Goal: Task Accomplishment & Management: Complete application form

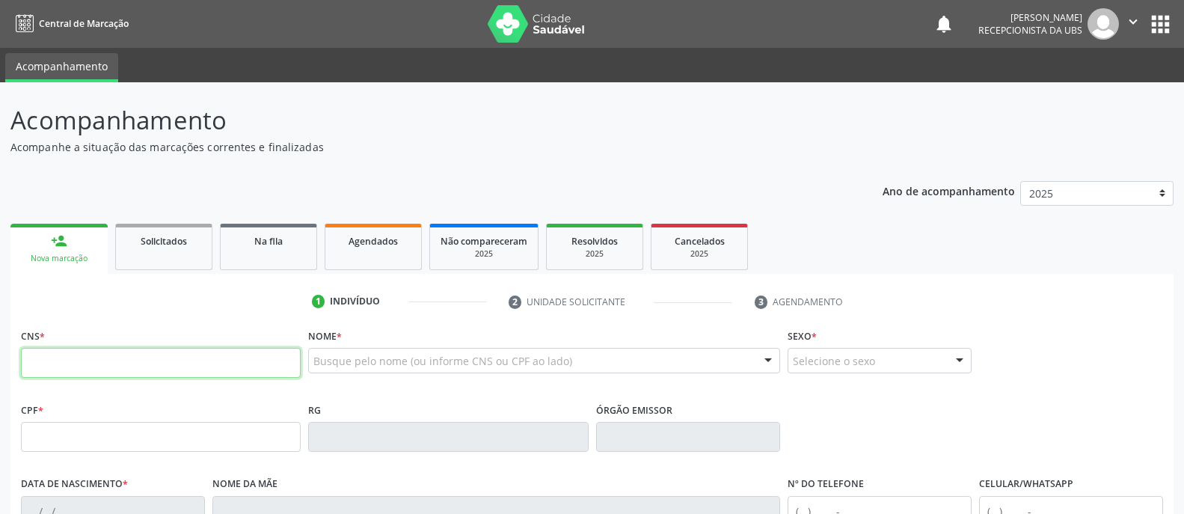
click at [175, 360] on input "text" at bounding box center [161, 363] width 280 height 30
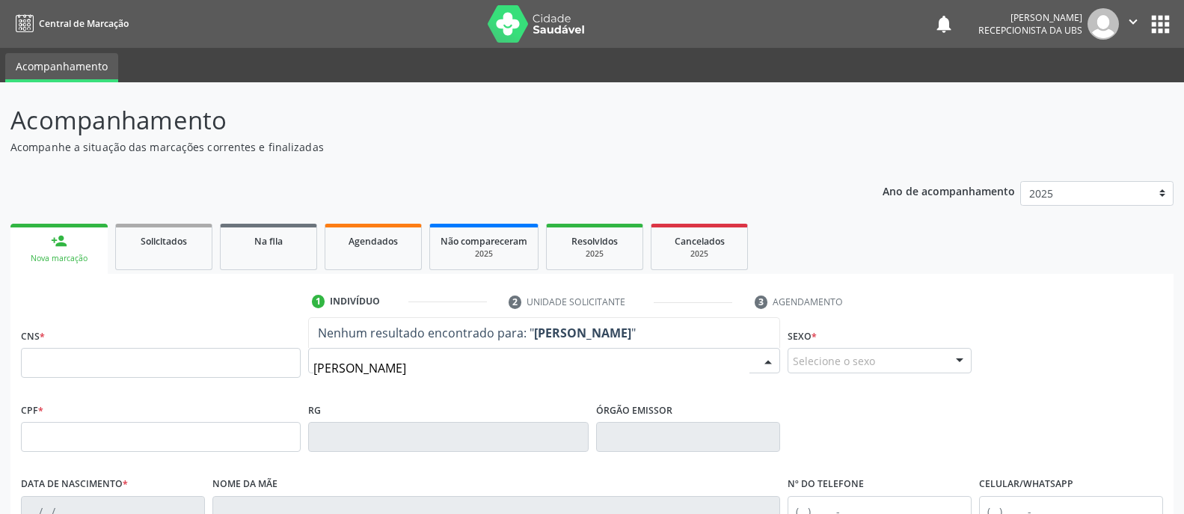
type input "[PERSON_NAME]"
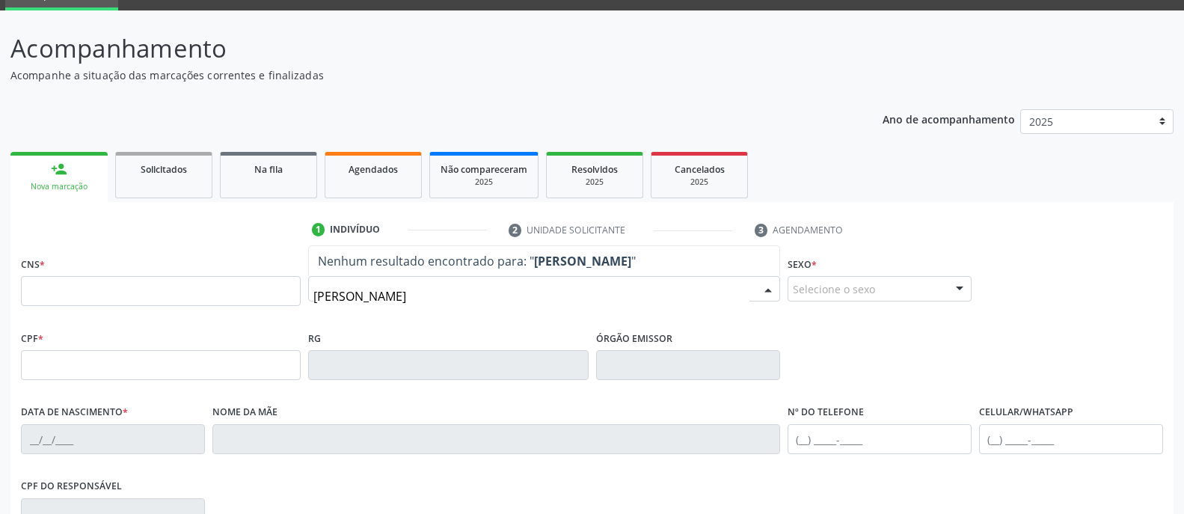
scroll to position [75, 0]
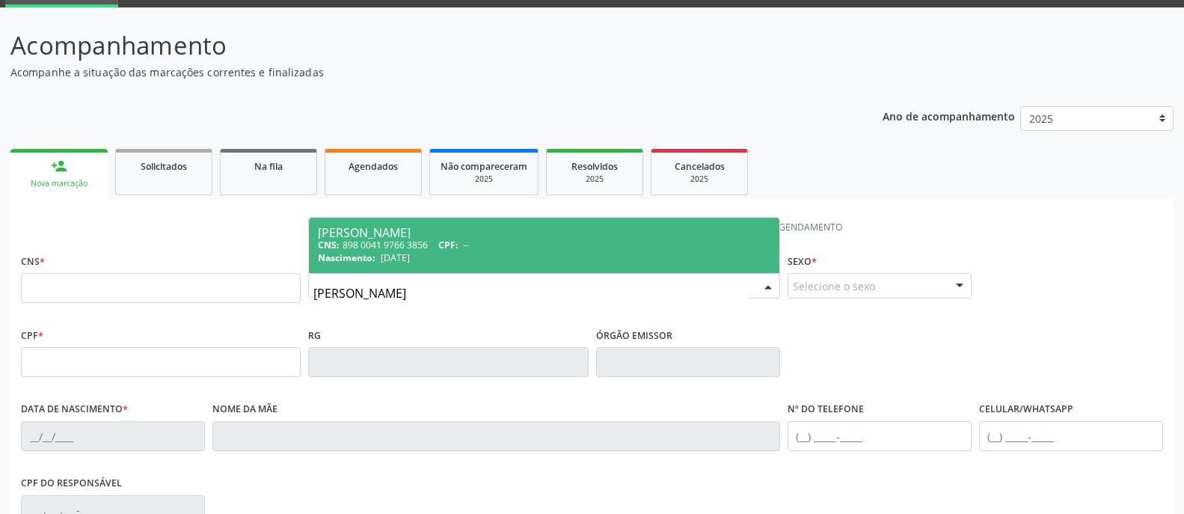
click at [521, 245] on div "CNS: 898 0041 9766 3856 CPF: --" at bounding box center [544, 245] width 452 height 13
type input "898 0041 9766 3856"
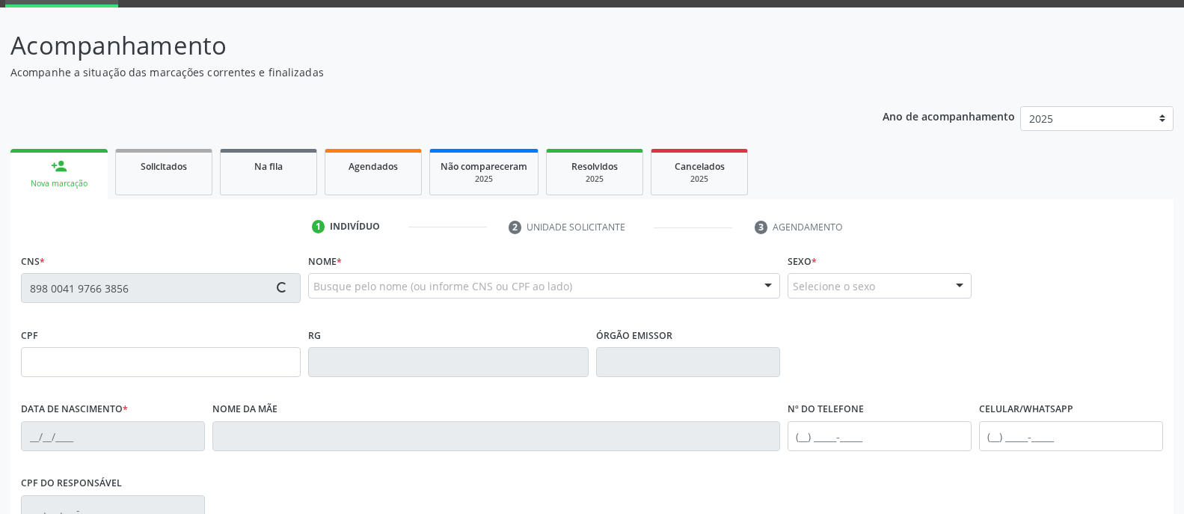
type input "[DATE]"
type input "[PERSON_NAME]"
type input "[PHONE_NUMBER]"
type input "6"
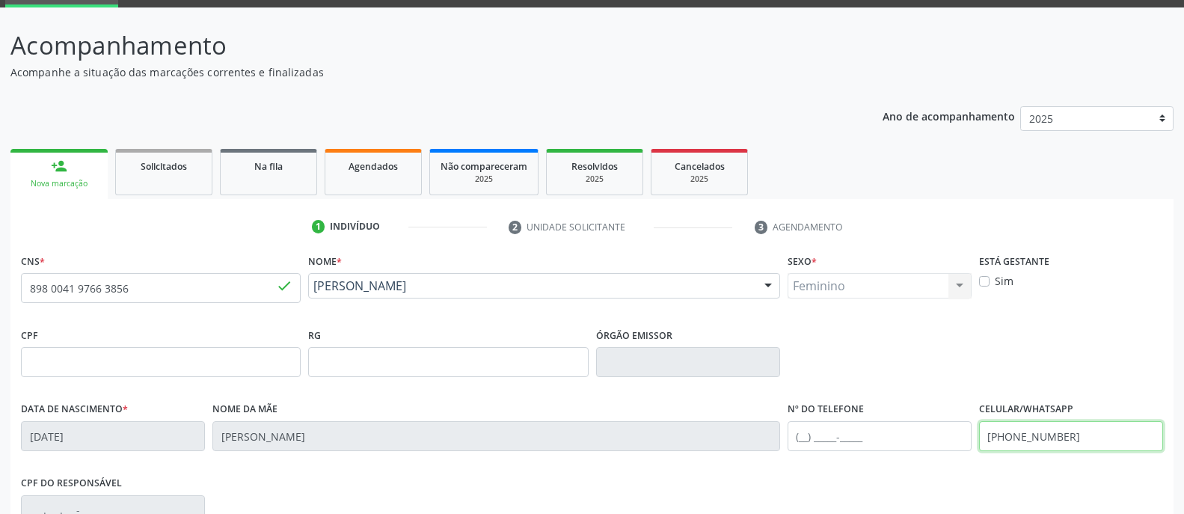
drag, startPoint x: 1087, startPoint y: 435, endPoint x: 999, endPoint y: 435, distance: 87.5
click at [999, 435] on input "[PHONE_NUMBER]" at bounding box center [1071, 436] width 184 height 30
click at [1030, 341] on div "CPF RG Órgão emissor" at bounding box center [591, 361] width 1149 height 74
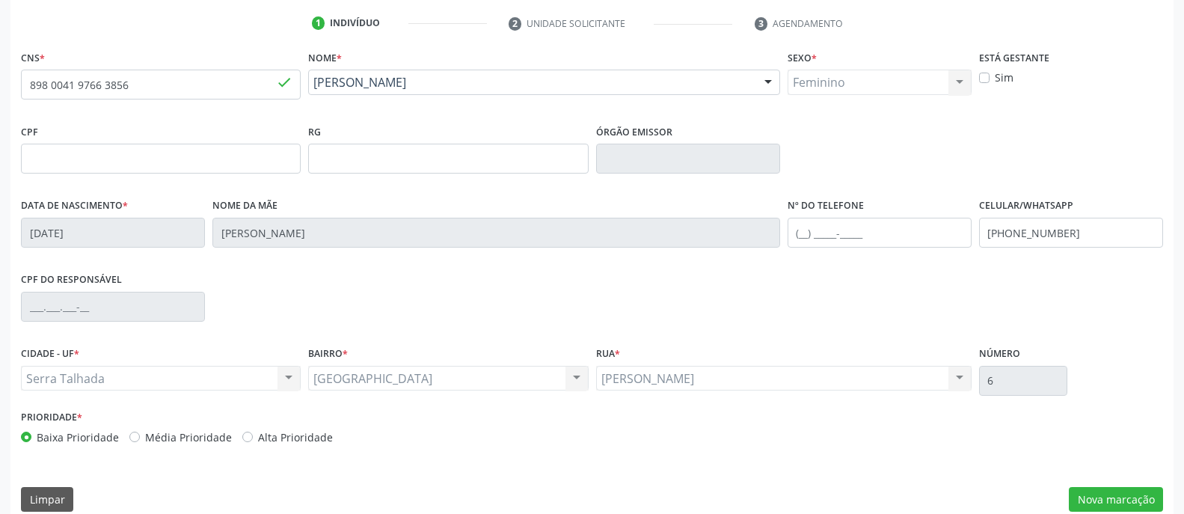
scroll to position [297, 0]
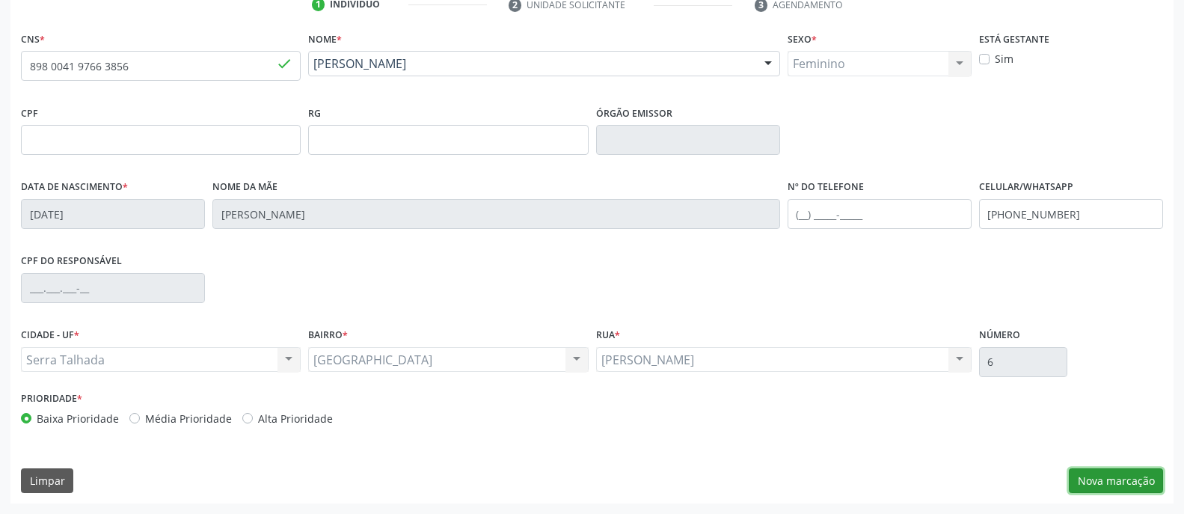
click at [1115, 482] on button "Nova marcação" at bounding box center [1116, 480] width 94 height 25
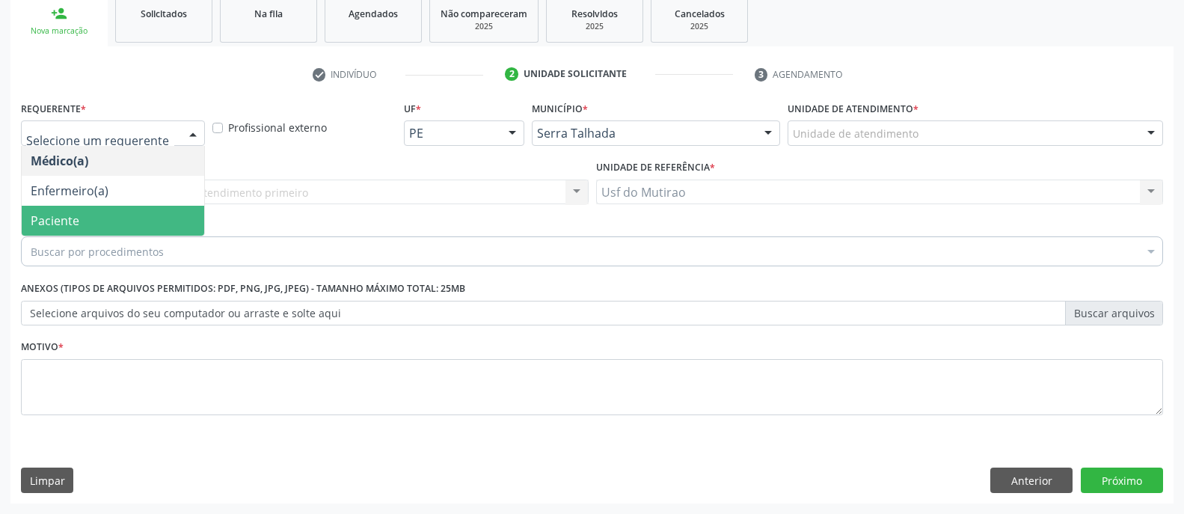
click at [103, 222] on span "Paciente" at bounding box center [113, 221] width 182 height 30
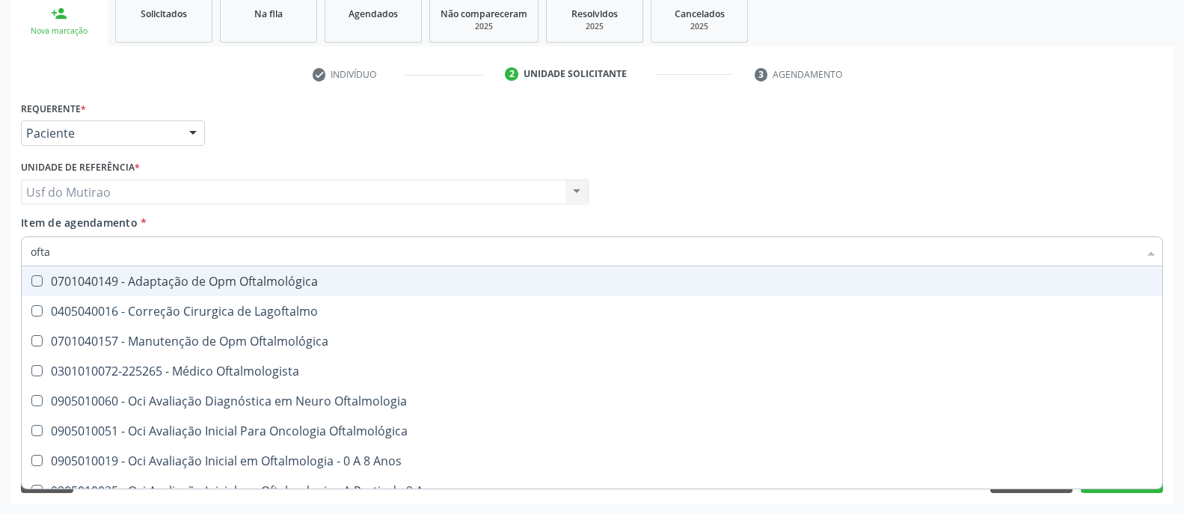
type input "oftal"
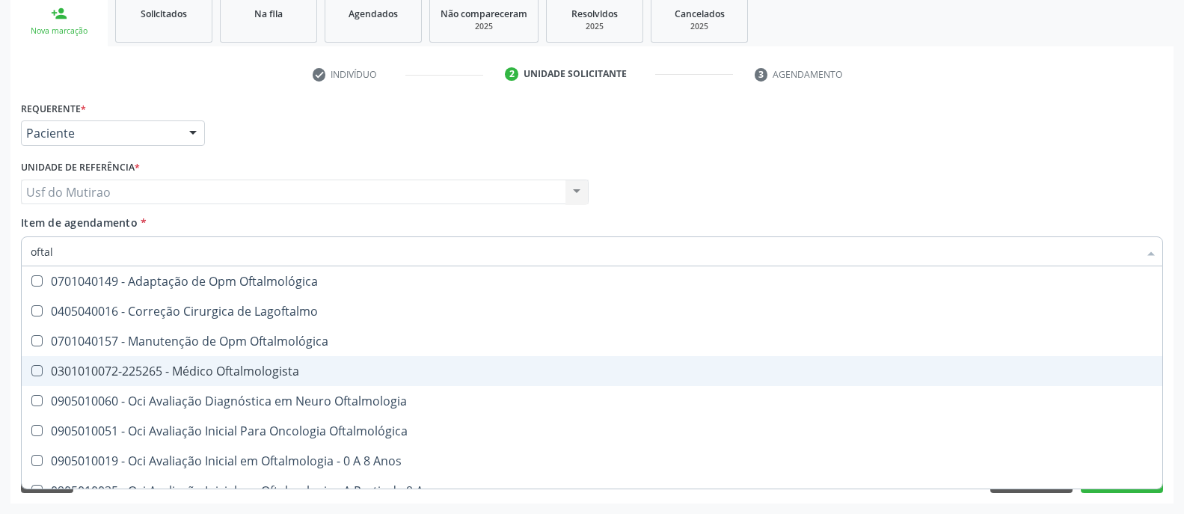
click at [133, 374] on div "0301010072-225265 - Médico Oftalmologista" at bounding box center [592, 371] width 1123 height 12
checkbox Oftalmologista "true"
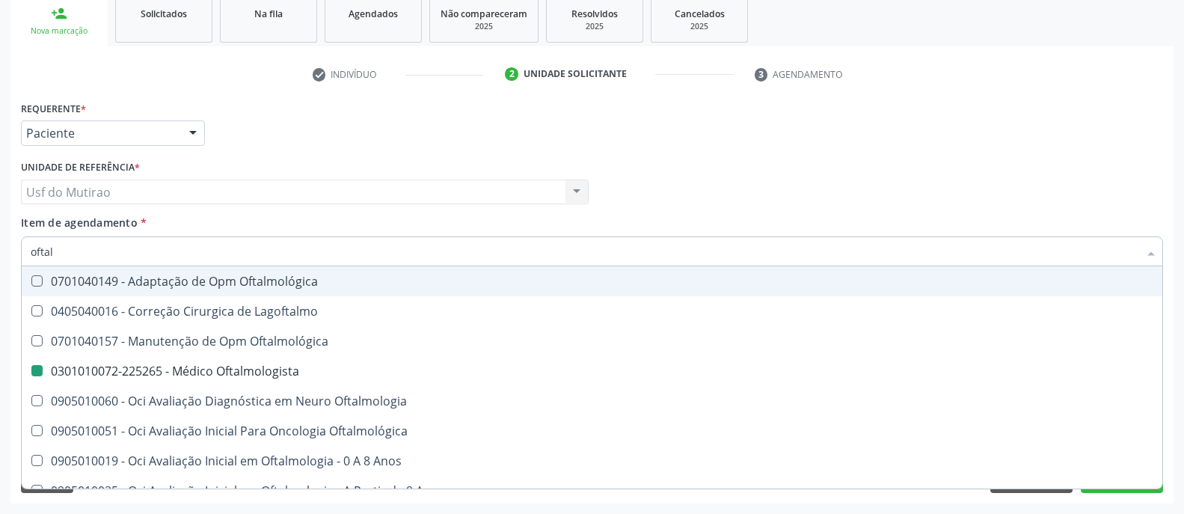
click at [536, 144] on div "Requerente * Paciente Médico(a) Enfermeiro(a) Paciente Nenhum resultado encontr…" at bounding box center [591, 126] width 1149 height 58
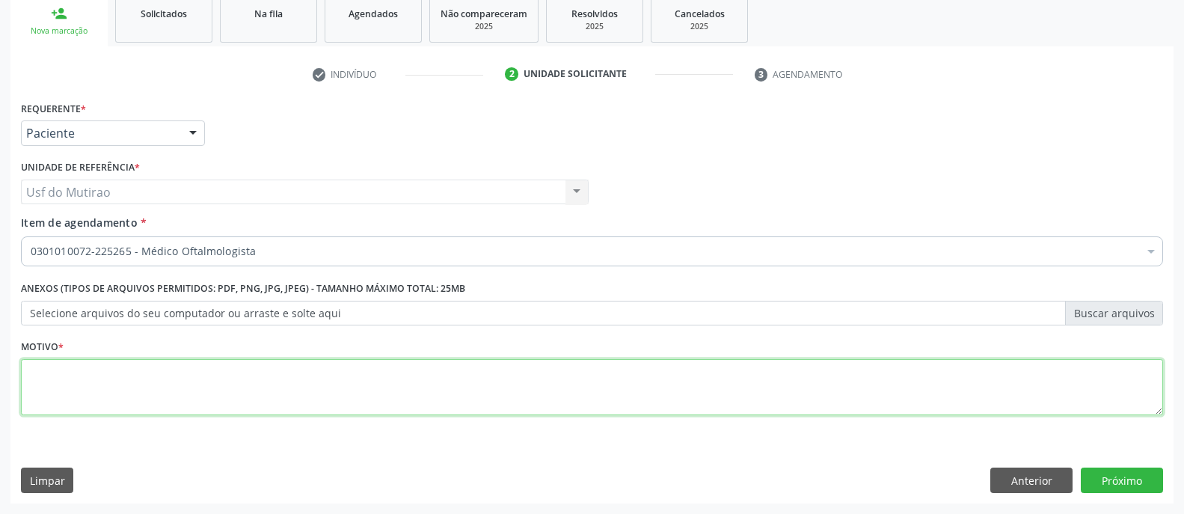
click at [188, 390] on textarea at bounding box center [592, 387] width 1142 height 57
type textarea "."
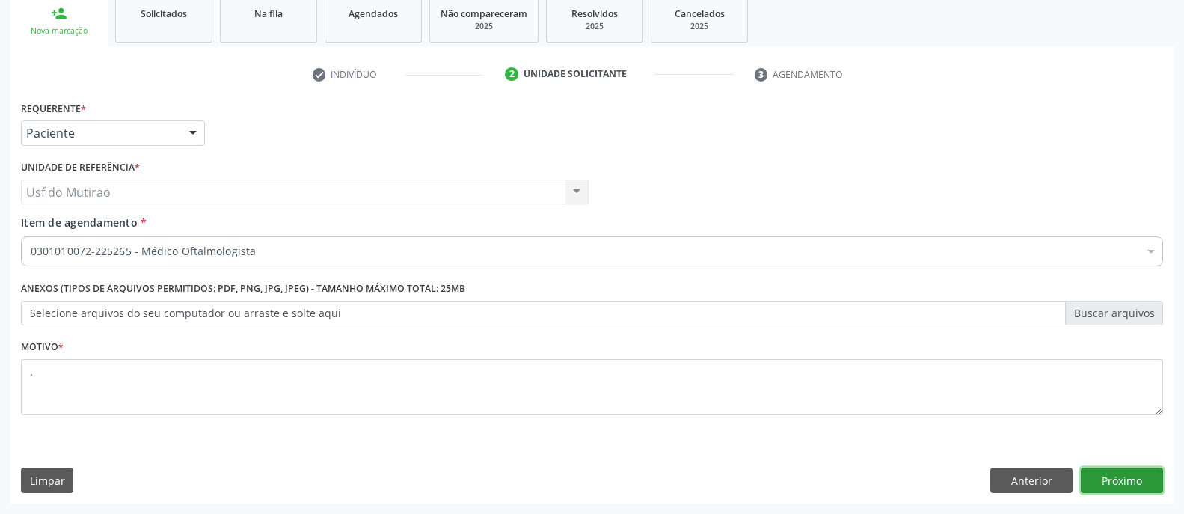
click at [1092, 472] on button "Próximo" at bounding box center [1122, 479] width 82 height 25
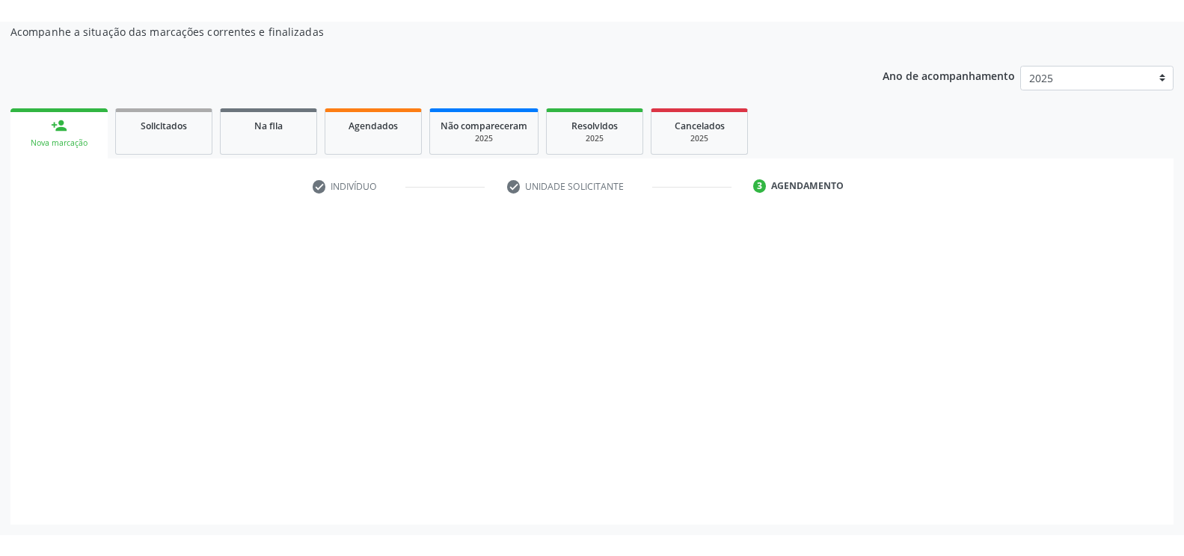
scroll to position [137, 0]
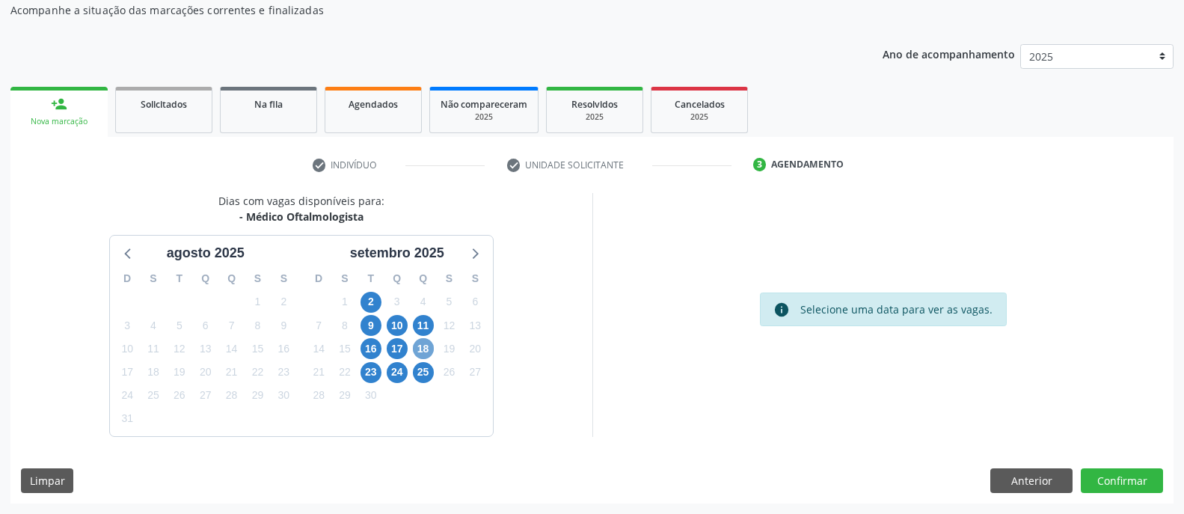
click at [426, 351] on span "18" at bounding box center [423, 348] width 21 height 21
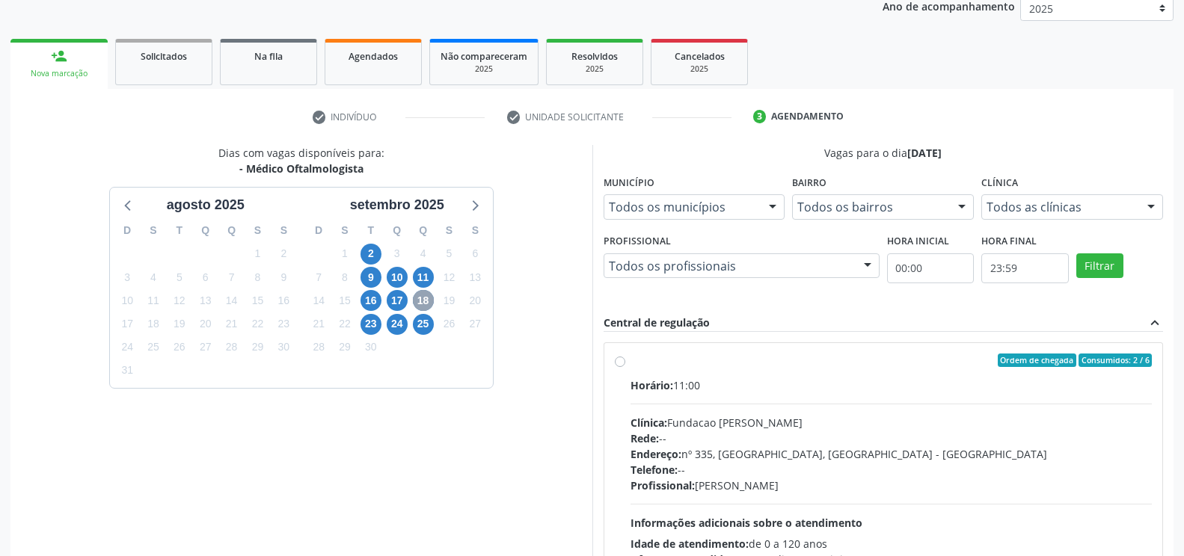
scroll to position [212, 0]
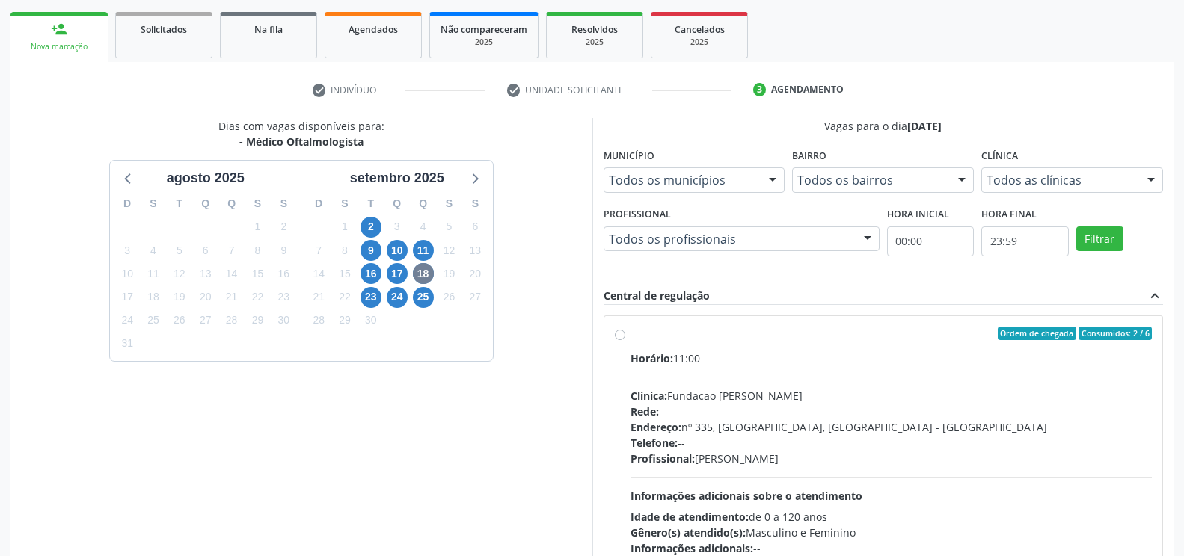
click at [701, 357] on div "Horário: 11:00" at bounding box center [891, 359] width 522 height 16
click at [625, 340] on input "Ordem de chegada Consumidos: 2 / 6 Horário: 11:00 Clínica: Fundacao [PERSON_NAM…" at bounding box center [620, 333] width 10 height 13
radio input "true"
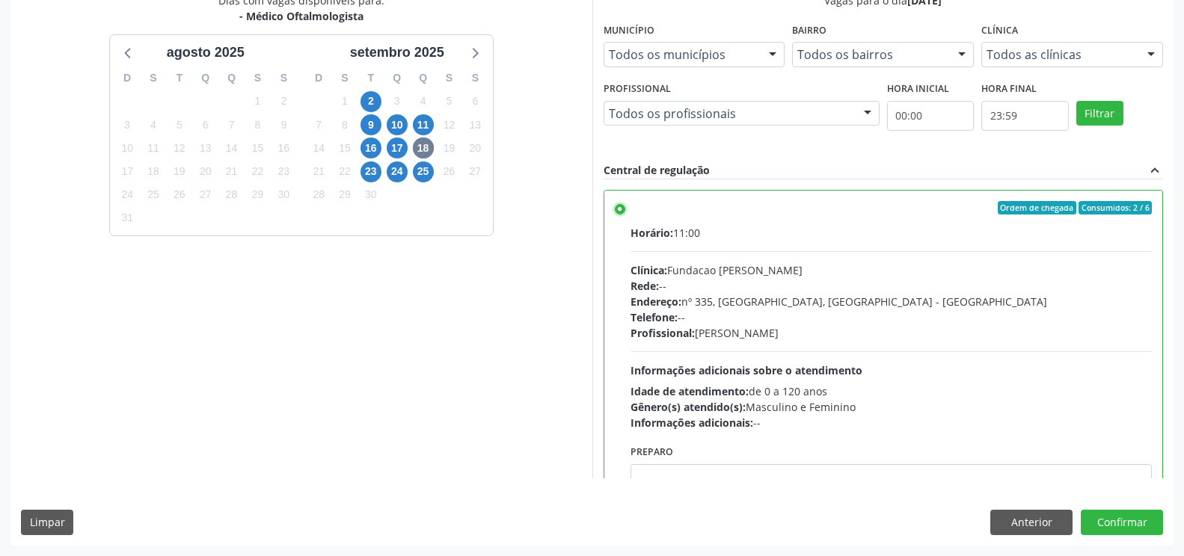
scroll to position [75, 0]
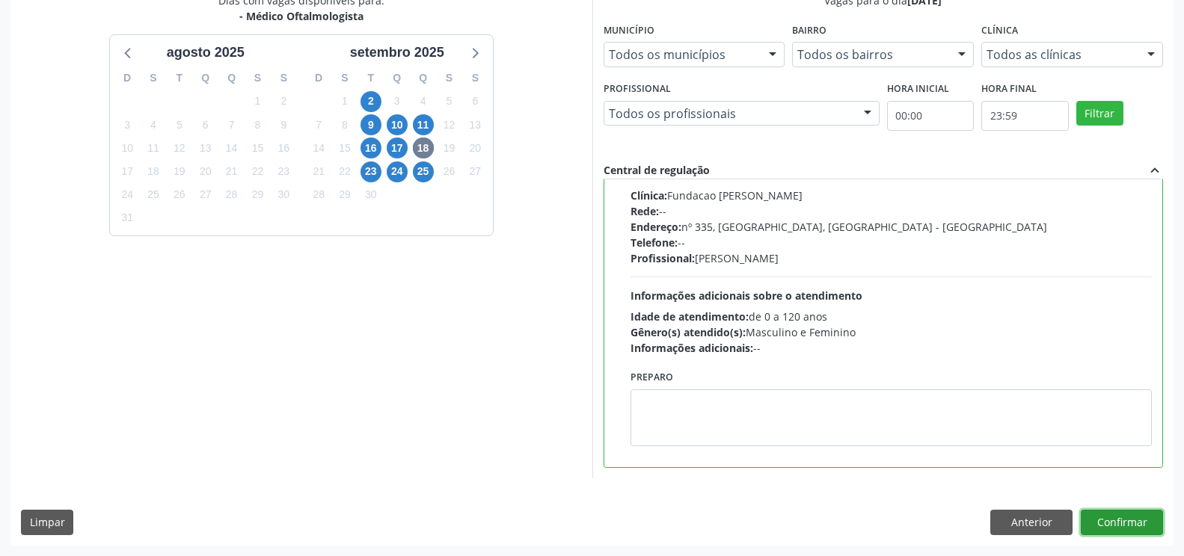
click at [1109, 521] on button "Confirmar" at bounding box center [1122, 522] width 82 height 25
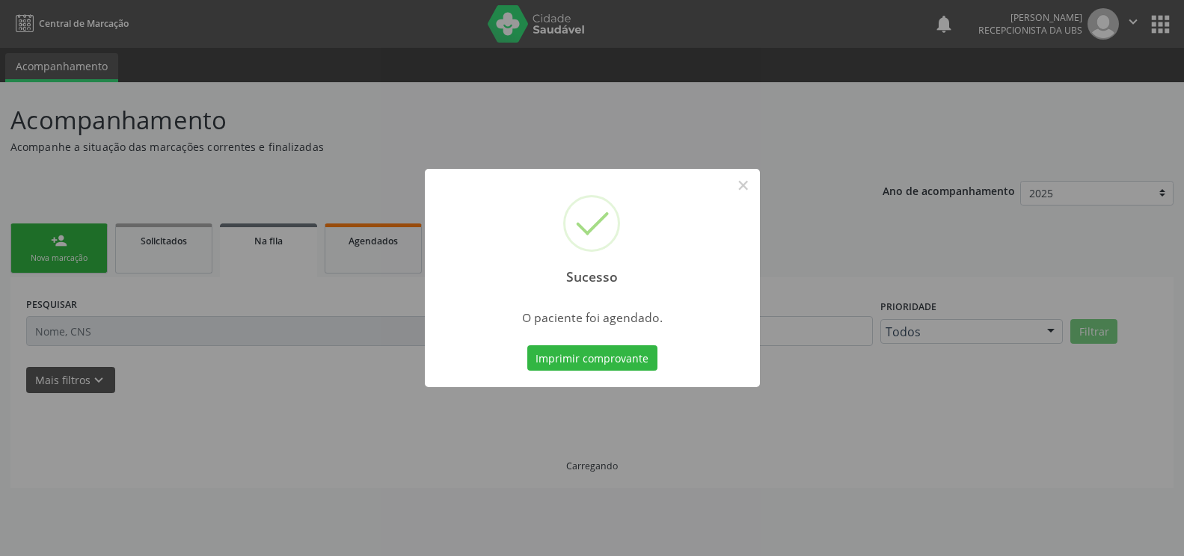
scroll to position [0, 0]
click at [610, 352] on button "Imprimir comprovante" at bounding box center [598, 358] width 130 height 25
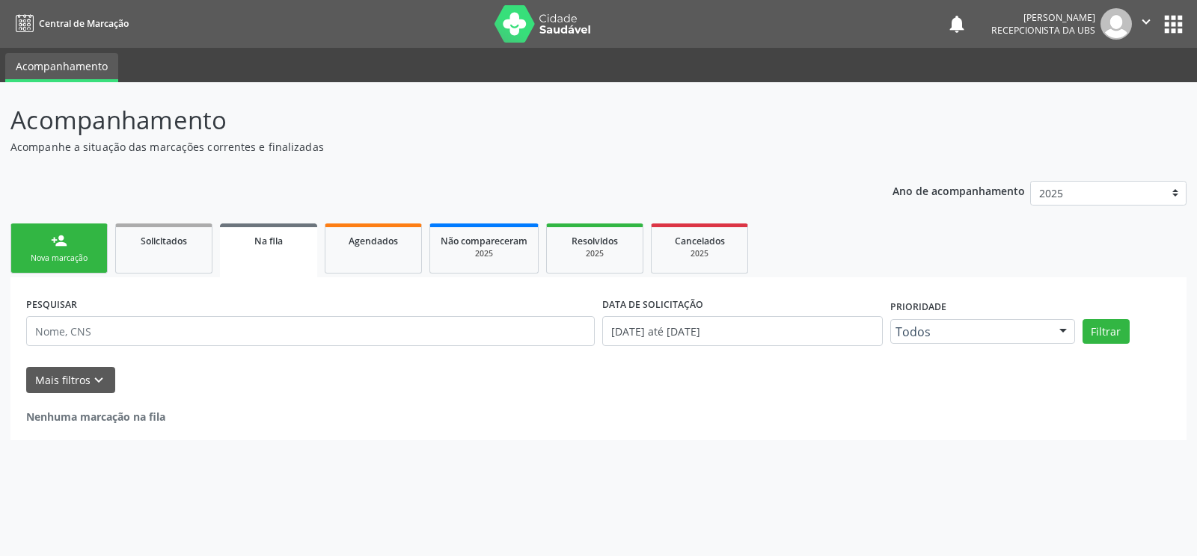
click at [56, 251] on link "person_add Nova marcação" at bounding box center [58, 249] width 97 height 50
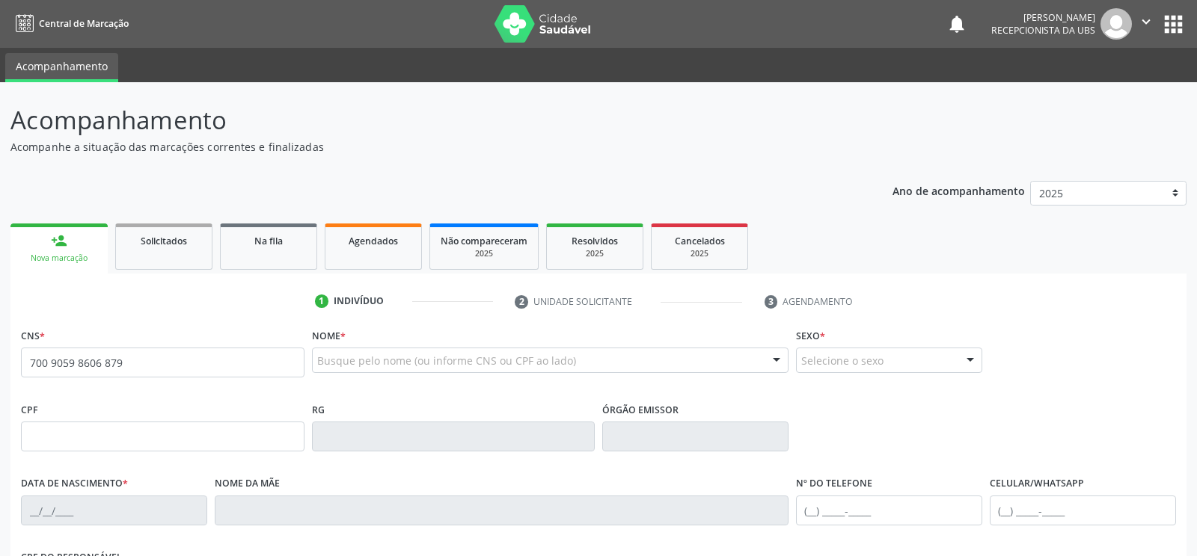
type input "700 9059 8606 8793"
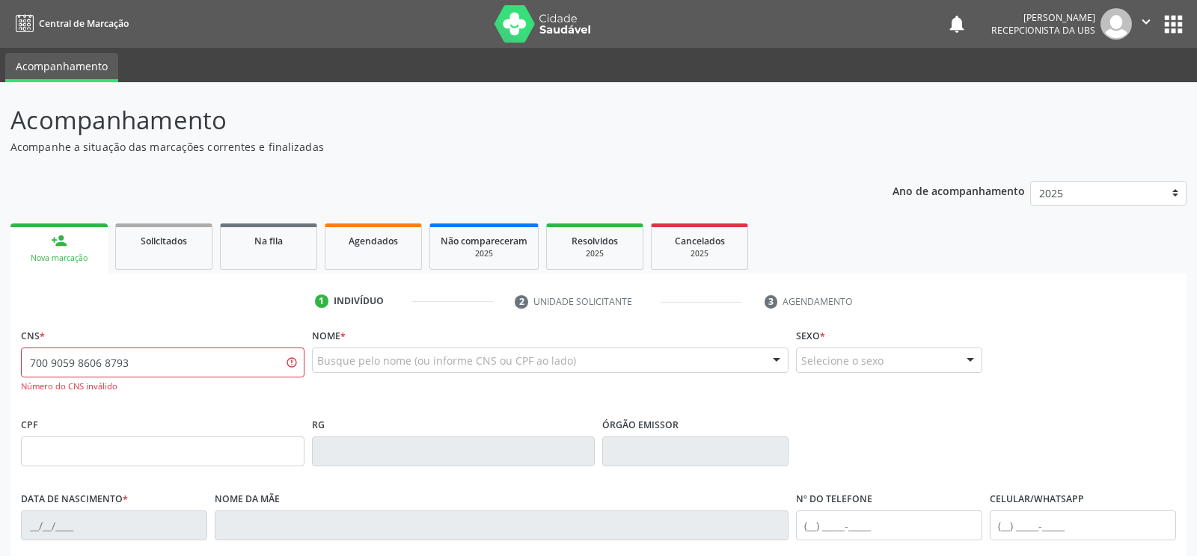
drag, startPoint x: 133, startPoint y: 364, endPoint x: 1, endPoint y: 365, distance: 132.4
click at [1, 365] on div "Acompanhamento Acompanhe a situação das marcações correntes e finalizadas Relat…" at bounding box center [598, 453] width 1197 height 743
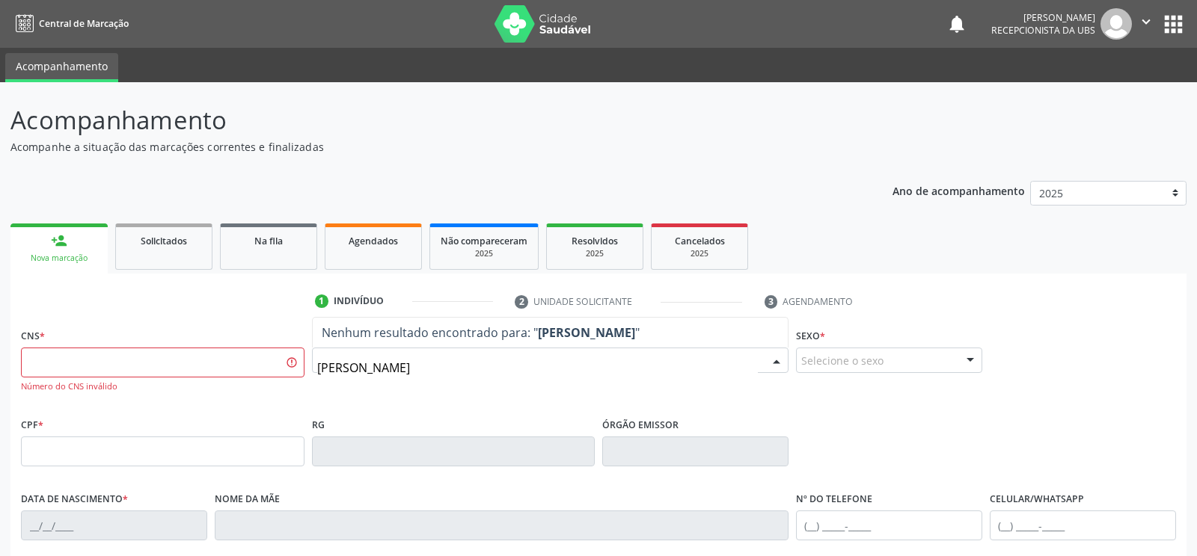
click at [488, 338] on span "Nenhum resultado encontrado para: " maria nildeires ramos "" at bounding box center [481, 333] width 318 height 16
click at [534, 376] on input "maria nildeires ramos" at bounding box center [537, 368] width 441 height 30
type input "maria nildeires ramos"
click at [861, 368] on div "Selecione o sexo" at bounding box center [889, 360] width 186 height 25
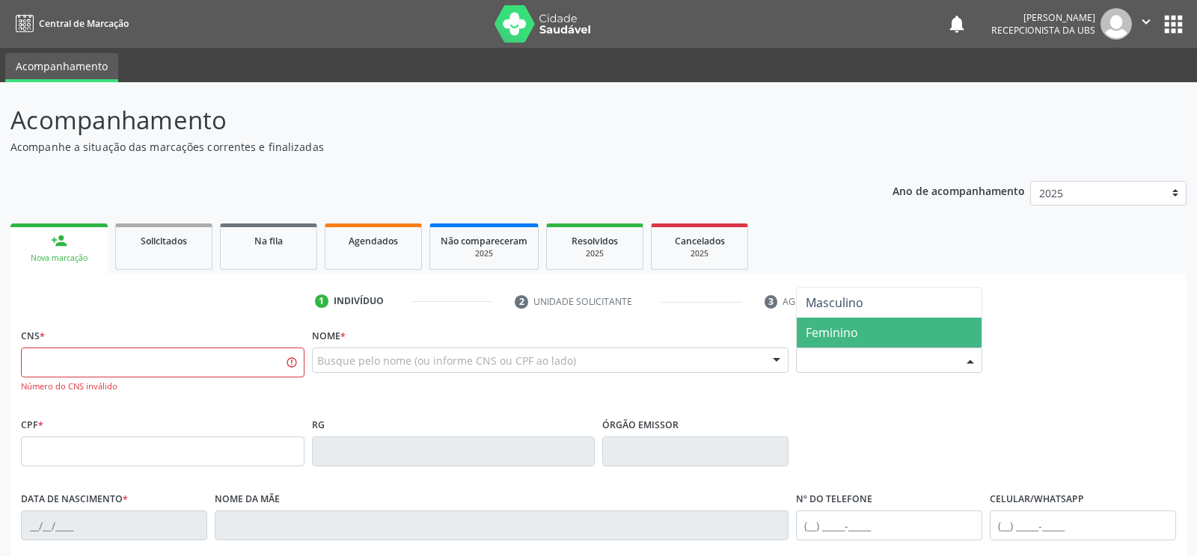
click at [853, 325] on span "Feminino" at bounding box center [888, 333] width 185 height 30
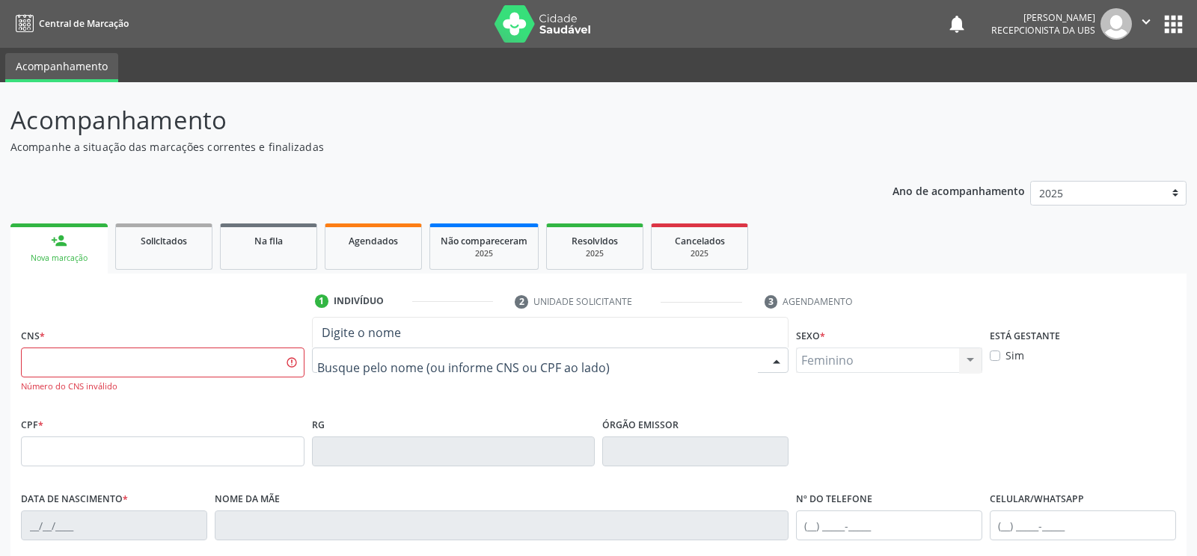
click at [584, 358] on div at bounding box center [550, 360] width 477 height 25
click at [387, 335] on span "Digite o nome" at bounding box center [361, 333] width 79 height 16
click at [390, 361] on input "text" at bounding box center [537, 368] width 441 height 30
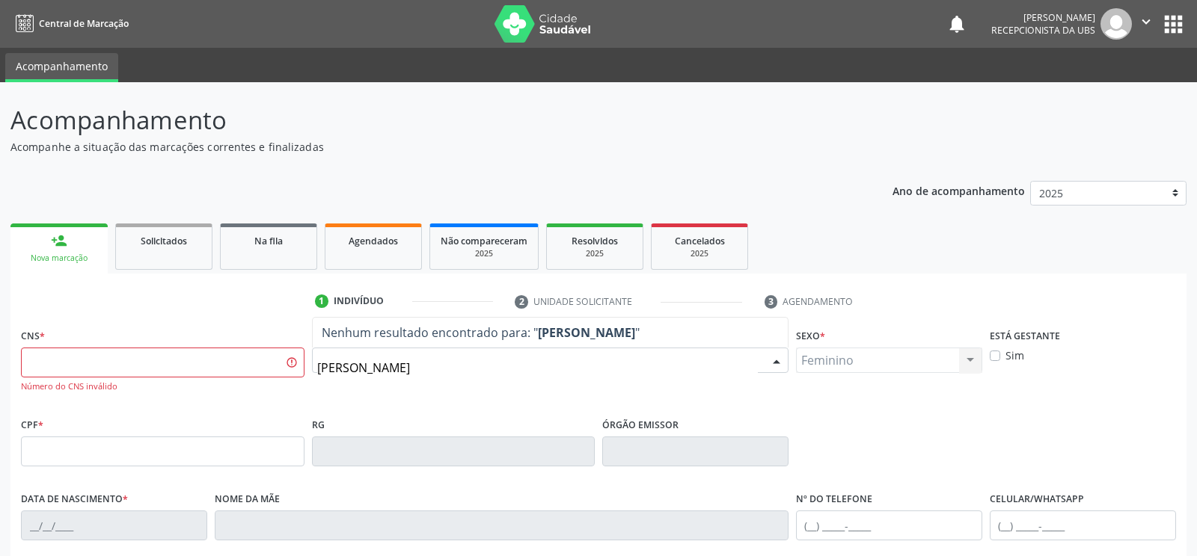
type input "maria nildeires ramos"
click at [395, 396] on div "Nome * maria nildeires ramos Nenhum resultado encontrado para: " maria nildeire…" at bounding box center [550, 369] width 485 height 89
type input "maria nildeires ramos"
click at [586, 325] on strong "maria nildeires ramos" at bounding box center [586, 333] width 97 height 16
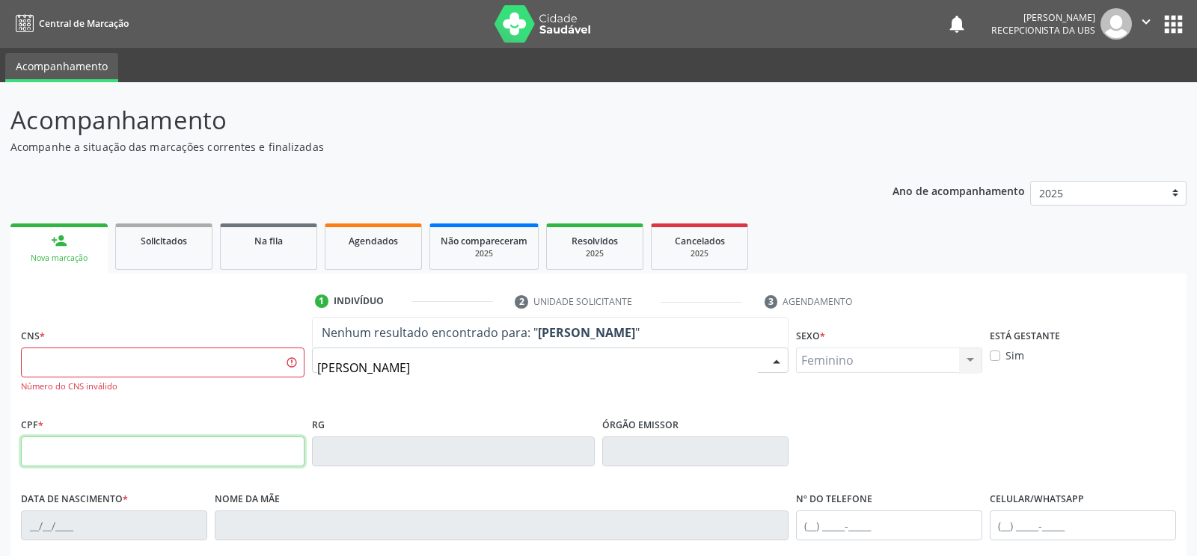
click at [221, 437] on input "text" at bounding box center [162, 452] width 283 height 30
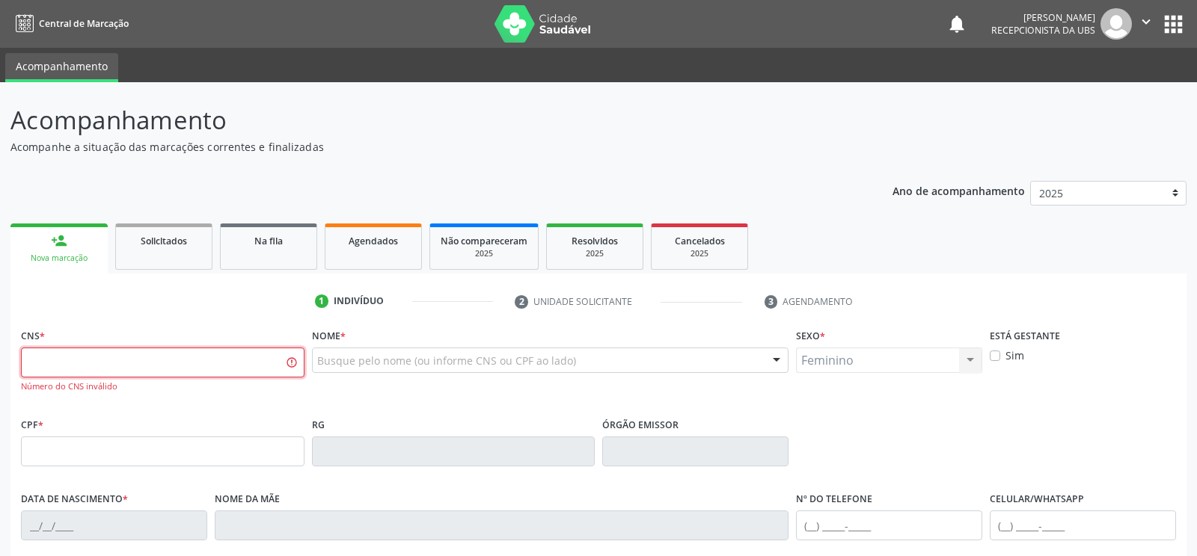
click at [212, 348] on input "text" at bounding box center [162, 363] width 283 height 30
type input "7"
drag, startPoint x: 212, startPoint y: 286, endPoint x: 5, endPoint y: 276, distance: 207.4
click at [5, 276] on div "Acompanhamento Acompanhe a situação das marcações correntes e finalizadas Relat…" at bounding box center [598, 453] width 1197 height 743
type input "898 0034 8475 6316"
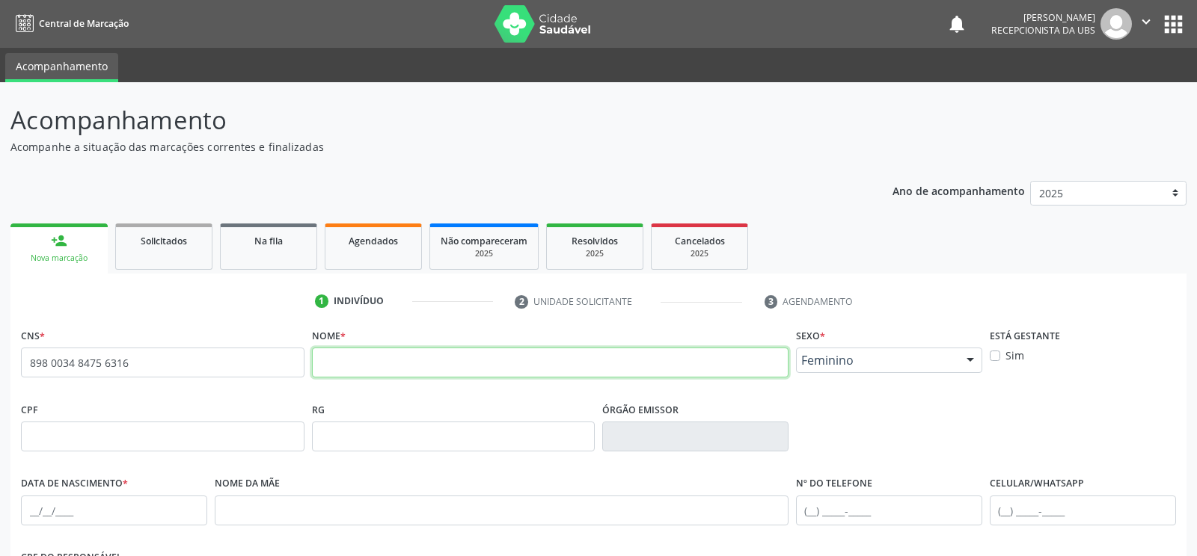
click at [363, 348] on input "text" at bounding box center [550, 363] width 477 height 30
drag, startPoint x: 227, startPoint y: 288, endPoint x: 21, endPoint y: 285, distance: 206.4
click at [21, 348] on div "898 0034 8475 6316 none" at bounding box center [162, 363] width 283 height 30
click at [332, 348] on input "text" at bounding box center [550, 363] width 477 height 30
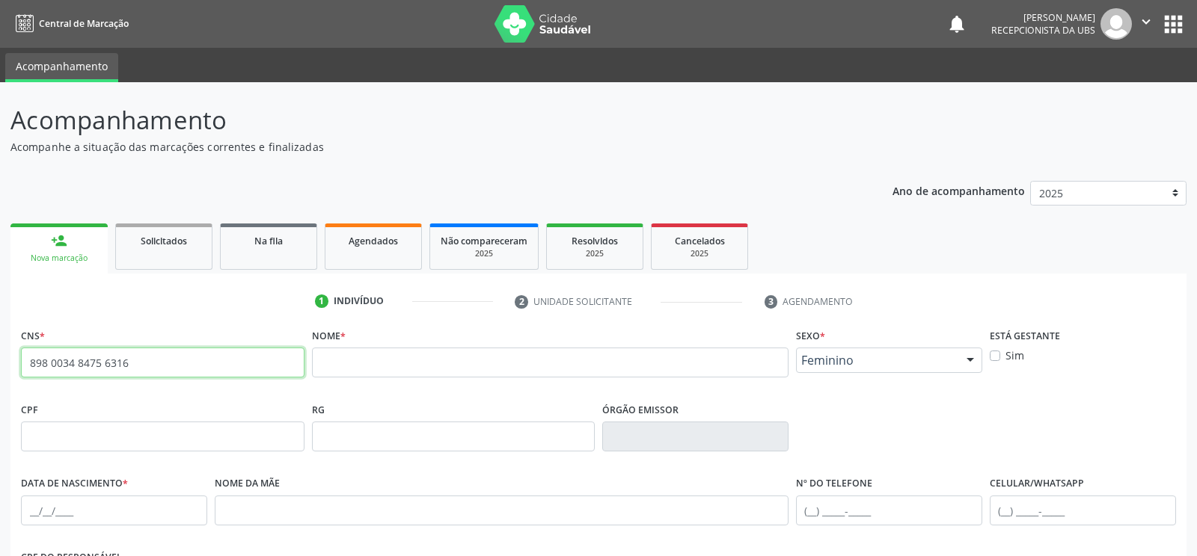
drag, startPoint x: 210, startPoint y: 291, endPoint x: 0, endPoint y: 289, distance: 210.2
click at [0, 289] on div "Acompanhamento Acompanhe a situação das marcações correntes e finalizadas Relat…" at bounding box center [598, 446] width 1197 height 728
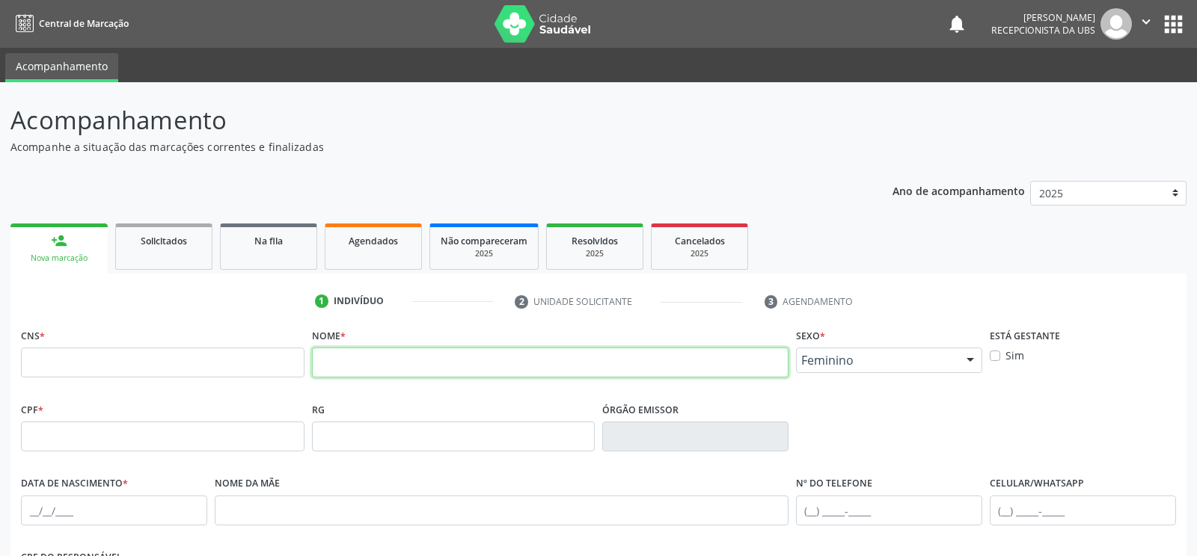
click at [349, 348] on input "text" at bounding box center [550, 363] width 477 height 30
drag, startPoint x: 506, startPoint y: 105, endPoint x: 265, endPoint y: 99, distance: 240.9
click at [265, 325] on div "CNS * Nome * djanice de lima santos nogueira Sexo * Feminino Masculino Feminino…" at bounding box center [598, 362] width 1162 height 74
type input "djanice de lima santos nogueira"
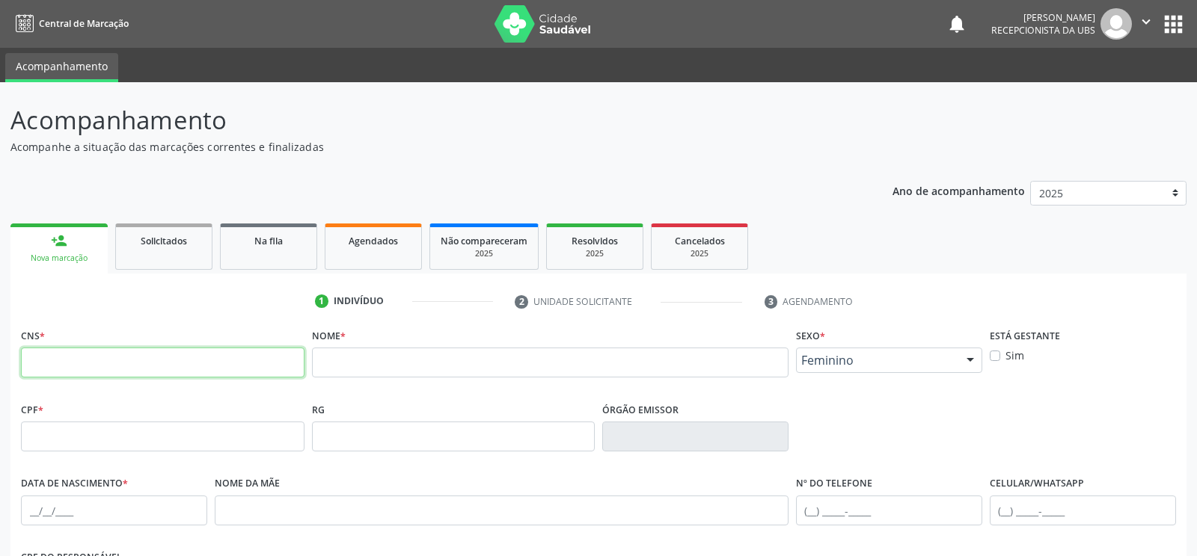
click at [225, 348] on input "text" at bounding box center [162, 363] width 283 height 30
paste input "700 0067 0356 5206"
type input "700 0067 0356 5206"
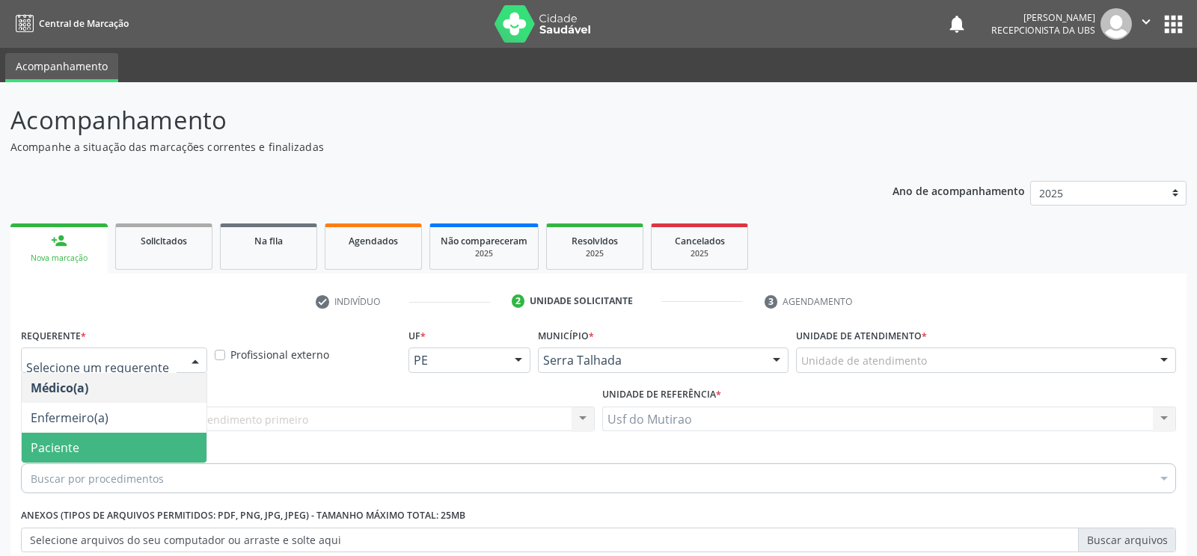
click at [108, 433] on span "Paciente" at bounding box center [114, 448] width 185 height 30
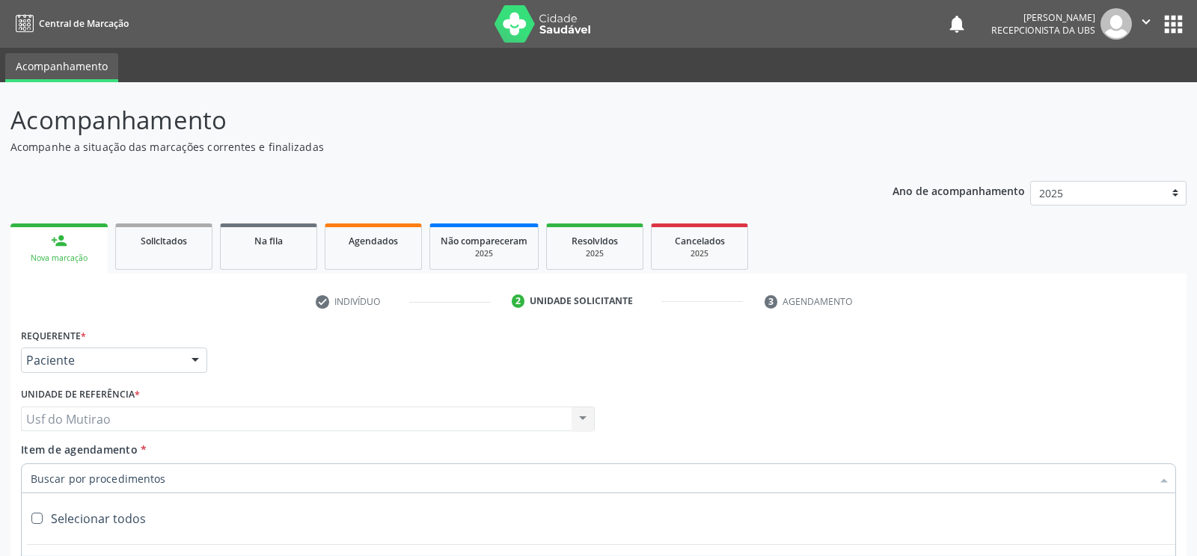
type input "o"
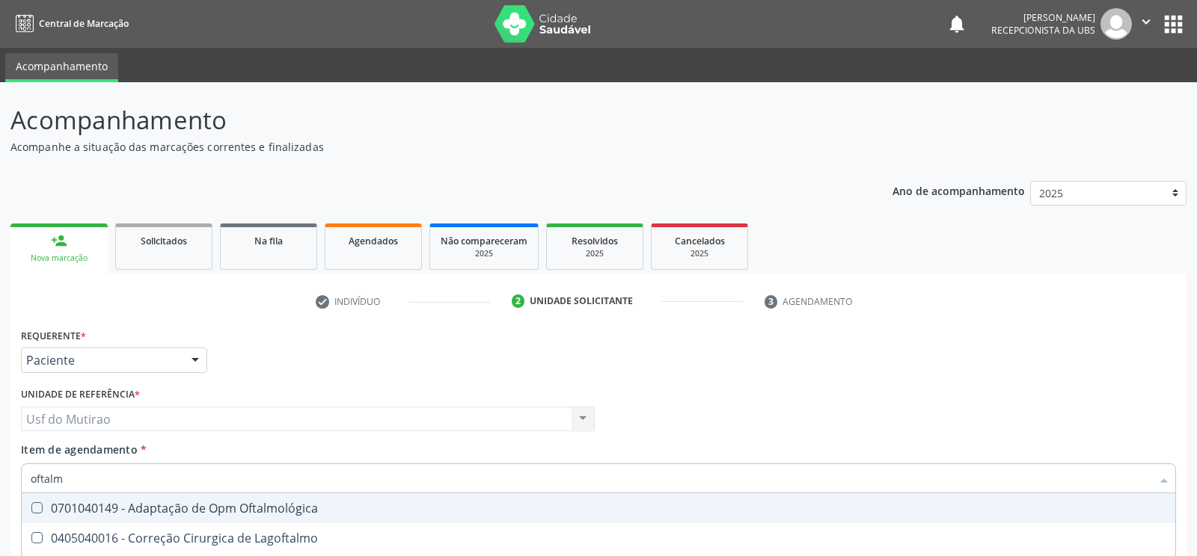
click at [358, 325] on div "Requerente * Paciente Médico(a) Enfermeiro(a) Paciente Nenhum resultado encontr…" at bounding box center [598, 354] width 1162 height 58
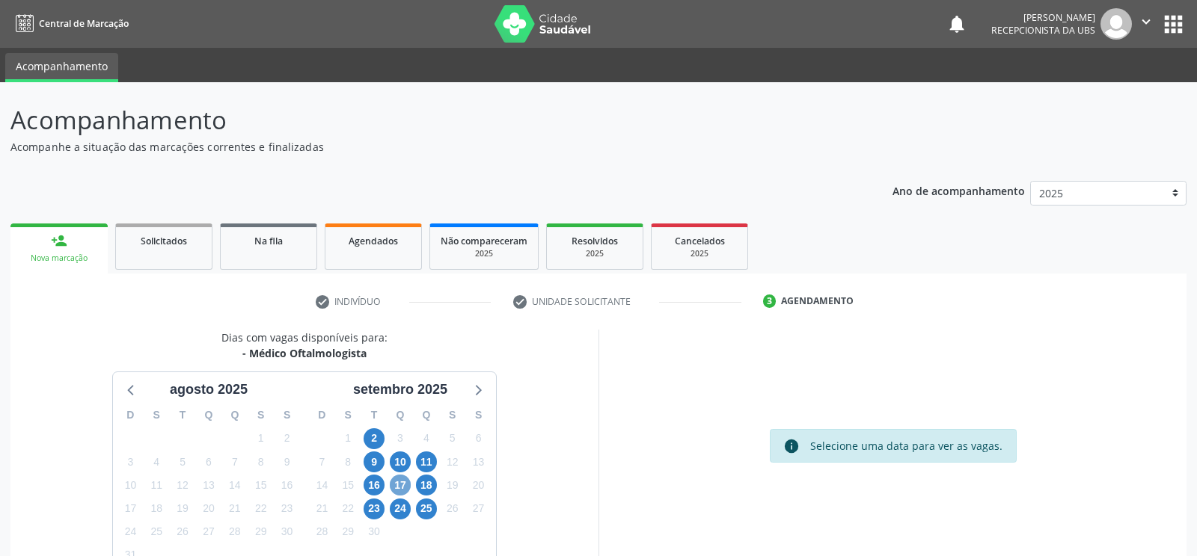
click at [391, 475] on span "17" at bounding box center [400, 485] width 21 height 21
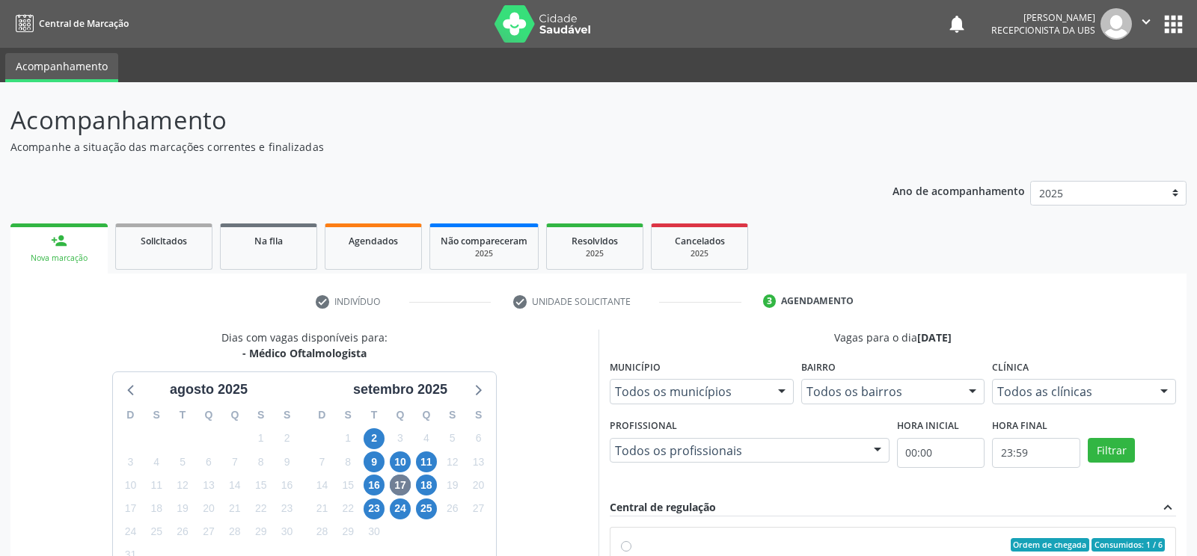
click at [631, 538] on input "Ordem de chegada Consumidos: 1 / 6 Horário: 11:00 Clínica: Fundacao Altino Vent…" at bounding box center [626, 544] width 10 height 13
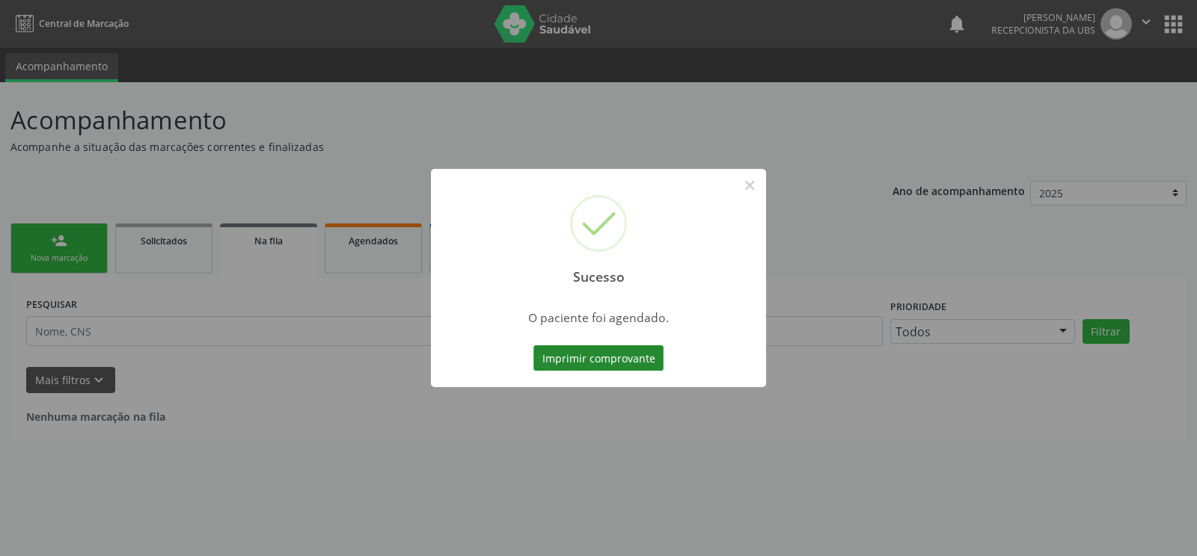
click at [584, 354] on button "Imprimir comprovante" at bounding box center [598, 358] width 130 height 25
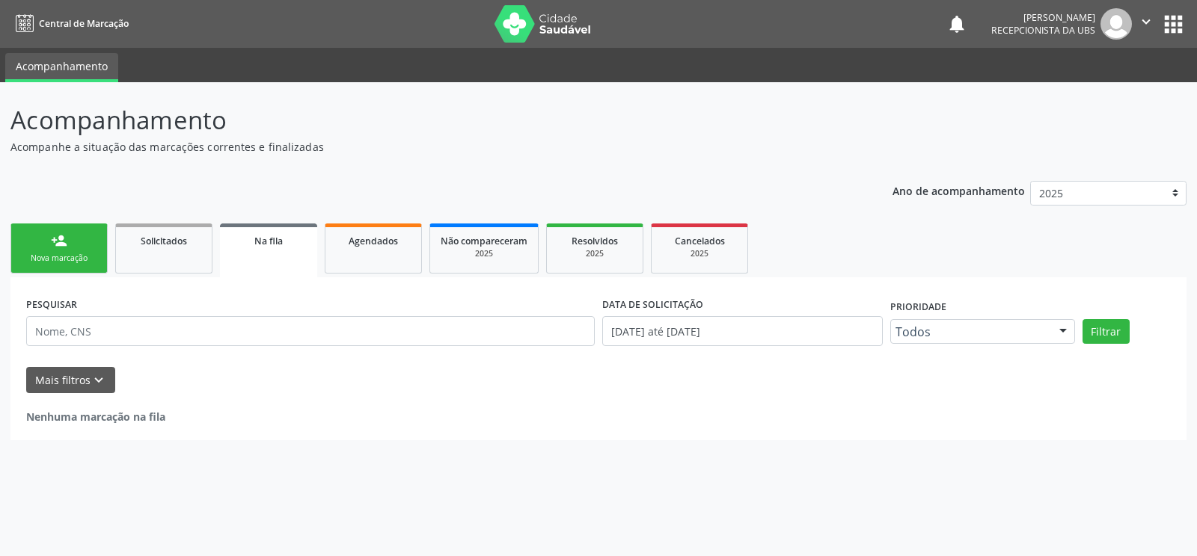
click at [61, 260] on div "Nova marcação" at bounding box center [59, 258] width 75 height 11
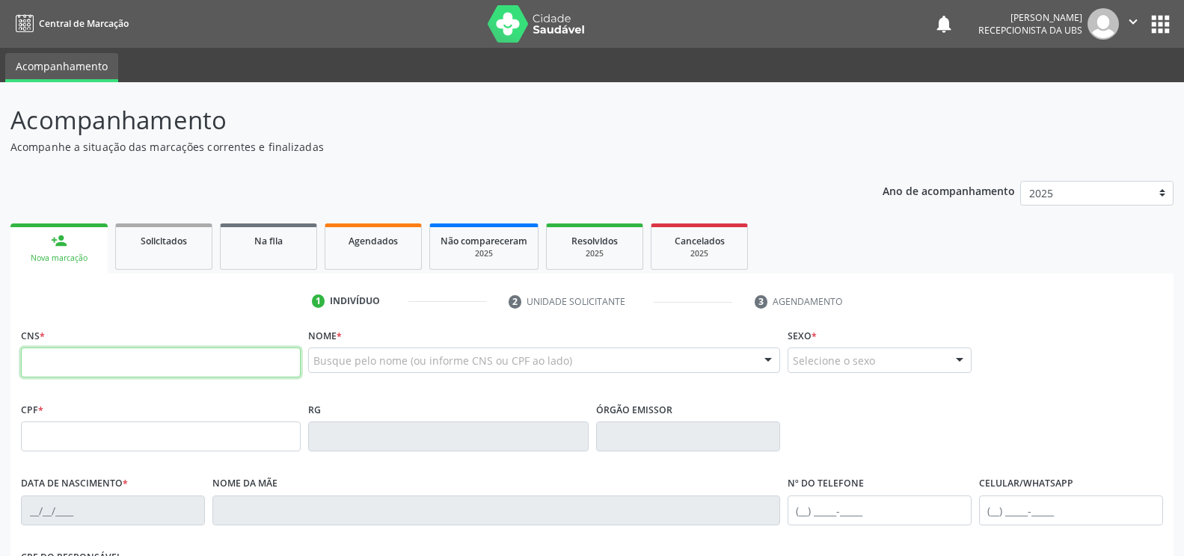
click at [168, 358] on input "text" at bounding box center [161, 363] width 280 height 30
type input "162 5267 1127 0004"
type input "091.672.194-97"
type input "06/11/1971"
type input "Irene Maria da Conceicao"
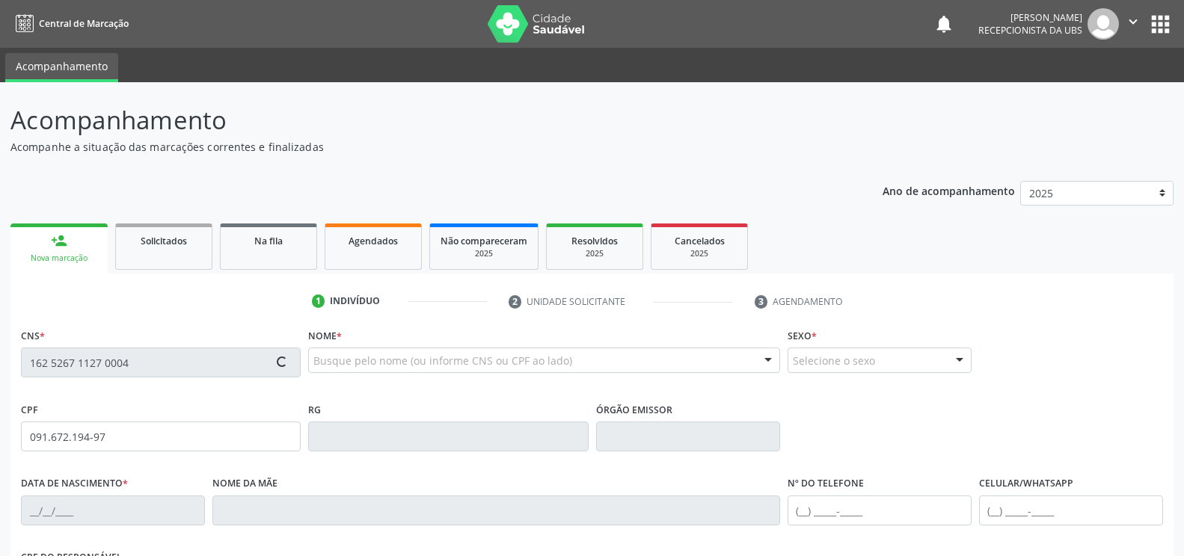
type input "(87) 99683-5121"
type input "(87) 99950-9856"
type input "S/N"
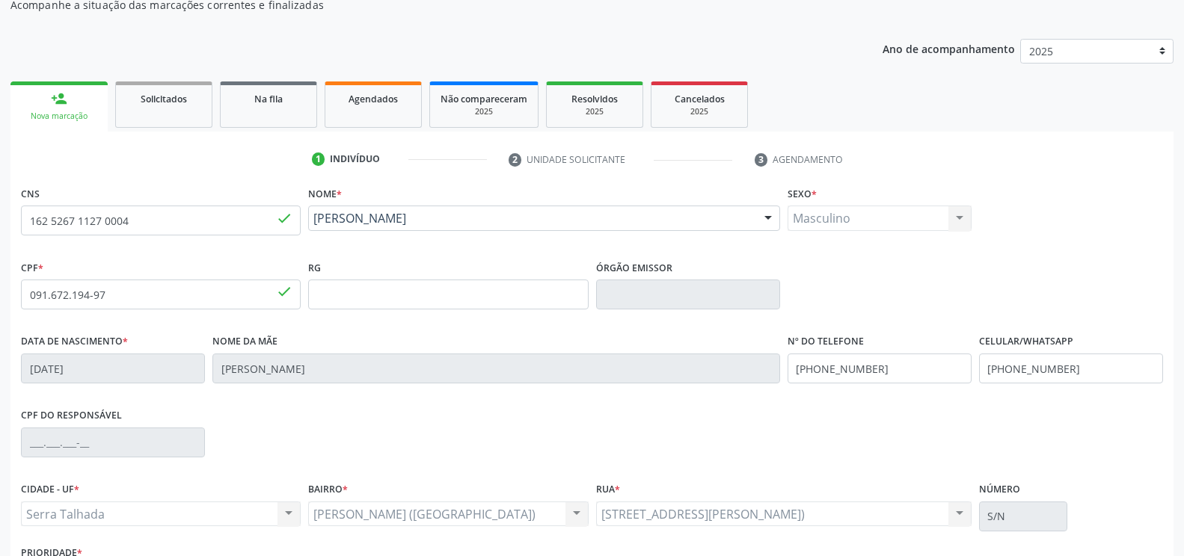
scroll to position [150, 0]
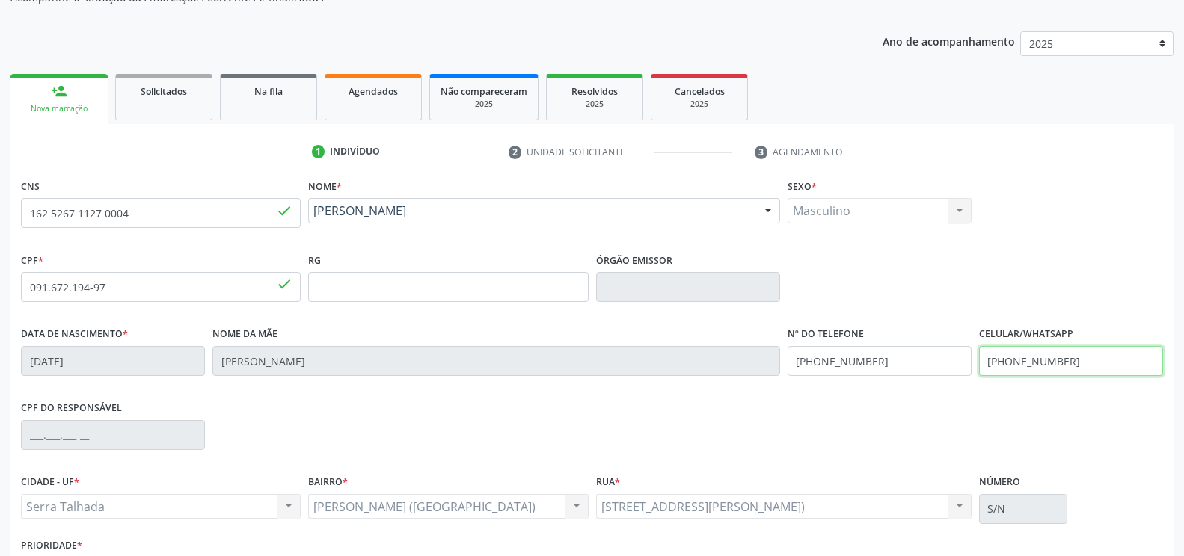
click at [1091, 363] on input "(87) 99950-9856" at bounding box center [1071, 361] width 184 height 30
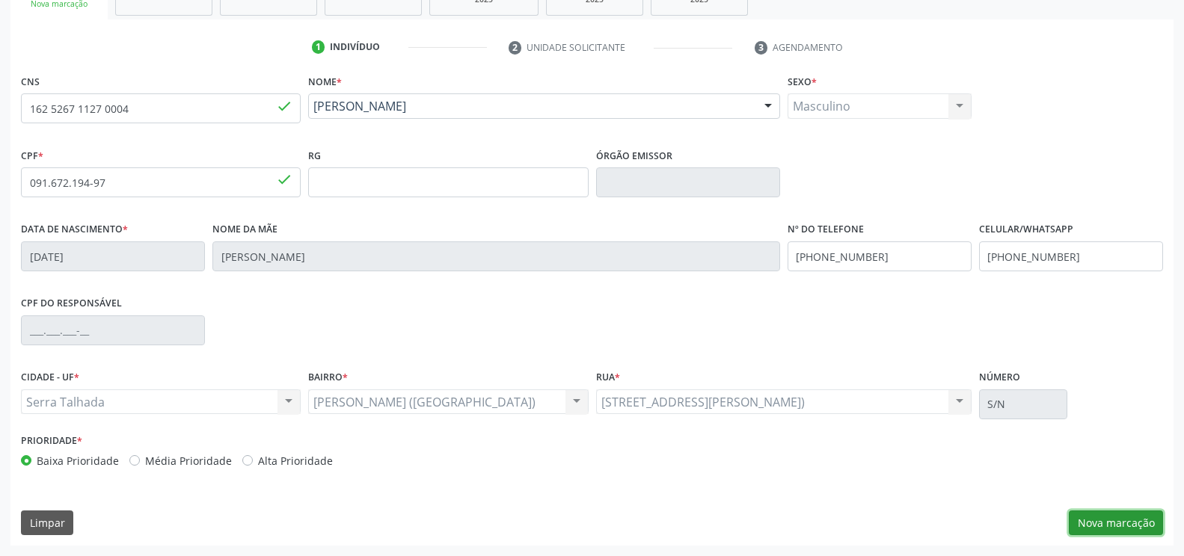
click at [1117, 534] on button "Nova marcação" at bounding box center [1116, 523] width 94 height 25
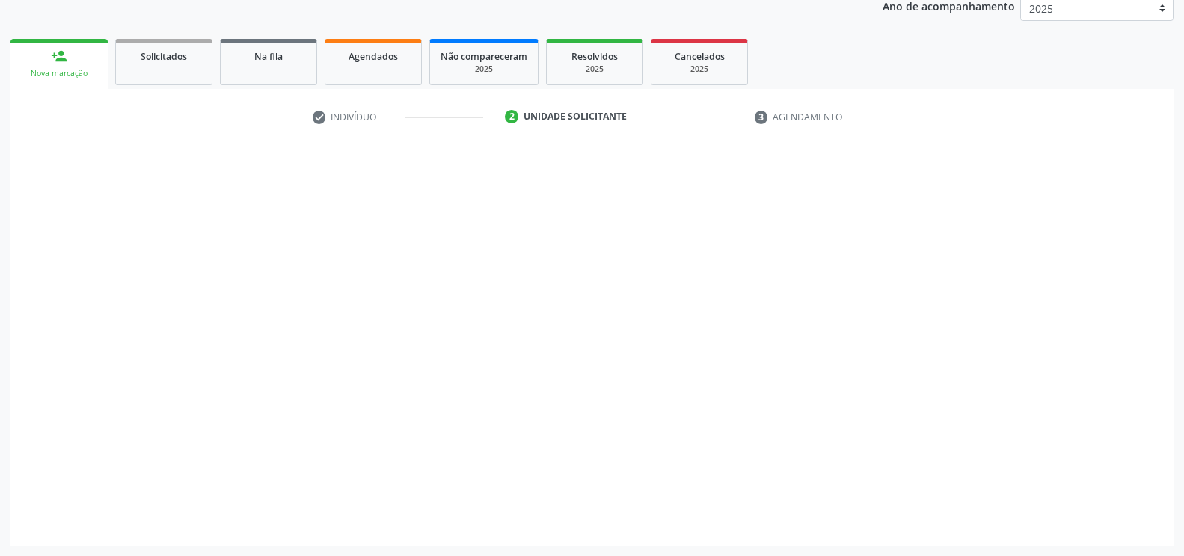
scroll to position [185, 0]
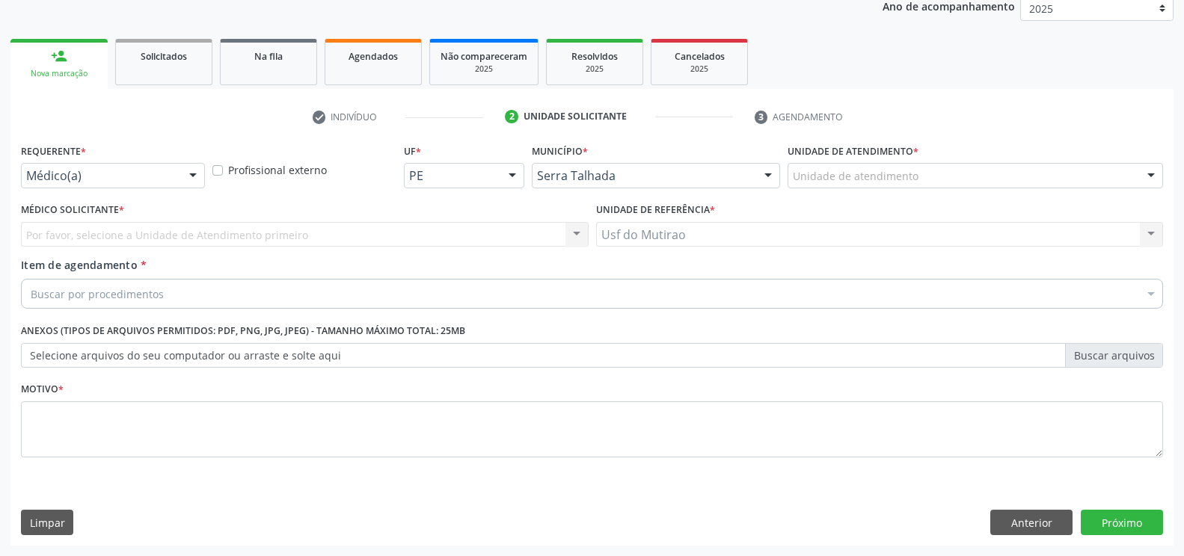
click at [31, 301] on input "Item de agendamento *" at bounding box center [31, 294] width 0 height 30
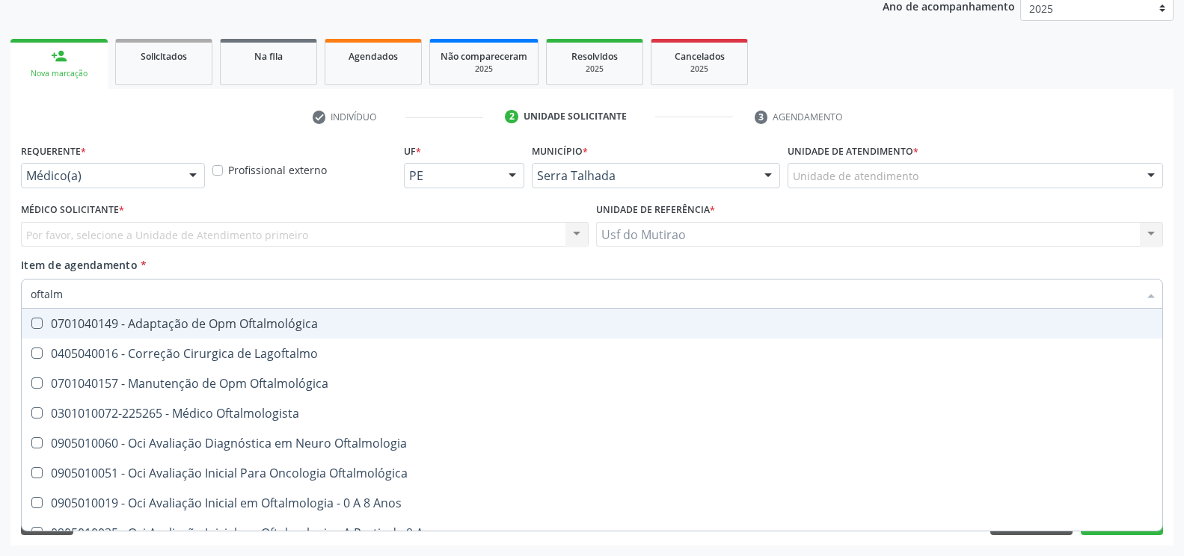
type input "oftalmo"
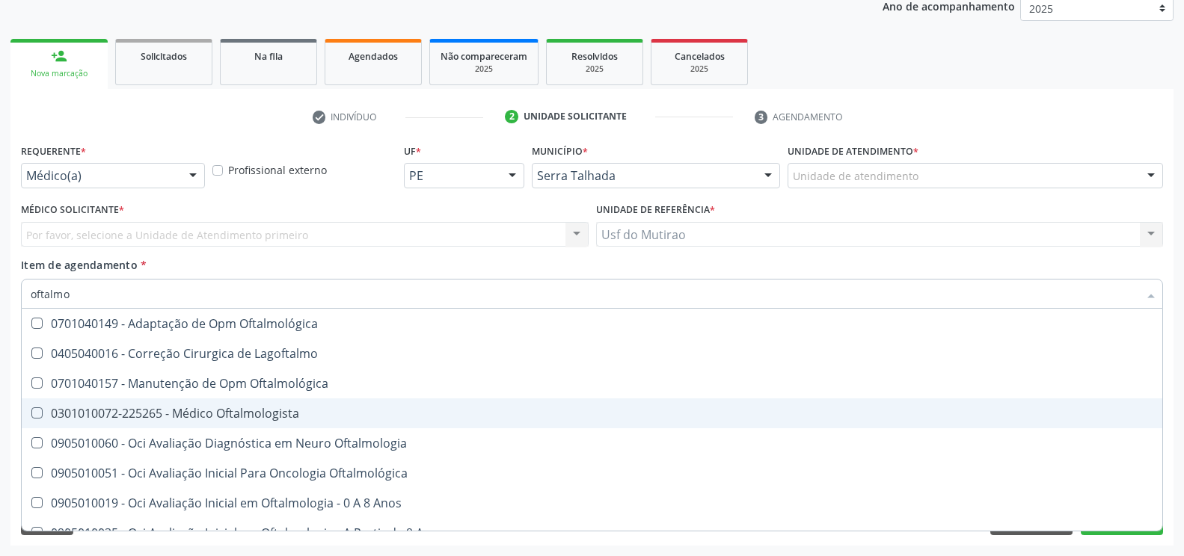
click at [205, 417] on div "0301010072-225265 - Médico Oftalmologista" at bounding box center [592, 414] width 1123 height 12
checkbox Oftalmologista "true"
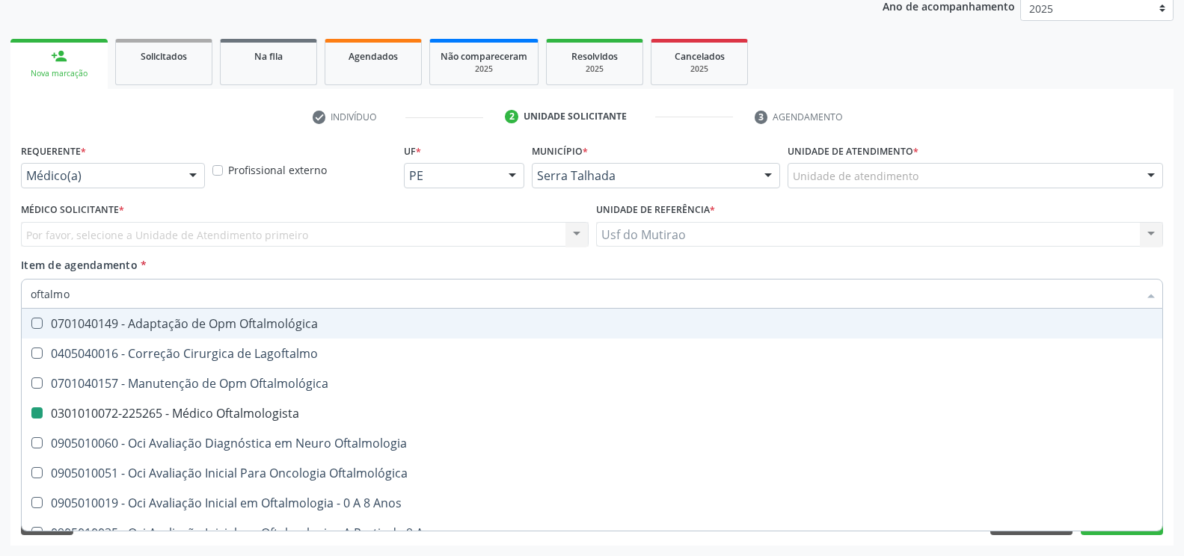
click at [549, 213] on div "Médico Solicitante * Por favor, selecione a Unidade de Atendimento primeiro Nen…" at bounding box center [305, 223] width 568 height 48
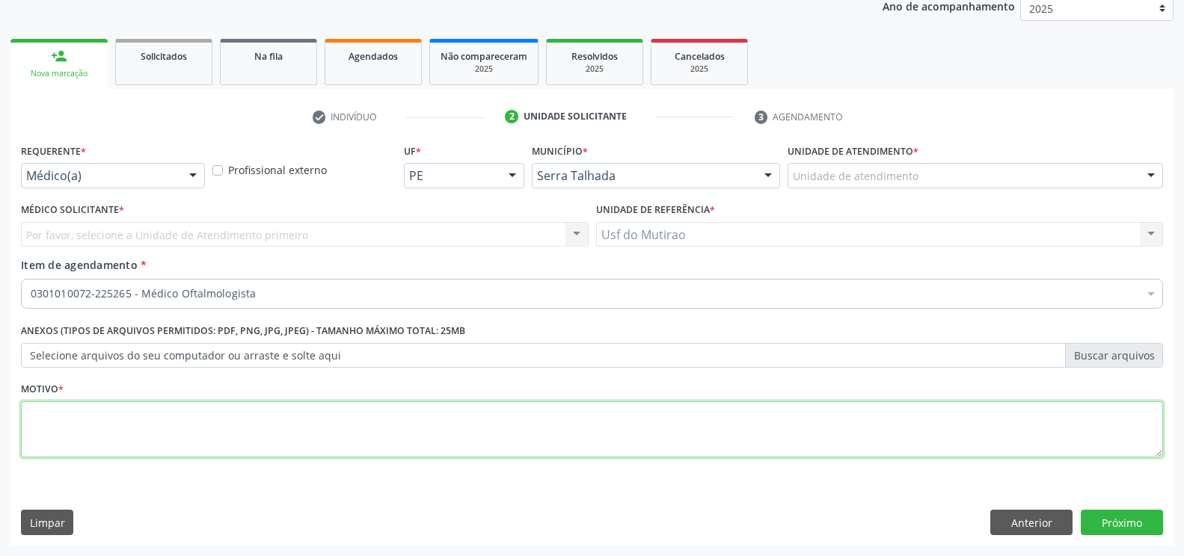
click at [439, 439] on textarea at bounding box center [592, 430] width 1142 height 57
type textarea "."
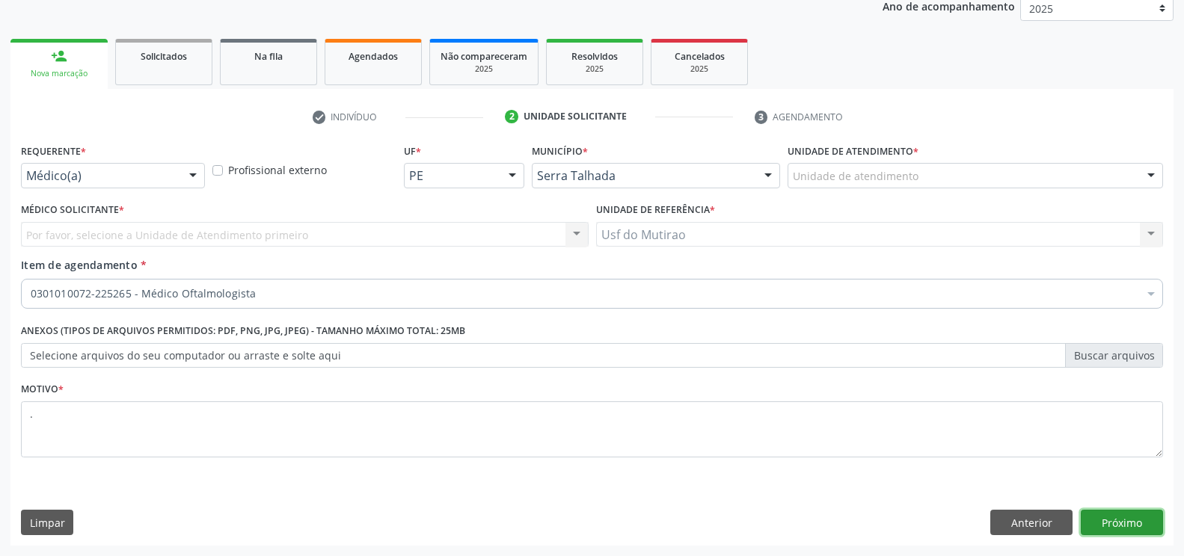
click at [1136, 523] on button "Próximo" at bounding box center [1122, 522] width 82 height 25
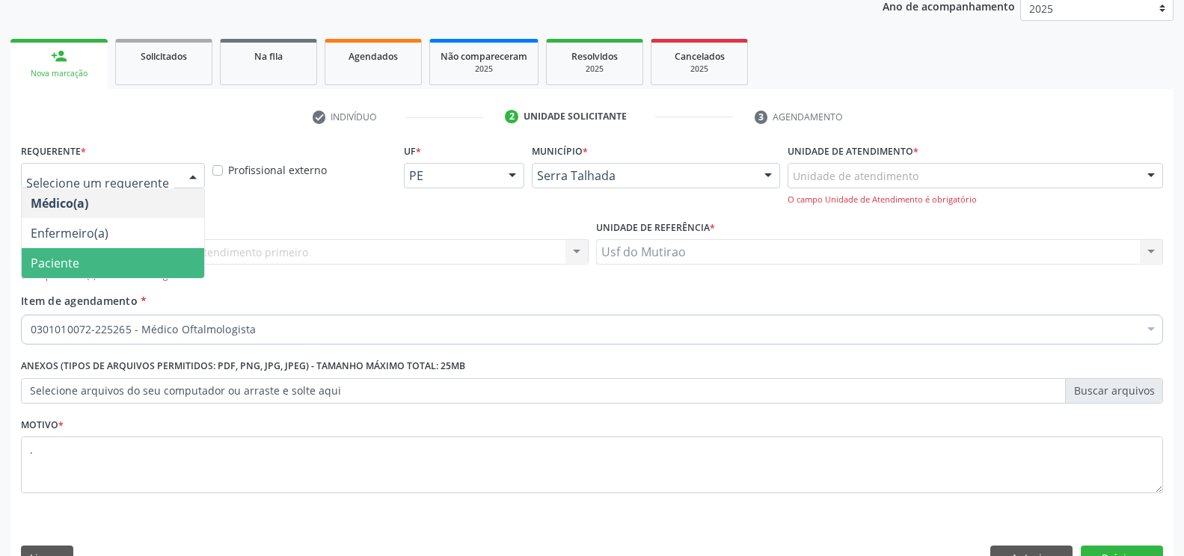
click at [58, 266] on span "Paciente" at bounding box center [55, 263] width 49 height 16
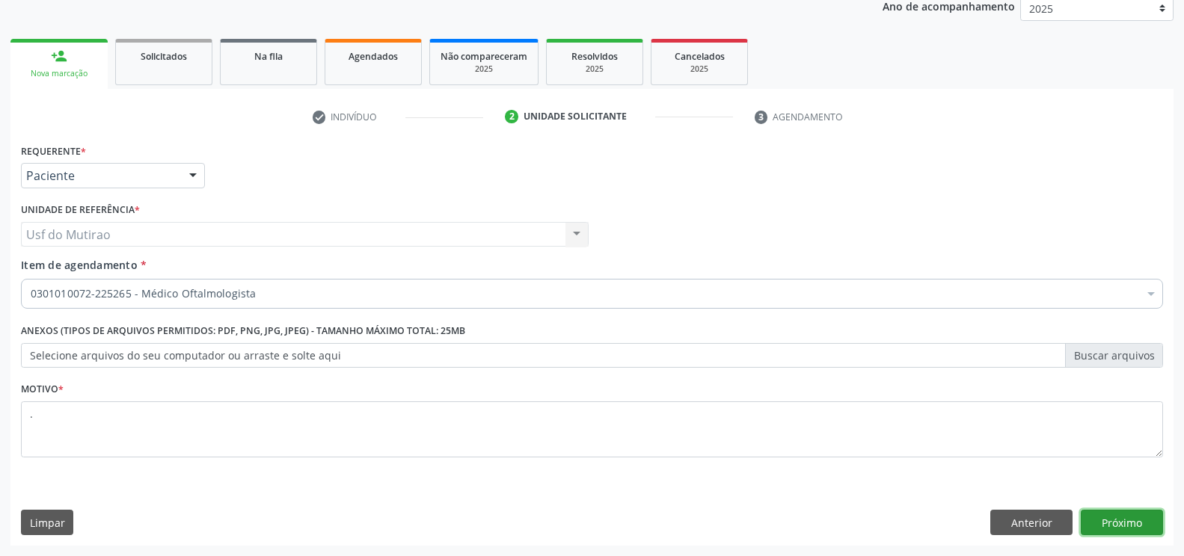
click at [1106, 517] on button "Próximo" at bounding box center [1122, 522] width 82 height 25
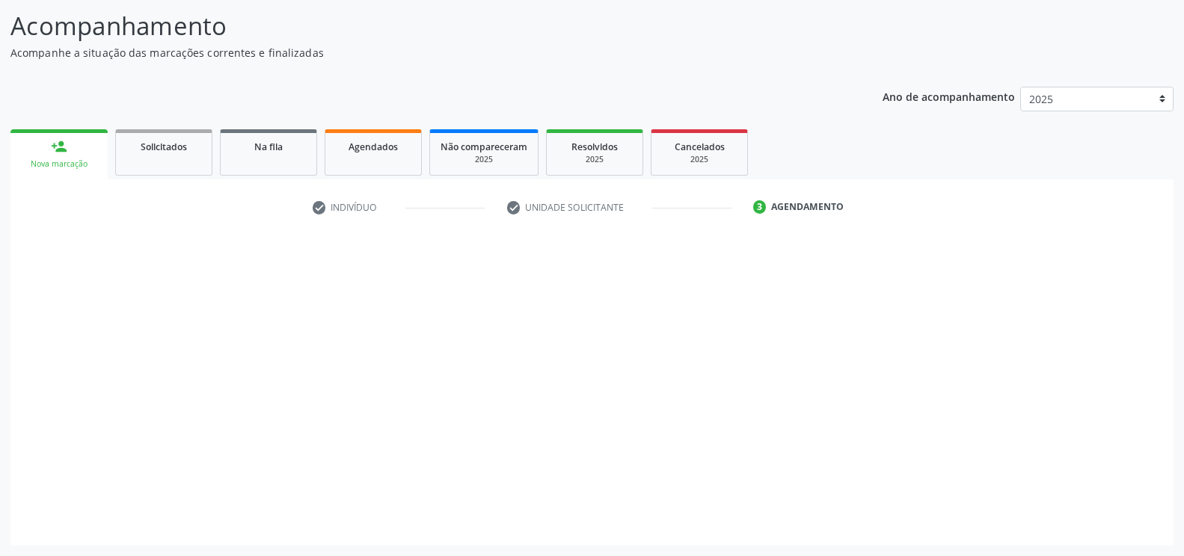
scroll to position [94, 0]
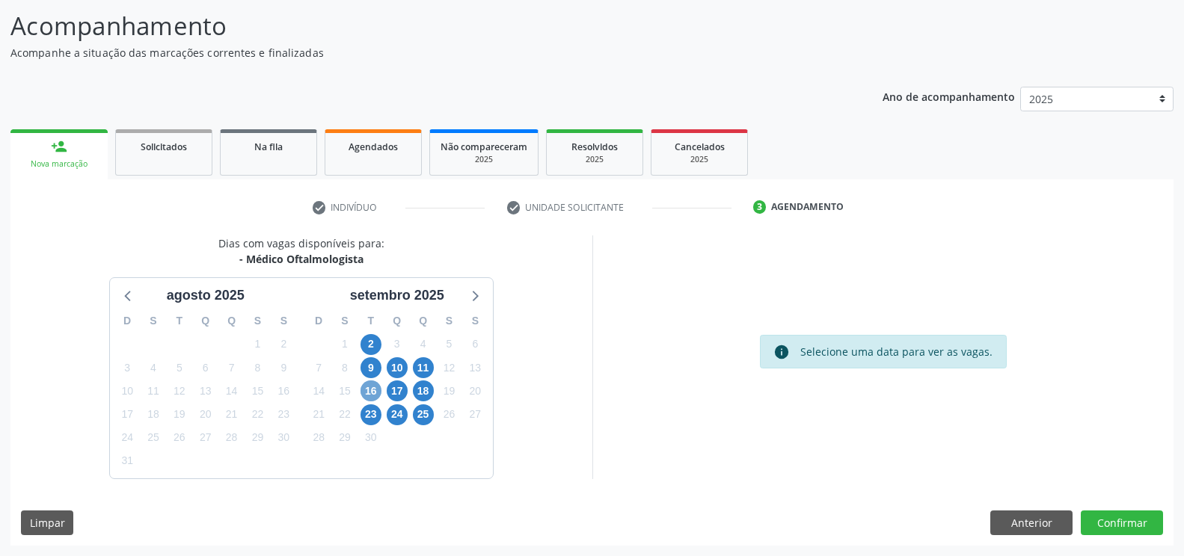
click at [366, 386] on span "16" at bounding box center [370, 391] width 21 height 21
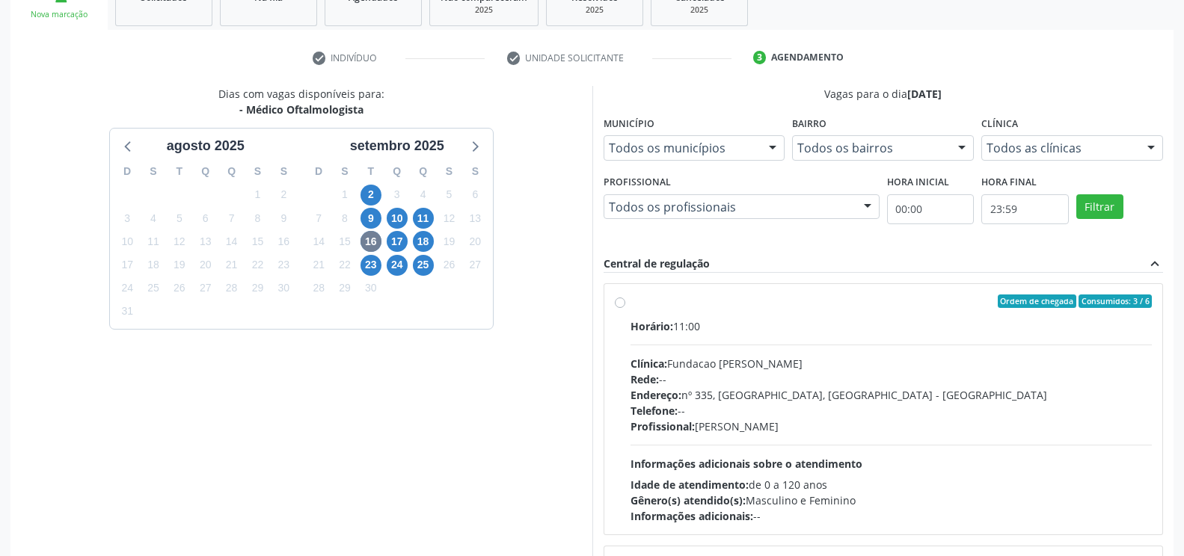
click at [704, 396] on div "Endereço: nº 335, Nossa Senhora da Con, Serra Talhada - PE" at bounding box center [891, 395] width 522 height 16
click at [625, 308] on input "Ordem de chegada Consumidos: 3 / 6 Horário: 11:00 Clínica: Fundacao Altino Vent…" at bounding box center [620, 301] width 10 height 13
radio input "true"
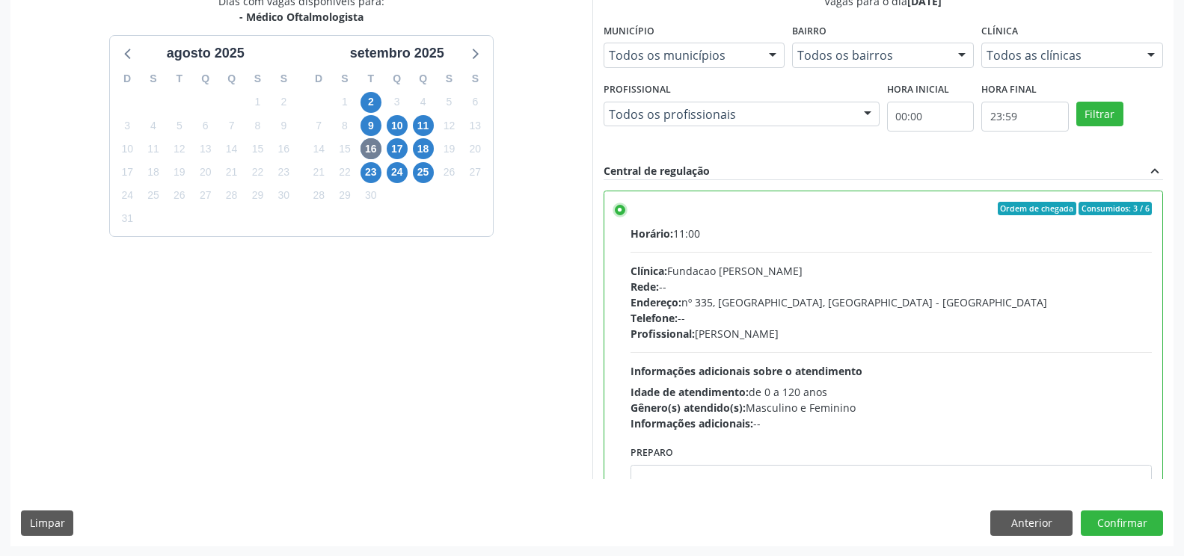
scroll to position [337, 0]
click at [1097, 518] on button "Confirmar" at bounding box center [1122, 522] width 82 height 25
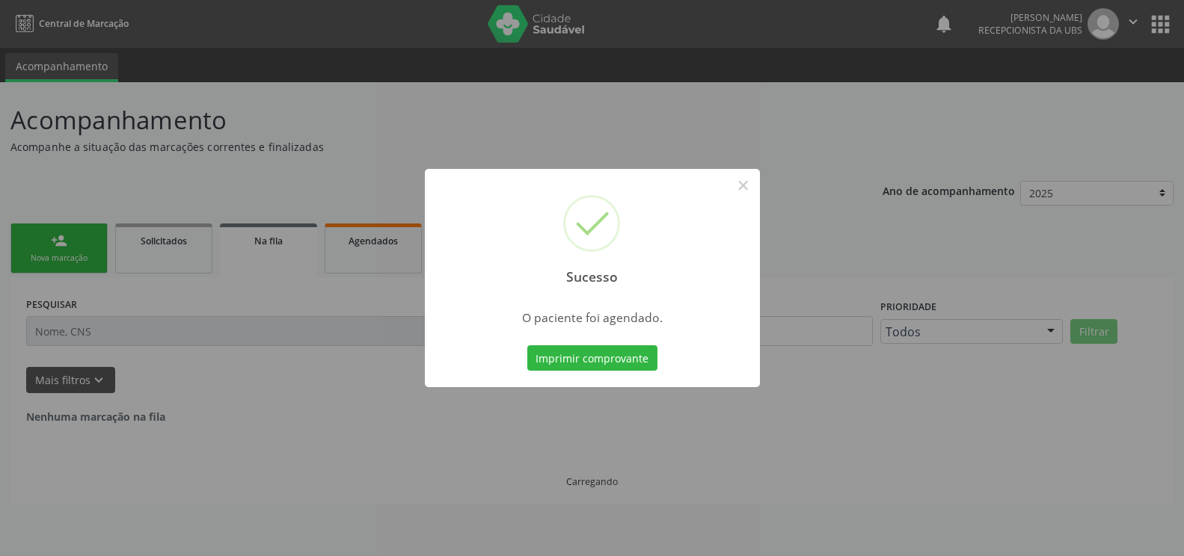
scroll to position [0, 0]
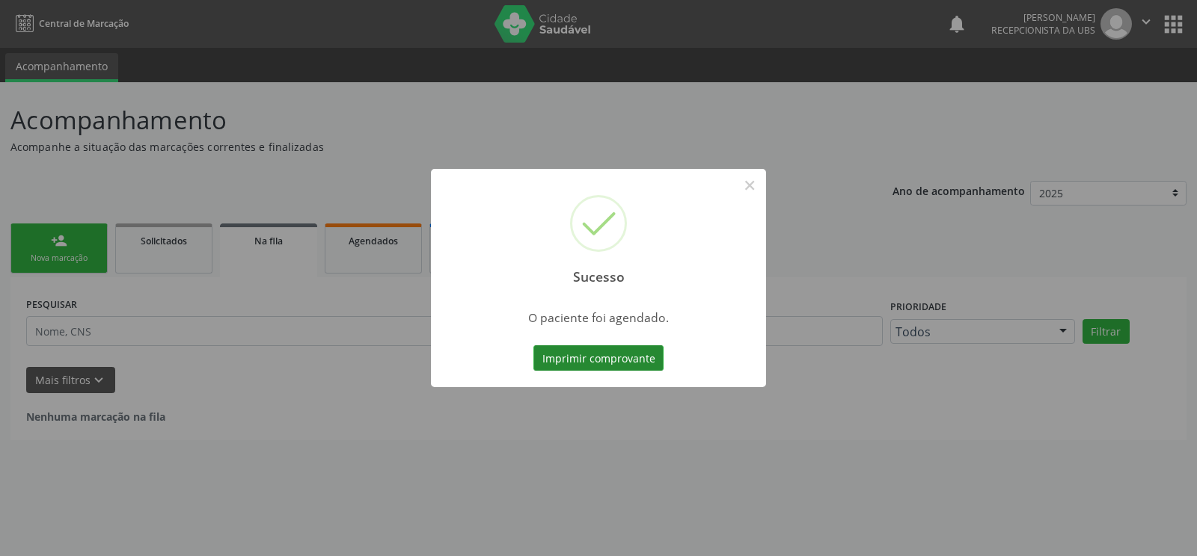
click at [586, 355] on button "Imprimir comprovante" at bounding box center [598, 358] width 130 height 25
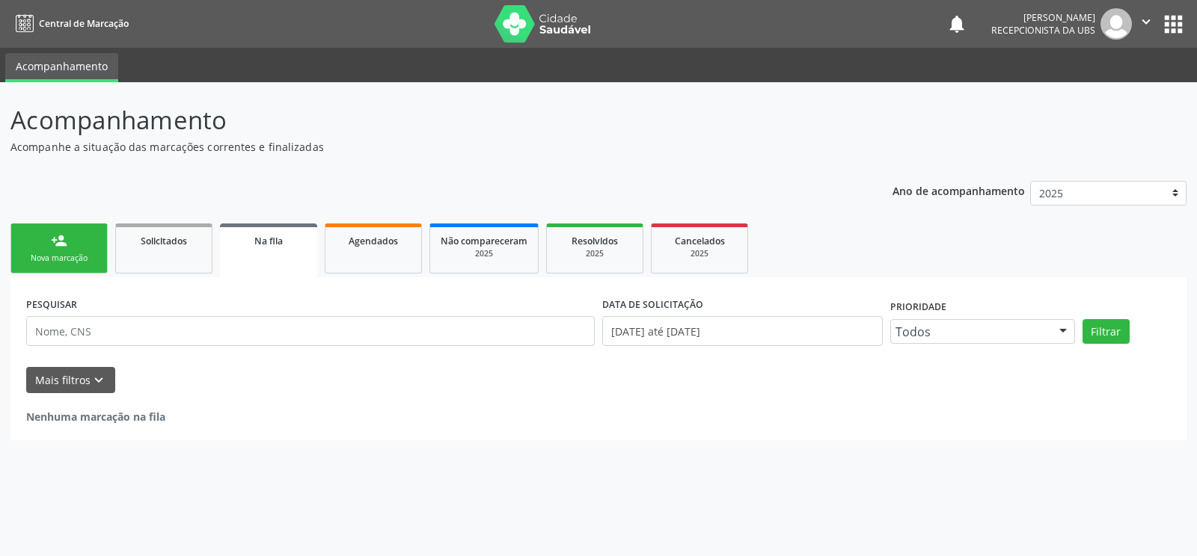
click at [82, 248] on link "person_add Nova marcação" at bounding box center [58, 249] width 97 height 50
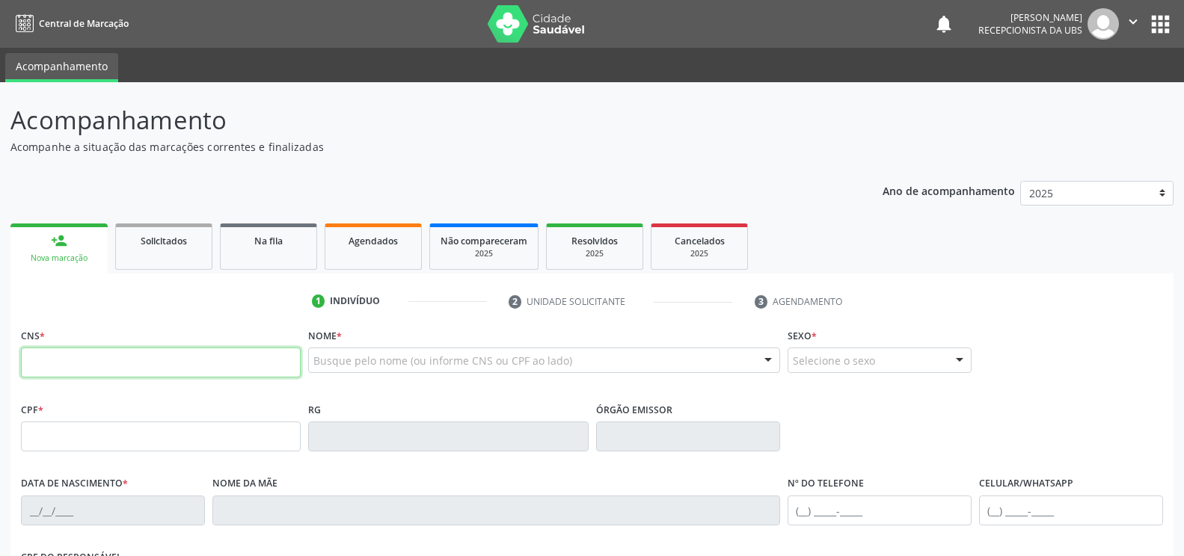
click at [155, 367] on input "text" at bounding box center [161, 363] width 280 height 30
type input "706 5033 9397 2897"
type input "078.107.884-93"
type input "30/06/1986"
type input "Maria Gorete dos Santos"
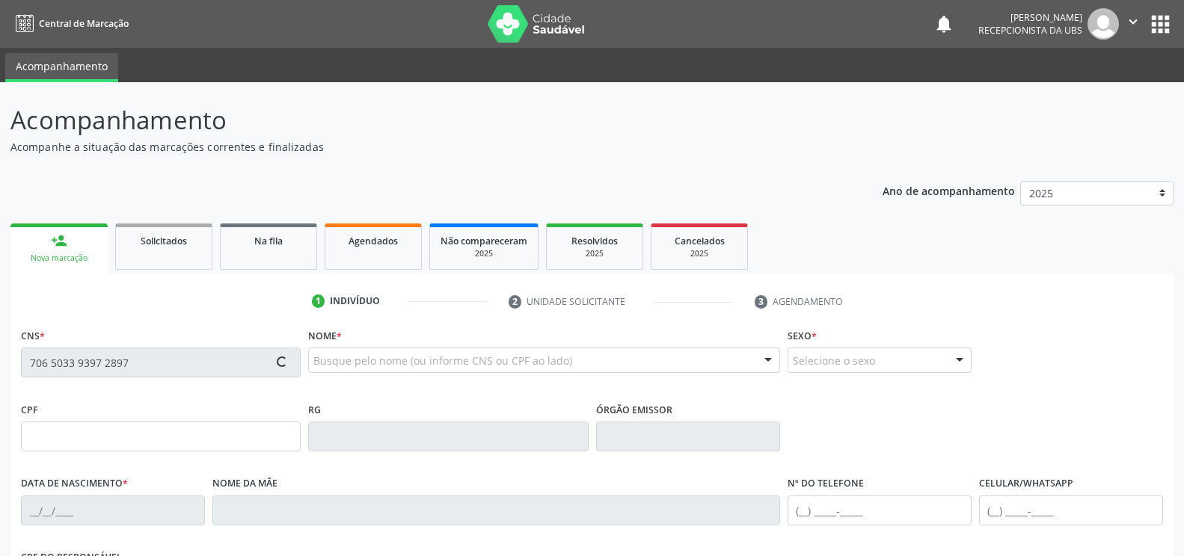
type input "(87) 99647-8618"
type input "23"
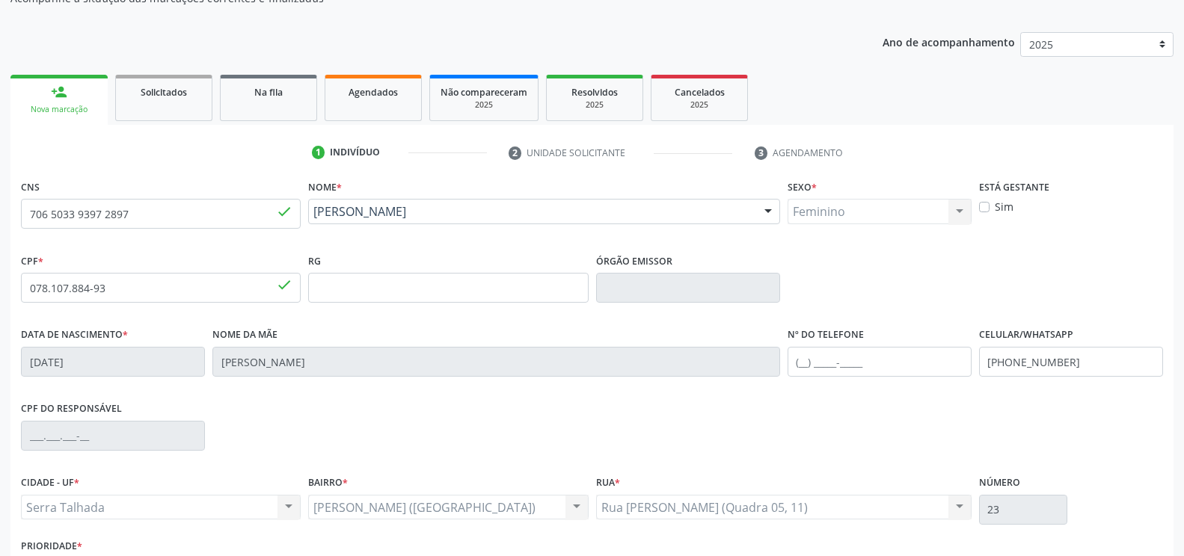
scroll to position [150, 0]
drag, startPoint x: 1093, startPoint y: 363, endPoint x: 885, endPoint y: 363, distance: 207.9
click at [885, 363] on div "Data de nascimento * 30/06/1986 Nome da mãe Maria Gorete dos Santos Nº do Telef…" at bounding box center [591, 360] width 1149 height 74
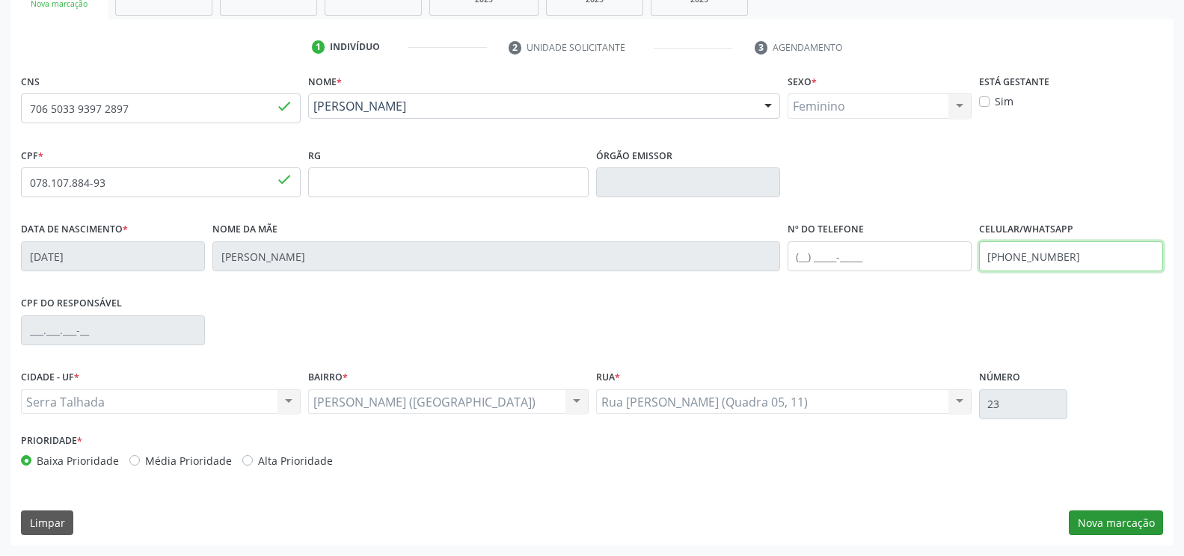
type input "(87) 99617-1564"
click at [1115, 516] on button "Nova marcação" at bounding box center [1116, 523] width 94 height 25
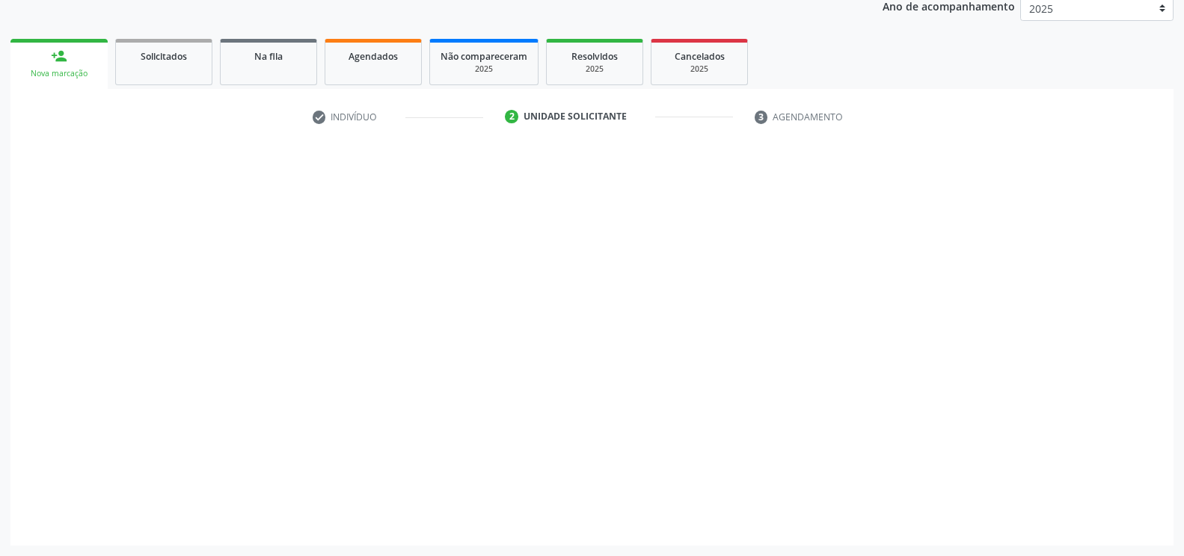
scroll to position [185, 0]
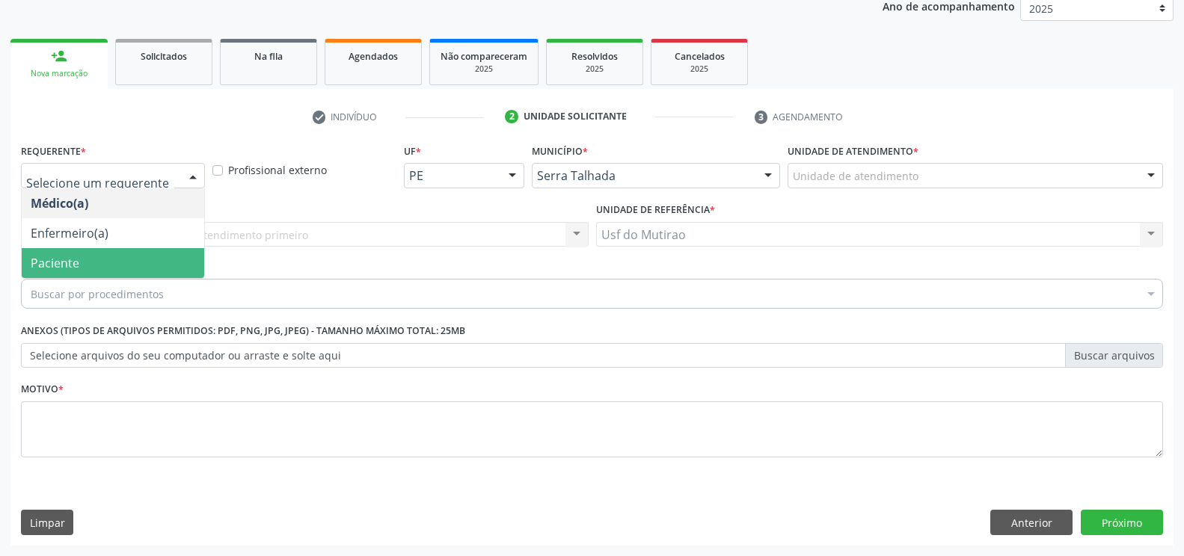
click at [117, 268] on span "Paciente" at bounding box center [113, 263] width 182 height 30
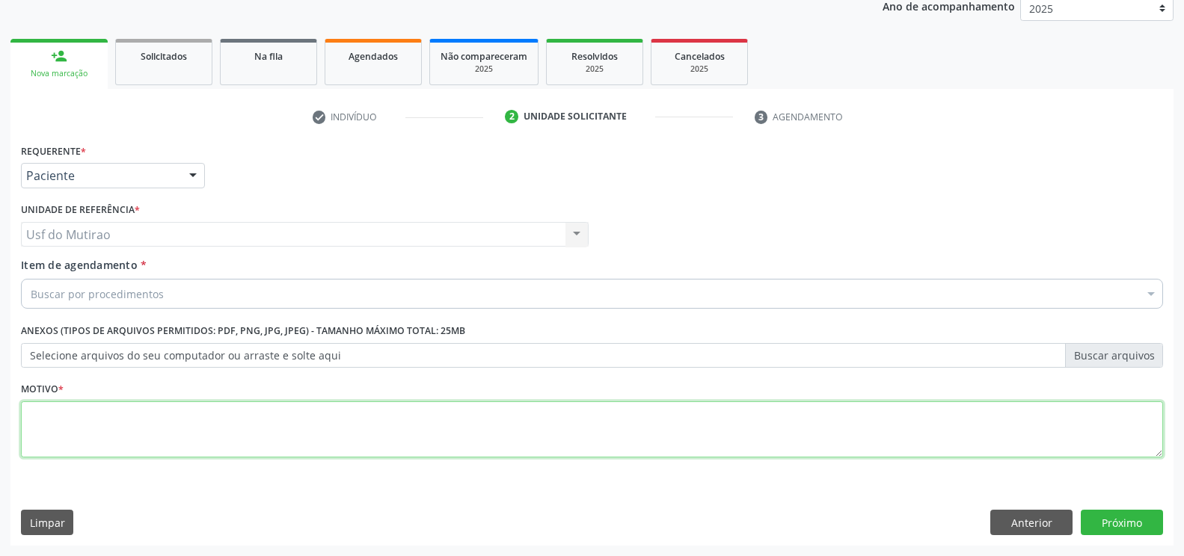
click at [168, 456] on textarea at bounding box center [592, 430] width 1142 height 57
type textarea "."
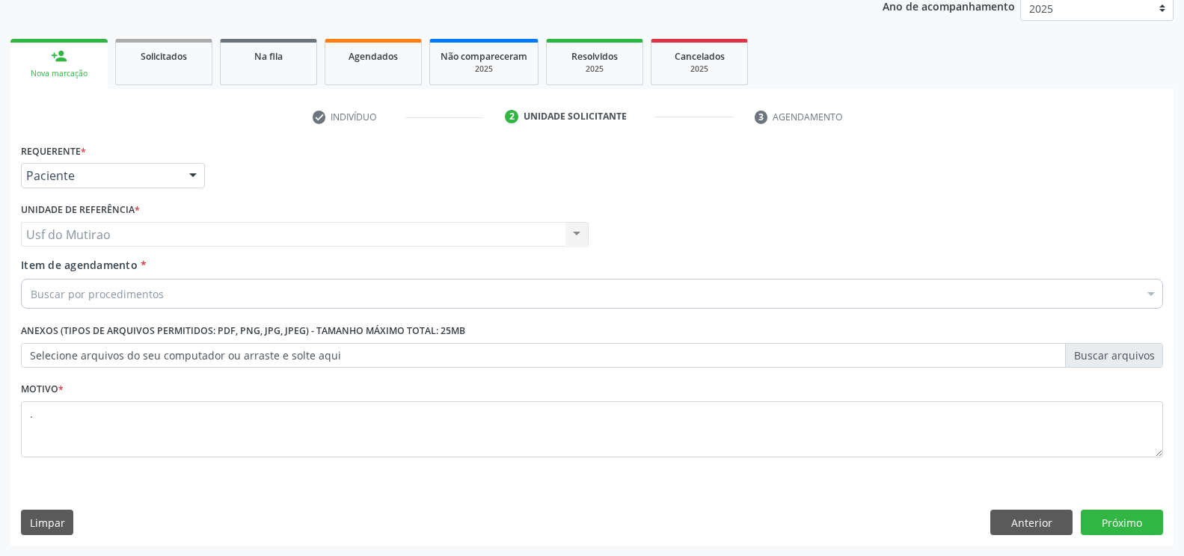
click at [172, 295] on div "Buscar por procedimentos" at bounding box center [592, 294] width 1142 height 30
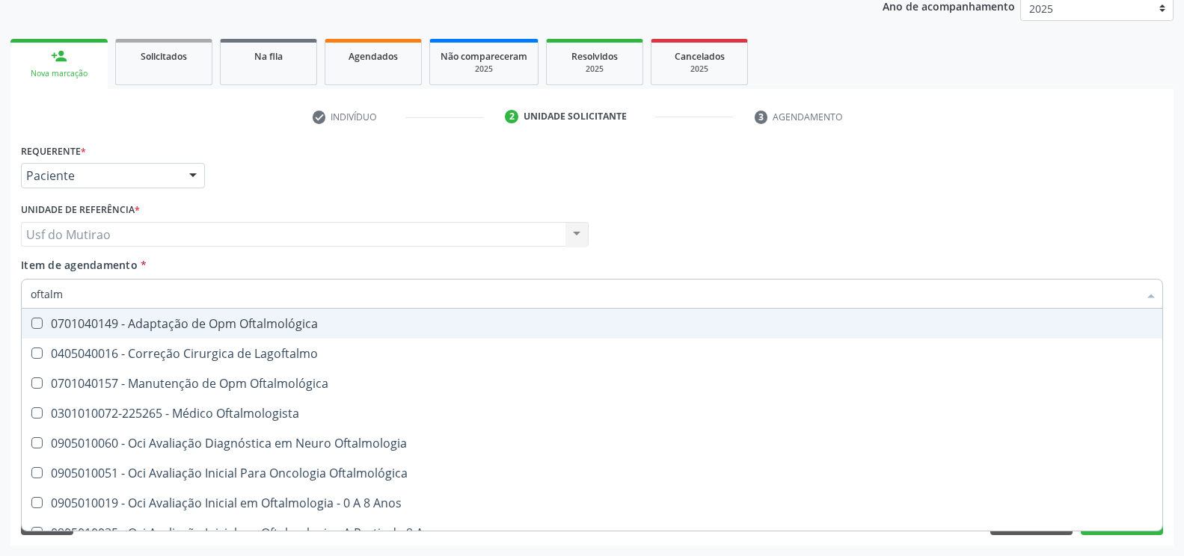
type input "oftalmo"
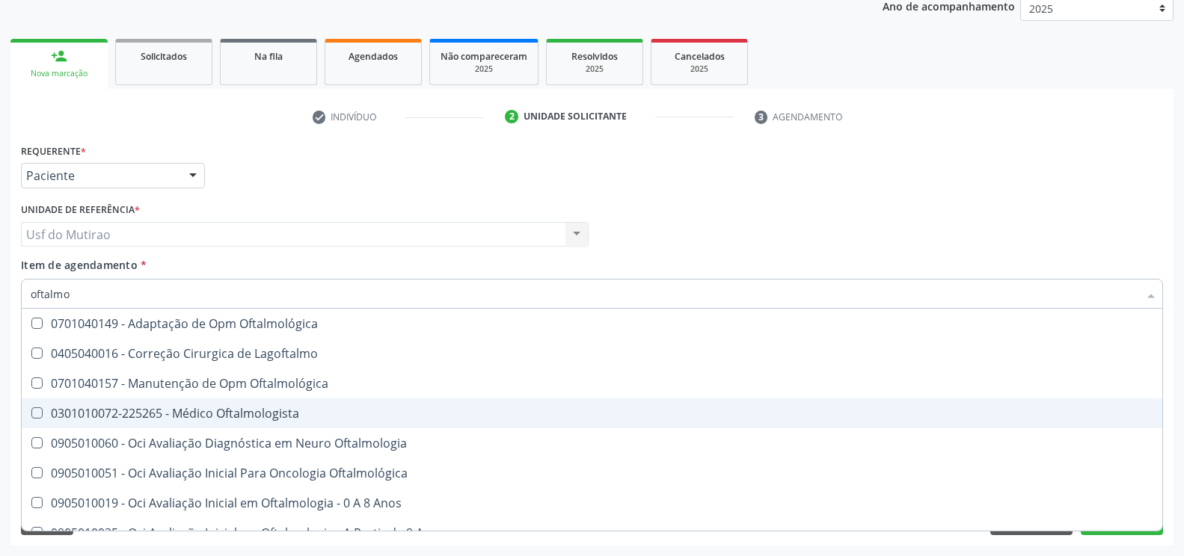
click at [181, 409] on div "0301010072-225265 - Médico Oftalmologista" at bounding box center [592, 414] width 1123 height 12
checkbox Oftalmologista "true"
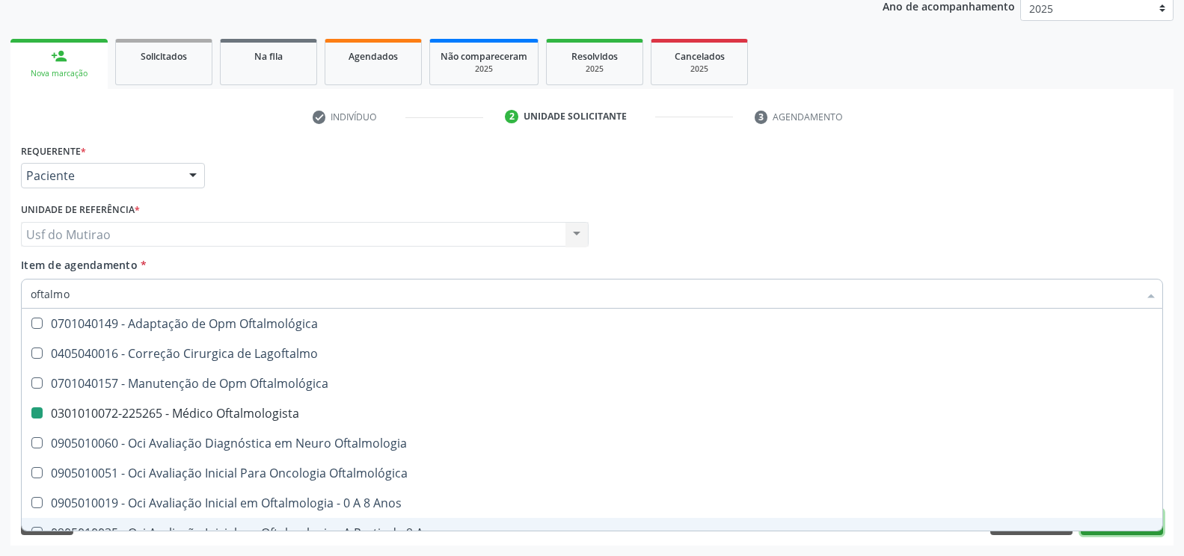
click at [1102, 532] on button "Próximo" at bounding box center [1122, 522] width 82 height 25
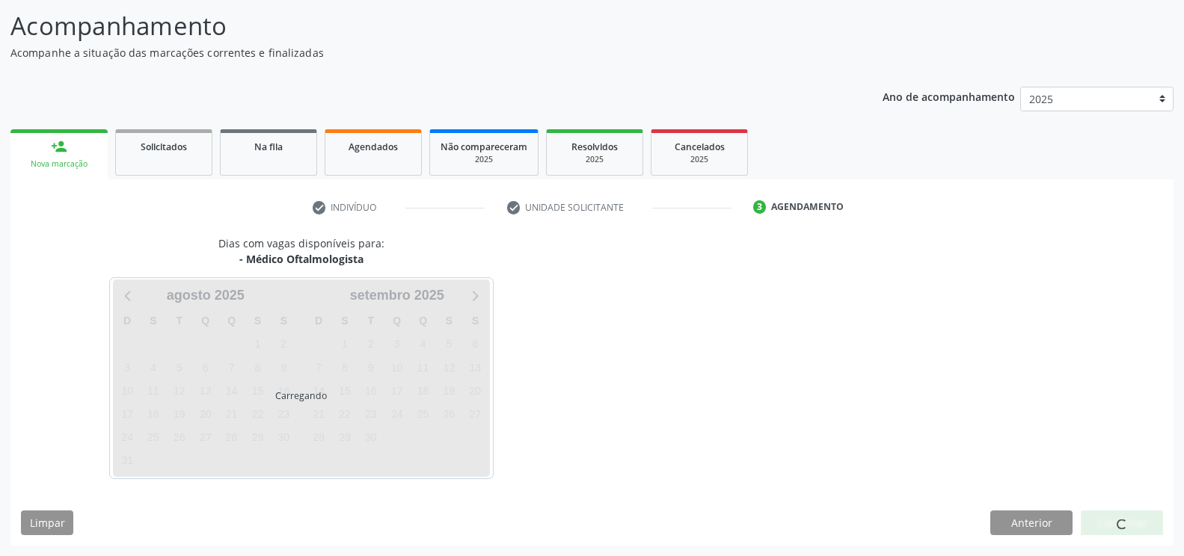
scroll to position [94, 0]
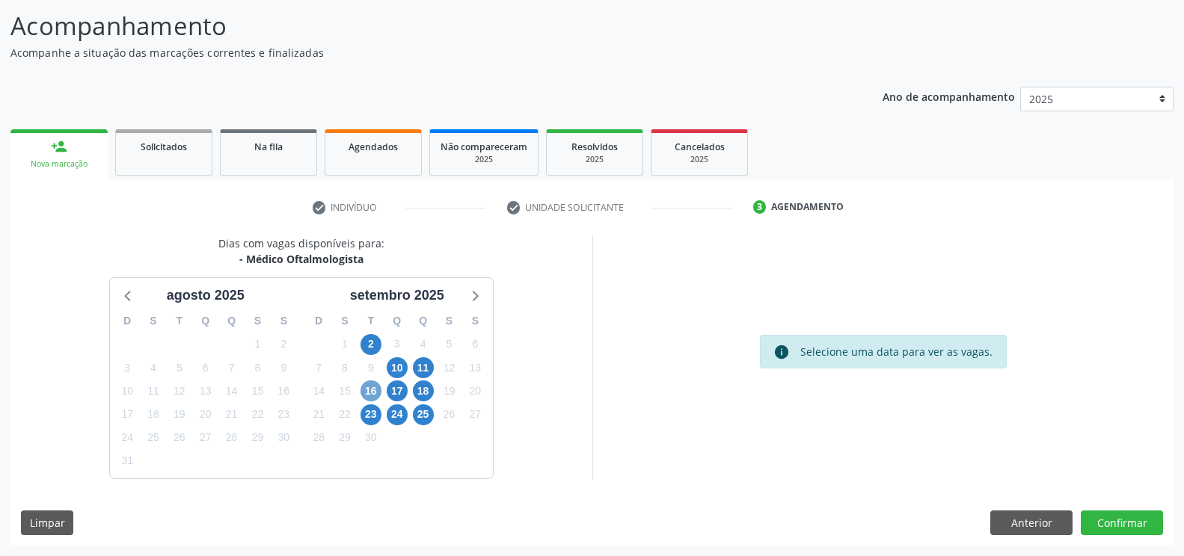
click at [373, 396] on span "16" at bounding box center [370, 391] width 21 height 21
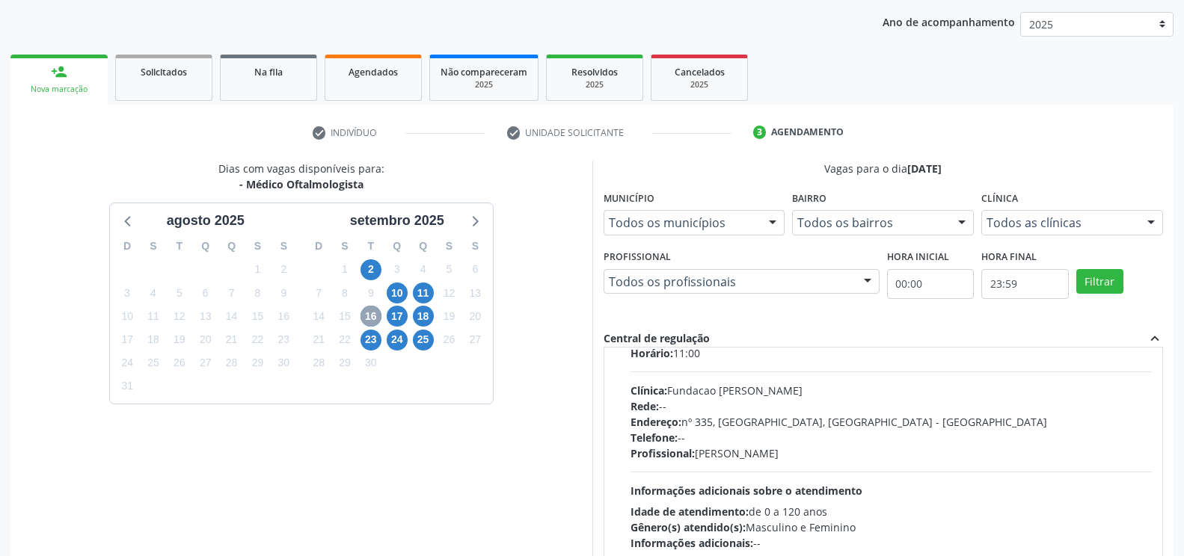
scroll to position [75, 0]
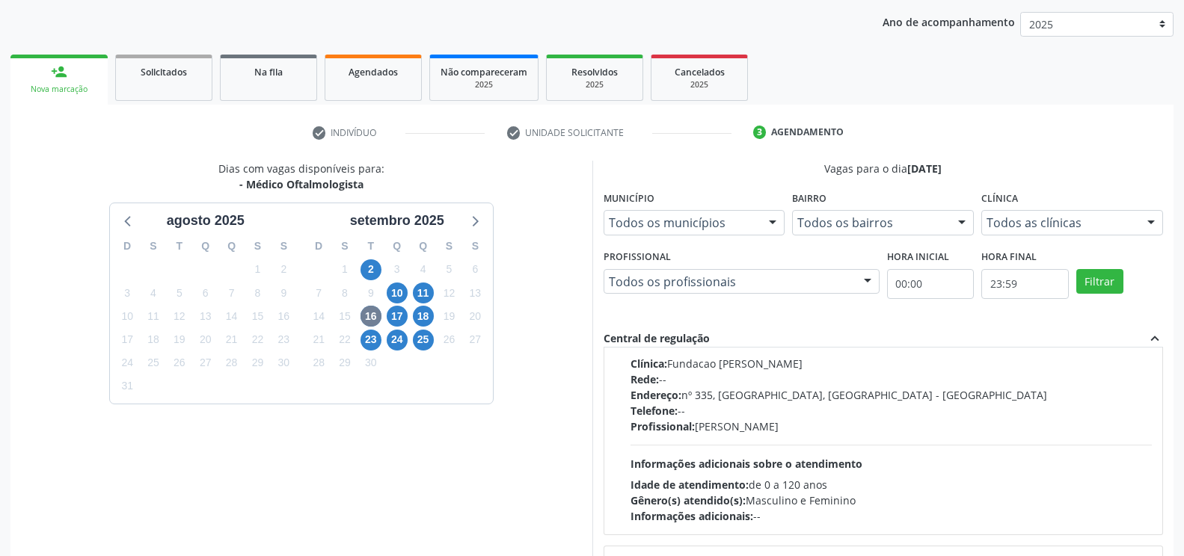
click at [715, 373] on div "Rede: --" at bounding box center [891, 380] width 522 height 16
click at [625, 308] on input "Ordem de chegada Consumidos: 4 / 6 Horário: 11:00 Clínica: Fundacao Altino Vent…" at bounding box center [620, 301] width 10 height 13
radio input "true"
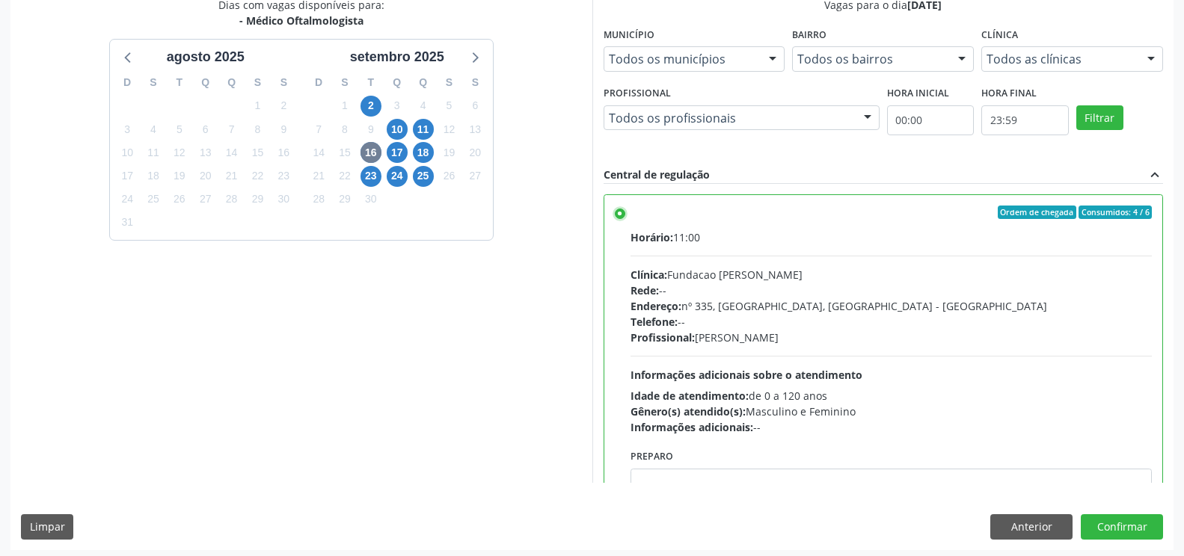
scroll to position [337, 0]
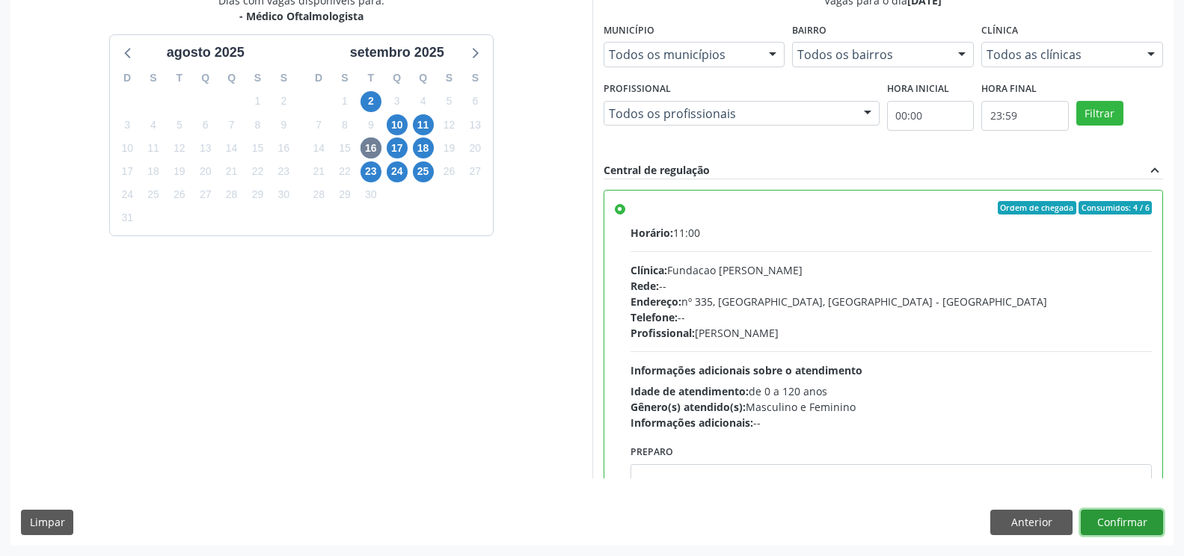
click at [1105, 521] on button "Confirmar" at bounding box center [1122, 522] width 82 height 25
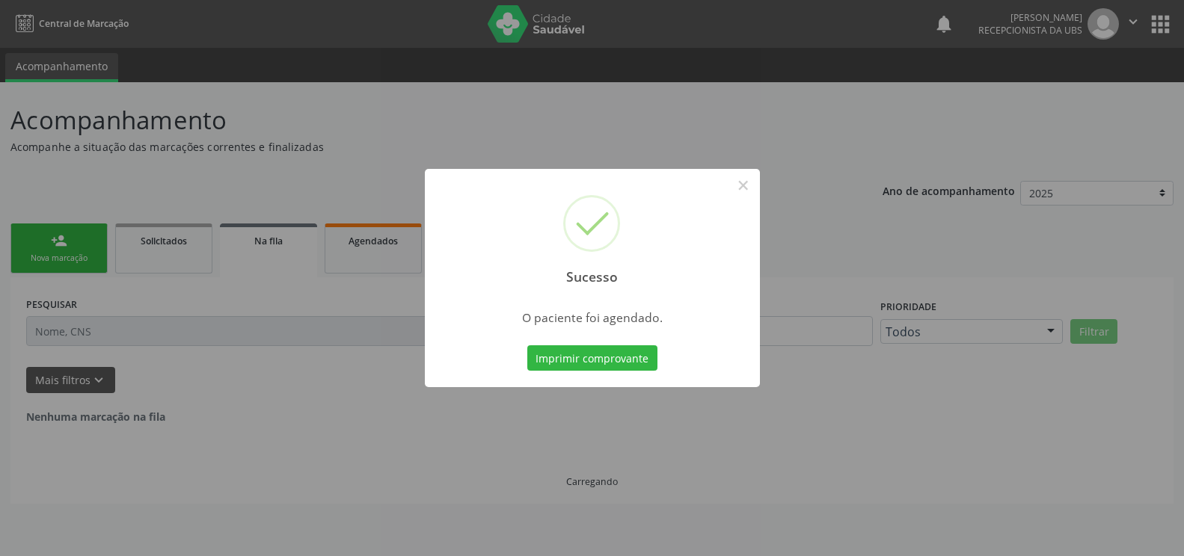
scroll to position [0, 0]
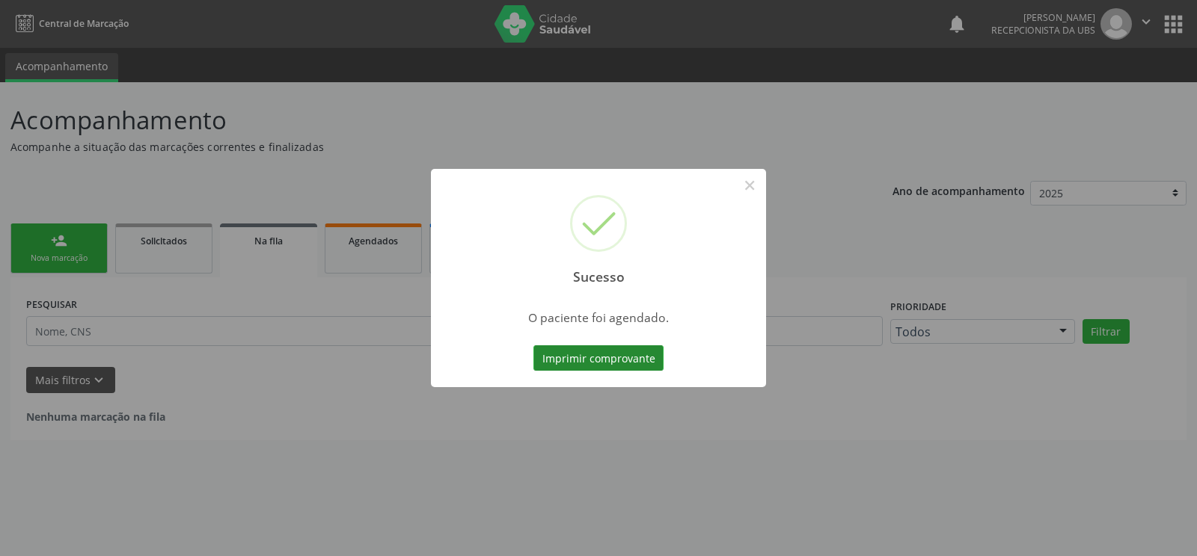
click at [577, 357] on button "Imprimir comprovante" at bounding box center [598, 358] width 130 height 25
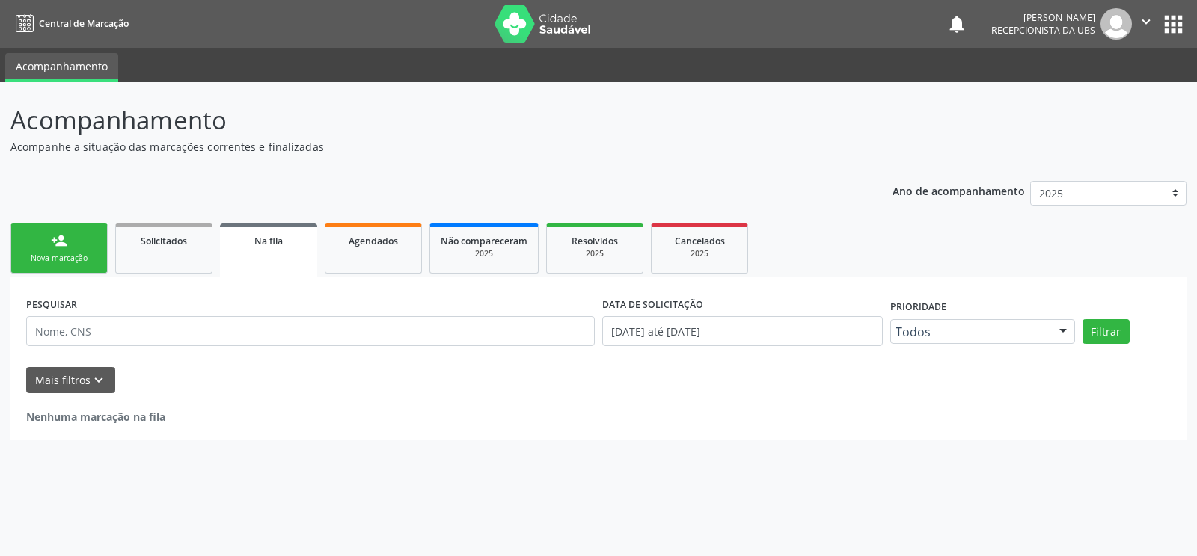
click at [55, 250] on link "person_add Nova marcação" at bounding box center [58, 249] width 97 height 50
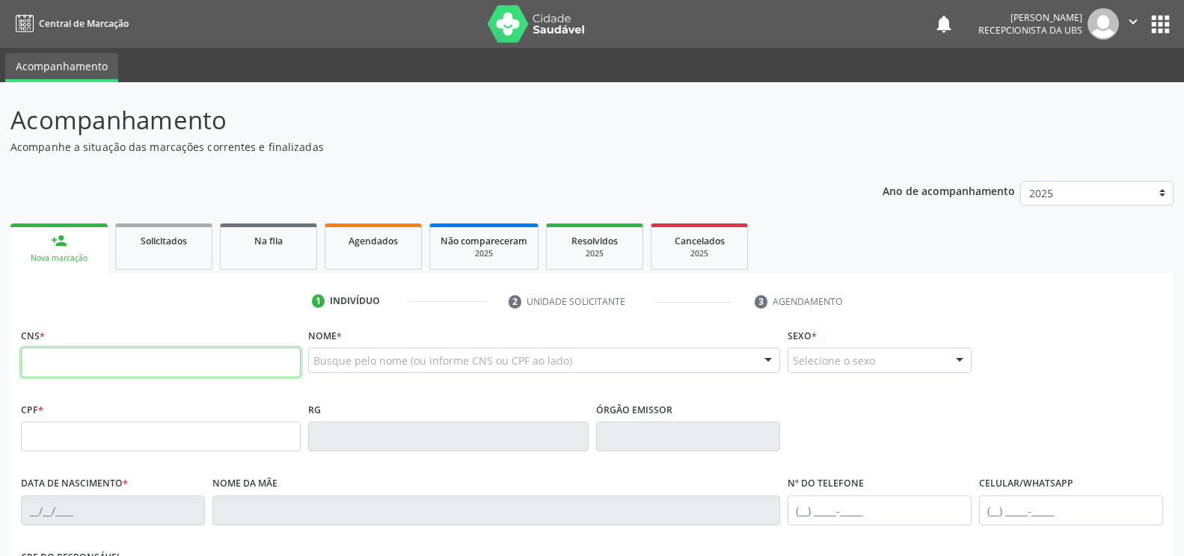
click at [131, 355] on input "text" at bounding box center [161, 363] width 280 height 30
type input "701 4096 1724 5530"
type input "08/03/1972"
type input "Januaria Antonia da Conceicao"
type input "(87) 9999-9998"
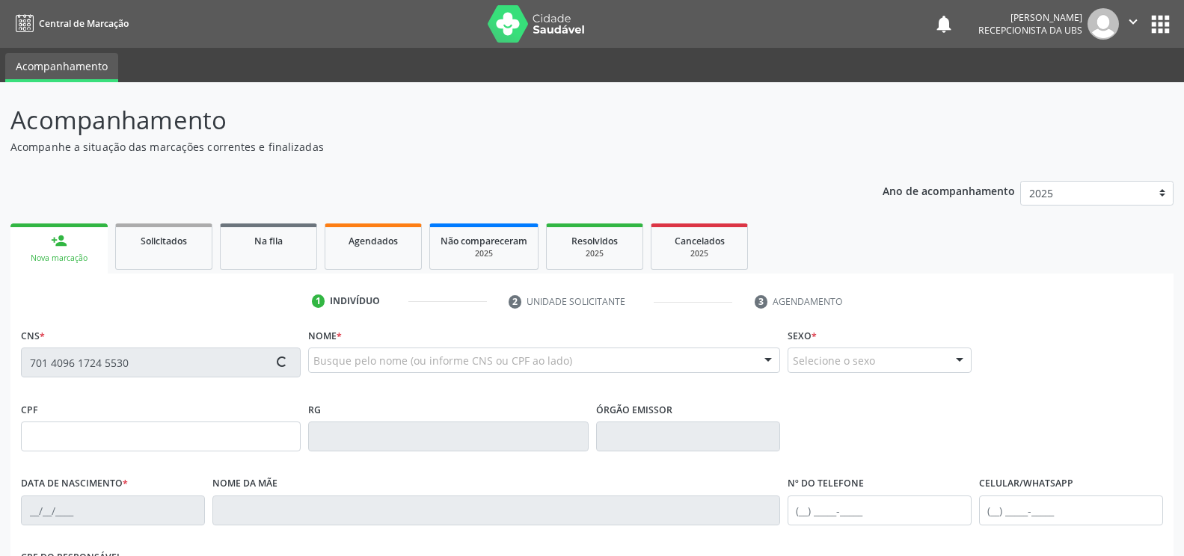
type input "S/N"
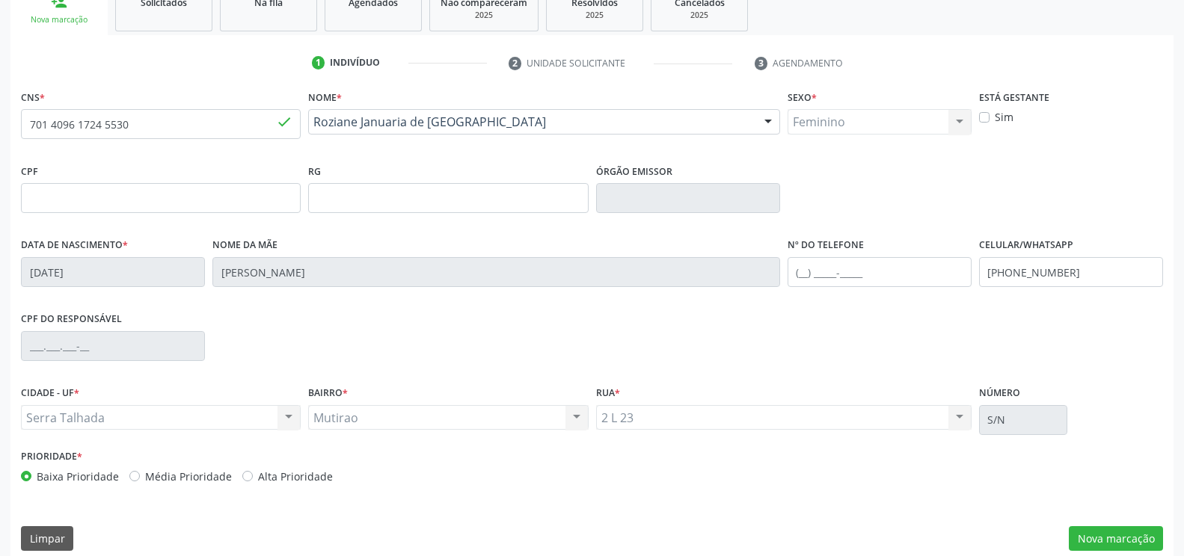
scroll to position [254, 0]
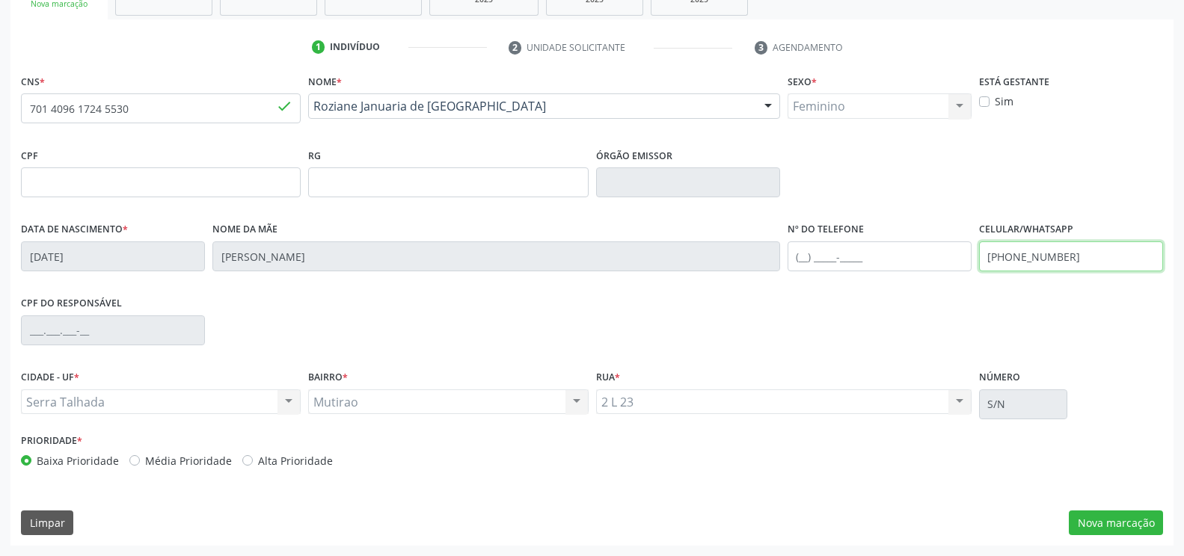
drag, startPoint x: 1104, startPoint y: 258, endPoint x: 953, endPoint y: 252, distance: 151.2
click at [953, 252] on div "Data de nascimento * 08/03/1972 Nome da mãe Januaria Antonia da Conceicao Nº do…" at bounding box center [591, 255] width 1149 height 74
type input "(87) 98177-1544"
click at [1123, 524] on button "Nova marcação" at bounding box center [1116, 523] width 94 height 25
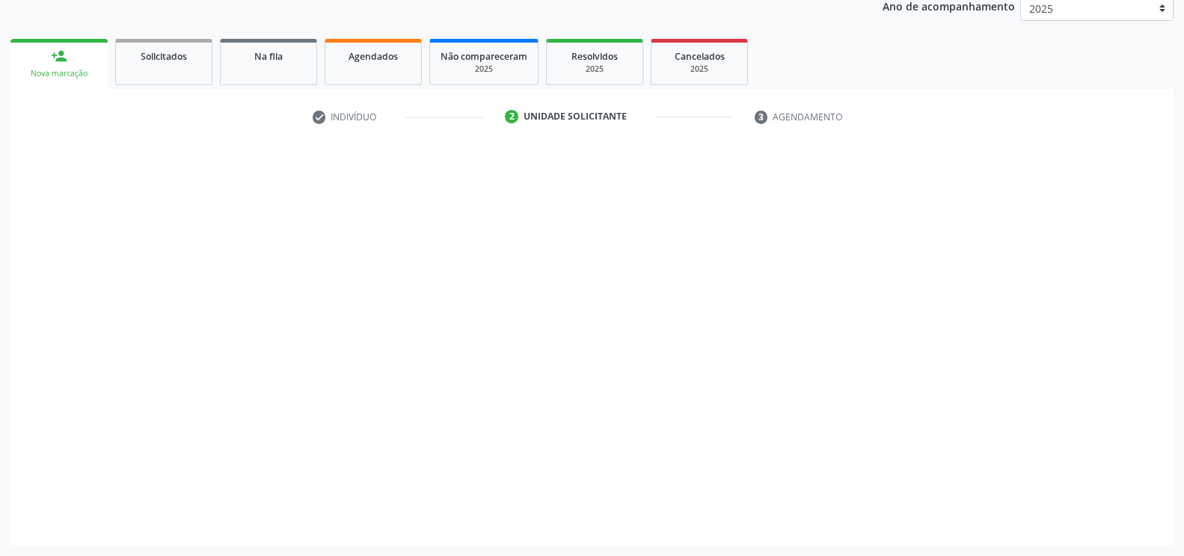
scroll to position [185, 0]
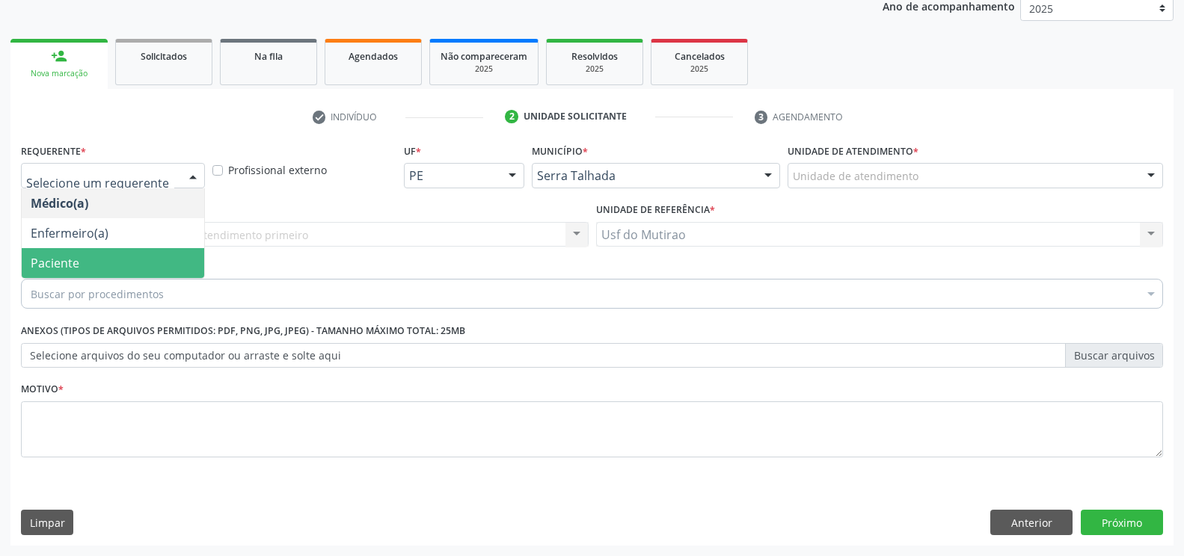
click at [112, 262] on span "Paciente" at bounding box center [113, 263] width 182 height 30
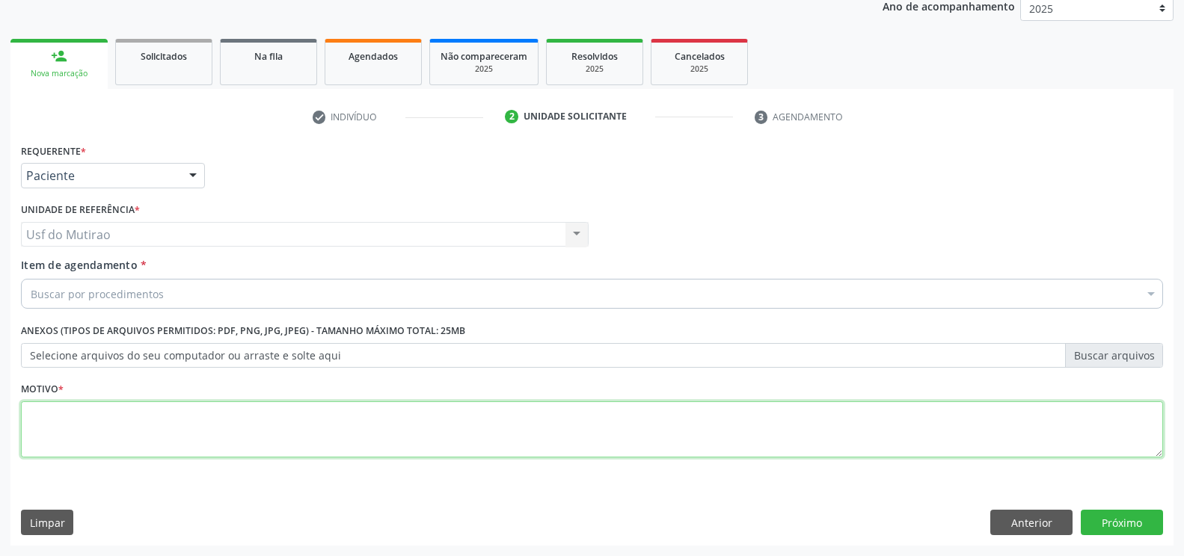
click at [164, 428] on textarea at bounding box center [592, 430] width 1142 height 57
type textarea "."
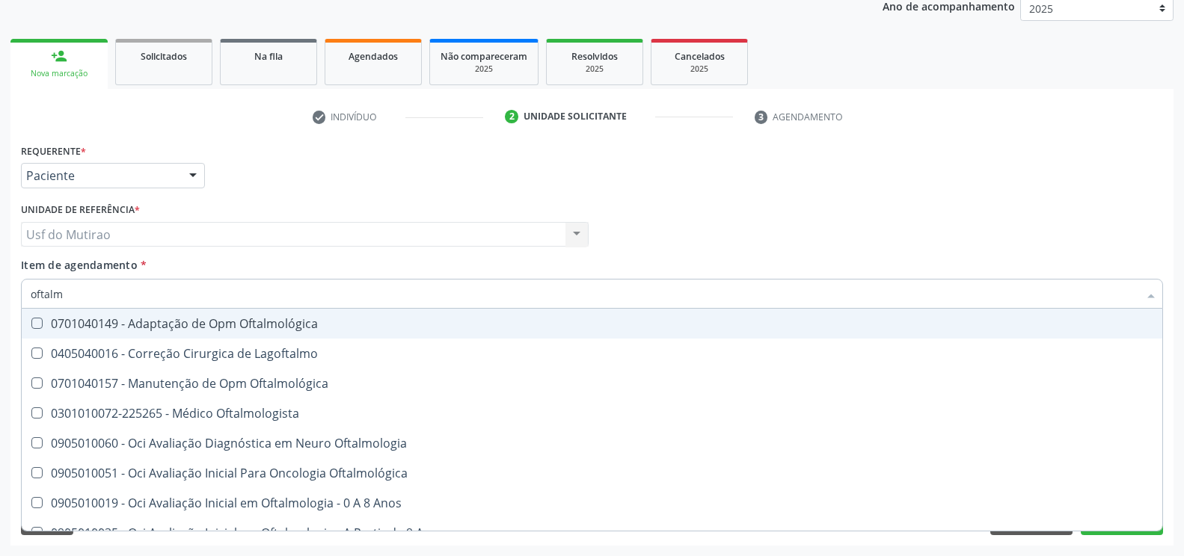
type input "oftalmo"
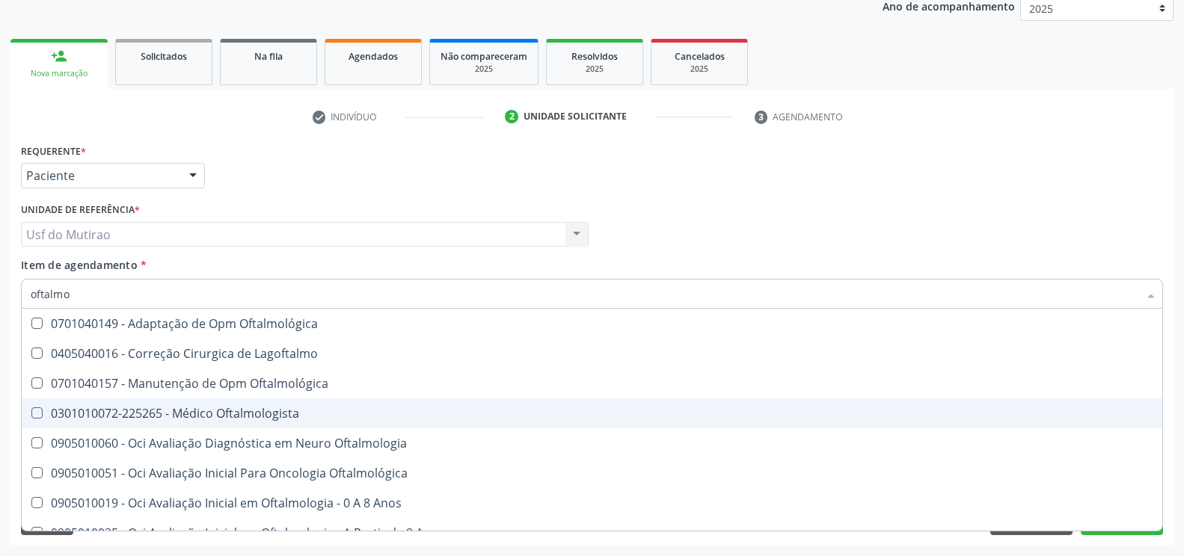
click at [159, 411] on div "0301010072-225265 - Médico Oftalmologista" at bounding box center [592, 414] width 1123 height 12
checkbox Oftalmologista "true"
click at [331, 269] on div "Item de agendamento * oftalmo Desfazer seleção 0701040149 - Adaptação de Opm Of…" at bounding box center [592, 280] width 1142 height 47
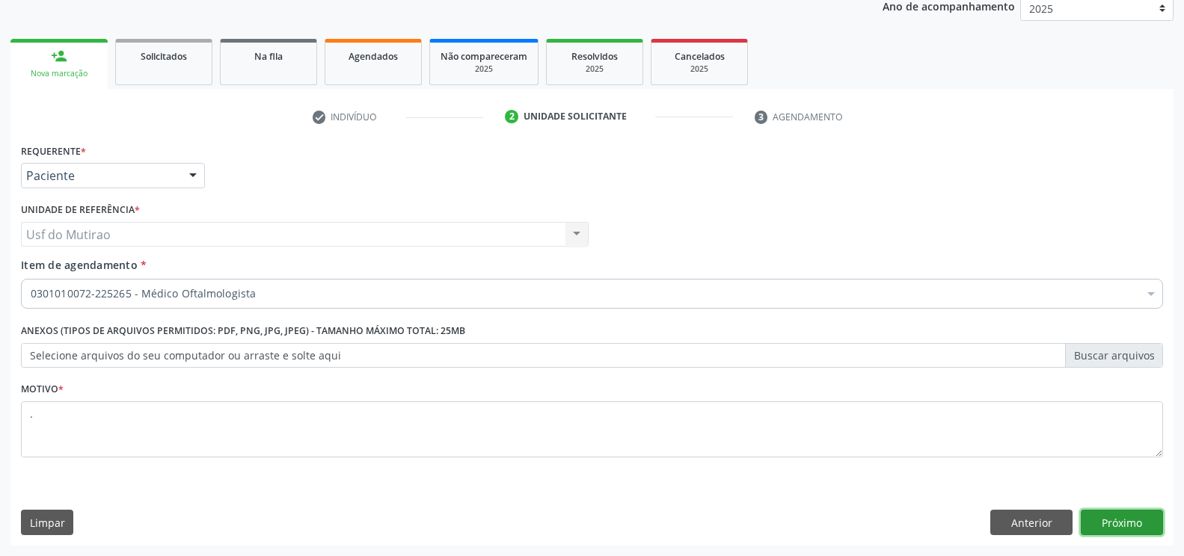
click at [1118, 515] on button "Próximo" at bounding box center [1122, 522] width 82 height 25
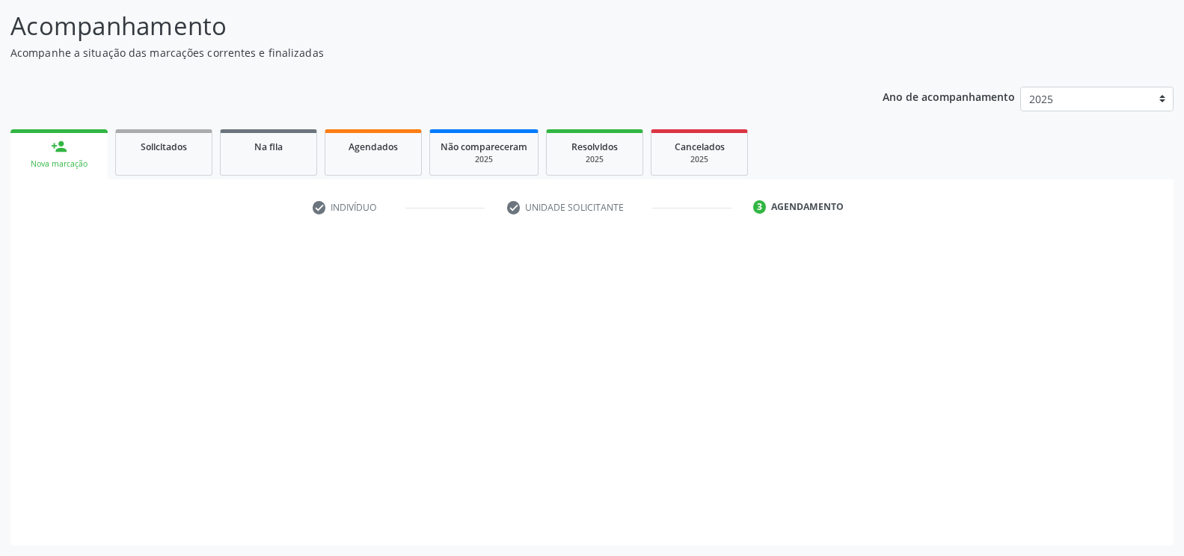
scroll to position [94, 0]
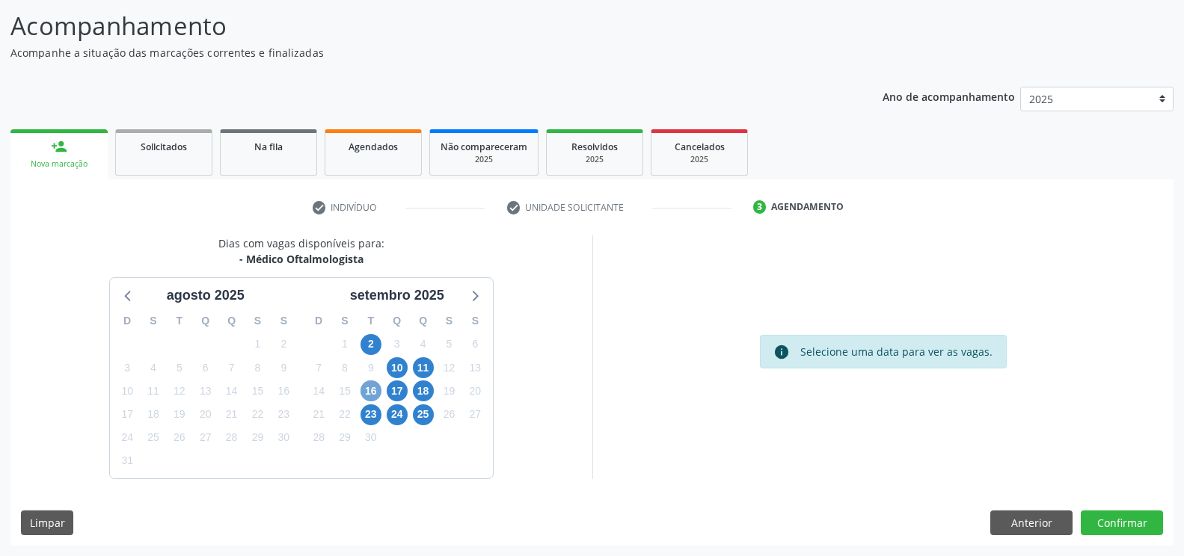
click at [372, 392] on span "16" at bounding box center [370, 391] width 21 height 21
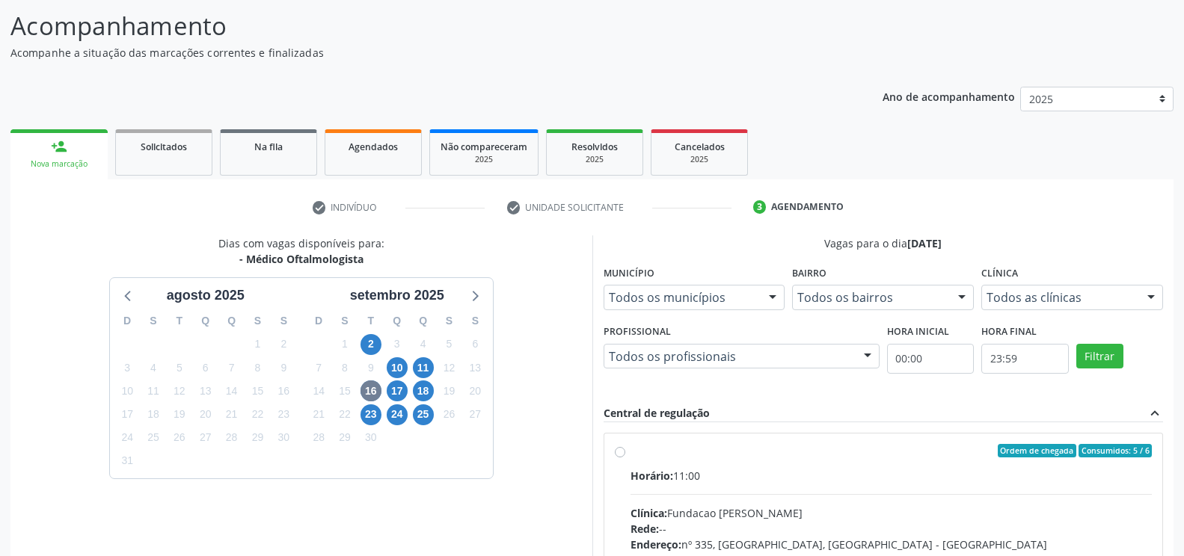
click at [721, 476] on div "Horário: 11:00" at bounding box center [891, 476] width 522 height 16
click at [625, 458] on input "Ordem de chegada Consumidos: 5 / 6 Horário: 11:00 Clínica: Fundacao Altino Vent…" at bounding box center [620, 450] width 10 height 13
radio input "true"
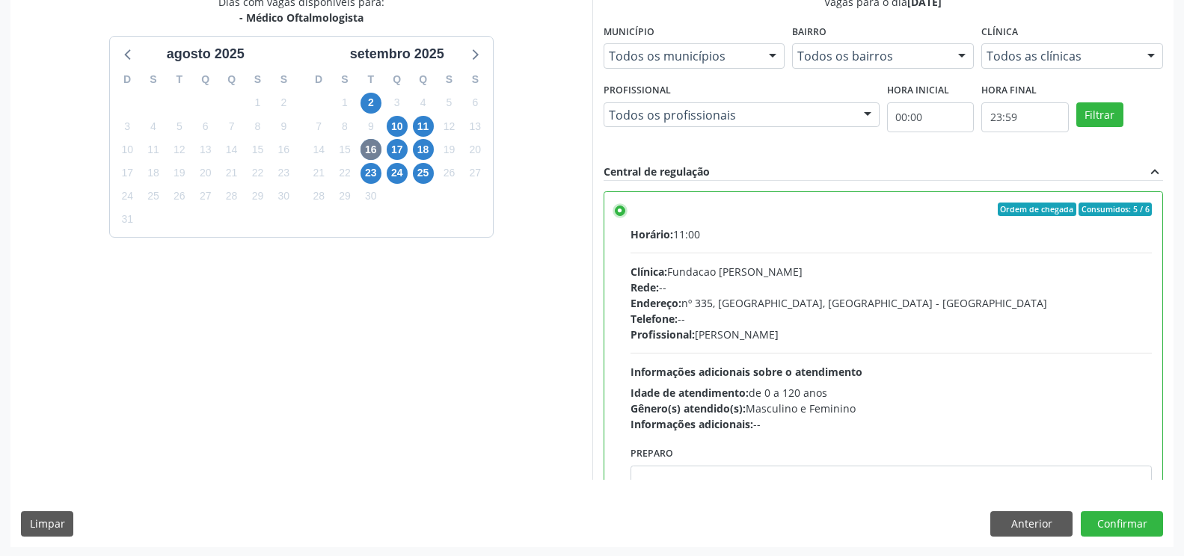
scroll to position [337, 0]
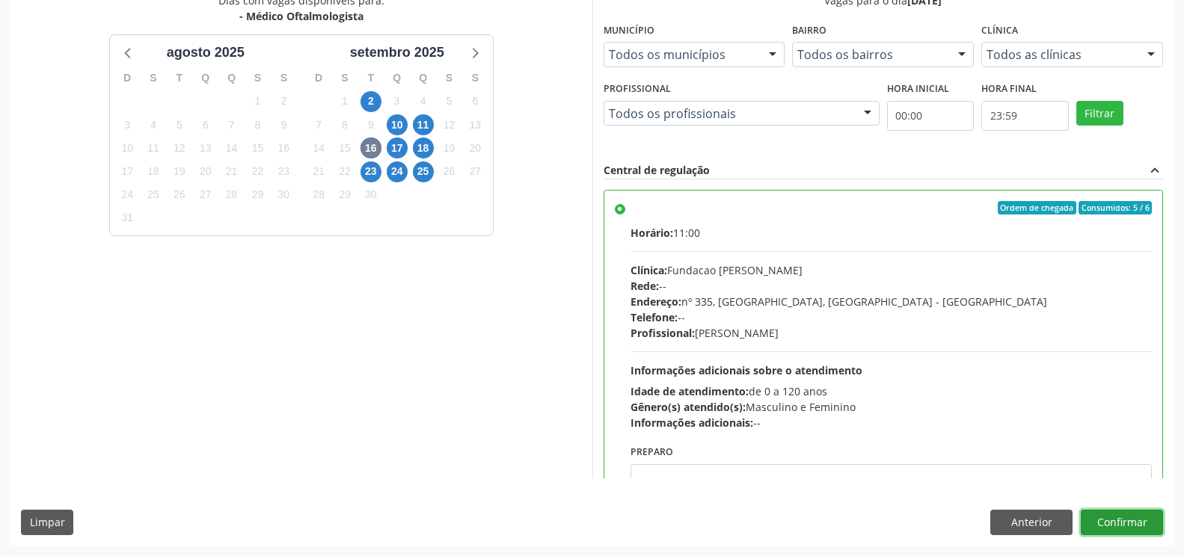
click at [1124, 530] on button "Confirmar" at bounding box center [1122, 522] width 82 height 25
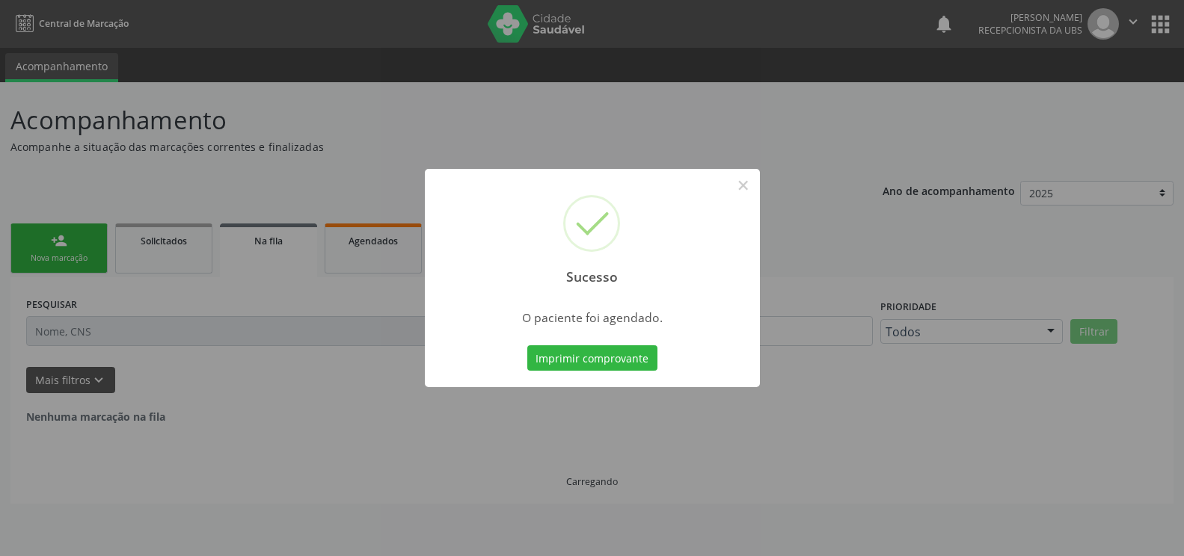
scroll to position [0, 0]
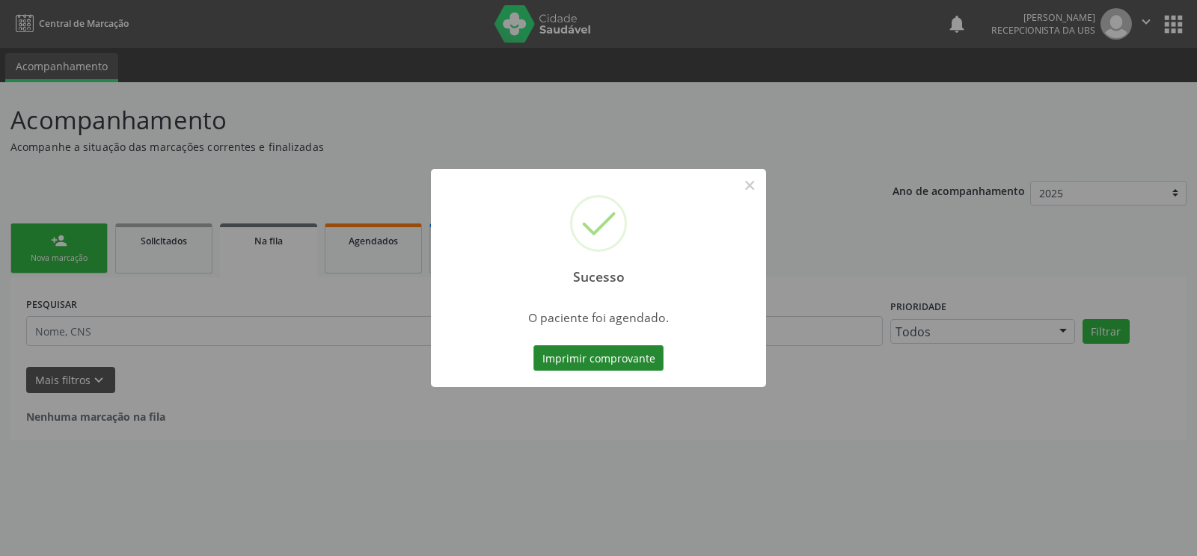
click at [639, 358] on button "Imprimir comprovante" at bounding box center [598, 358] width 130 height 25
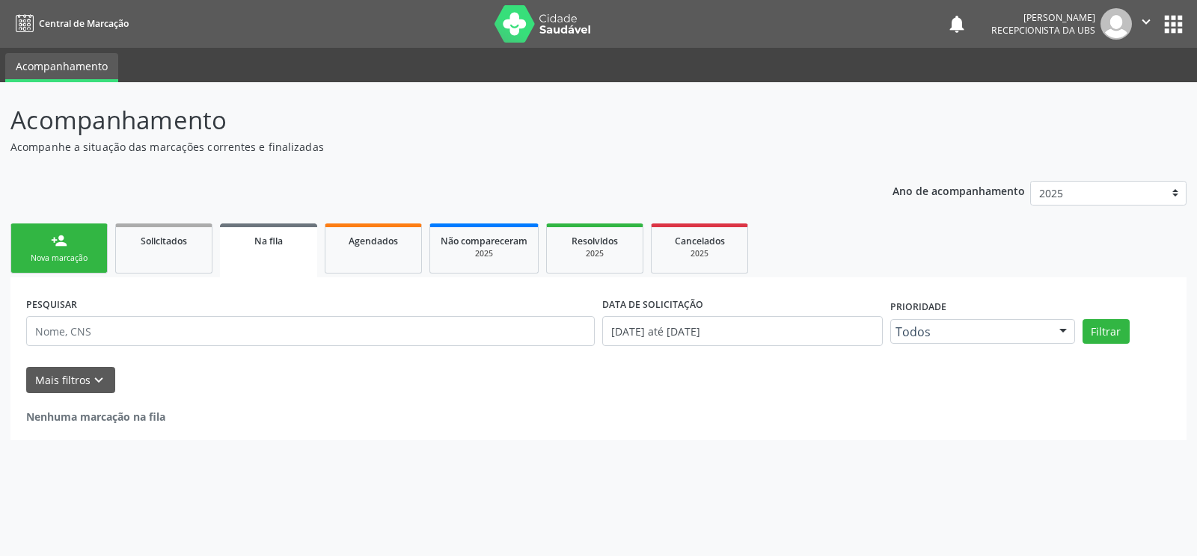
click at [72, 251] on link "person_add Nova marcação" at bounding box center [58, 249] width 97 height 50
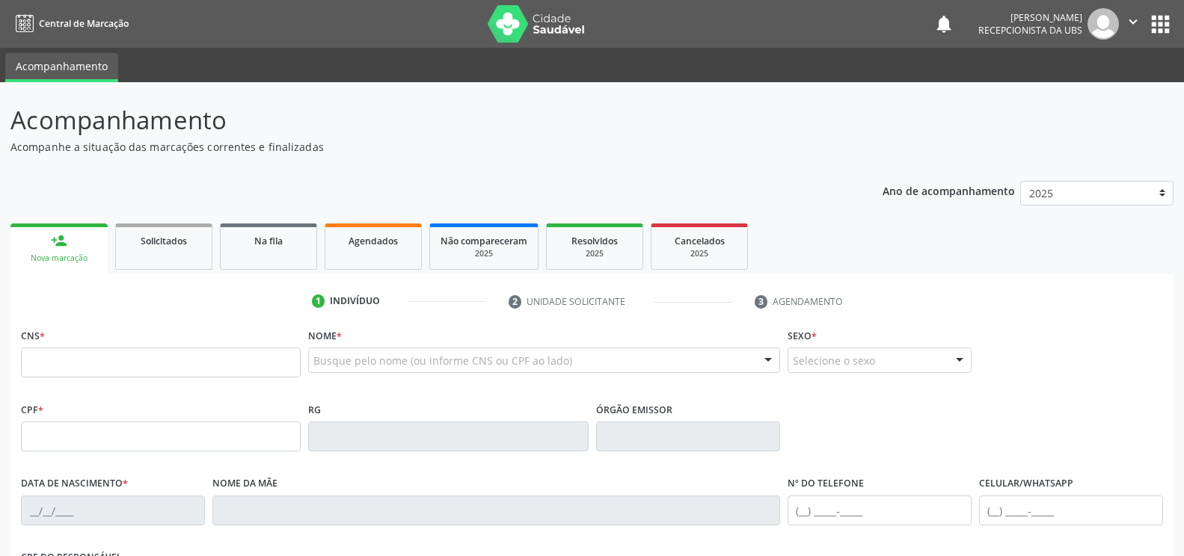
click at [108, 381] on fieldset "CNS *" at bounding box center [161, 357] width 280 height 64
click at [114, 369] on input "text" at bounding box center [161, 363] width 280 height 30
paste input "700 0026 3221 7908"
type input "700 0026 3221 7908"
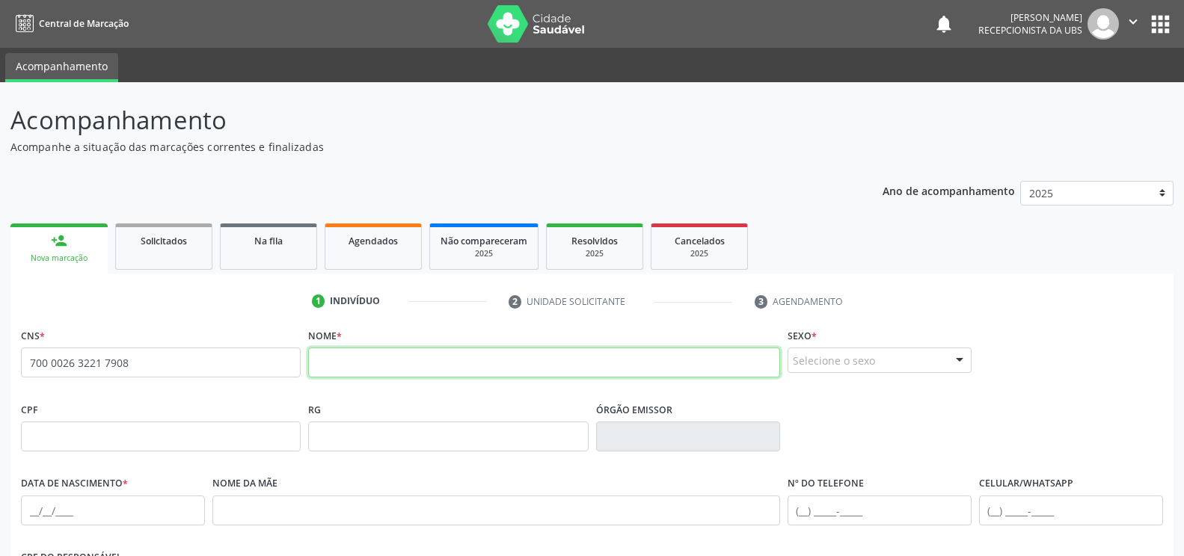
click at [515, 358] on input "text" at bounding box center [543, 363] width 471 height 30
click at [805, 372] on div "Selecione o sexo" at bounding box center [880, 360] width 184 height 25
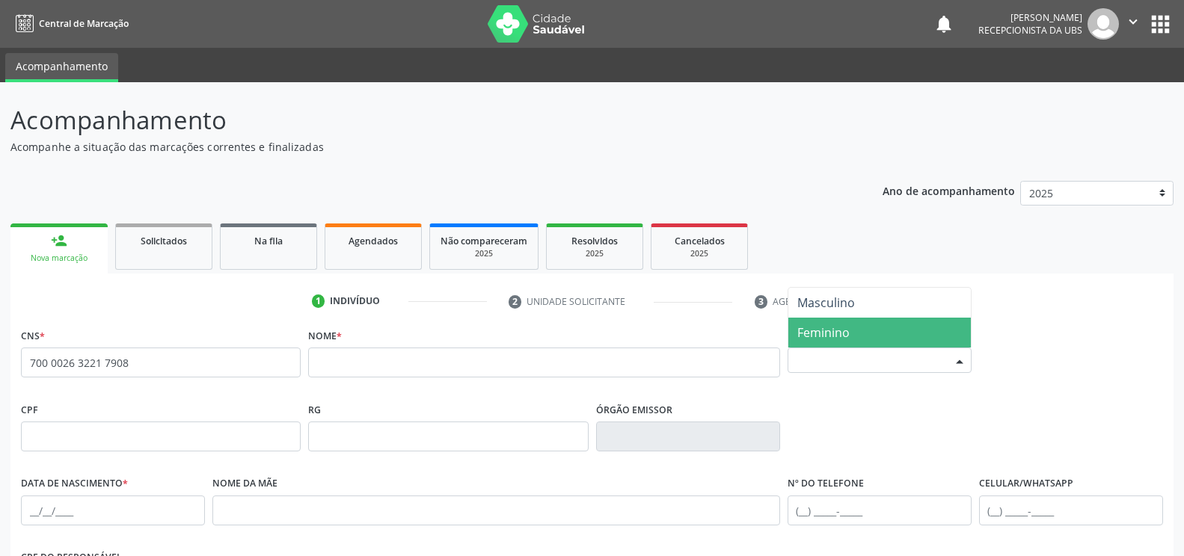
click at [819, 326] on span "Feminino" at bounding box center [823, 333] width 52 height 16
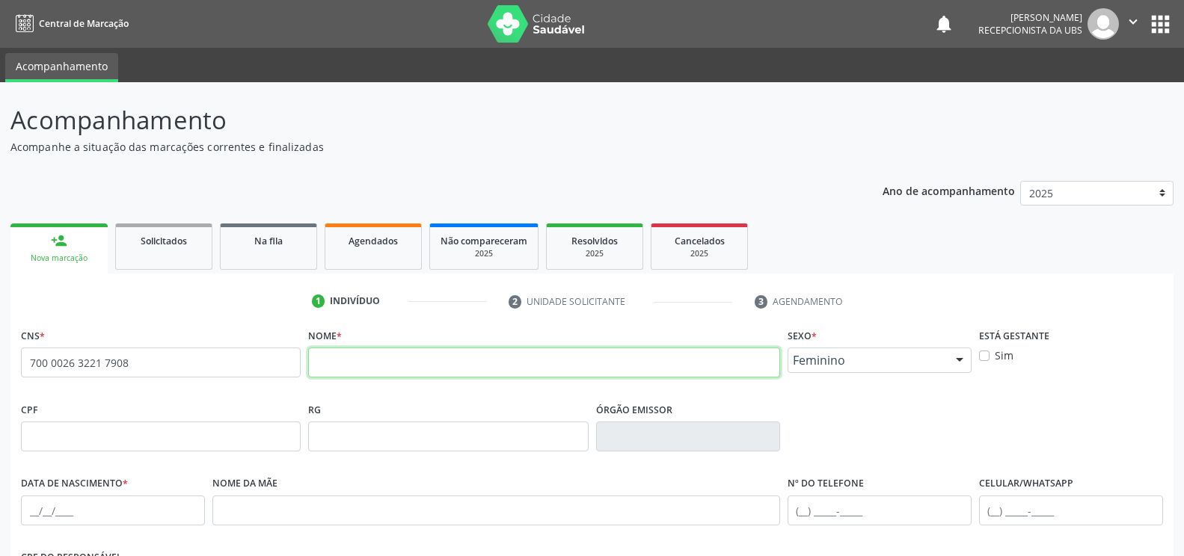
click at [502, 374] on input "text" at bounding box center [543, 363] width 471 height 30
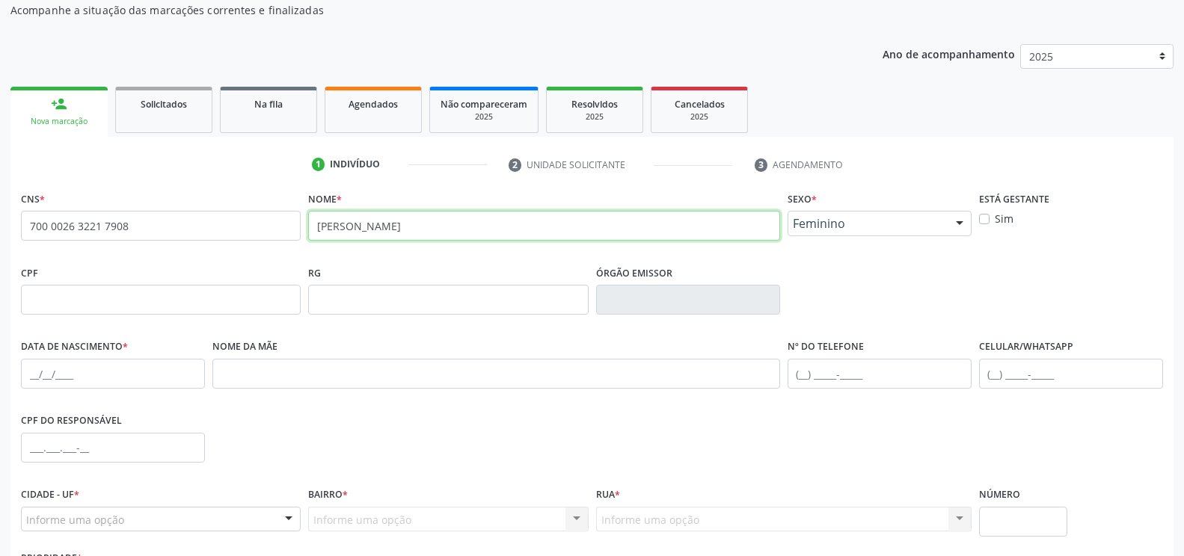
scroll to position [150, 0]
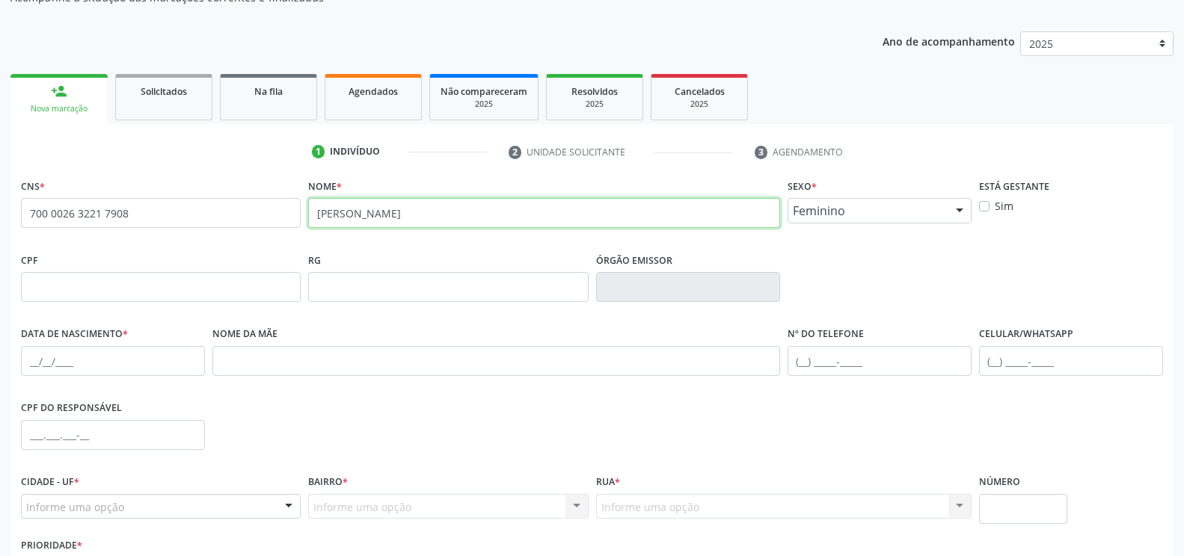
type input "maria nildeires ramos"
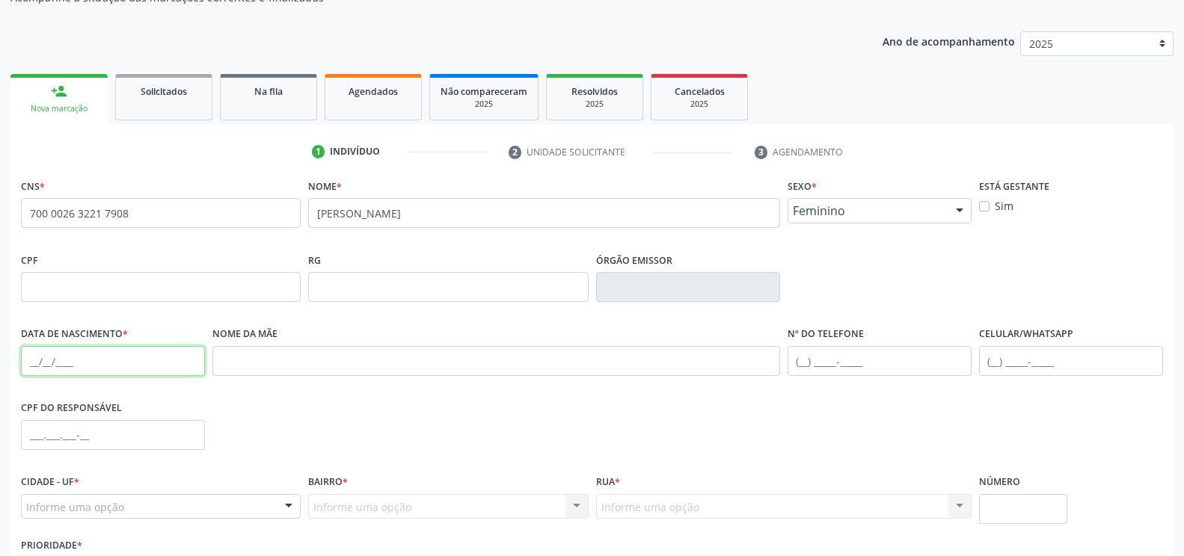
click at [138, 370] on input "text" at bounding box center [113, 361] width 184 height 30
type input "05/01/1981"
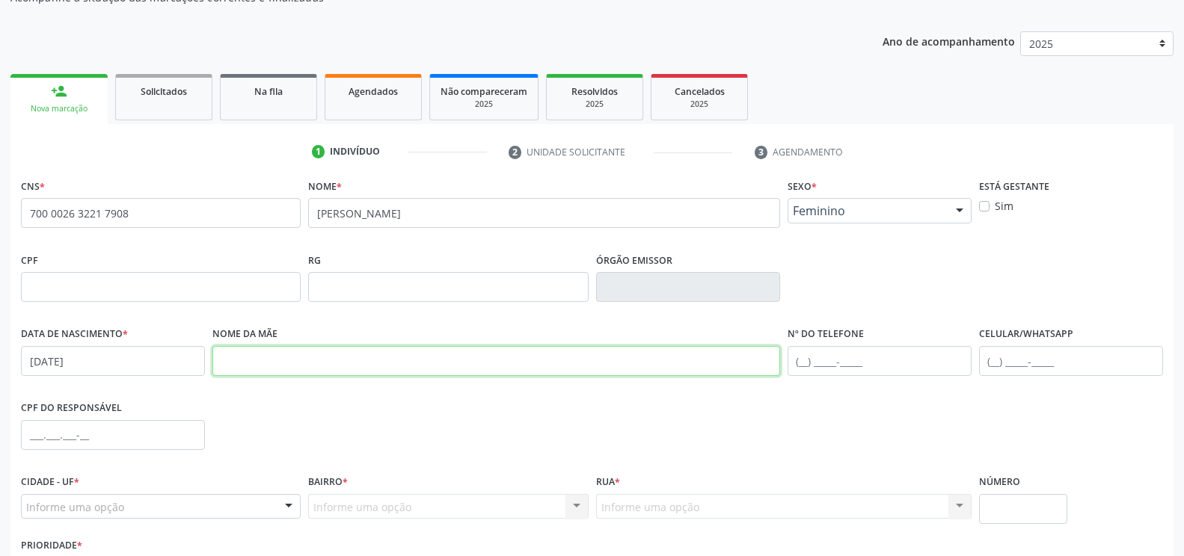
click at [371, 372] on input "text" at bounding box center [496, 361] width 568 height 30
type input "edvanete josefa ramos"
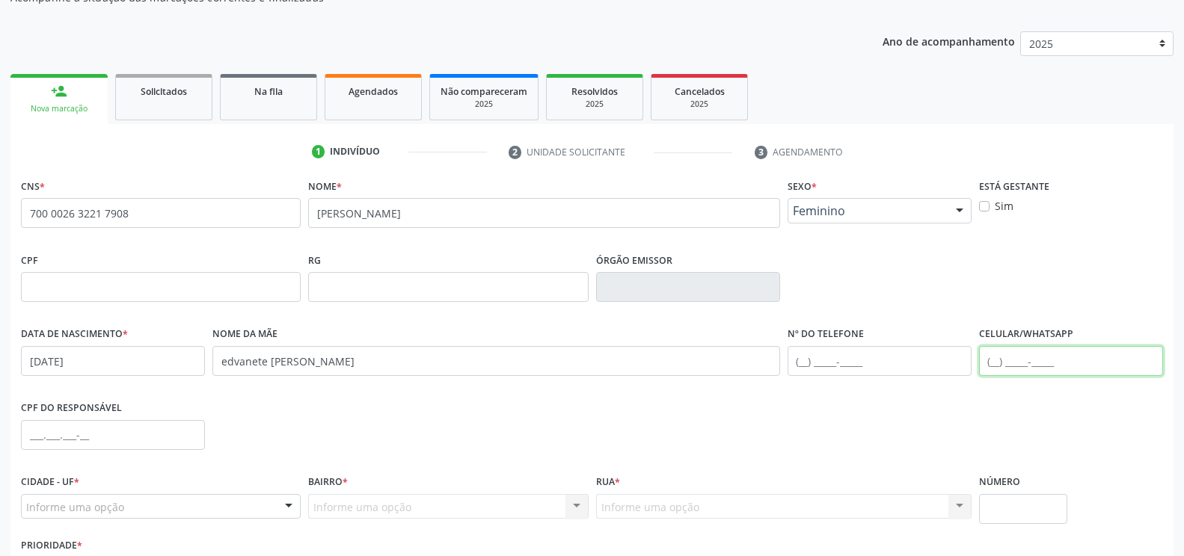
click at [986, 362] on input "text" at bounding box center [1071, 361] width 184 height 30
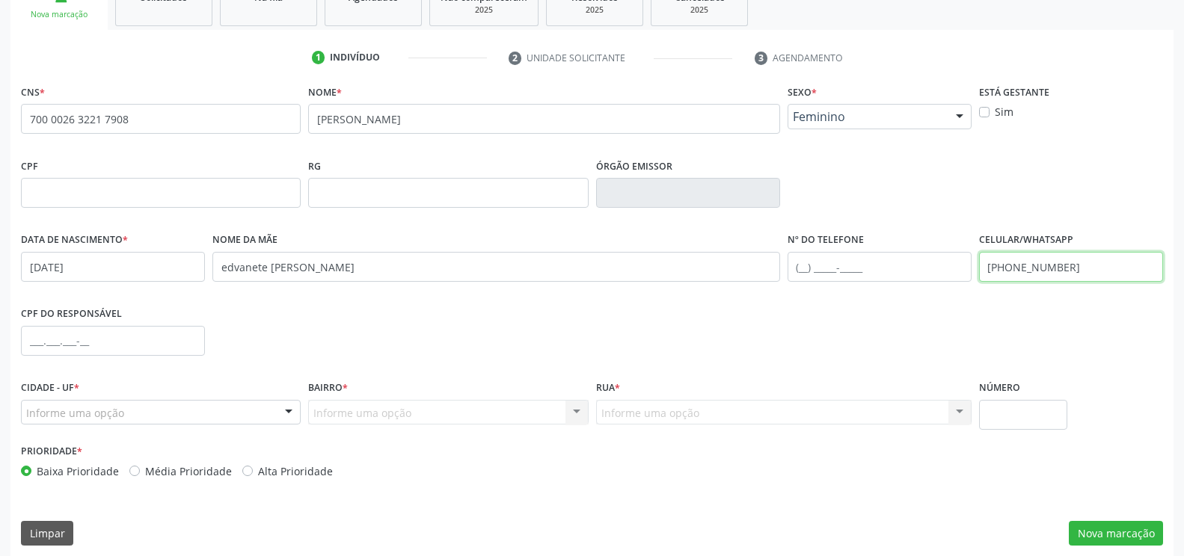
scroll to position [254, 0]
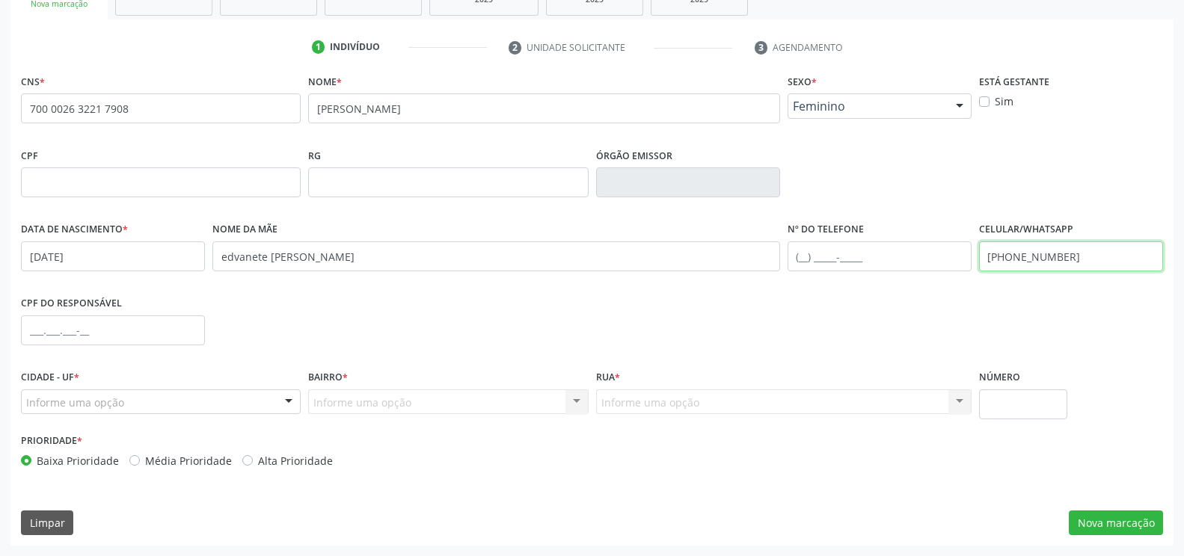
type input "(87) 99929-2741"
click at [281, 404] on div at bounding box center [288, 402] width 22 height 25
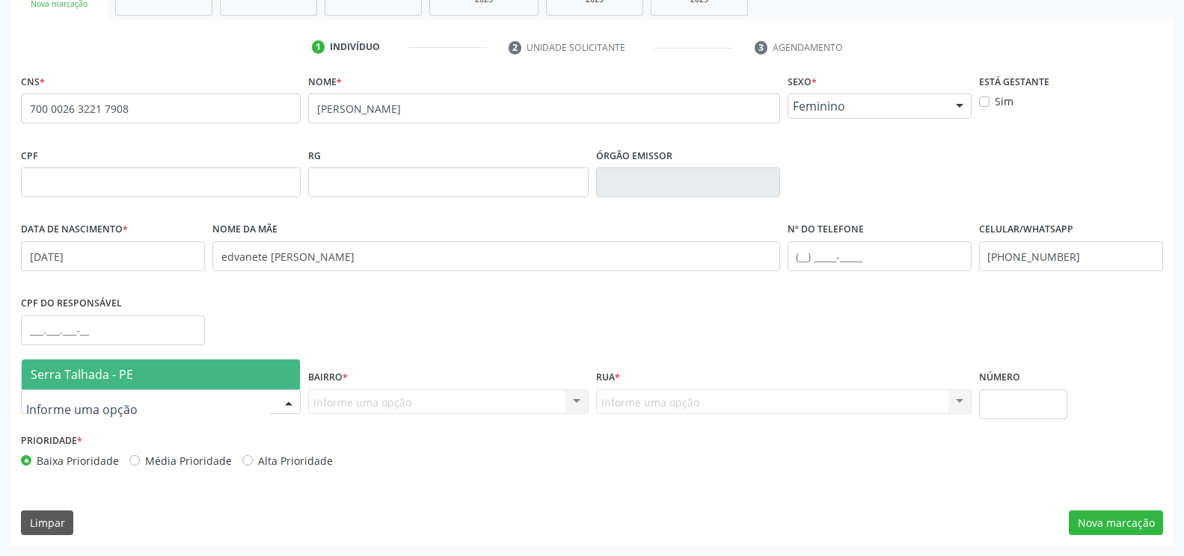
click at [100, 383] on span "Serra Talhada - PE" at bounding box center [161, 375] width 278 height 30
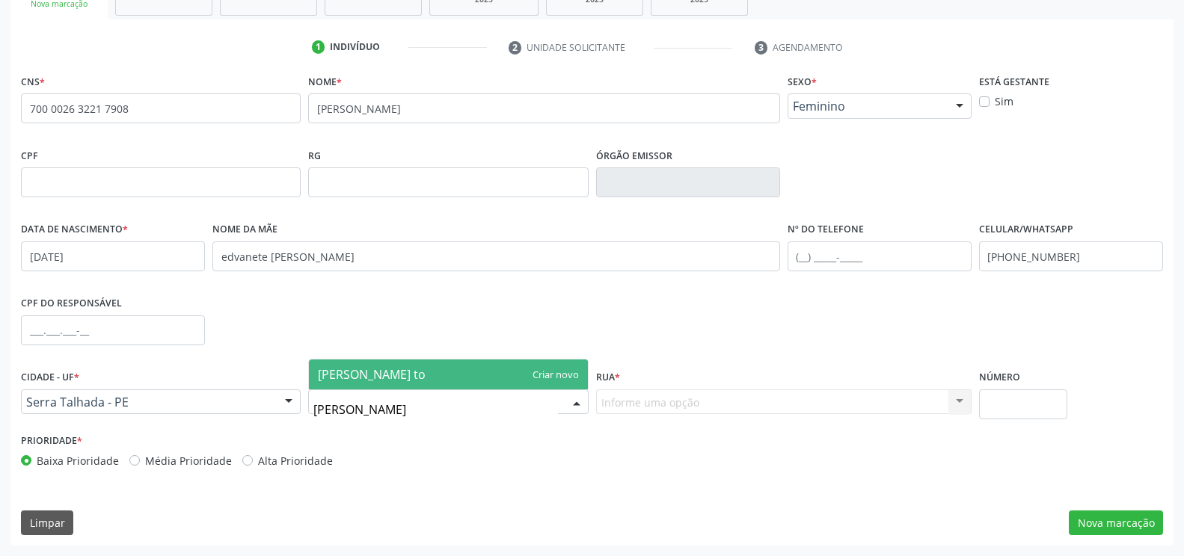
type input "jose tome"
click at [401, 374] on span "jose tome" at bounding box center [448, 375] width 278 height 30
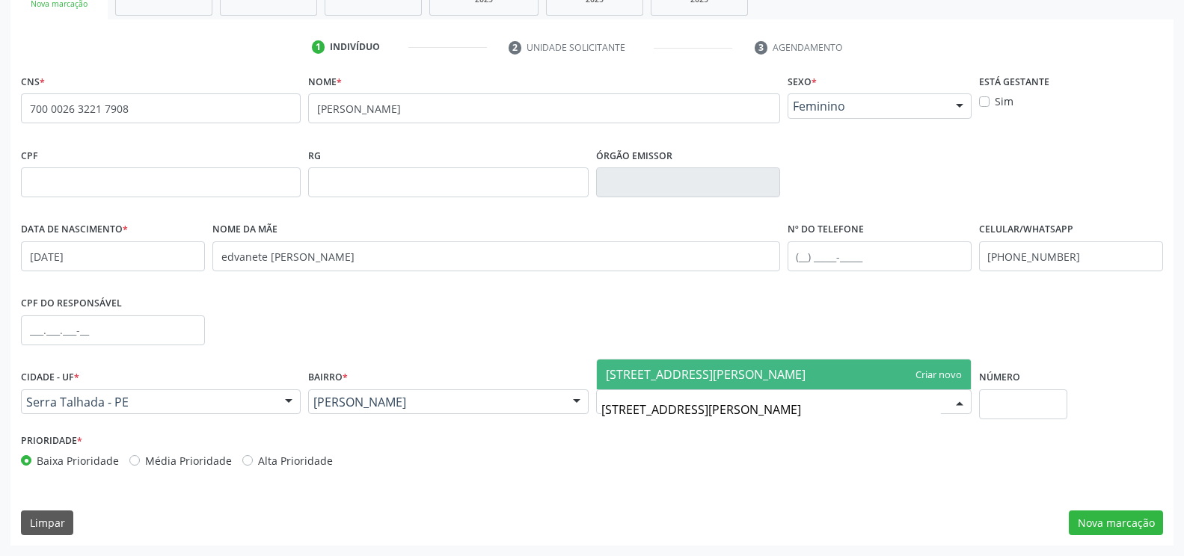
click at [760, 411] on input "rua agamenom magalhaes 1263" at bounding box center [771, 410] width 340 height 30
type input "rua agamenom magalhaes 163"
click at [823, 384] on span "rua agamenom magalhaes 163" at bounding box center [784, 375] width 374 height 30
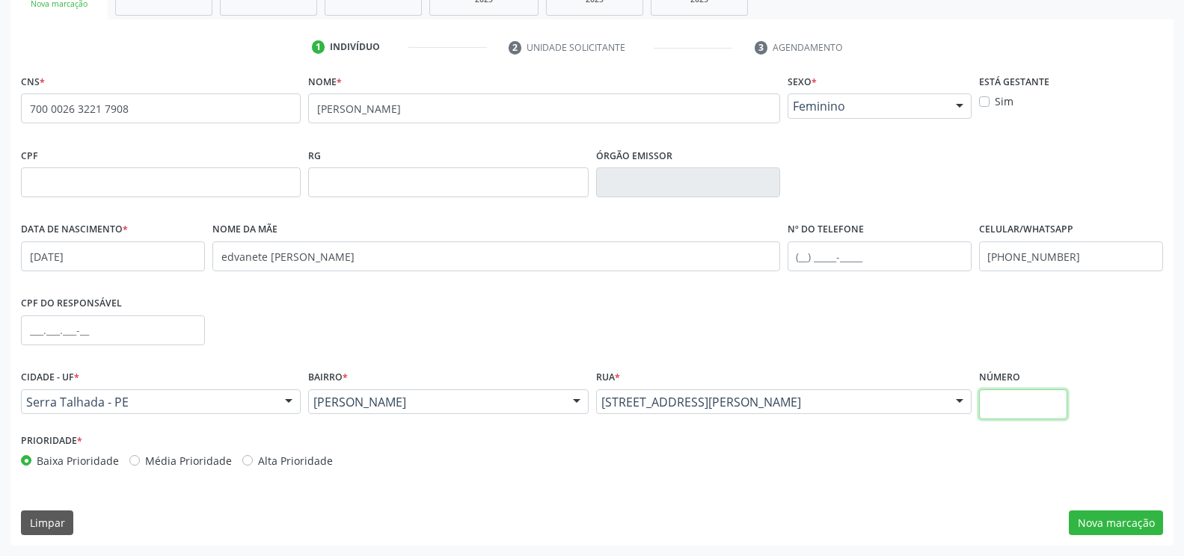
click at [1062, 414] on input "text" at bounding box center [1023, 405] width 88 height 30
type input "163"
click at [1105, 519] on button "Nova marcação" at bounding box center [1116, 523] width 94 height 25
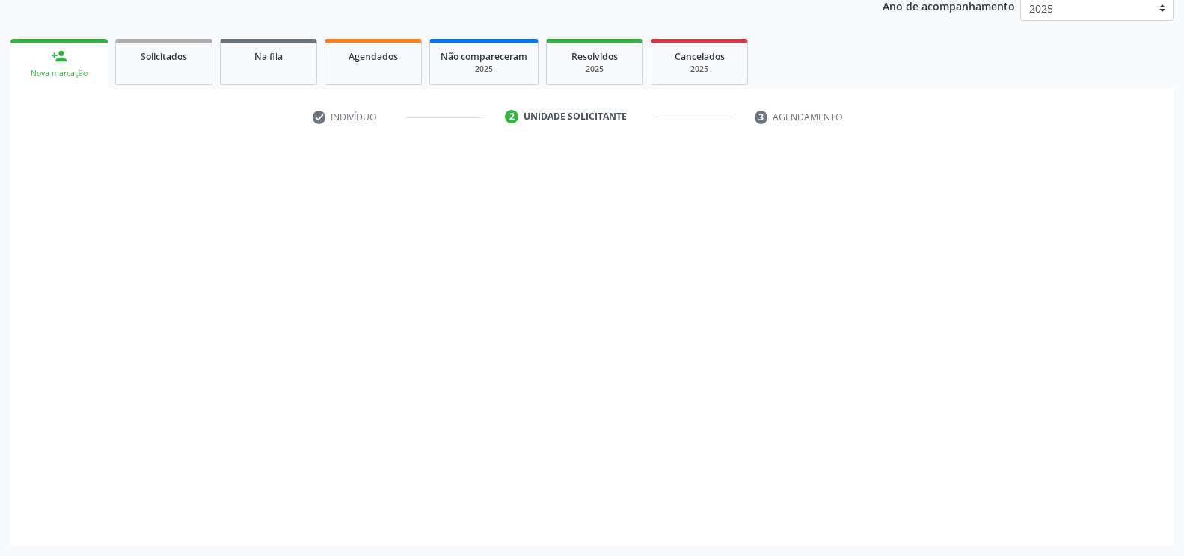
scroll to position [185, 0]
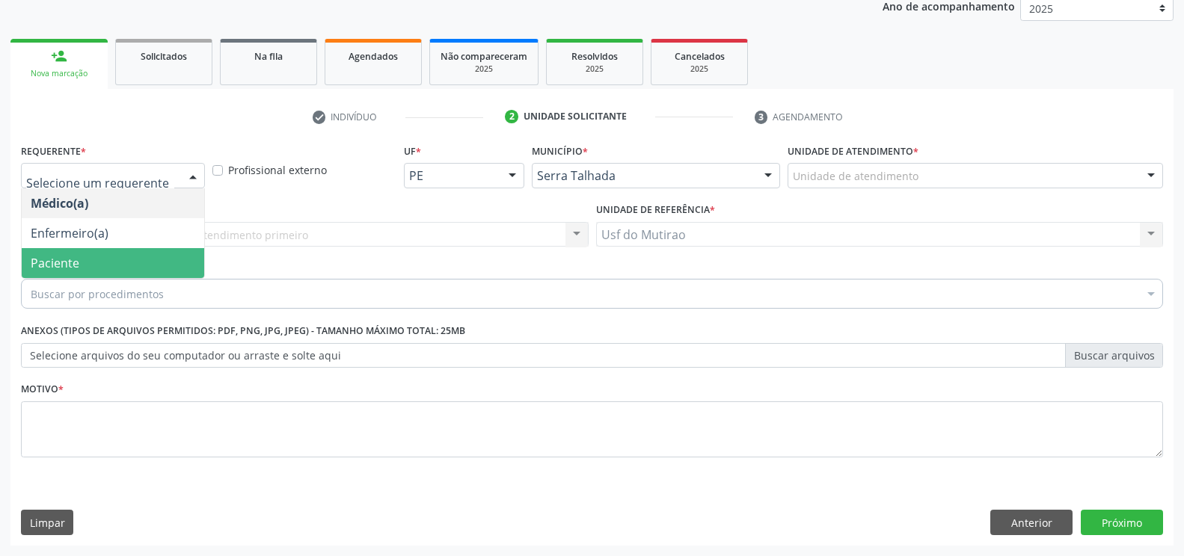
click at [76, 255] on span "Paciente" at bounding box center [55, 263] width 49 height 16
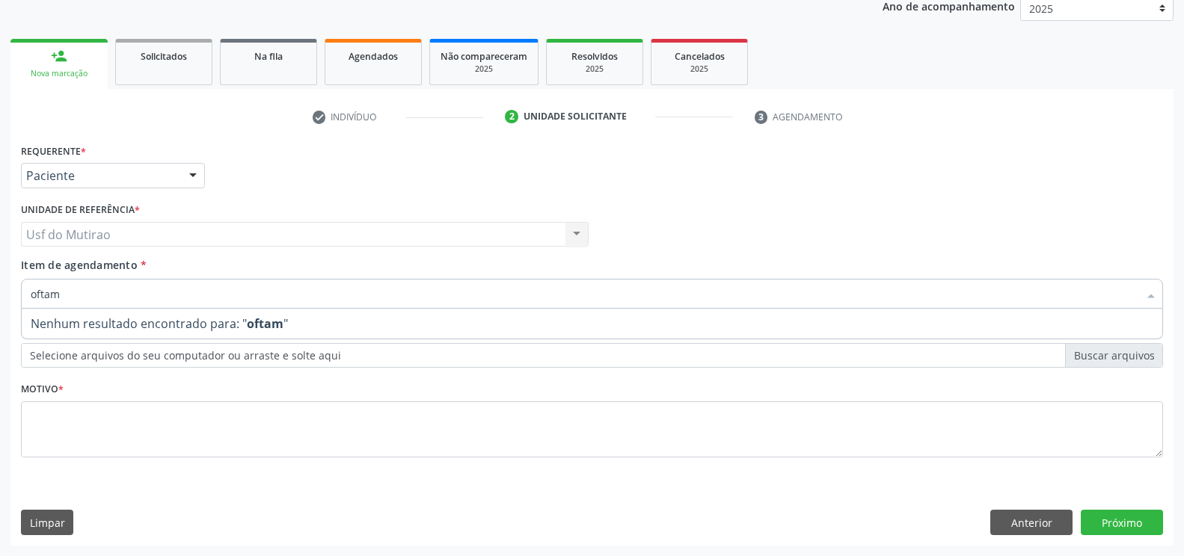
type input "ofta"
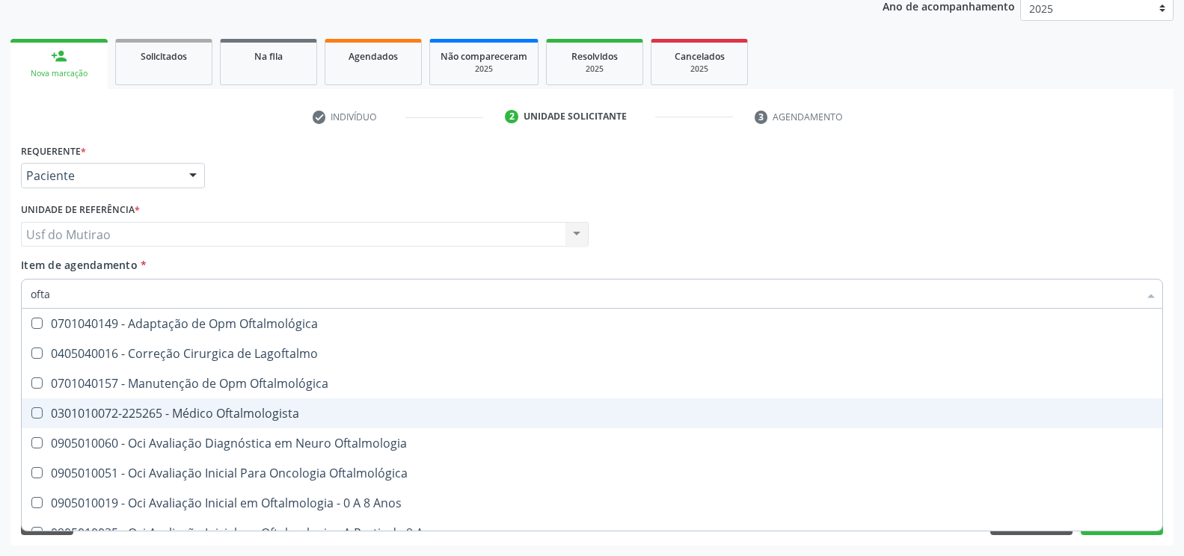
click at [196, 420] on div "0301010072-225265 - Médico Oftalmologista" at bounding box center [592, 414] width 1123 height 12
checkbox Oftalmologista "true"
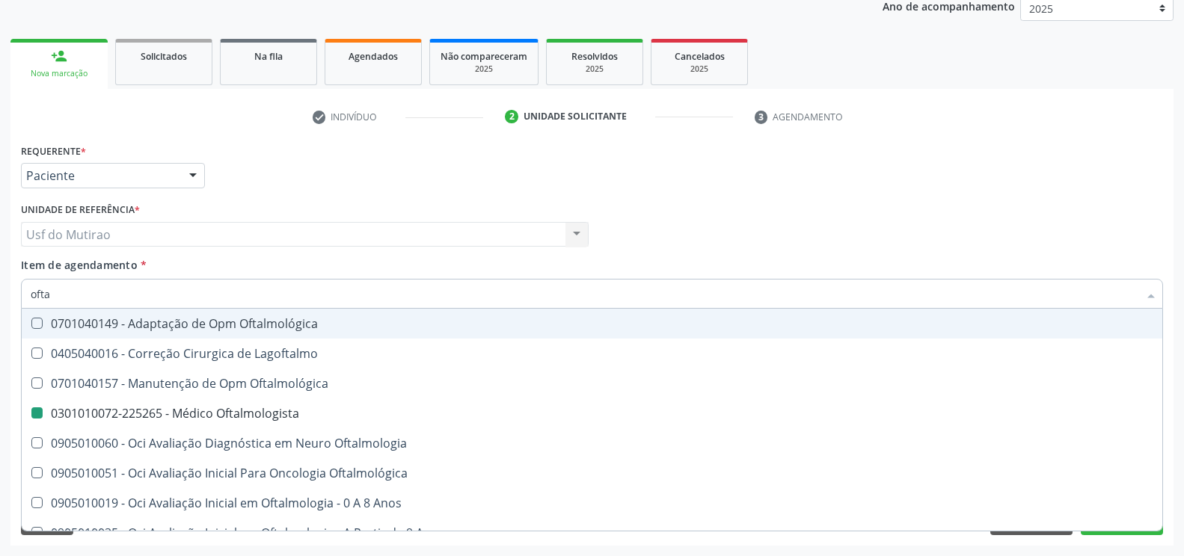
click at [456, 176] on div "Requerente * Paciente Médico(a) Enfermeiro(a) Paciente Nenhum resultado encontr…" at bounding box center [591, 169] width 1149 height 58
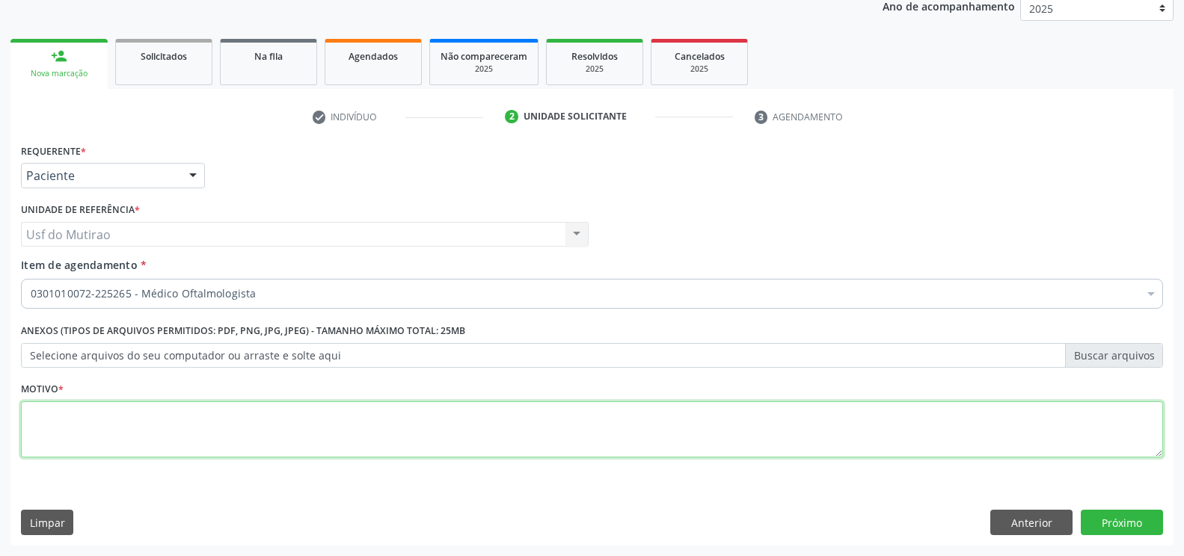
click at [335, 441] on textarea at bounding box center [592, 430] width 1142 height 57
type textarea "."
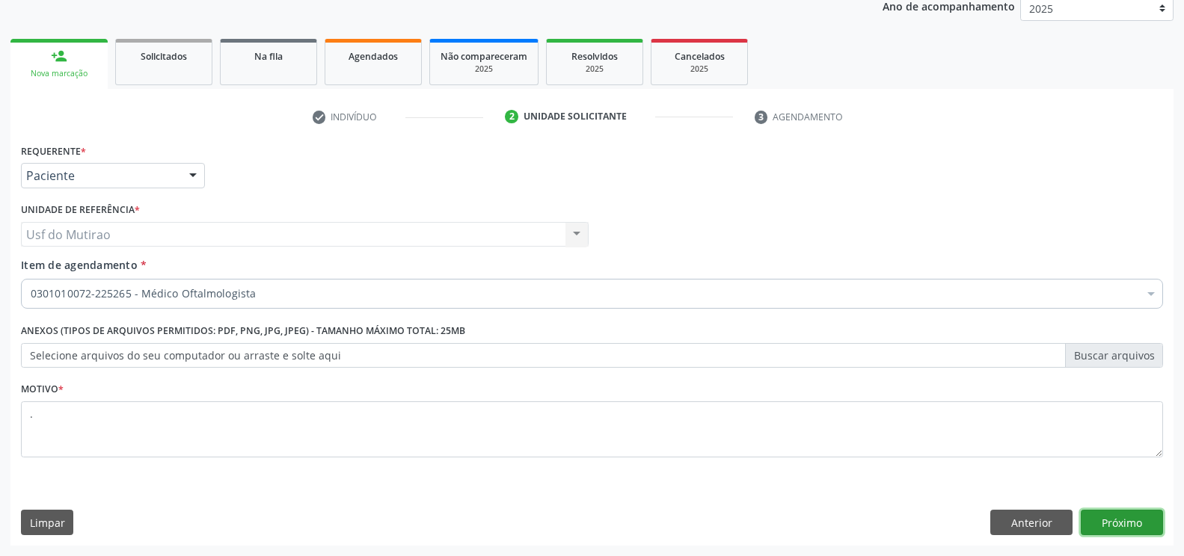
click at [1118, 519] on button "Próximo" at bounding box center [1122, 522] width 82 height 25
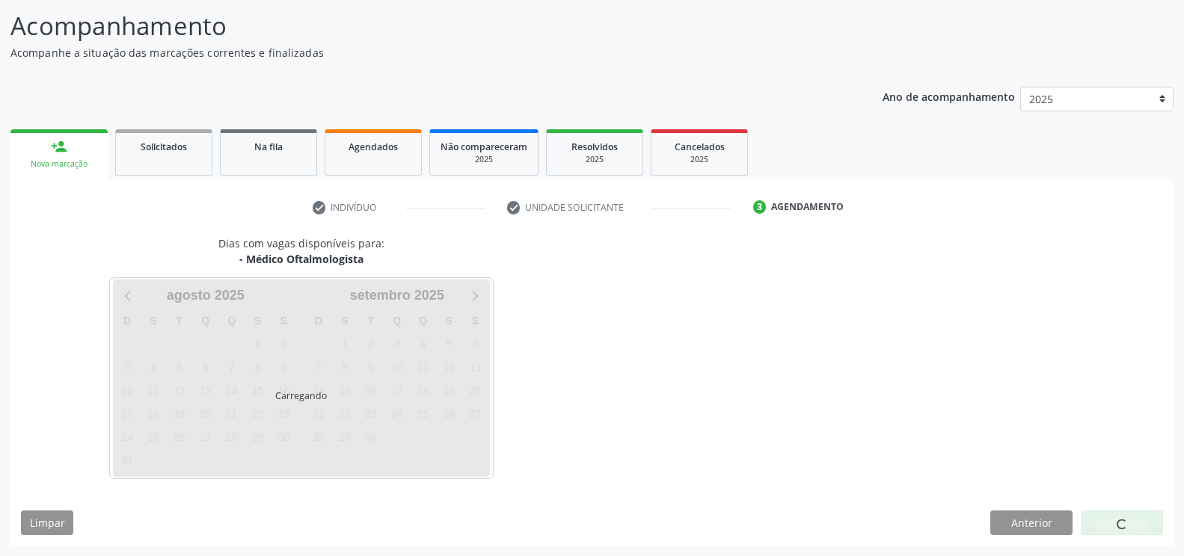
scroll to position [94, 0]
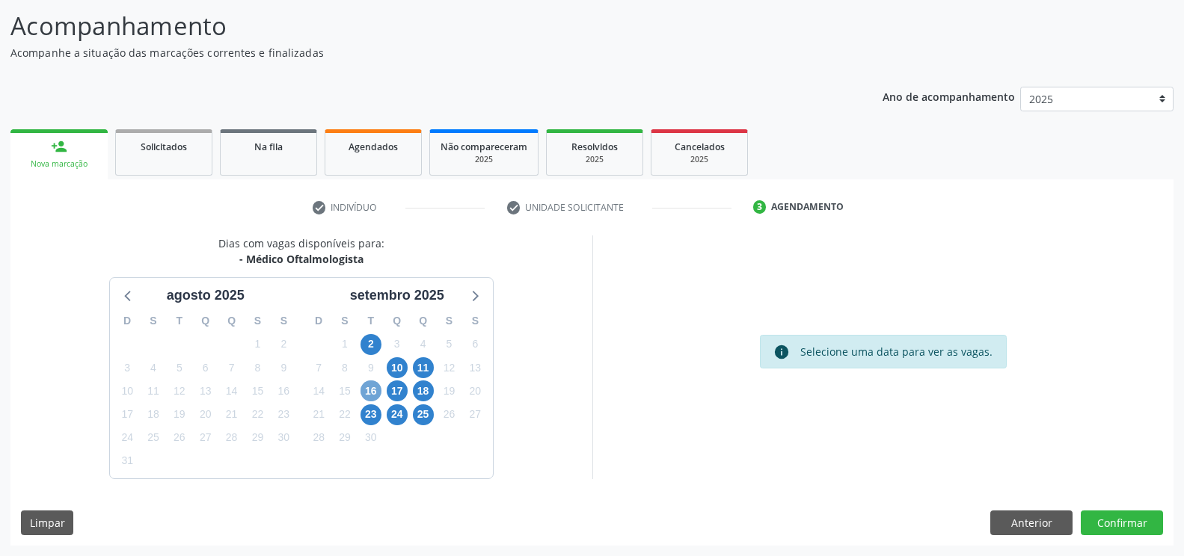
click at [376, 394] on span "16" at bounding box center [370, 391] width 21 height 21
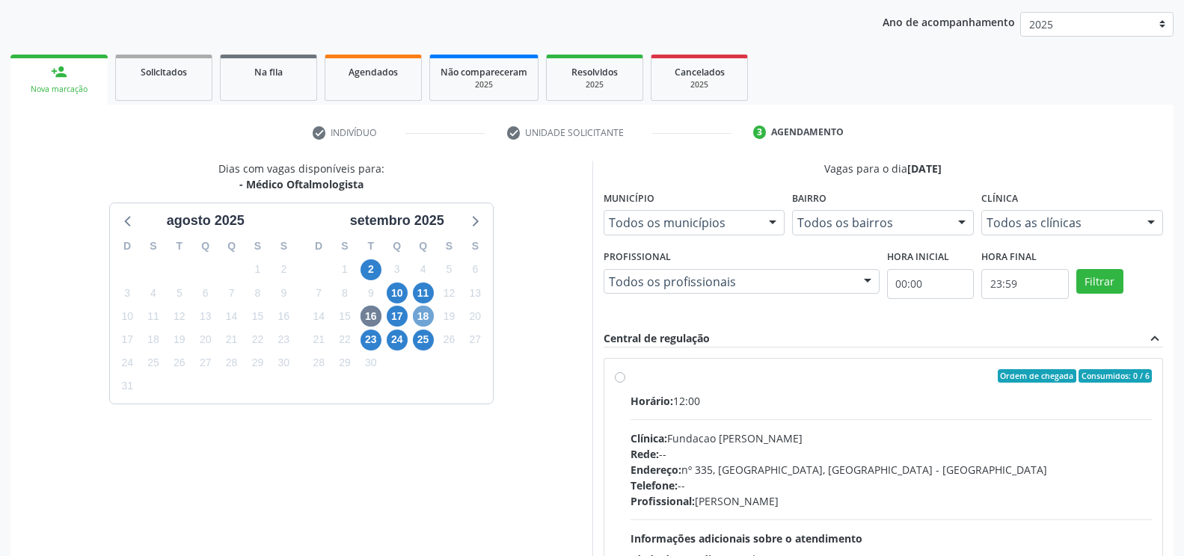
click at [429, 323] on span "18" at bounding box center [423, 316] width 21 height 21
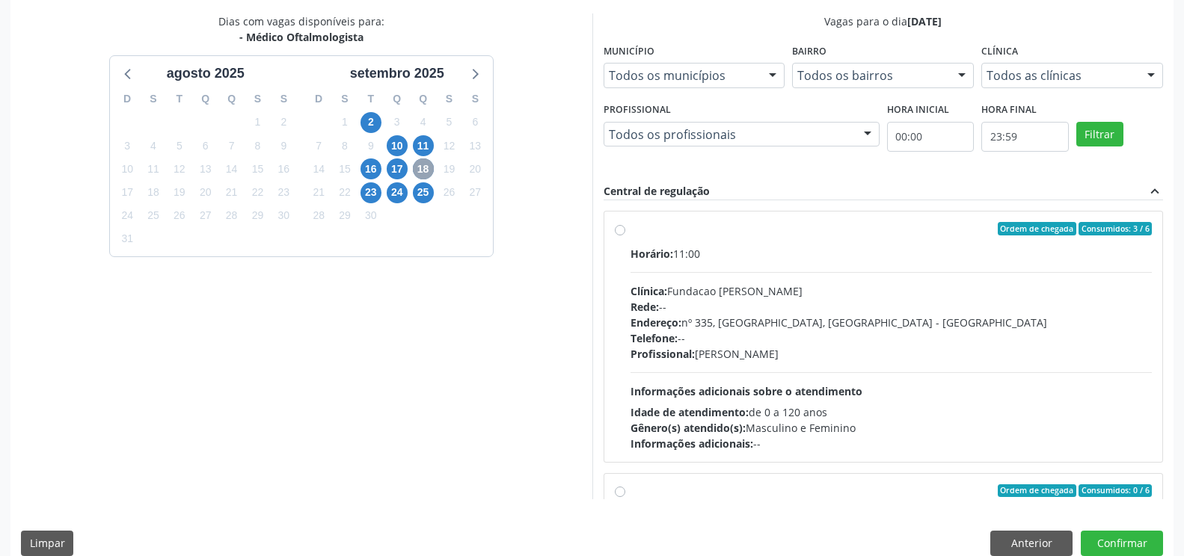
scroll to position [319, 0]
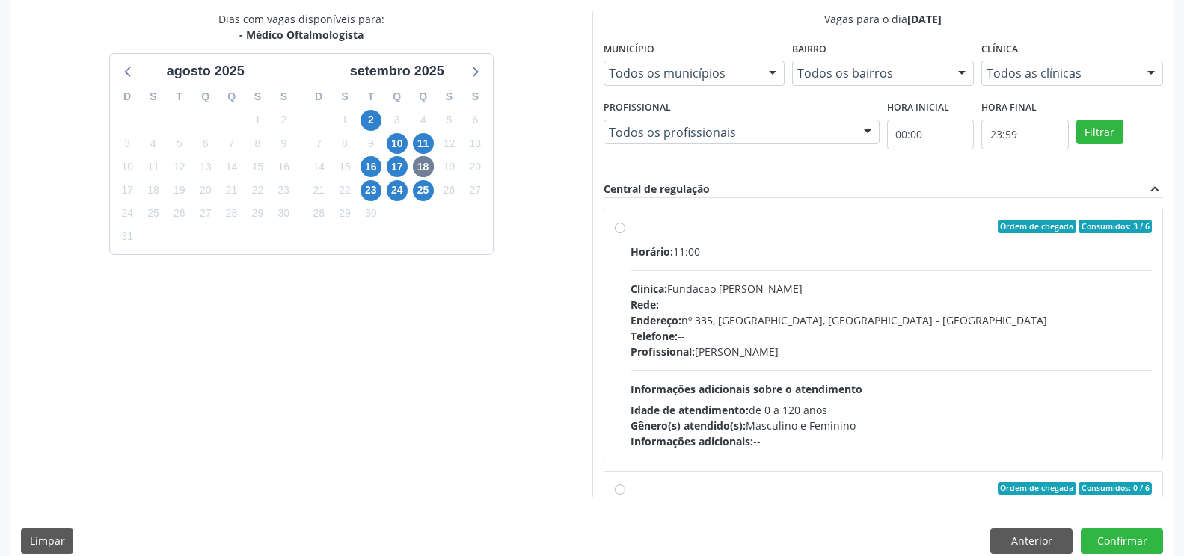
click at [696, 308] on div "Rede: --" at bounding box center [891, 305] width 522 height 16
click at [625, 233] on input "Ordem de chegada Consumidos: 3 / 6 Horário: 11:00 Clínica: Fundacao Altino Vent…" at bounding box center [620, 226] width 10 height 13
radio input "true"
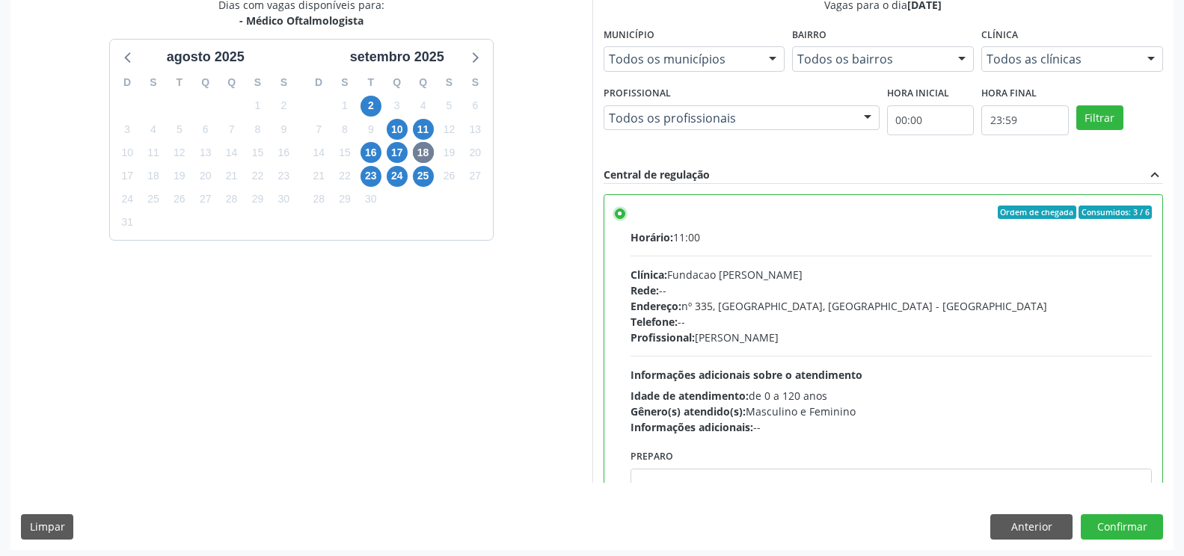
scroll to position [337, 0]
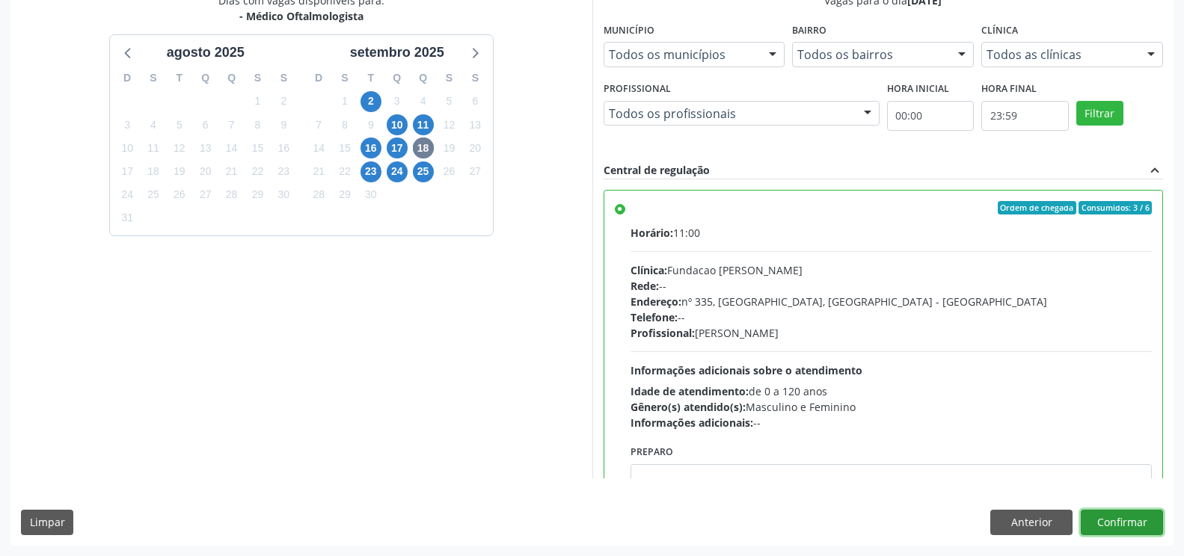
click at [1093, 527] on button "Confirmar" at bounding box center [1122, 522] width 82 height 25
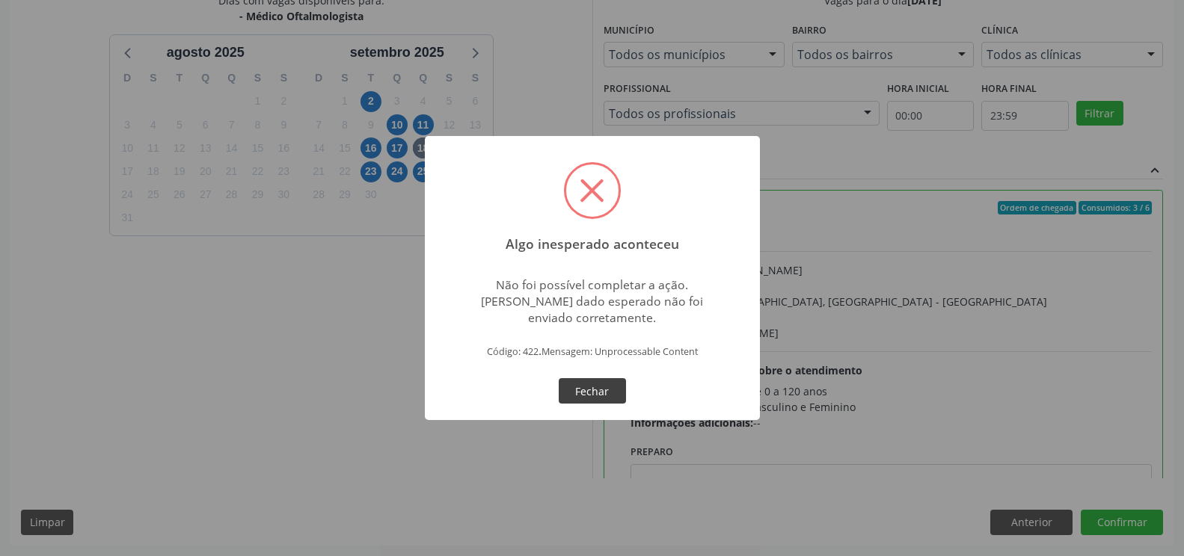
click at [599, 387] on button "Fechar" at bounding box center [592, 390] width 67 height 25
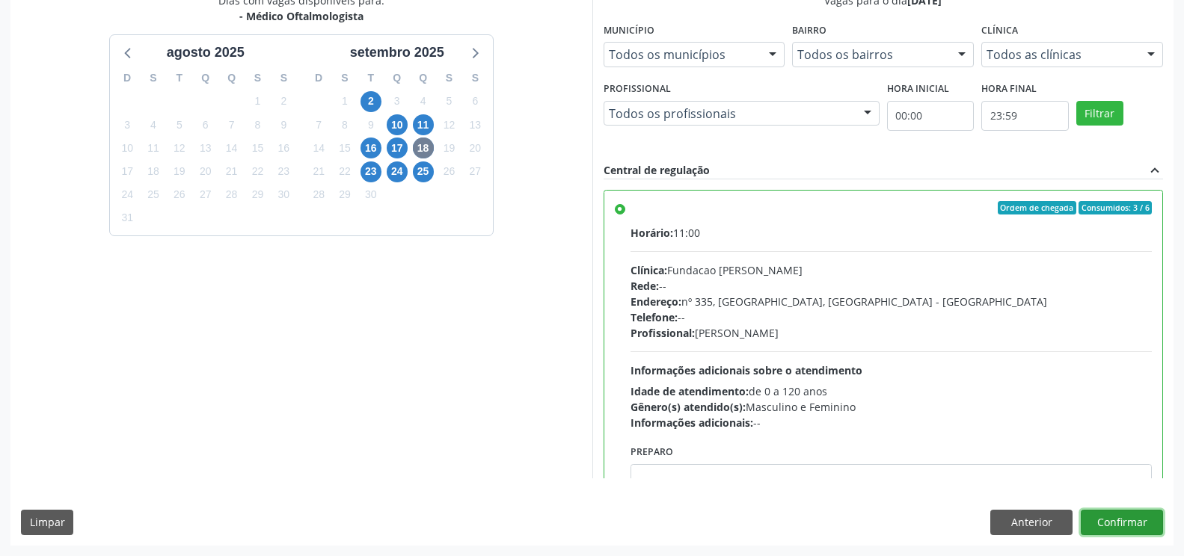
click at [1134, 526] on button "Confirmar" at bounding box center [1122, 522] width 82 height 25
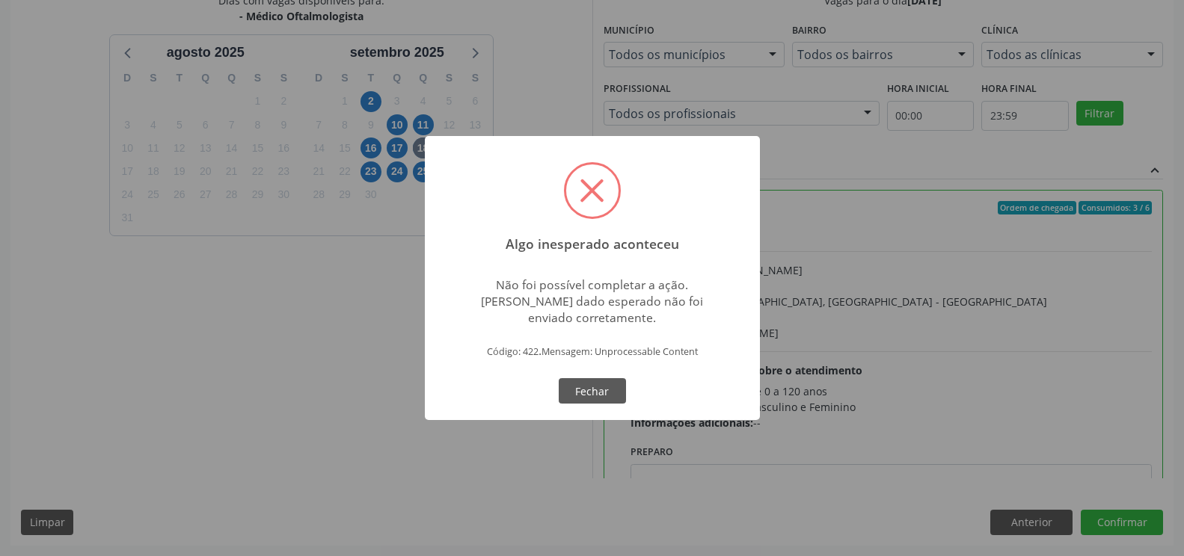
scroll to position [337, 0]
click at [595, 390] on button "Fechar" at bounding box center [592, 390] width 67 height 25
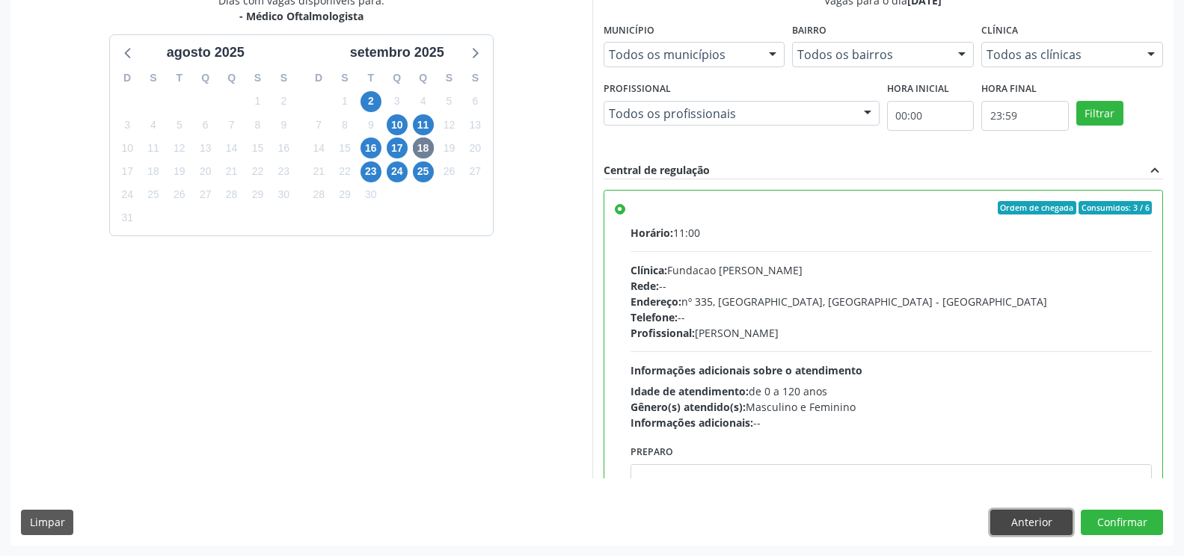
click at [1043, 524] on button "Anterior" at bounding box center [1031, 522] width 82 height 25
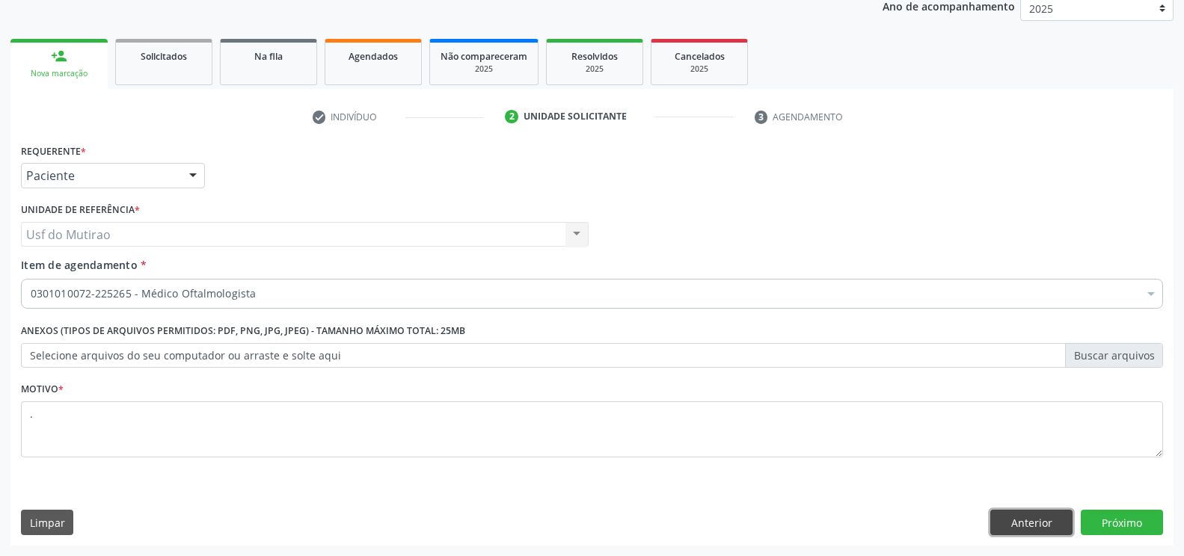
click at [1041, 524] on button "Anterior" at bounding box center [1031, 522] width 82 height 25
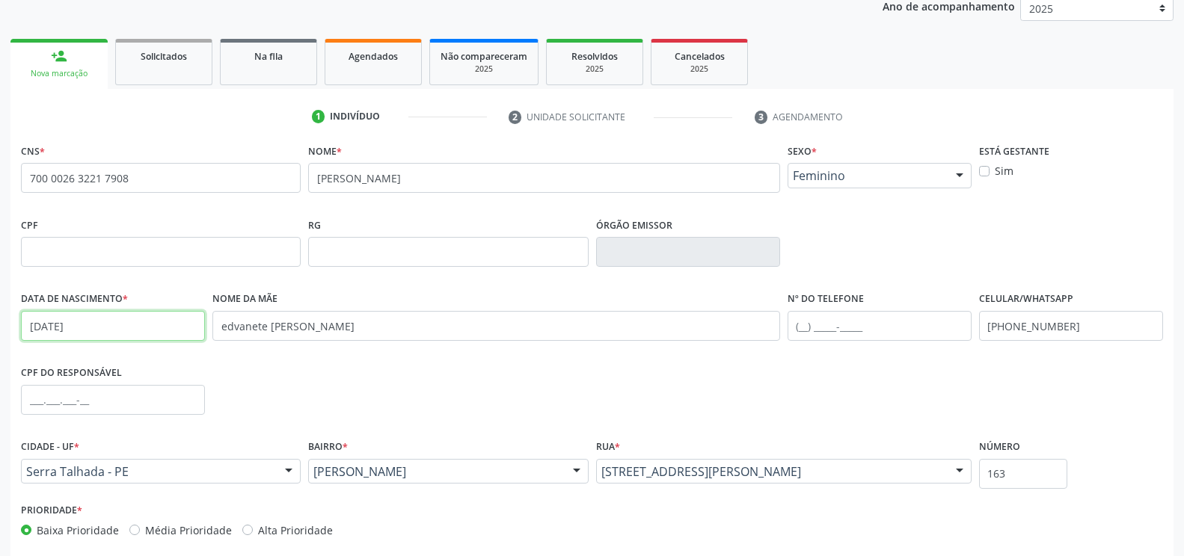
click at [120, 328] on input "[DATE]" at bounding box center [113, 326] width 184 height 30
click at [145, 253] on input "text" at bounding box center [161, 252] width 280 height 30
paste input "038.660.954-30"
type input "038.660.954-30"
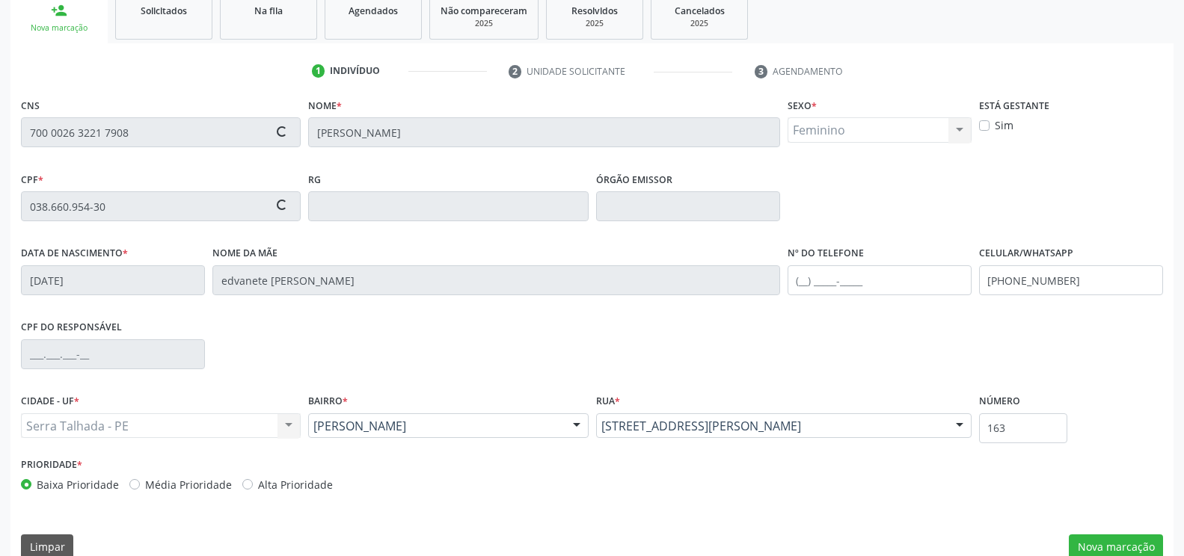
scroll to position [254, 0]
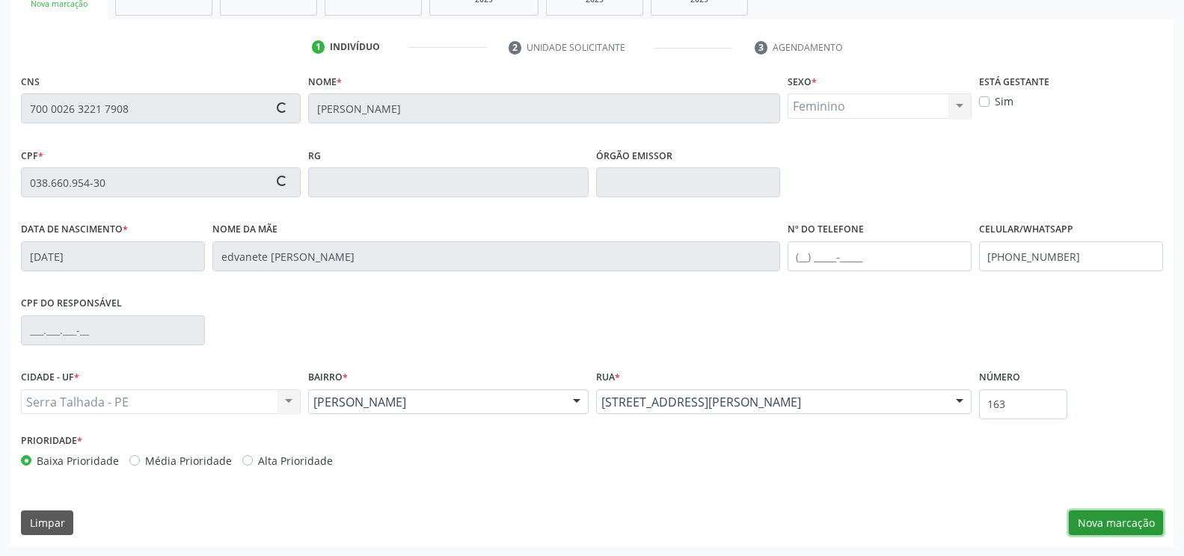
click at [1093, 515] on button "Nova marcação" at bounding box center [1116, 523] width 94 height 25
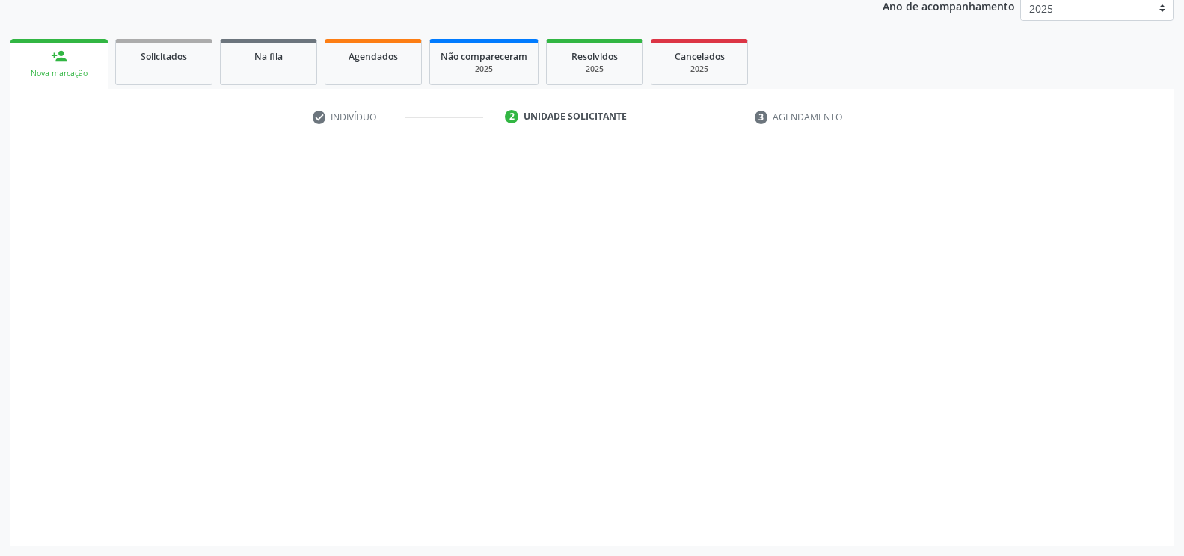
scroll to position [185, 0]
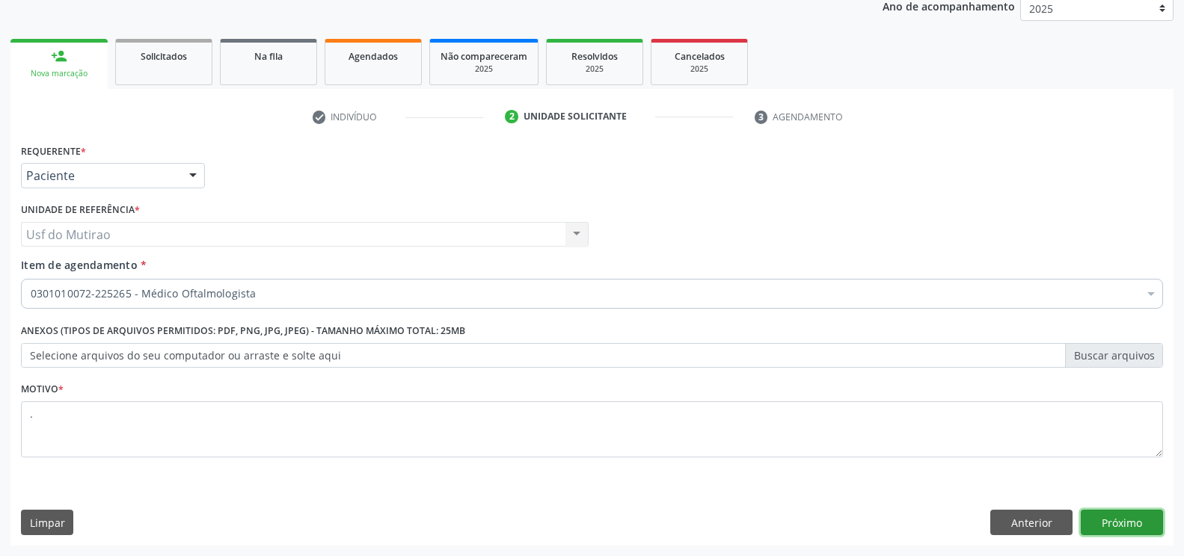
click at [1141, 523] on button "Próximo" at bounding box center [1122, 522] width 82 height 25
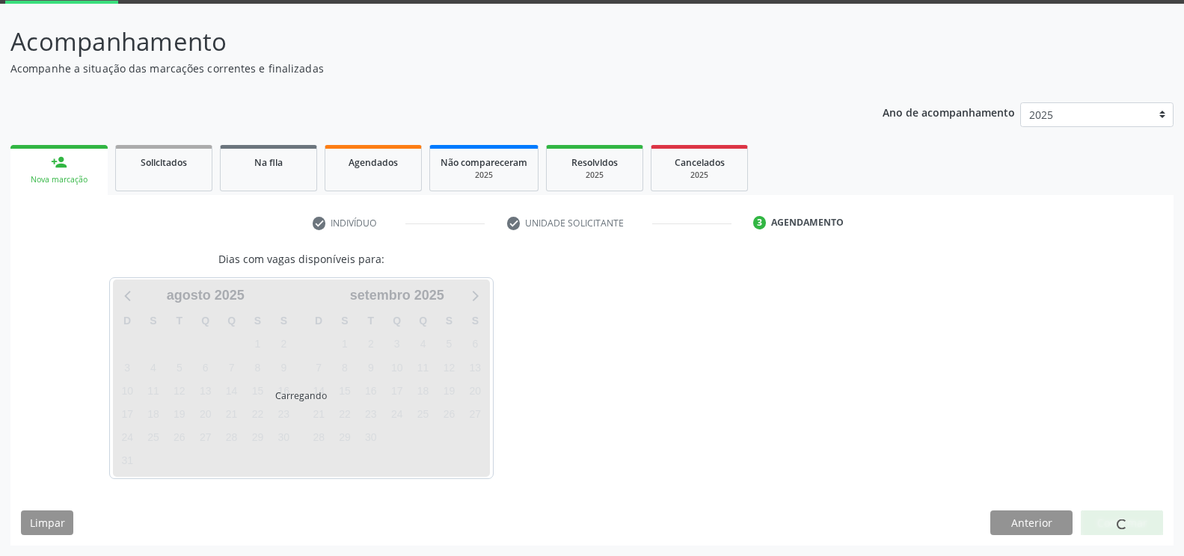
scroll to position [79, 0]
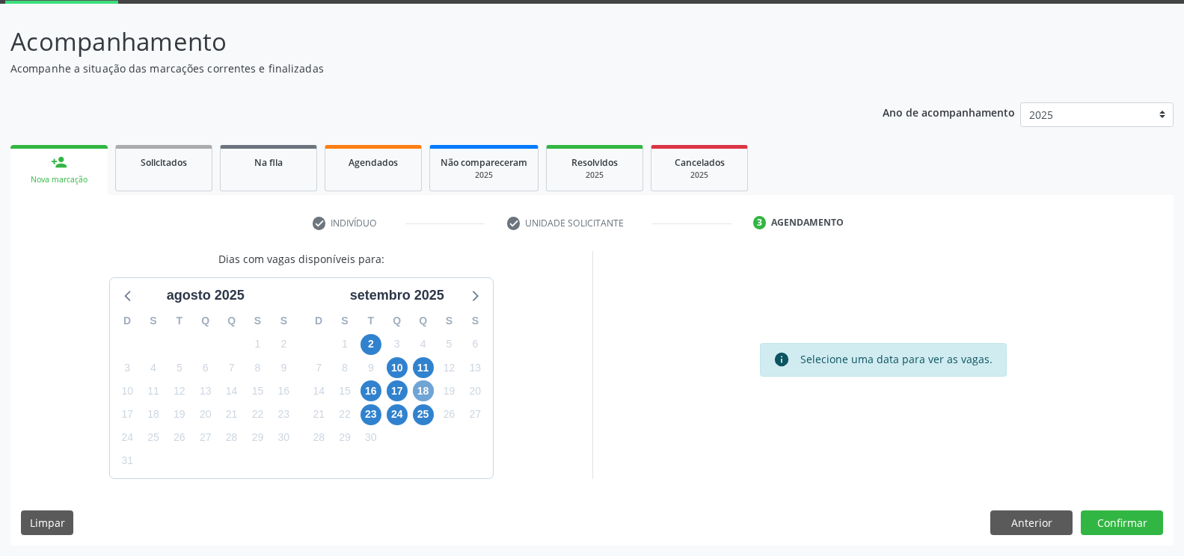
click at [417, 396] on span "18" at bounding box center [423, 391] width 21 height 21
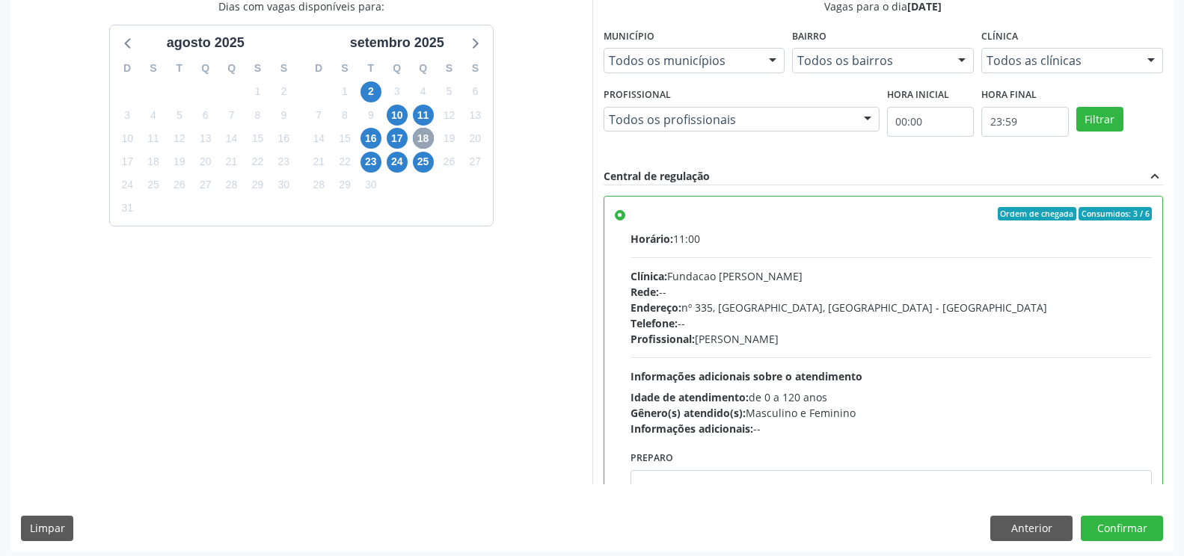
scroll to position [337, 0]
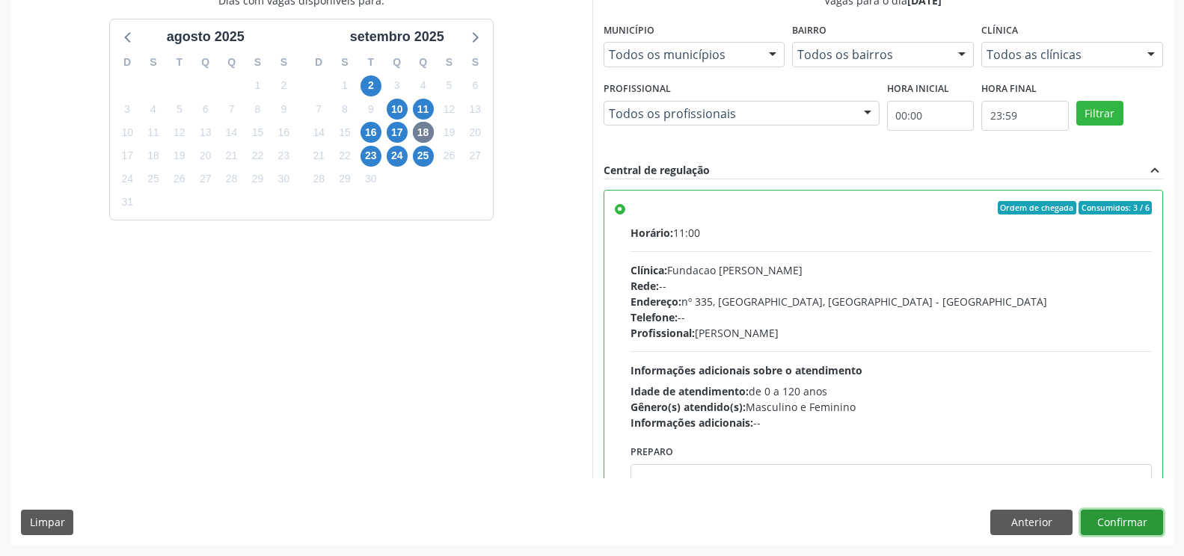
click at [1138, 515] on button "Confirmar" at bounding box center [1122, 522] width 82 height 25
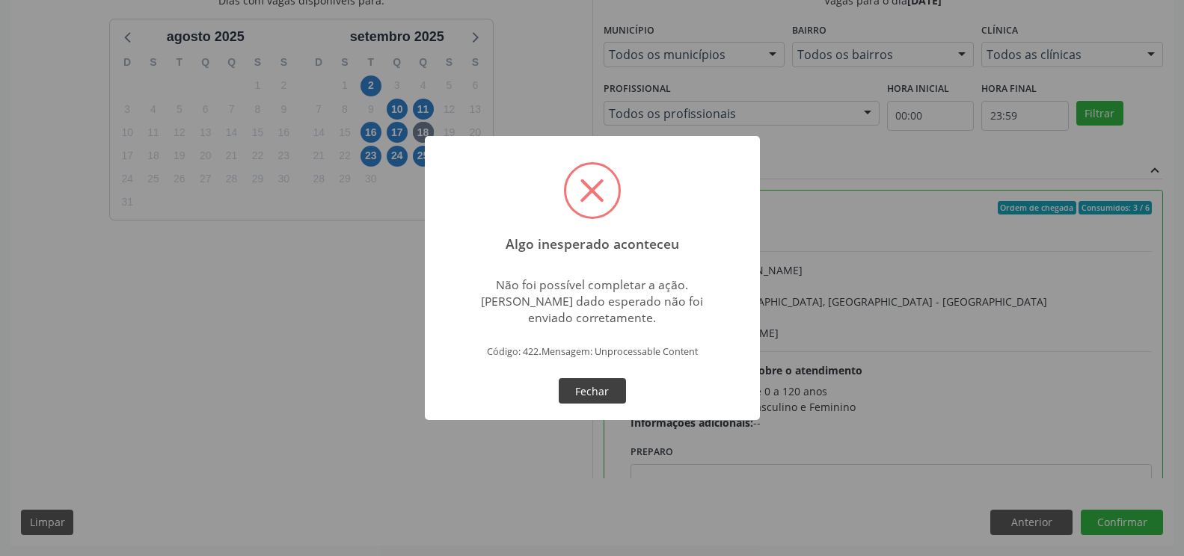
click at [577, 396] on button "Fechar" at bounding box center [592, 390] width 67 height 25
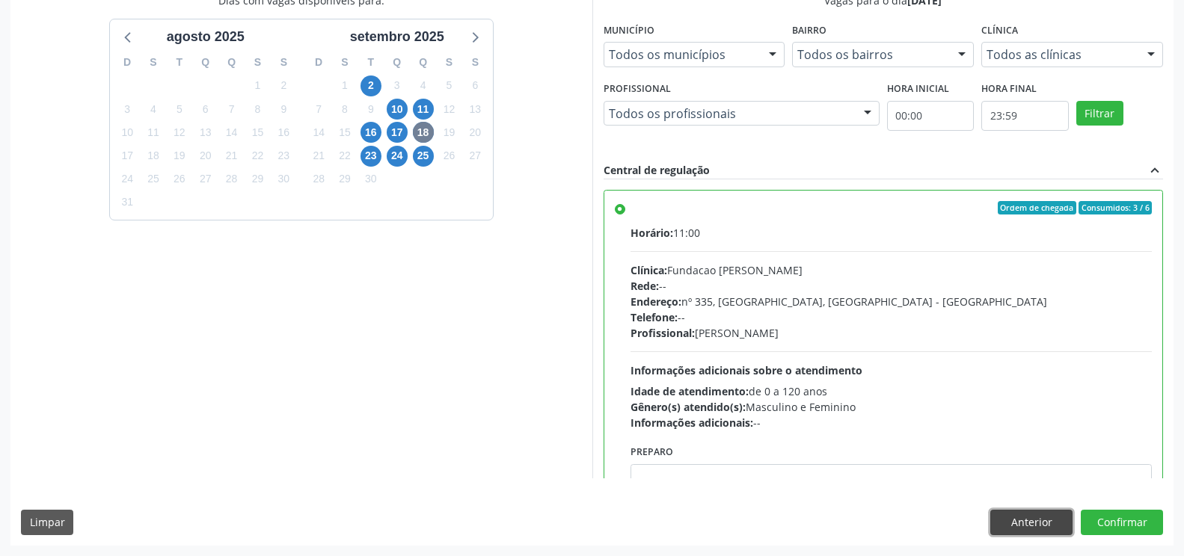
click at [1034, 514] on button "Anterior" at bounding box center [1031, 522] width 82 height 25
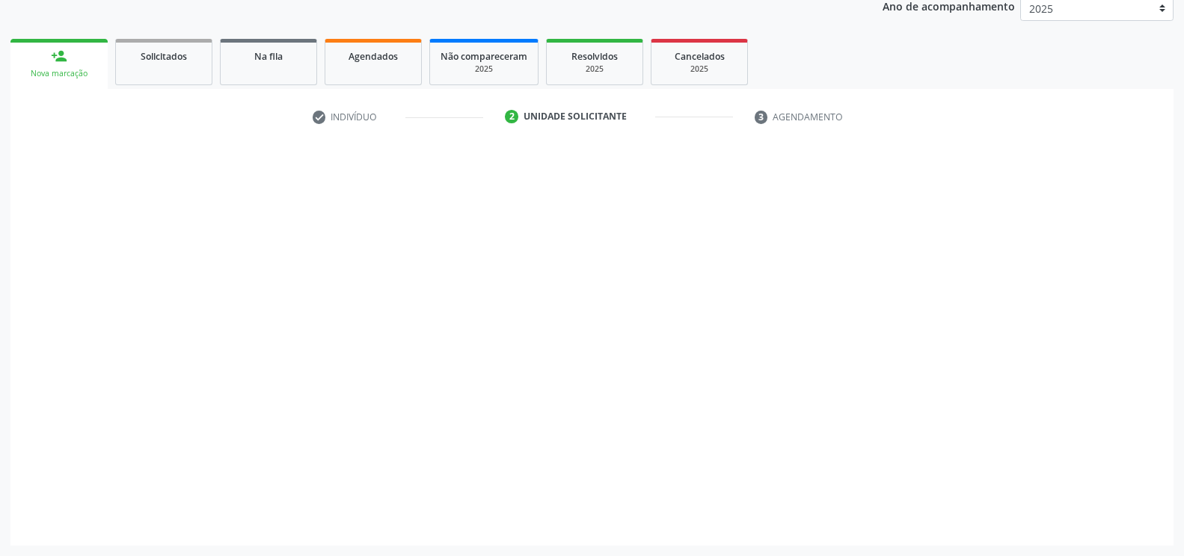
scroll to position [185, 0]
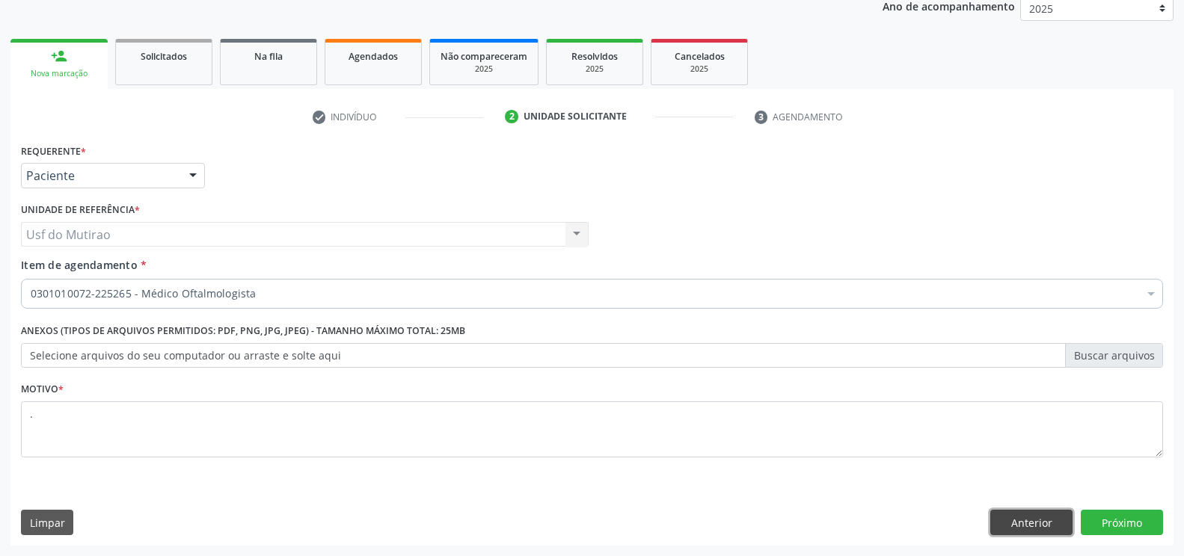
click at [1036, 525] on button "Anterior" at bounding box center [1031, 522] width 82 height 25
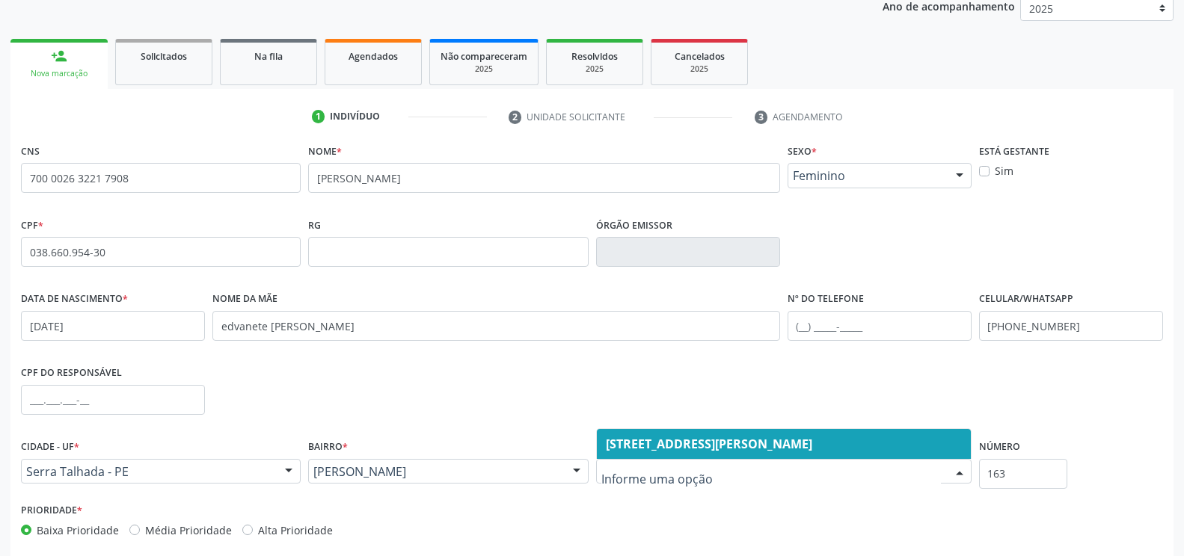
click at [806, 447] on span "[STREET_ADDRESS][PERSON_NAME]" at bounding box center [784, 444] width 374 height 30
drag, startPoint x: 814, startPoint y: 448, endPoint x: 759, endPoint y: 446, distance: 54.6
click at [759, 446] on span "[STREET_ADDRESS][PERSON_NAME]" at bounding box center [784, 444] width 374 height 30
type input "e"
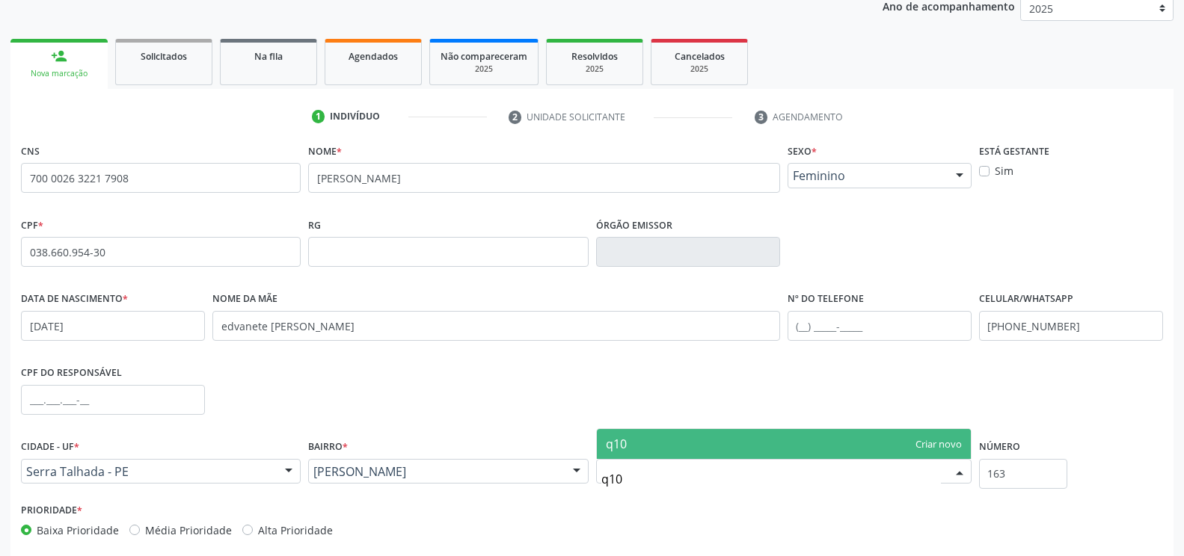
type input "q10"
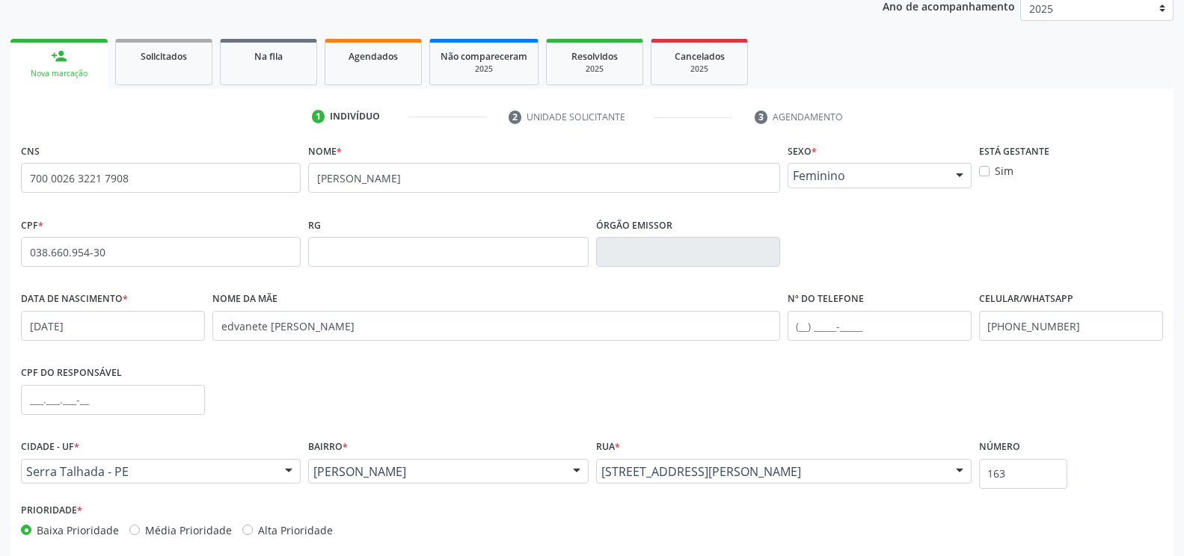
click at [773, 394] on div "CPF do responsável" at bounding box center [591, 399] width 1149 height 74
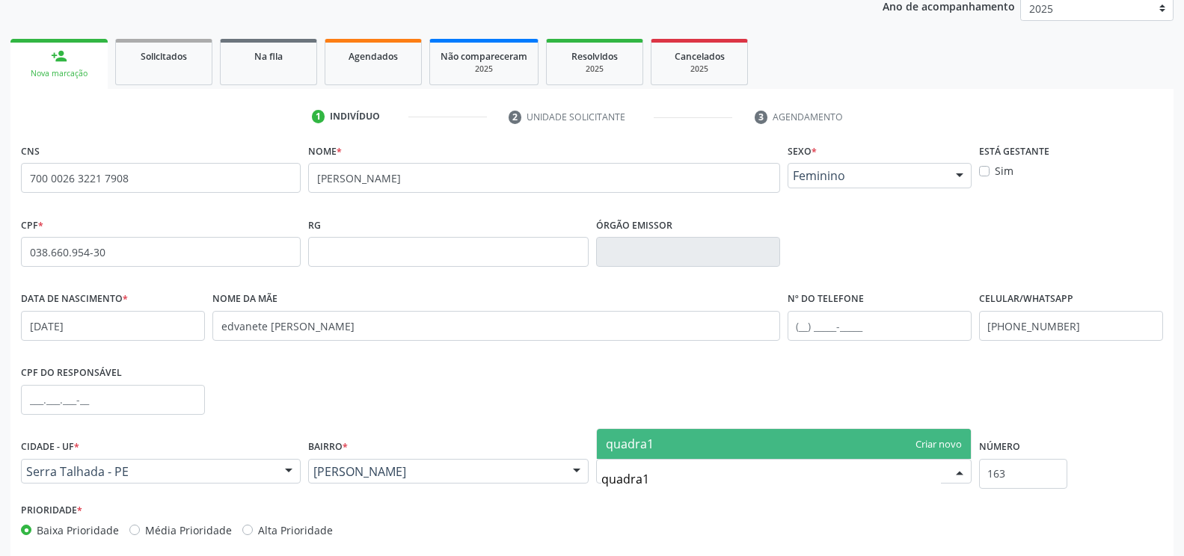
type input "quadra10"
click at [820, 443] on span "quadra10" at bounding box center [784, 444] width 374 height 30
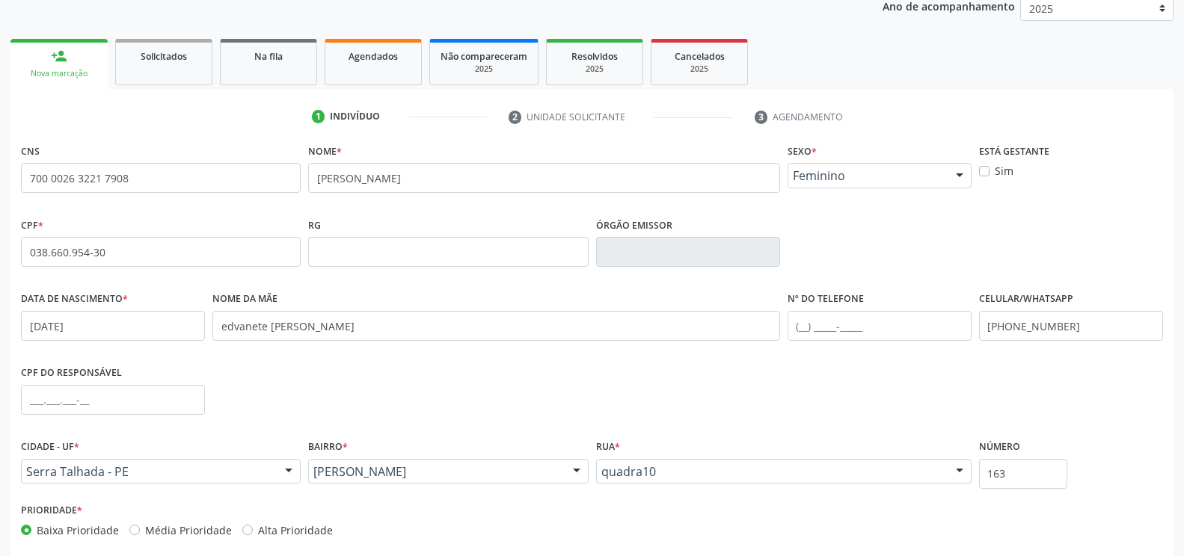
click at [841, 414] on div "CPF do responsável" at bounding box center [591, 399] width 1149 height 74
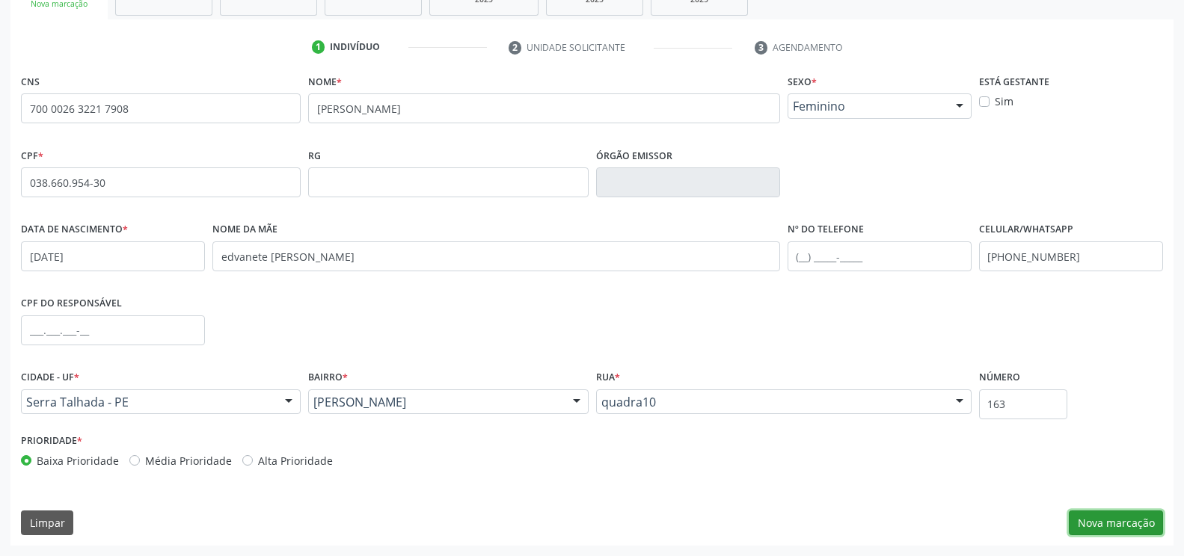
click at [1079, 518] on button "Nova marcação" at bounding box center [1116, 523] width 94 height 25
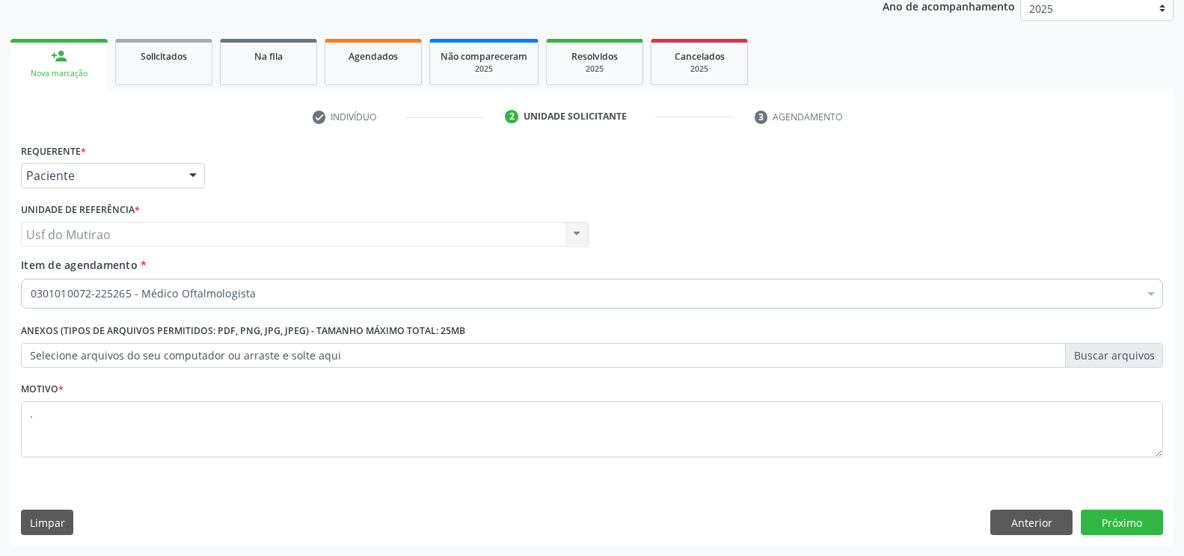
scroll to position [185, 0]
click at [1105, 515] on button "Próximo" at bounding box center [1122, 522] width 82 height 25
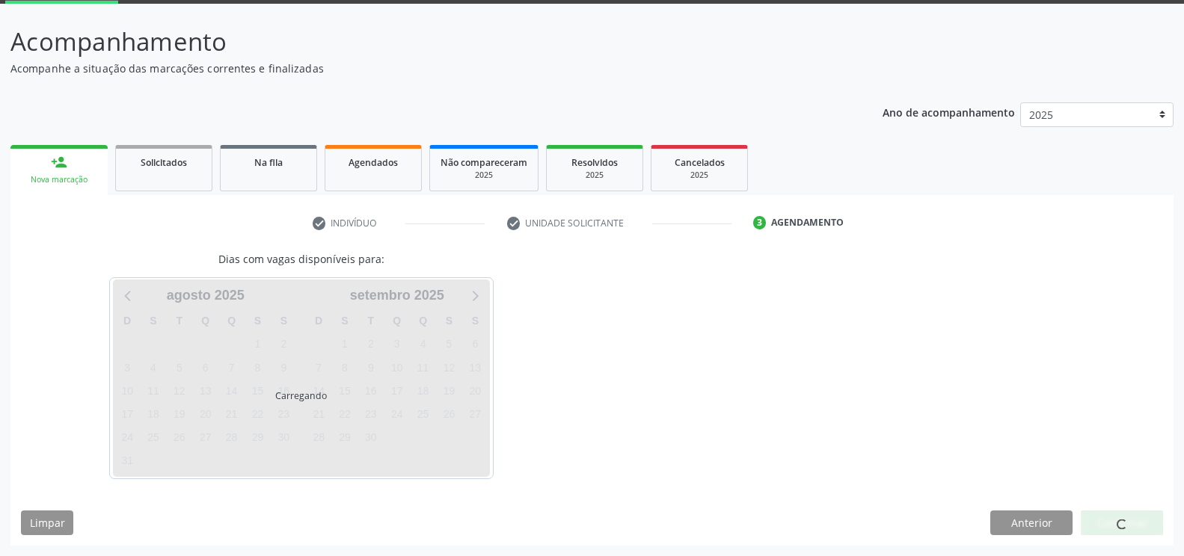
scroll to position [79, 0]
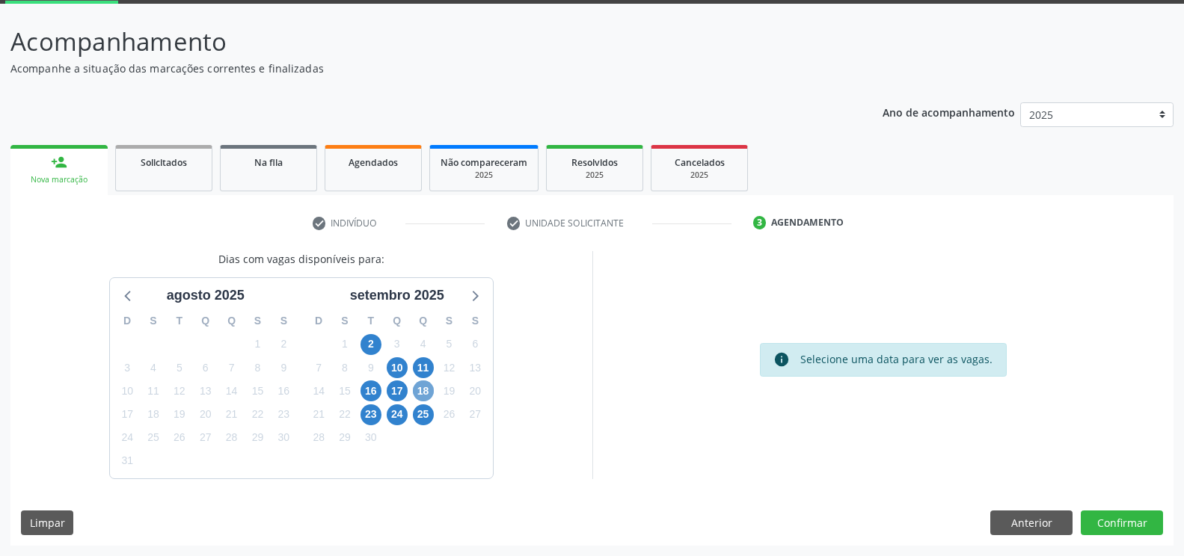
click at [429, 389] on span "18" at bounding box center [423, 391] width 21 height 21
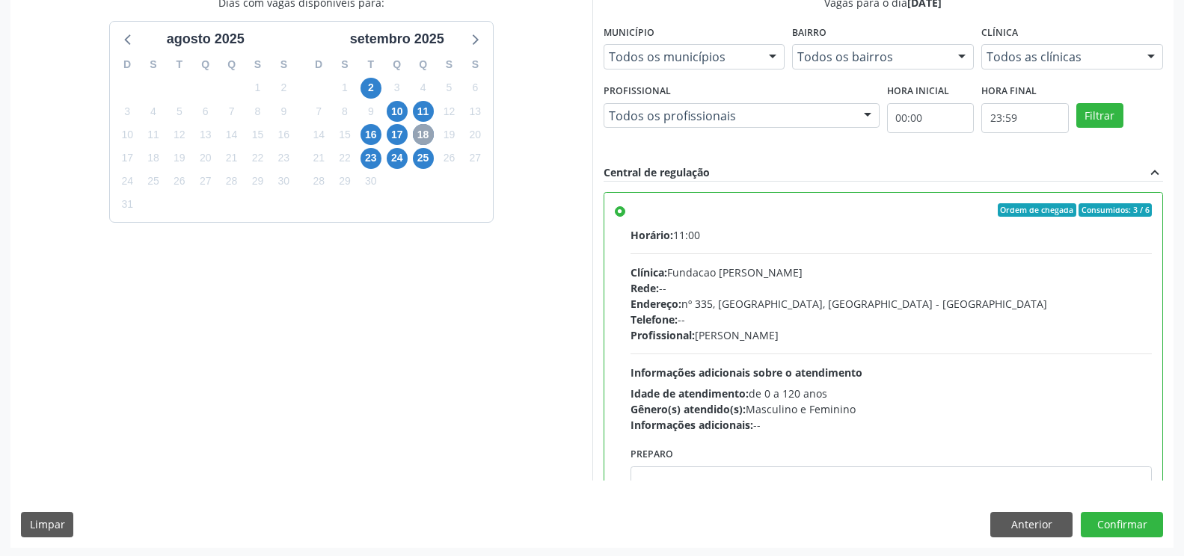
scroll to position [337, 0]
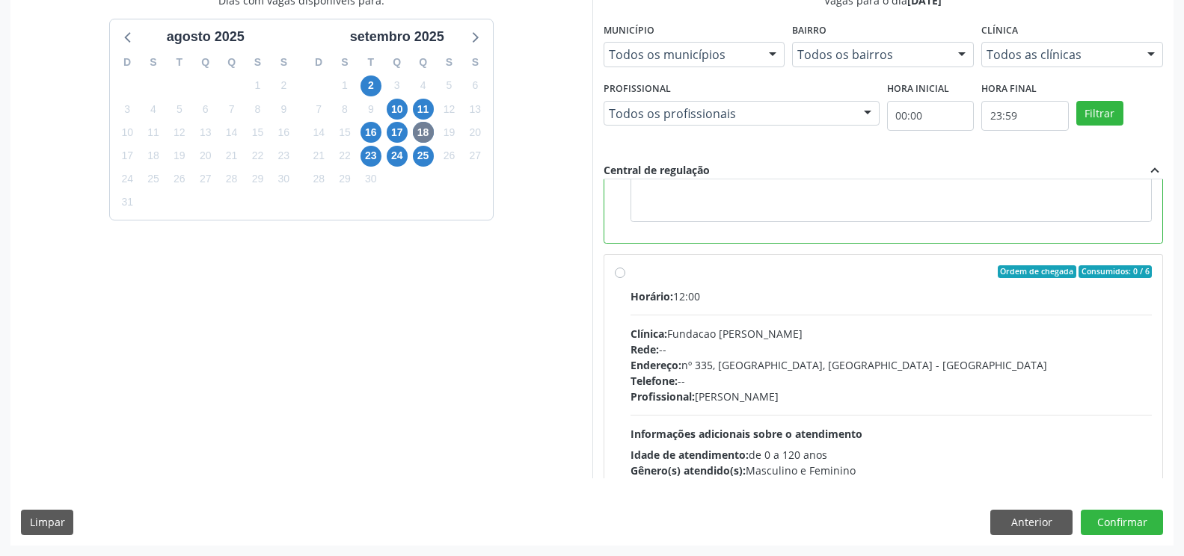
click at [713, 334] on div "Clínica: Fundacao Altino Ventura" at bounding box center [891, 334] width 522 height 16
click at [625, 279] on input "Ordem de chegada Consumidos: 0 / 6 Horário: 12:00 Clínica: Fundacao Altino Vent…" at bounding box center [620, 271] width 10 height 13
radio input "false"
radio input "true"
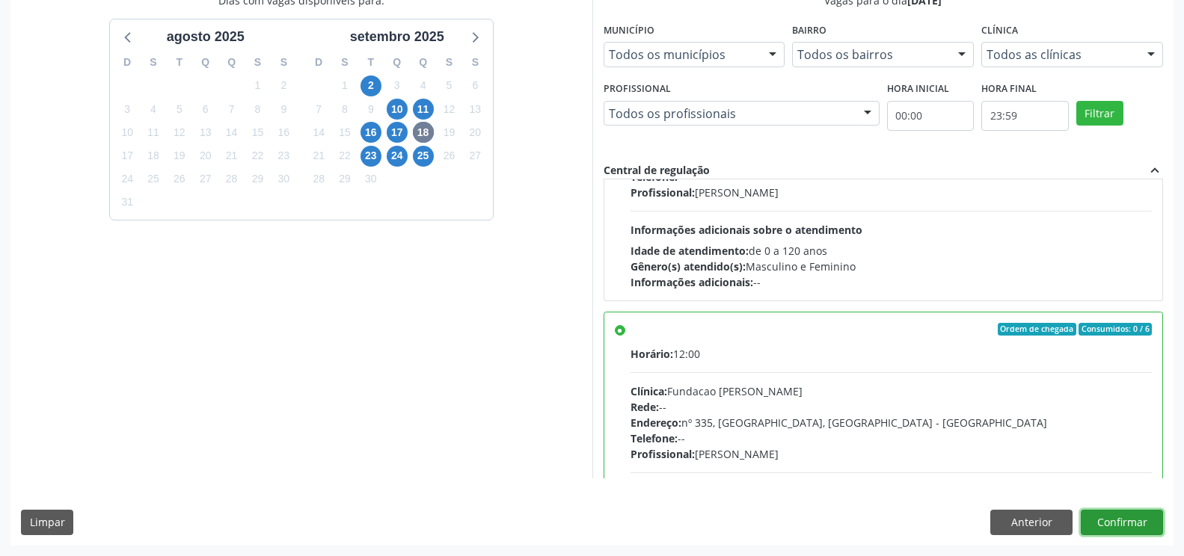
click at [1117, 527] on button "Confirmar" at bounding box center [1122, 522] width 82 height 25
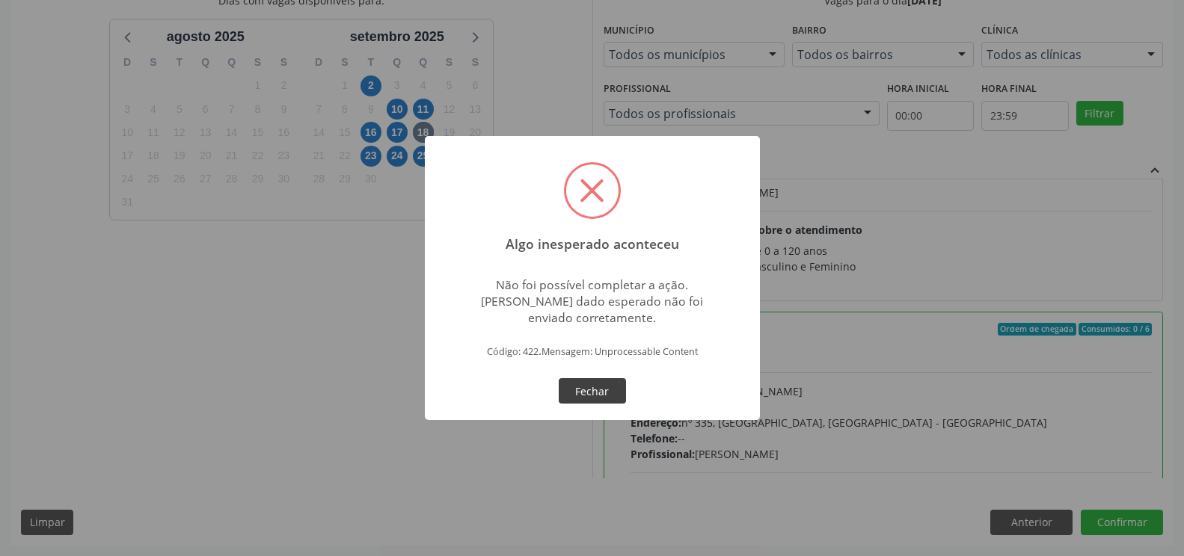
click at [598, 393] on button "Fechar" at bounding box center [592, 390] width 67 height 25
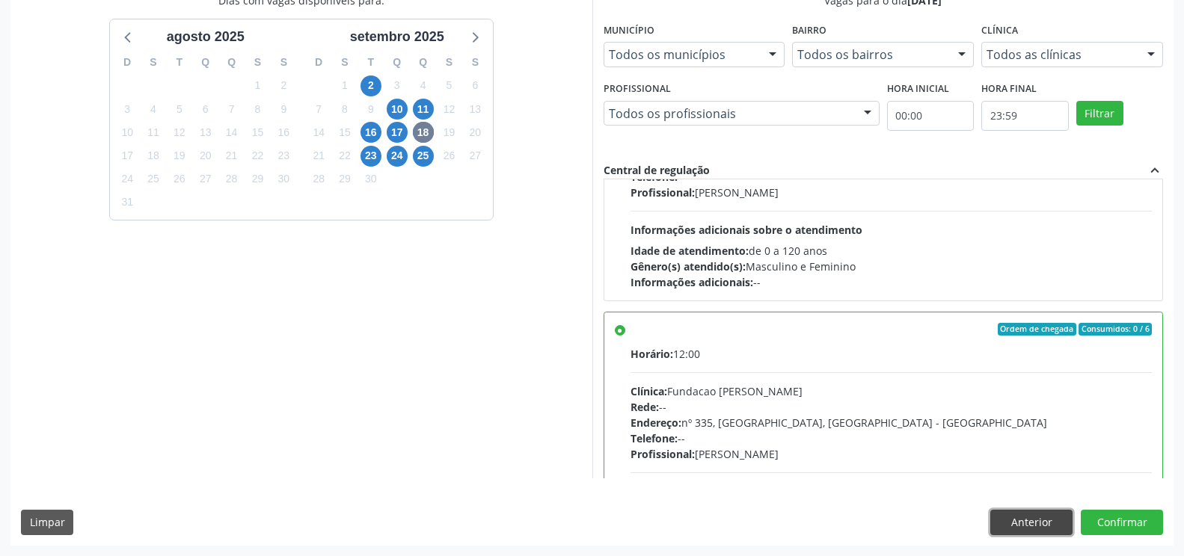
click at [999, 511] on button "Anterior" at bounding box center [1031, 522] width 82 height 25
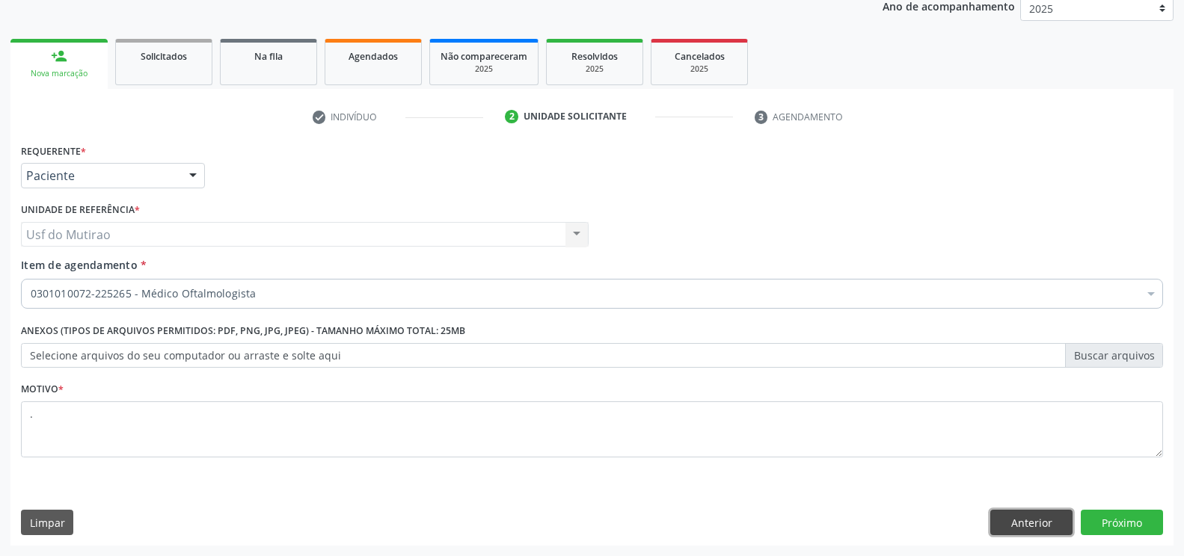
click at [1037, 530] on button "Anterior" at bounding box center [1031, 522] width 82 height 25
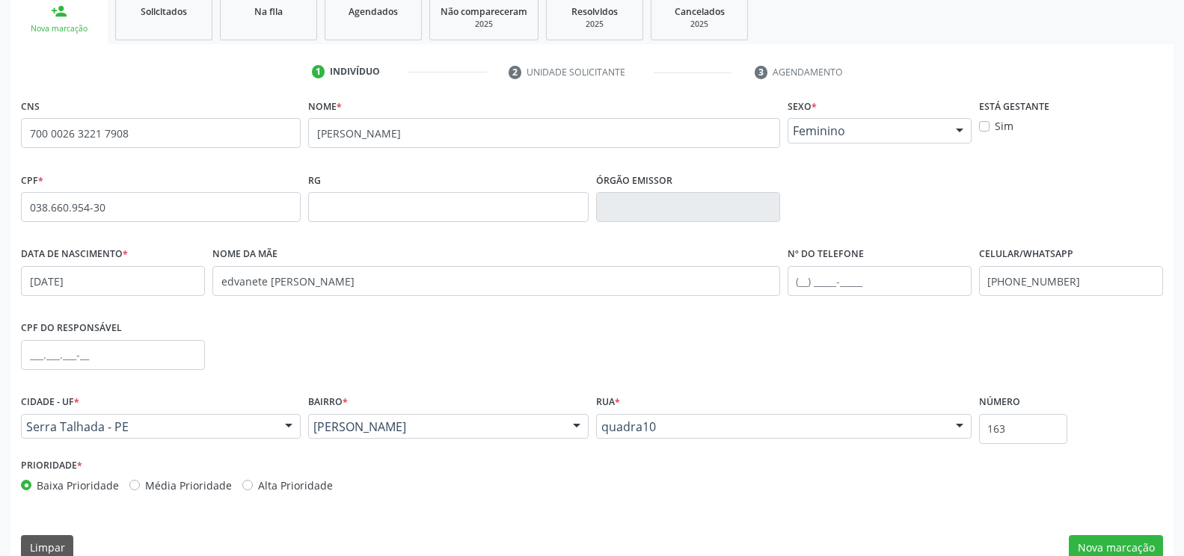
scroll to position [254, 0]
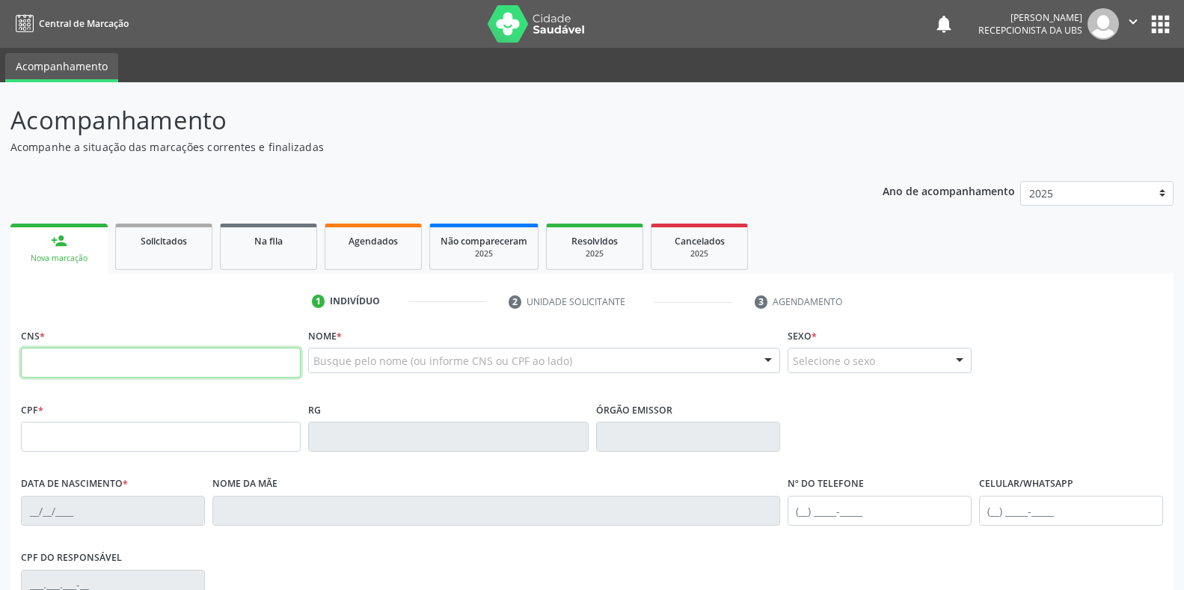
click at [109, 368] on input "text" at bounding box center [161, 363] width 280 height 30
paste input "700 9059 8706 8793"
type input "700 9059 8706 8793"
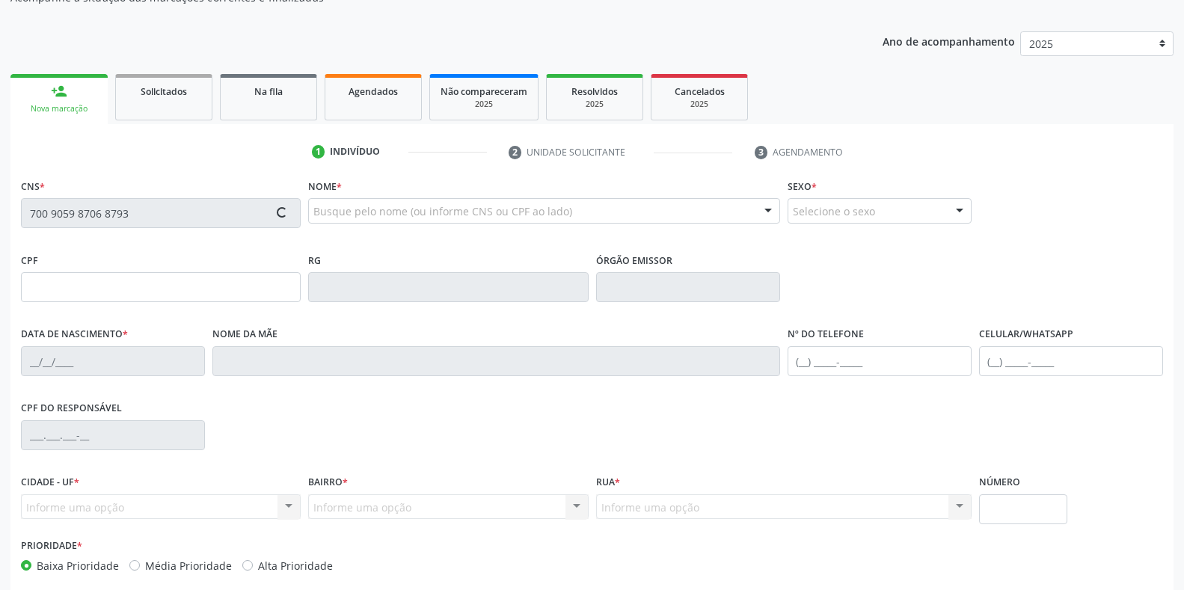
scroll to position [221, 0]
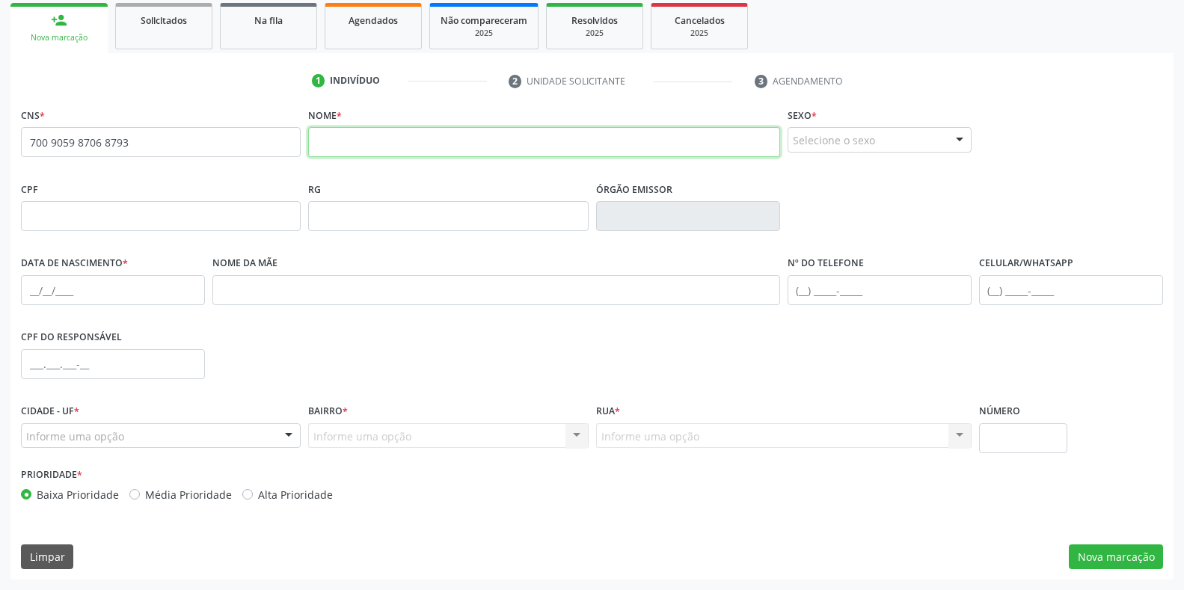
click at [442, 142] on input "text" at bounding box center [543, 142] width 471 height 30
type input "MARIA NILDEIRES RAMOS"
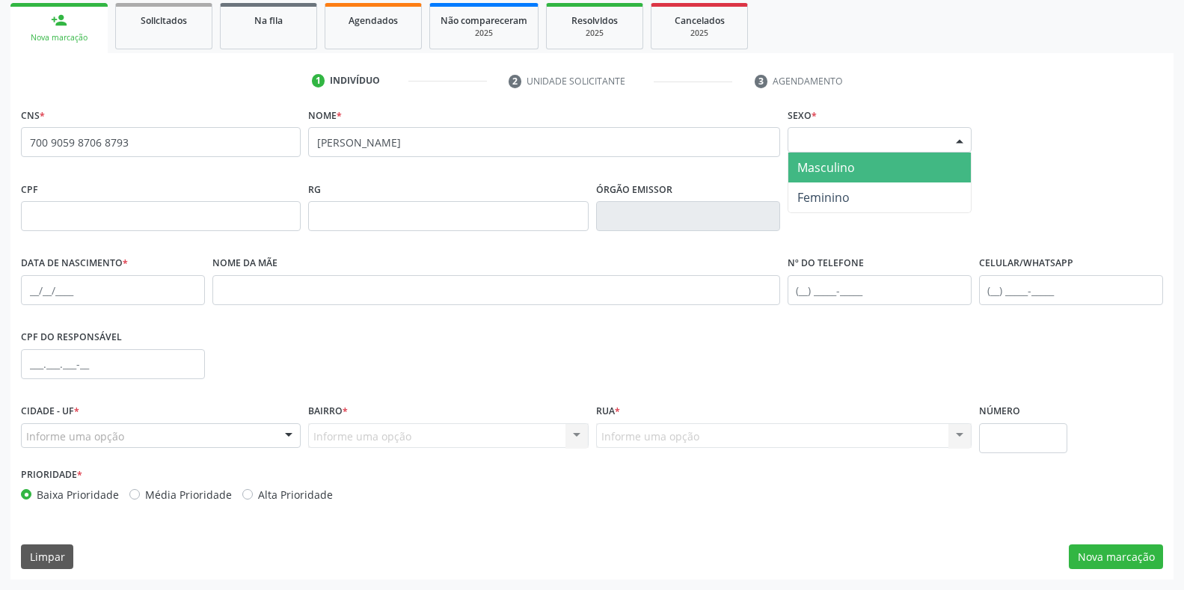
click at [806, 152] on div "Selecione o sexo Masculino Feminino Nenhum resultado encontrado para: " " Não h…" at bounding box center [880, 139] width 184 height 25
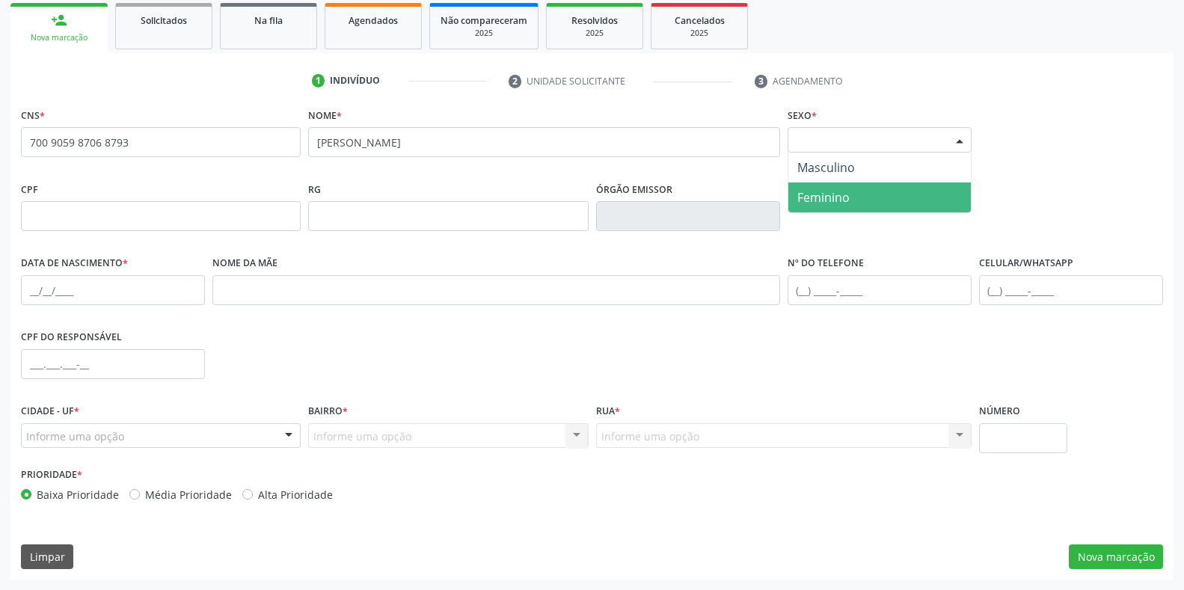
click at [822, 197] on span "Feminino" at bounding box center [823, 197] width 52 height 16
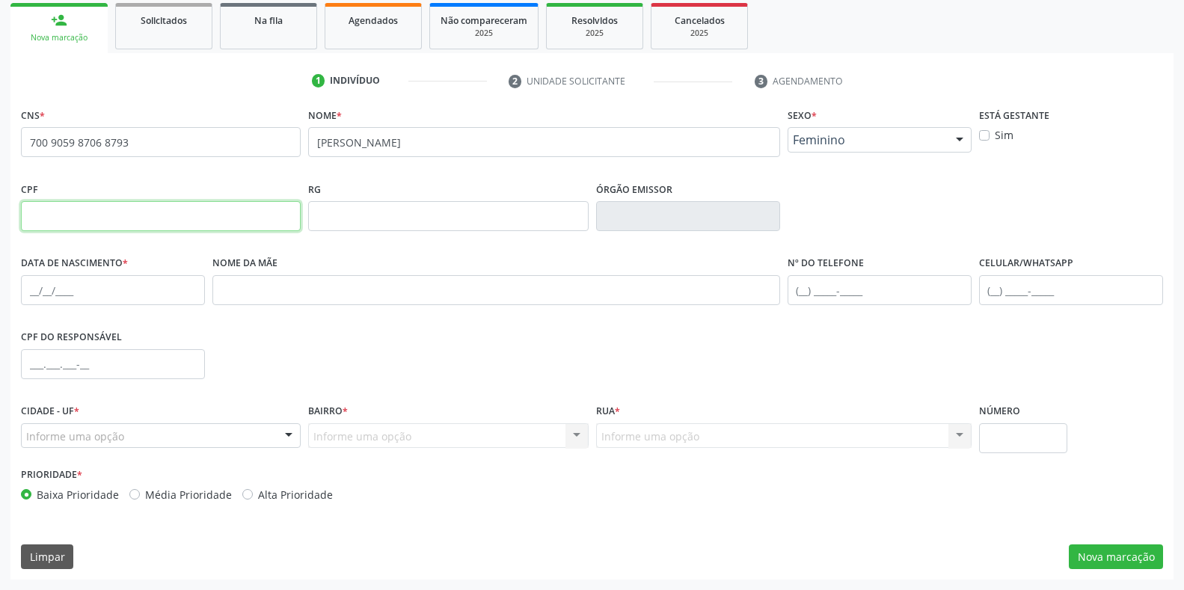
click at [192, 207] on input "text" at bounding box center [161, 216] width 280 height 30
paste input "038.660.954-30"
type input "038.660.954-30"
click at [83, 286] on input "text" at bounding box center [113, 290] width 184 height 30
paste input "[DATE]"
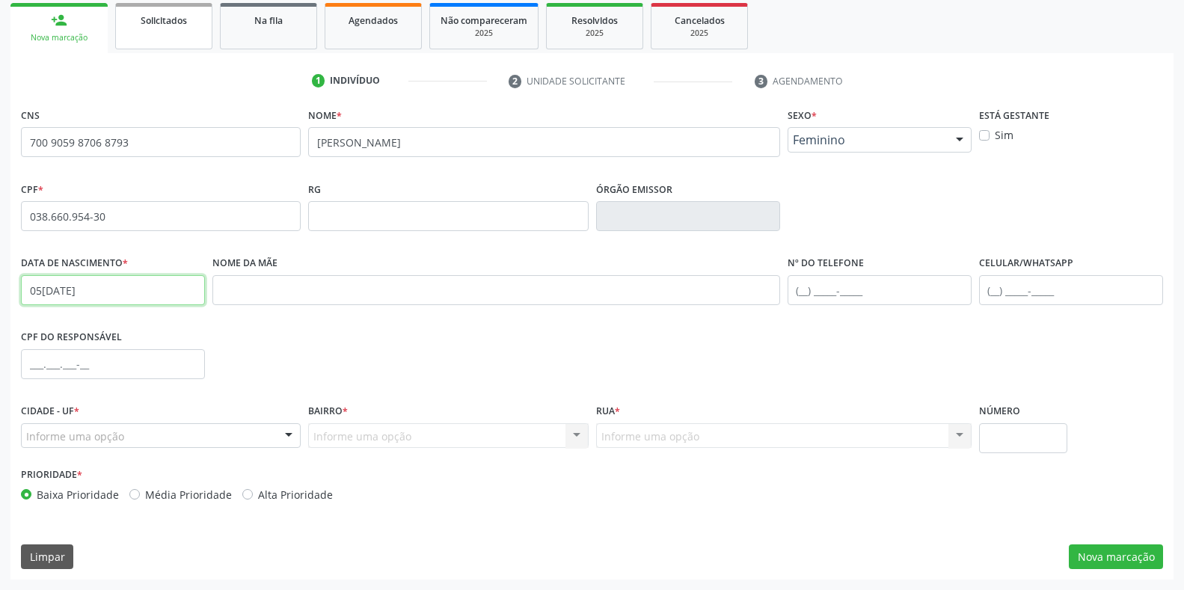
type input "[DATE]"
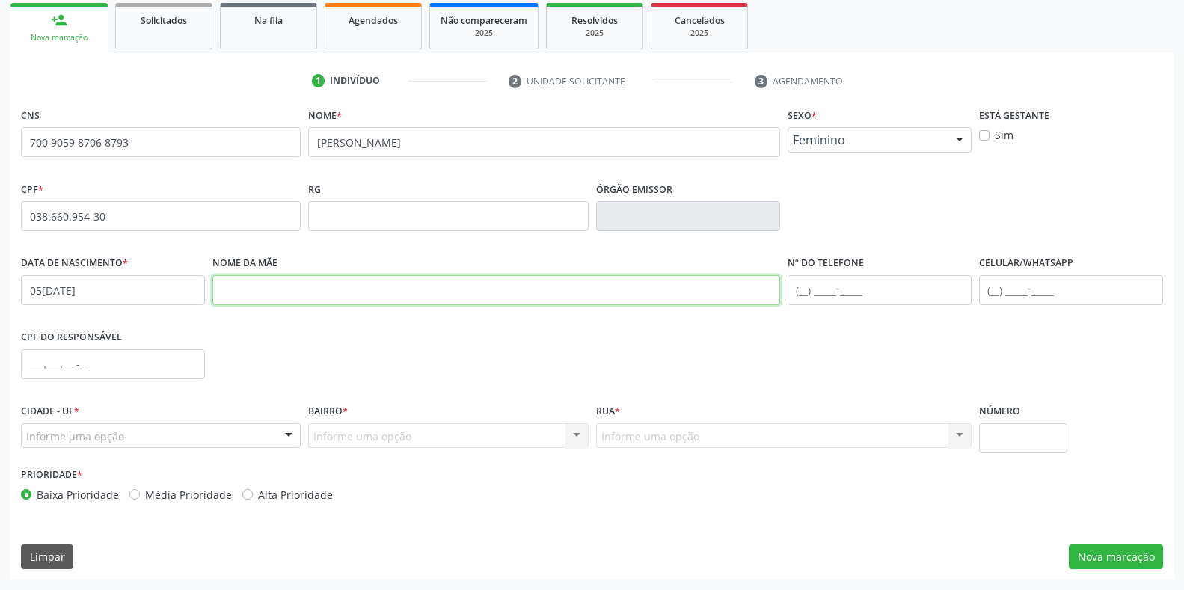
click at [308, 298] on input "text" at bounding box center [496, 290] width 568 height 30
paste input "EDVANETE JOSEFA RAMOS"
type input "EDVANETE JOSEFA RAMOS"
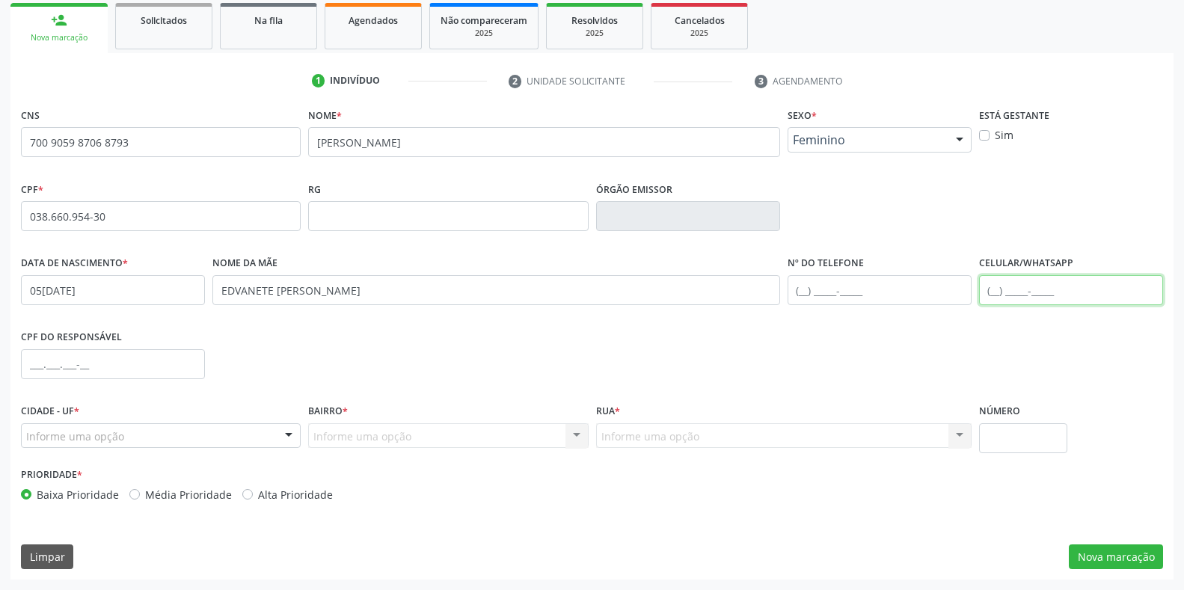
click at [1013, 299] on input "text" at bounding box center [1071, 290] width 184 height 30
type input "[PHONE_NUMBER]"
click at [824, 283] on input "text" at bounding box center [880, 290] width 184 height 30
type input "[PHONE_NUMBER]"
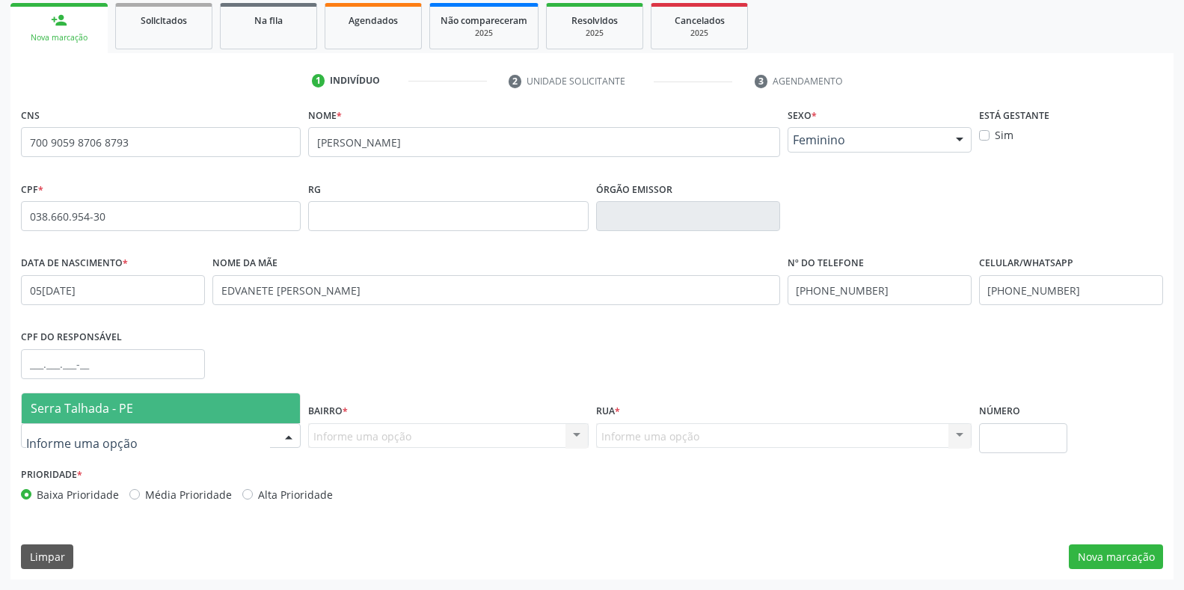
click at [74, 408] on span "Serra Talhada - PE" at bounding box center [82, 408] width 102 height 16
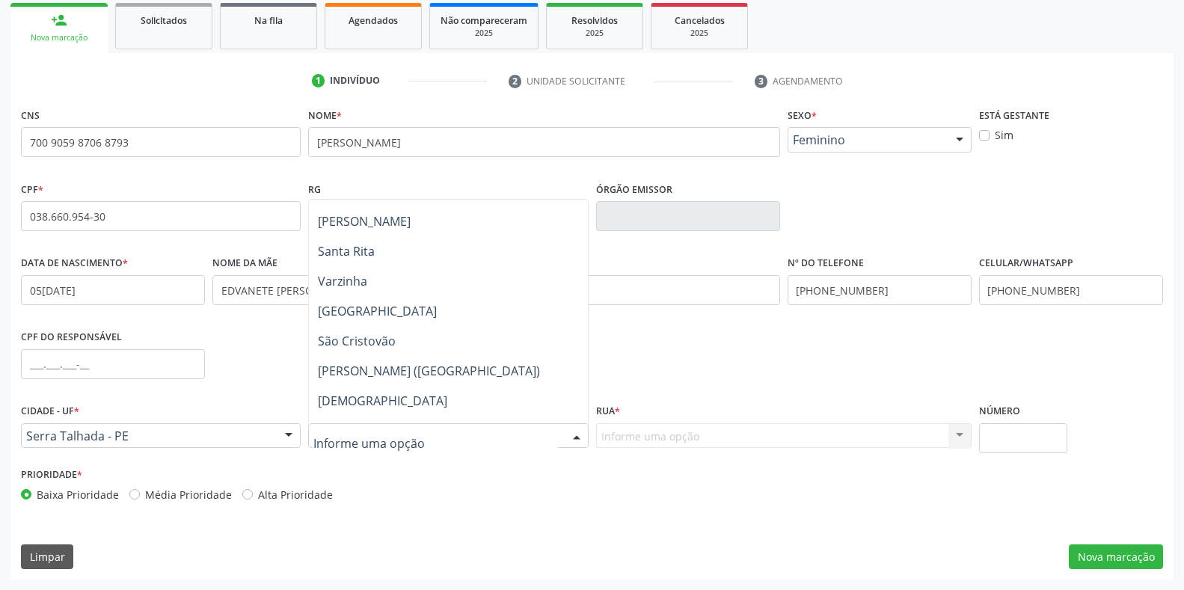
scroll to position [299, 0]
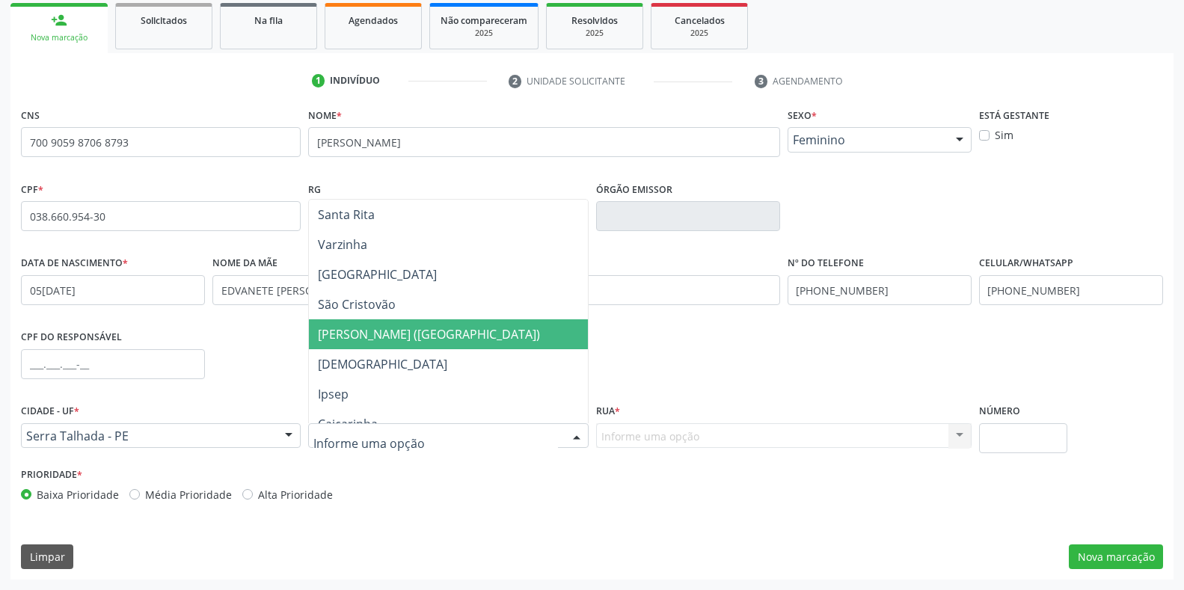
click at [377, 332] on span "[PERSON_NAME] ([GEOGRAPHIC_DATA])" at bounding box center [429, 334] width 222 height 16
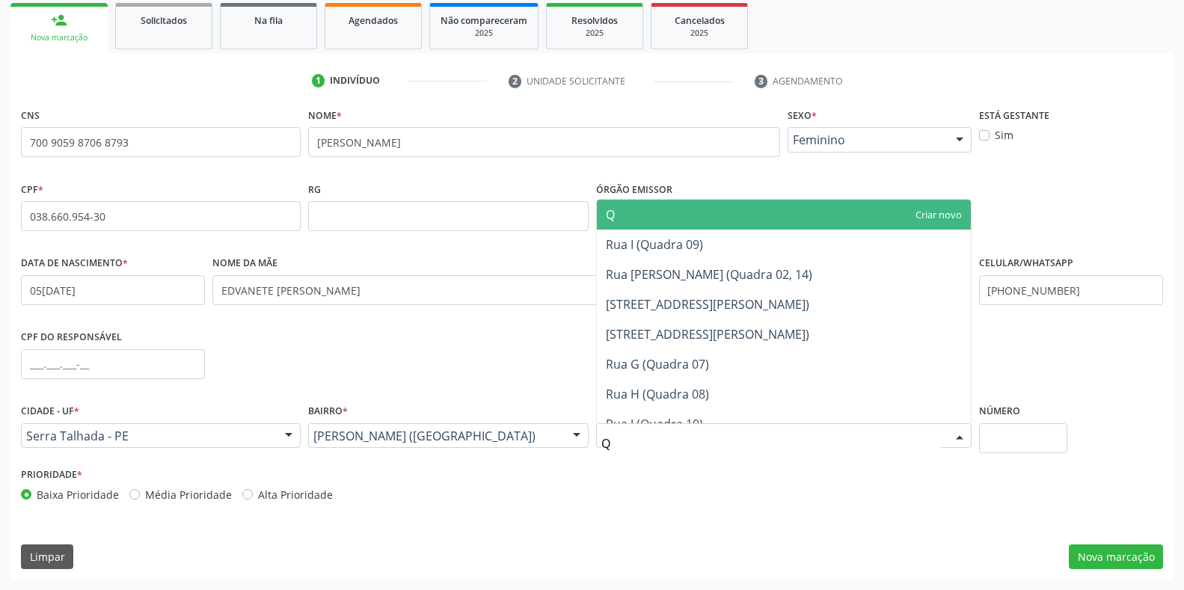
type input "QU"
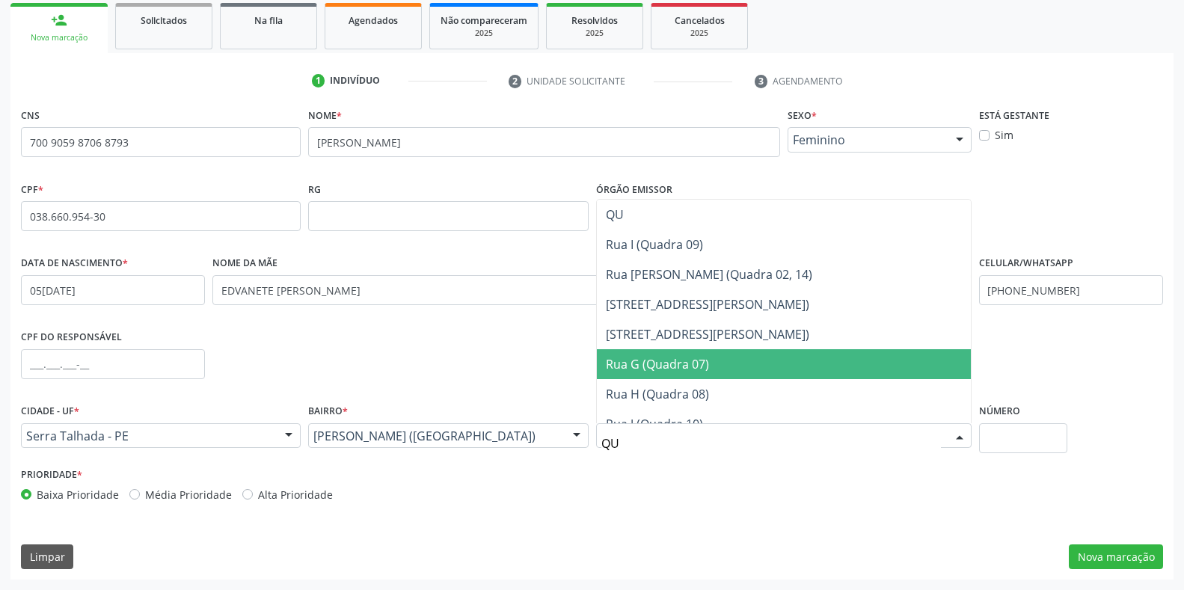
click at [678, 368] on span "Rua G (Quadra 07)" at bounding box center [657, 364] width 103 height 16
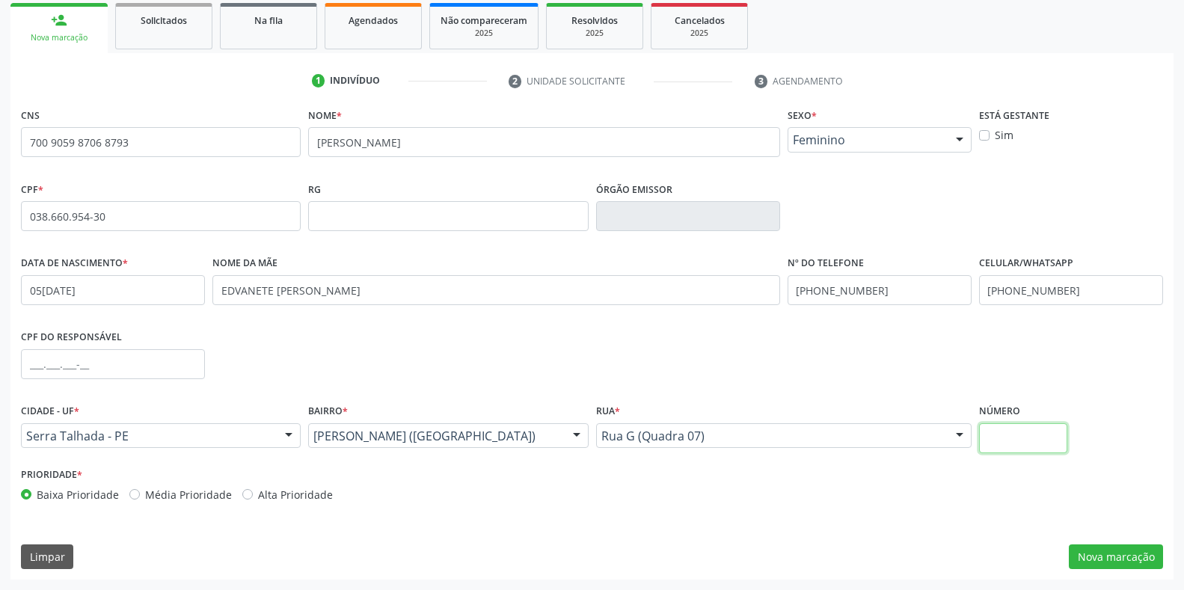
click at [1031, 429] on input "text" at bounding box center [1023, 438] width 88 height 30
type input "10"
click at [1104, 554] on button "Nova marcação" at bounding box center [1116, 556] width 94 height 25
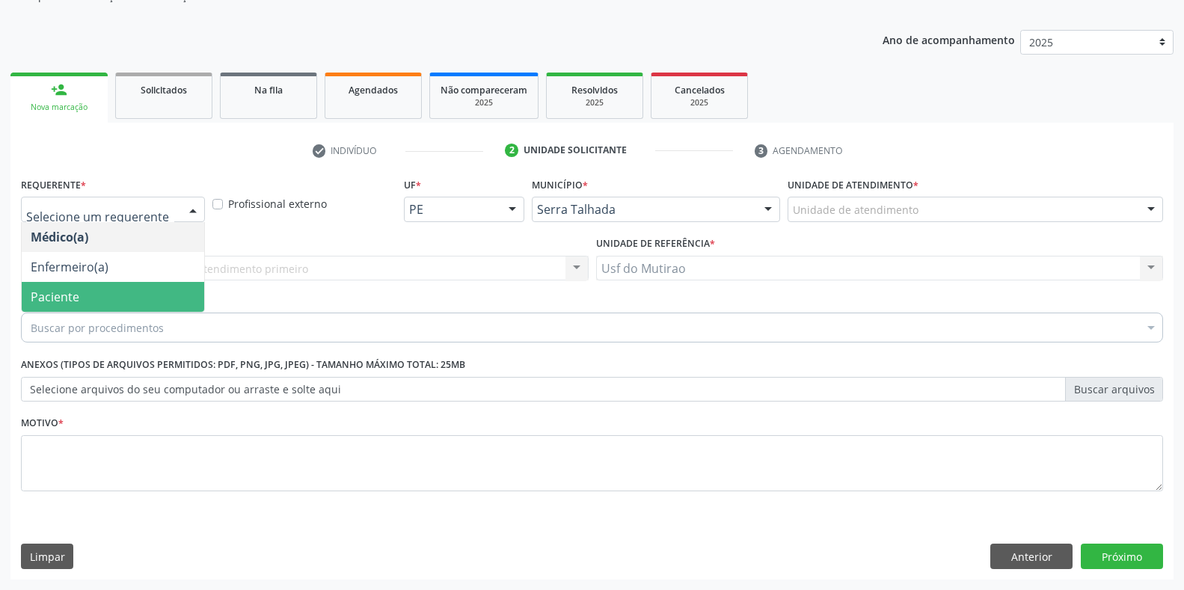
click at [107, 301] on span "Paciente" at bounding box center [113, 297] width 182 height 30
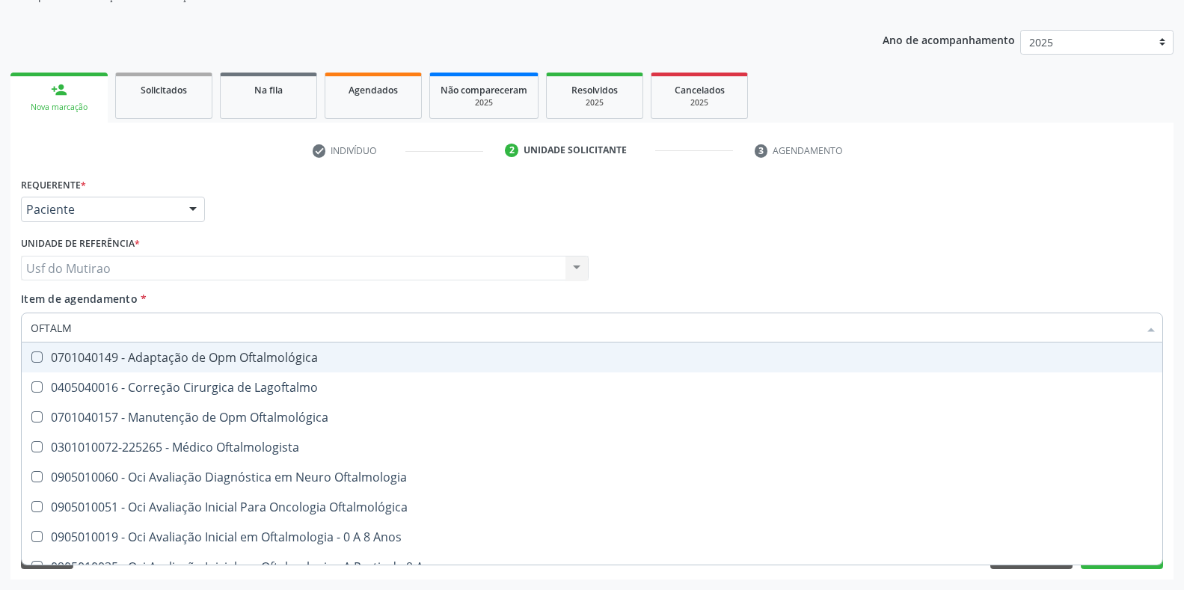
type input "OFTALMO"
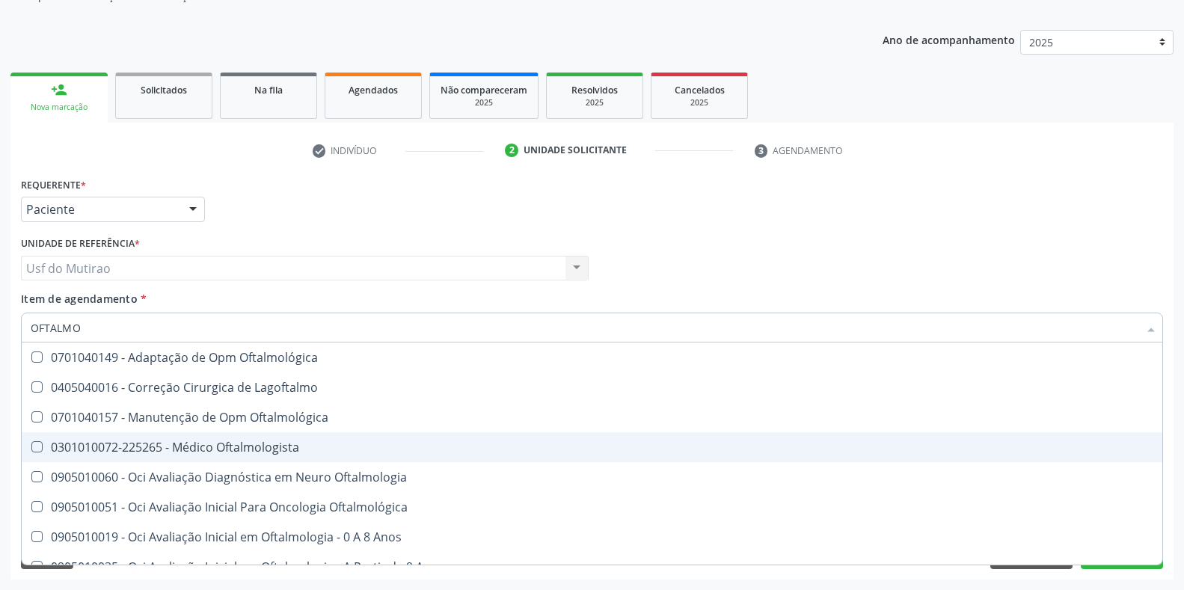
click at [174, 449] on div "0301010072-225265 - Médico Oftalmologista" at bounding box center [592, 447] width 1123 height 12
checkbox Oftalmologista "true"
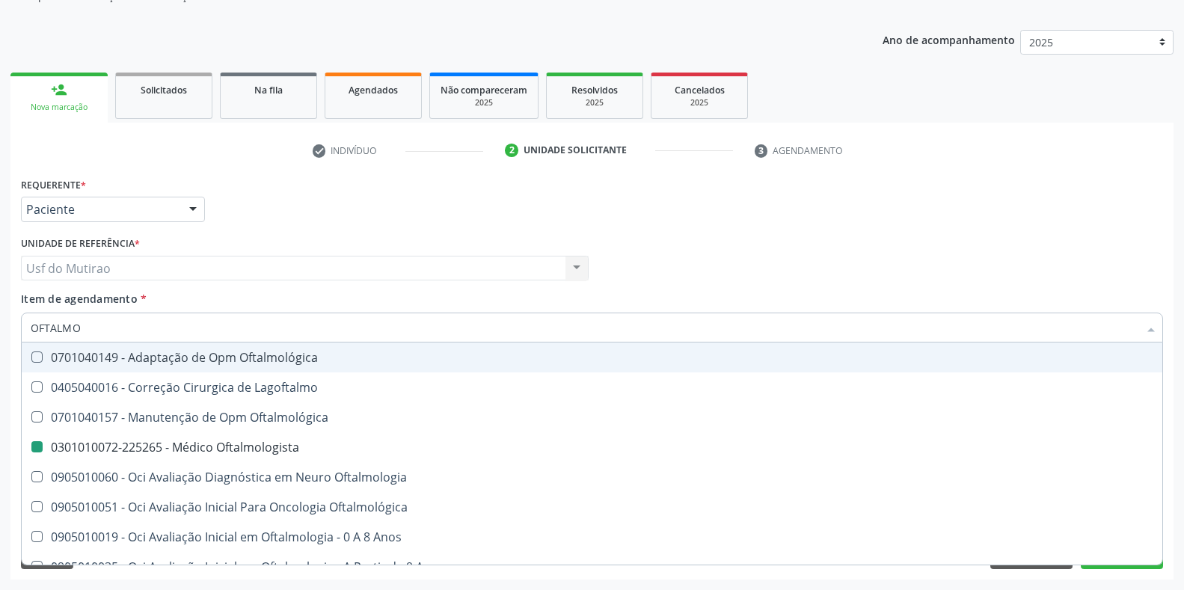
click at [372, 176] on div "Requerente * Paciente Médico(a) Enfermeiro(a) Paciente Nenhum resultado encontr…" at bounding box center [591, 203] width 1149 height 58
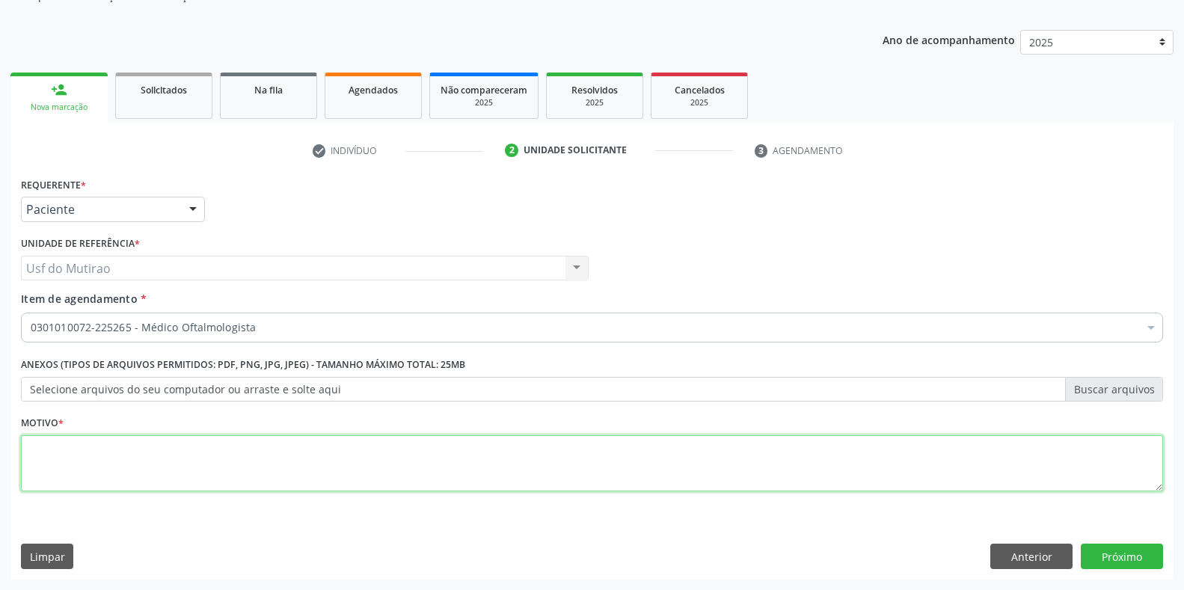
click at [541, 451] on textarea at bounding box center [592, 463] width 1142 height 57
type textarea "."
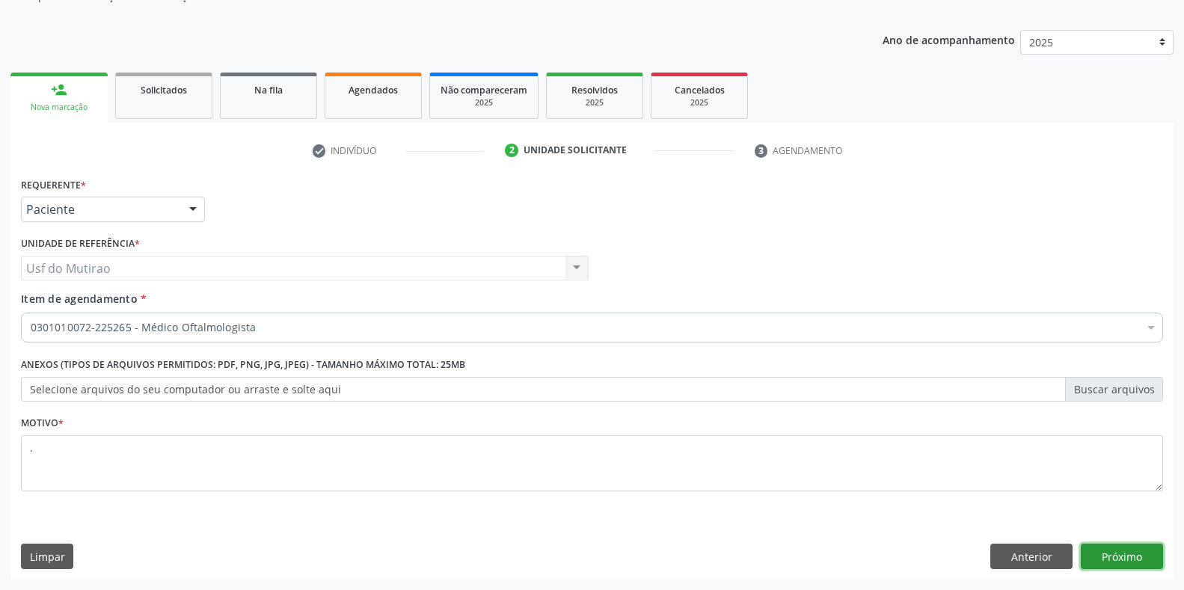
click at [1114, 556] on button "Próximo" at bounding box center [1122, 556] width 82 height 25
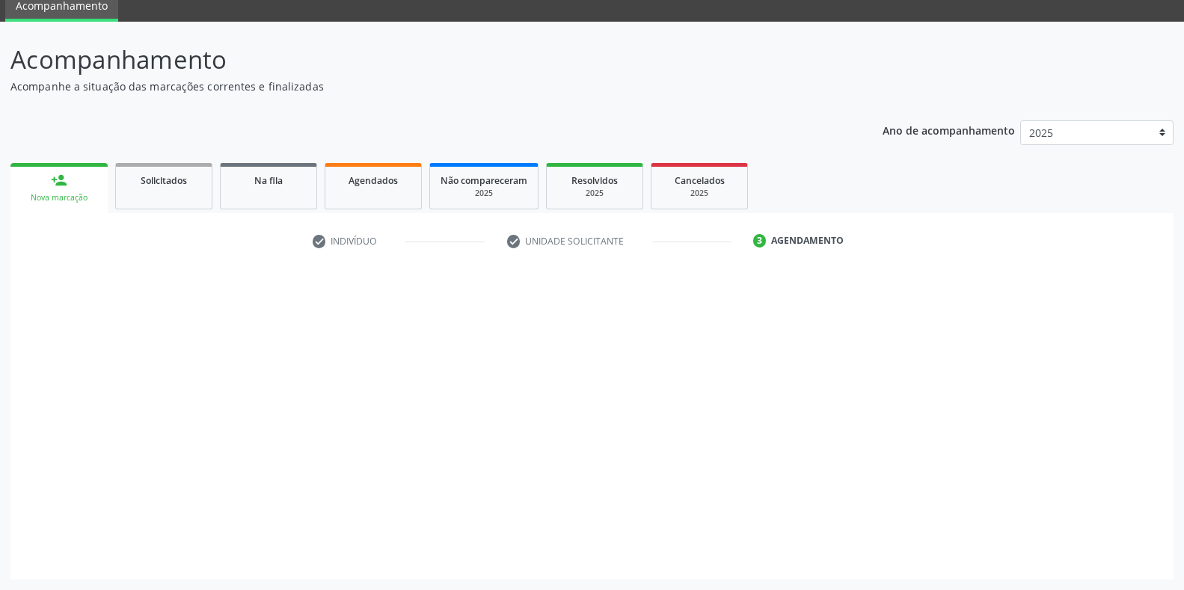
scroll to position [61, 0]
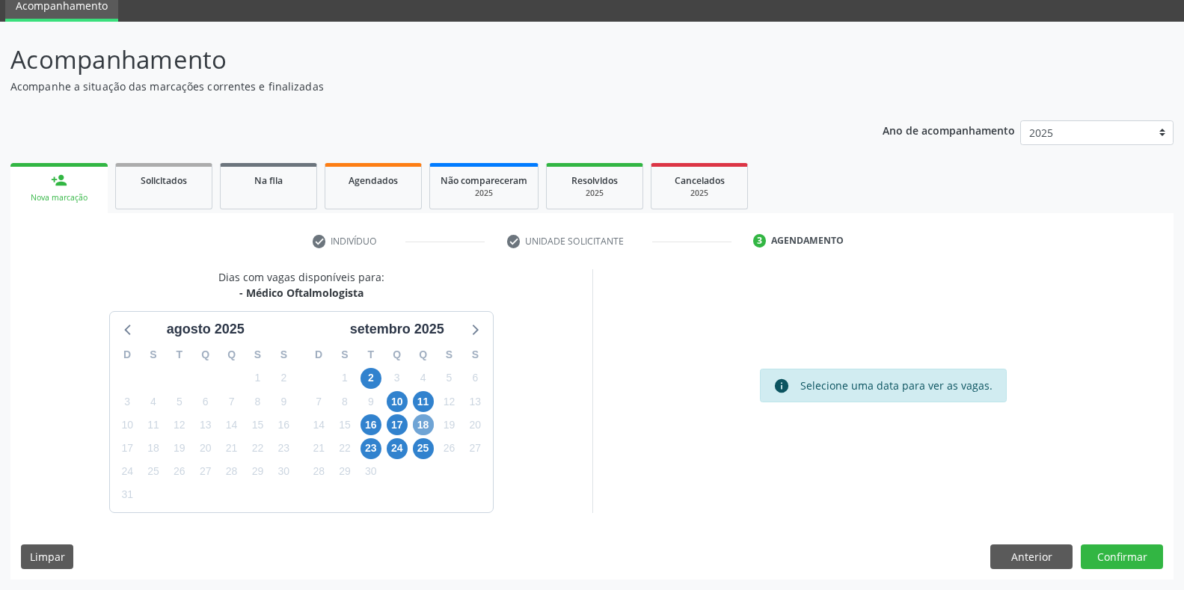
click at [420, 424] on span "18" at bounding box center [423, 424] width 21 height 21
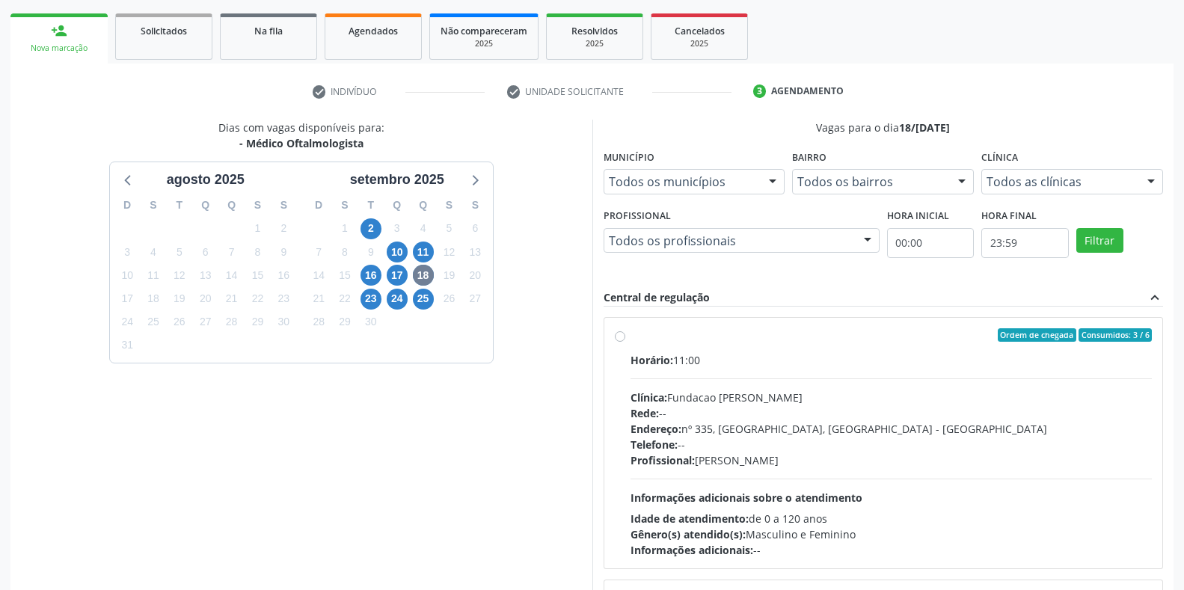
click at [687, 403] on div "Clínica: Fundacao Altino Ventura" at bounding box center [891, 398] width 522 height 16
click at [625, 342] on input "Ordem de chegada Consumidos: 3 / 6 Horário: 11:00 Clínica: Fundacao Altino Vent…" at bounding box center [620, 334] width 10 height 13
radio input "true"
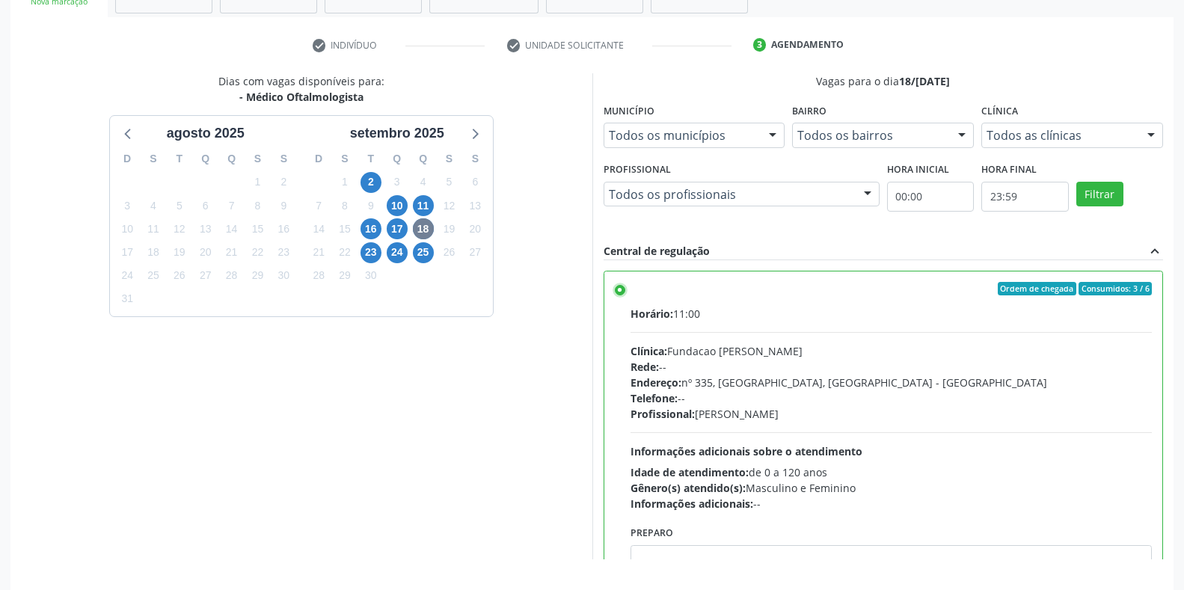
scroll to position [304, 0]
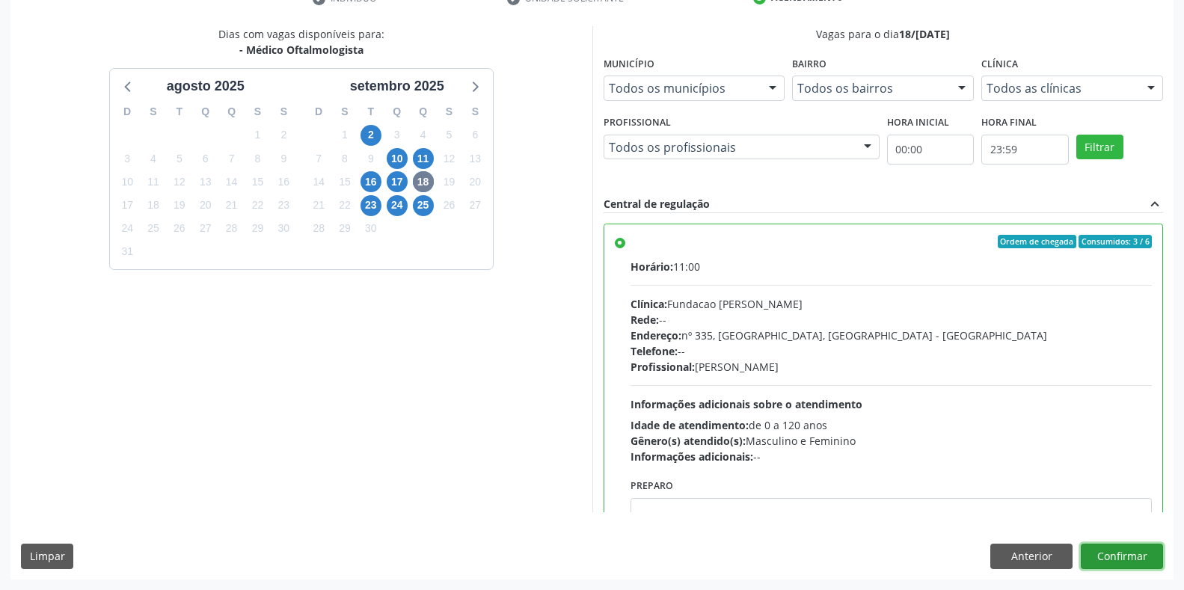
click at [1093, 544] on button "Confirmar" at bounding box center [1122, 556] width 82 height 25
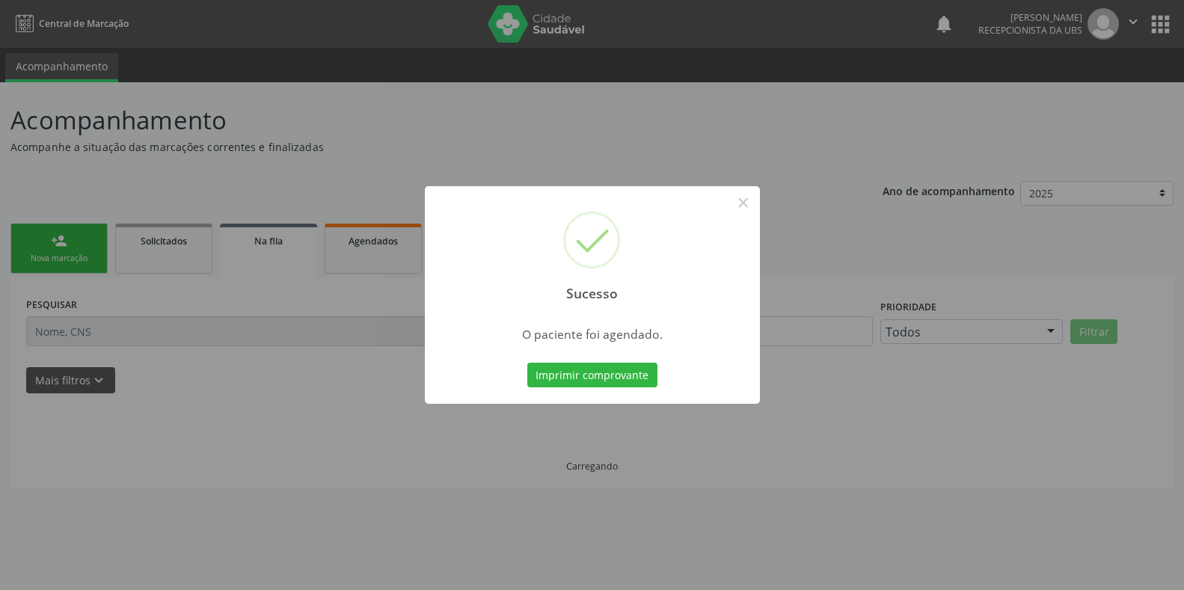
scroll to position [0, 0]
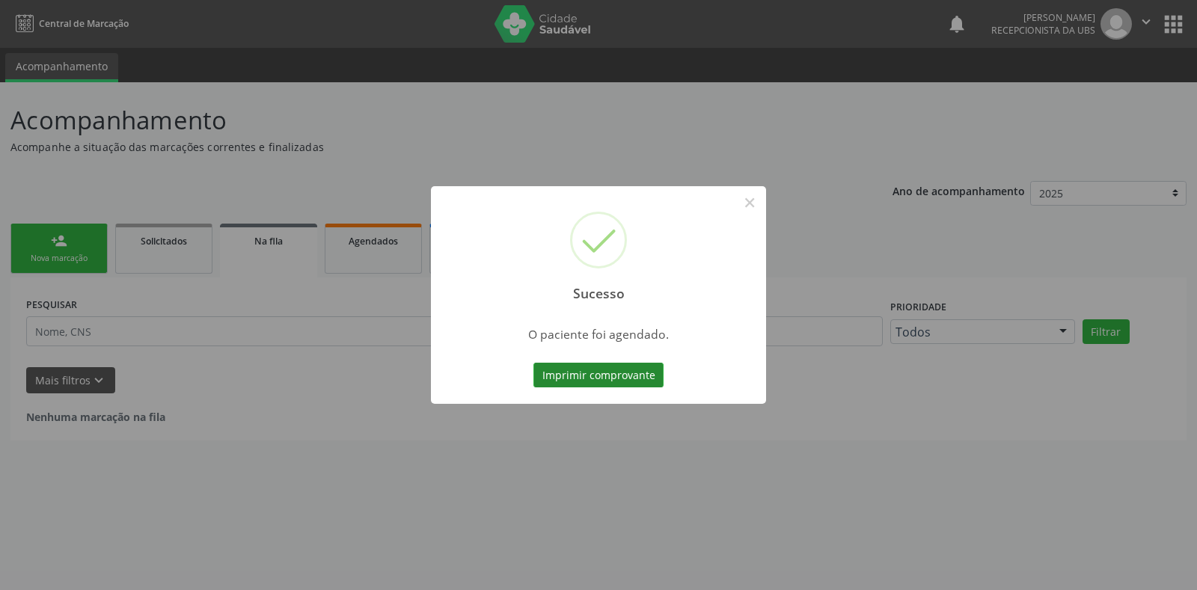
click at [630, 379] on button "Imprimir comprovante" at bounding box center [598, 375] width 130 height 25
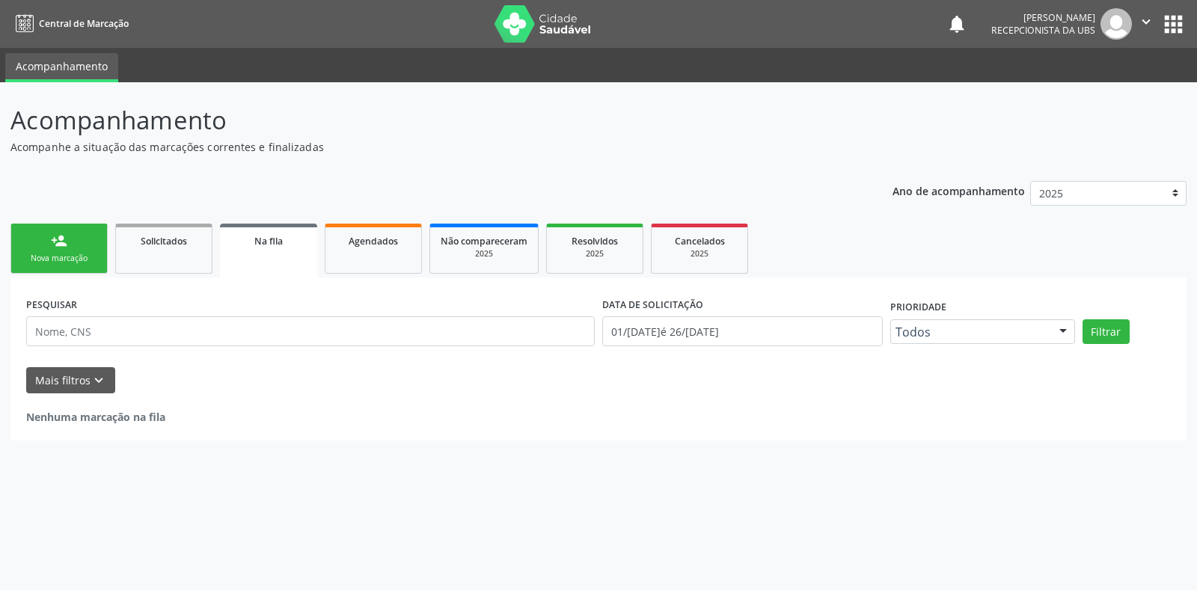
click at [67, 251] on link "person_add Nova marcação" at bounding box center [58, 249] width 97 height 50
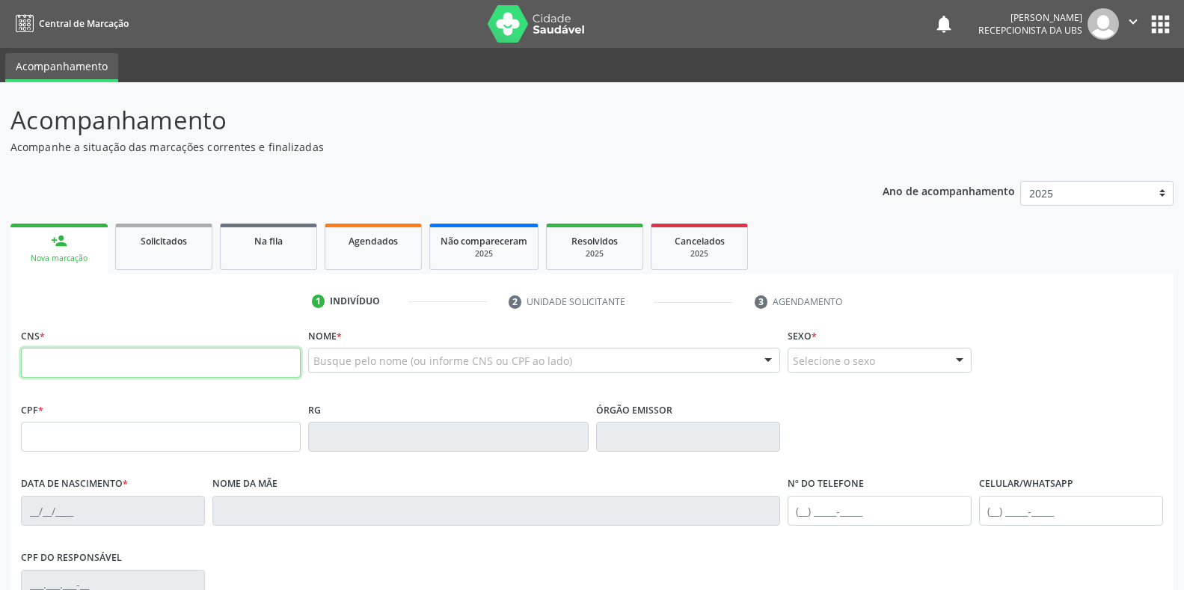
click at [225, 374] on input "text" at bounding box center [161, 363] width 280 height 30
paste input "898 0037 3006 3288"
type input "898 0037 3006 3288"
type input "159.562.344-23"
type input "15/05/2010"
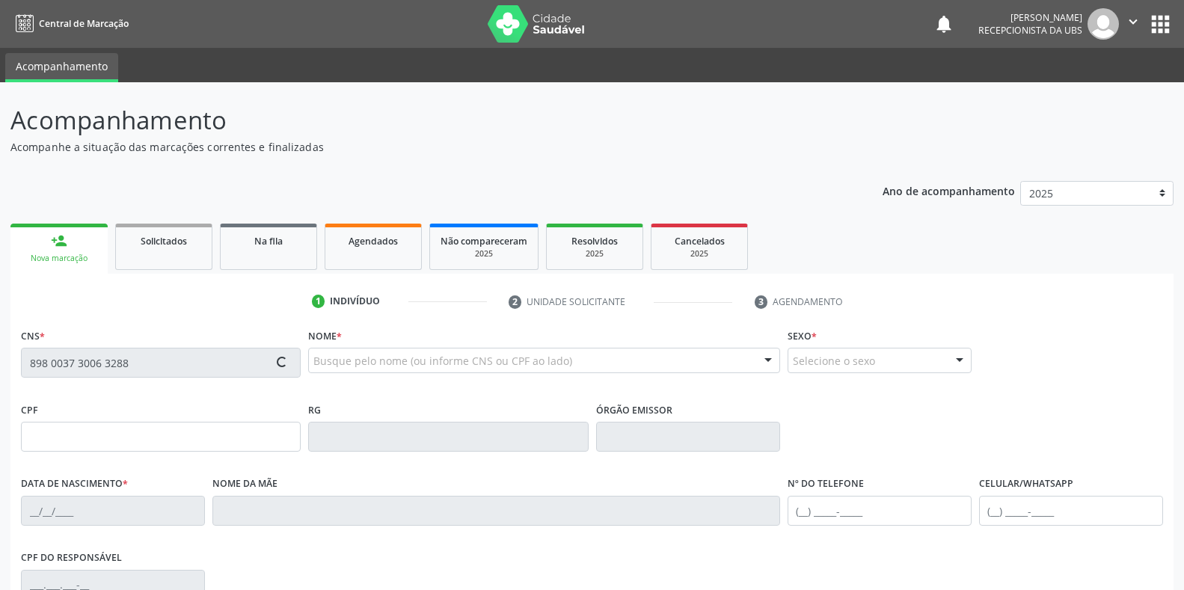
type input "Maria Givanilda Gomes de Lima Silva"
type input "(87) 99901-8049"
type input "008.890.314-10"
type input "S/N"
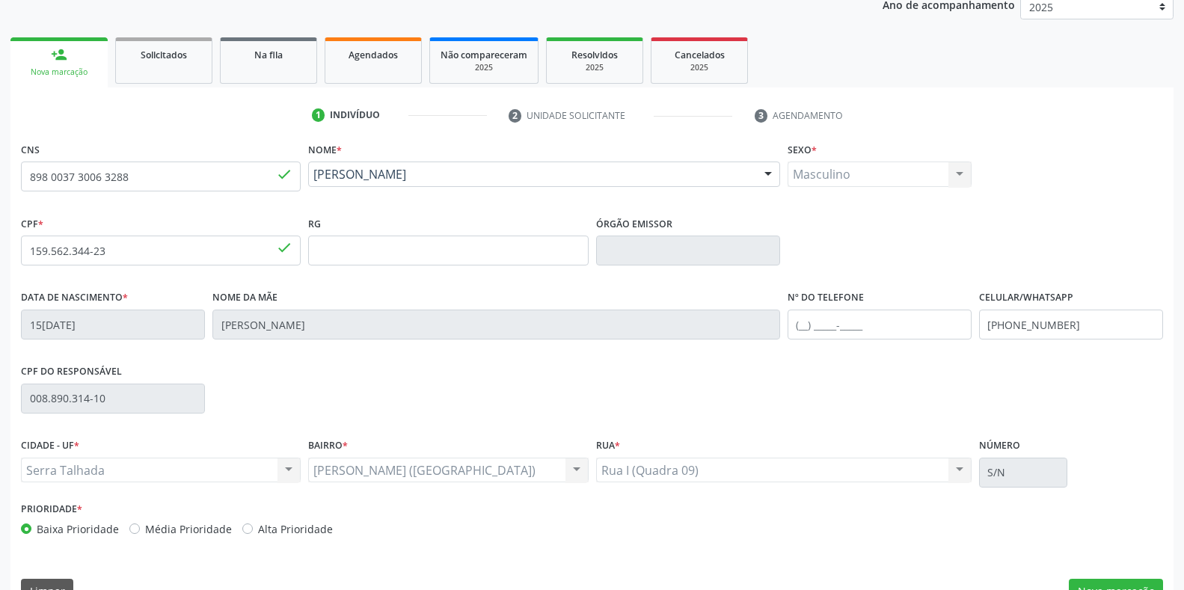
scroll to position [221, 0]
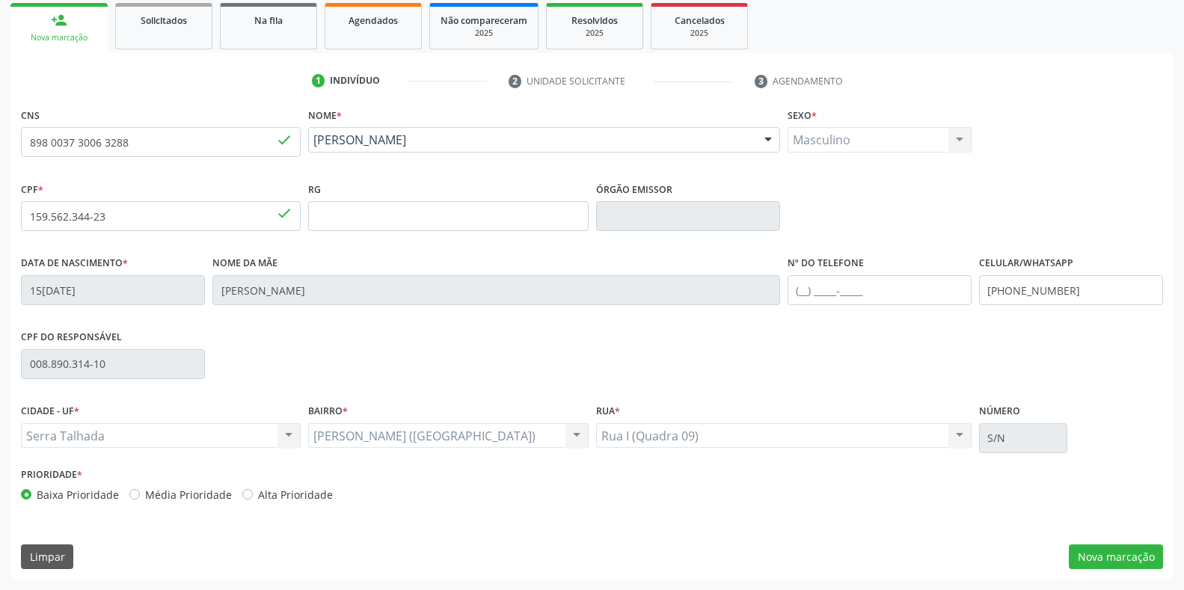
click at [1110, 556] on div "CNS 898 0037 3006 3288 done Nome * Jose Allisson Gomes Pereira Jose Allisson Go…" at bounding box center [591, 342] width 1163 height 476
click at [1114, 556] on button "Nova marcação" at bounding box center [1116, 556] width 94 height 25
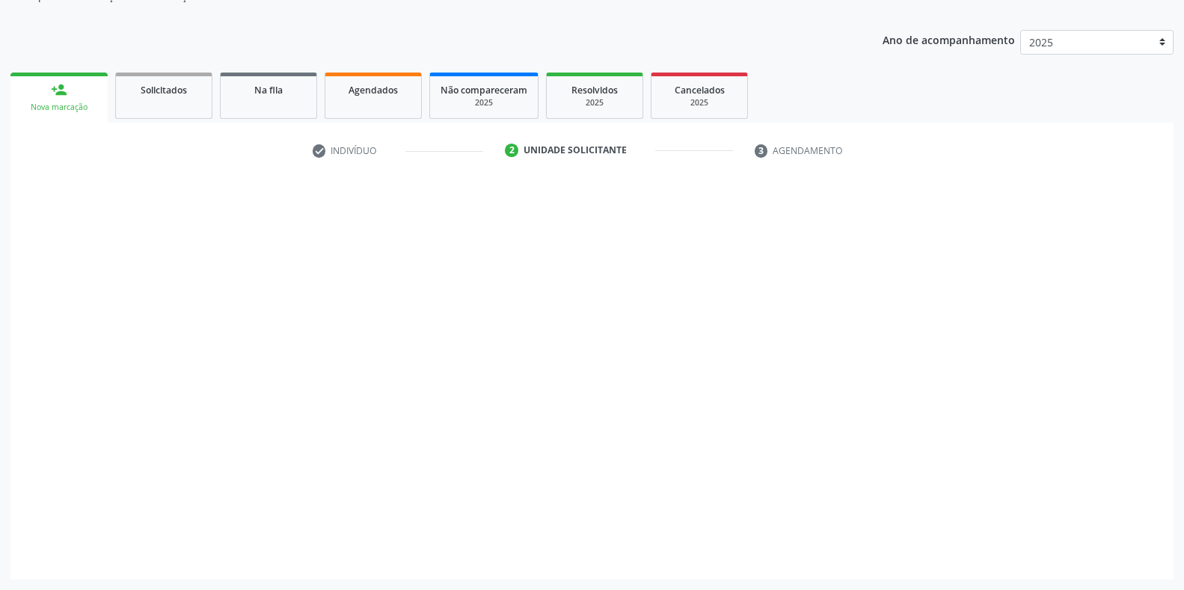
scroll to position [151, 0]
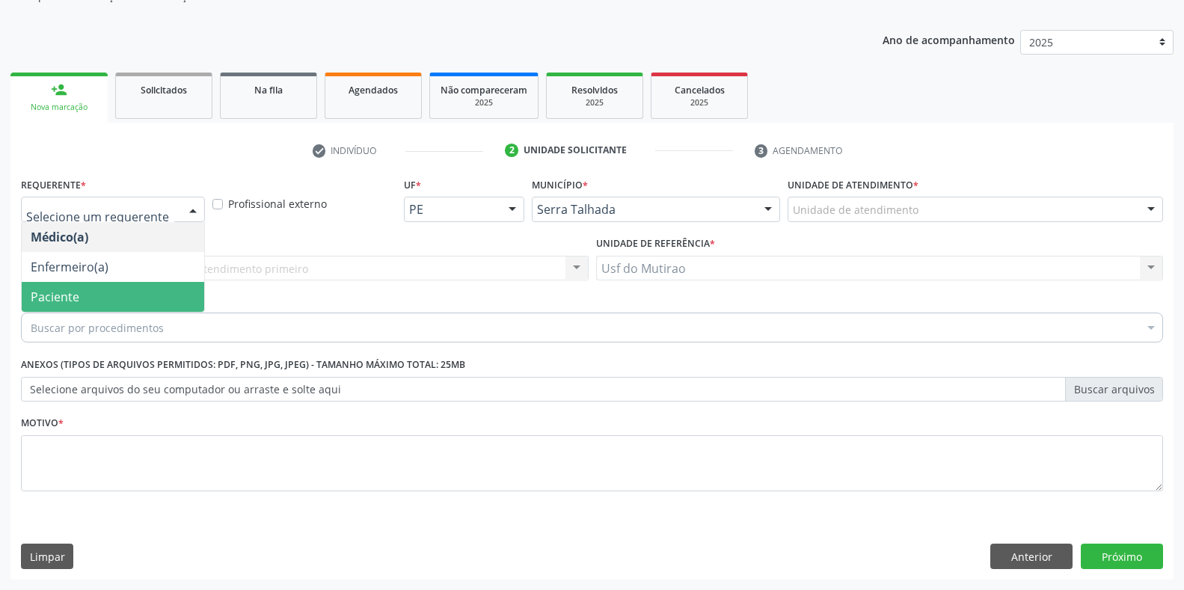
click at [88, 291] on span "Paciente" at bounding box center [113, 297] width 182 height 30
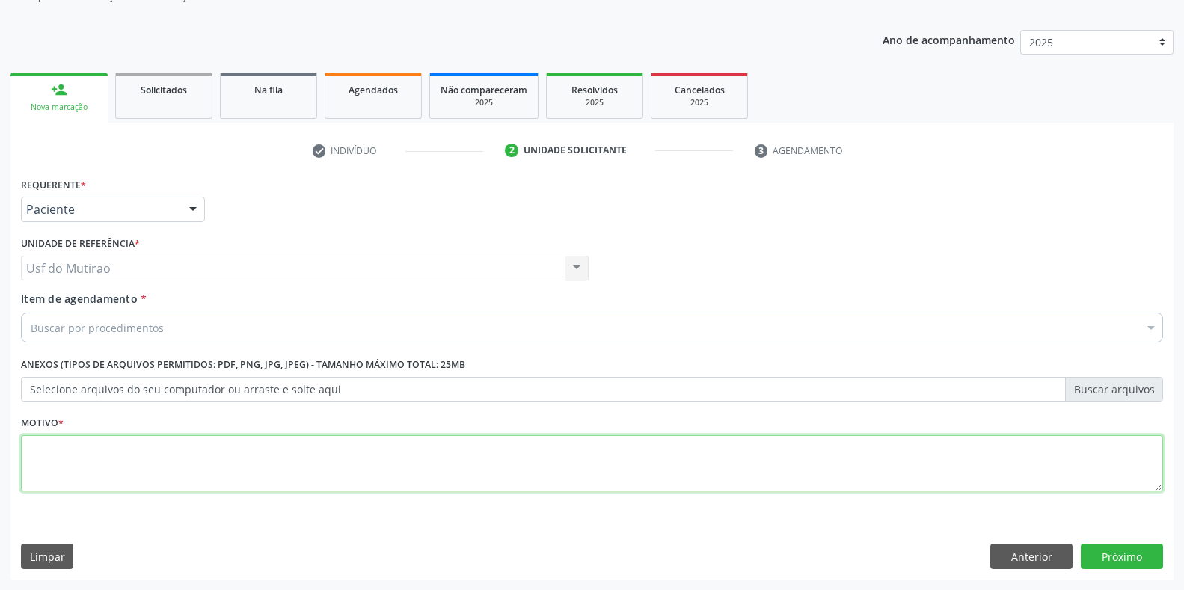
click at [139, 444] on textarea at bounding box center [592, 463] width 1142 height 57
type textarea "."
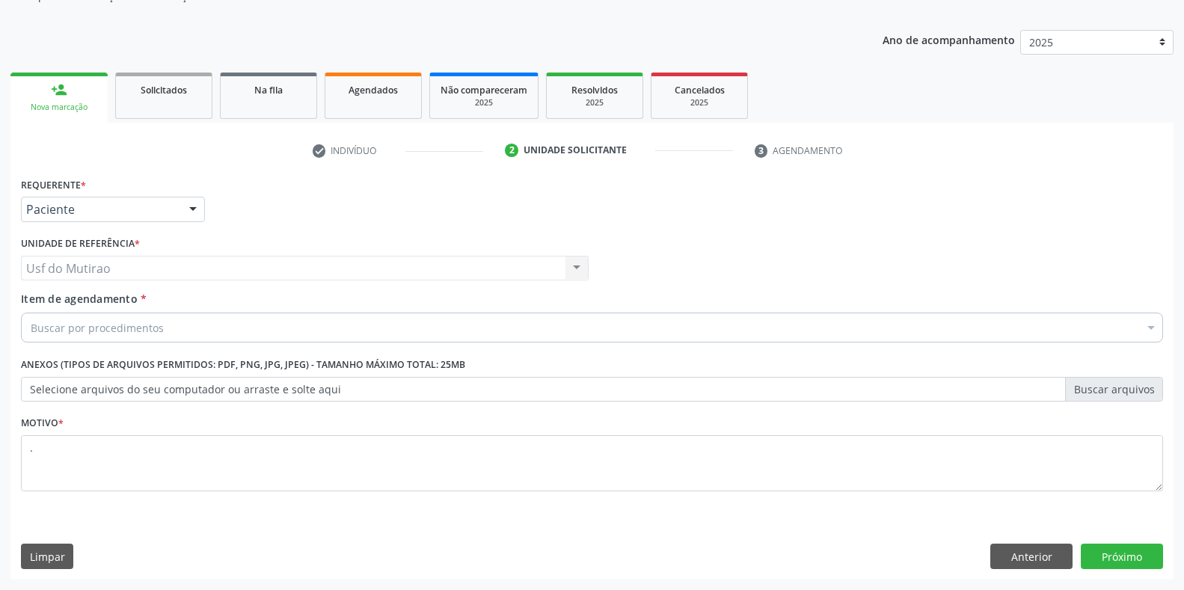
click at [256, 325] on div "Buscar por procedimentos" at bounding box center [592, 328] width 1142 height 30
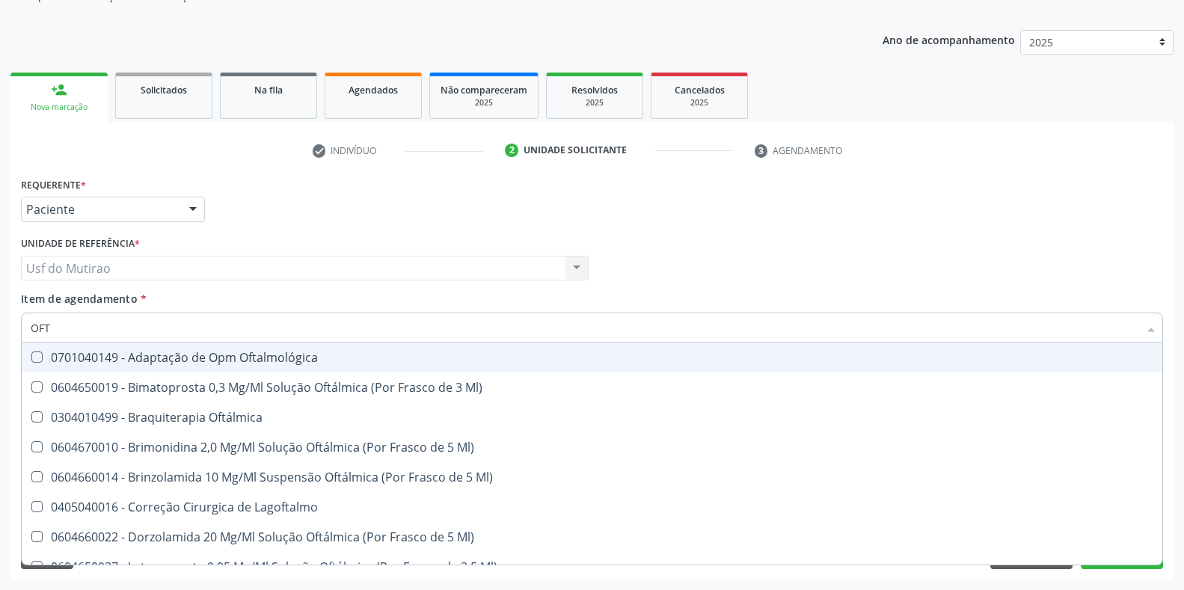
type input "OFTA"
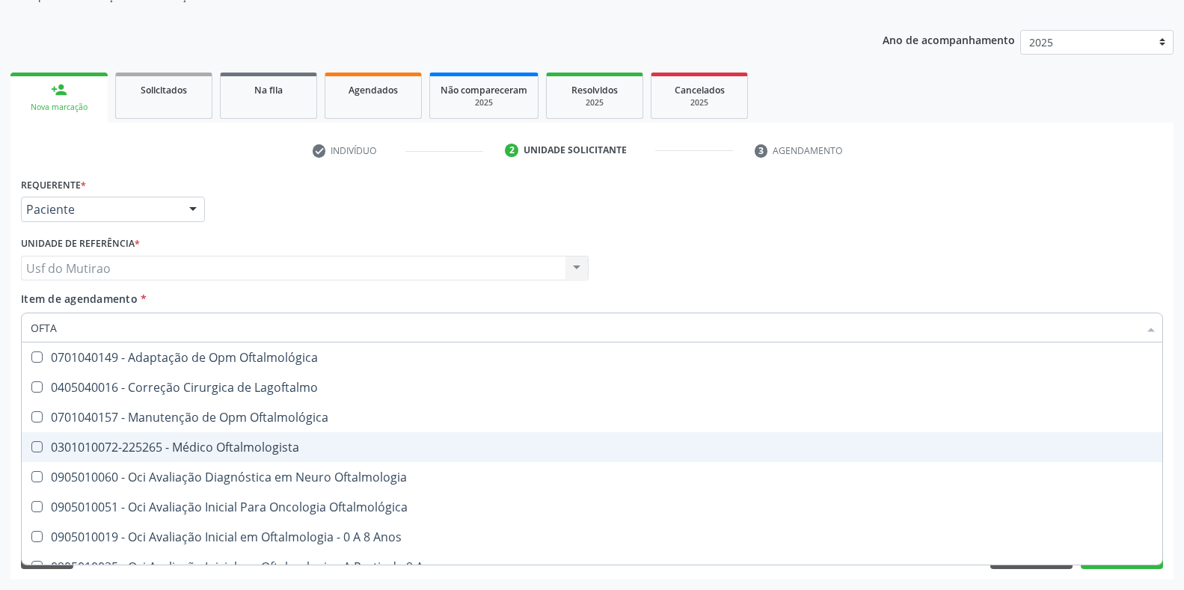
click at [271, 443] on div "0301010072-225265 - Médico Oftalmologista" at bounding box center [592, 447] width 1123 height 12
checkbox Oftalmologista "true"
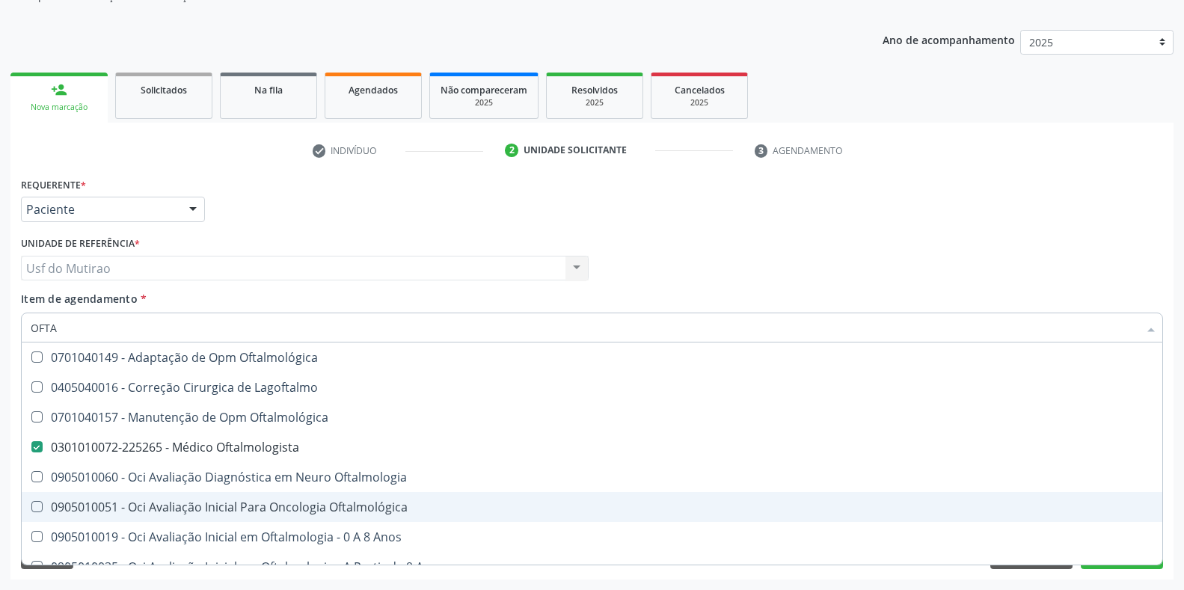
click at [1139, 556] on div "Requerente * Paciente Médico(a) Enfermeiro(a) Paciente Nenhum resultado encontr…" at bounding box center [591, 377] width 1163 height 406
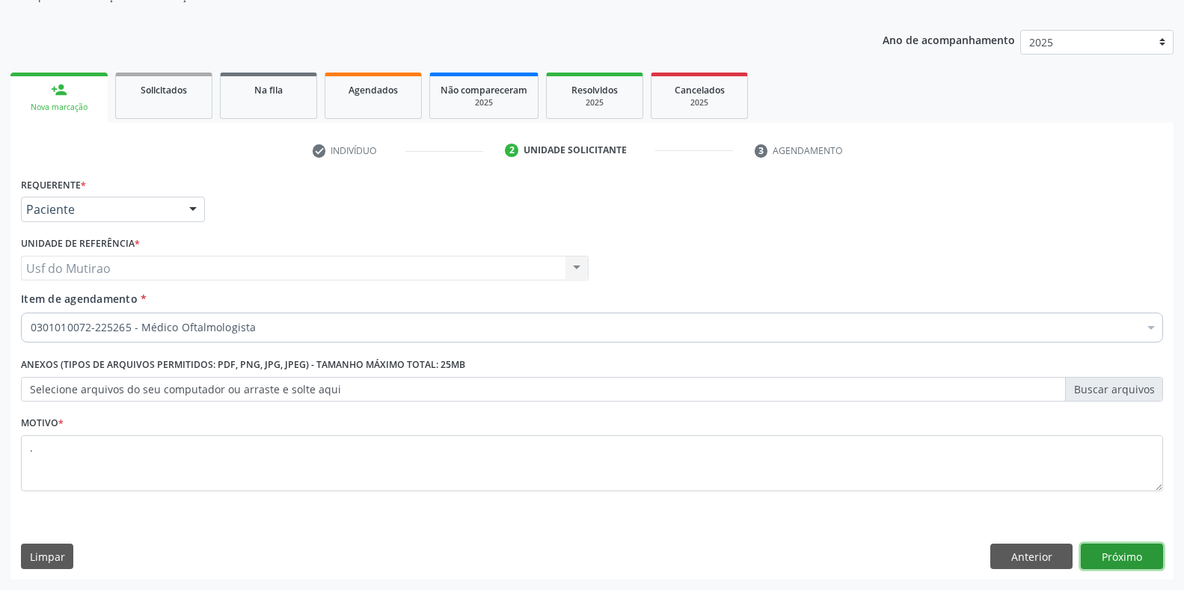
click at [1134, 556] on button "Próximo" at bounding box center [1122, 556] width 82 height 25
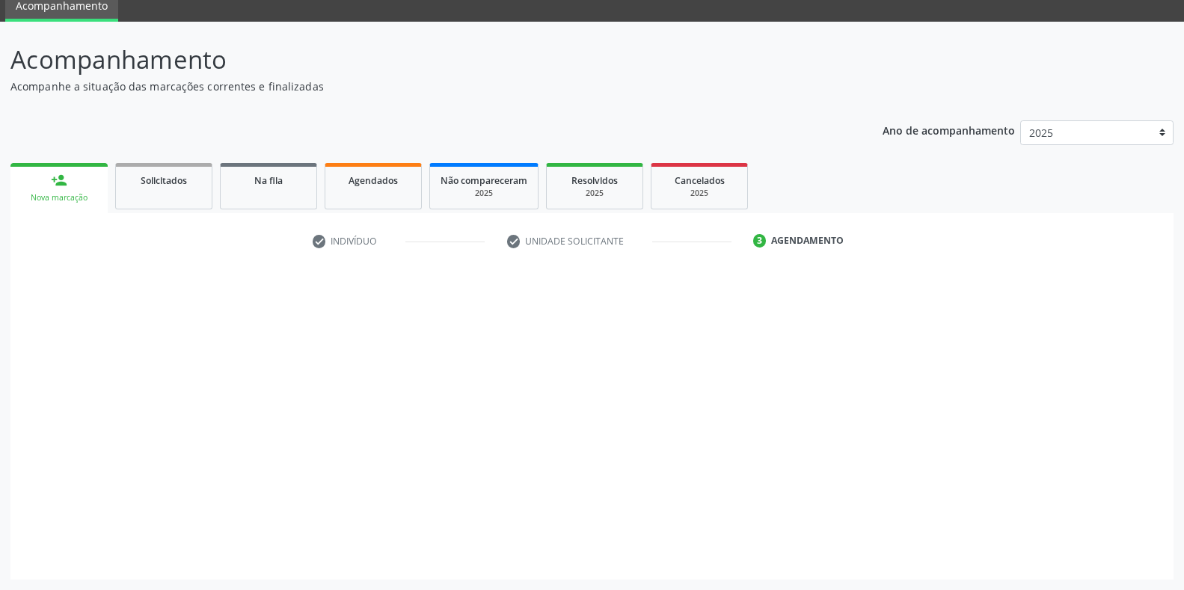
scroll to position [61, 0]
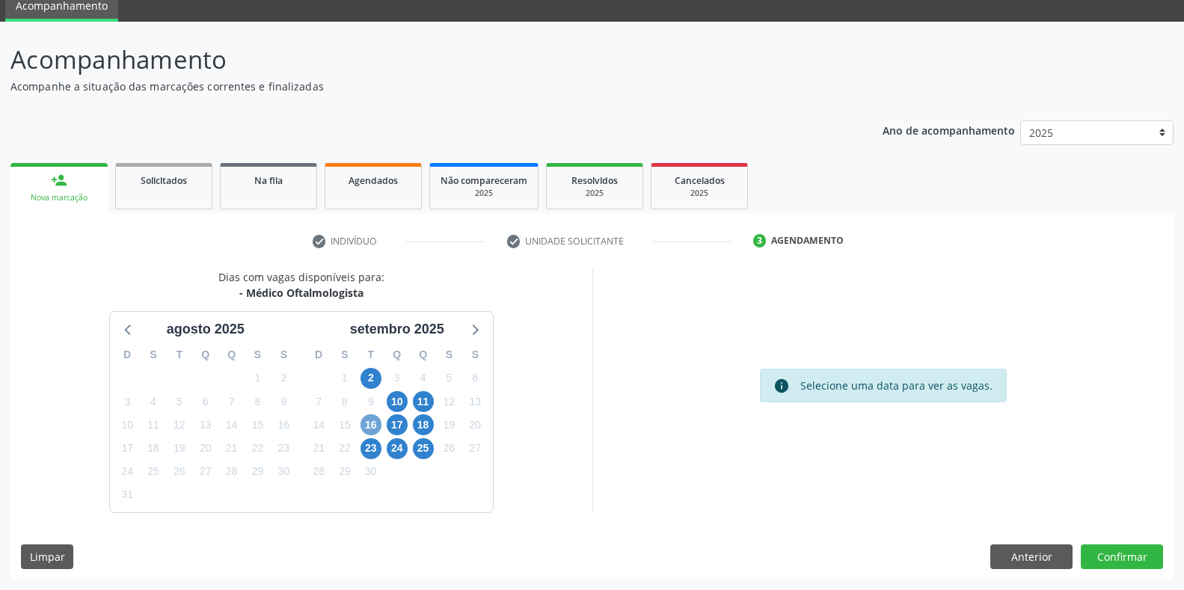
click at [375, 423] on span "16" at bounding box center [370, 424] width 21 height 21
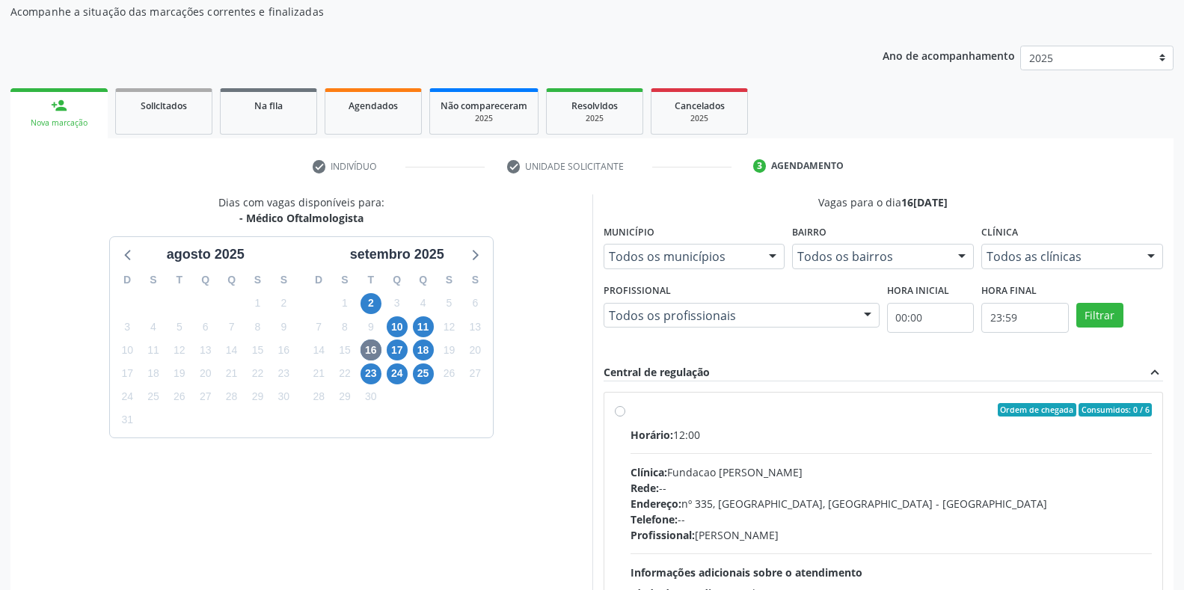
click at [736, 446] on div "Horário: 12:00 Clínica: Fundacao Altino Ventura Rede: -- Endereço: nº 335, Noss…" at bounding box center [891, 530] width 522 height 206
click at [625, 417] on input "Ordem de chegada Consumidos: 0 / 6 Horário: 12:00 Clínica: Fundacao Altino Vent…" at bounding box center [620, 409] width 10 height 13
radio input "true"
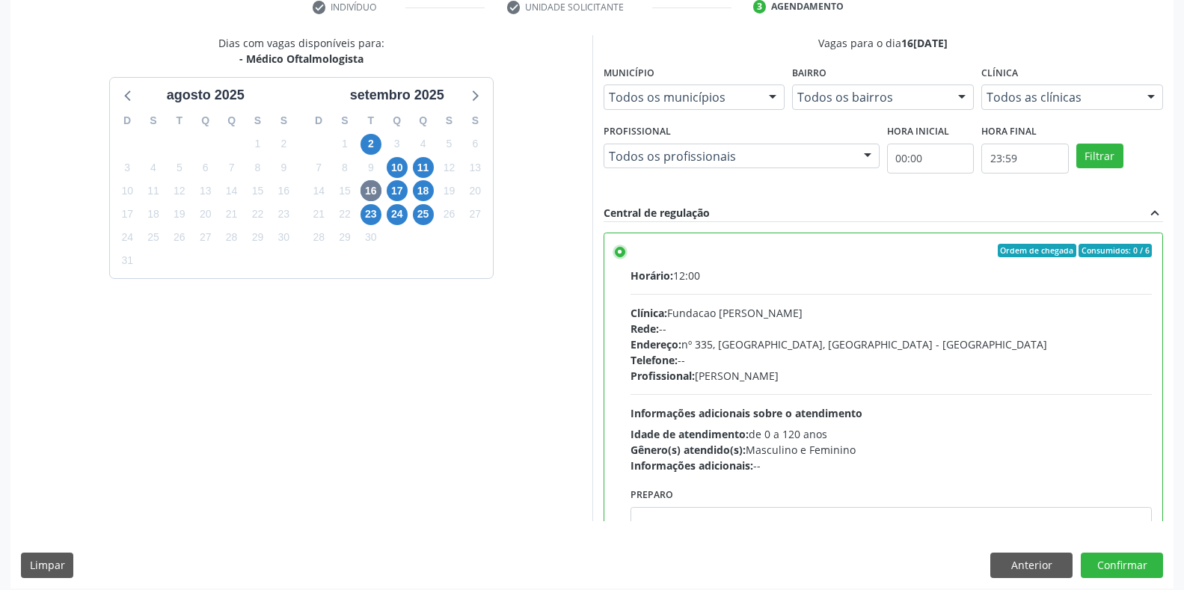
scroll to position [304, 0]
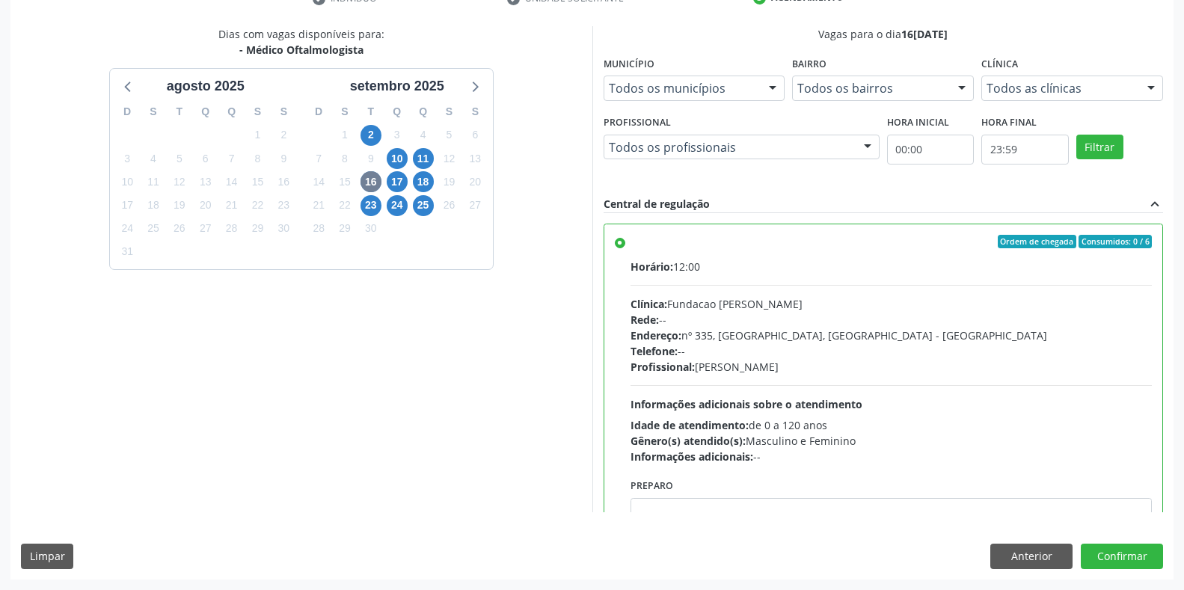
click at [1111, 556] on div "Dias com vagas disponíveis para: - Médico Oftalmologista agosto 2025 D S T Q Q …" at bounding box center [591, 302] width 1163 height 553
click at [1115, 556] on button "Confirmar" at bounding box center [1122, 556] width 82 height 25
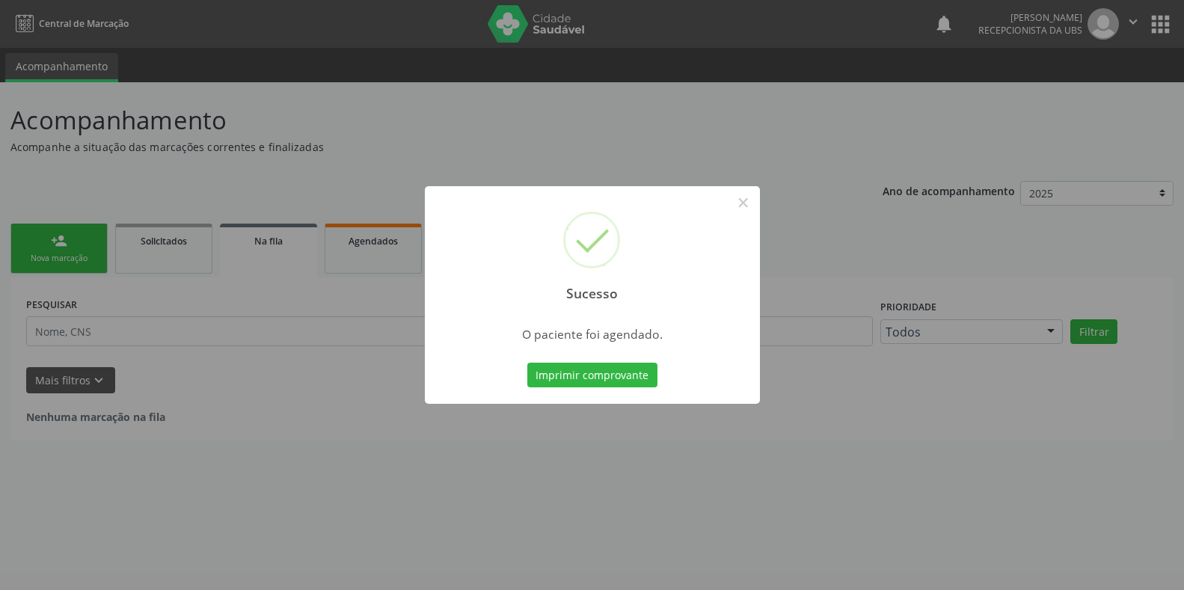
scroll to position [0, 0]
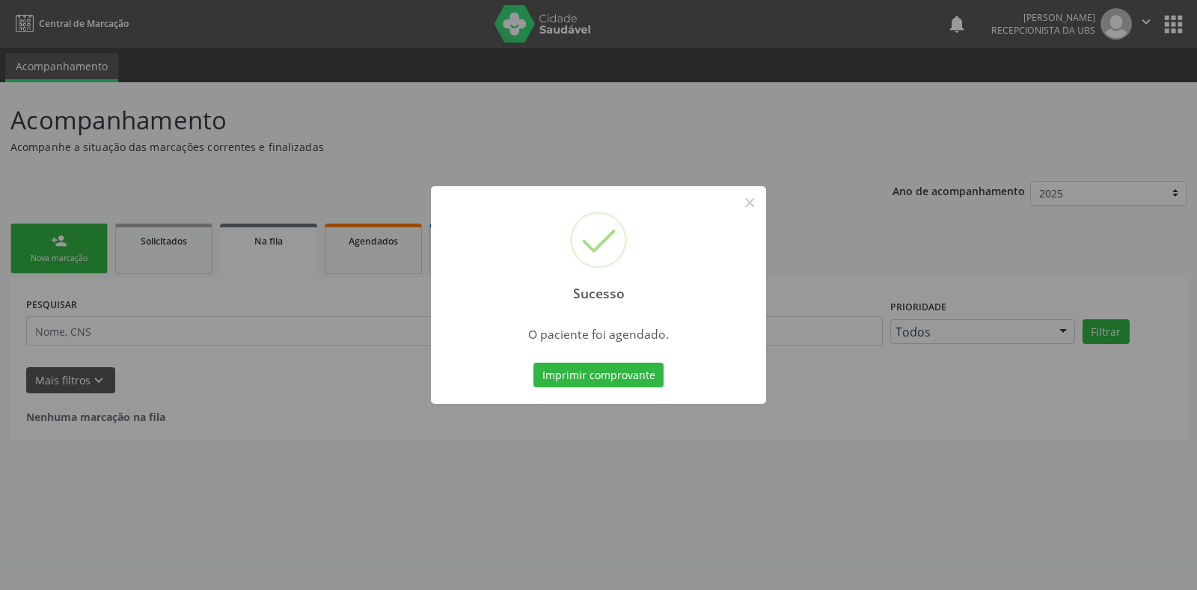
click at [551, 357] on div "Sucesso × O paciente foi agendado. Imprimir comprovante Cancel" at bounding box center [598, 295] width 335 height 218
click at [562, 372] on button "Imprimir comprovante" at bounding box center [598, 375] width 130 height 25
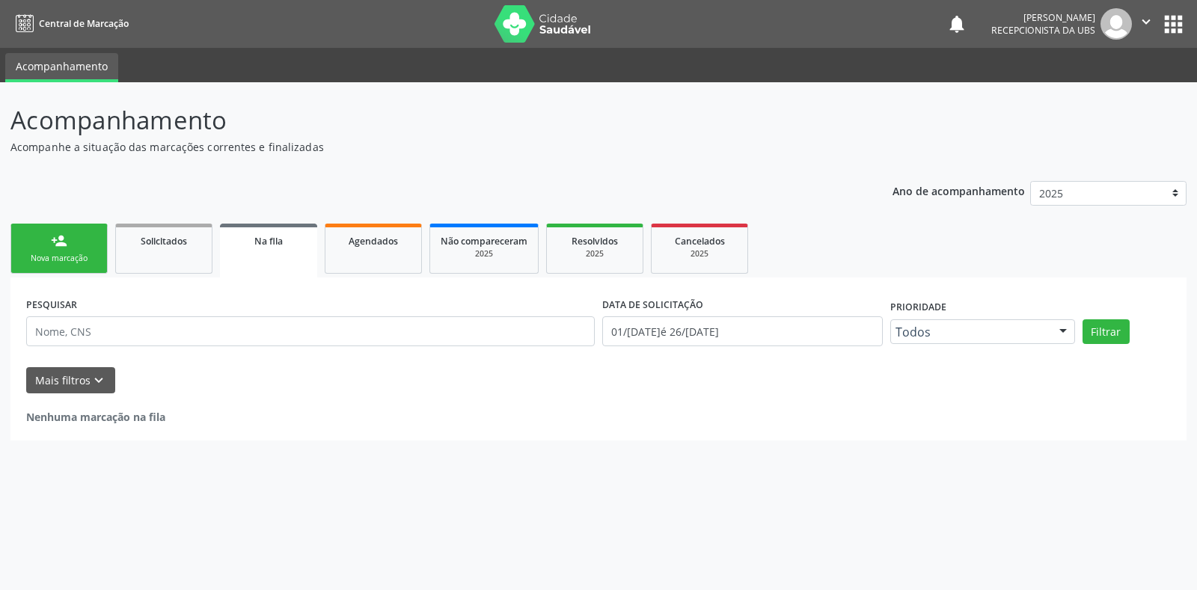
click at [31, 255] on div "Nova marcação" at bounding box center [59, 258] width 75 height 11
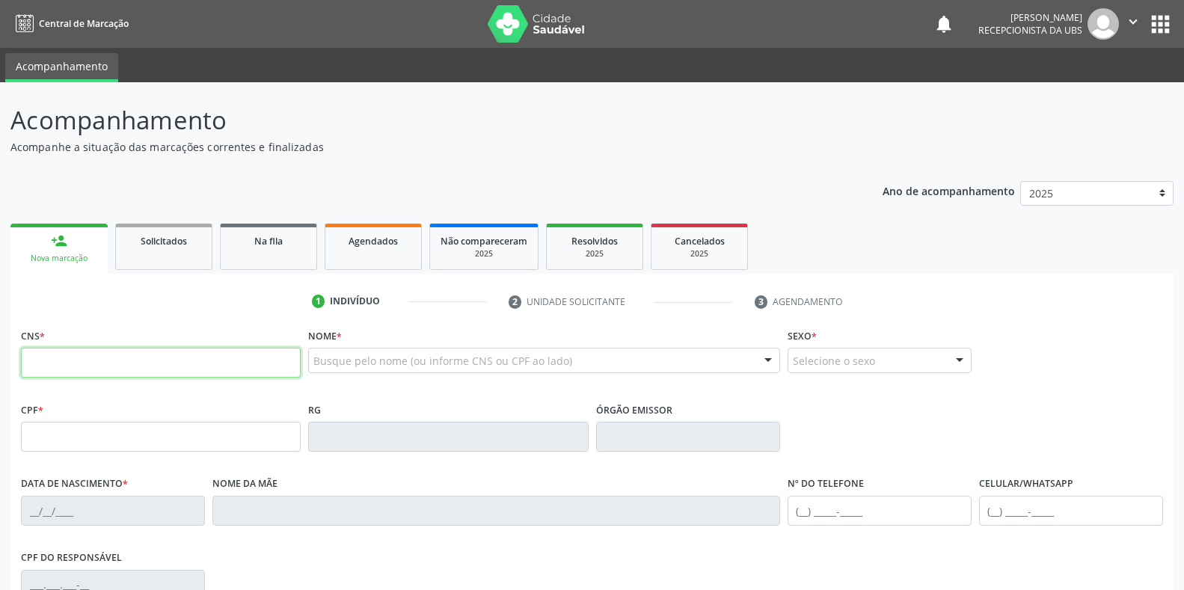
click at [86, 372] on input "text" at bounding box center [161, 363] width 280 height 30
type input "898 0037 0554 6122"
type input "31/03/2009"
type input "Maria Jose Marques da Silva"
type input "[PHONE_NUMBER]"
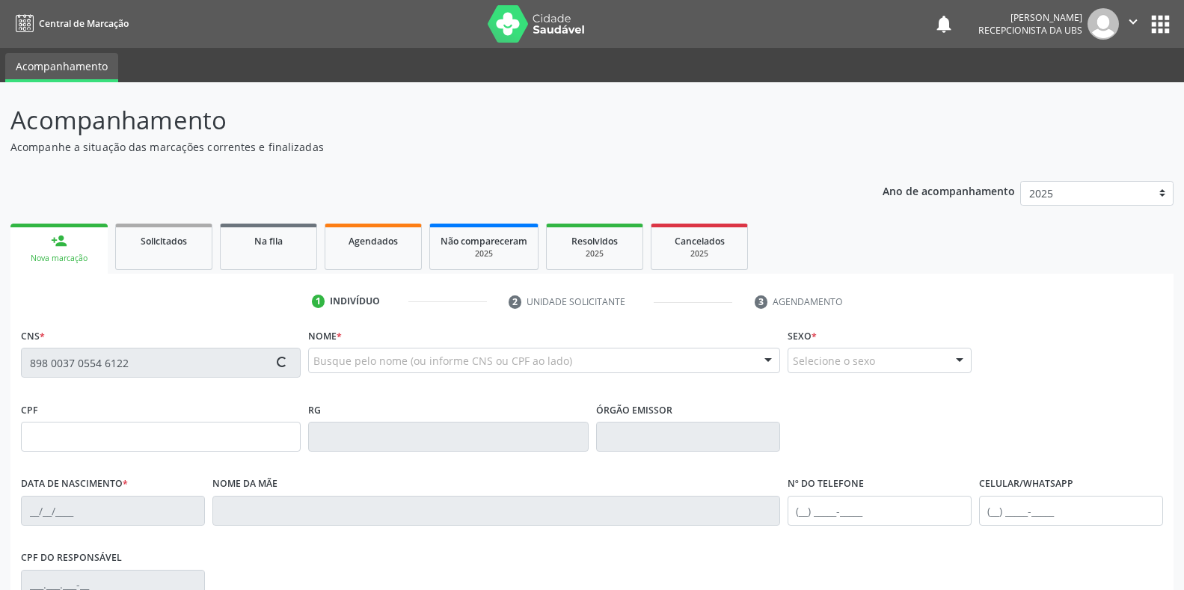
type input "(87) 99993-0030"
type input "111"
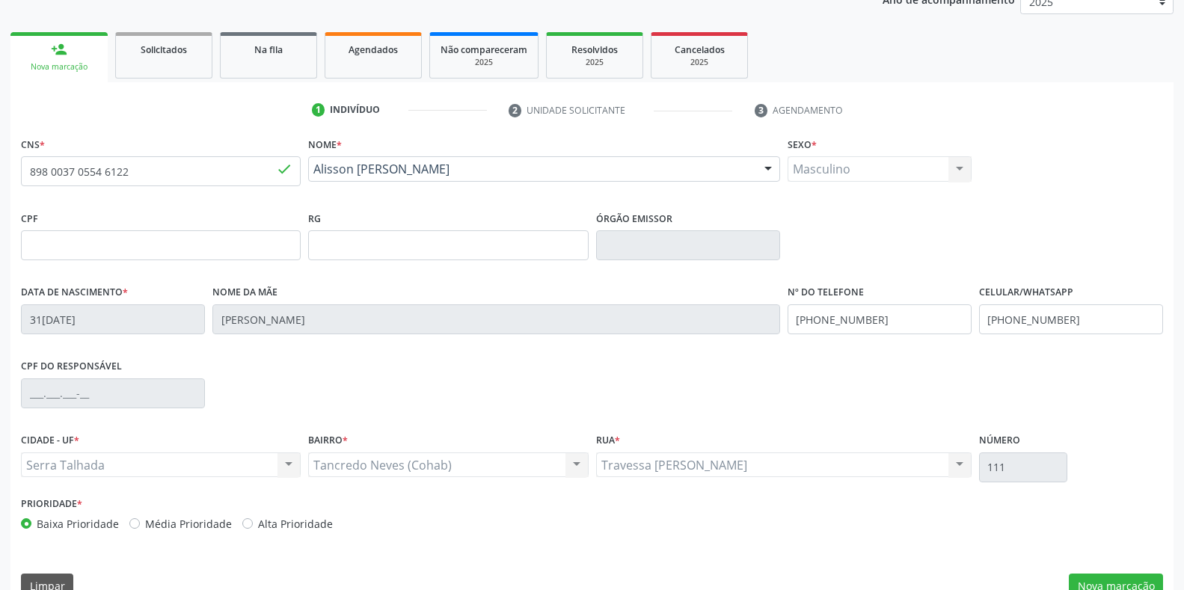
scroll to position [221, 0]
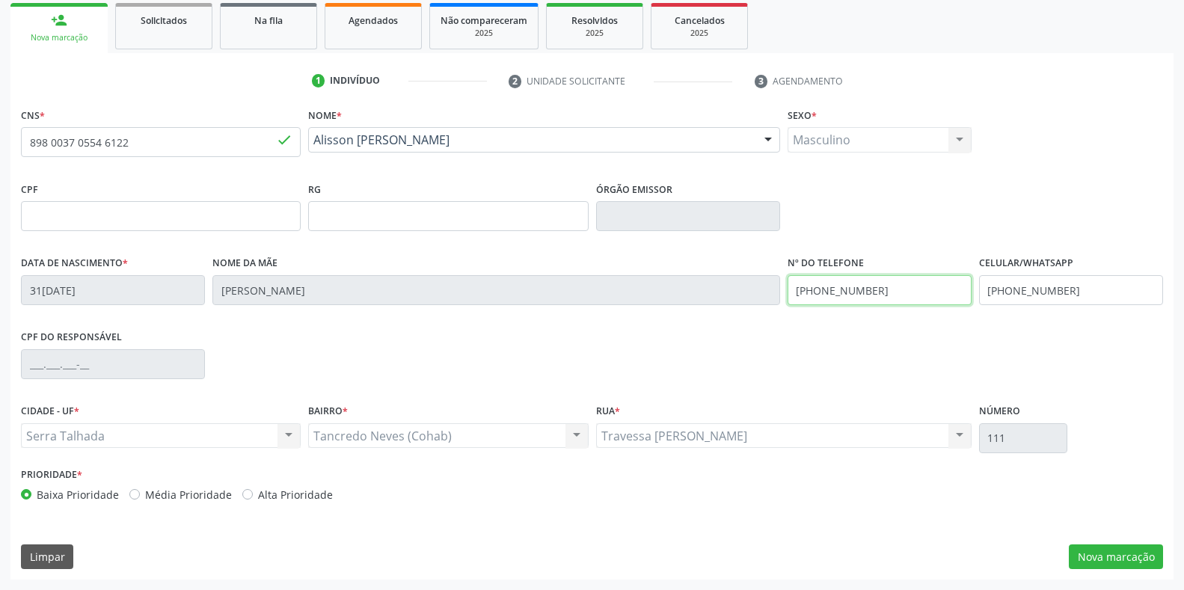
drag, startPoint x: 882, startPoint y: 290, endPoint x: 723, endPoint y: 286, distance: 158.6
click at [723, 286] on div "Data de nascimento * 31/03/2009 Nome da mãe Maria Jose Marques da Silva Nº do T…" at bounding box center [591, 289] width 1149 height 74
type input "(87) 99627-6899"
click at [1107, 552] on button "Nova marcação" at bounding box center [1116, 556] width 94 height 25
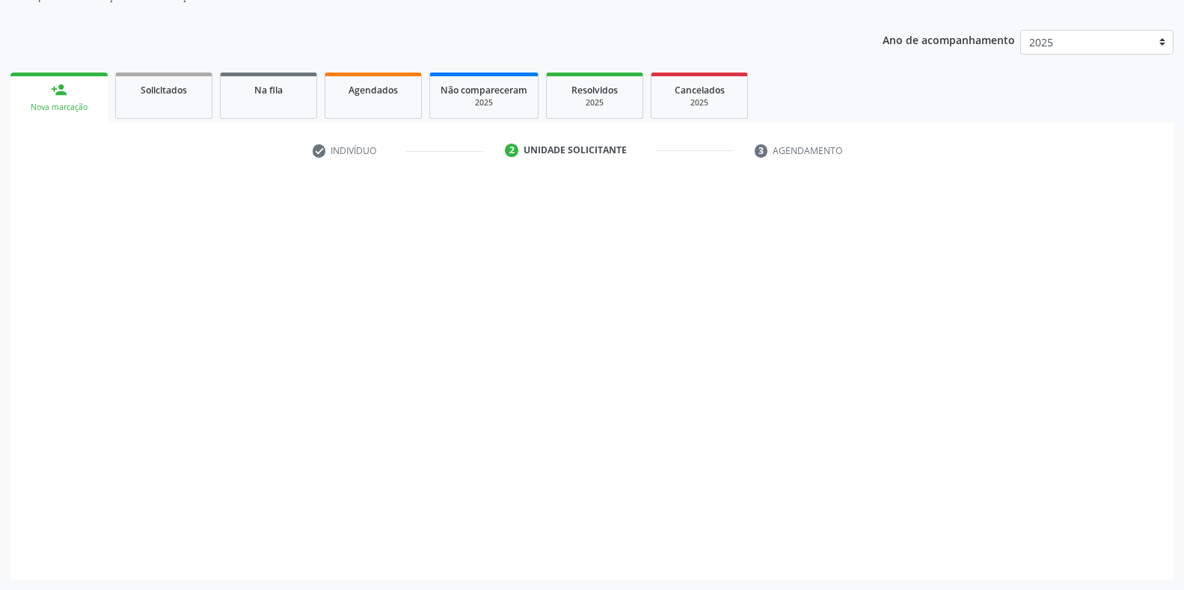
scroll to position [151, 0]
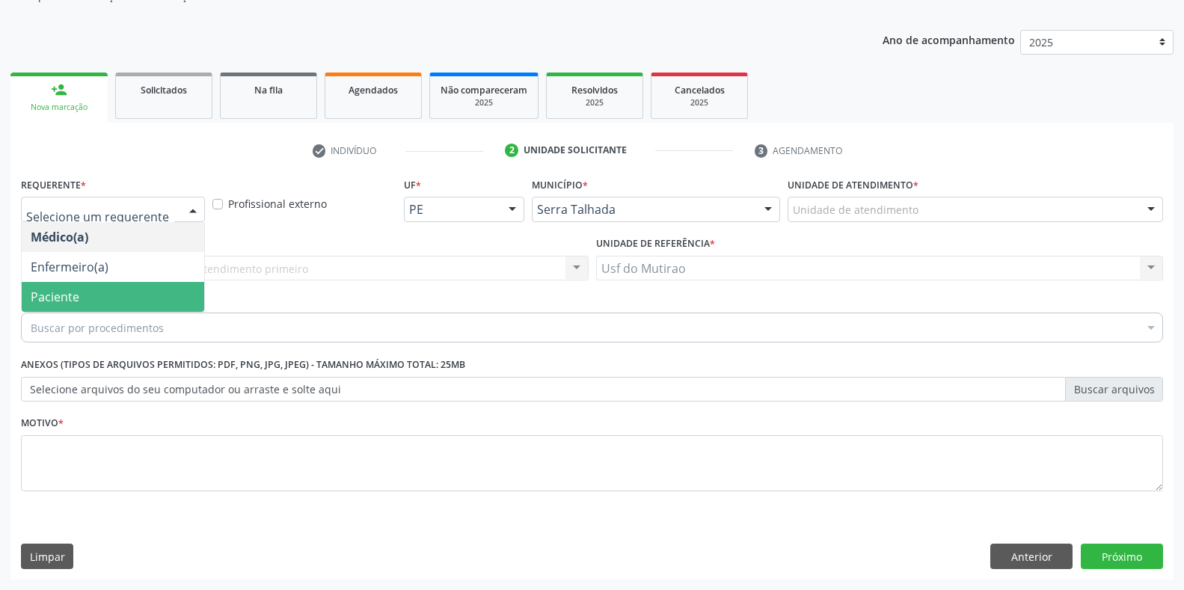
click at [47, 292] on span "Paciente" at bounding box center [55, 297] width 49 height 16
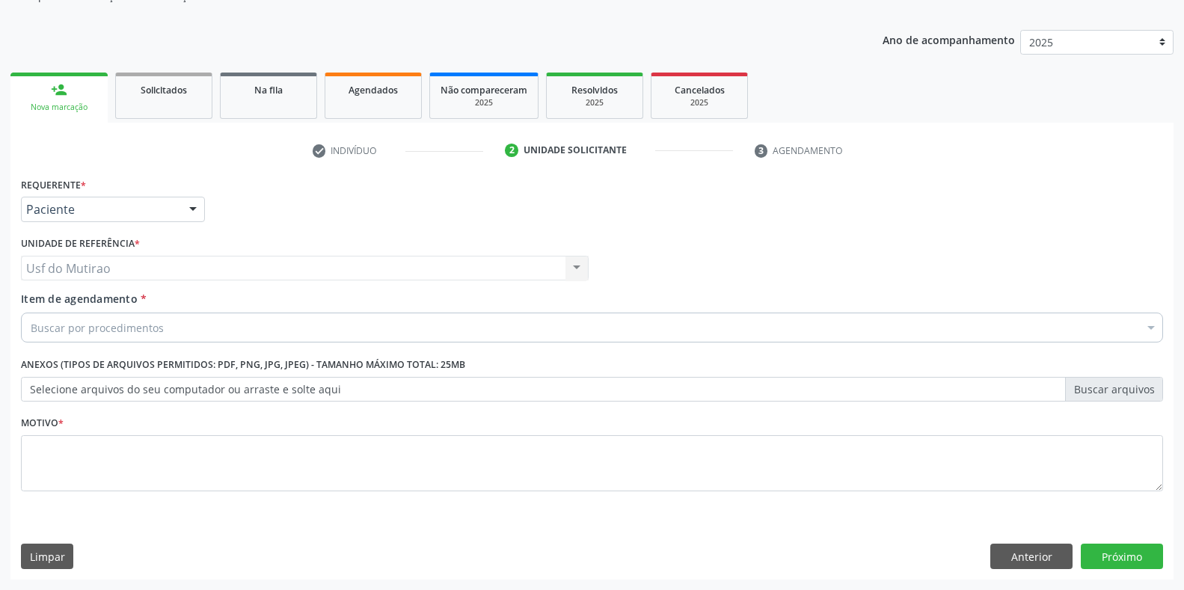
click at [167, 329] on div "Buscar por procedimentos" at bounding box center [592, 328] width 1142 height 30
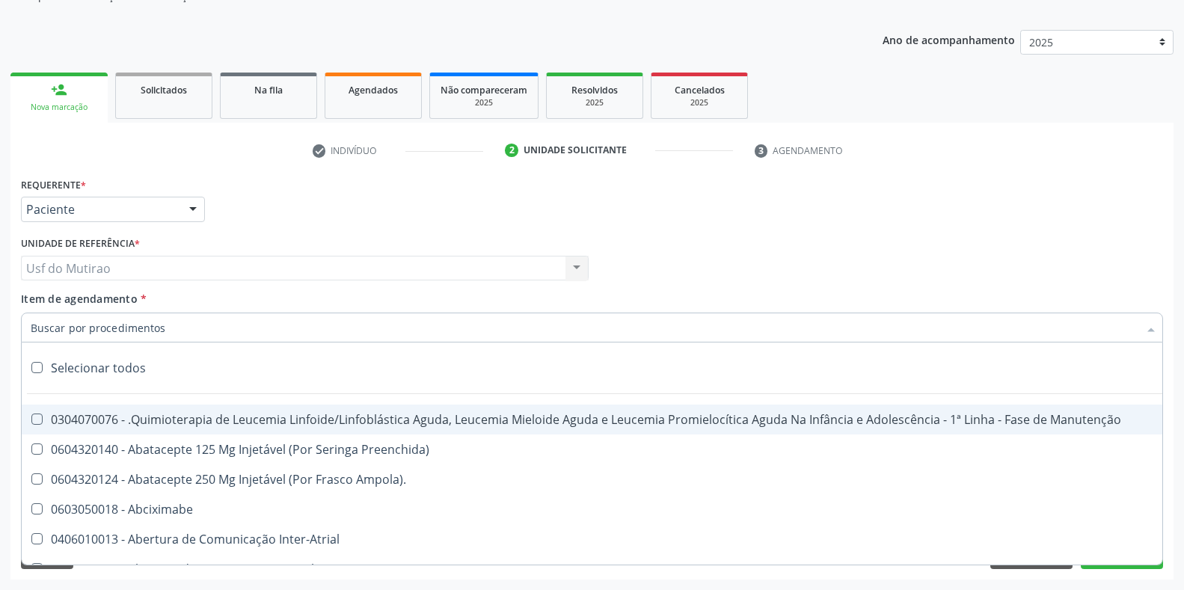
click at [114, 322] on input "Item de agendamento *" at bounding box center [585, 328] width 1108 height 30
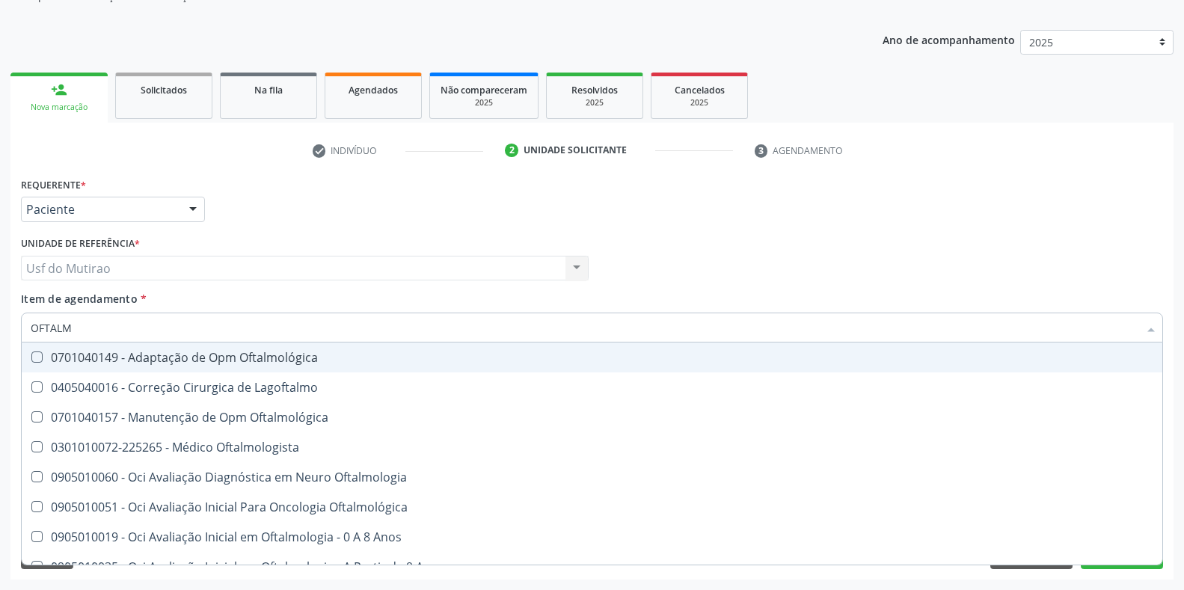
type input "OFTALMO"
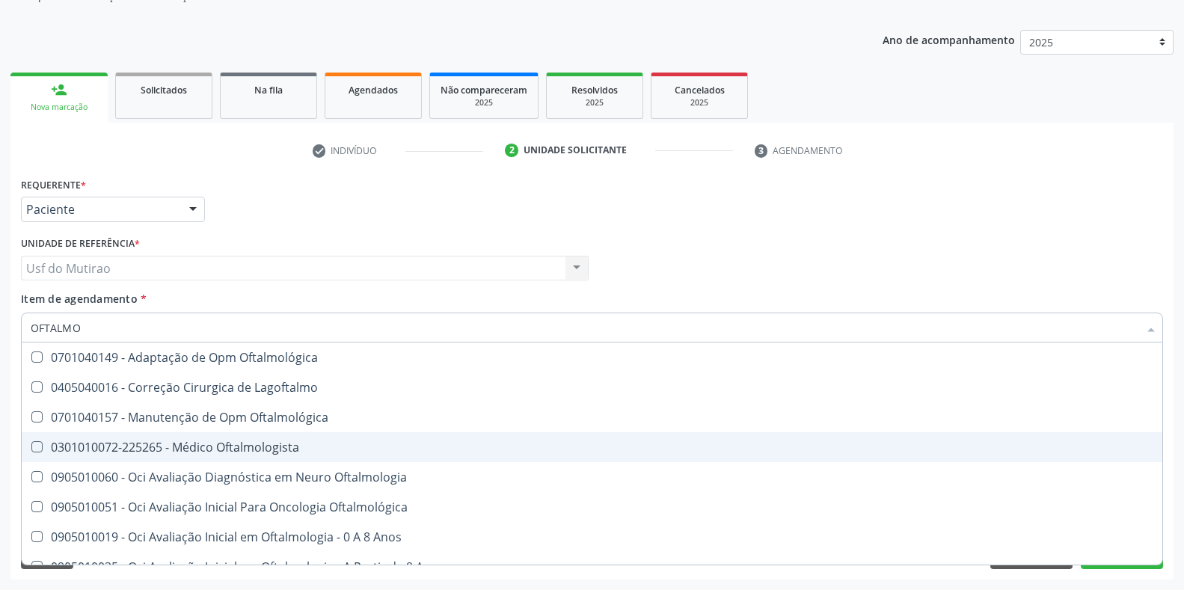
click at [174, 455] on span "0301010072-225265 - Médico Oftalmologista" at bounding box center [592, 447] width 1141 height 30
checkbox Oftalmologista "true"
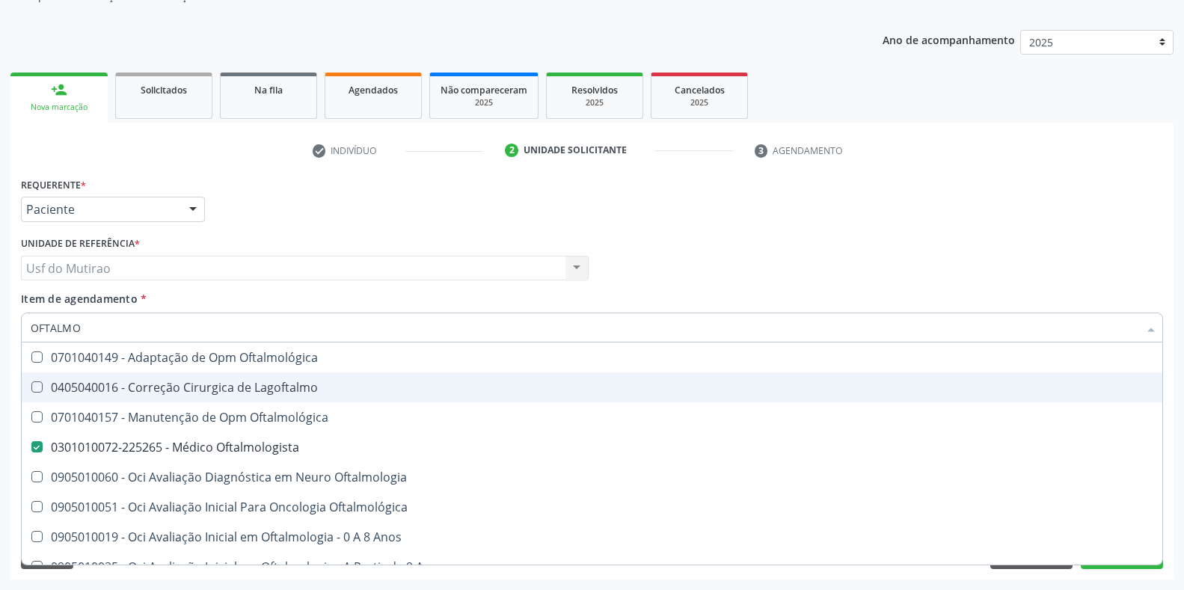
click at [400, 219] on div "Requerente * Paciente Médico(a) Enfermeiro(a) Paciente Nenhum resultado encontr…" at bounding box center [591, 203] width 1149 height 58
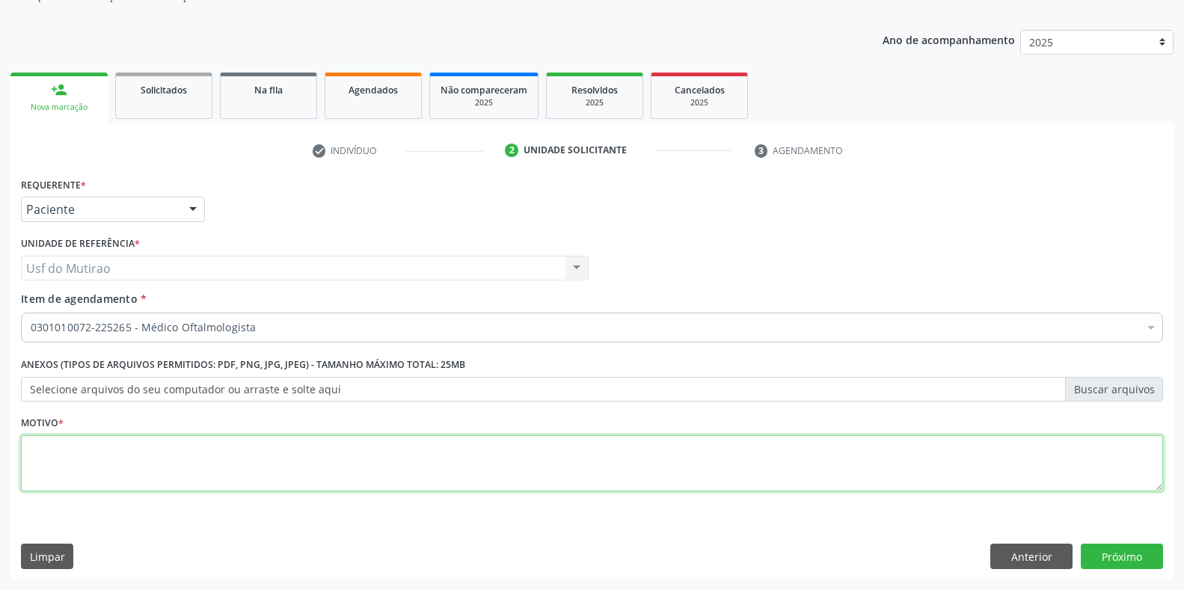
click at [429, 461] on textarea at bounding box center [592, 463] width 1142 height 57
type textarea "."
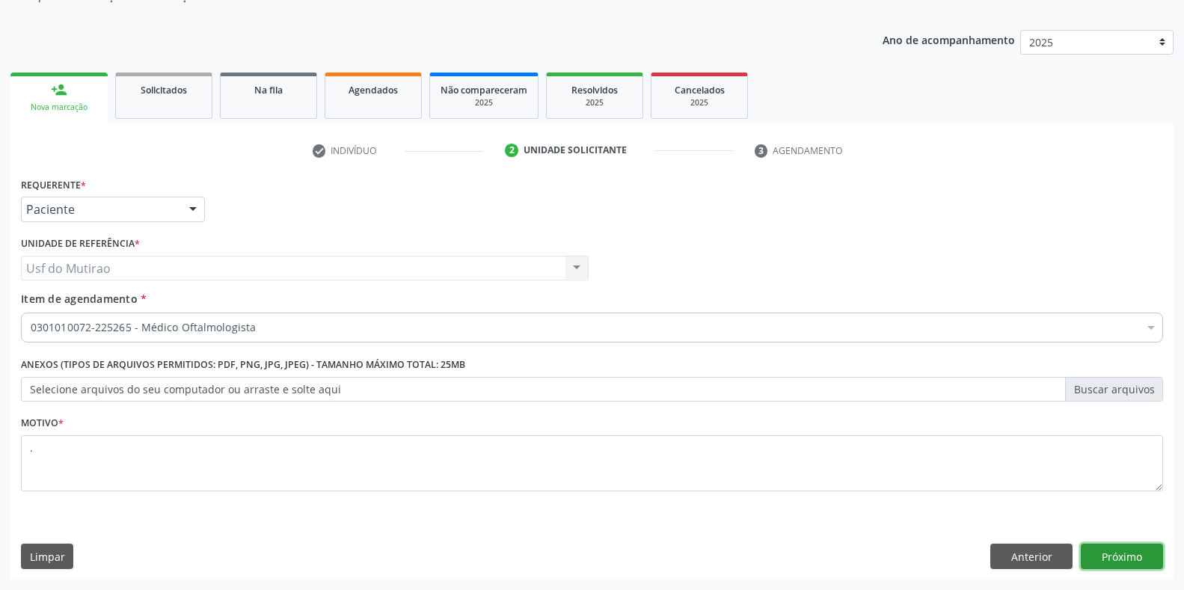
click at [1126, 556] on button "Próximo" at bounding box center [1122, 556] width 82 height 25
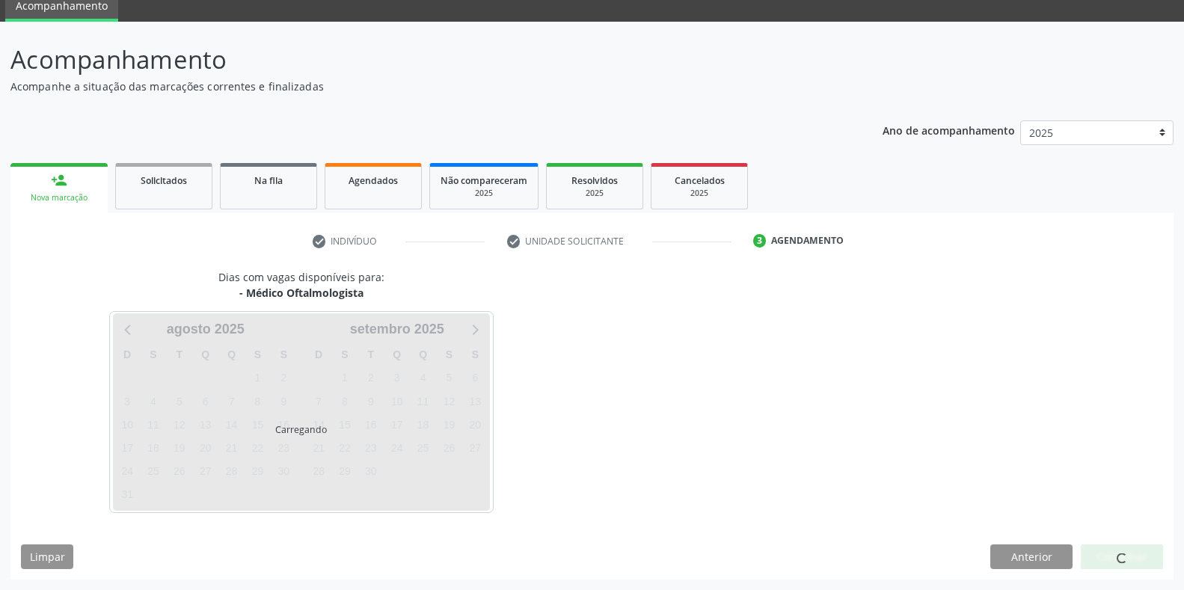
scroll to position [61, 0]
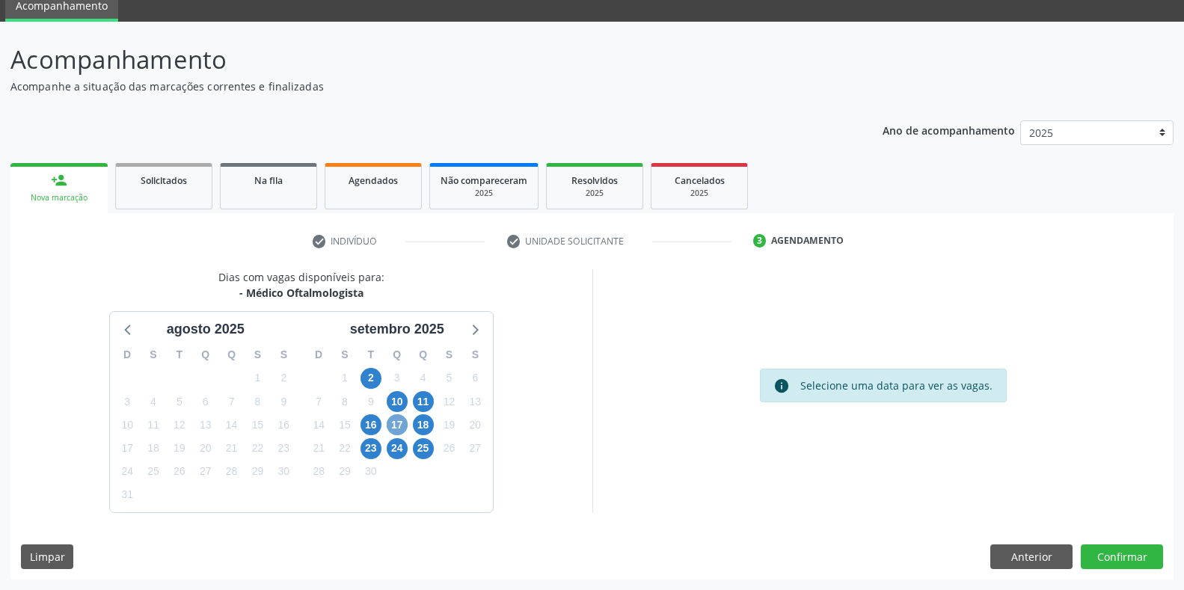
click at [393, 422] on span "17" at bounding box center [397, 424] width 21 height 21
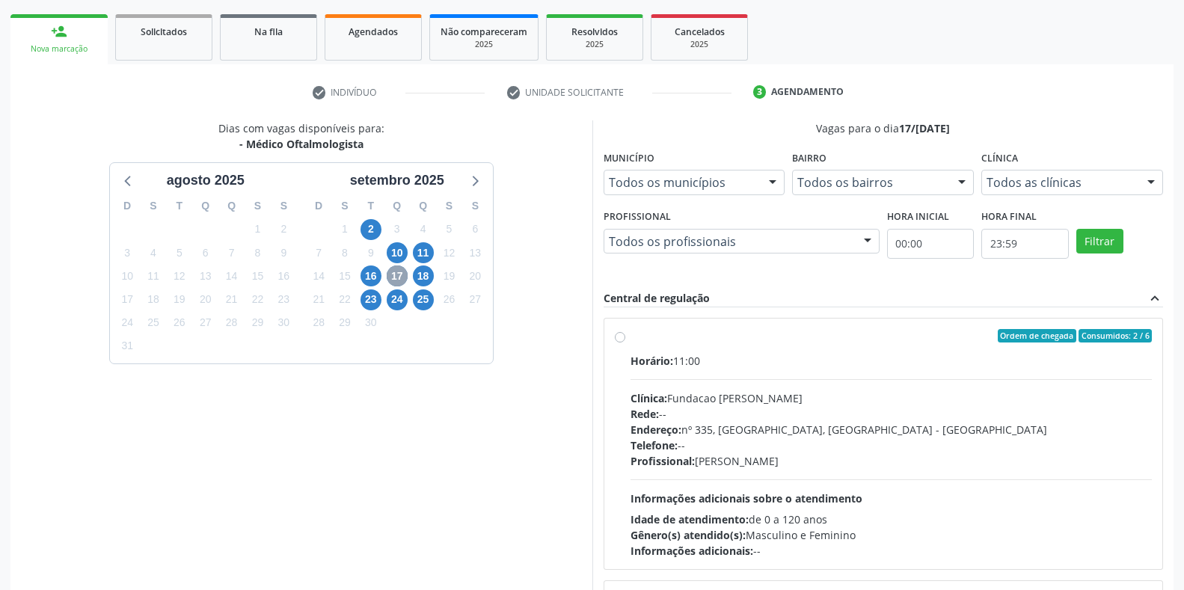
scroll to position [210, 0]
click at [687, 363] on div "Horário: 11:00" at bounding box center [891, 360] width 522 height 16
click at [625, 342] on input "Ordem de chegada Consumidos: 2 / 6 Horário: 11:00 Clínica: Fundacao Altino Vent…" at bounding box center [620, 334] width 10 height 13
radio input "true"
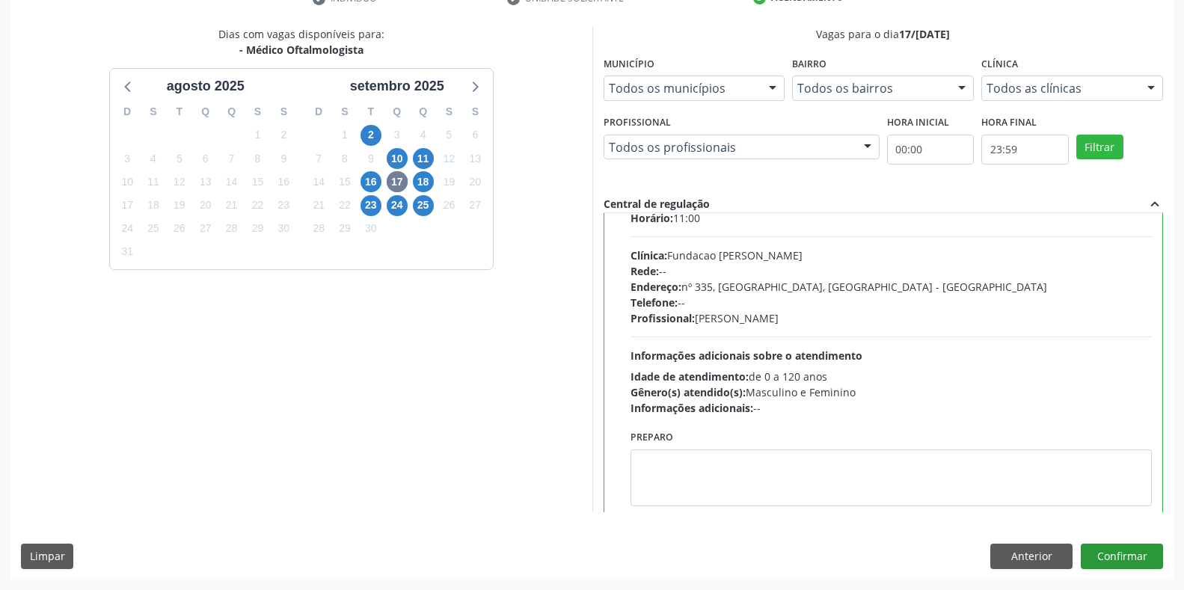
scroll to position [75, 0]
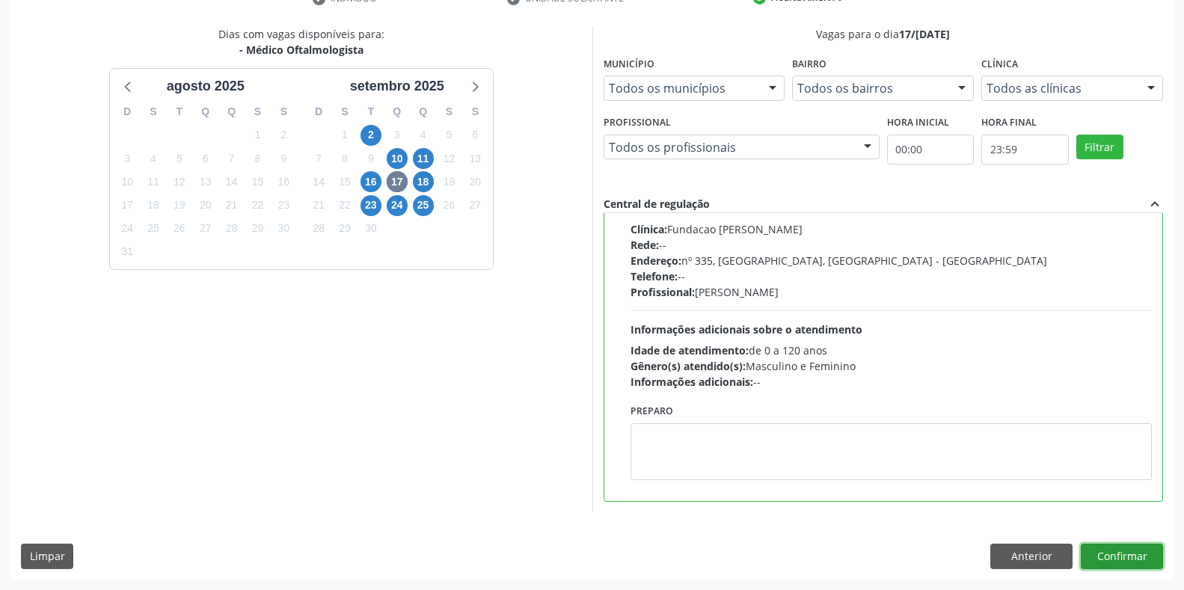
click at [1124, 556] on button "Confirmar" at bounding box center [1122, 556] width 82 height 25
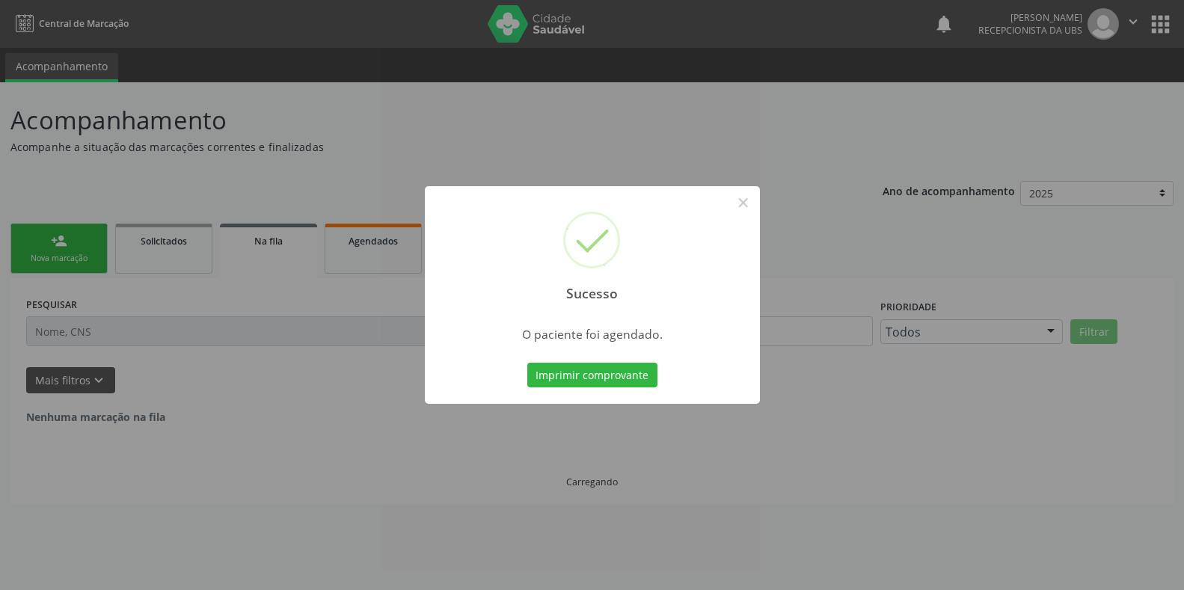
scroll to position [0, 0]
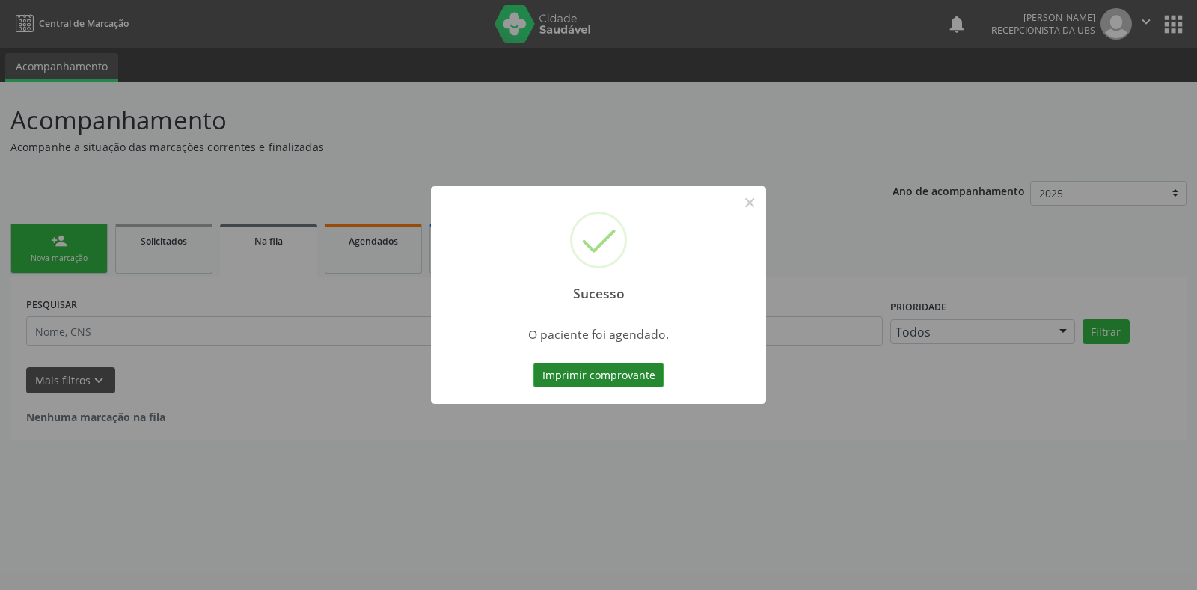
click at [577, 378] on button "Imprimir comprovante" at bounding box center [598, 375] width 130 height 25
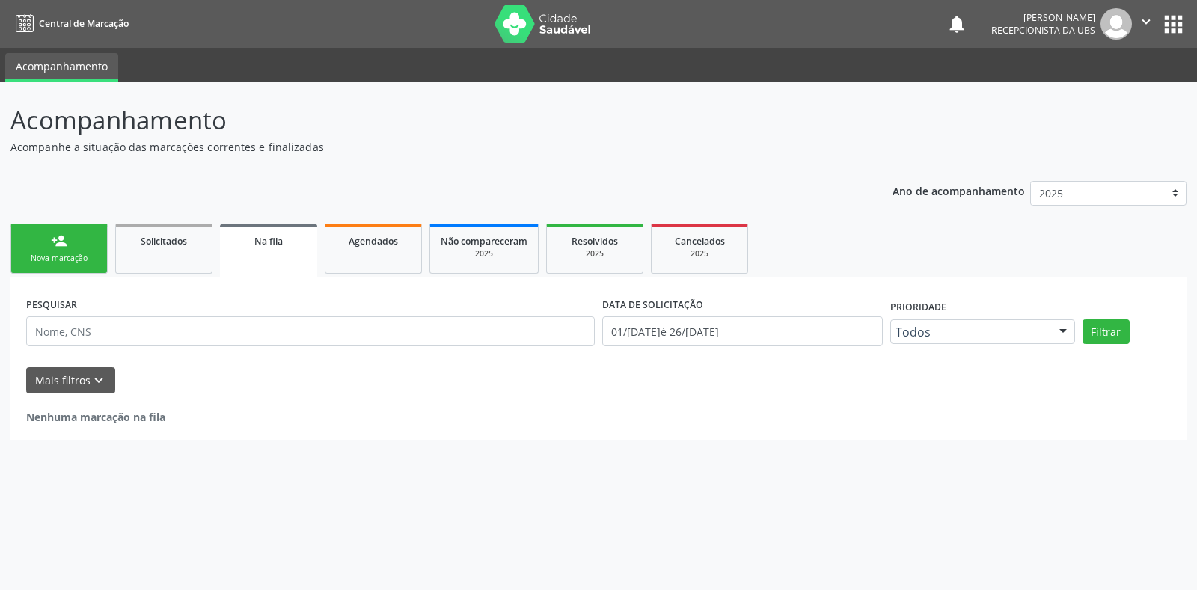
click at [67, 252] on link "person_add Nova marcação" at bounding box center [58, 249] width 97 height 50
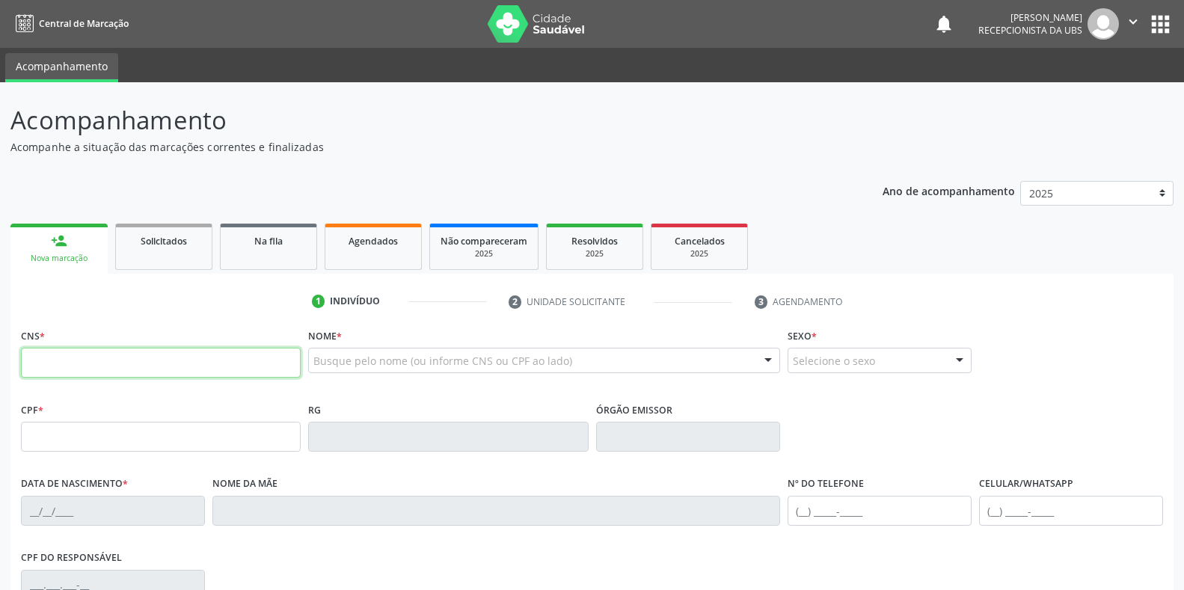
click at [107, 363] on input "text" at bounding box center [161, 363] width 280 height 30
type input "700 5009 4009 9160"
type input "011.382.684-29"
type input "10/06/1975"
type input "Francisca Arceno Goveia"
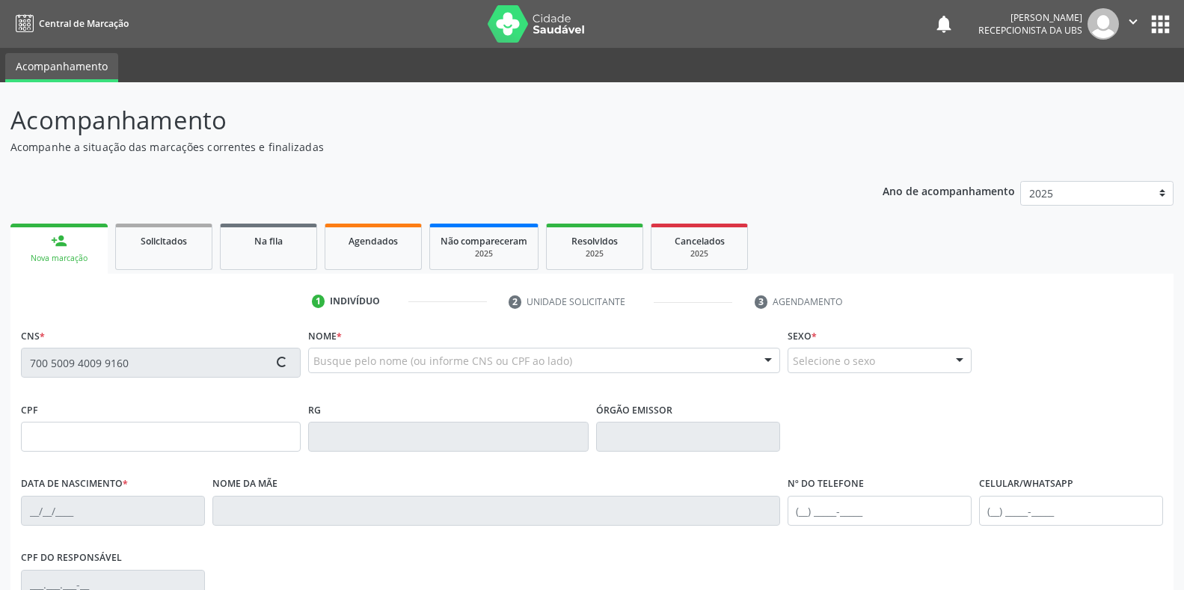
type input "(87) 99642-2119"
type input "294.605.224-91"
type input "S/N"
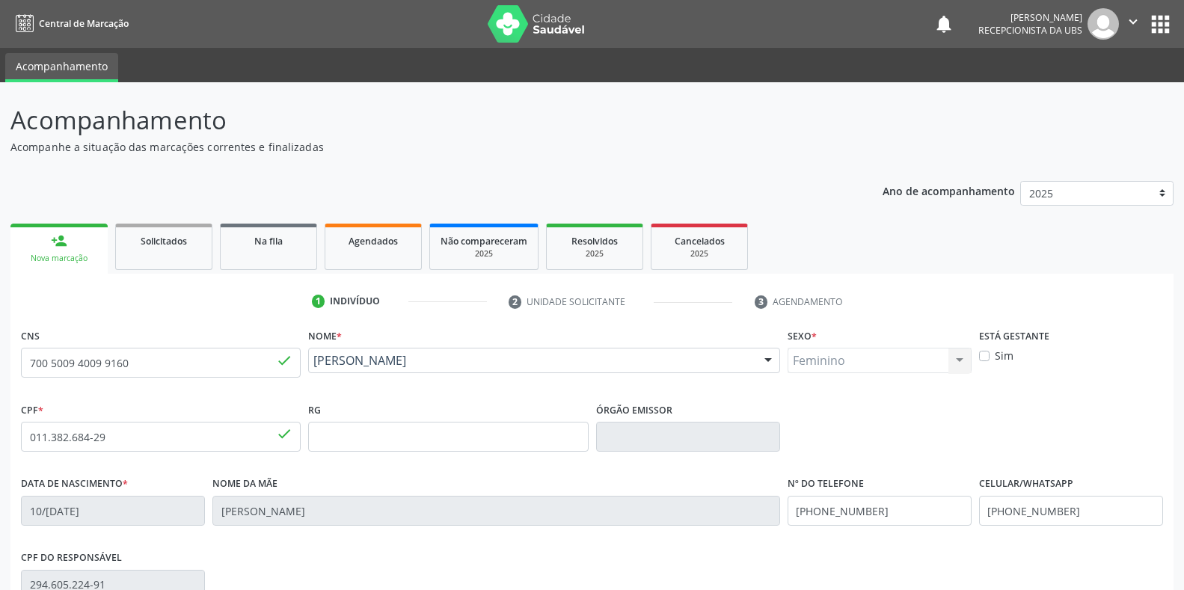
scroll to position [75, 0]
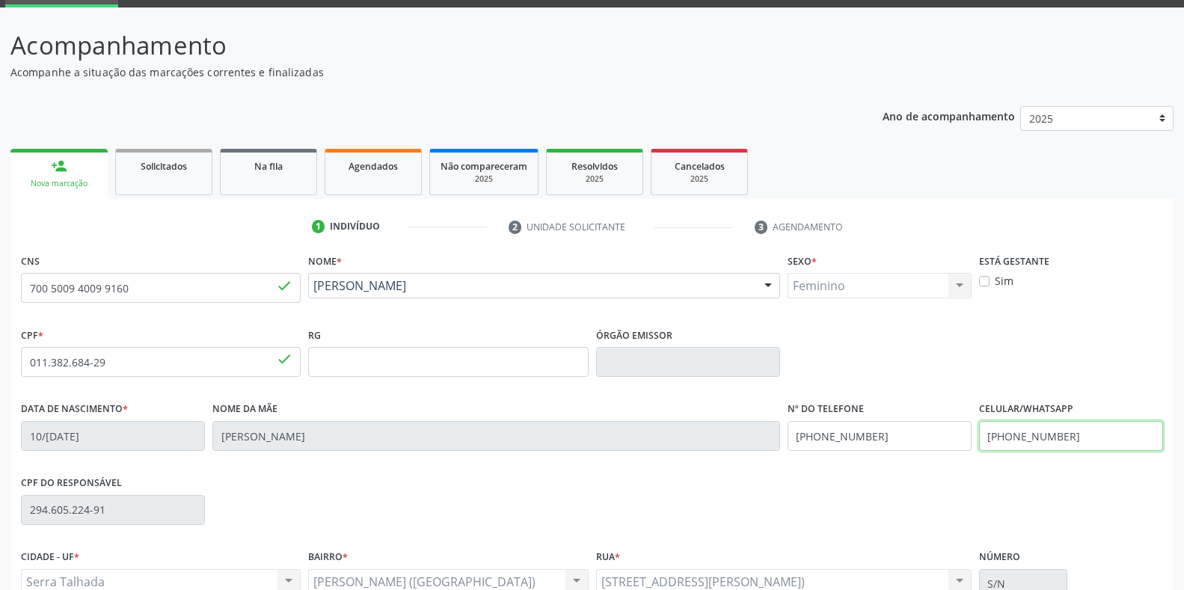
drag, startPoint x: 1096, startPoint y: 440, endPoint x: 950, endPoint y: 435, distance: 145.9
click at [950, 435] on div "Data de nascimento * 10/06/1975 Nome da mãe Francisca Arceno Goveia Nº do Telef…" at bounding box center [591, 435] width 1149 height 74
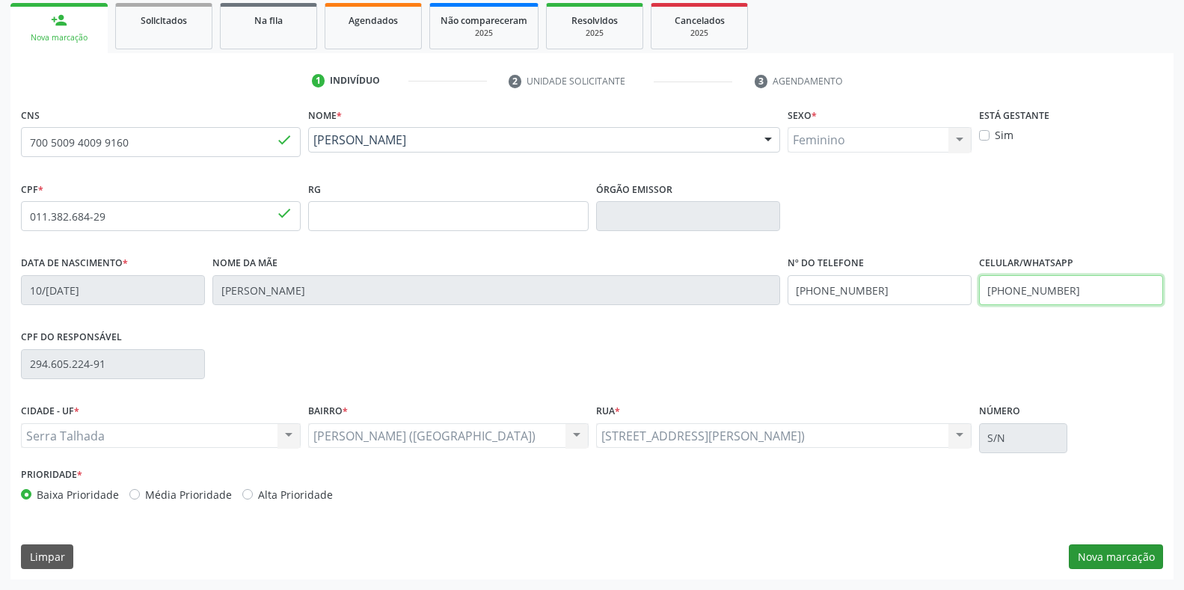
type input "(87) 99605-0299"
click at [1135, 556] on button "Nova marcação" at bounding box center [1116, 556] width 94 height 25
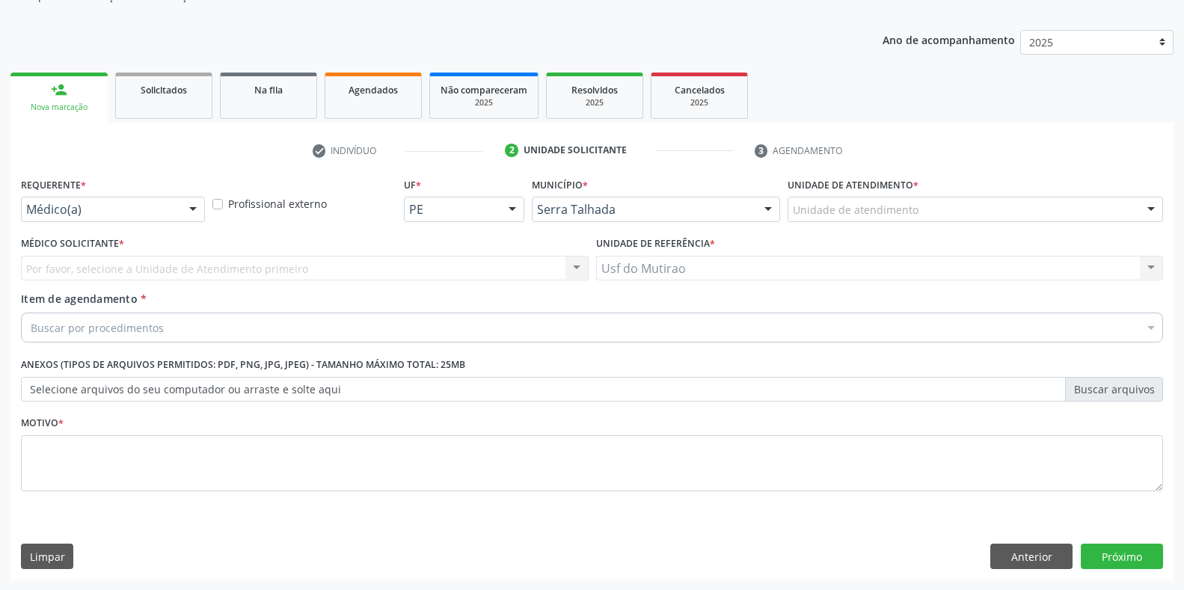
scroll to position [151, 0]
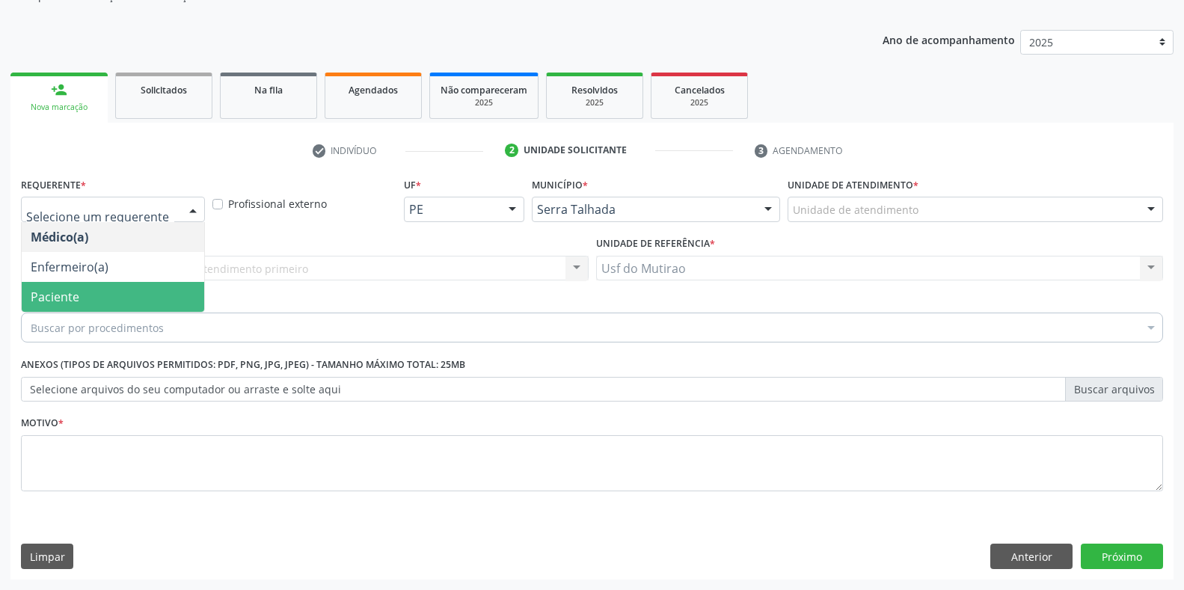
click at [90, 295] on span "Paciente" at bounding box center [113, 297] width 182 height 30
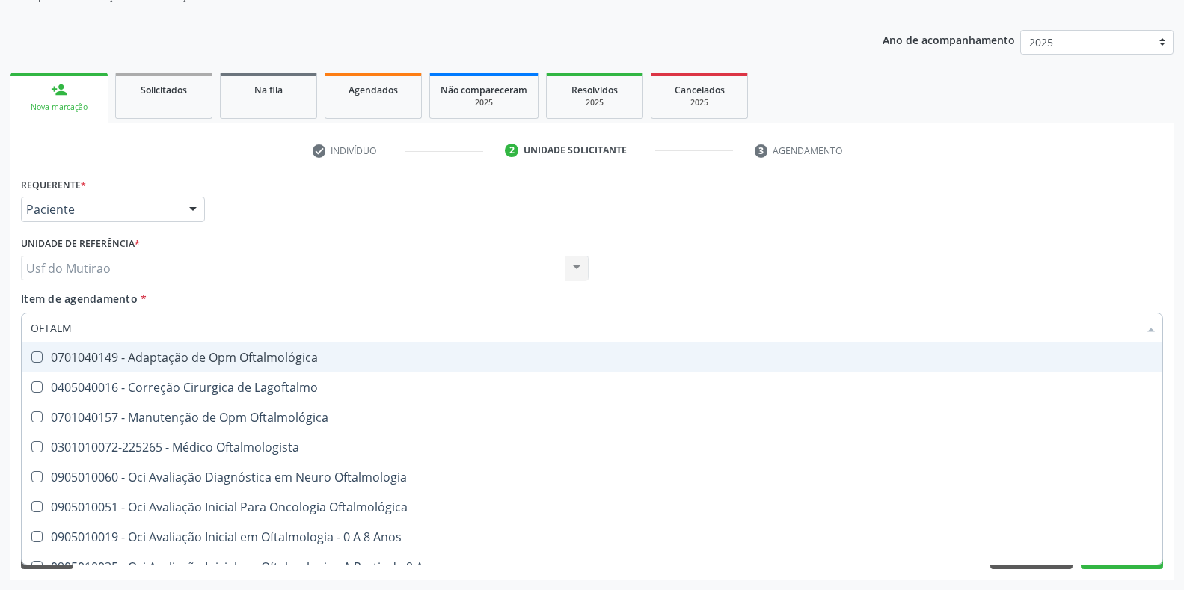
type input "OFTALMO"
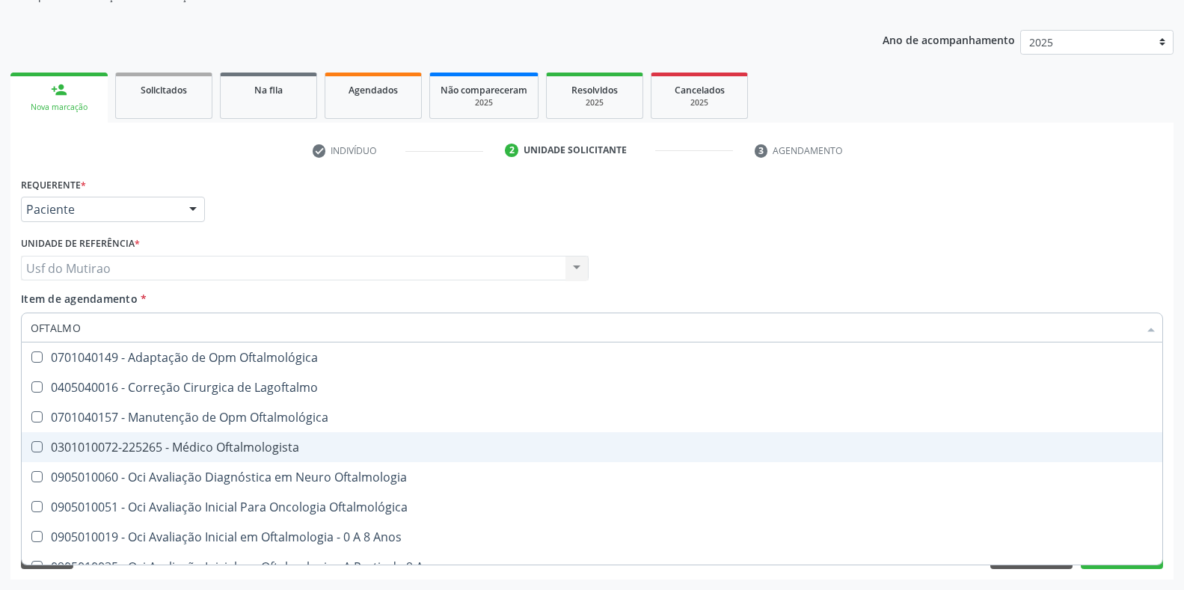
click at [214, 449] on div "0301010072-225265 - Médico Oftalmologista" at bounding box center [592, 447] width 1123 height 12
checkbox Oftalmologista "true"
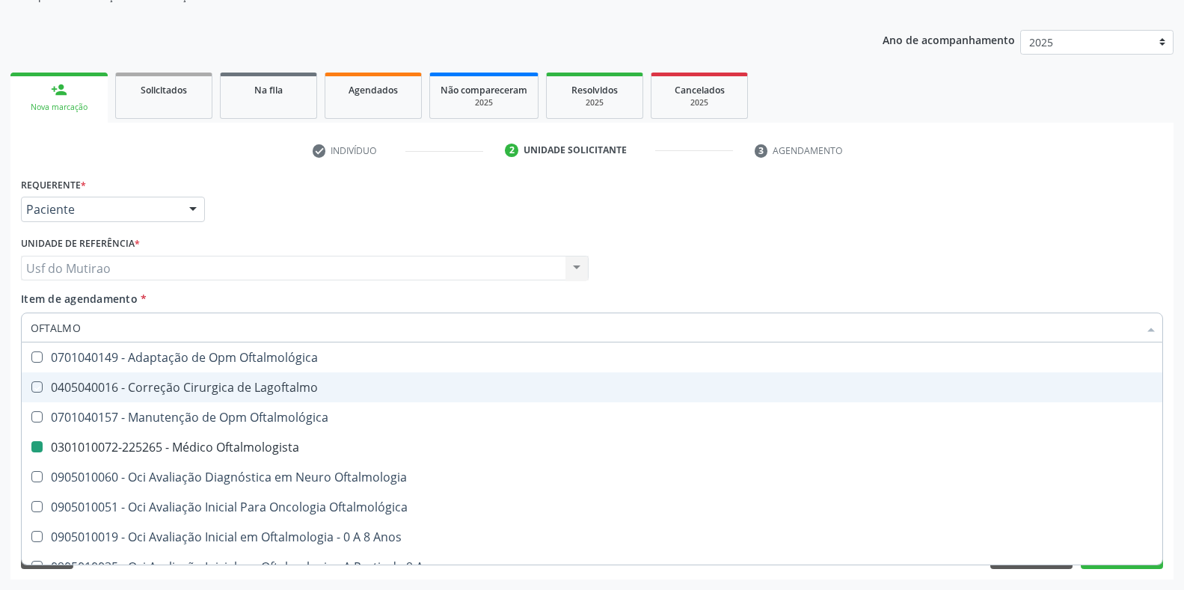
click at [336, 222] on div "Requerente * Paciente Médico(a) Enfermeiro(a) Paciente Nenhum resultado encontr…" at bounding box center [591, 203] width 1149 height 58
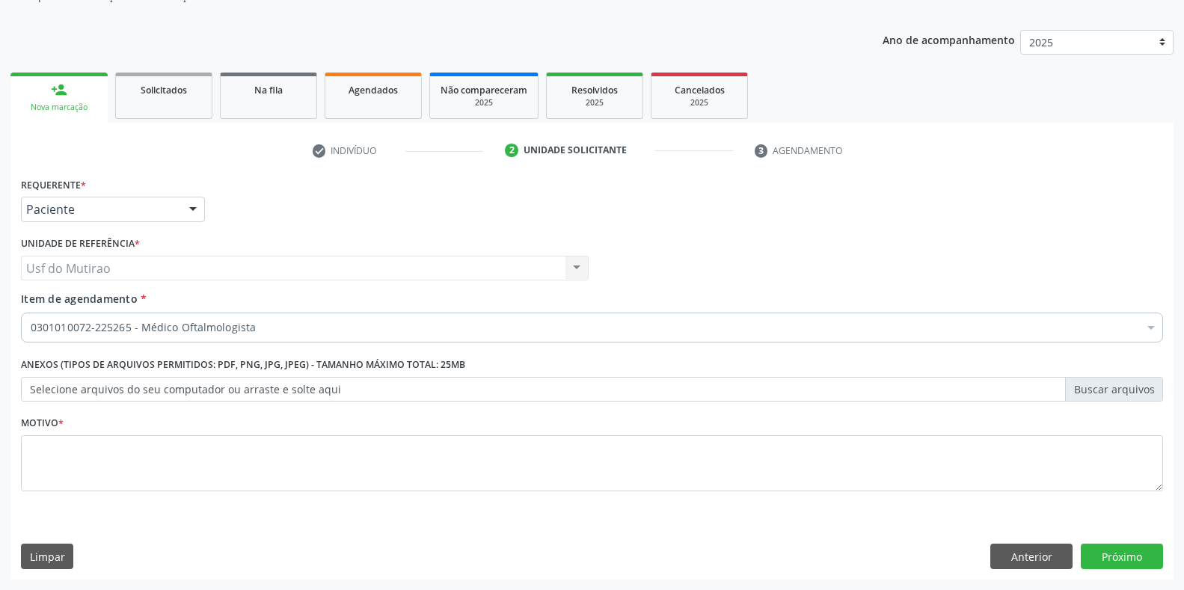
scroll to position [0, 0]
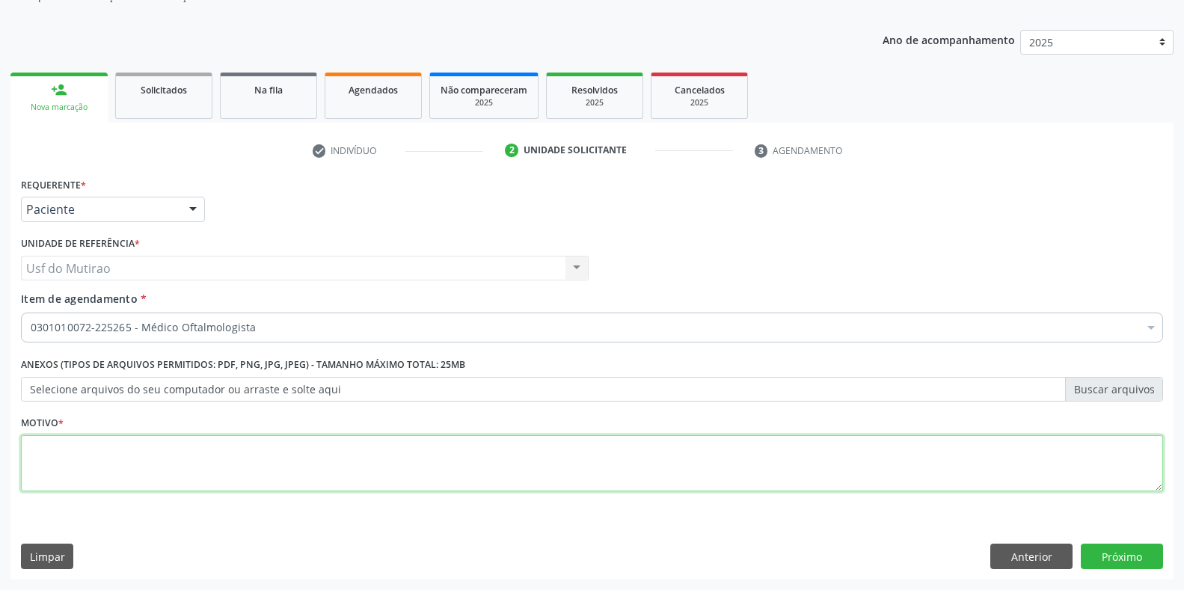
click at [278, 462] on textarea at bounding box center [592, 463] width 1142 height 57
type textarea "."
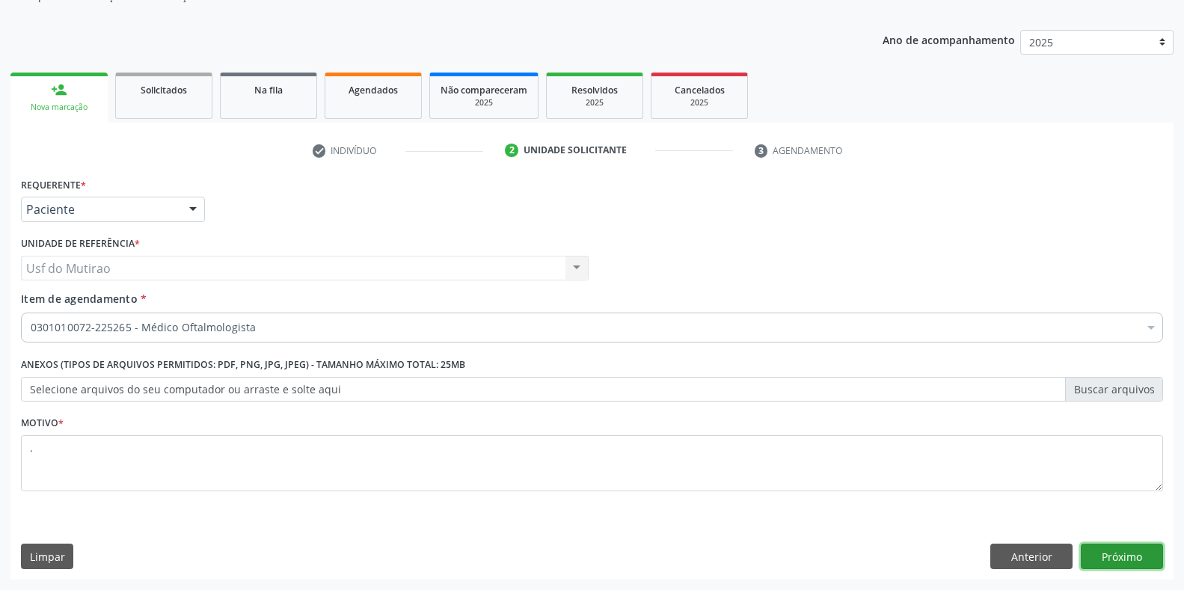
click at [1131, 556] on button "Próximo" at bounding box center [1122, 556] width 82 height 25
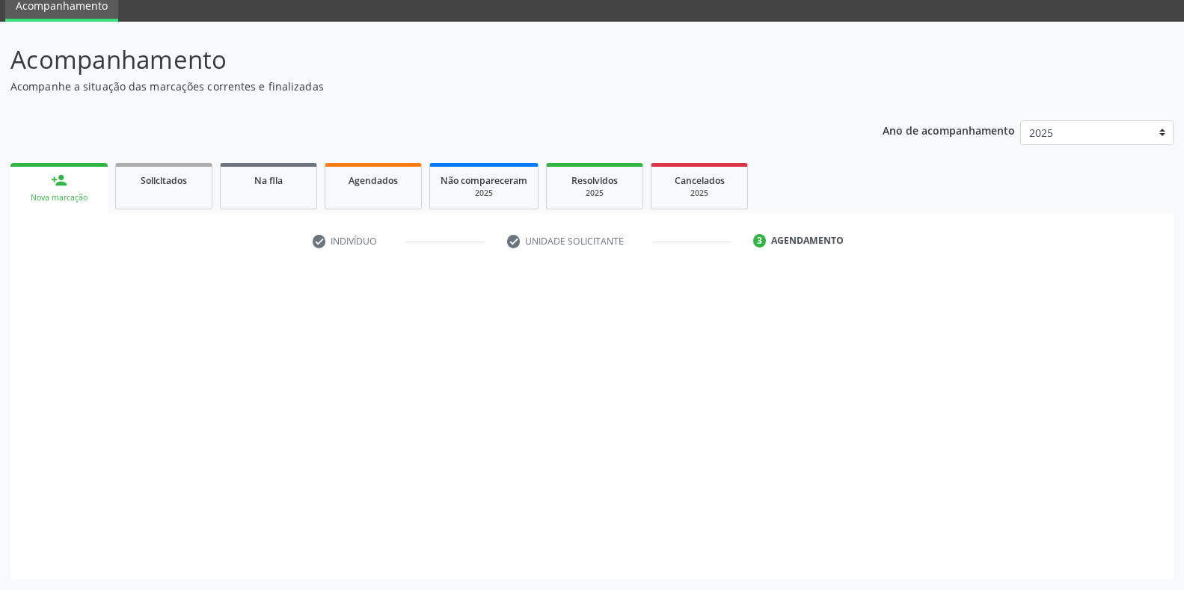
scroll to position [61, 0]
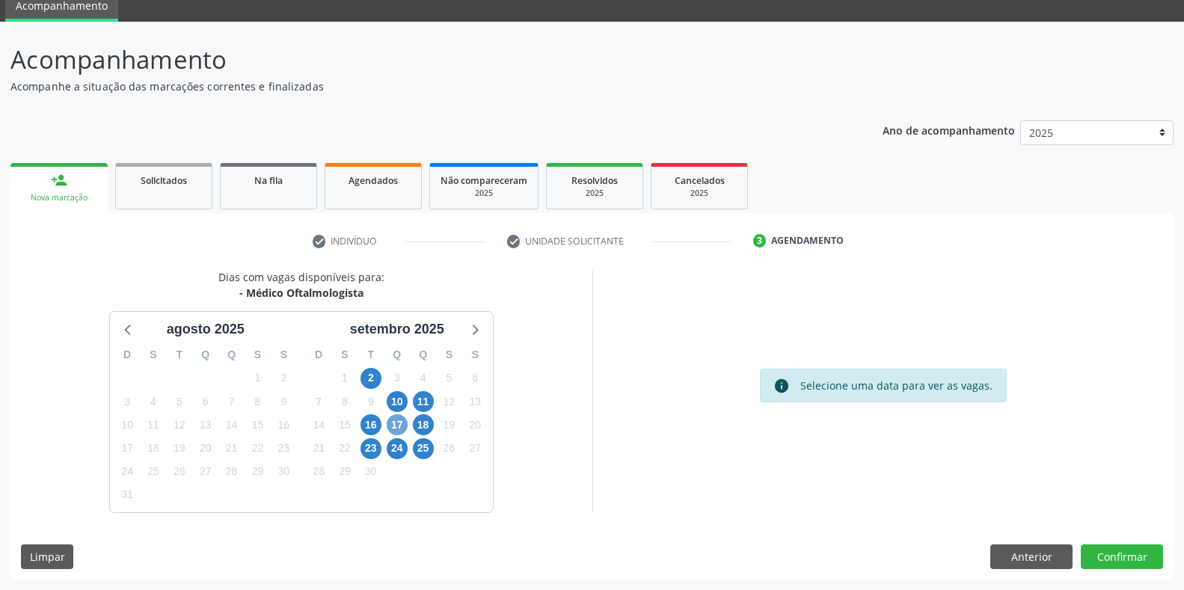
click at [395, 429] on span "17" at bounding box center [397, 424] width 21 height 21
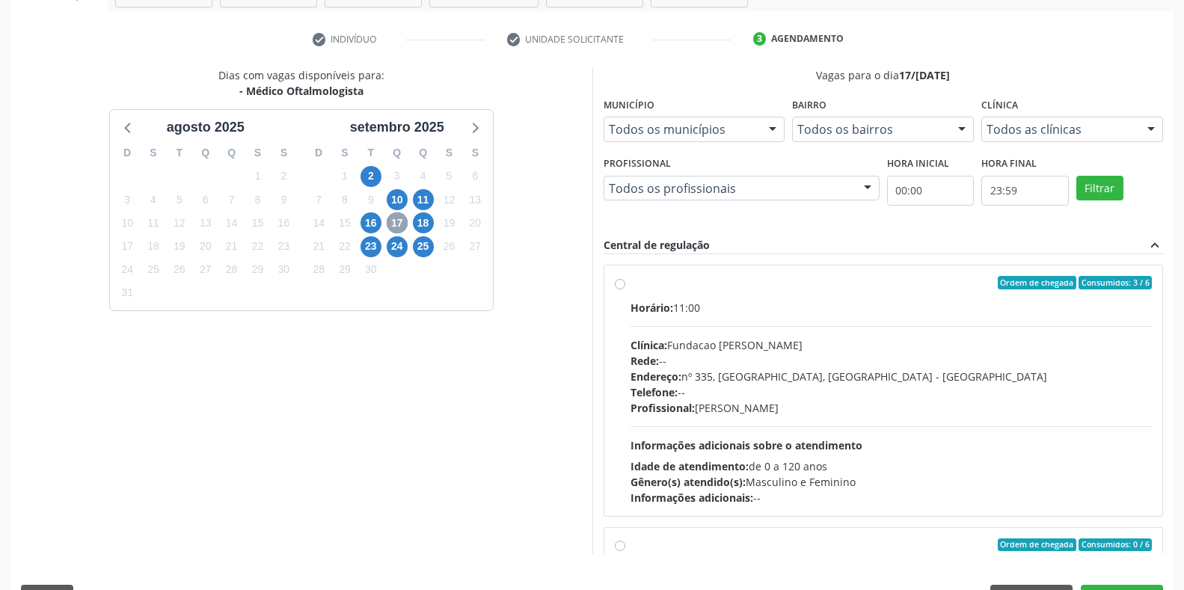
scroll to position [285, 0]
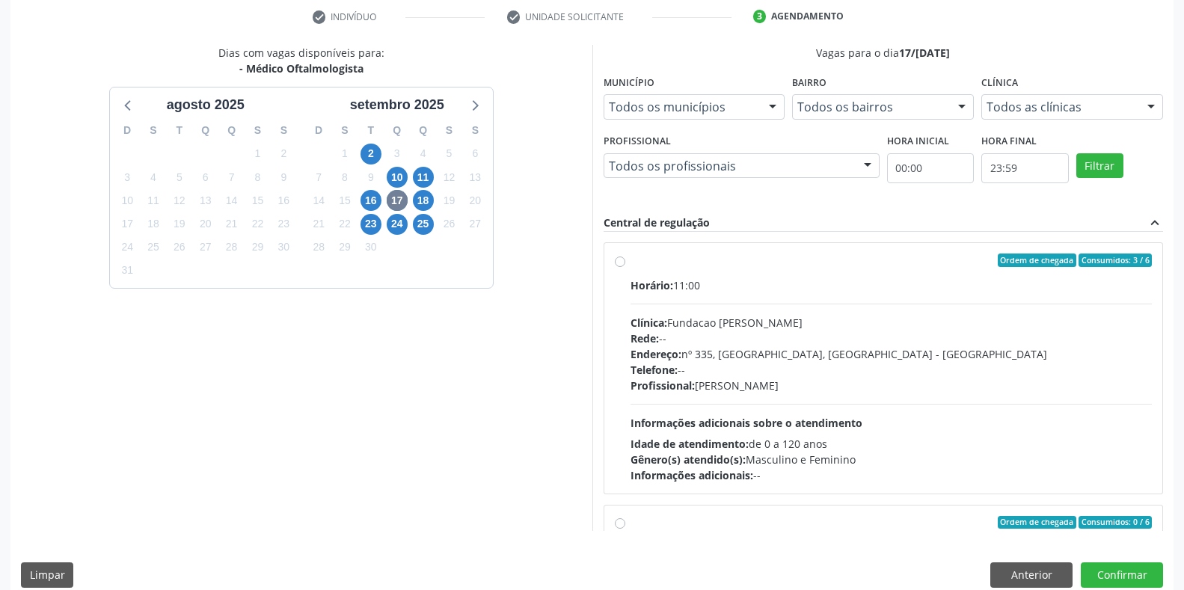
click at [669, 288] on span "Horário:" at bounding box center [651, 285] width 43 height 14
click at [625, 267] on input "Ordem de chegada Consumidos: 3 / 6 Horário: 11:00 Clínica: Fundacao Altino Vent…" at bounding box center [620, 260] width 10 height 13
radio input "true"
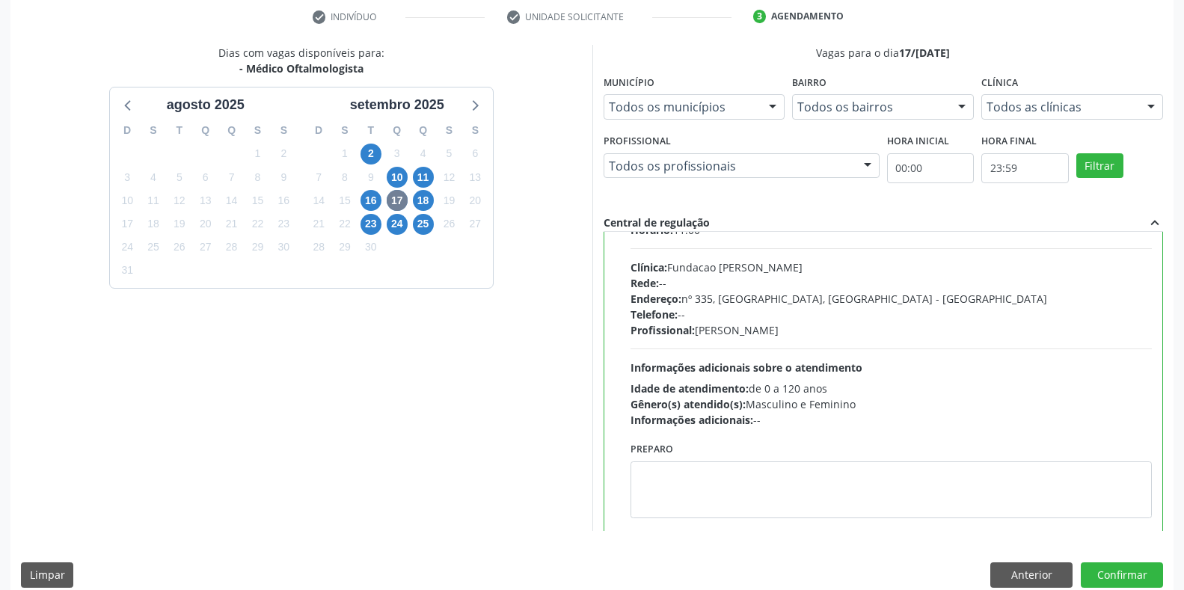
scroll to position [224, 0]
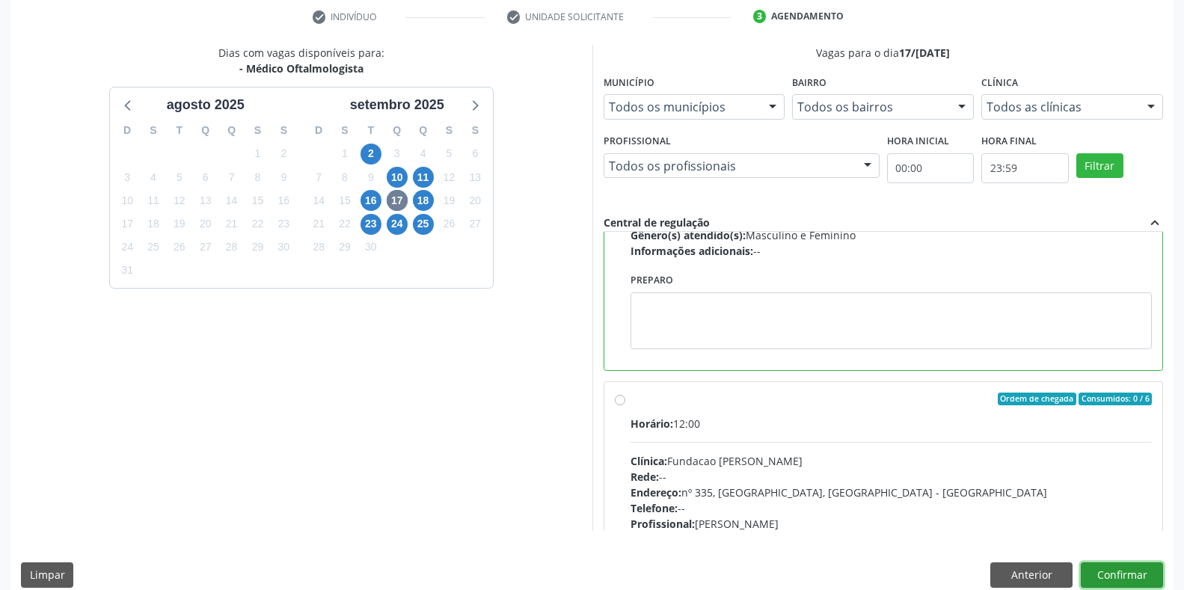
click at [1118, 556] on button "Confirmar" at bounding box center [1122, 574] width 82 height 25
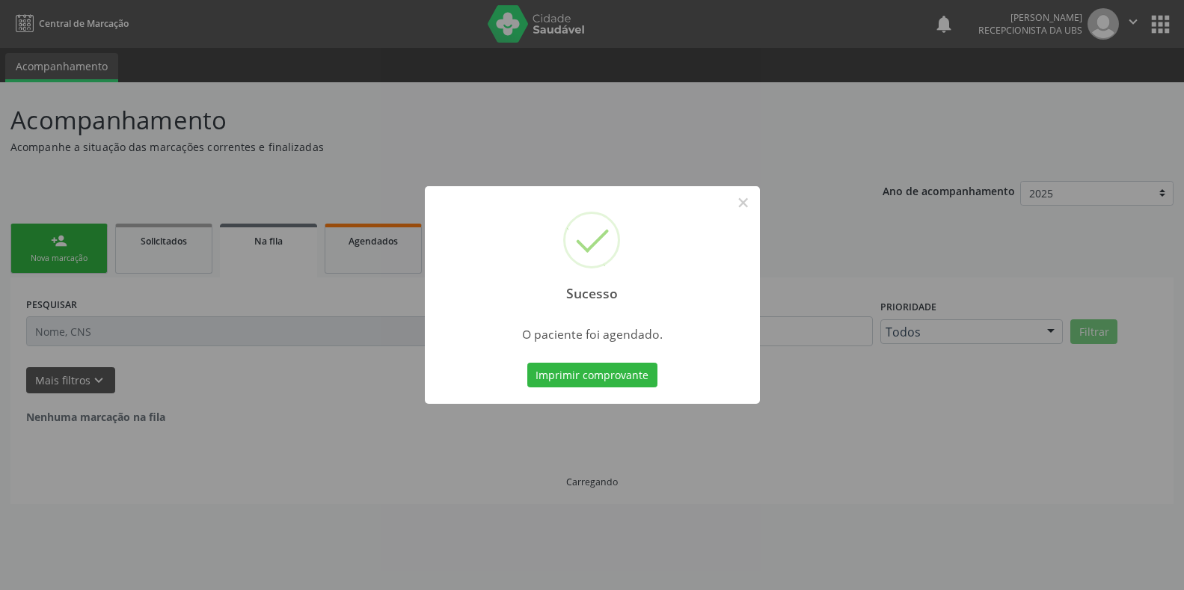
scroll to position [0, 0]
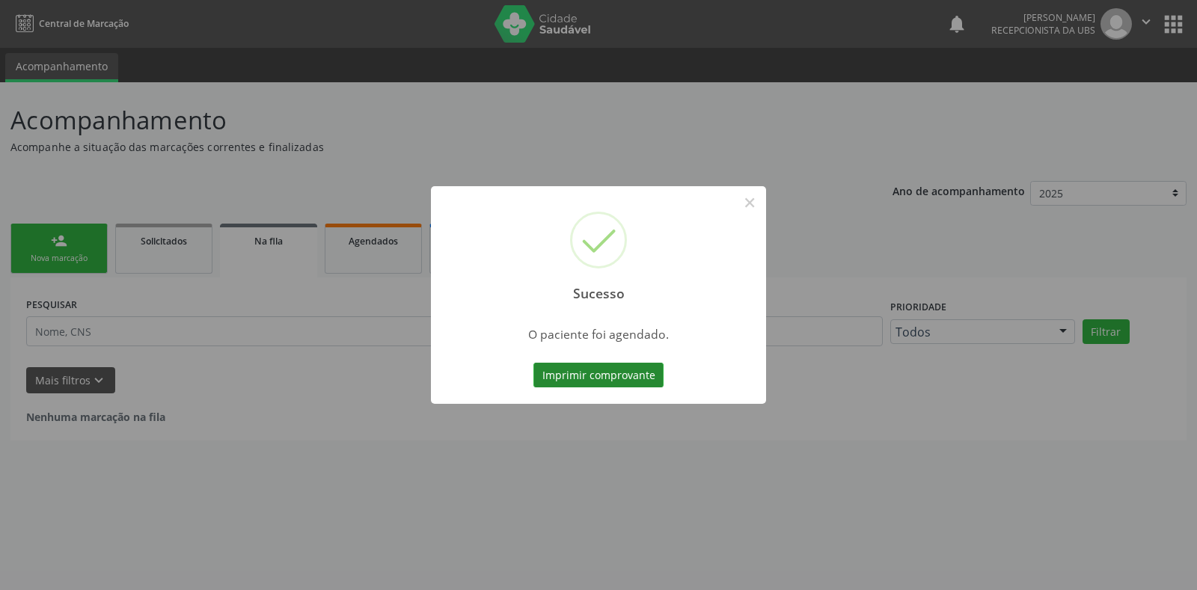
click at [611, 378] on button "Imprimir comprovante" at bounding box center [598, 375] width 130 height 25
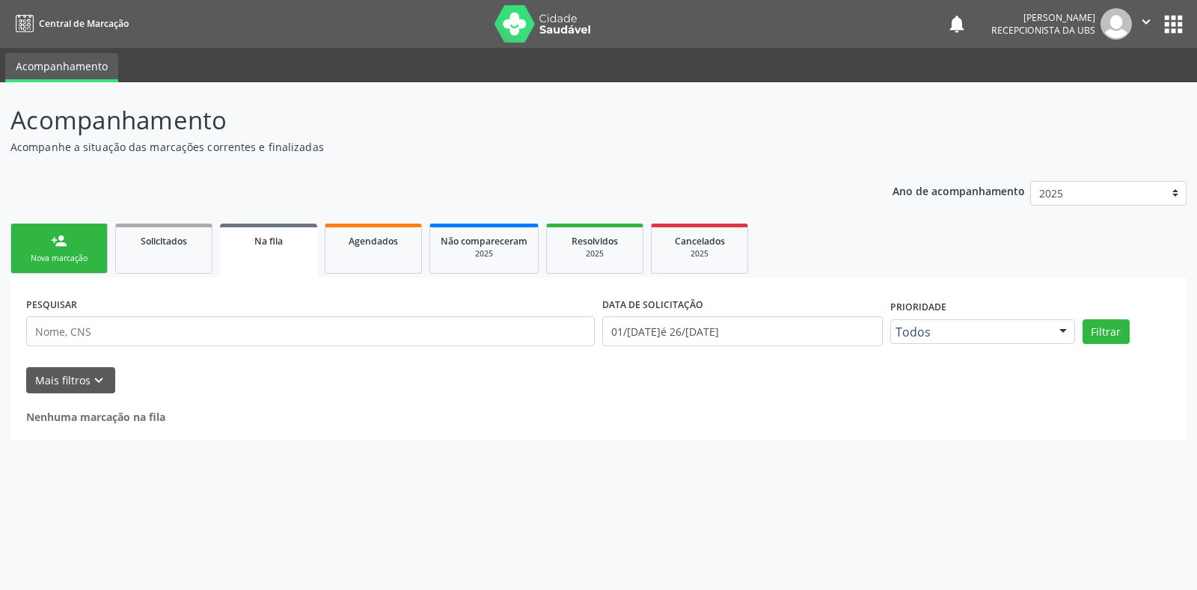
click at [55, 251] on link "person_add Nova marcação" at bounding box center [58, 249] width 97 height 50
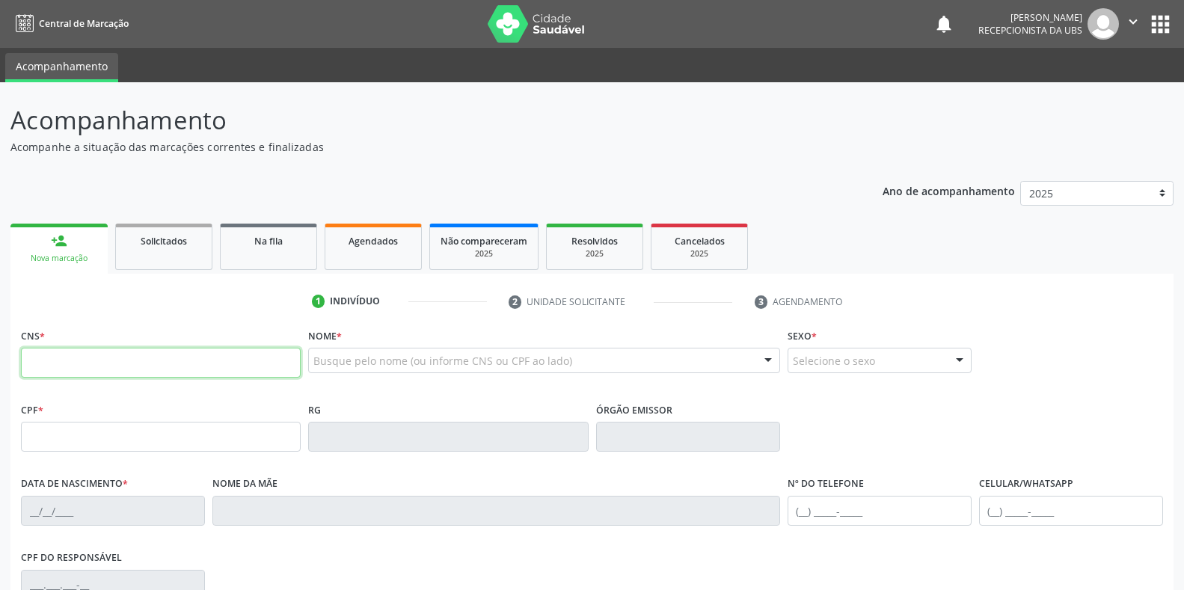
click at [121, 358] on input "text" at bounding box center [161, 363] width 280 height 30
type input "700 0091 2403 3507"
type input "061.919.064-71"
type input "24/09/1978"
type input "Maria Pereira de Lemos"
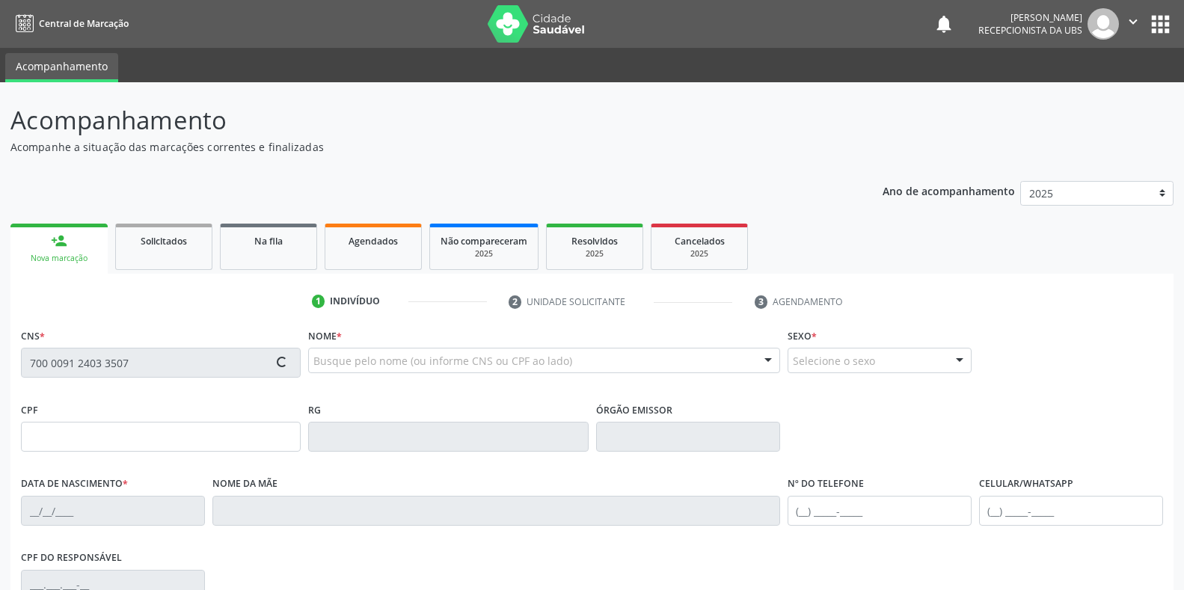
type input "(87) 99908-5877"
type input "S/N"
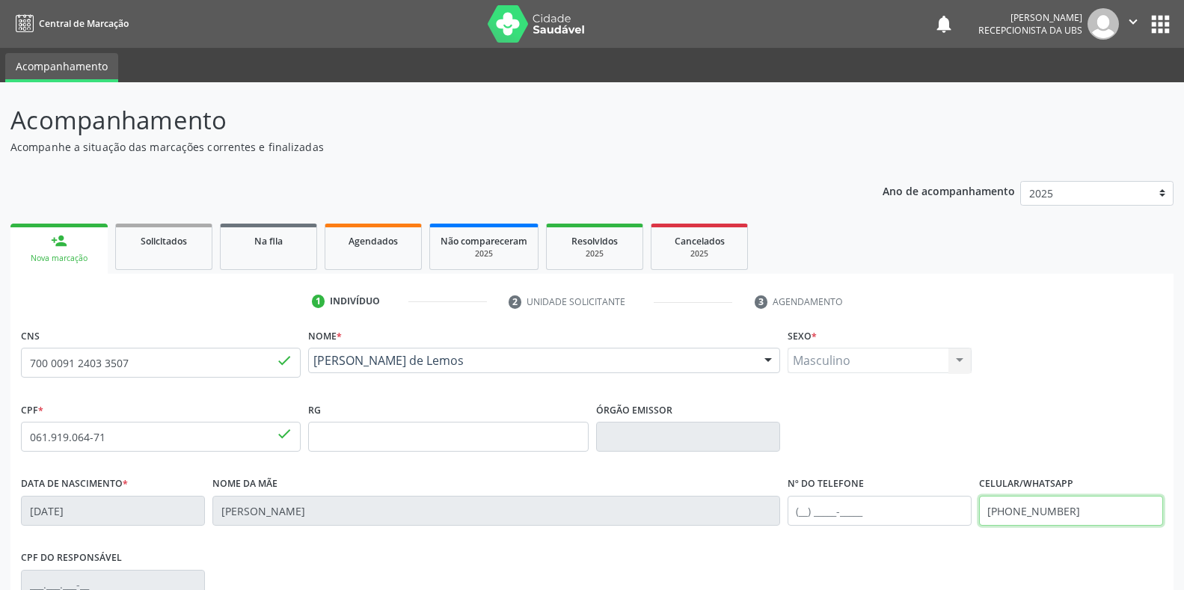
drag, startPoint x: 1095, startPoint y: 502, endPoint x: 989, endPoint y: 509, distance: 105.7
click at [989, 509] on input "(87) 99908-5877" at bounding box center [1071, 511] width 184 height 30
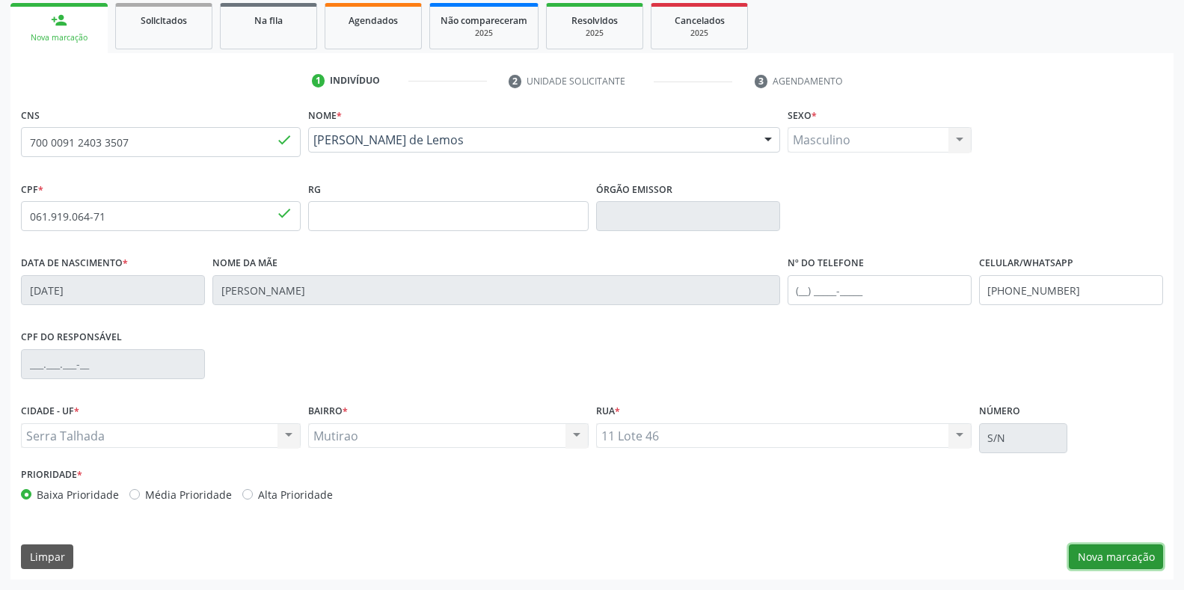
click at [1140, 556] on button "Nova marcação" at bounding box center [1116, 556] width 94 height 25
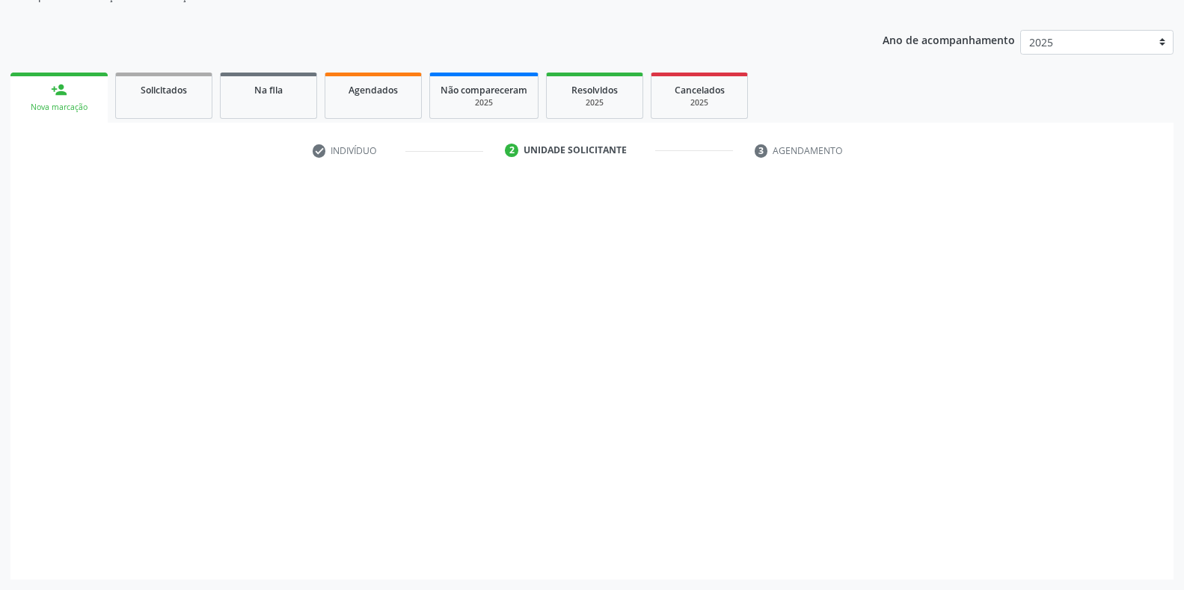
scroll to position [151, 0]
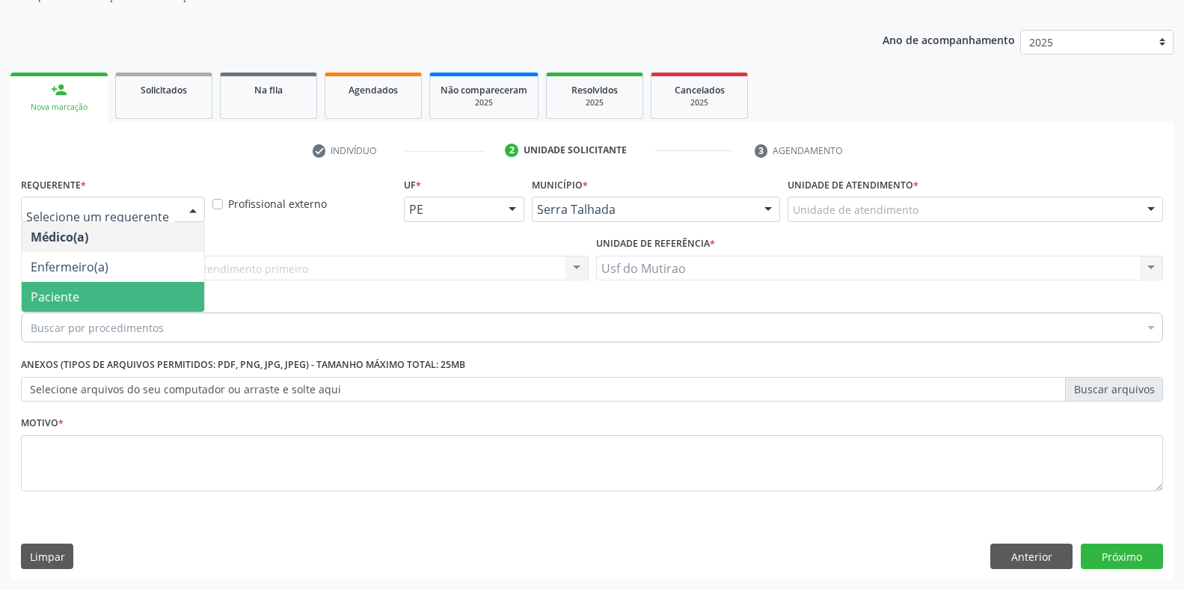
click at [115, 292] on span "Paciente" at bounding box center [113, 297] width 182 height 30
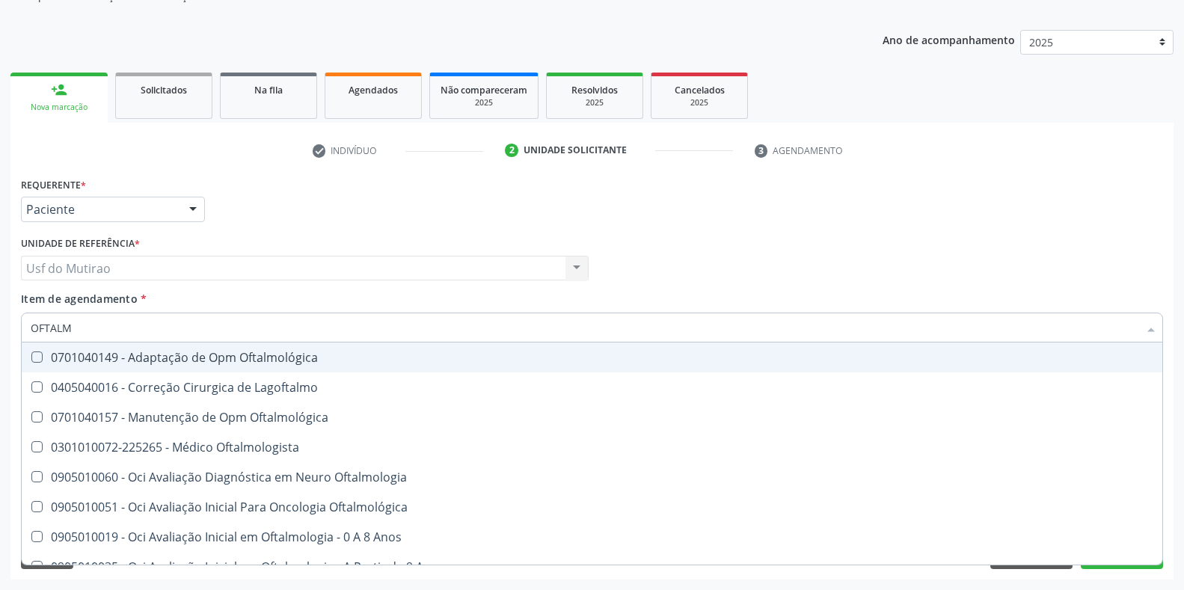
type input "OFTALMO"
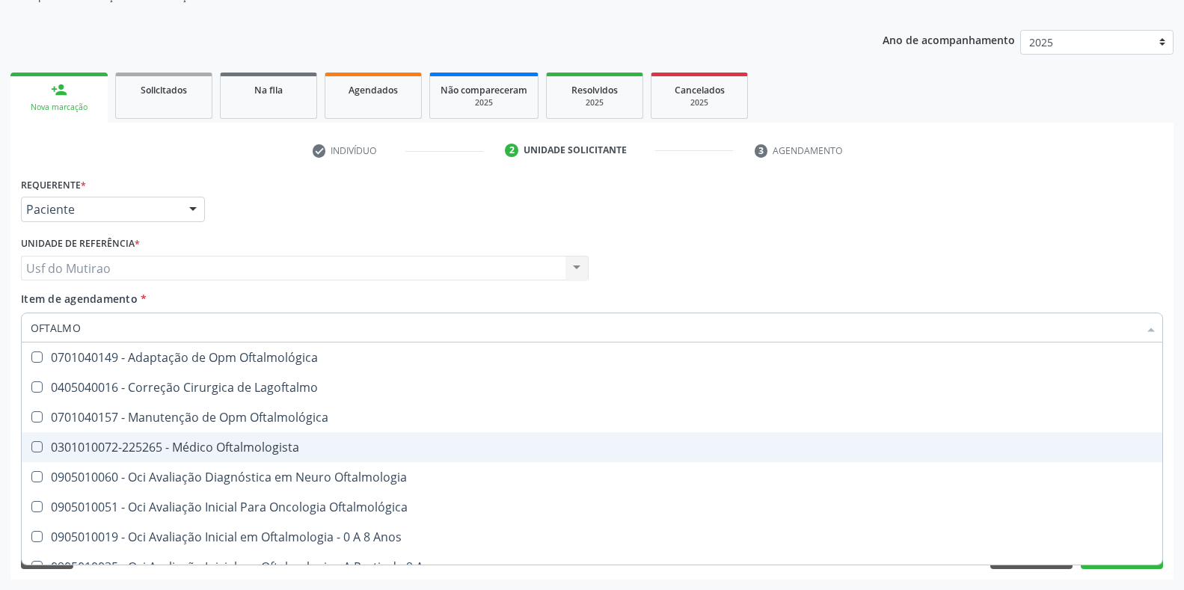
click at [184, 433] on span "0301010072-225265 - Médico Oftalmologista" at bounding box center [592, 447] width 1141 height 30
checkbox Oftalmologista "true"
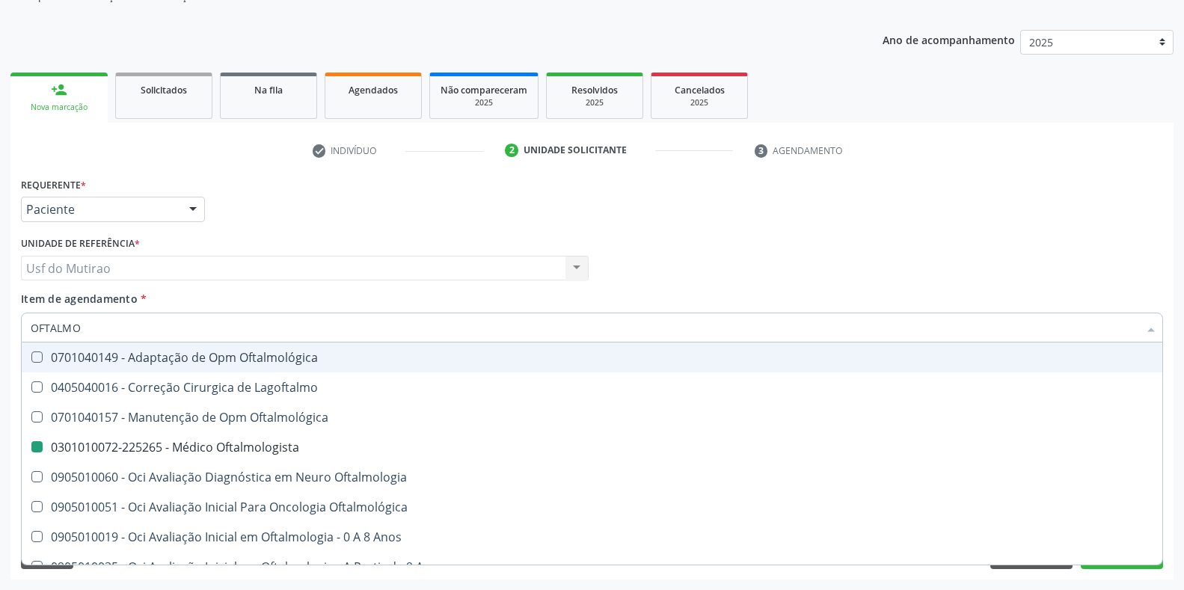
click at [450, 198] on div "Requerente * Paciente Médico(a) Enfermeiro(a) Paciente Nenhum resultado encontr…" at bounding box center [591, 203] width 1149 height 58
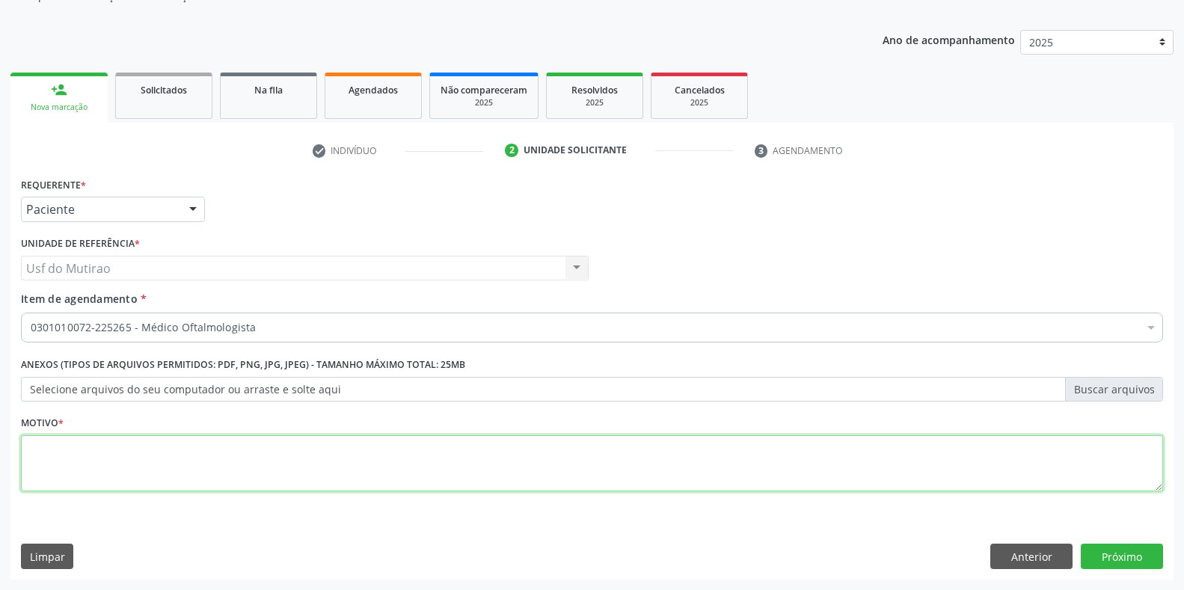
click at [260, 470] on textarea at bounding box center [592, 463] width 1142 height 57
type textarea "."
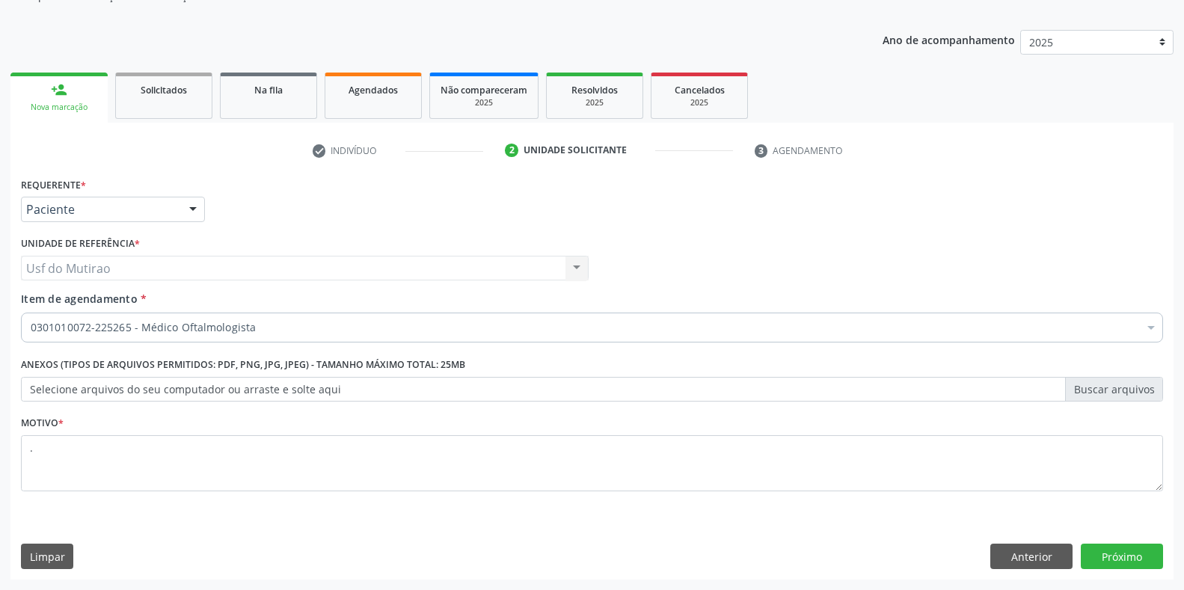
click at [1127, 556] on div "Acompanhamento Acompanhe a situação das marcações correntes e finalizadas Relat…" at bounding box center [592, 260] width 1184 height 659
click at [1127, 556] on div "Requerente * Paciente Médico(a) Enfermeiro(a) Paciente Nenhum resultado encontr…" at bounding box center [591, 377] width 1163 height 406
click at [1127, 556] on button "Próximo" at bounding box center [1122, 556] width 82 height 25
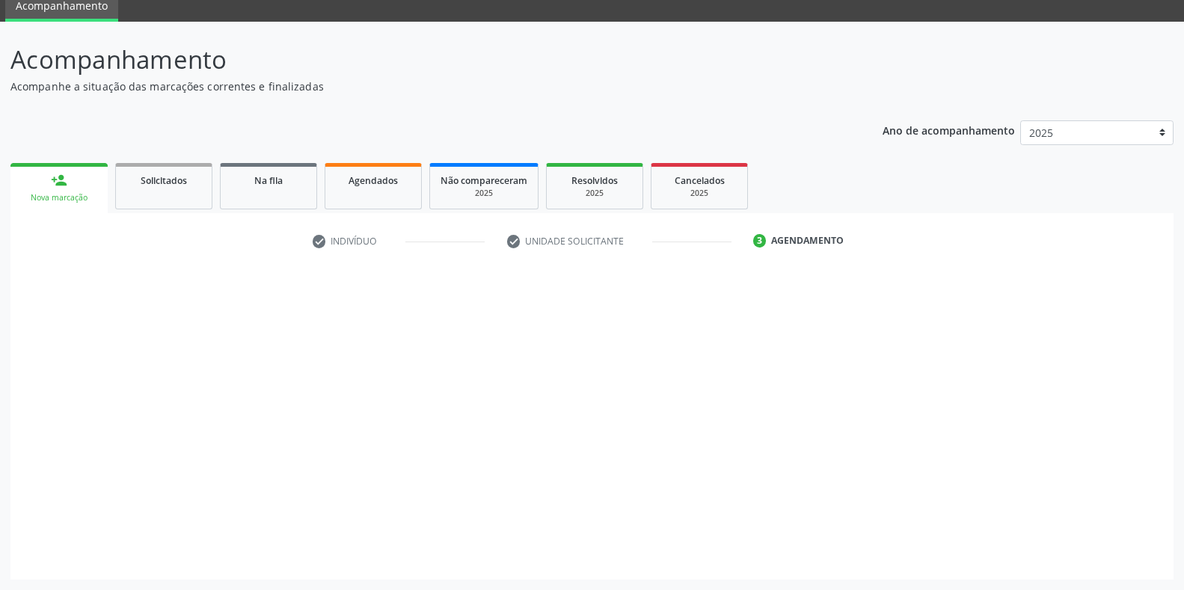
scroll to position [61, 0]
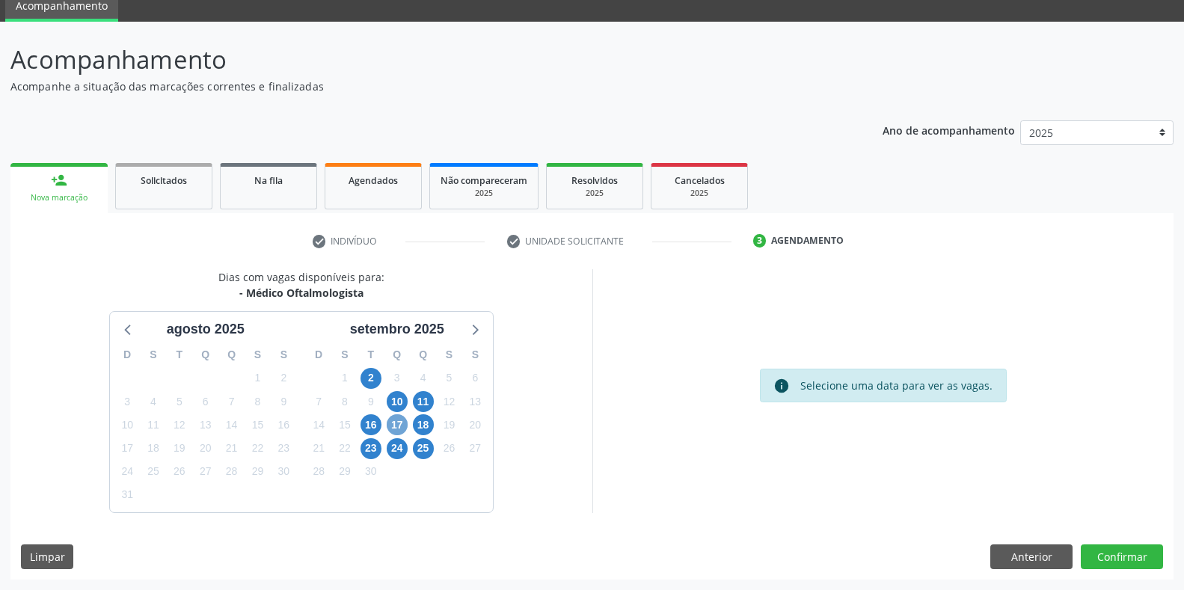
click at [393, 432] on span "17" at bounding box center [397, 424] width 21 height 21
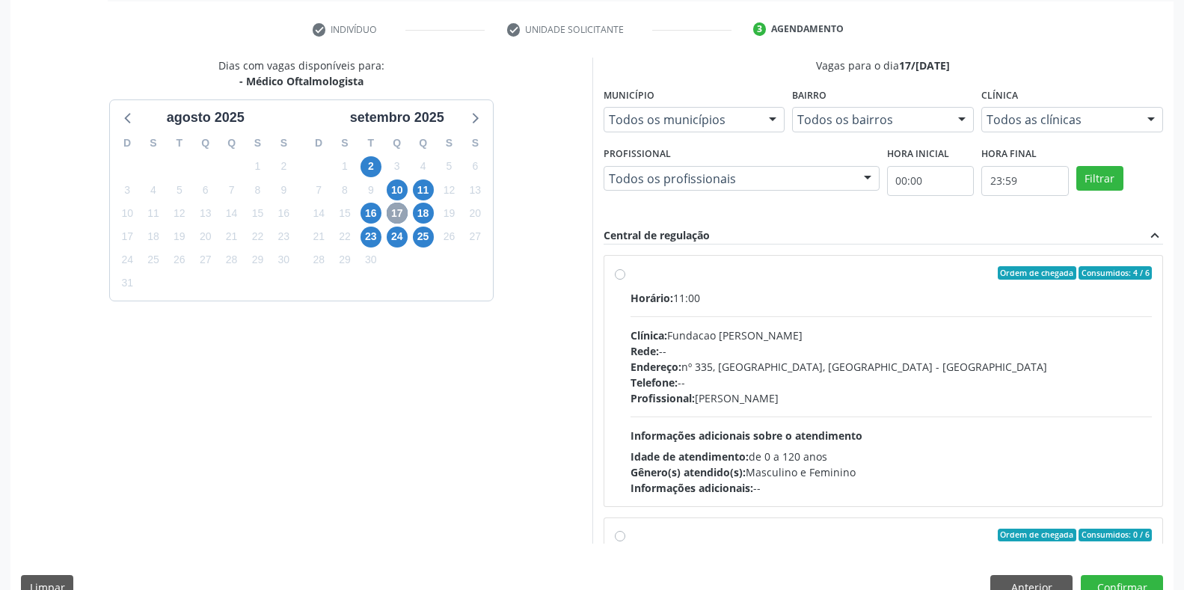
scroll to position [285, 0]
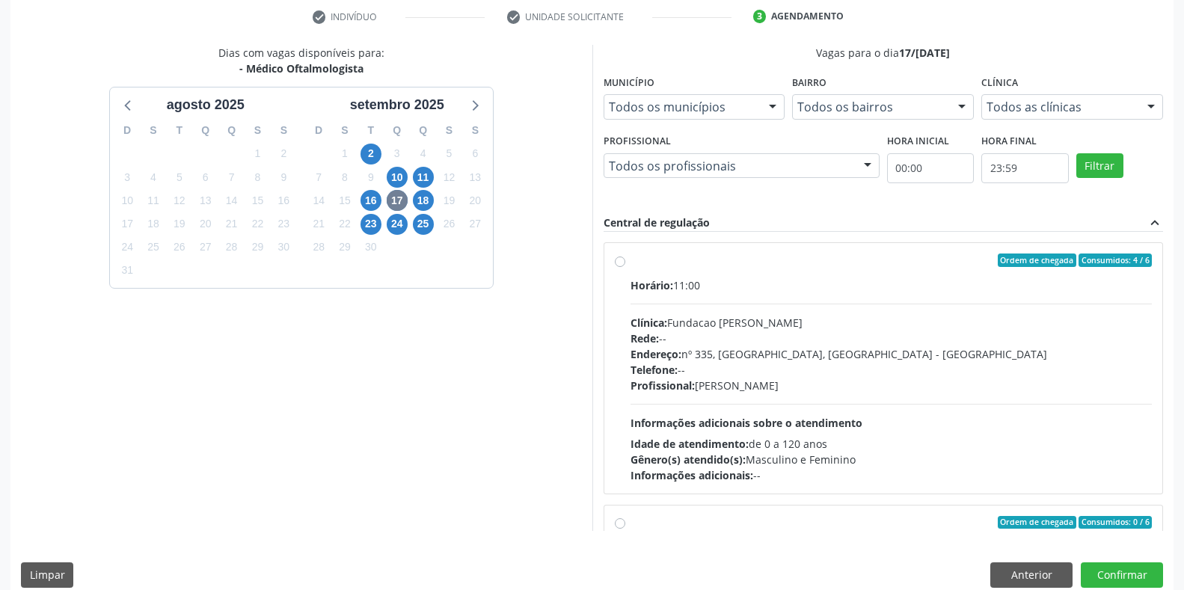
click at [678, 286] on div "Horário: 11:00" at bounding box center [891, 285] width 522 height 16
click at [625, 267] on input "Ordem de chegada Consumidos: 4 / 6 Horário: 11:00 Clínica: Fundacao Altino Vent…" at bounding box center [620, 260] width 10 height 13
radio input "true"
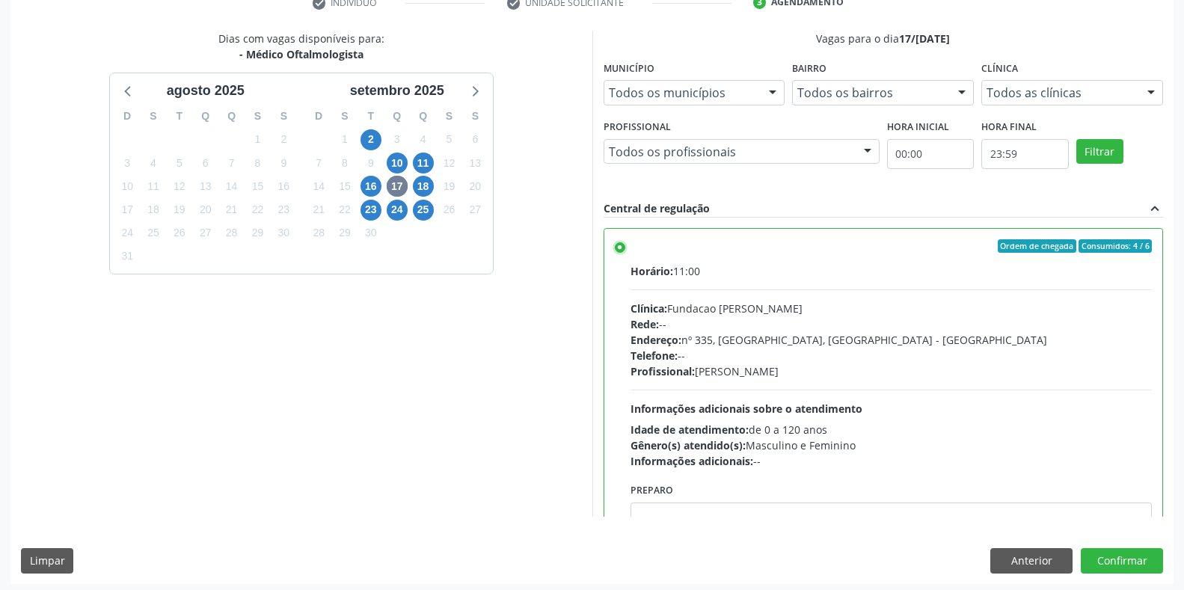
scroll to position [304, 0]
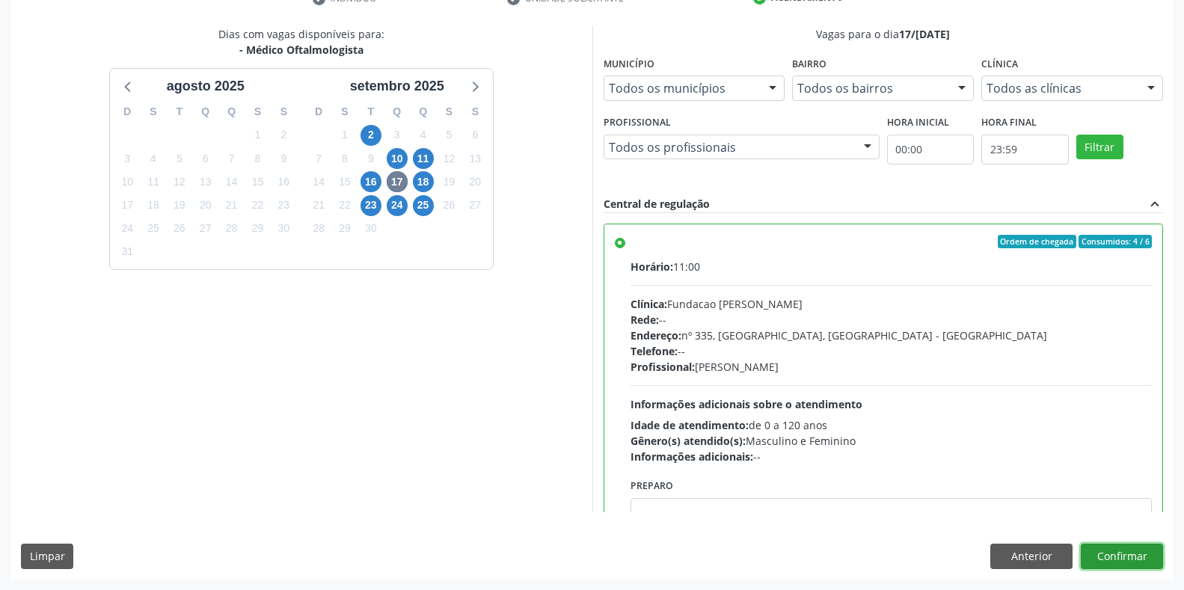
click at [1155, 554] on button "Confirmar" at bounding box center [1122, 556] width 82 height 25
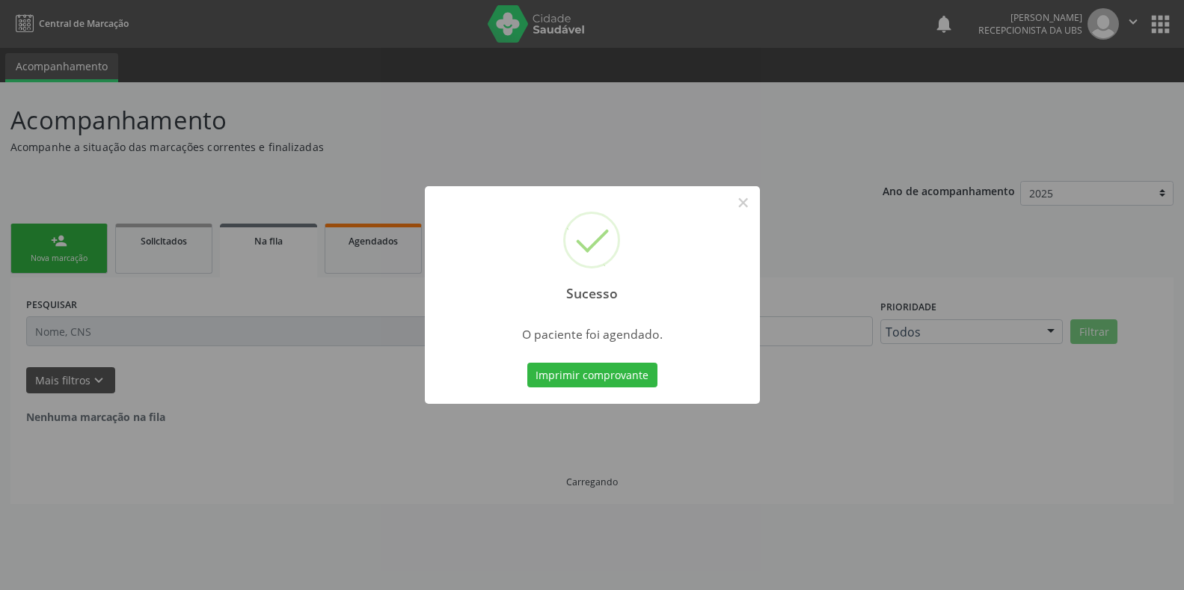
scroll to position [0, 0]
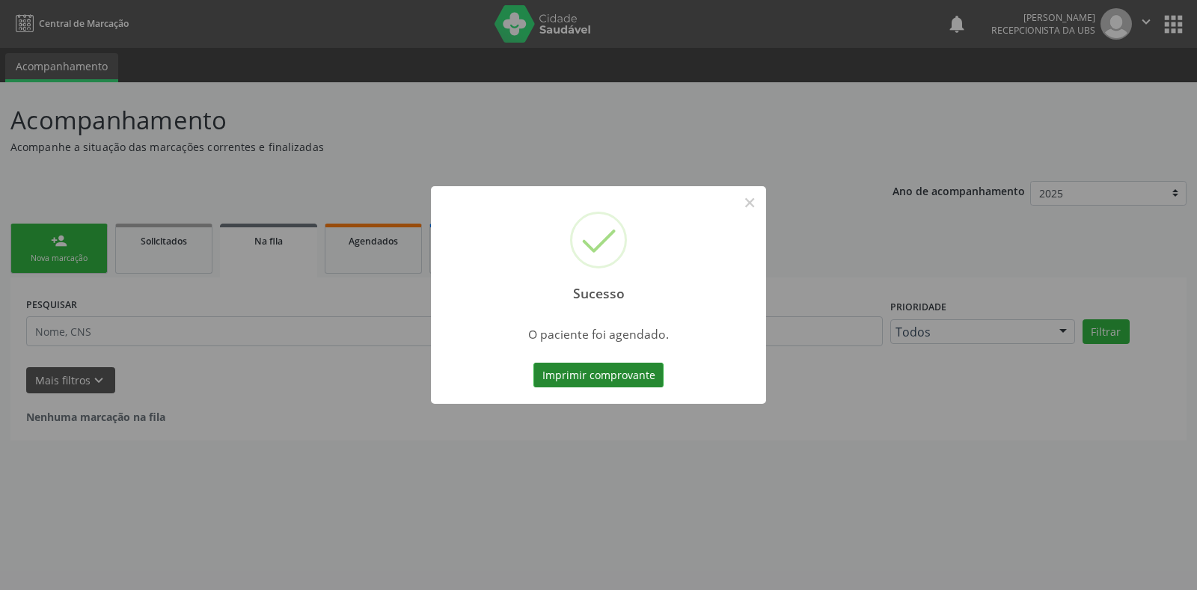
click at [568, 367] on button "Imprimir comprovante" at bounding box center [598, 375] width 130 height 25
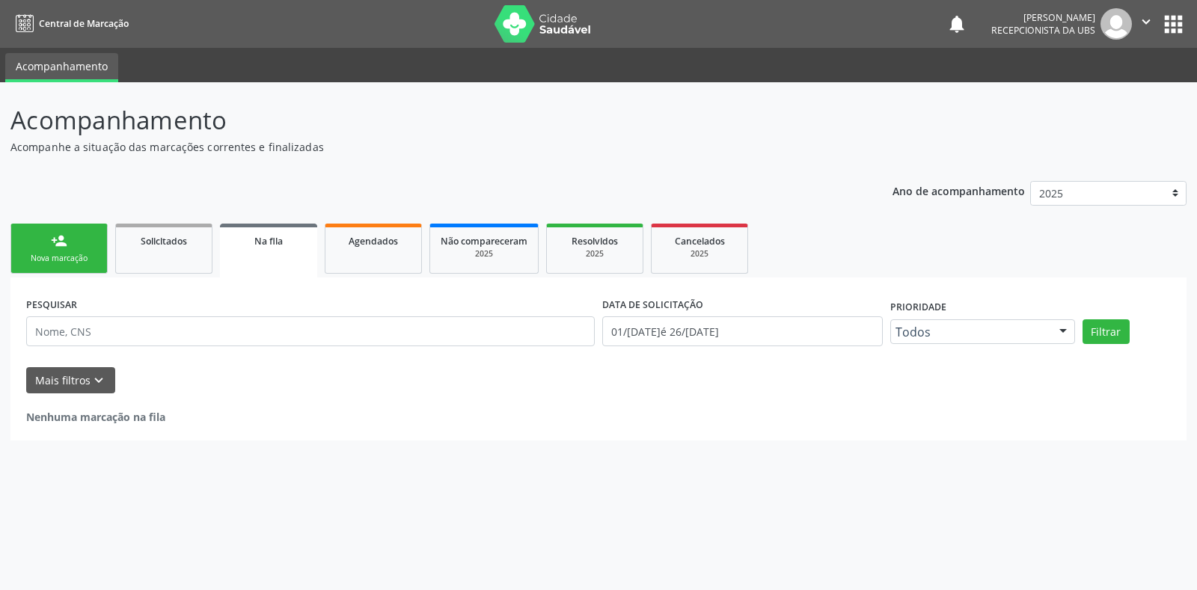
click at [62, 236] on div "person_add" at bounding box center [59, 241] width 16 height 16
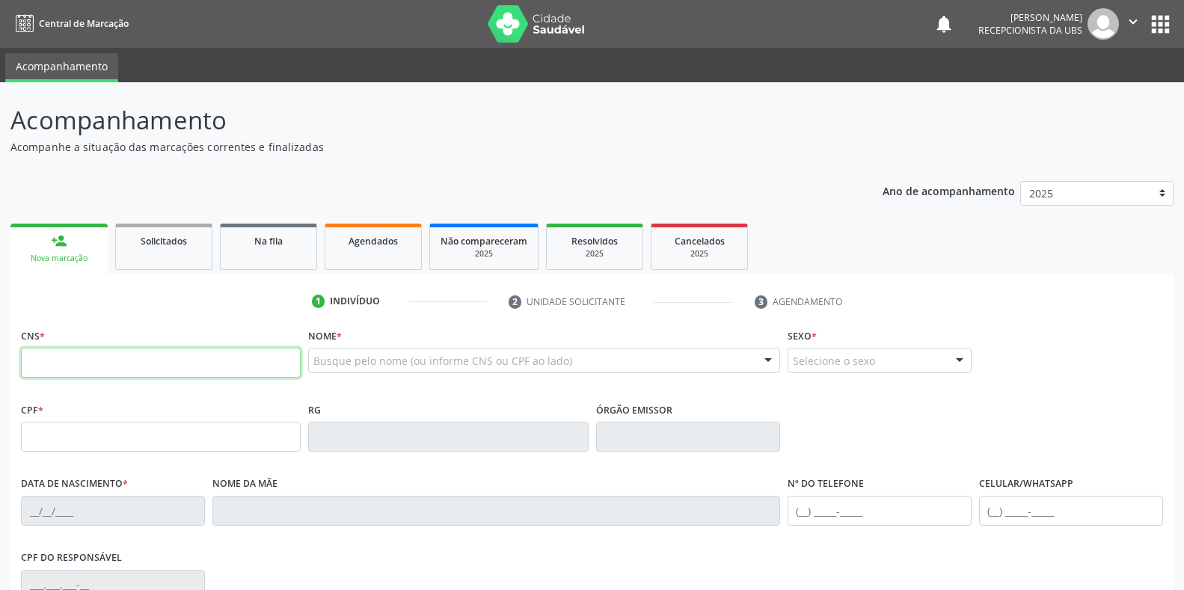
click at [75, 366] on input "text" at bounding box center [161, 363] width 280 height 30
type input "898 0062 1609 0072"
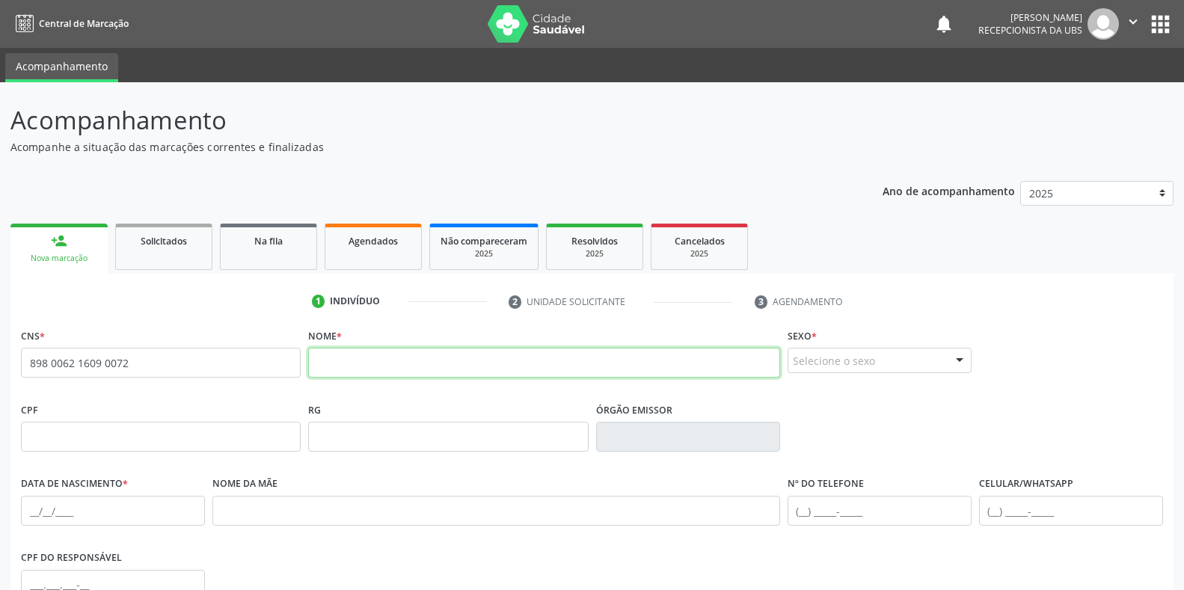
click at [457, 362] on input "text" at bounding box center [543, 363] width 471 height 30
drag, startPoint x: 156, startPoint y: 368, endPoint x: 18, endPoint y: 364, distance: 138.4
click at [18, 364] on div "CNS * 898 0062 1609 0072 none" at bounding box center [160, 362] width 287 height 74
click at [340, 362] on input "text" at bounding box center [543, 363] width 471 height 30
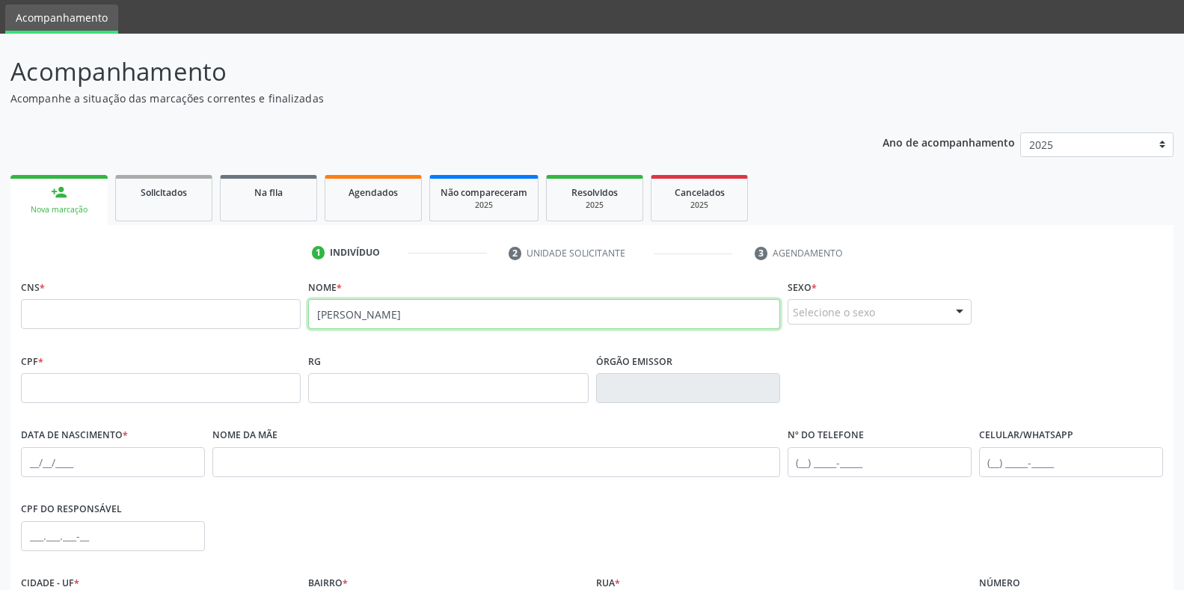
scroll to position [75, 0]
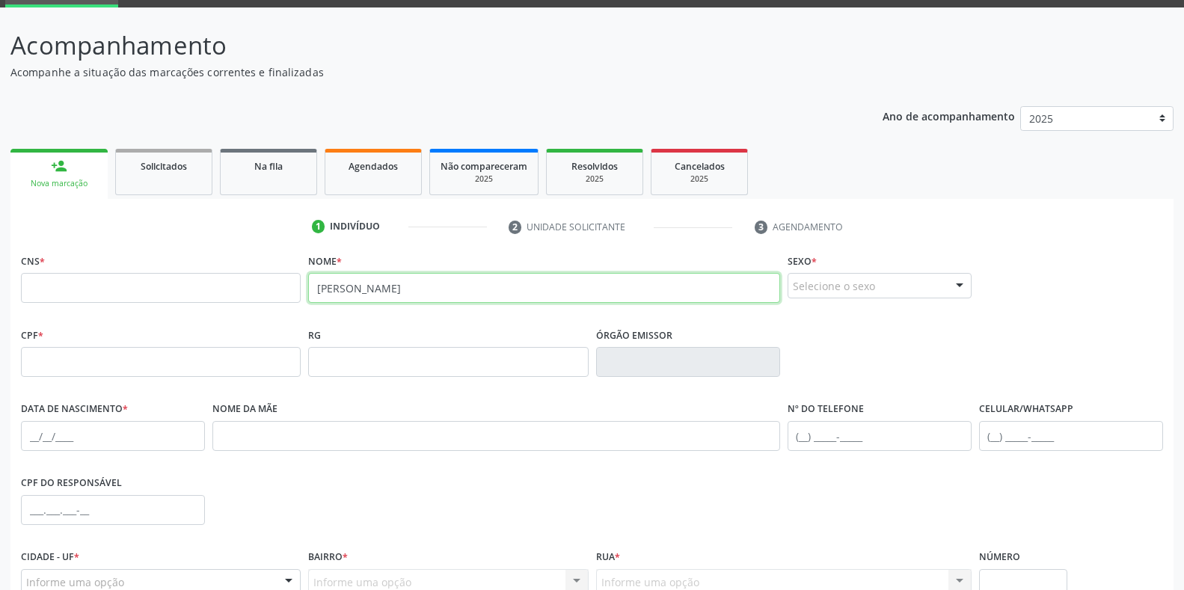
drag, startPoint x: 541, startPoint y: 293, endPoint x: 301, endPoint y: 304, distance: 240.3
click at [301, 304] on div "CNS * Nome * VICTOR GABRIEL RODRIGUES DA SILVA Sexo * Selecione o sexo Masculin…" at bounding box center [591, 287] width 1149 height 74
type input "VICTOR GABRIEL RODRIGUES DA SILVA"
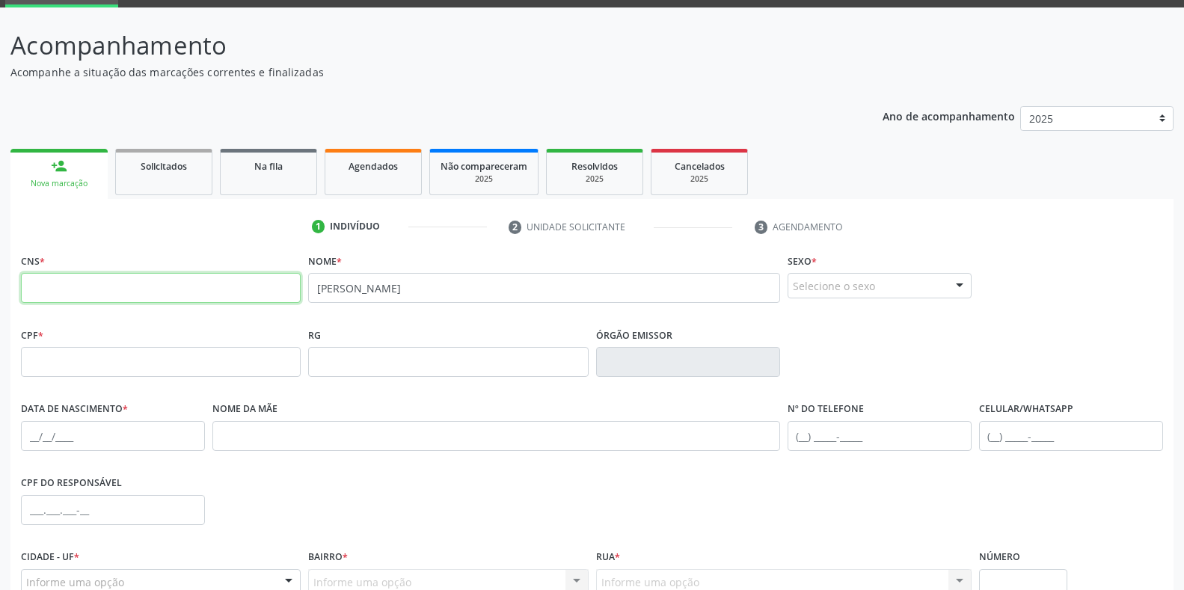
click at [237, 299] on input "text" at bounding box center [161, 288] width 280 height 30
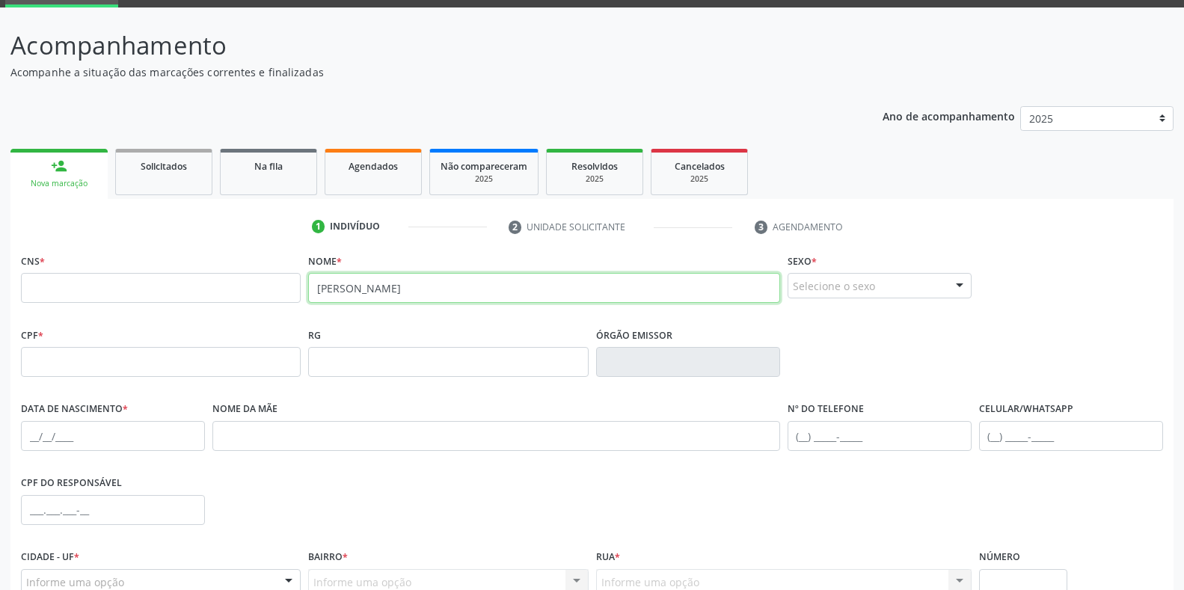
drag, startPoint x: 515, startPoint y: 294, endPoint x: 309, endPoint y: 290, distance: 205.7
click at [309, 290] on input "VICTOR GABRIEL RODRIGUES DA SILVA" at bounding box center [543, 288] width 471 height 30
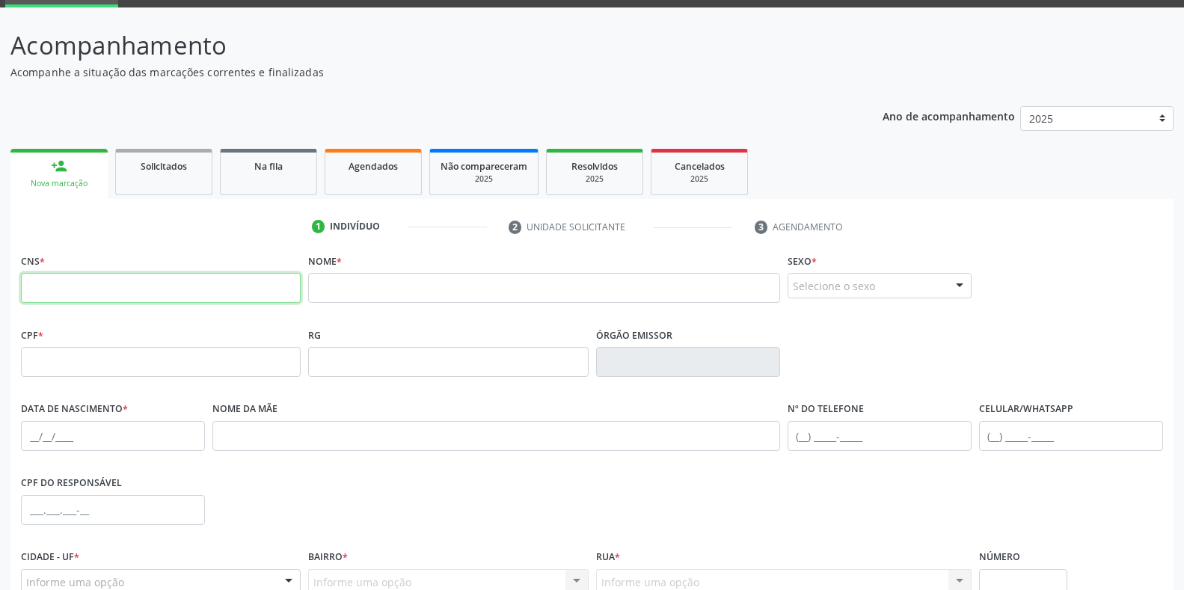
click at [220, 276] on input "text" at bounding box center [161, 288] width 280 height 30
paste input "898 0062 1638 1042"
type input "898 0062 1638 1042"
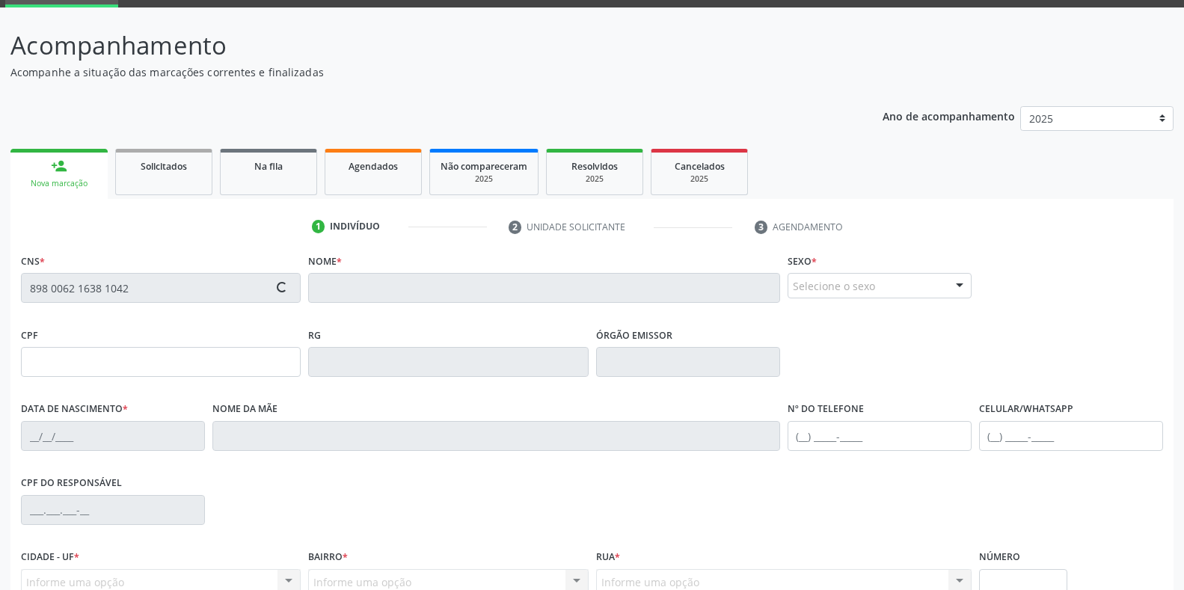
type input "588.156.498-75"
type input "23/07/2020"
type input "Ana Carolina da Silva Merenço"
type input "(87) 99999-9999"
type input "S/N"
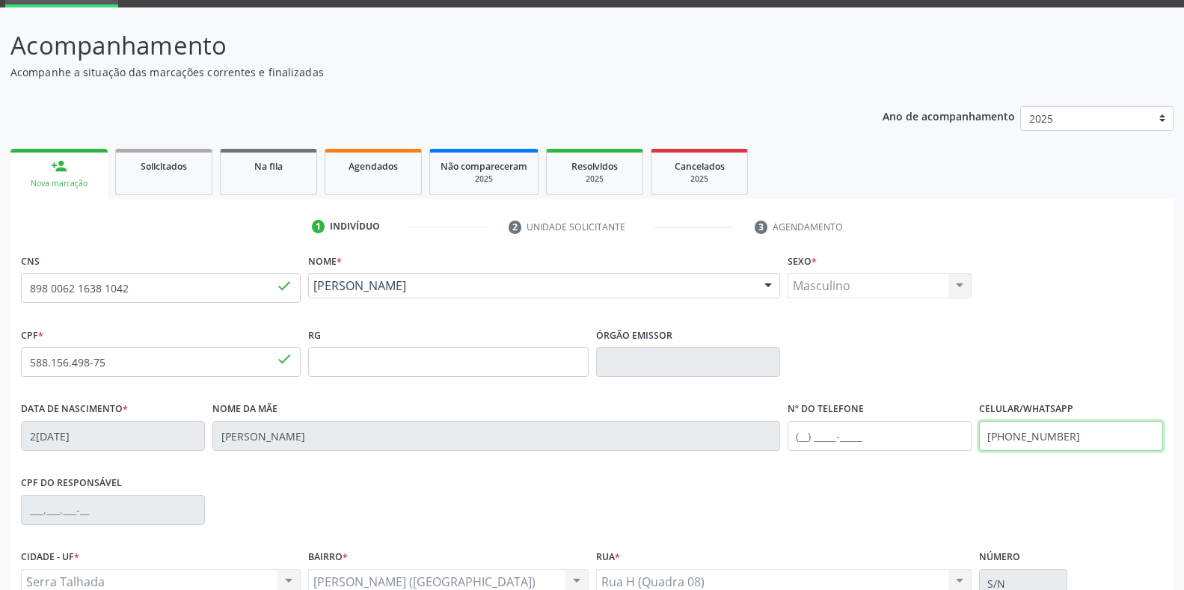
drag, startPoint x: 1119, startPoint y: 440, endPoint x: 935, endPoint y: 440, distance: 184.0
click at [935, 440] on div "Data de nascimento * 23/07/2020 Nome da mãe Ana Carolina da Silva Merenço Nº do…" at bounding box center [591, 435] width 1149 height 74
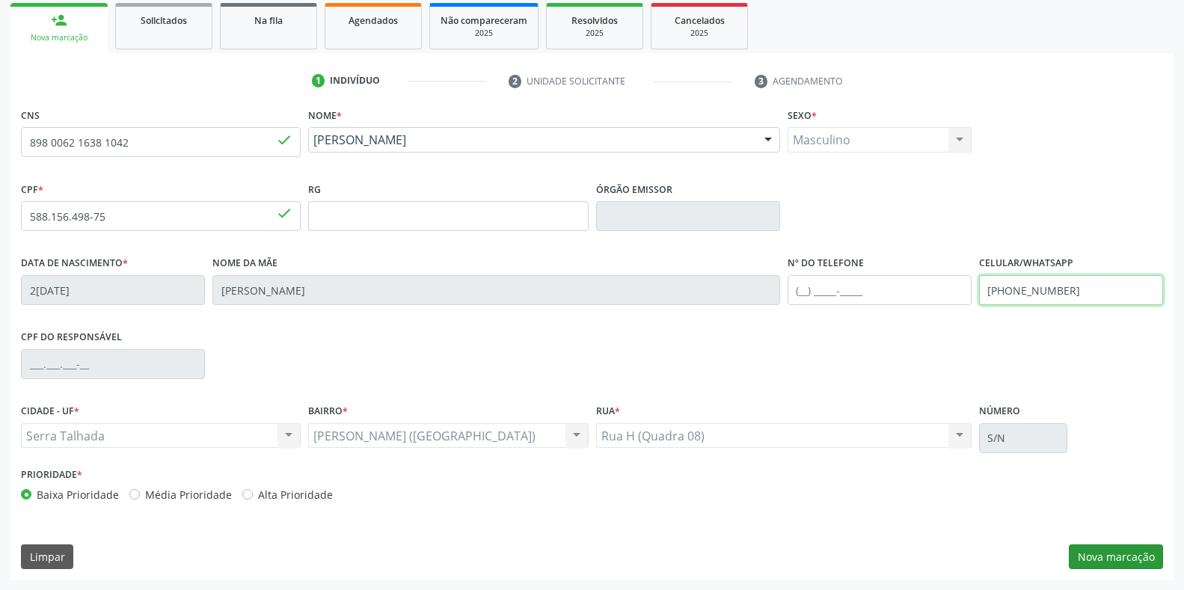
type input "(87) 99628-6168"
click at [1140, 555] on button "Nova marcação" at bounding box center [1116, 556] width 94 height 25
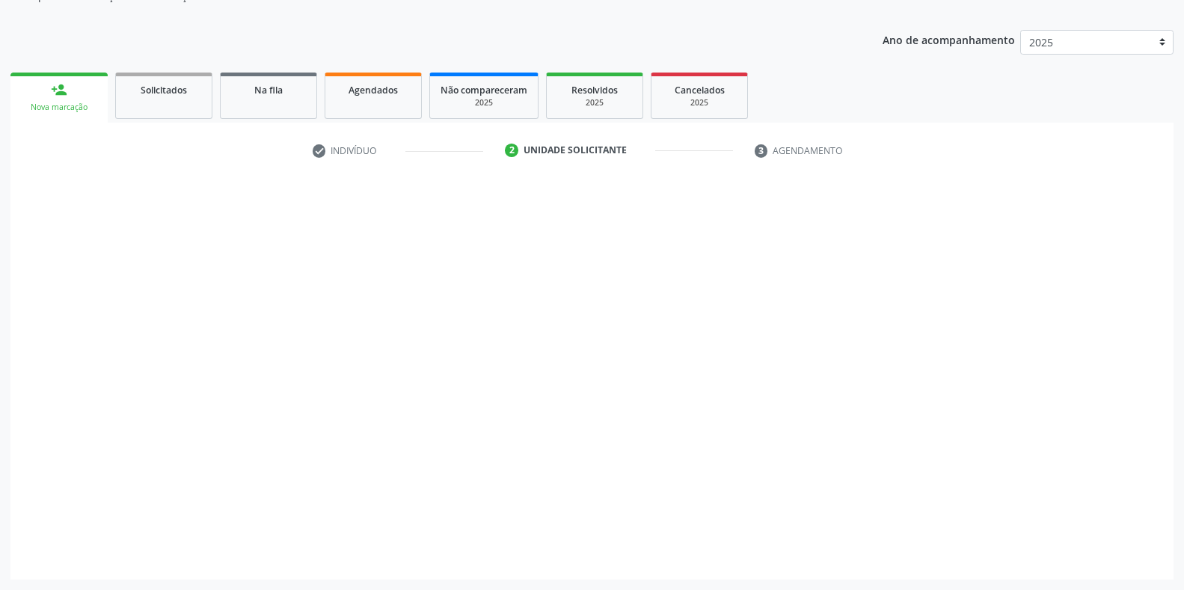
scroll to position [151, 0]
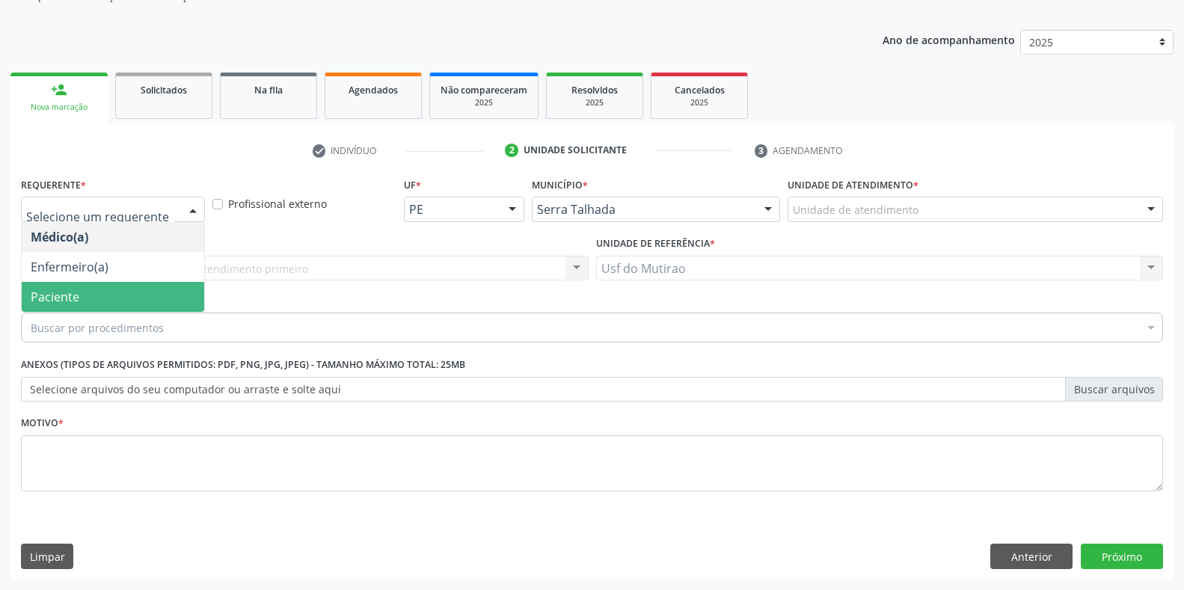
click at [156, 291] on span "Paciente" at bounding box center [113, 297] width 182 height 30
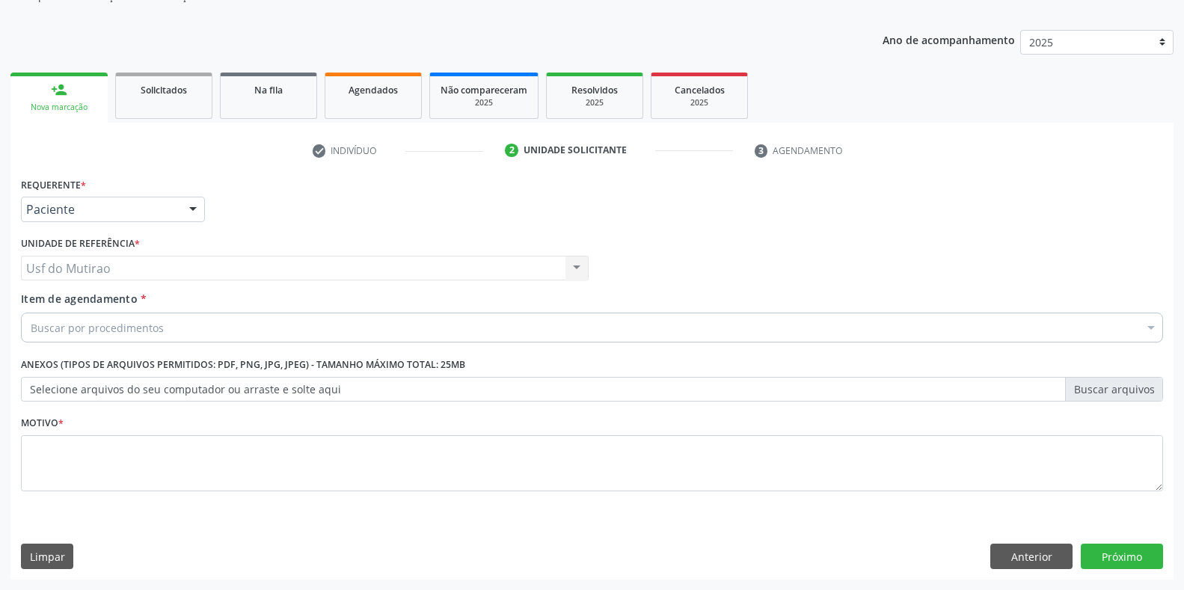
click at [206, 328] on div "Buscar por procedimentos" at bounding box center [592, 328] width 1142 height 30
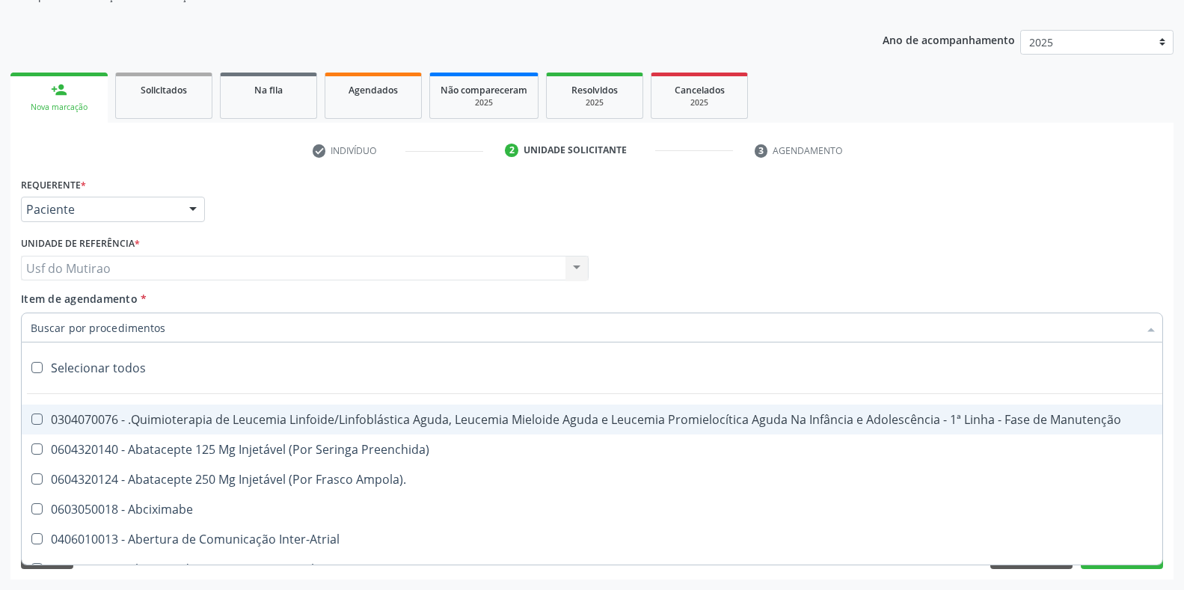
click at [206, 328] on input "Item de agendamento *" at bounding box center [585, 328] width 1108 height 30
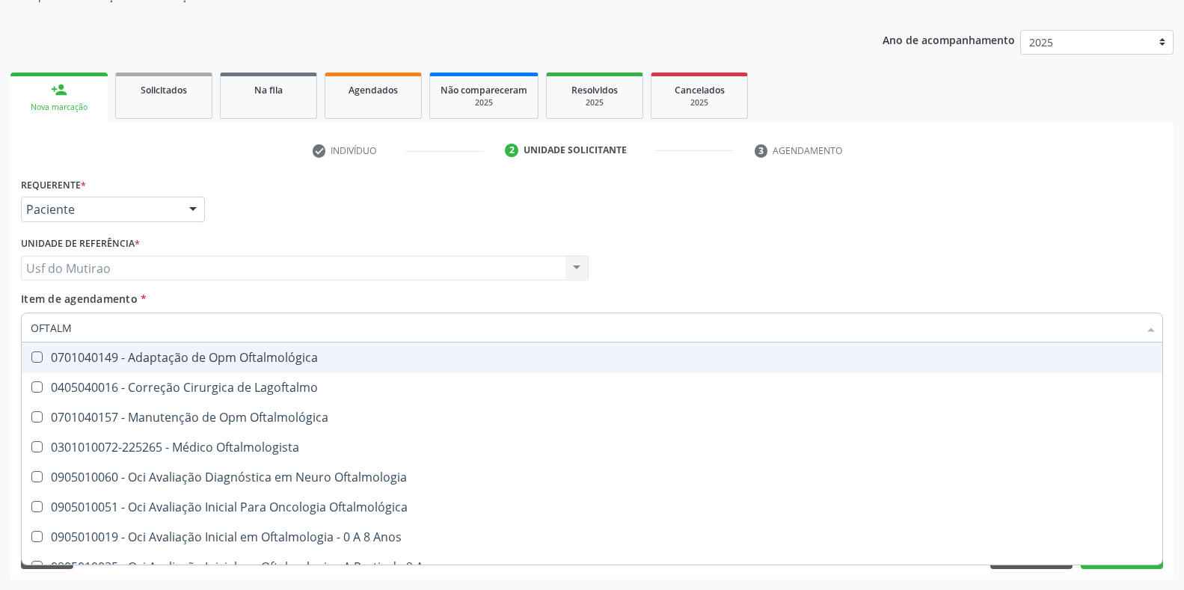
type input "OFTALMO"
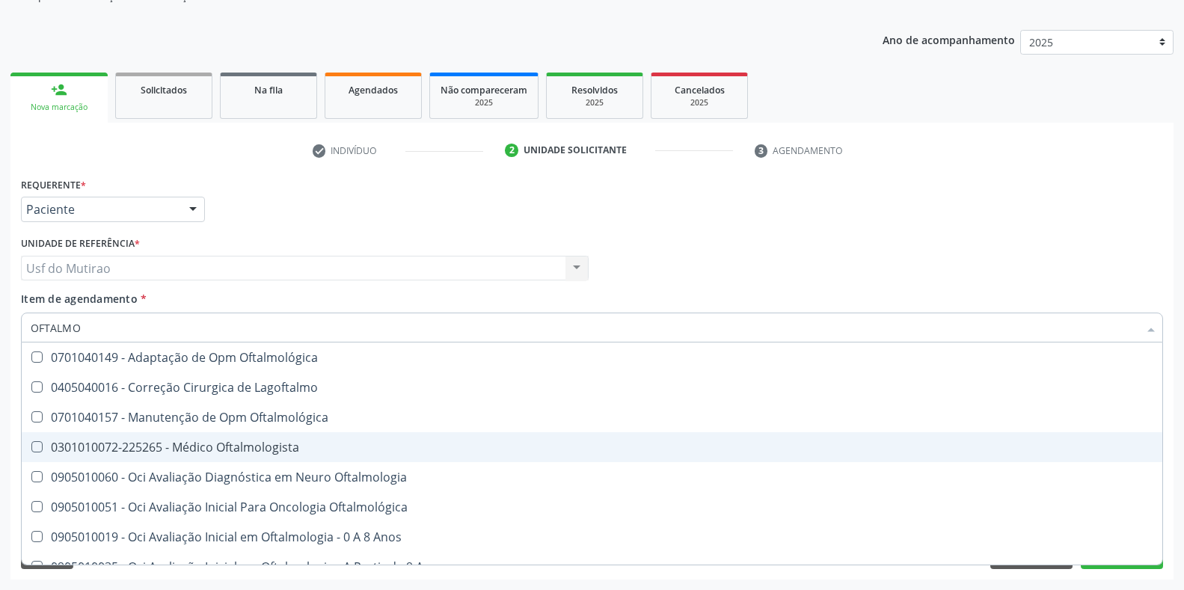
click at [256, 441] on div "0301010072-225265 - Médico Oftalmologista" at bounding box center [592, 447] width 1123 height 12
checkbox Oftalmologista "true"
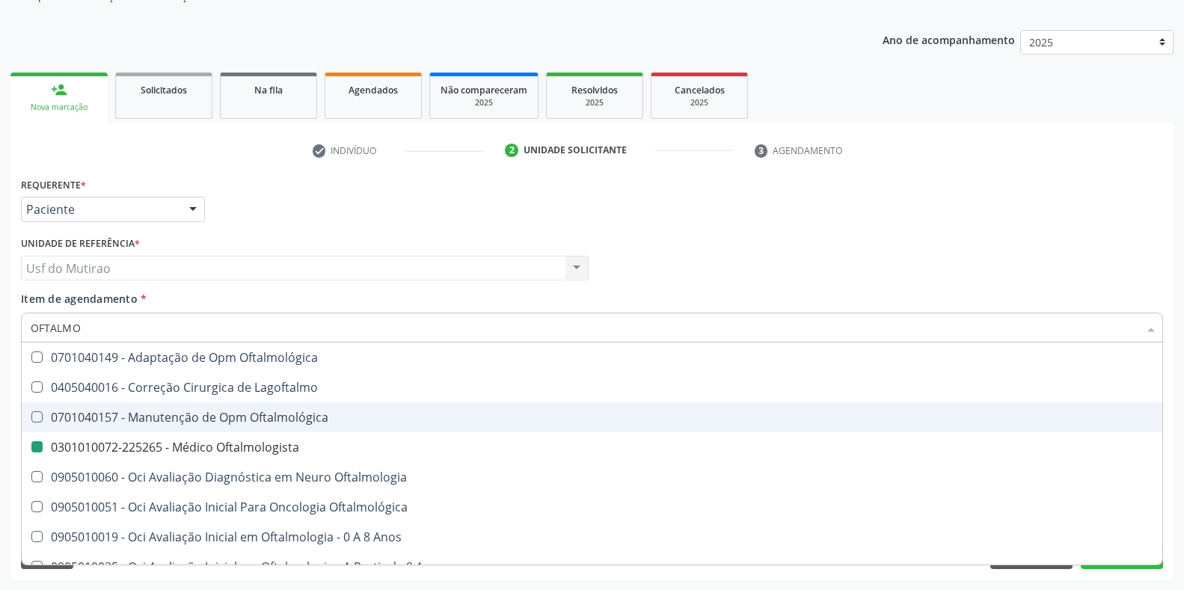
click at [334, 221] on div "Requerente * Paciente Médico(a) Enfermeiro(a) Paciente Nenhum resultado encontr…" at bounding box center [591, 203] width 1149 height 58
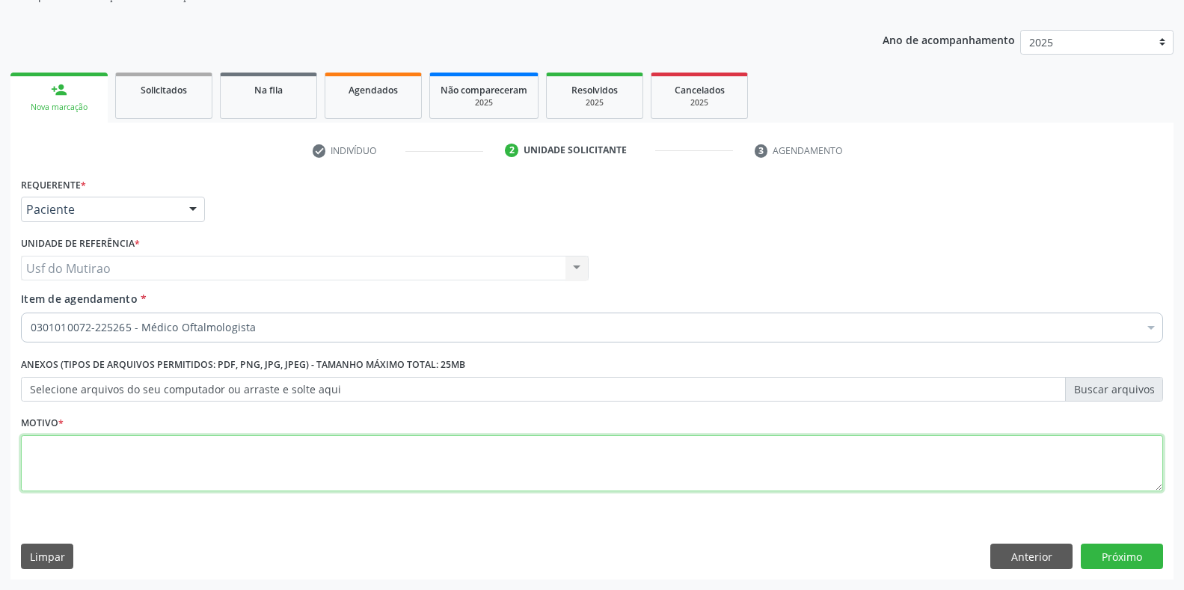
click at [547, 467] on textarea at bounding box center [592, 463] width 1142 height 57
type textarea ","
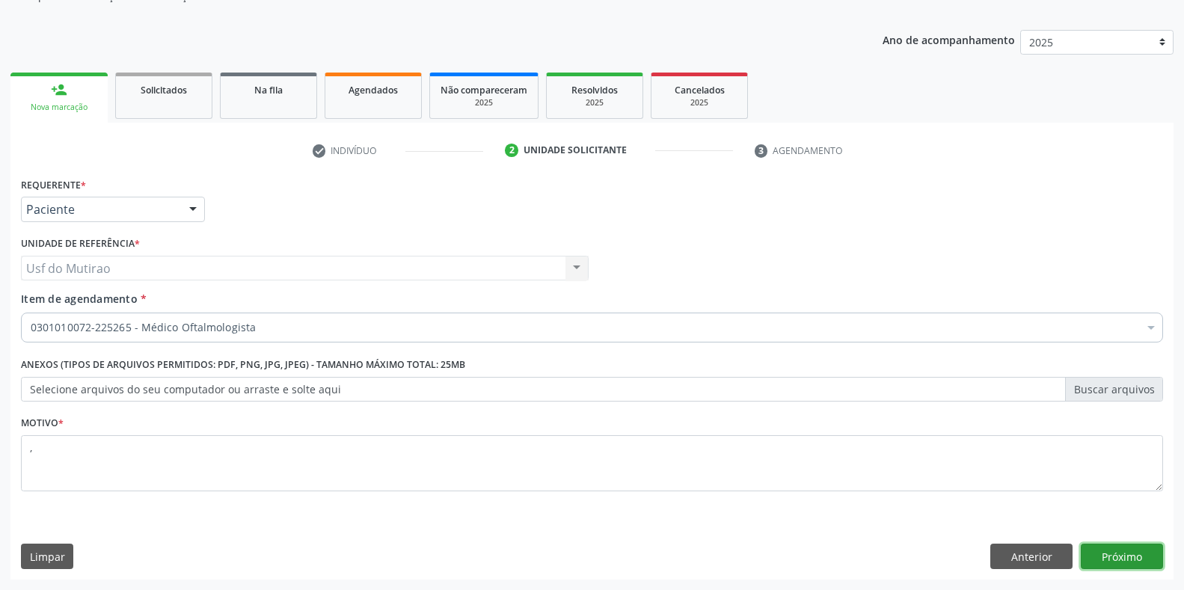
click at [1144, 553] on button "Próximo" at bounding box center [1122, 556] width 82 height 25
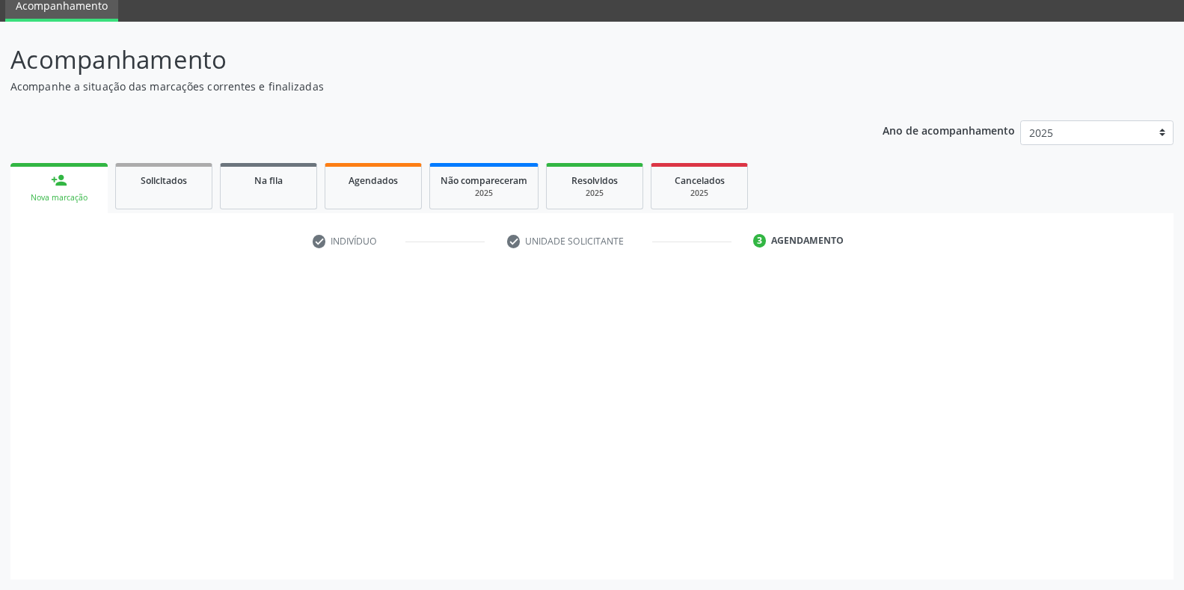
scroll to position [61, 0]
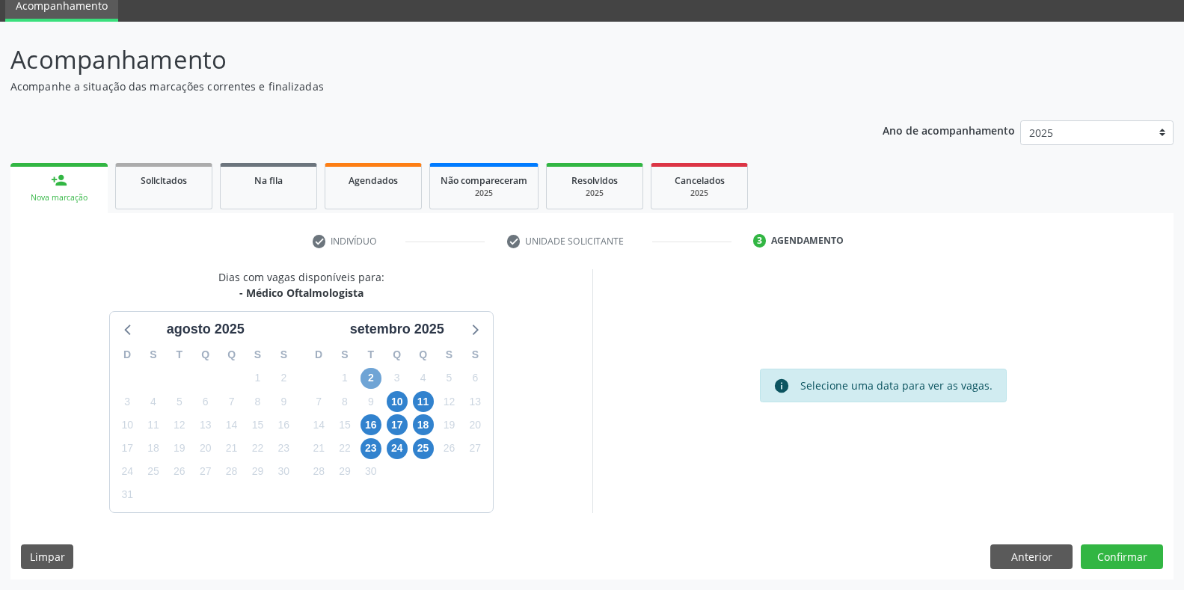
click at [370, 381] on span "2" at bounding box center [370, 378] width 21 height 21
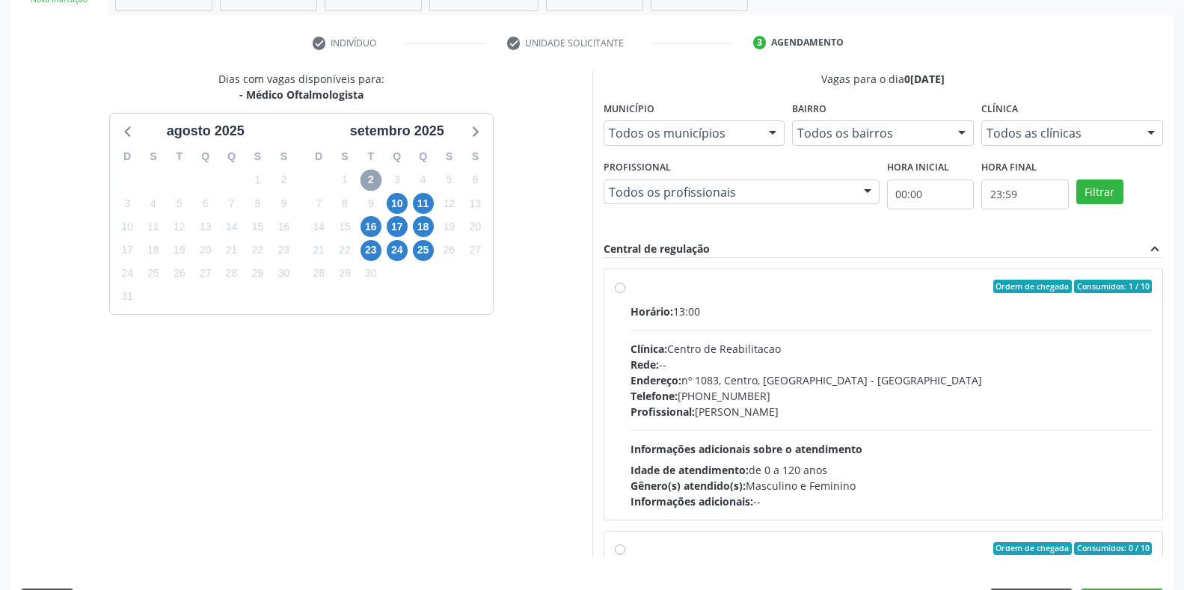
scroll to position [285, 0]
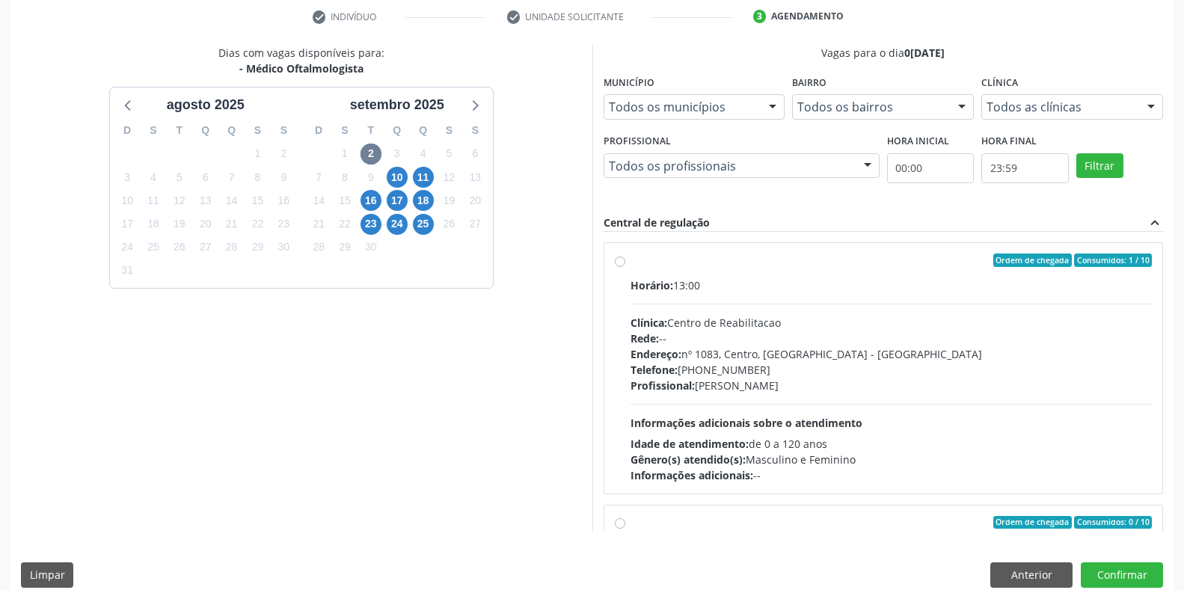
click at [697, 282] on div "Horário: 13:00" at bounding box center [891, 285] width 522 height 16
click at [625, 267] on input "Ordem de chegada Consumidos: 1 / 10 Horário: 13:00 Clínica: Centro de Reabilita…" at bounding box center [620, 260] width 10 height 13
radio input "true"
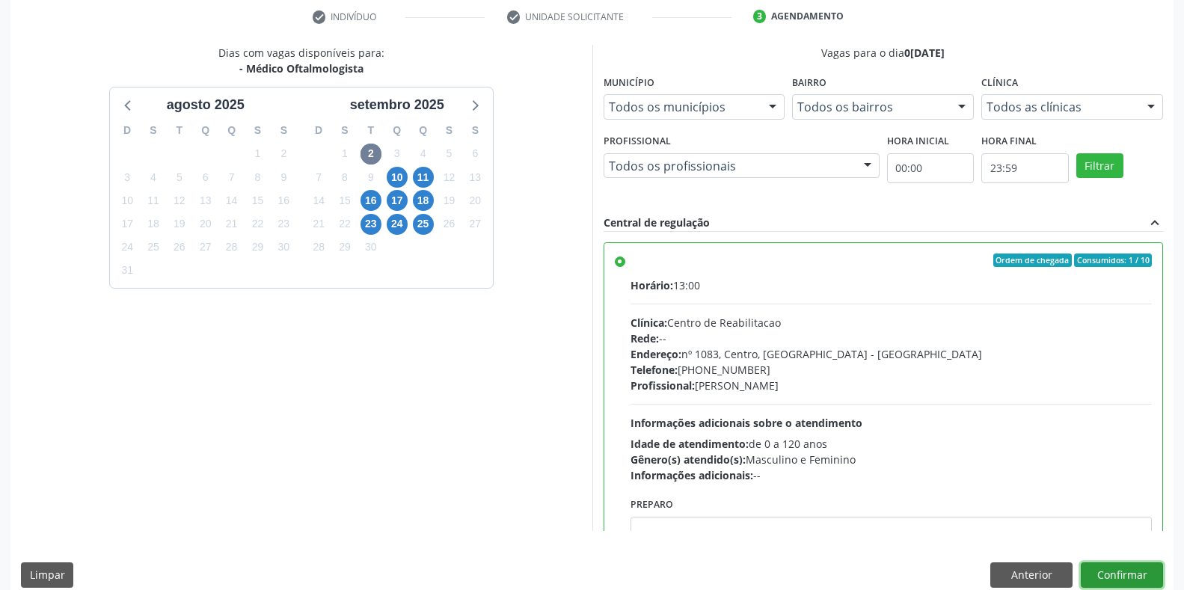
click at [1112, 580] on button "Confirmar" at bounding box center [1122, 574] width 82 height 25
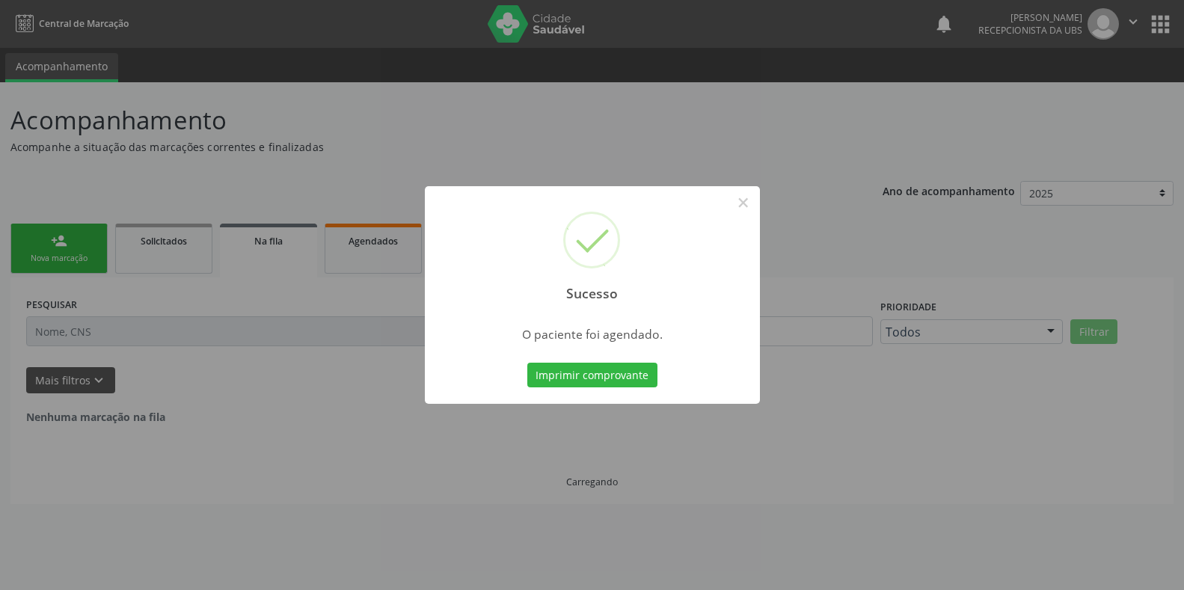
scroll to position [0, 0]
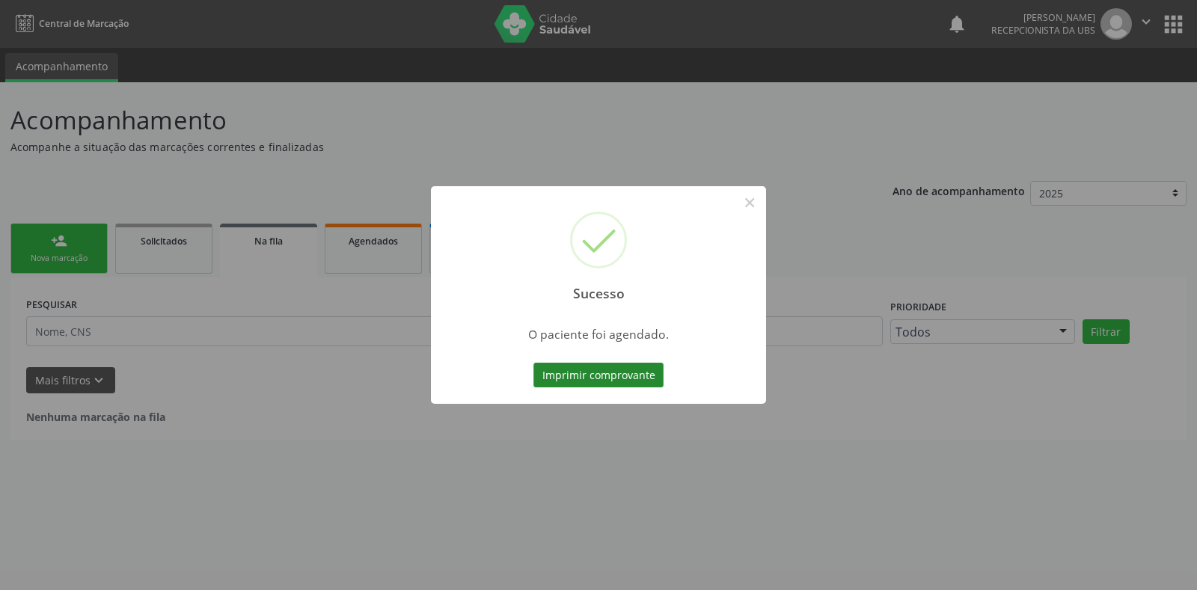
click at [586, 378] on button "Imprimir comprovante" at bounding box center [598, 375] width 130 height 25
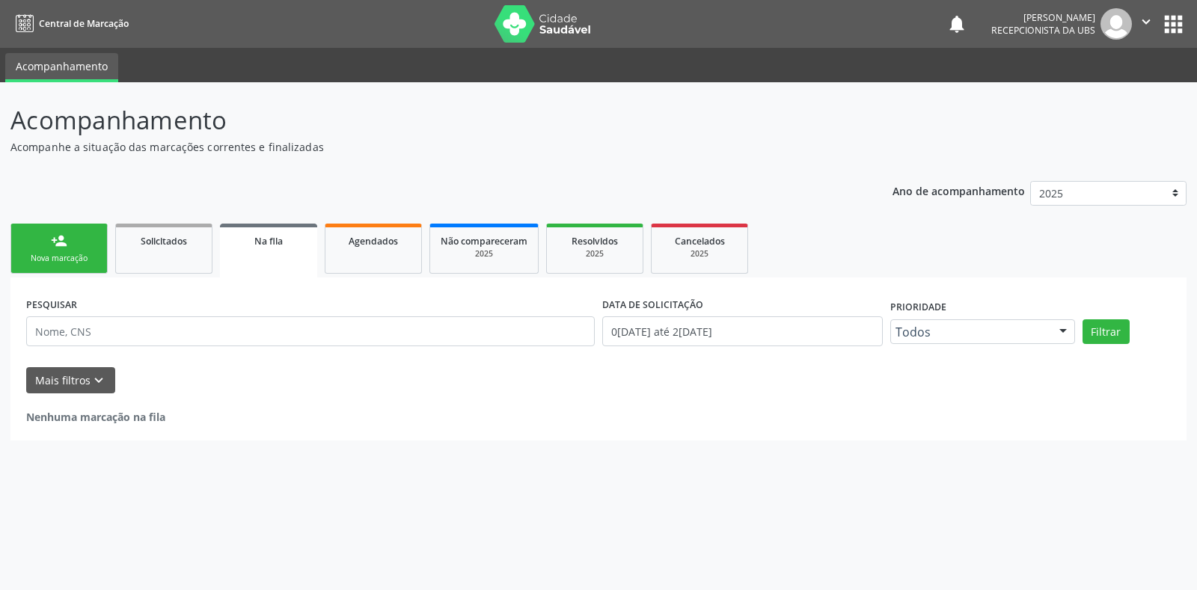
click at [43, 260] on div "Nova marcação" at bounding box center [59, 258] width 75 height 11
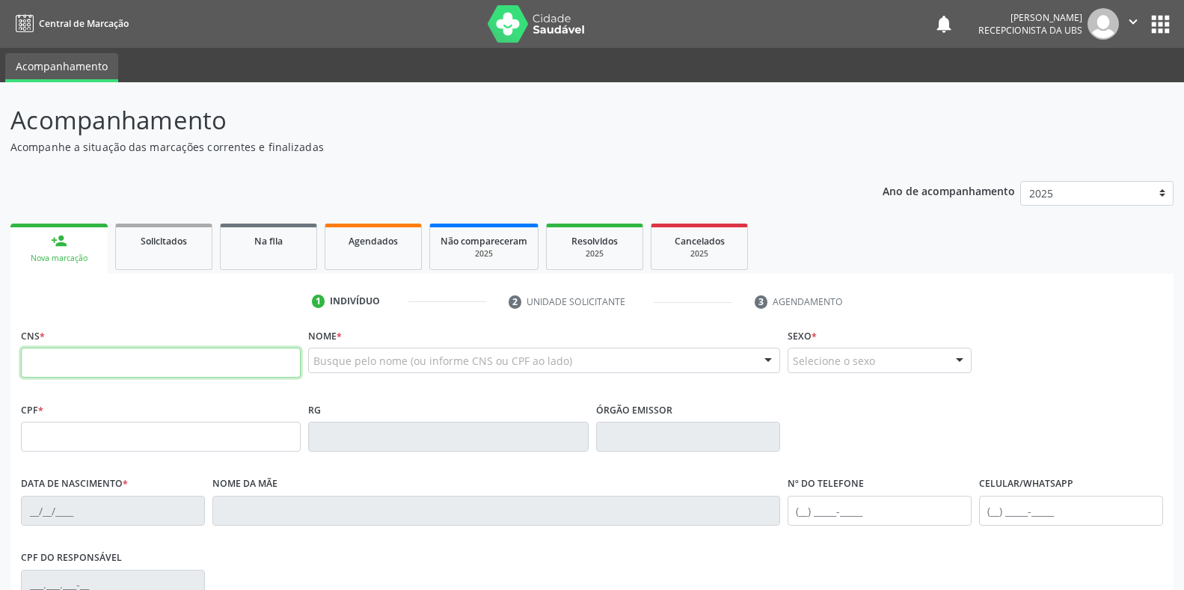
click at [149, 363] on input "text" at bounding box center [161, 363] width 280 height 30
click at [125, 367] on input "text" at bounding box center [161, 363] width 280 height 30
type input "898 0051 6979 5256"
type input "160.665.184-61"
type input "01/03/2009"
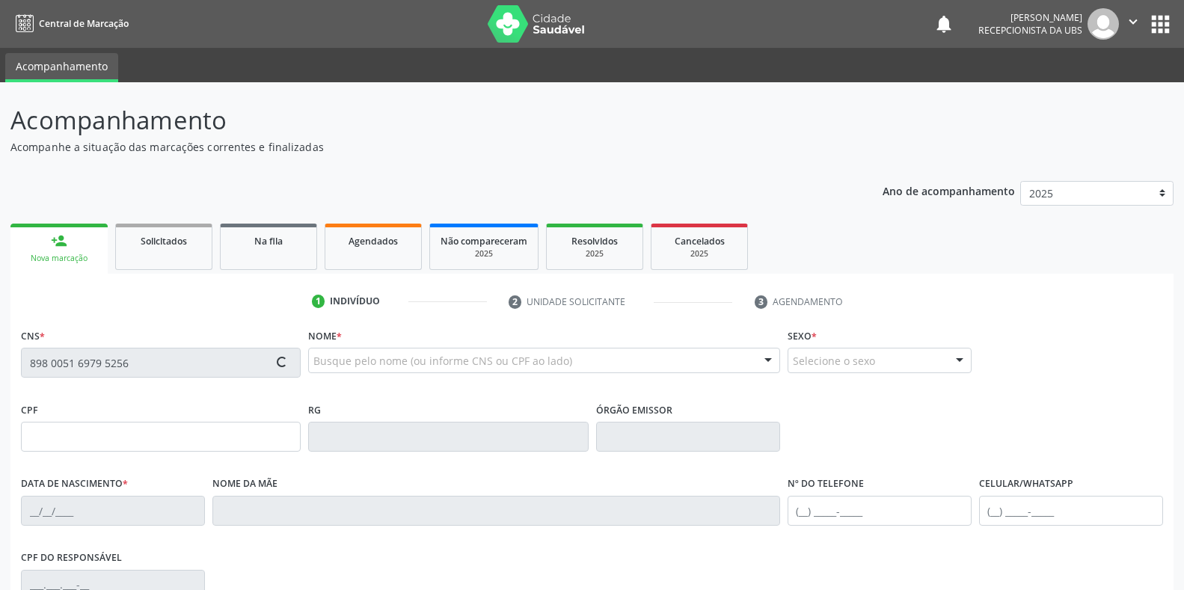
type input "Hilda Cristina Nunes Frazao"
type input "[PHONE_NUMBER]"
type input "088.199.644-06"
type input "80"
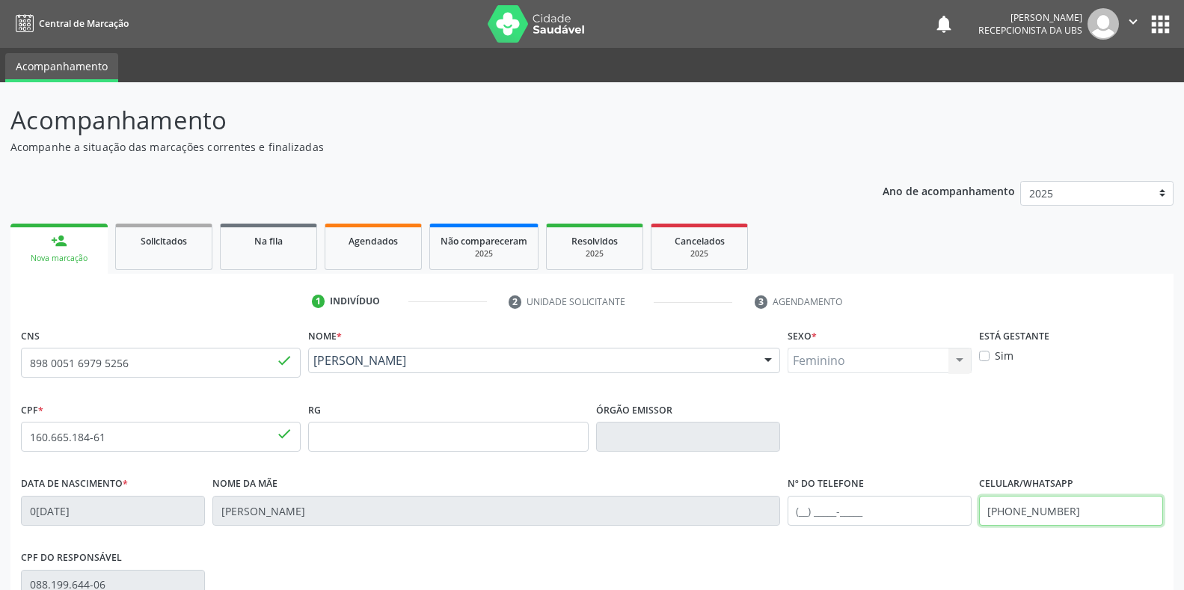
drag, startPoint x: 1092, startPoint y: 515, endPoint x: 938, endPoint y: 515, distance: 154.1
click at [938, 515] on div "Data de nascimento * 01/03/2009 Nome da mãe Hilda Cristina Nunes Frazao Nº do T…" at bounding box center [591, 510] width 1149 height 74
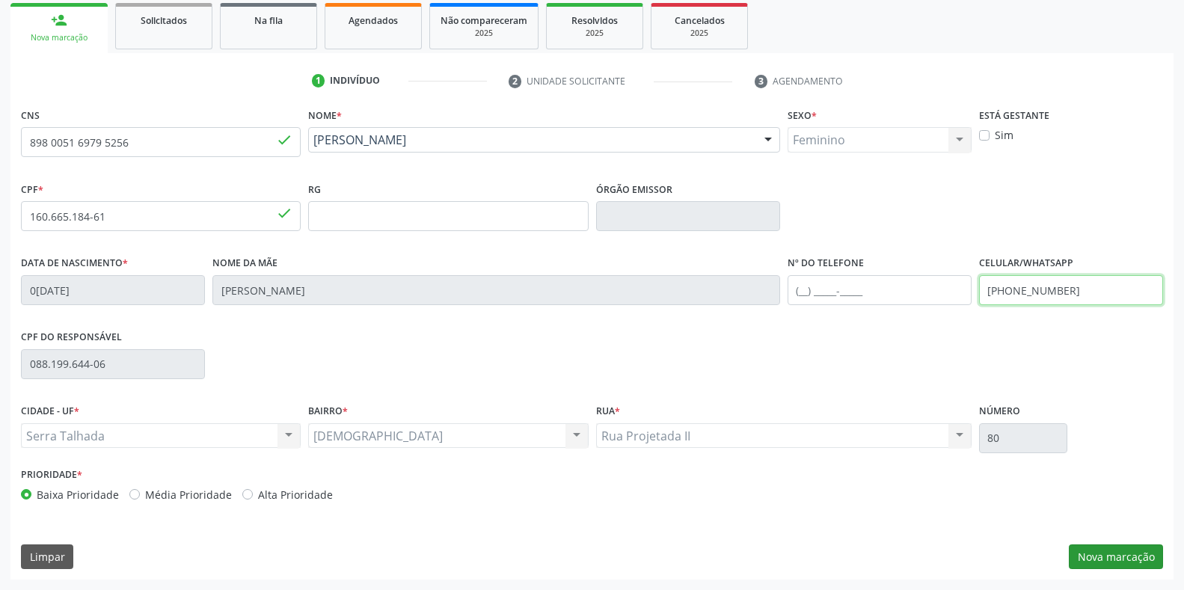
type input "(87) 99995-1277"
click at [1101, 554] on button "Nova marcação" at bounding box center [1116, 556] width 94 height 25
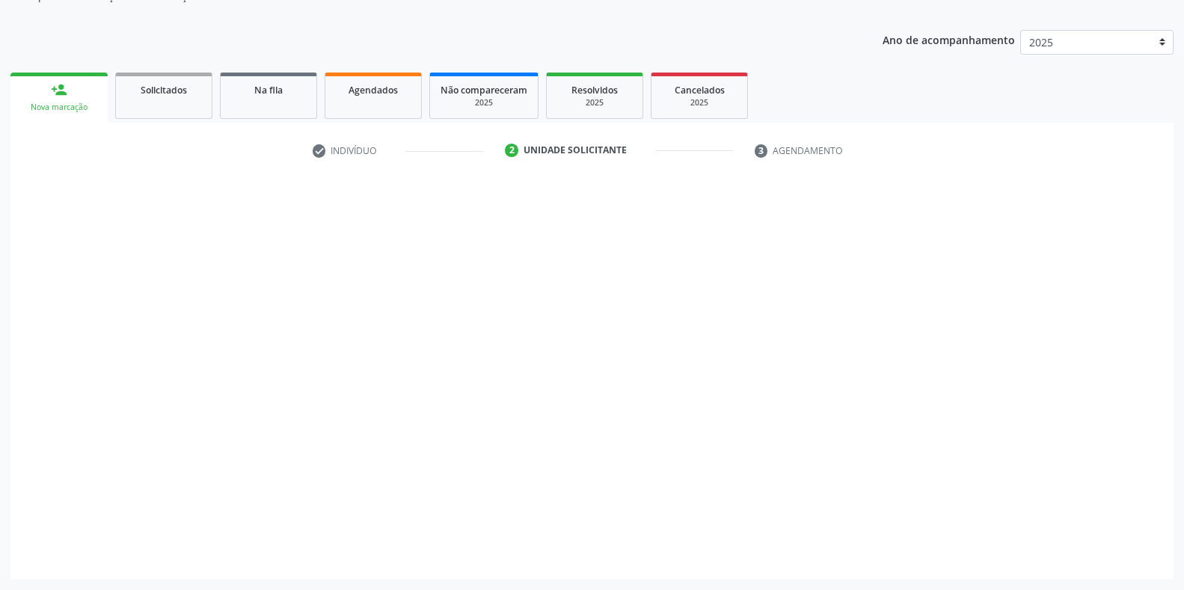
scroll to position [151, 0]
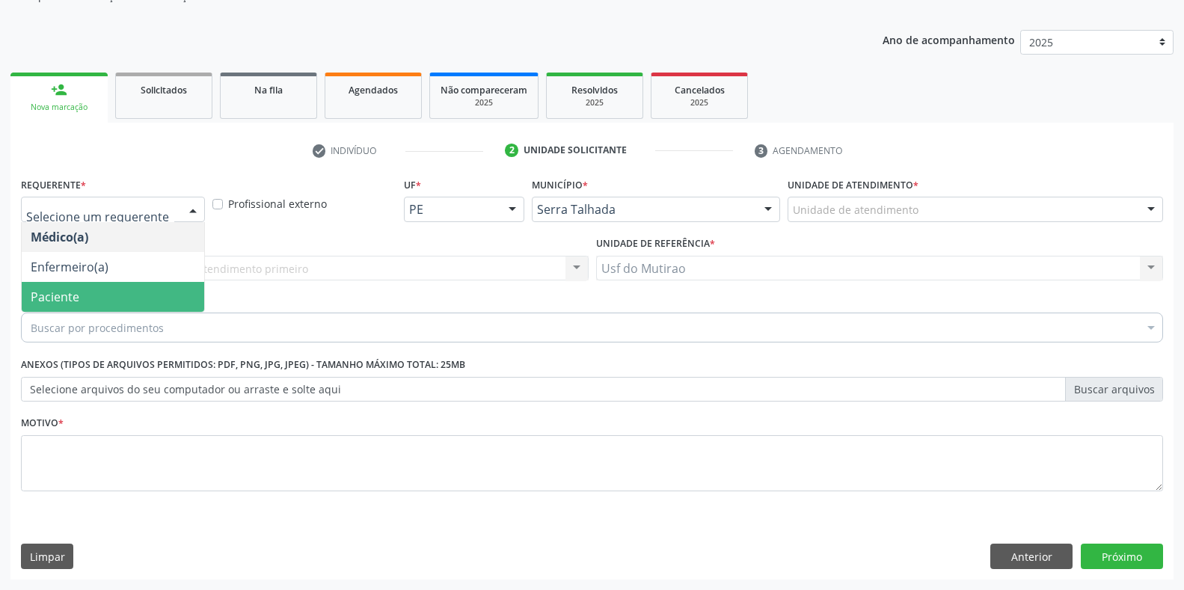
click at [95, 298] on span "Paciente" at bounding box center [113, 297] width 182 height 30
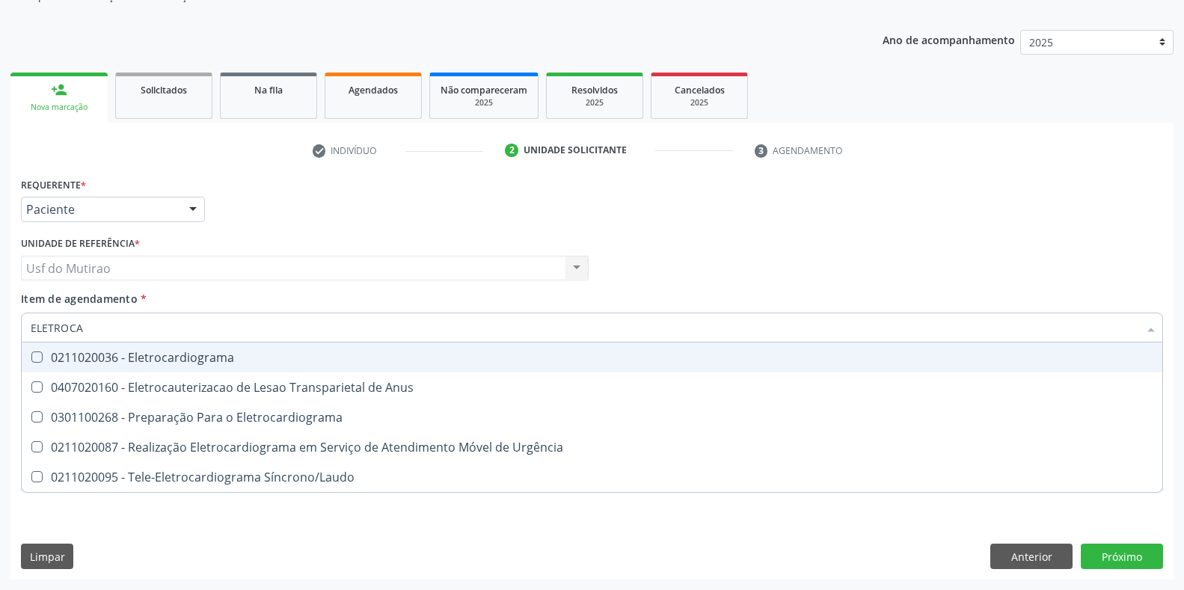
type input "ELETROCAR"
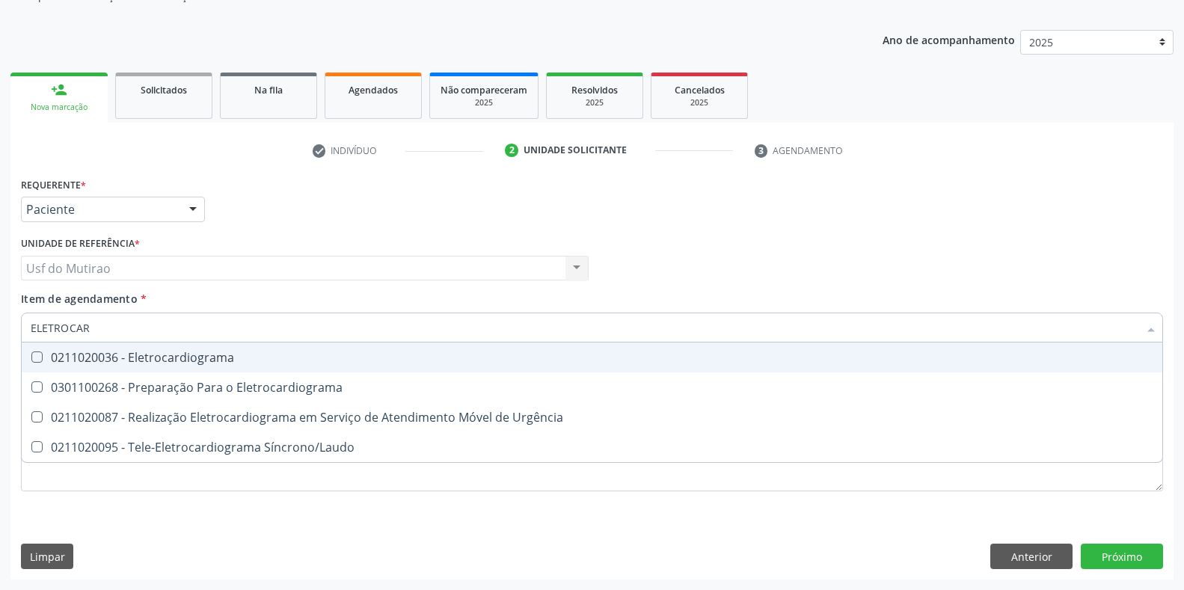
click at [142, 354] on div "0211020036 - Eletrocardiograma" at bounding box center [592, 358] width 1123 height 12
checkbox Eletrocardiograma "true"
click at [355, 231] on div "Requerente * Paciente Médico(a) Enfermeiro(a) Paciente Nenhum resultado encontr…" at bounding box center [591, 203] width 1149 height 58
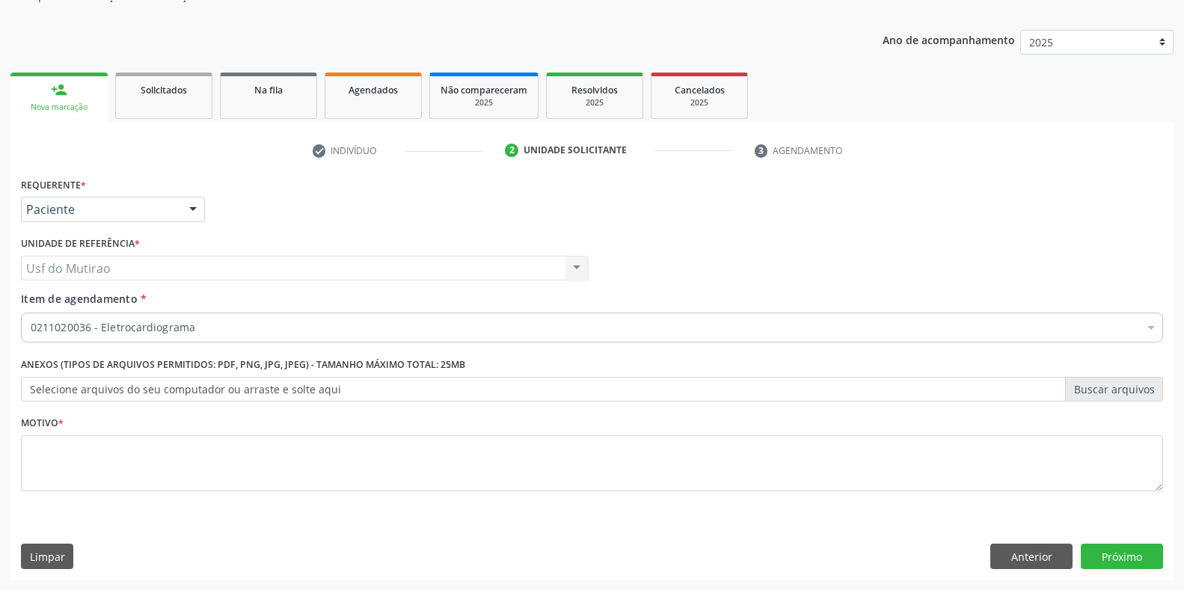
click at [330, 485] on li "Não selecionados" at bounding box center [613, 472] width 1182 height 40
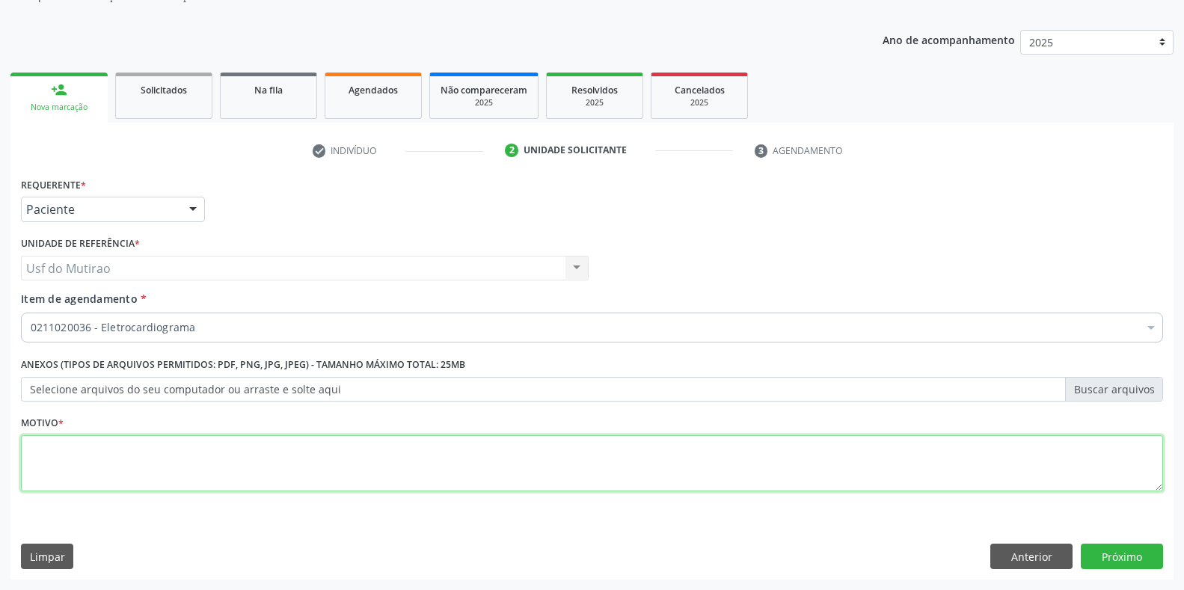
click at [330, 473] on textarea at bounding box center [592, 463] width 1142 height 57
type textarea "."
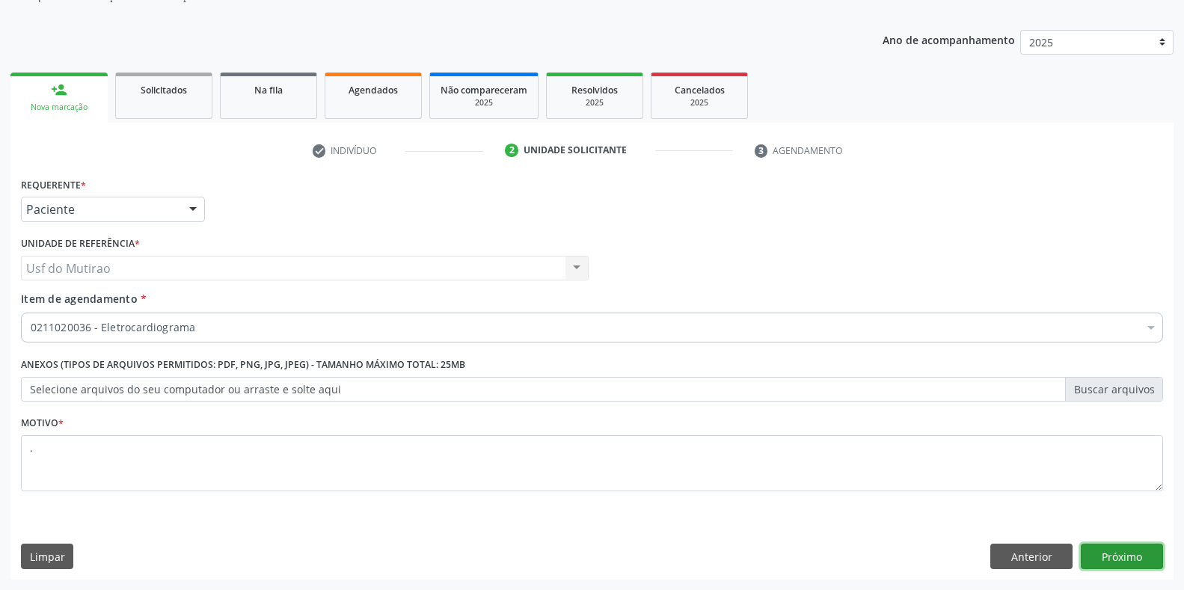
click at [1102, 550] on button "Próximo" at bounding box center [1122, 556] width 82 height 25
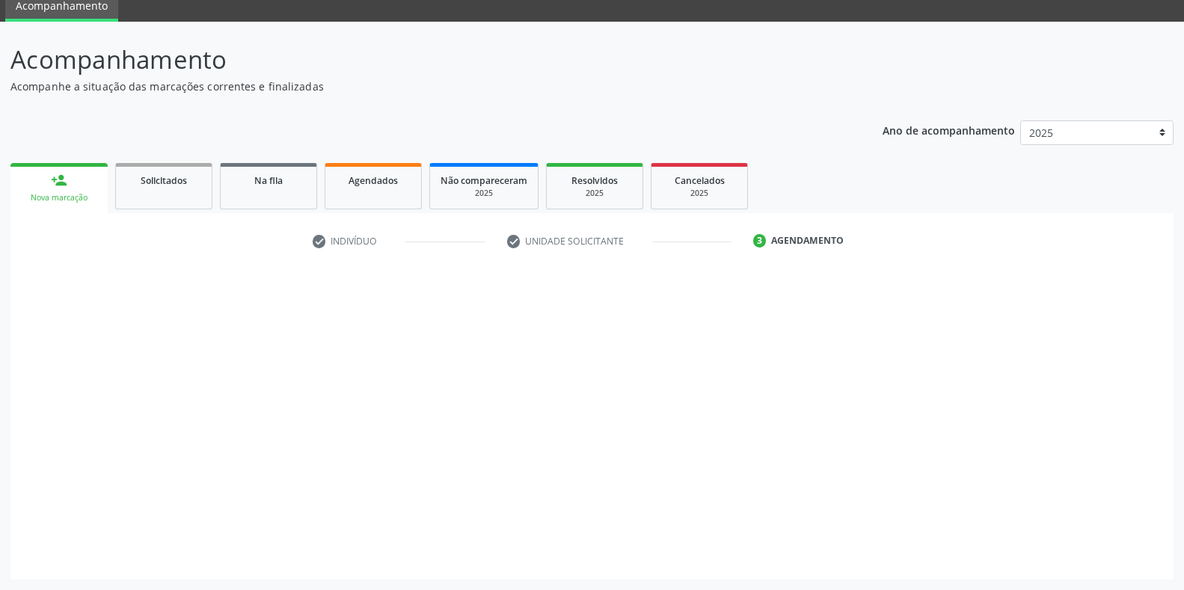
scroll to position [61, 0]
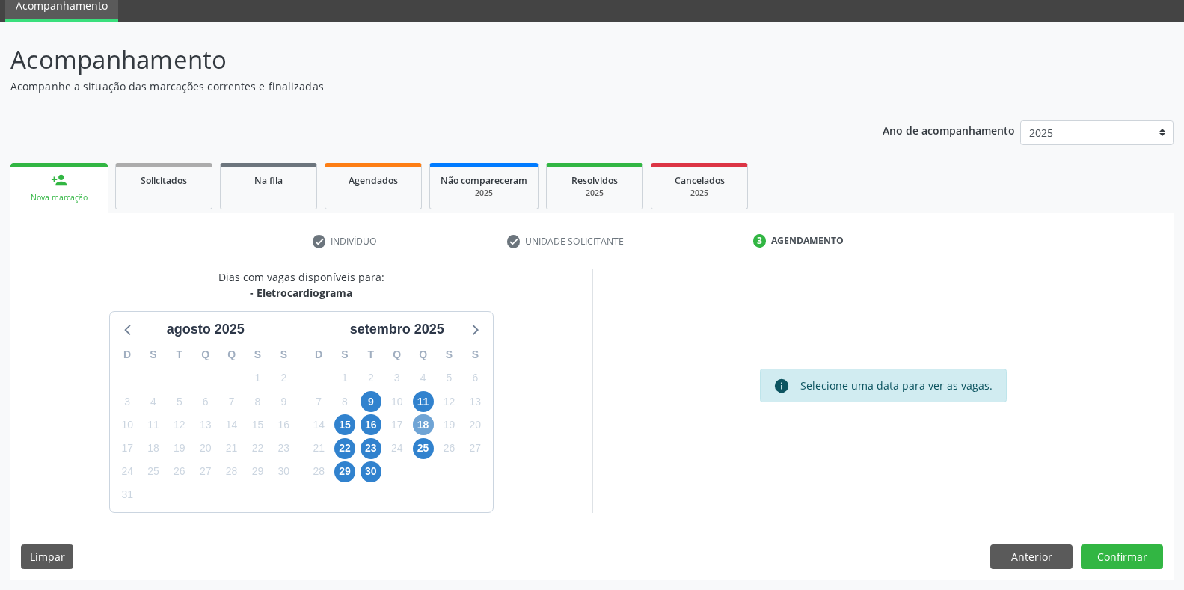
click at [418, 427] on span "18" at bounding box center [423, 424] width 21 height 21
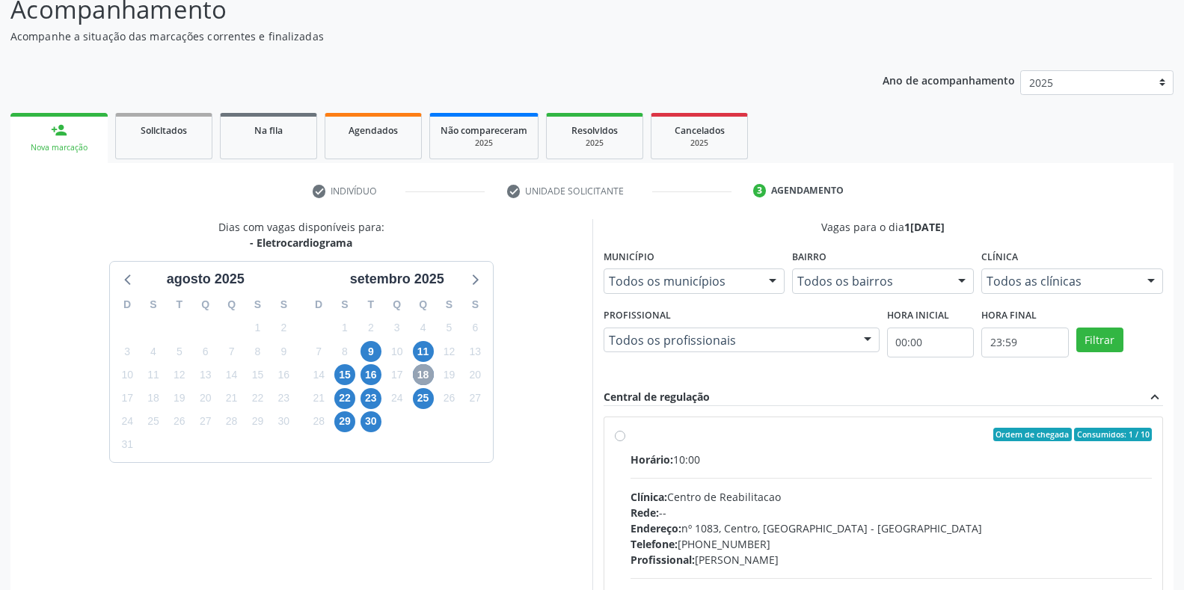
scroll to position [135, 0]
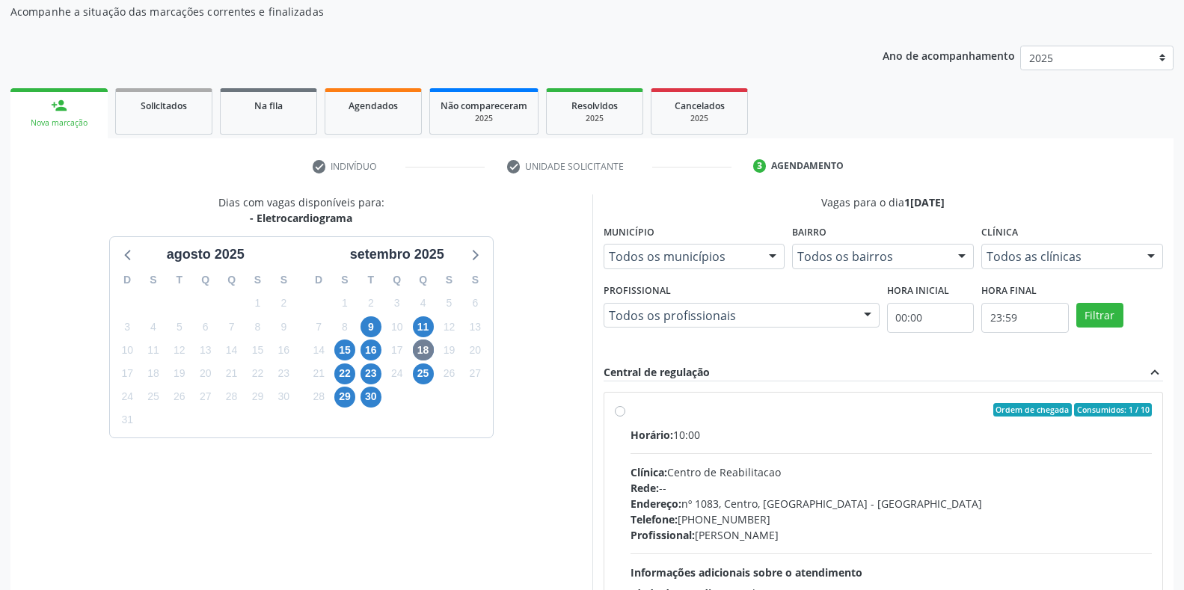
click at [708, 452] on div "Horário: 10:00 Clínica: Centro de Reabilitacao Rede: -- Endereço: nº 1083, Cent…" at bounding box center [891, 530] width 522 height 206
click at [625, 417] on input "Ordem de chegada Consumidos: 1 / 10 Horário: 10:00 Clínica: Centro de Reabilita…" at bounding box center [620, 409] width 10 height 13
radio input "true"
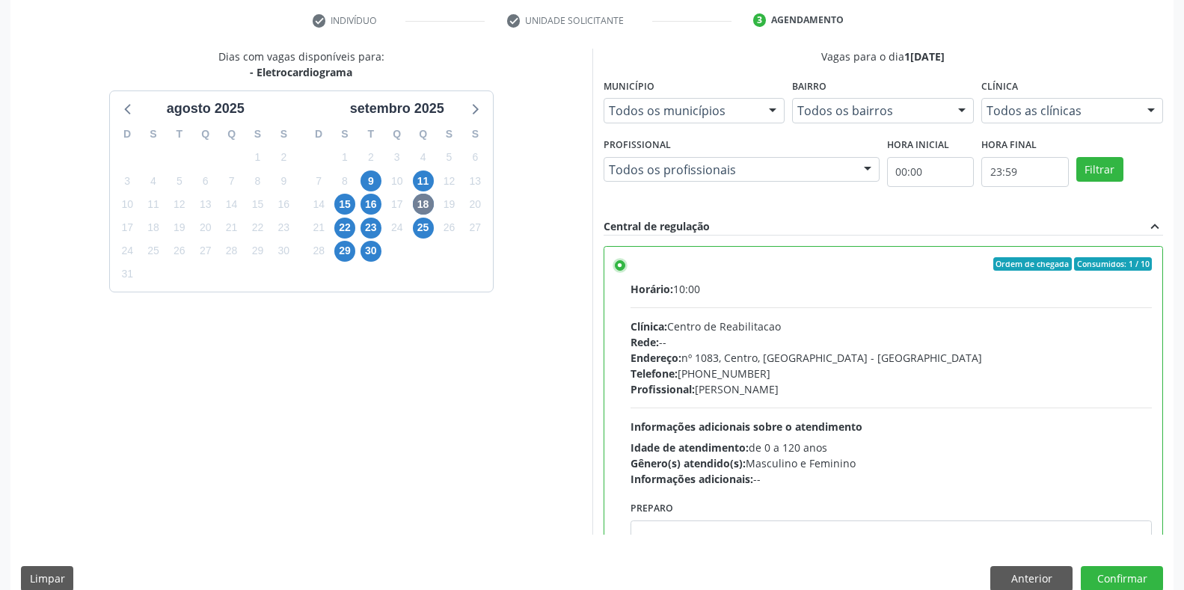
scroll to position [304, 0]
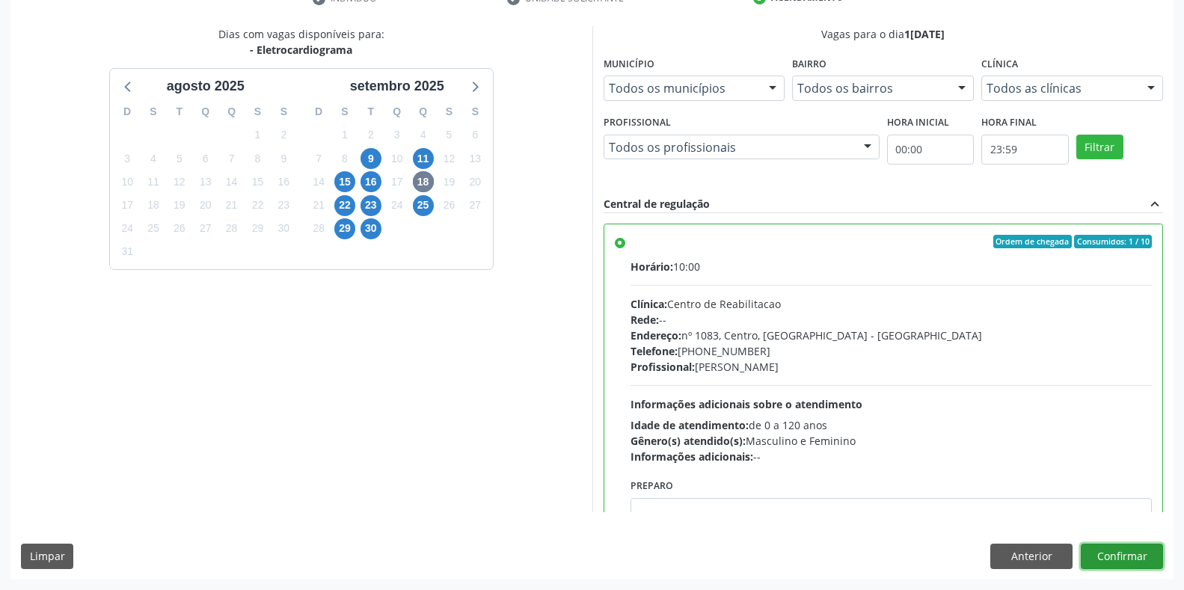
click at [1116, 545] on button "Confirmar" at bounding box center [1122, 556] width 82 height 25
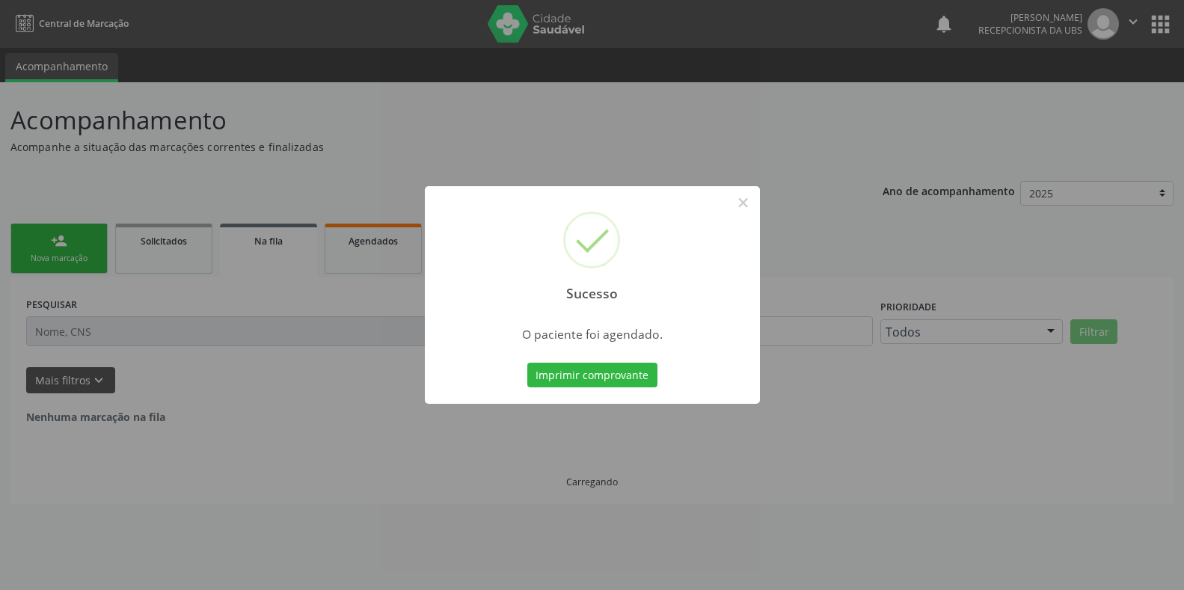
scroll to position [0, 0]
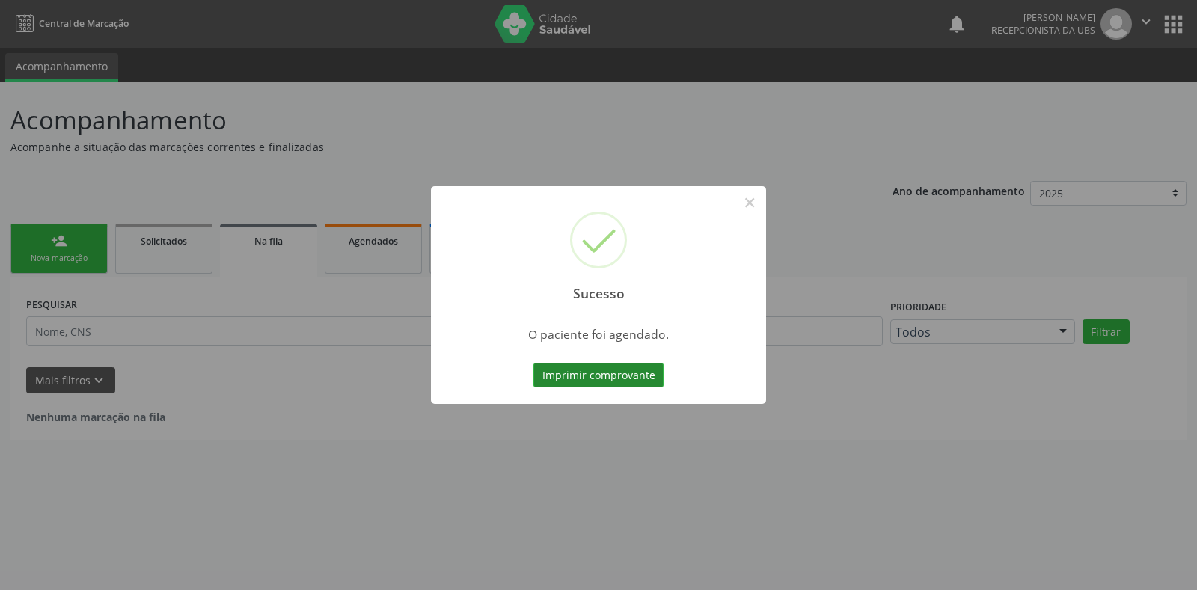
click at [591, 376] on button "Imprimir comprovante" at bounding box center [598, 375] width 130 height 25
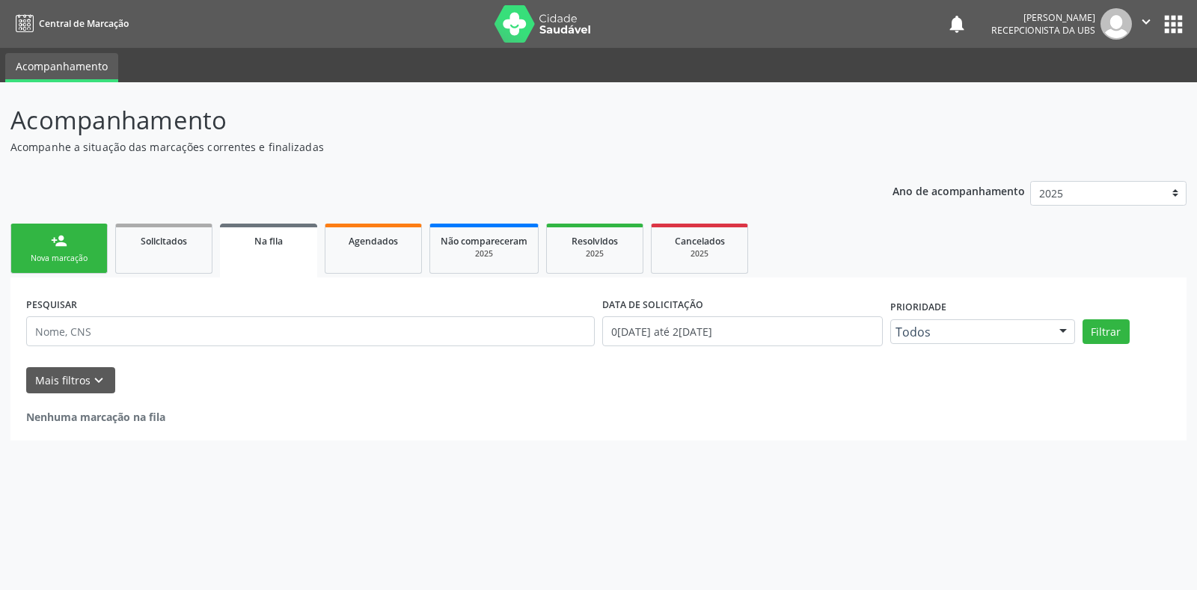
click at [50, 259] on div "Nova marcação" at bounding box center [59, 258] width 75 height 11
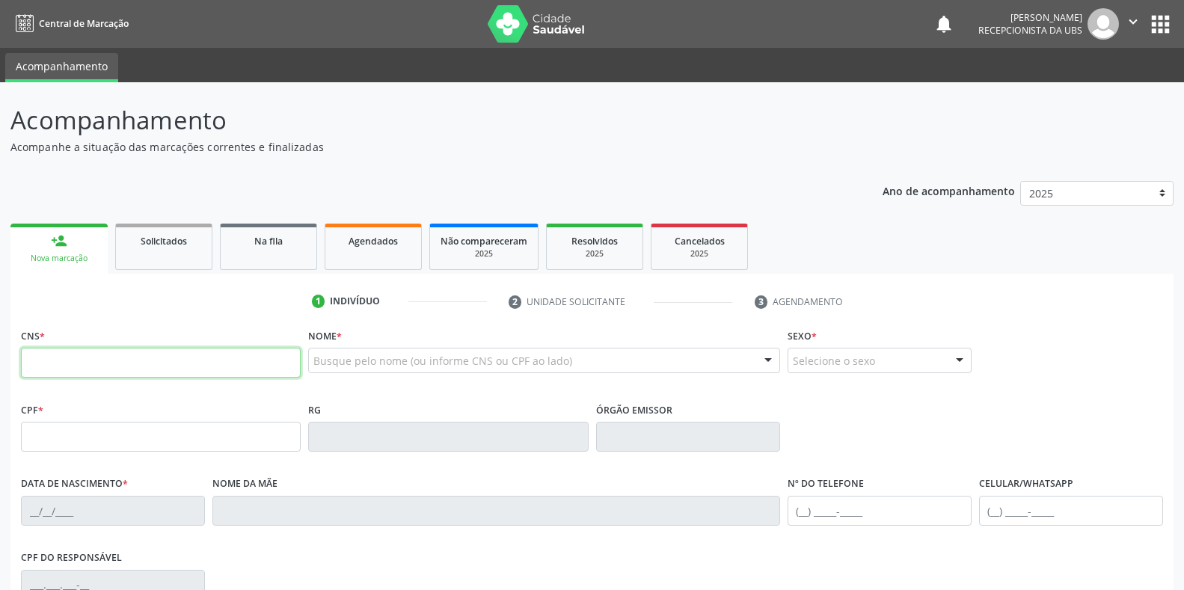
click at [64, 358] on input "text" at bounding box center [161, 363] width 280 height 30
type input "898 0029 8748 8493"
type input "17/06/1972"
type input "Rosa Noemia dos Santos Silva"
type input "(87) 99664-2981"
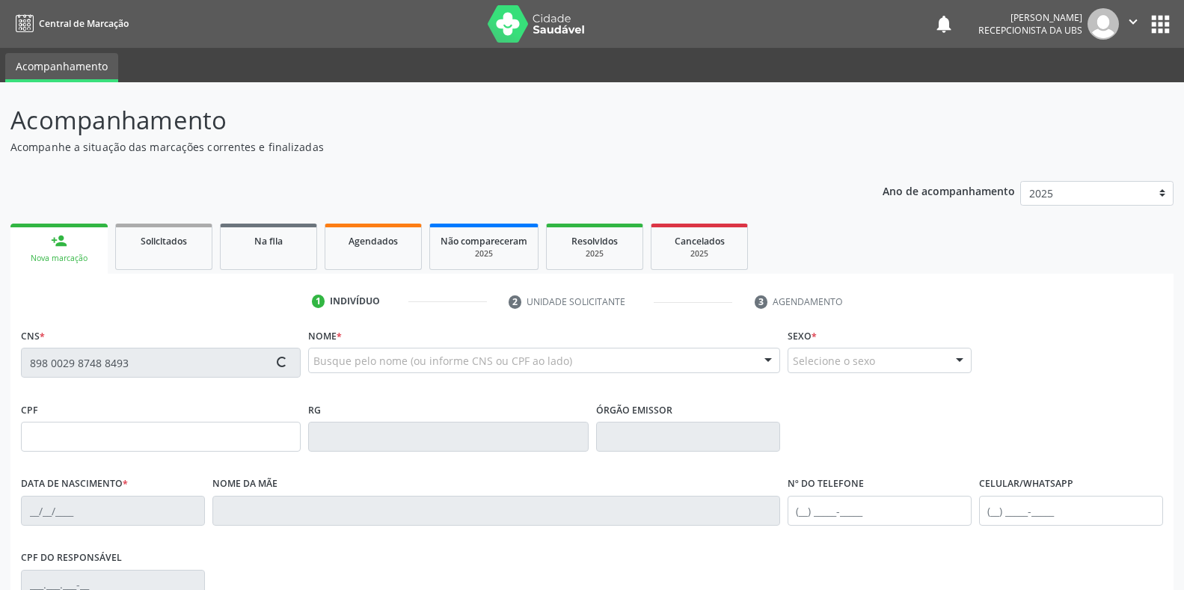
type input "(87) 99664-2981"
type input "882.640.094-68"
type input "S/N"
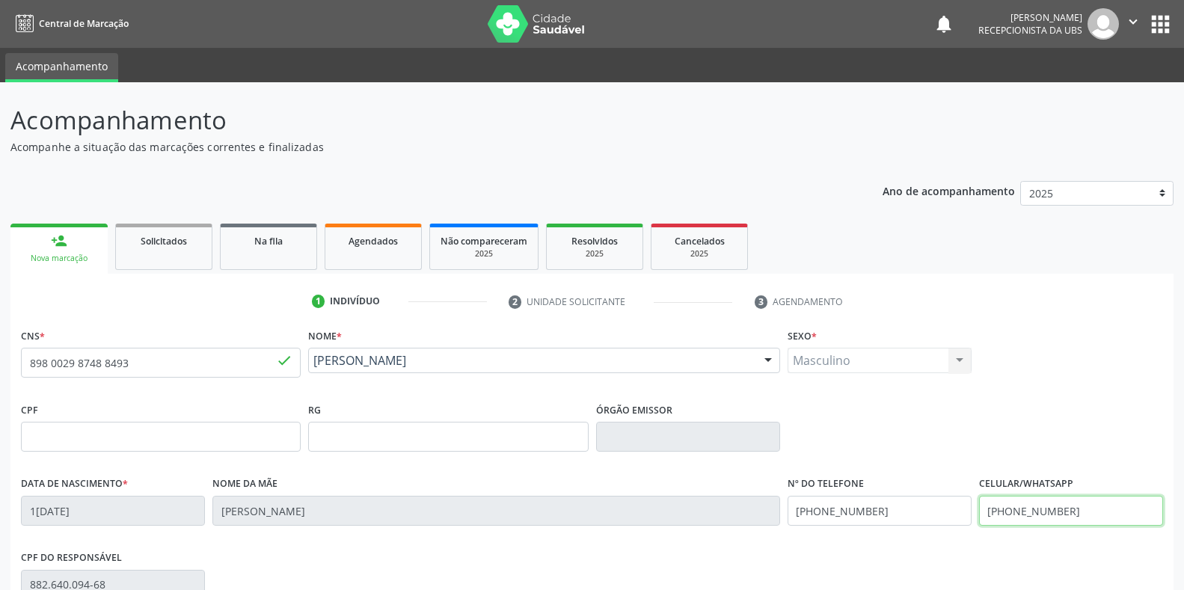
drag, startPoint x: 1068, startPoint y: 510, endPoint x: 817, endPoint y: 482, distance: 252.8
click at [819, 488] on div "Data de nascimento * 17/06/1972 Nome da mãe Rosa Noemia dos Santos Silva Nº do …" at bounding box center [591, 510] width 1149 height 74
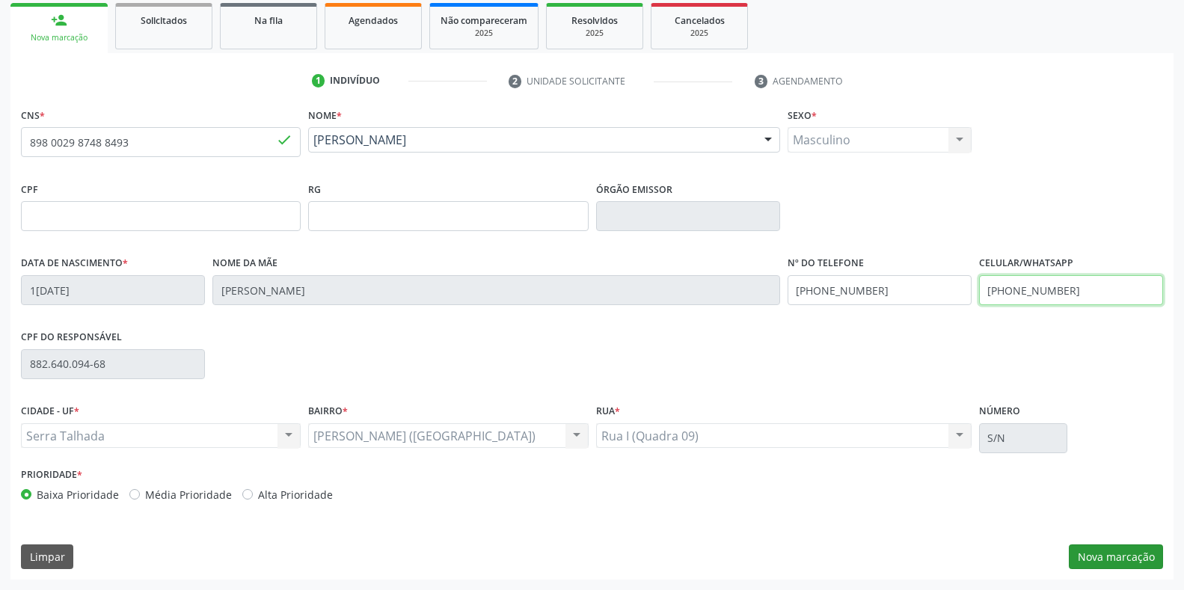
type input "(87) 99643-1711"
click at [1141, 565] on button "Nova marcação" at bounding box center [1116, 556] width 94 height 25
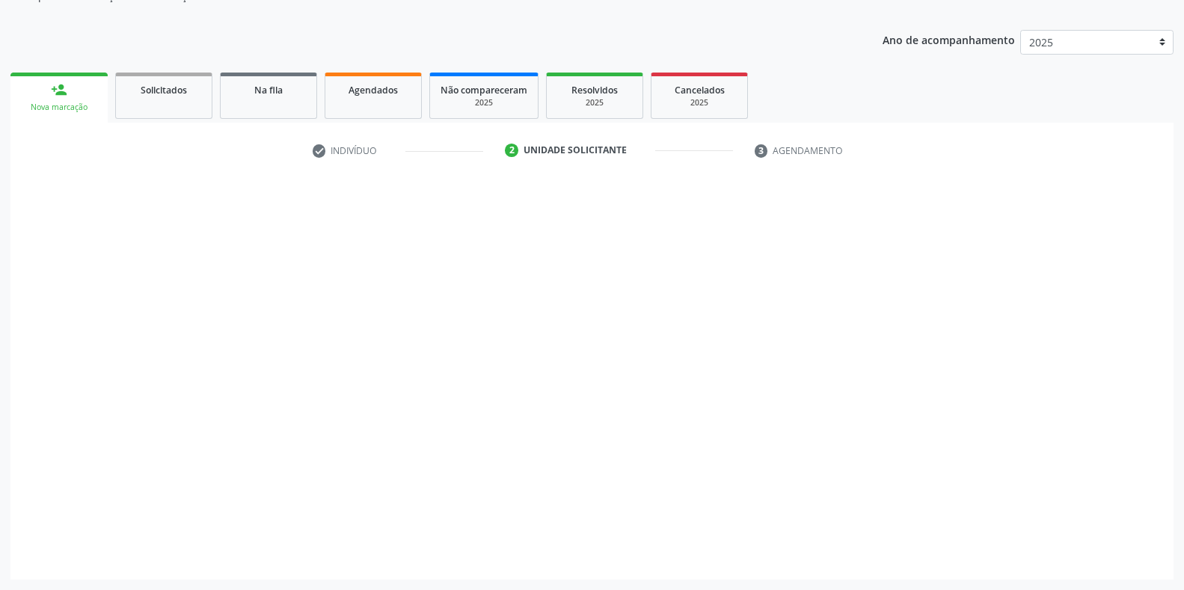
scroll to position [151, 0]
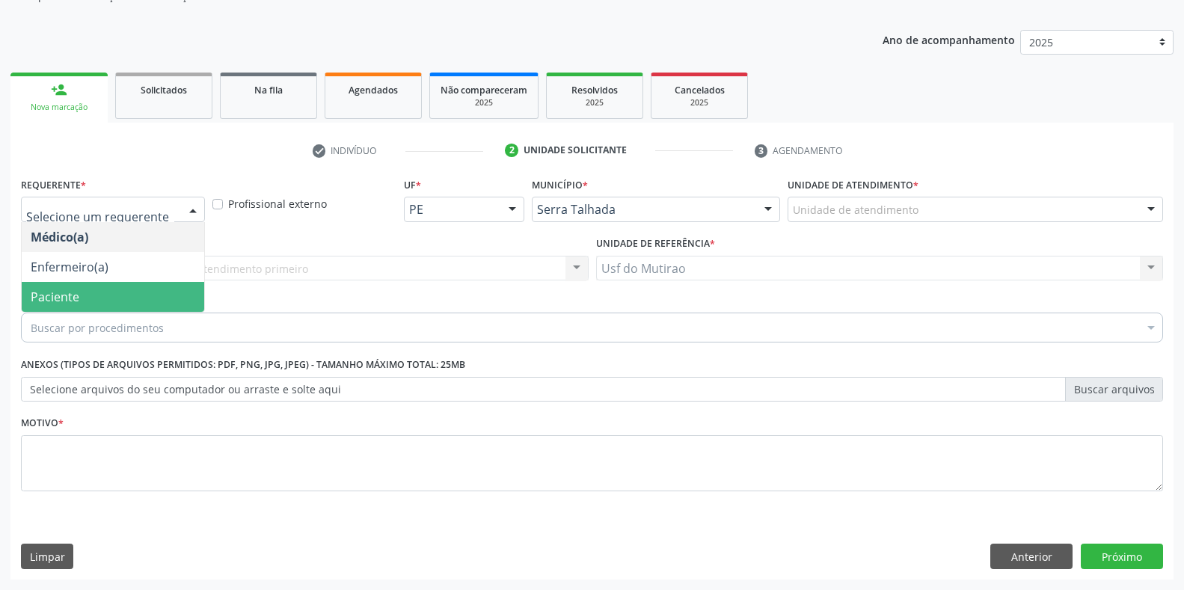
click at [94, 295] on span "Paciente" at bounding box center [113, 297] width 182 height 30
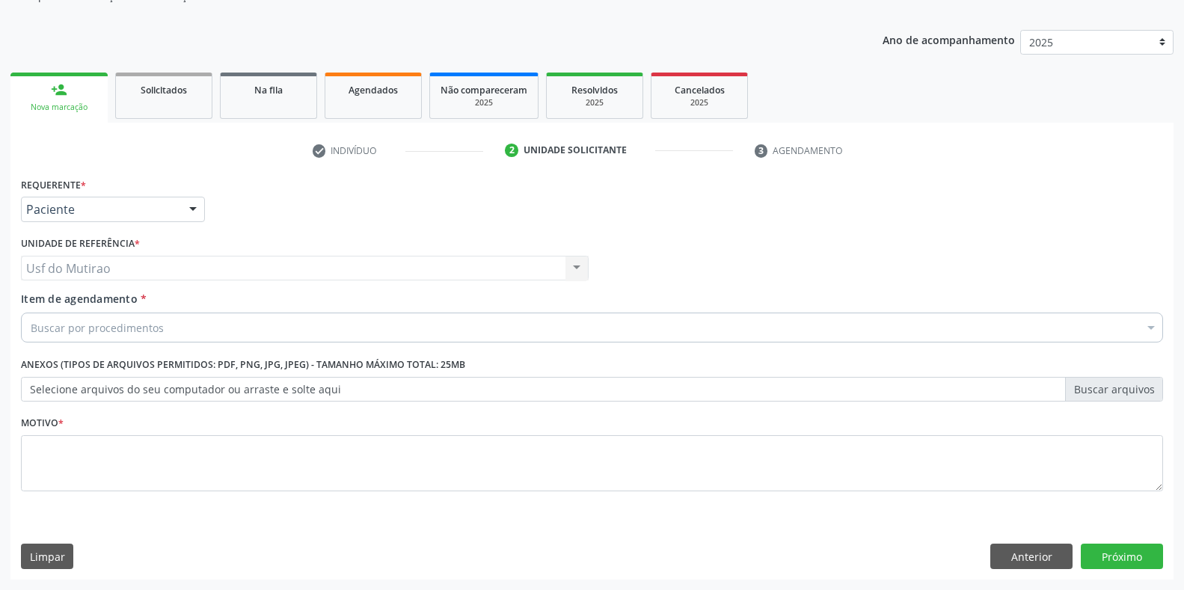
click at [176, 329] on div "Buscar por procedimentos" at bounding box center [592, 328] width 1142 height 30
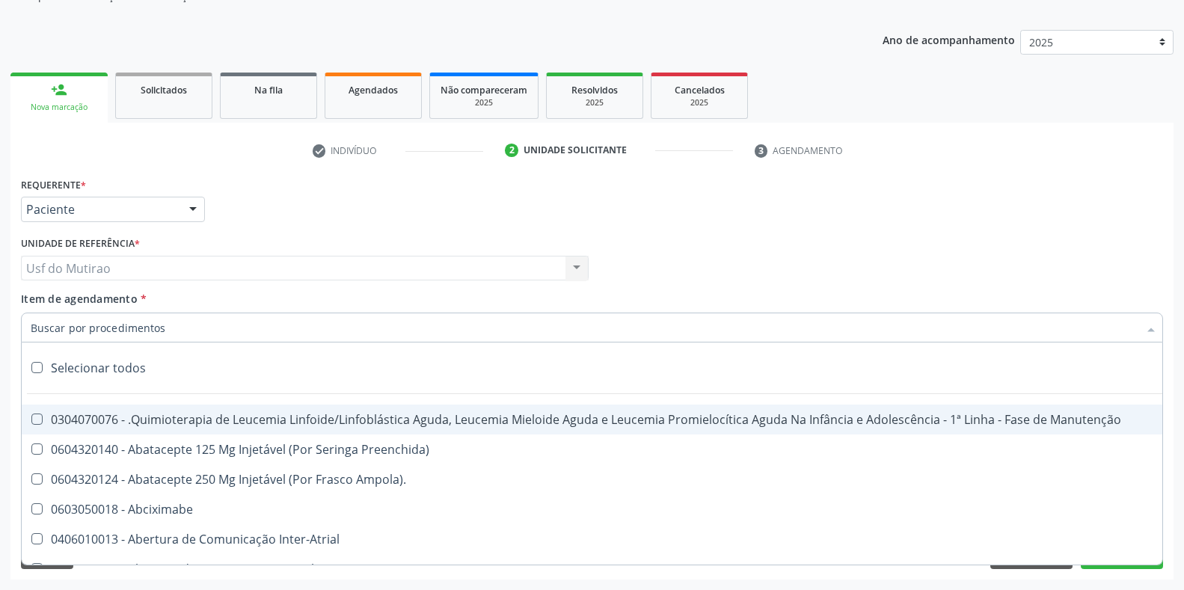
click at [132, 328] on input "Item de agendamento *" at bounding box center [585, 328] width 1108 height 30
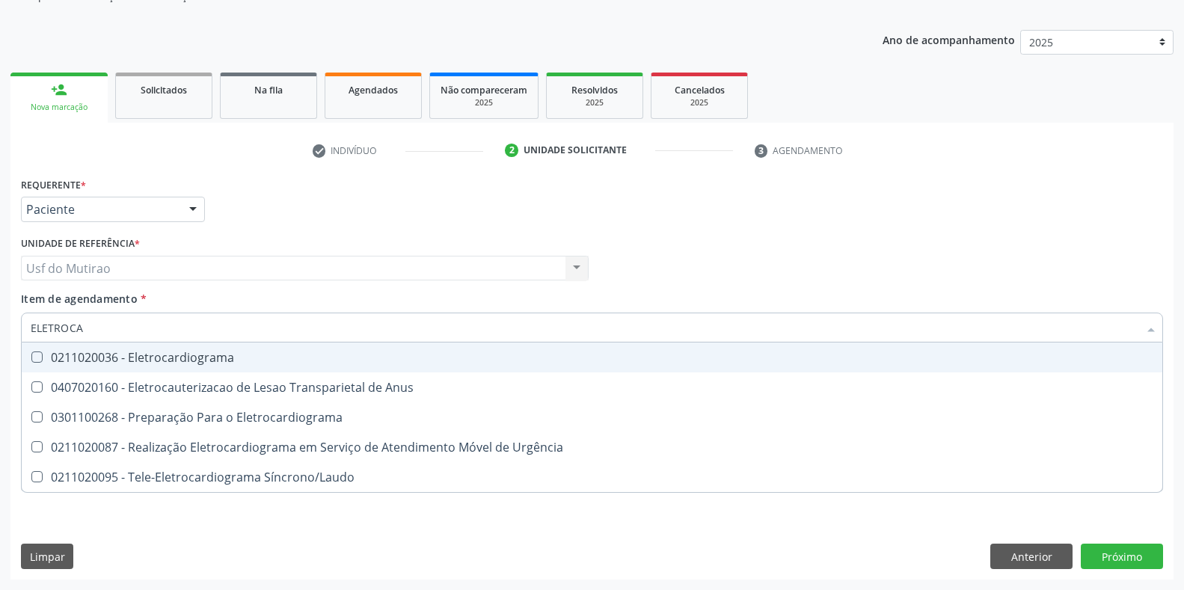
type input "ELETROCAR"
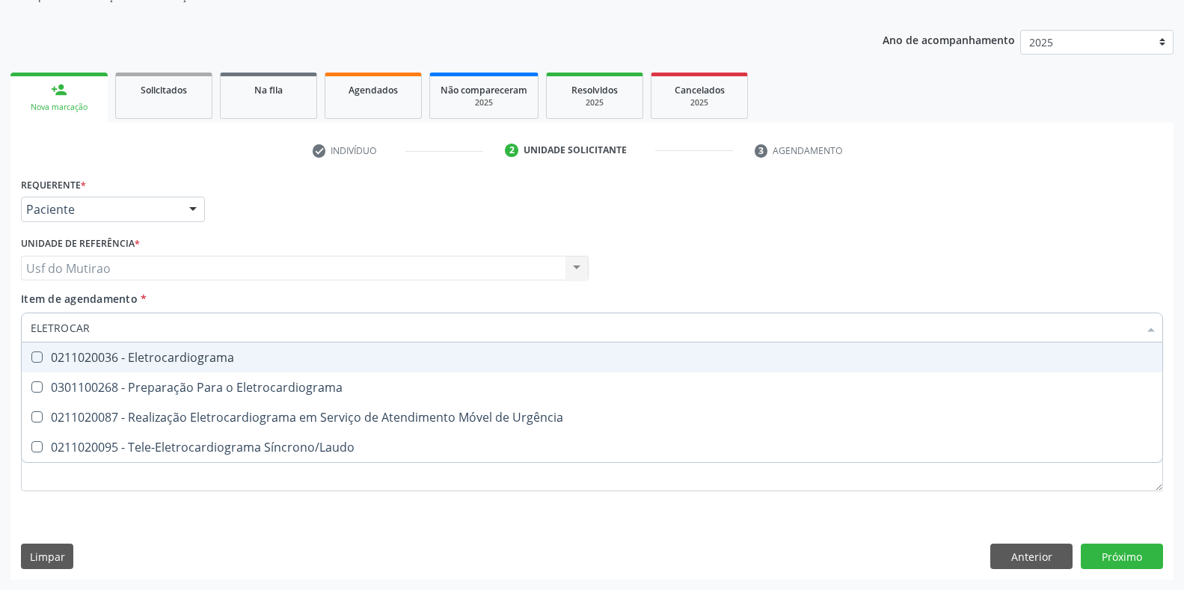
click at [141, 347] on span "0211020036 - Eletrocardiograma" at bounding box center [592, 358] width 1141 height 30
checkbox Eletrocardiograma "true"
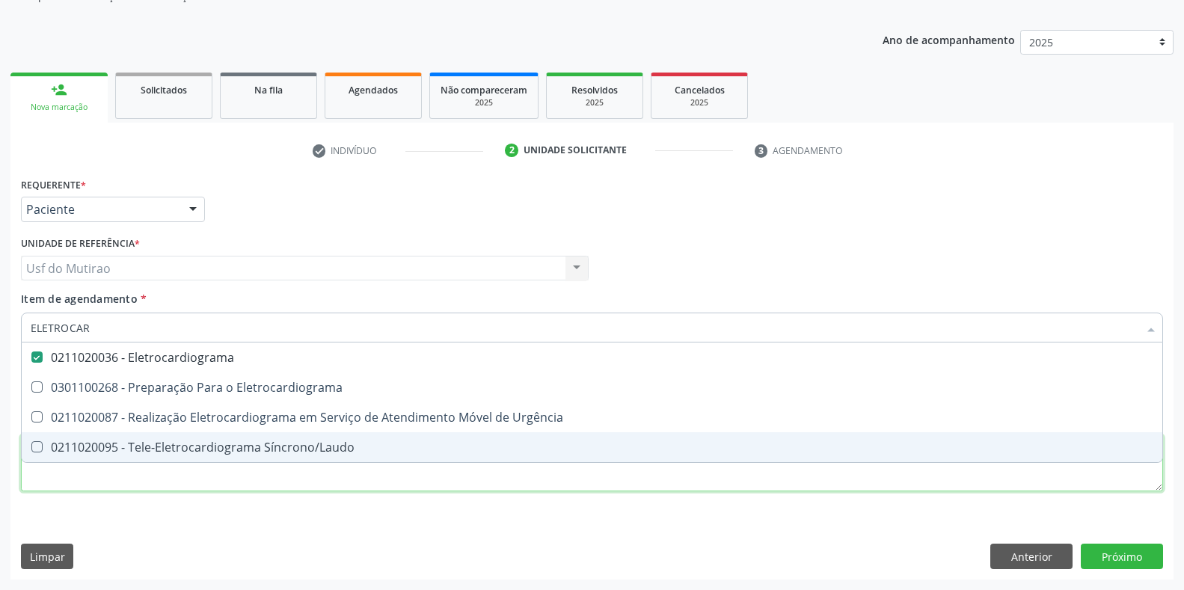
click at [162, 476] on div "Requerente * Paciente Médico(a) Enfermeiro(a) Paciente Nenhum resultado encontr…" at bounding box center [592, 343] width 1142 height 339
type textarea "."
checkbox Eletrocardiograma "true"
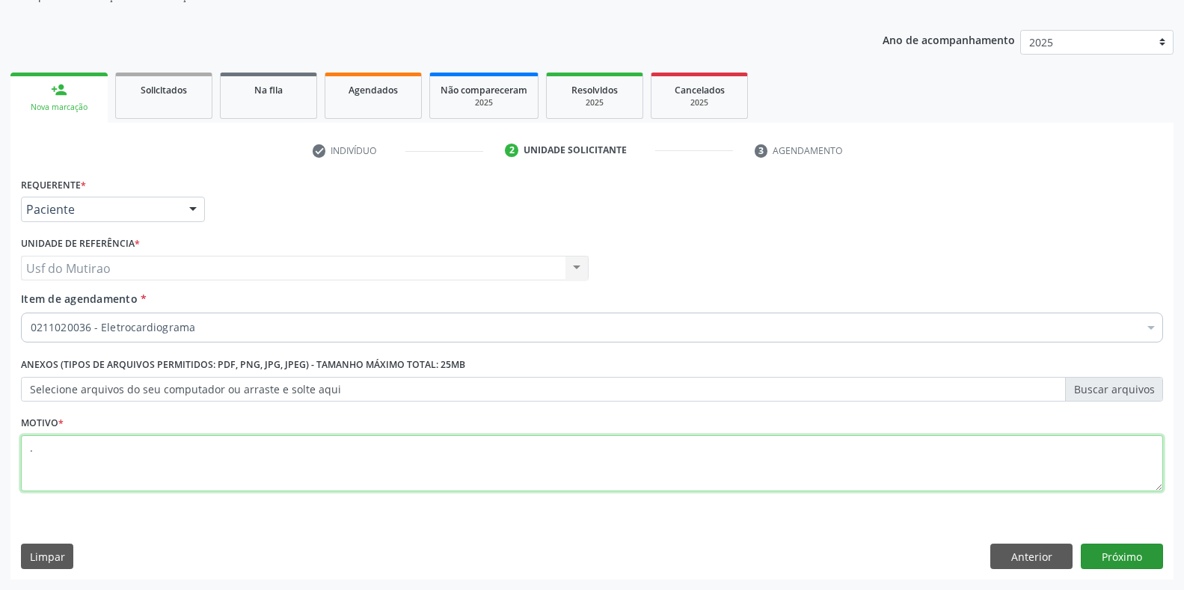
type textarea "."
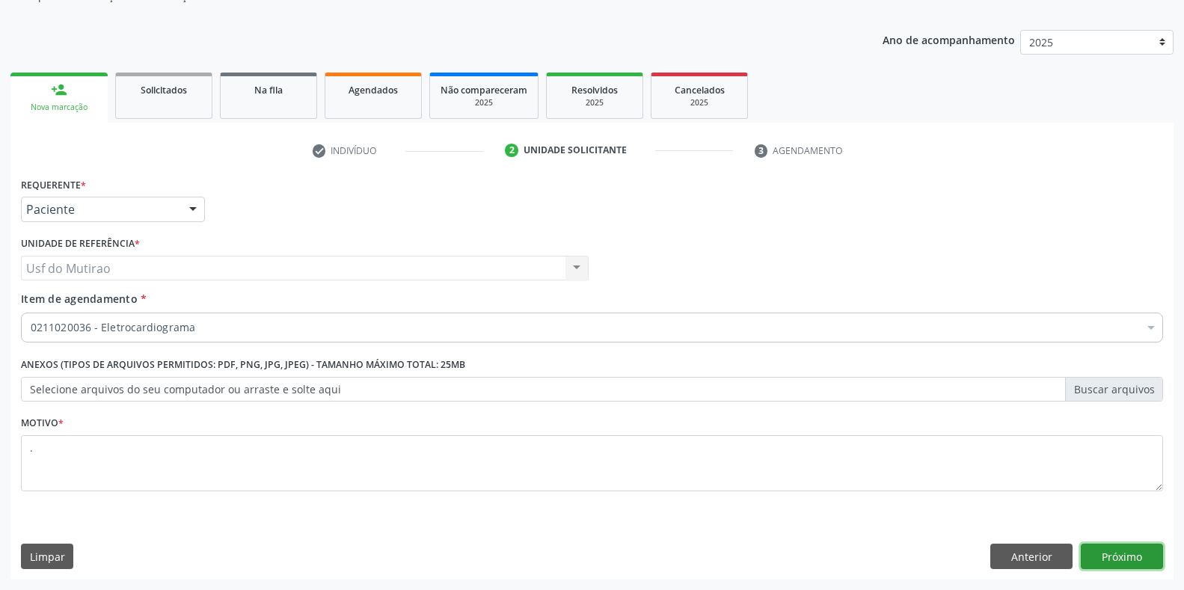
click at [1142, 560] on button "Próximo" at bounding box center [1122, 556] width 82 height 25
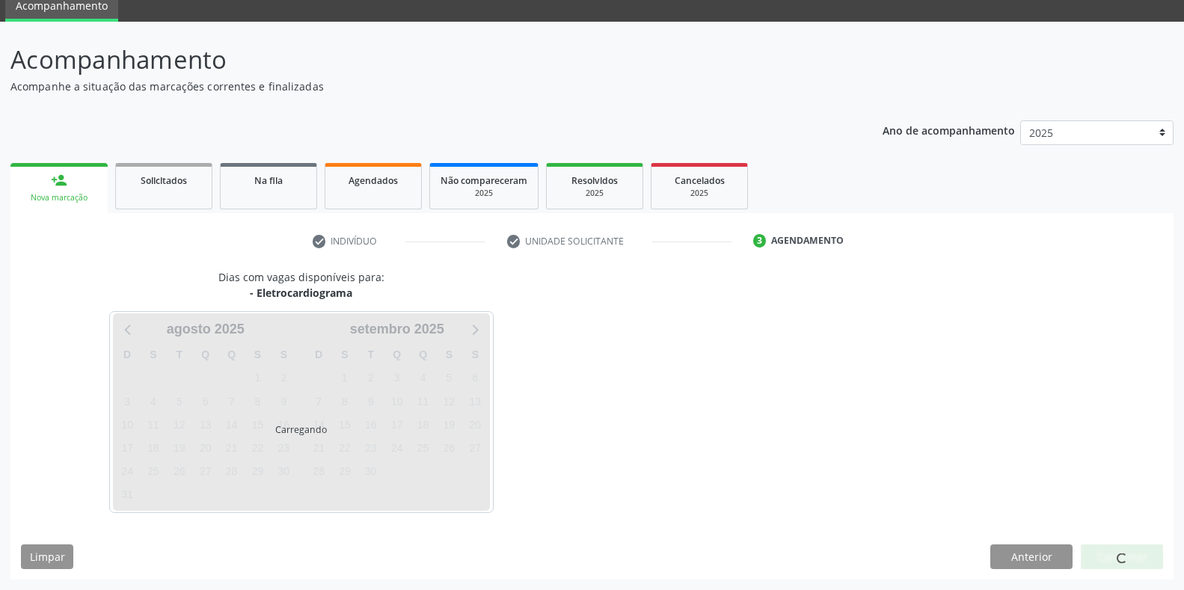
scroll to position [61, 0]
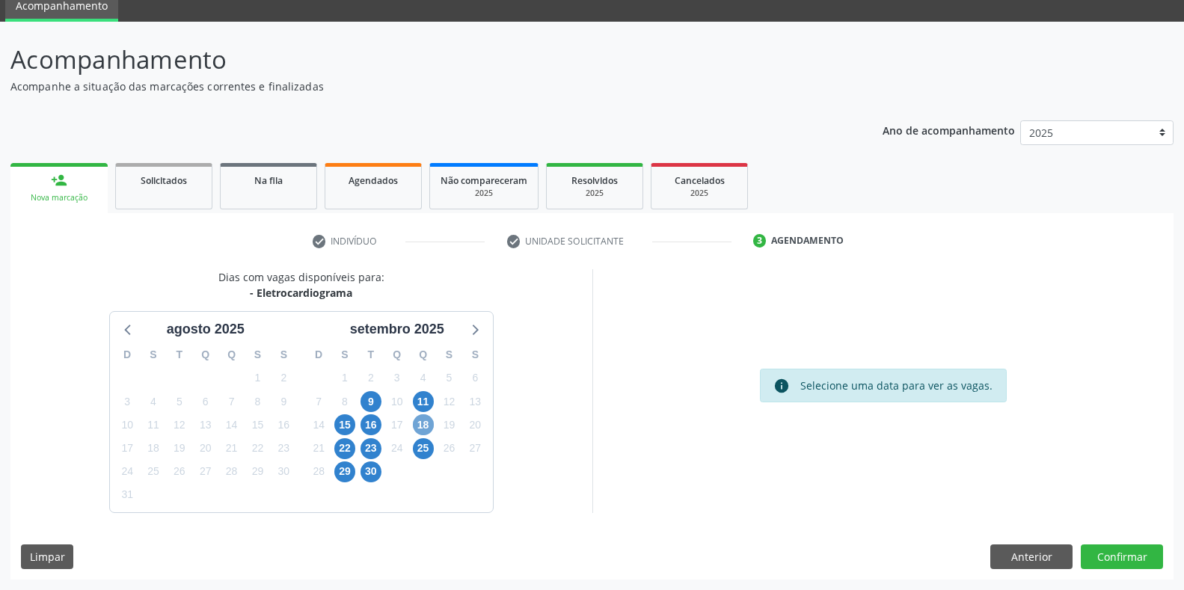
click at [417, 427] on span "18" at bounding box center [423, 424] width 21 height 21
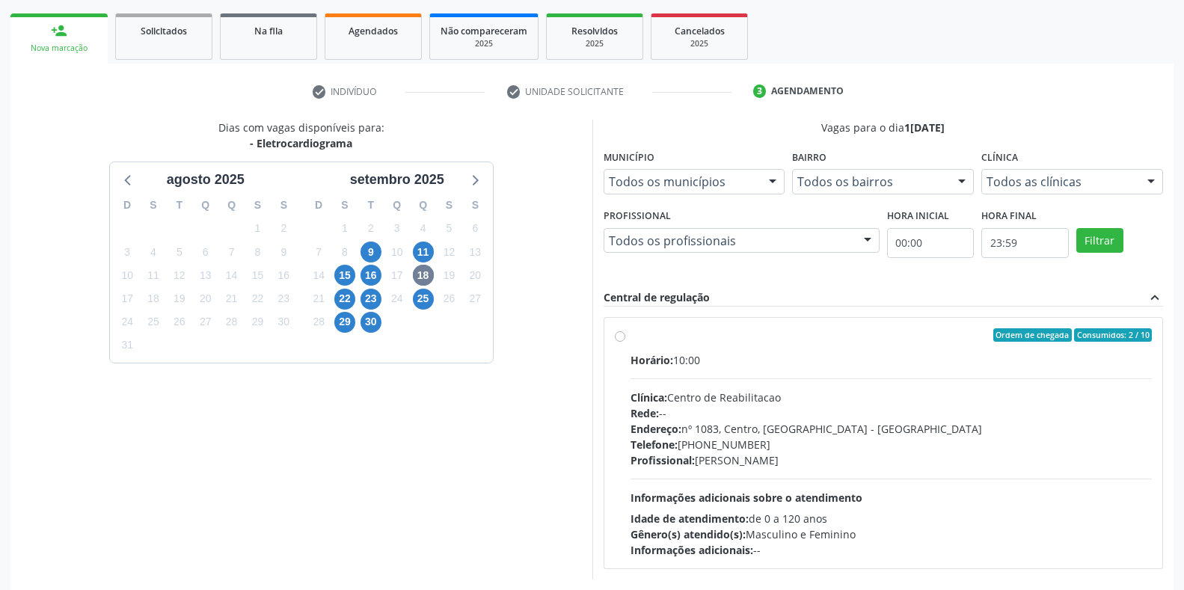
click at [669, 432] on span "Endereço:" at bounding box center [655, 429] width 51 height 14
click at [625, 342] on input "Ordem de chegada Consumidos: 2 / 10 Horário: 10:00 Clínica: Centro de Reabilita…" at bounding box center [620, 334] width 10 height 13
radio input "true"
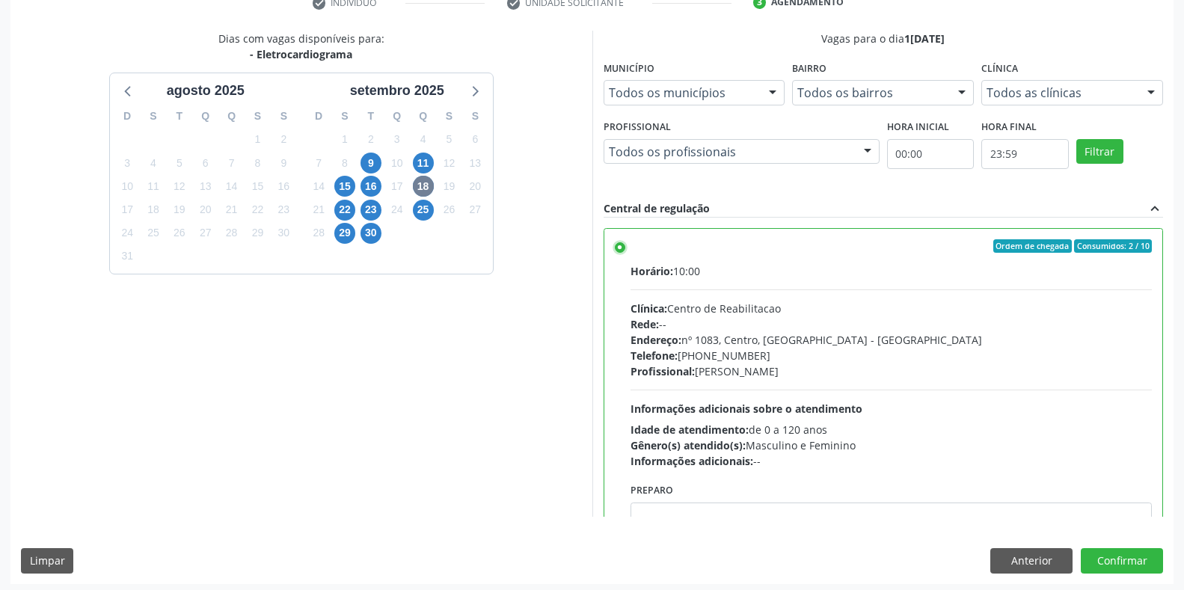
scroll to position [304, 0]
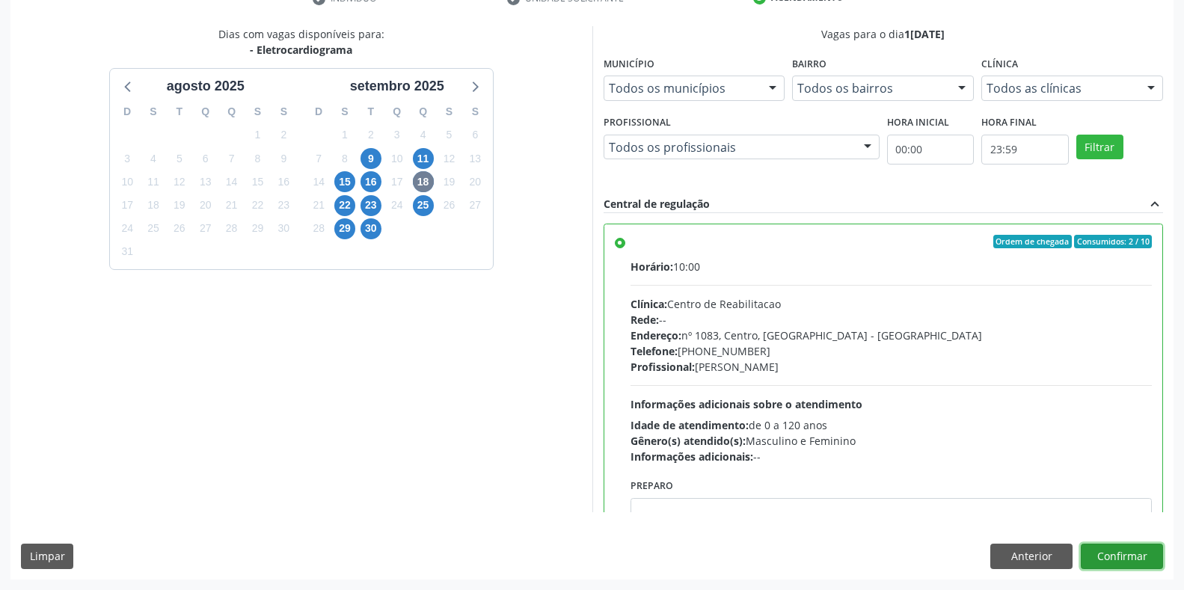
click at [1127, 559] on button "Confirmar" at bounding box center [1122, 556] width 82 height 25
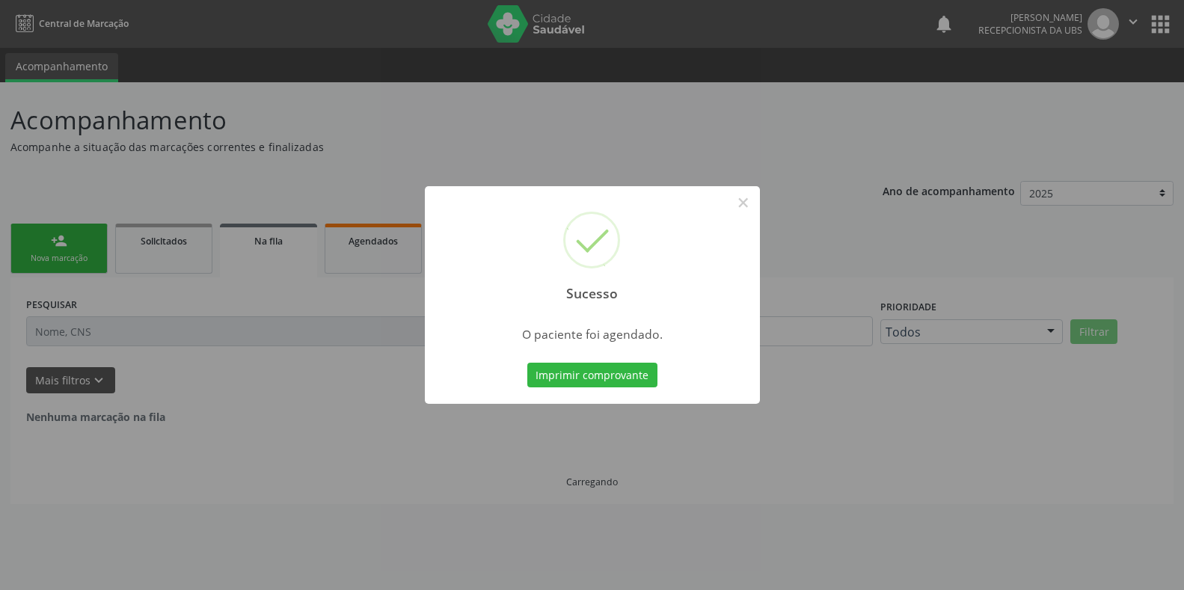
scroll to position [0, 0]
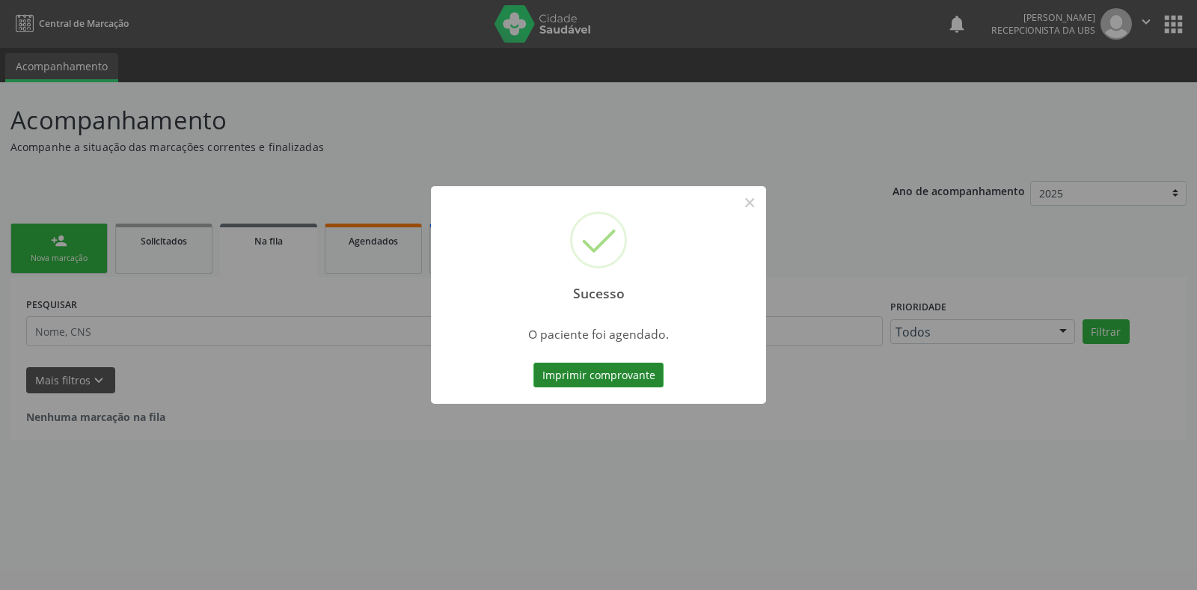
click at [542, 365] on button "Imprimir comprovante" at bounding box center [598, 375] width 130 height 25
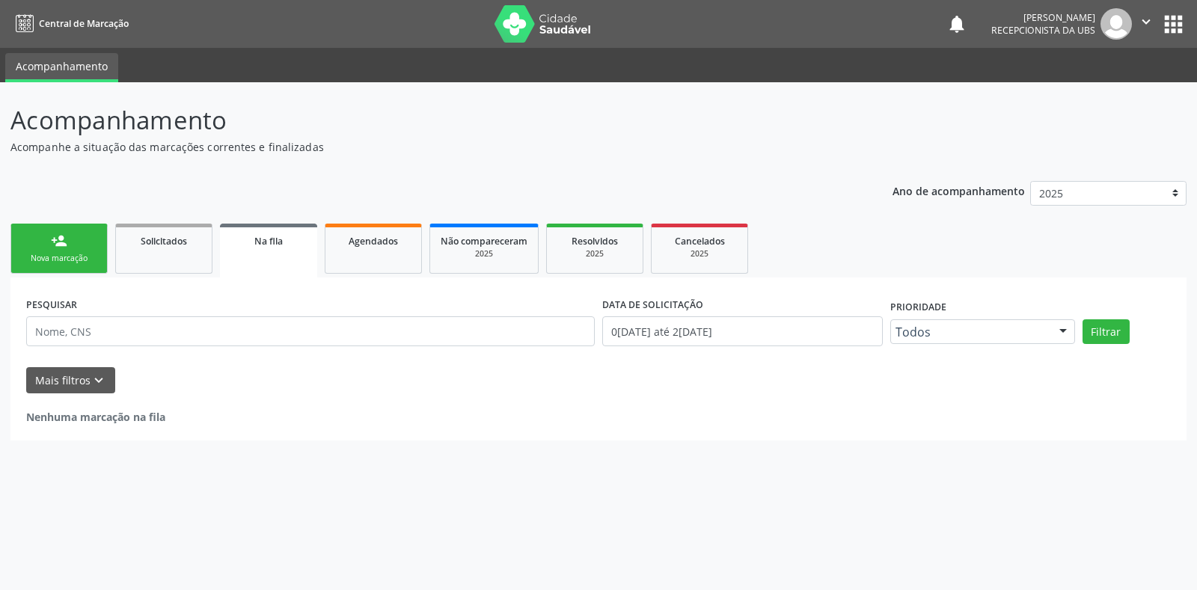
click at [55, 247] on div "person_add" at bounding box center [59, 241] width 16 height 16
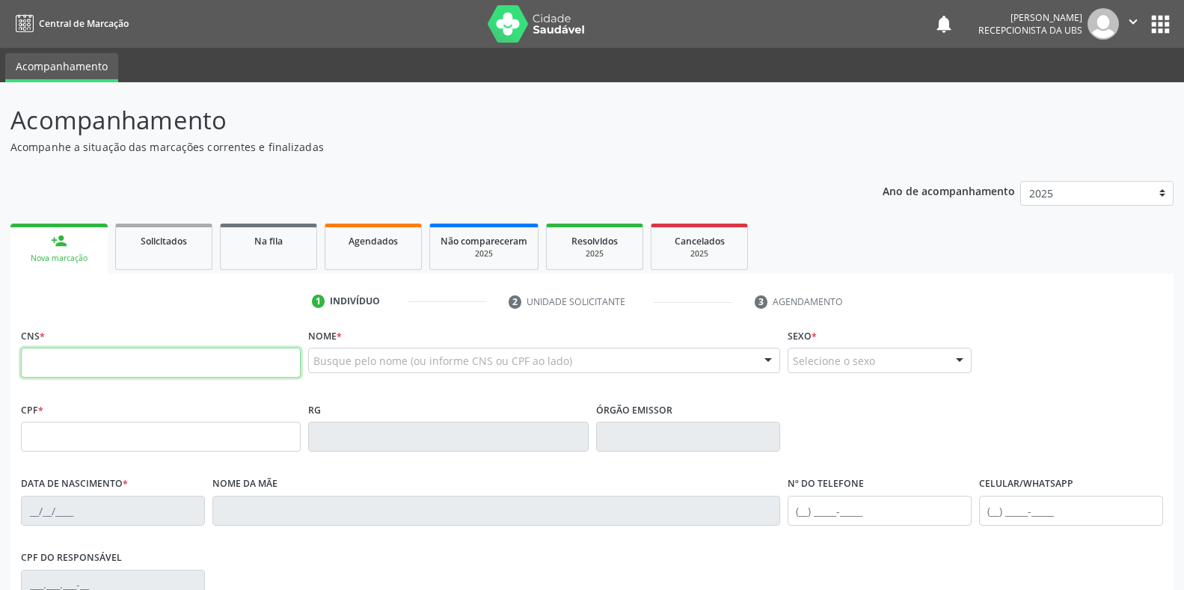
click at [79, 372] on input "text" at bounding box center [161, 363] width 280 height 30
type input "705 0066 4353 6753"
type input "27/05/1991"
type input "Josefa Liberia da Silva"
type input "(87) 99999-6669"
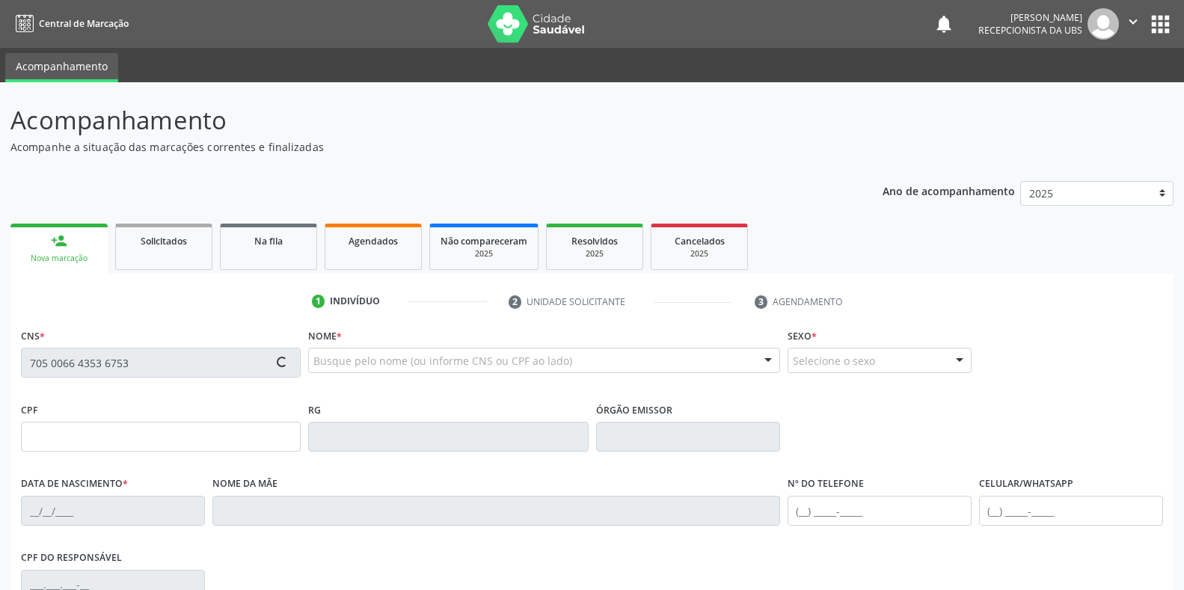
type input "(87) 99950-5932"
type input "935.799.184-00"
type input "S/N"
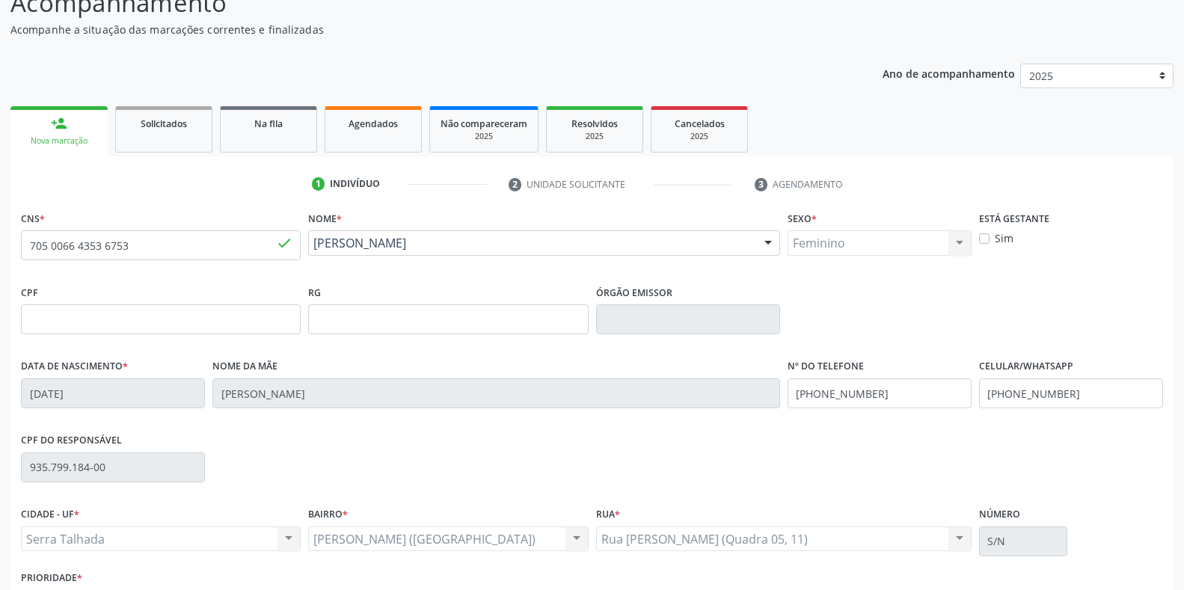
scroll to position [150, 0]
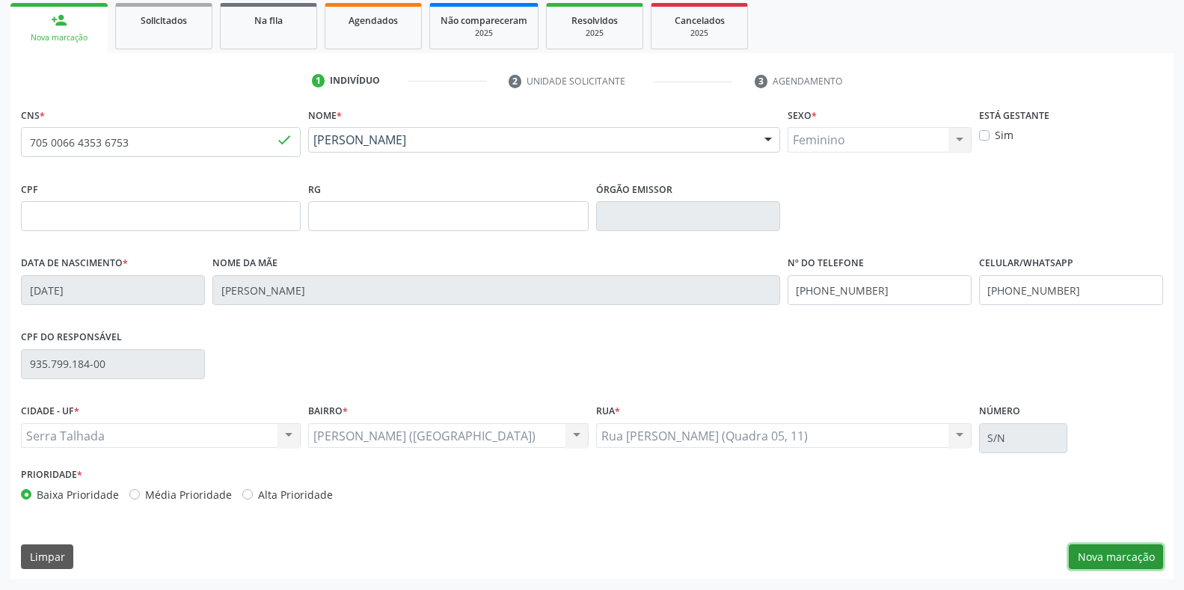
click at [1123, 550] on button "Nova marcação" at bounding box center [1116, 556] width 94 height 25
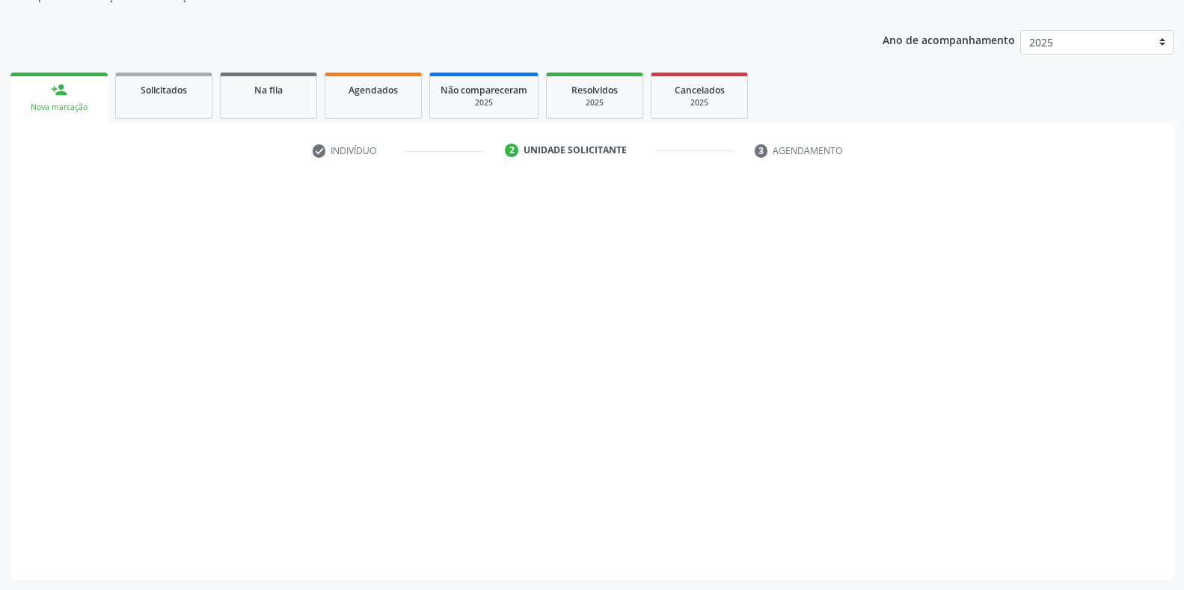
scroll to position [151, 0]
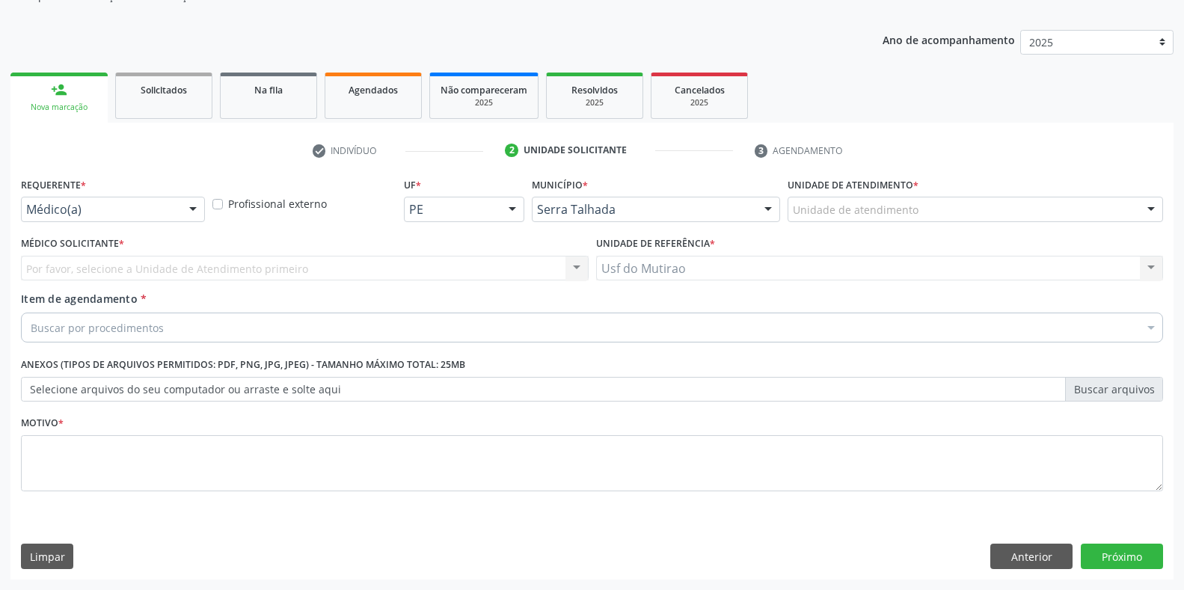
click at [164, 222] on div "Requerente * Médico(a) Médico(a) Enfermeiro(a) Paciente Nenhum resultado encont…" at bounding box center [112, 203] width 191 height 58
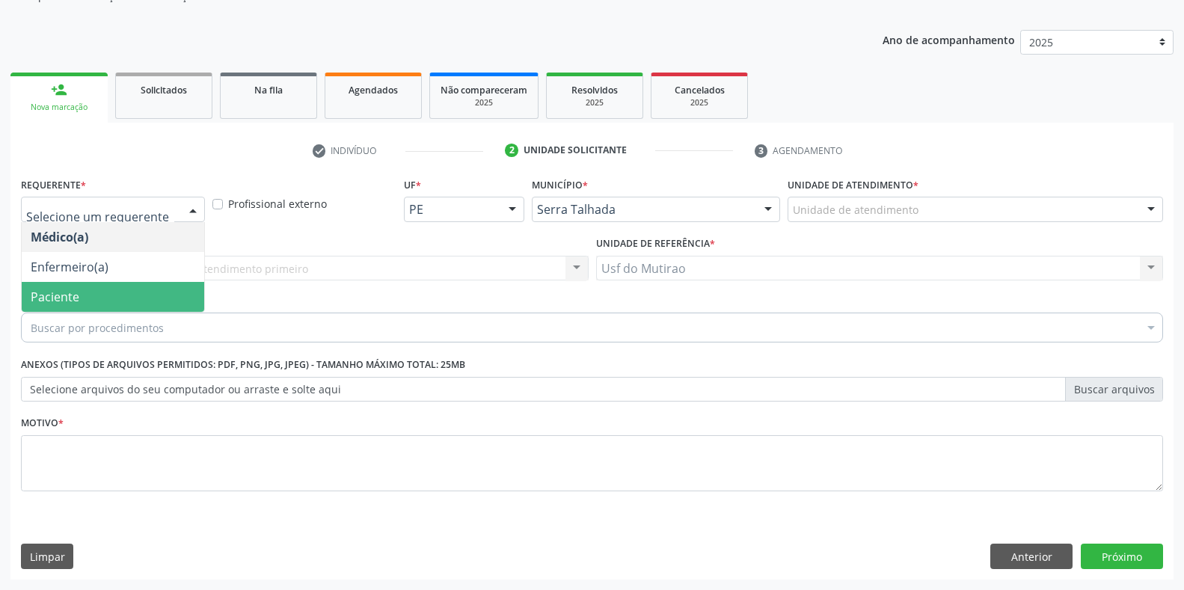
click at [129, 297] on span "Paciente" at bounding box center [113, 297] width 182 height 30
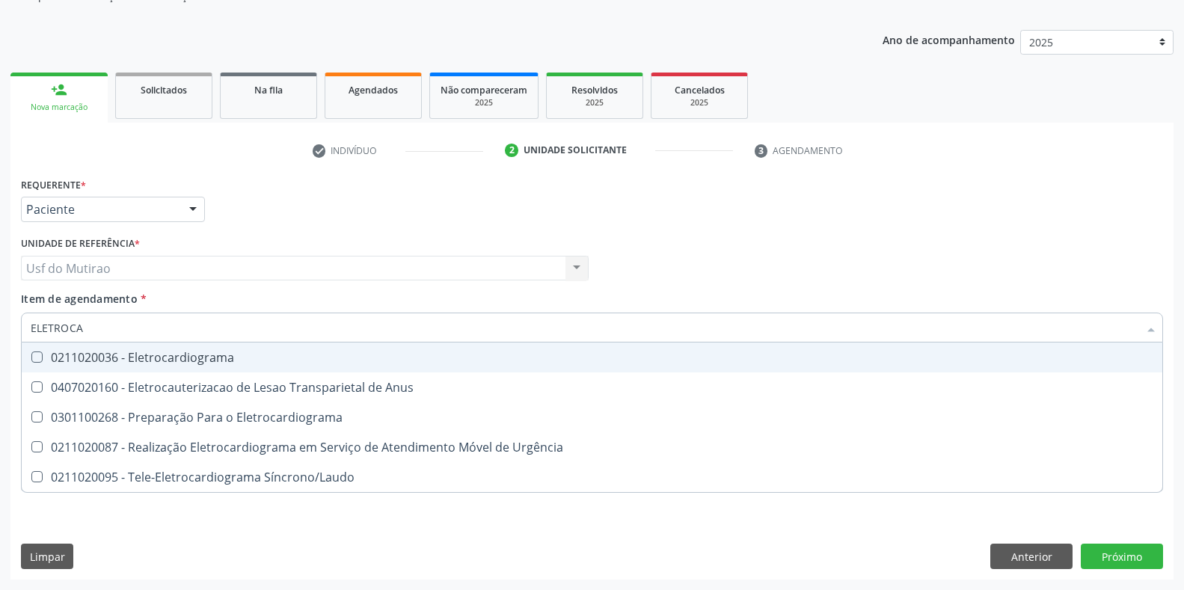
type input "ELETROCAR"
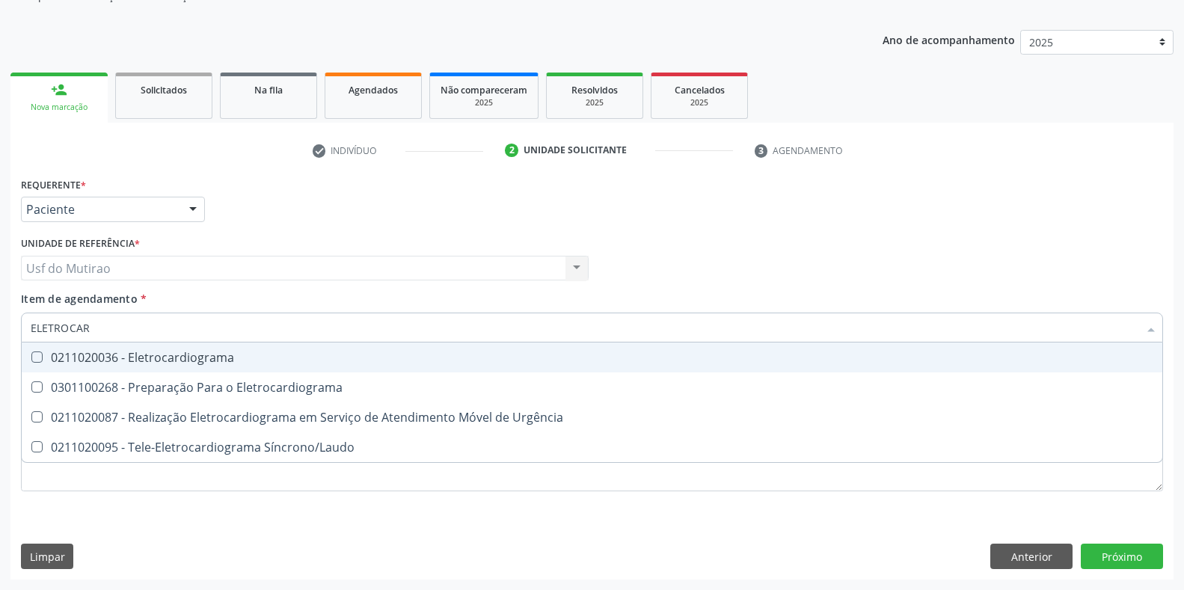
click at [162, 354] on div "0211020036 - Eletrocardiograma" at bounding box center [592, 358] width 1123 height 12
checkbox Eletrocardiograma "true"
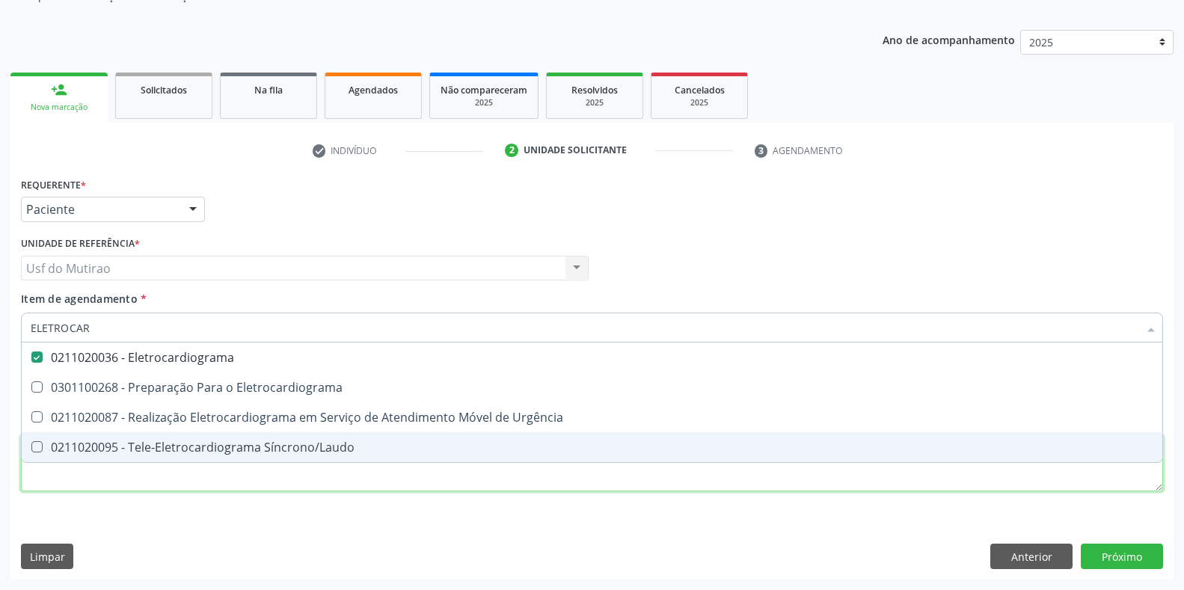
click at [185, 488] on div "Requerente * Paciente Médico(a) Enfermeiro(a) Paciente Nenhum resultado encontr…" at bounding box center [592, 343] width 1142 height 339
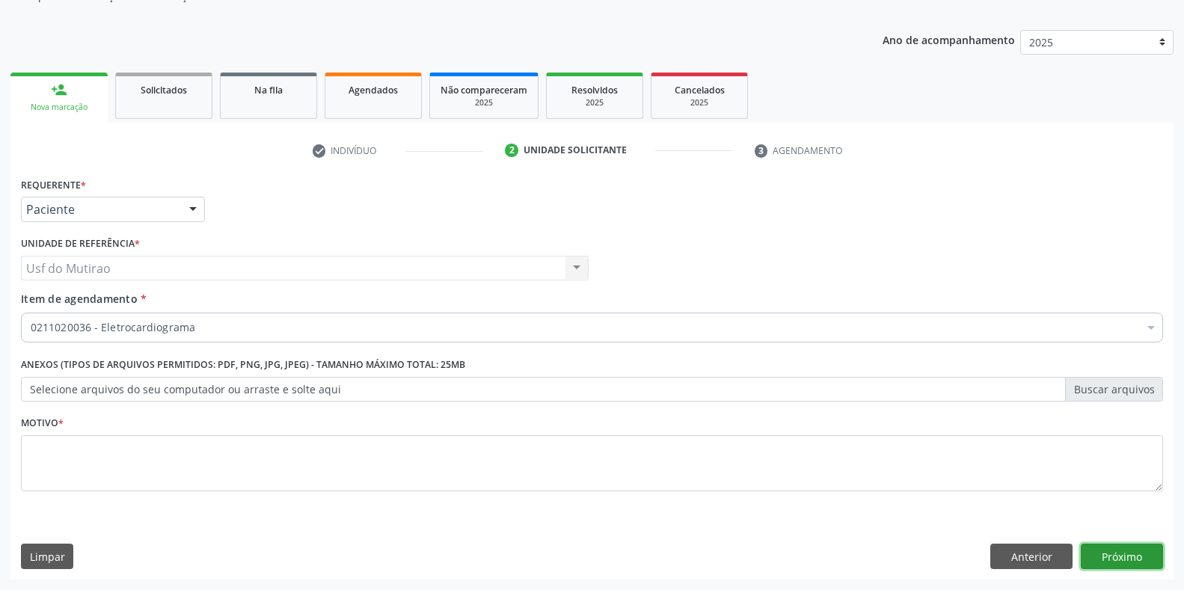
click at [1128, 556] on button "Próximo" at bounding box center [1122, 556] width 82 height 25
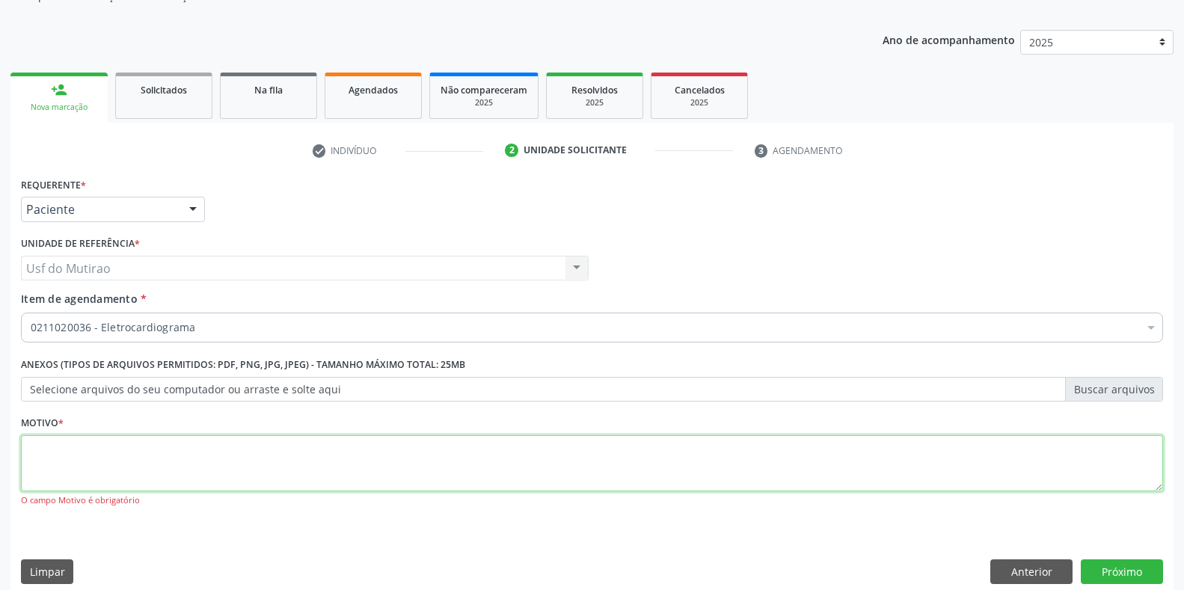
click at [1012, 456] on textarea at bounding box center [592, 463] width 1142 height 57
type textarea "."
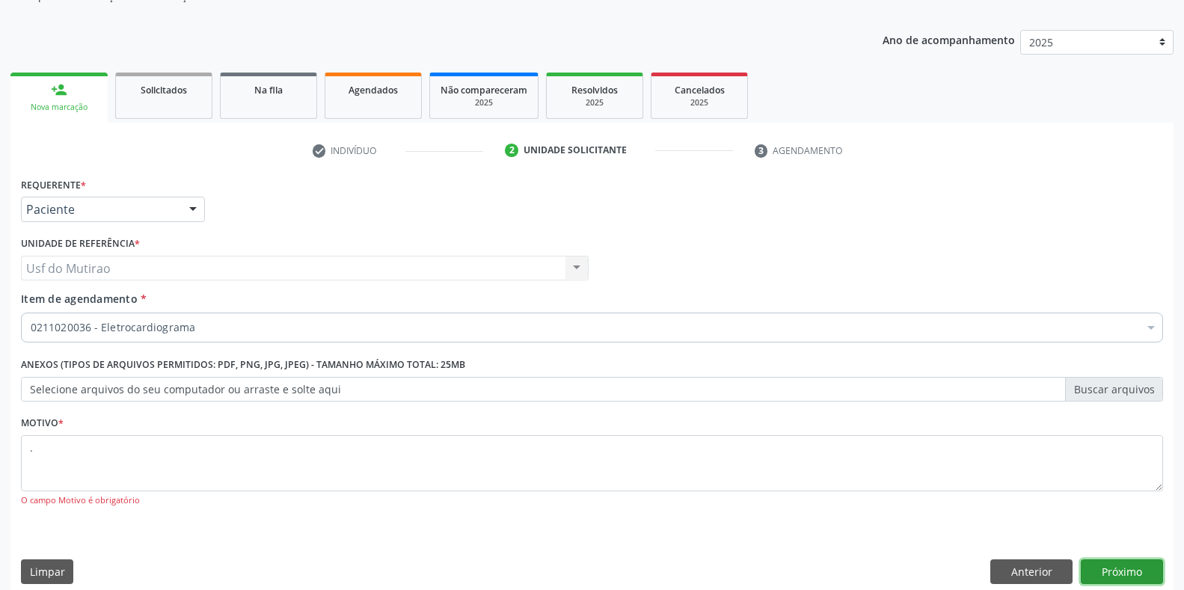
click at [1102, 568] on button "Próximo" at bounding box center [1122, 571] width 82 height 25
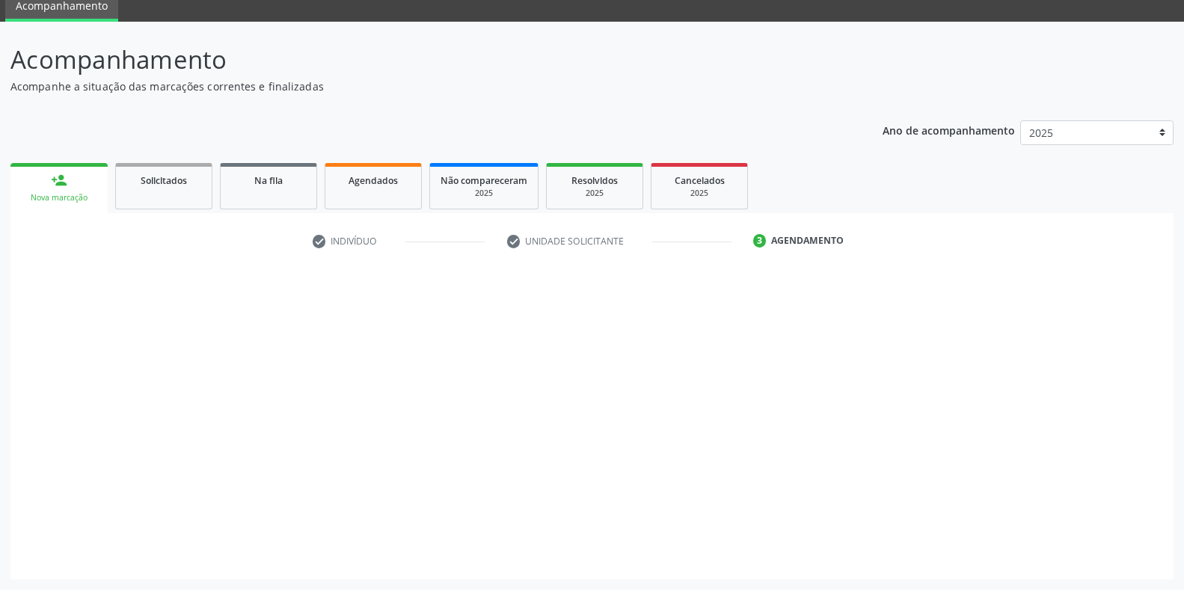
scroll to position [61, 0]
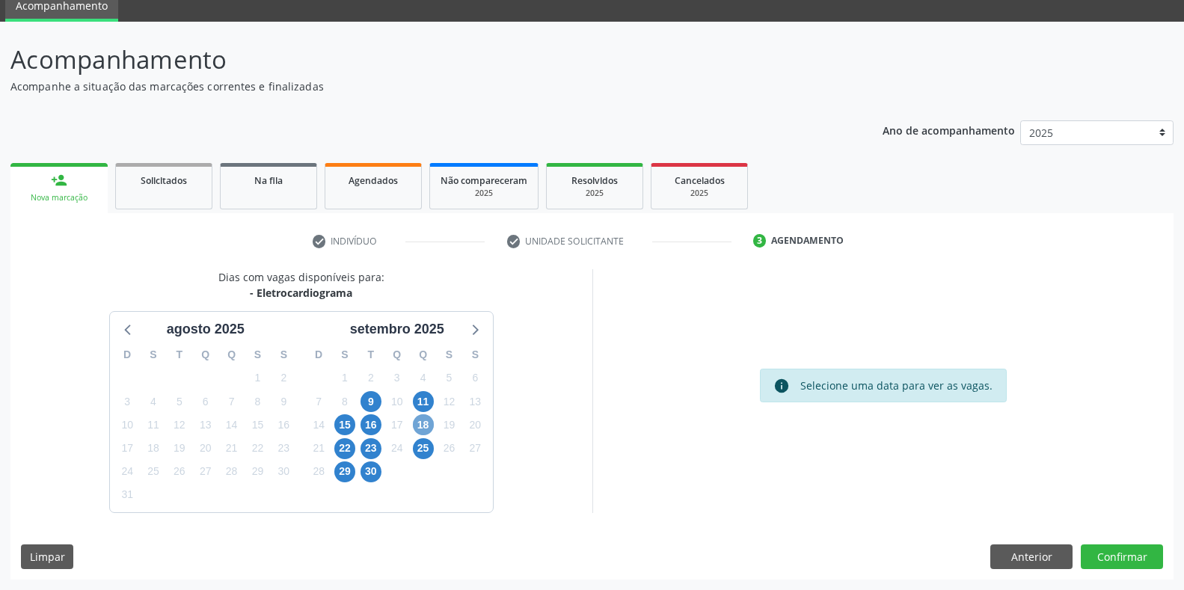
click at [423, 426] on span "18" at bounding box center [423, 424] width 21 height 21
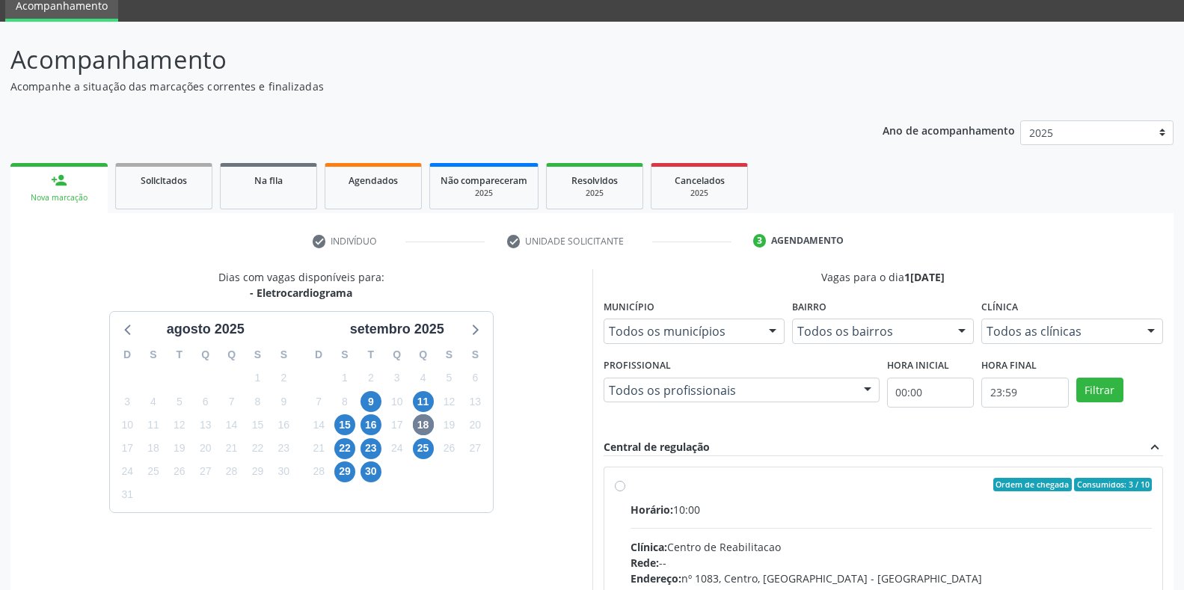
click at [681, 514] on div "Horário: 10:00" at bounding box center [891, 510] width 522 height 16
click at [625, 491] on input "Ordem de chegada Consumidos: 3 / 10 Horário: 10:00 Clínica: Centro de Reabilita…" at bounding box center [620, 484] width 10 height 13
radio input "true"
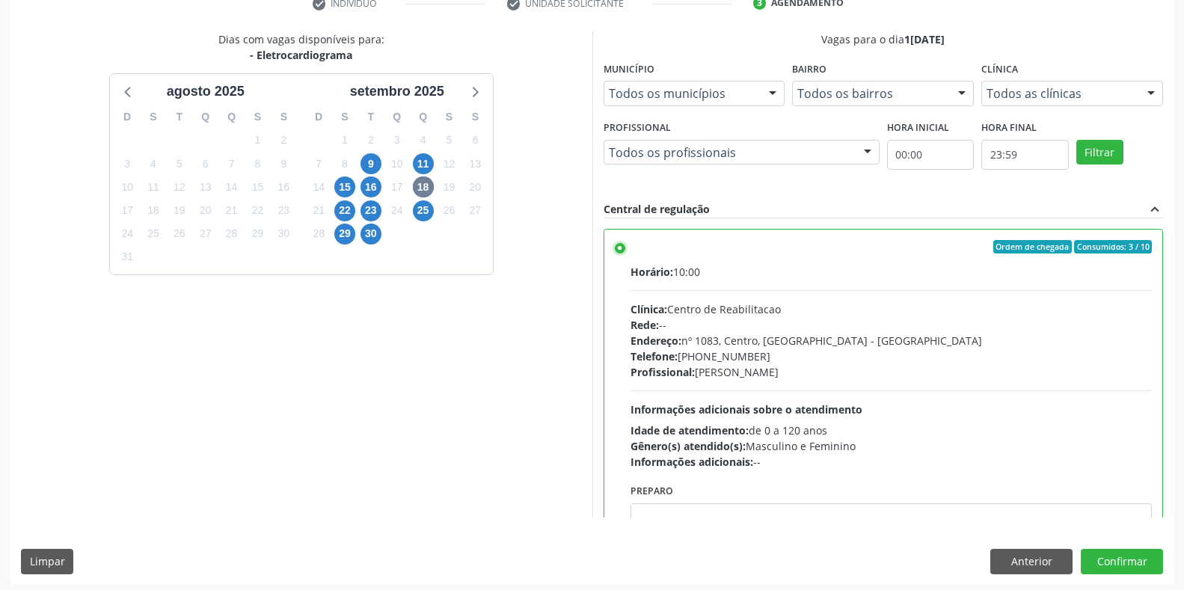
scroll to position [304, 0]
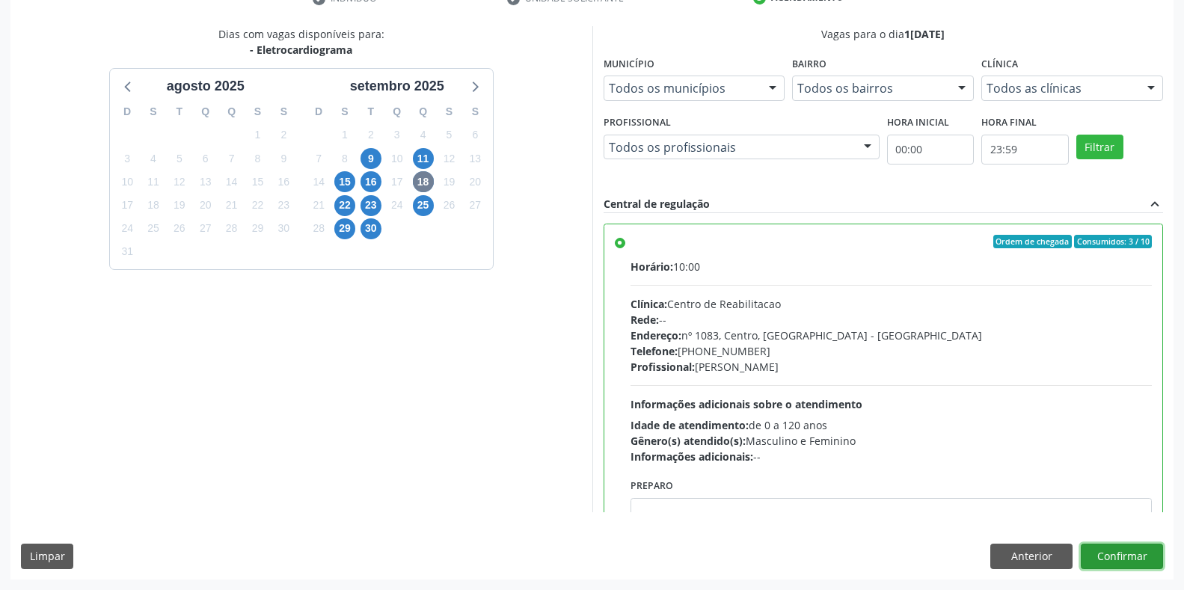
click at [1132, 550] on button "Confirmar" at bounding box center [1122, 556] width 82 height 25
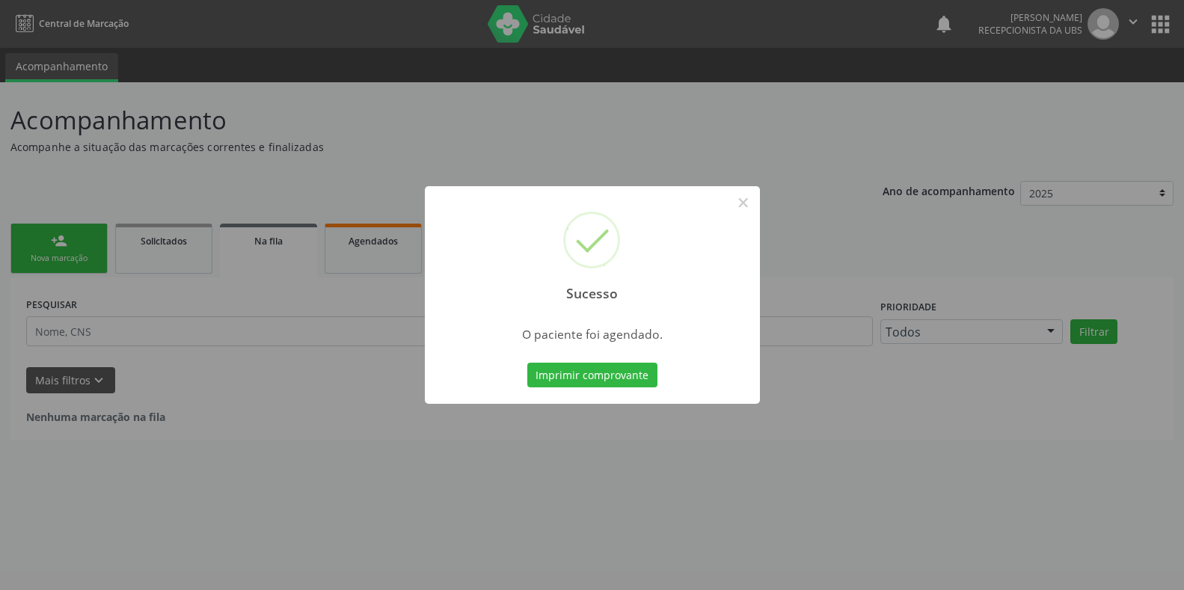
scroll to position [0, 0]
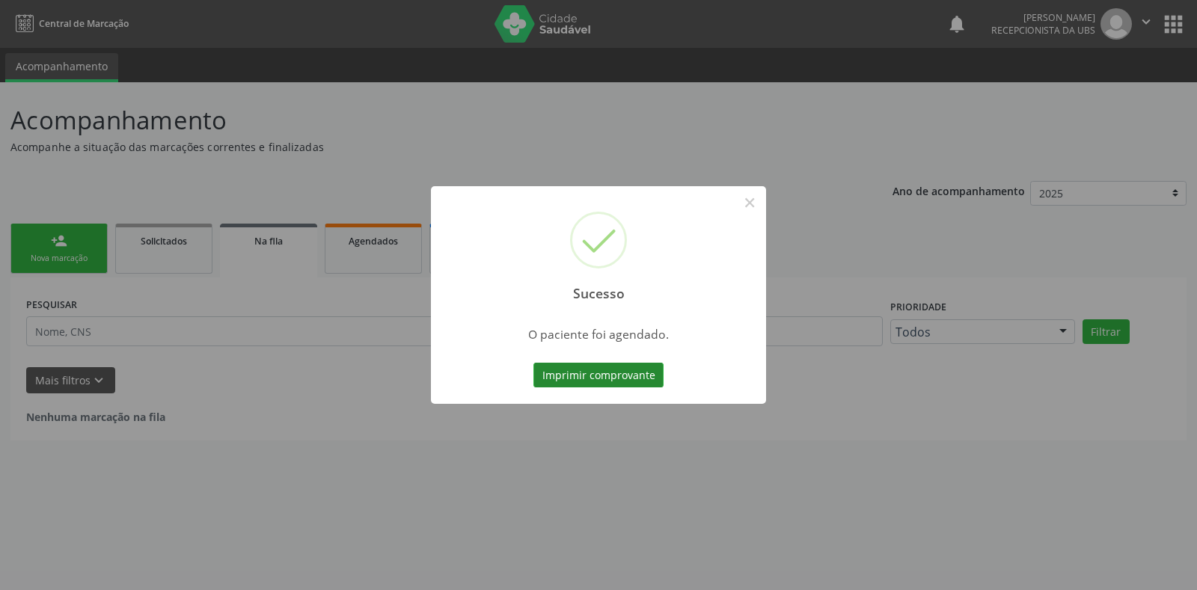
click at [578, 377] on button "Imprimir comprovante" at bounding box center [598, 375] width 130 height 25
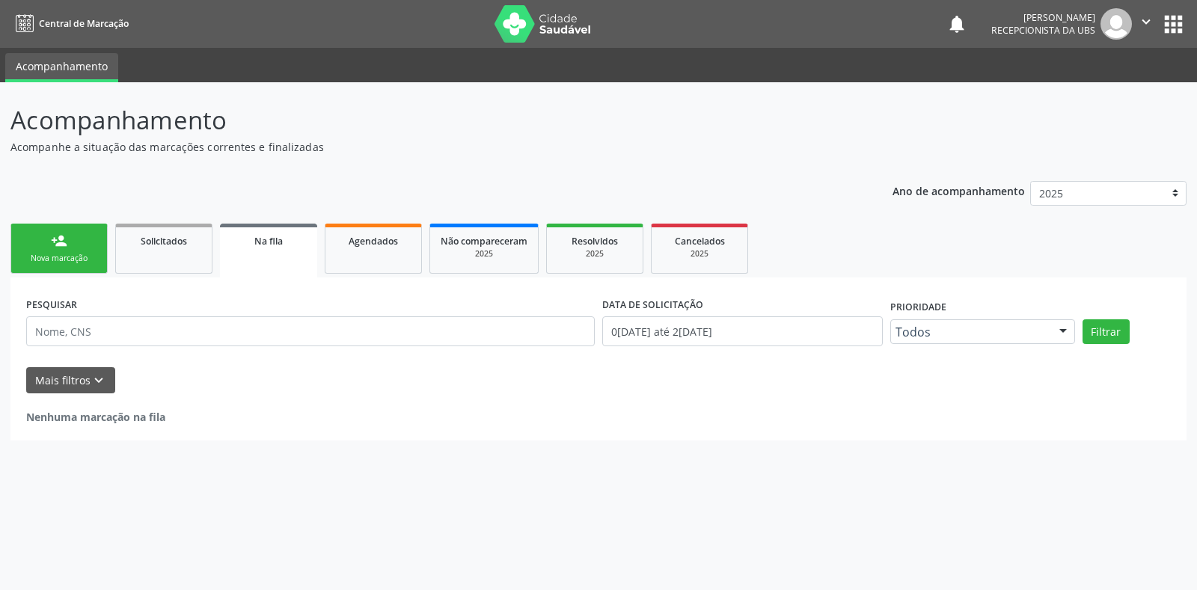
click at [49, 241] on link "person_add Nova marcação" at bounding box center [58, 249] width 97 height 50
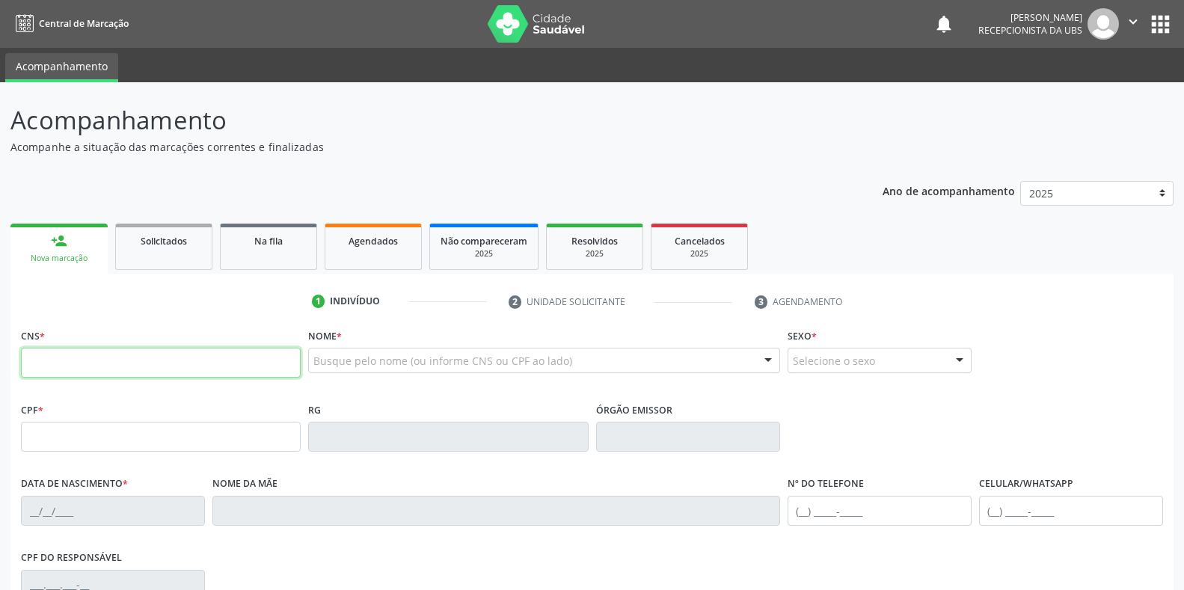
click at [72, 354] on input "text" at bounding box center [161, 363] width 280 height 30
type input "700 2029 3221 1830"
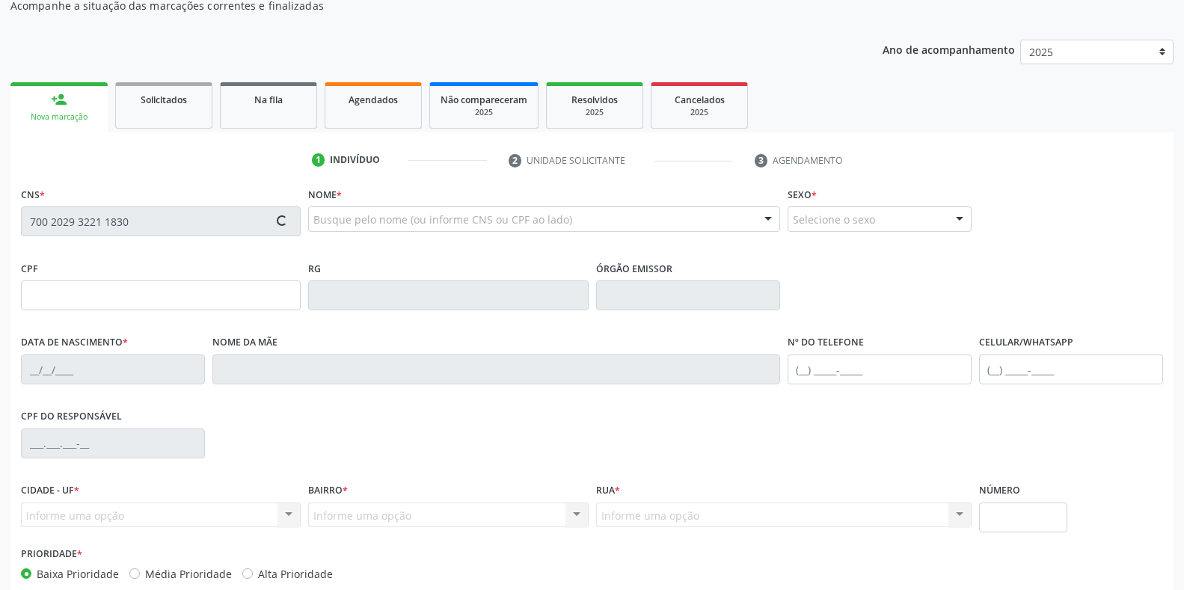
scroll to position [150, 0]
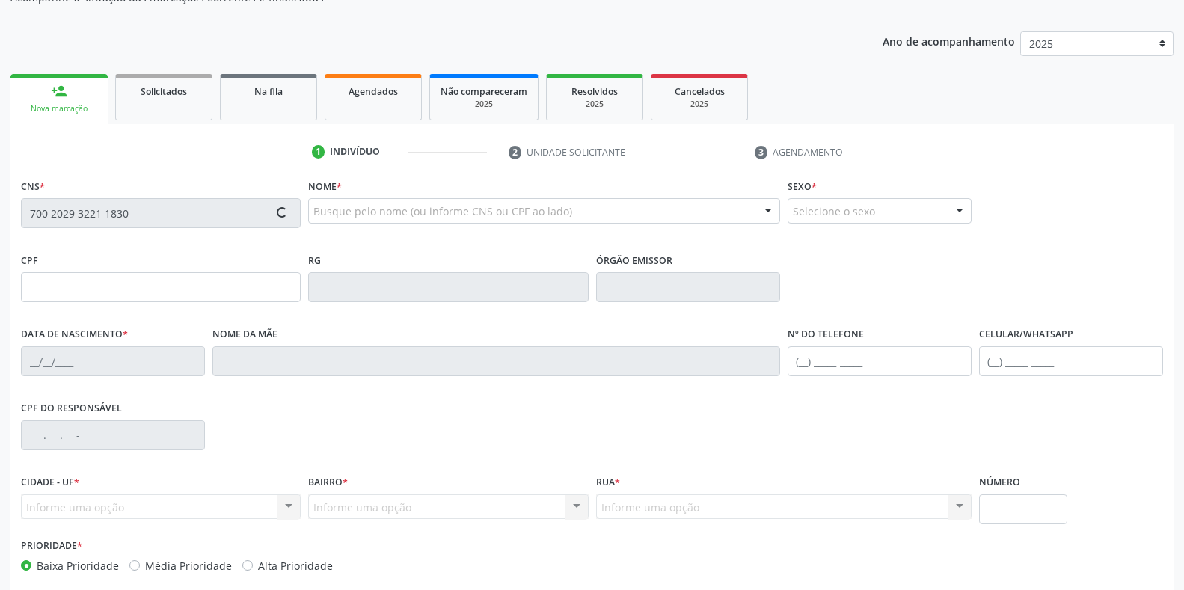
type input "23/02/1972"
type input "Marinalva Ferreira da Silva"
type input "(87) 99913-4910"
type input "S/N"
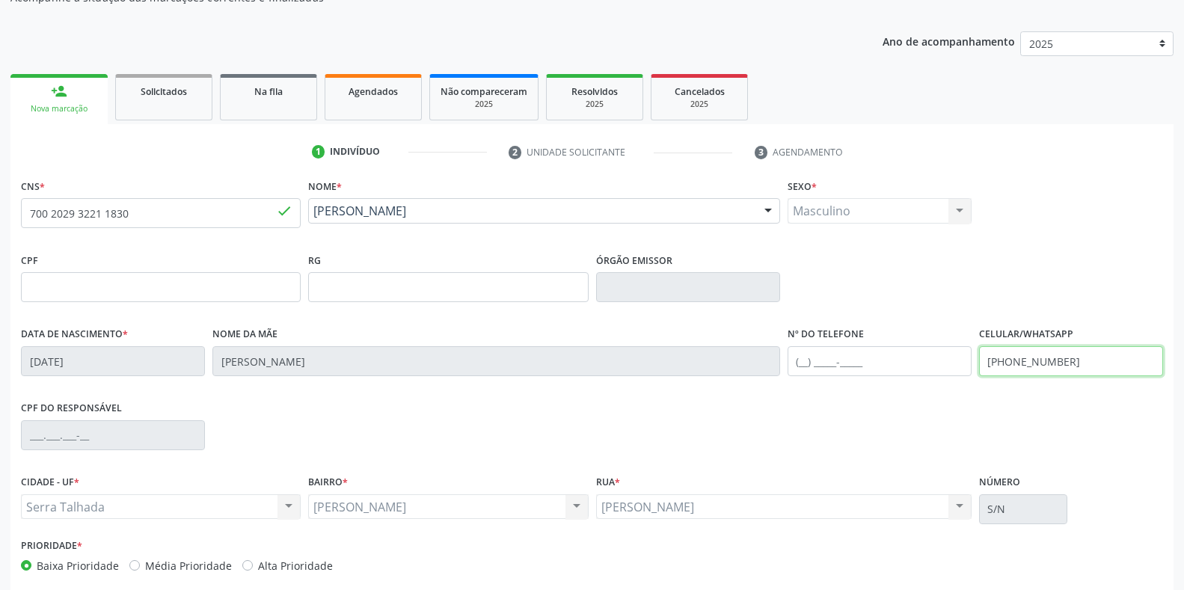
drag, startPoint x: 1076, startPoint y: 357, endPoint x: 970, endPoint y: 360, distance: 106.2
click at [970, 360] on div "Data de nascimento * 23/02/1972 Nome da mãe Marinalva Ferreira da Silva Nº do T…" at bounding box center [591, 360] width 1149 height 74
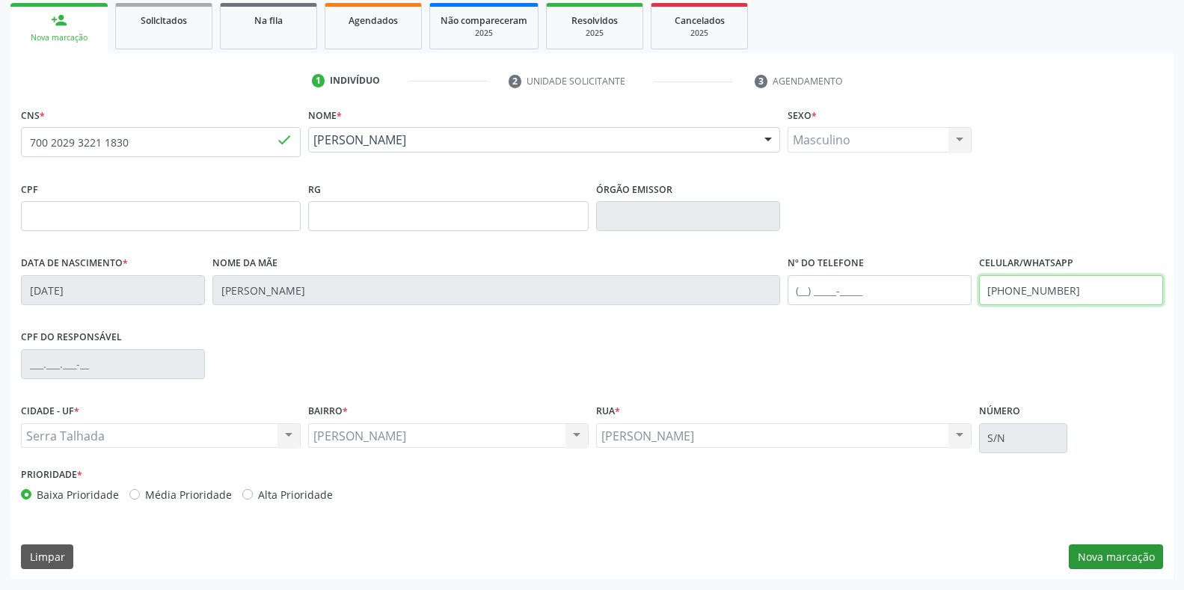
type input "(87) 99928-5448"
click at [1113, 550] on button "Nova marcação" at bounding box center [1116, 556] width 94 height 25
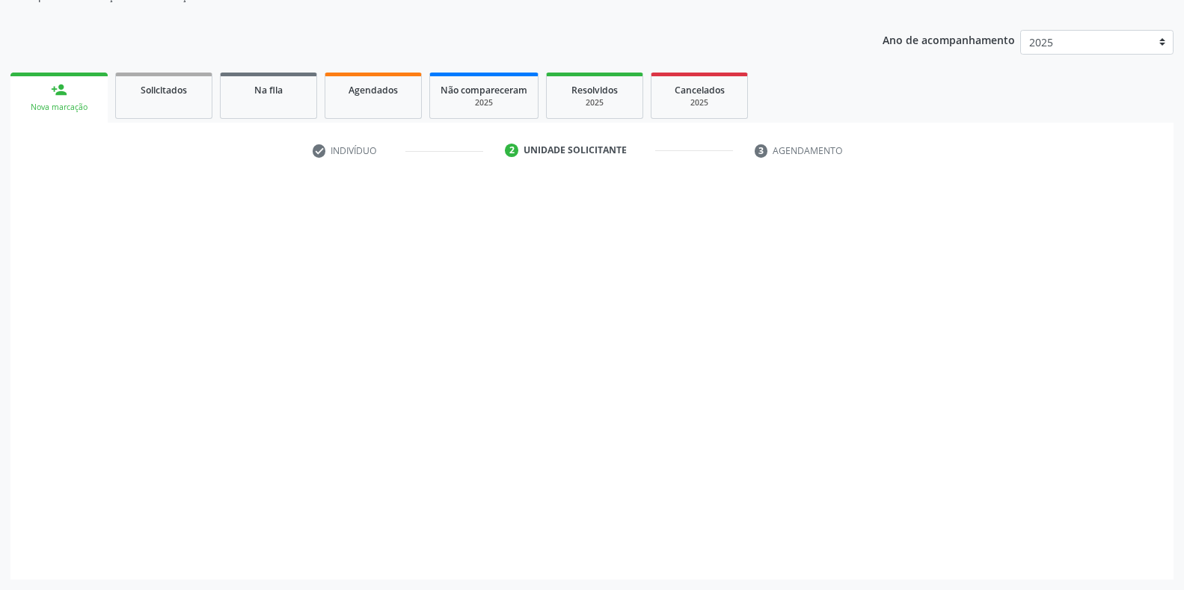
scroll to position [151, 0]
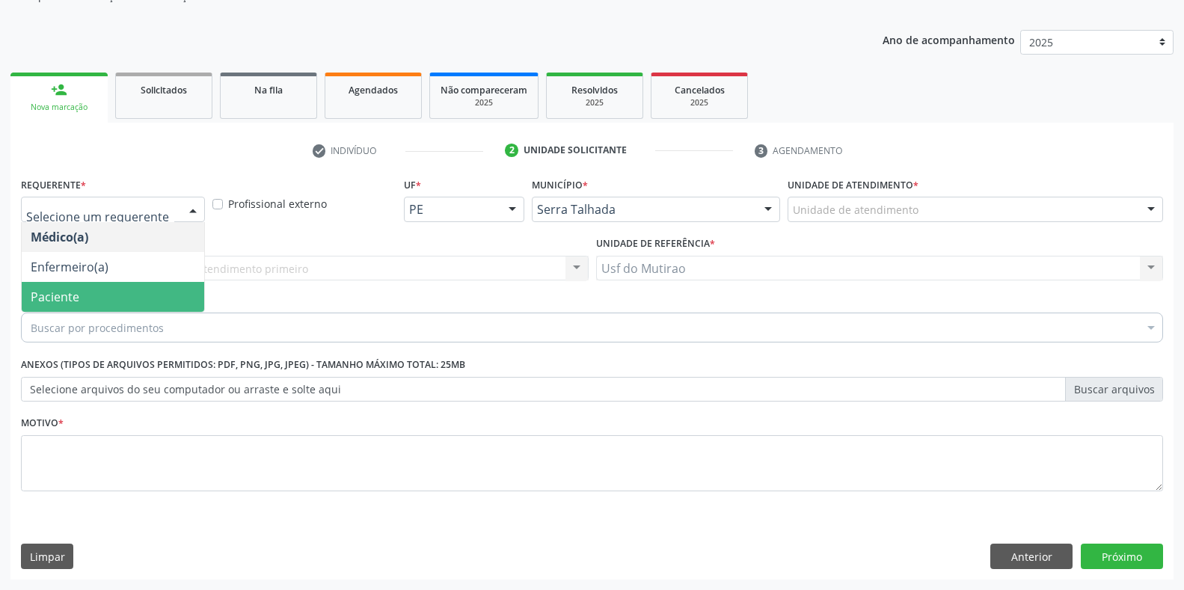
click at [95, 304] on span "Paciente" at bounding box center [113, 297] width 182 height 30
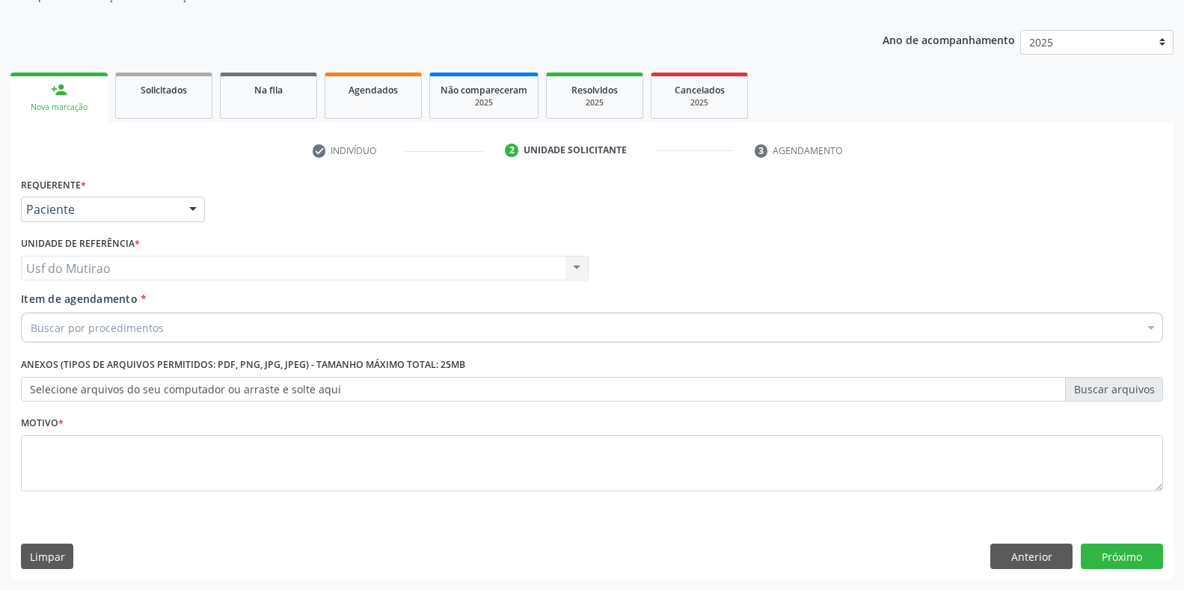
click at [133, 319] on div "Buscar por procedimentos" at bounding box center [592, 328] width 1142 height 30
click at [31, 319] on input "Item de agendamento *" at bounding box center [31, 328] width 0 height 30
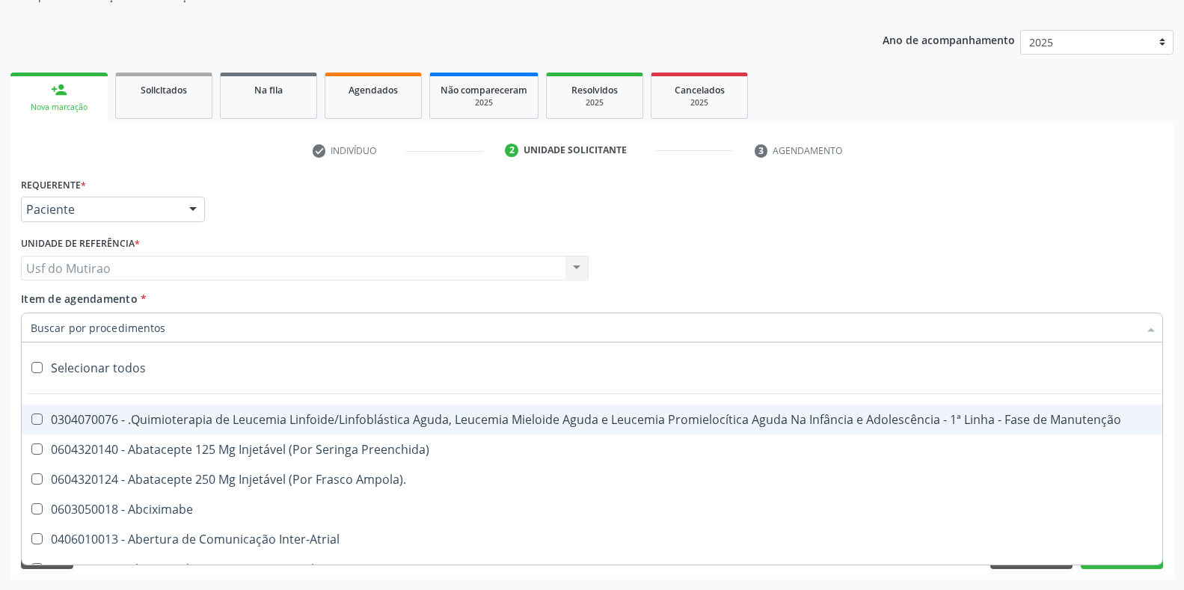
click at [133, 331] on input "Item de agendamento *" at bounding box center [585, 328] width 1108 height 30
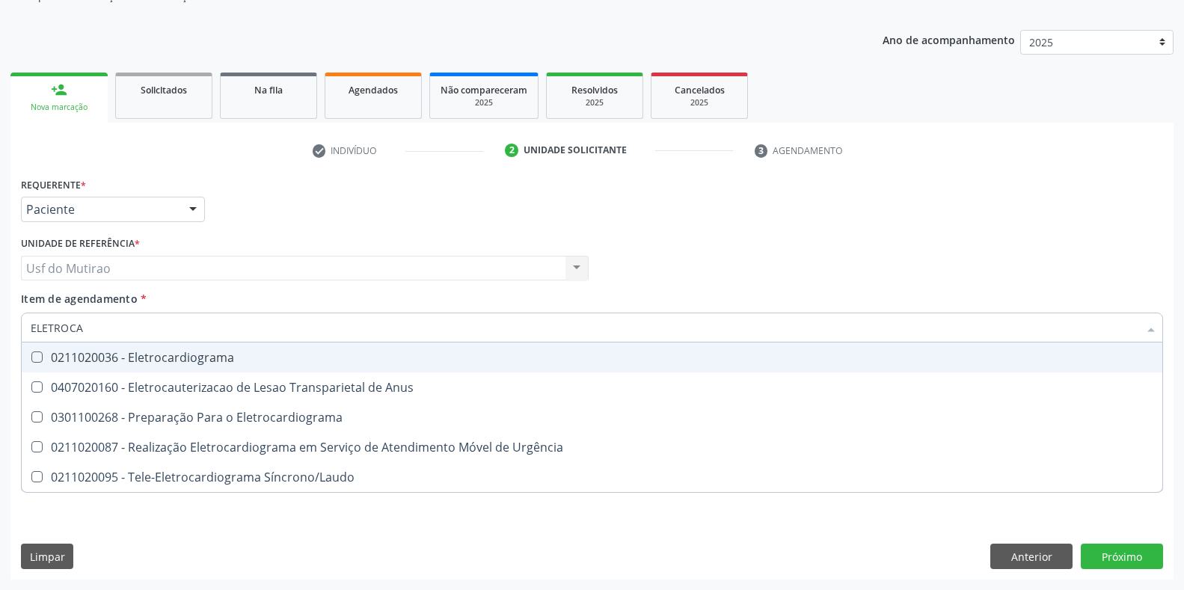
type input "ELETROCAR"
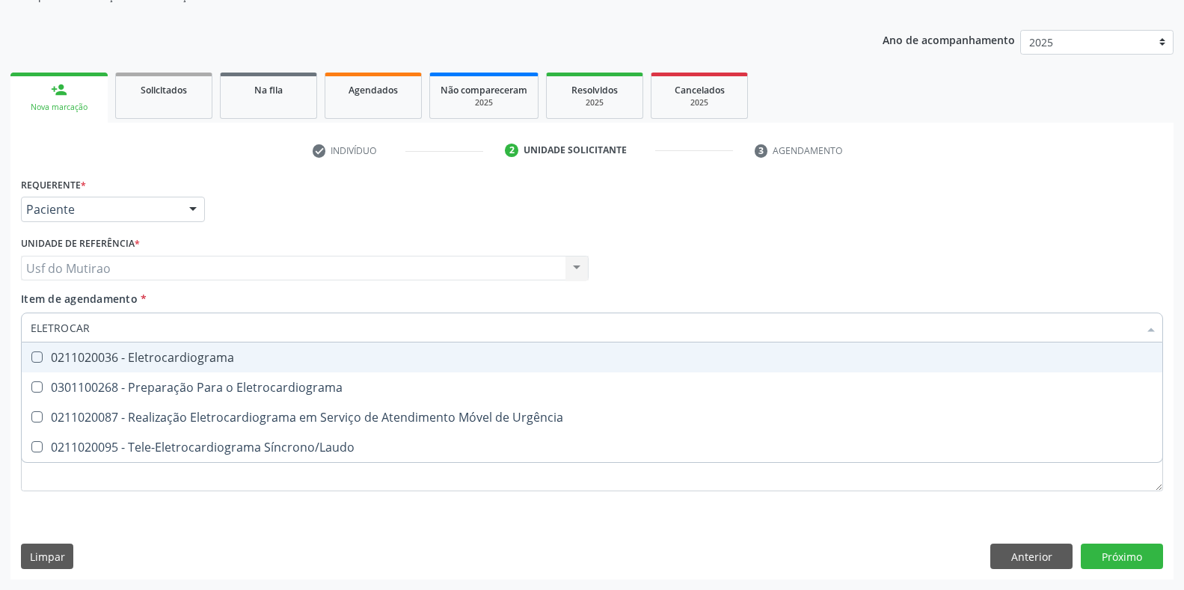
click at [165, 357] on div "0211020036 - Eletrocardiograma" at bounding box center [592, 358] width 1123 height 12
checkbox Eletrocardiograma "true"
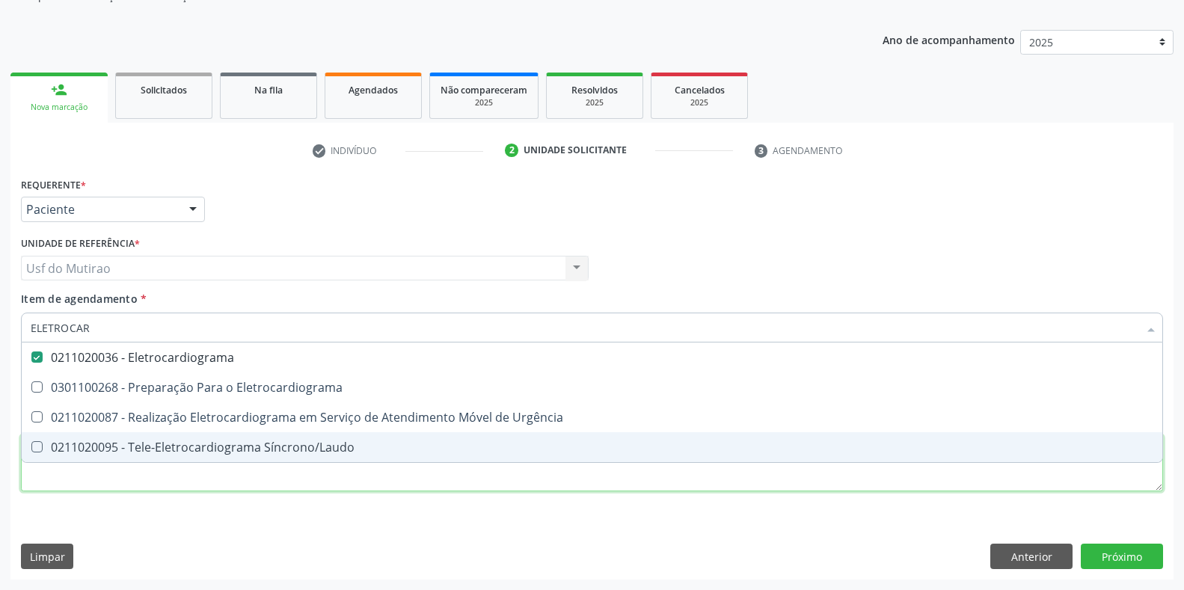
click at [168, 479] on div "Requerente * Paciente Médico(a) Enfermeiro(a) Paciente Nenhum resultado encontr…" at bounding box center [592, 343] width 1142 height 339
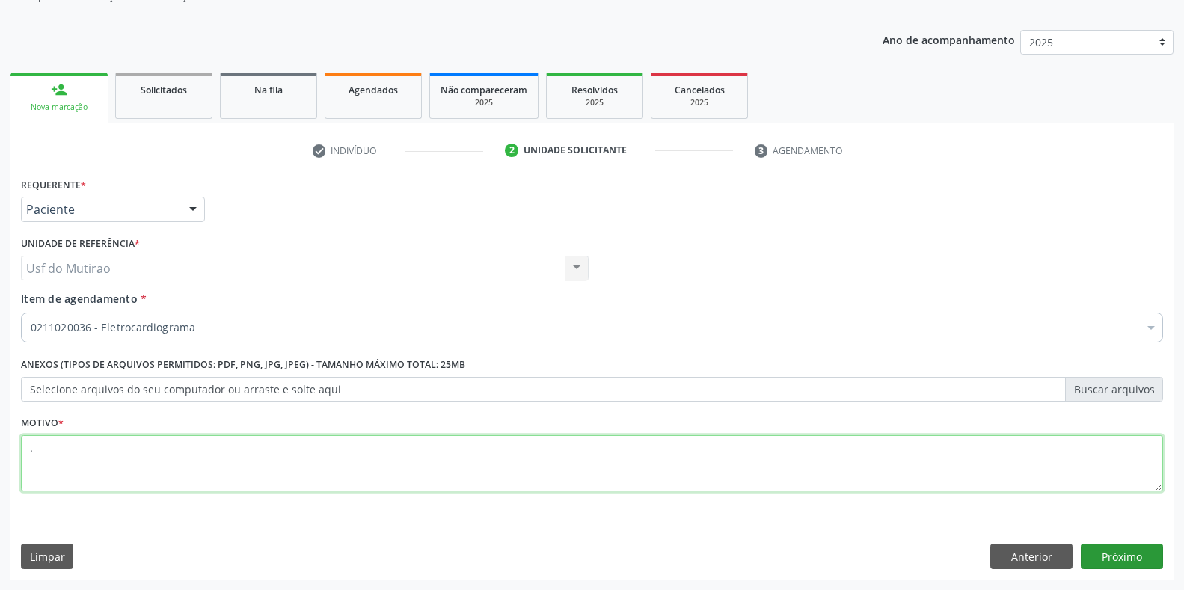
scroll to position [0, 0]
type textarea "."
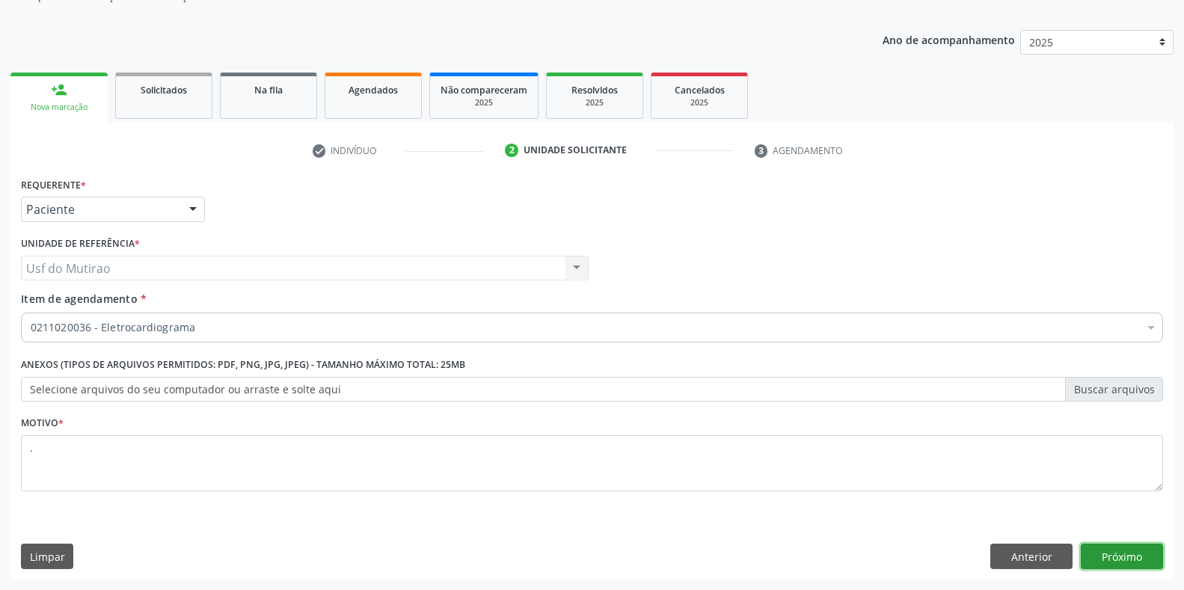
click at [1129, 557] on button "Próximo" at bounding box center [1122, 556] width 82 height 25
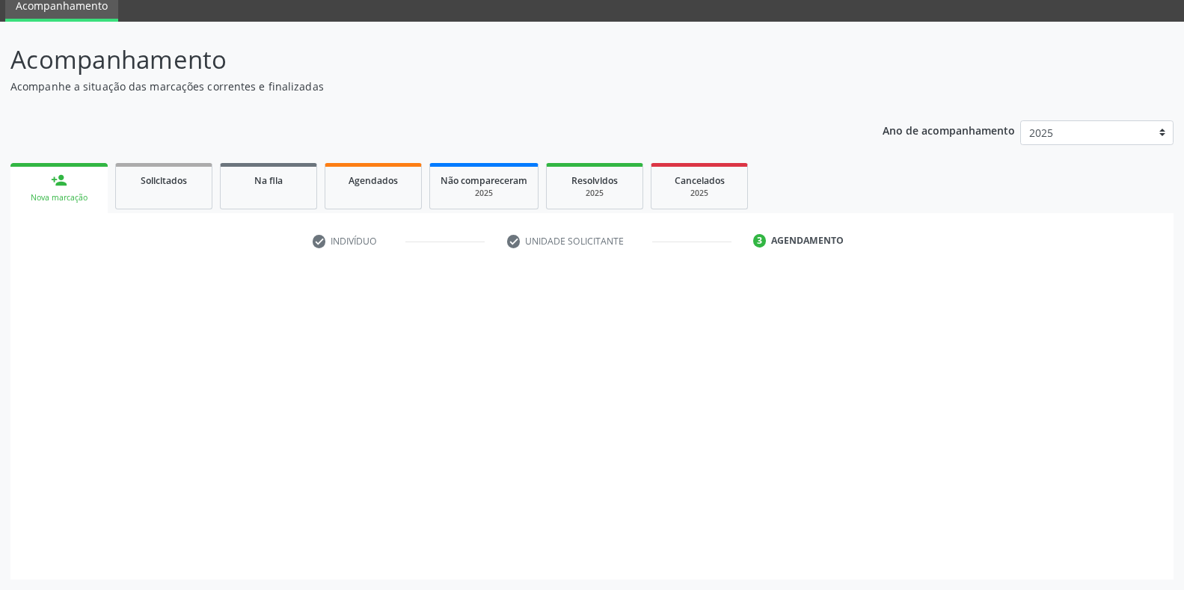
scroll to position [61, 0]
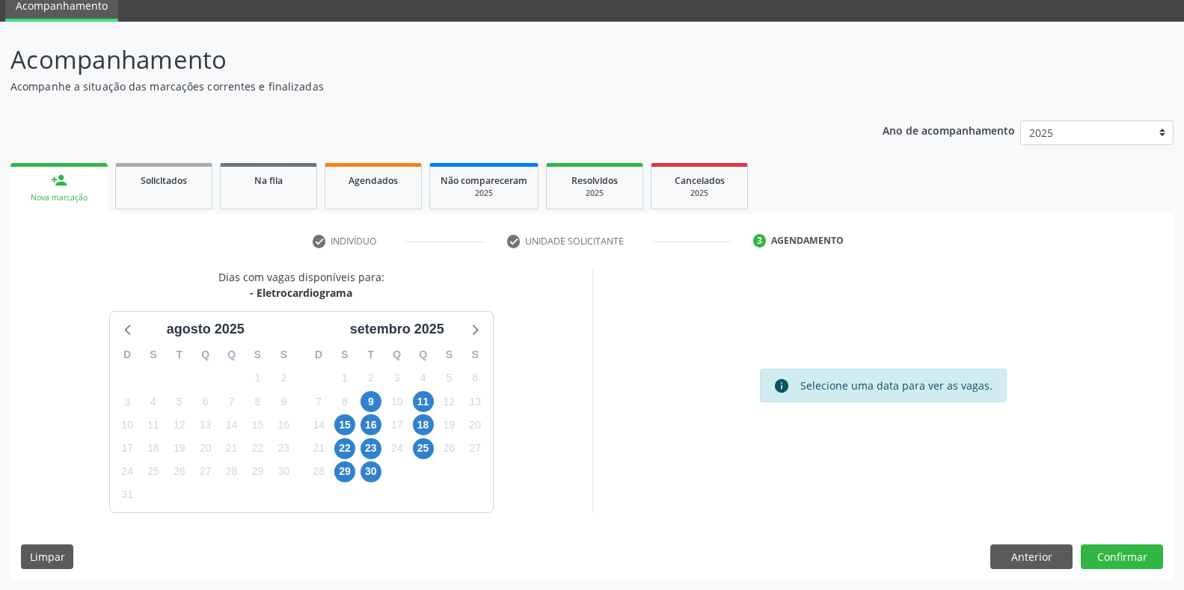
click at [413, 422] on div "18" at bounding box center [423, 425] width 21 height 23
click at [426, 423] on span "18" at bounding box center [423, 424] width 21 height 21
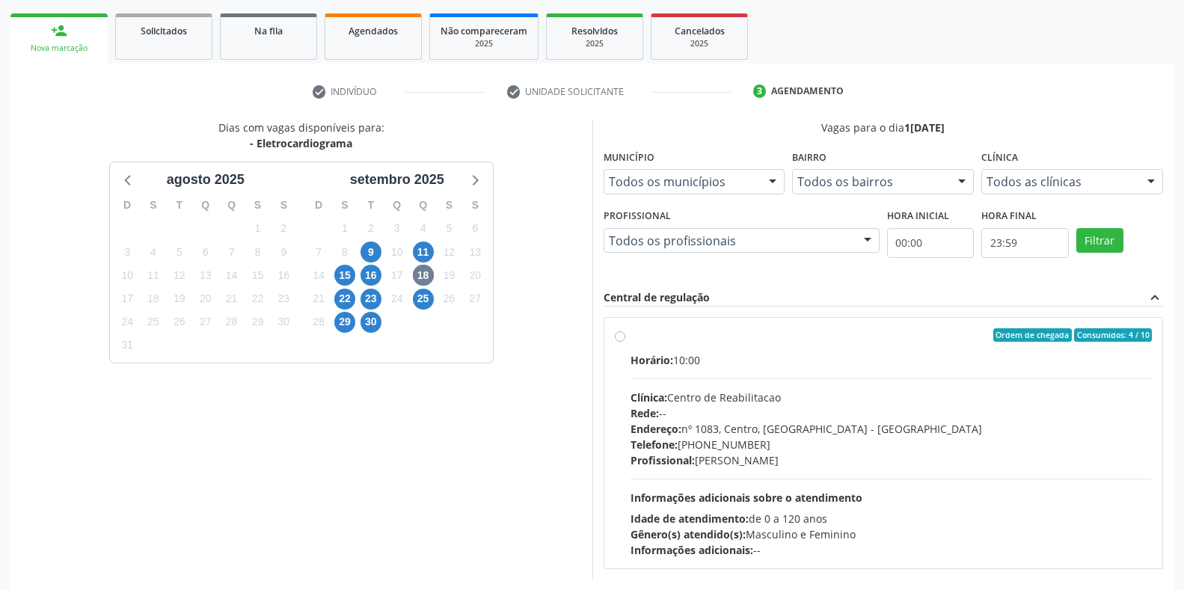
click at [663, 366] on span "Horário:" at bounding box center [651, 360] width 43 height 14
click at [625, 342] on input "Ordem de chegada Consumidos: 4 / 10 Horário: 10:00 Clínica: Centro de Reabilita…" at bounding box center [620, 334] width 10 height 13
radio input "true"
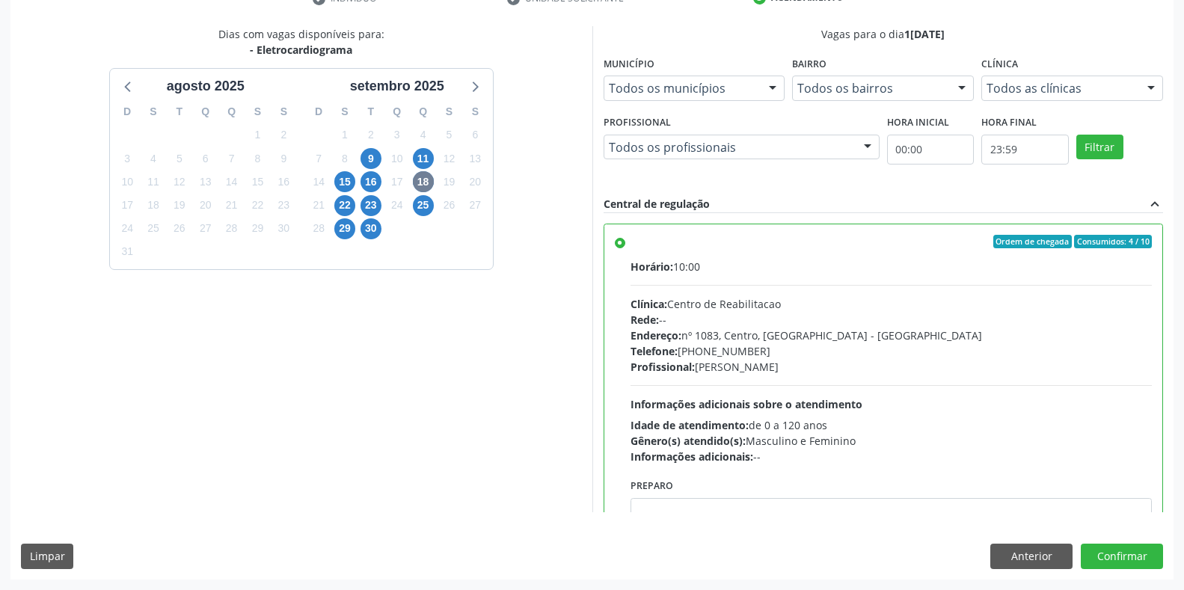
click at [1077, 562] on div "Anterior Confirmar" at bounding box center [1076, 556] width 173 height 25
click at [1099, 562] on button "Confirmar" at bounding box center [1122, 556] width 82 height 25
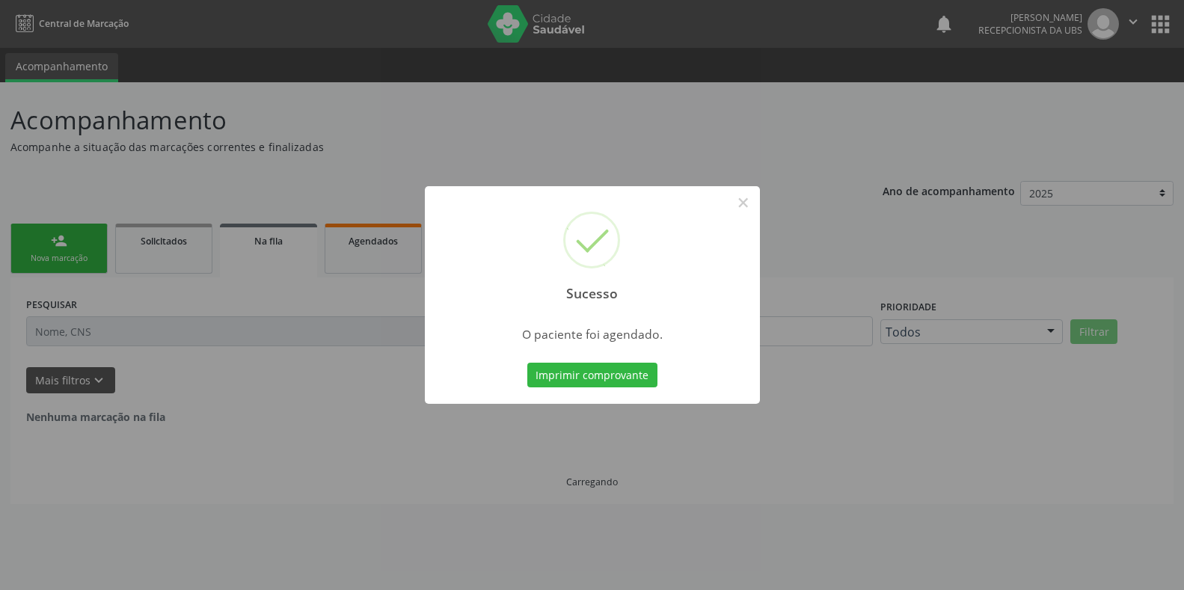
scroll to position [0, 0]
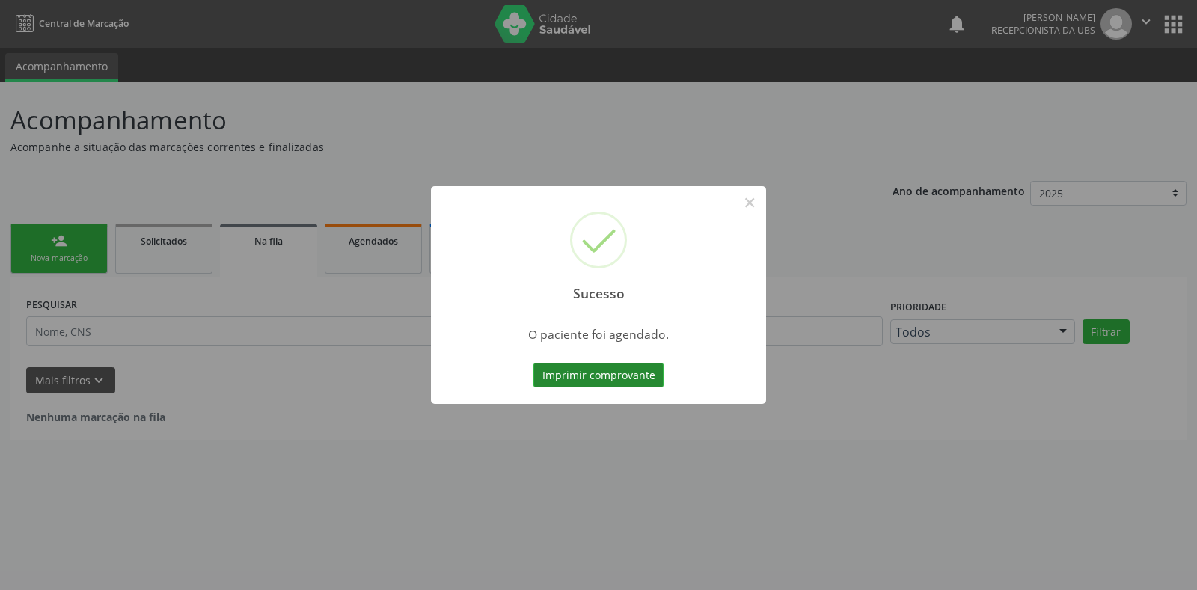
click at [559, 365] on button "Imprimir comprovante" at bounding box center [598, 375] width 130 height 25
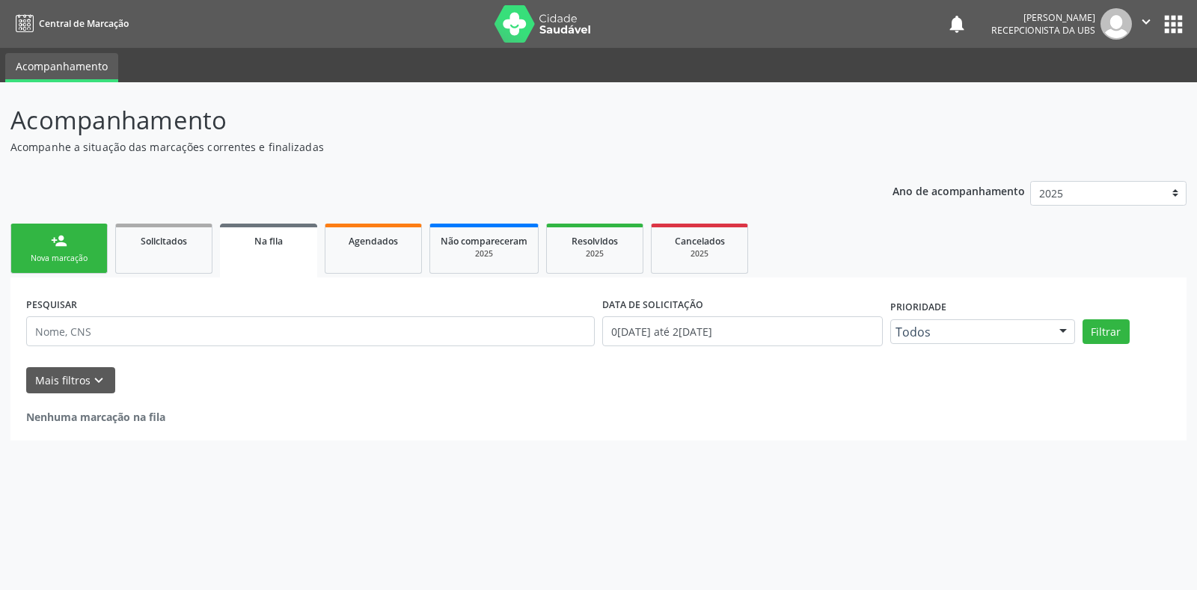
click at [82, 252] on link "person_add Nova marcação" at bounding box center [58, 249] width 97 height 50
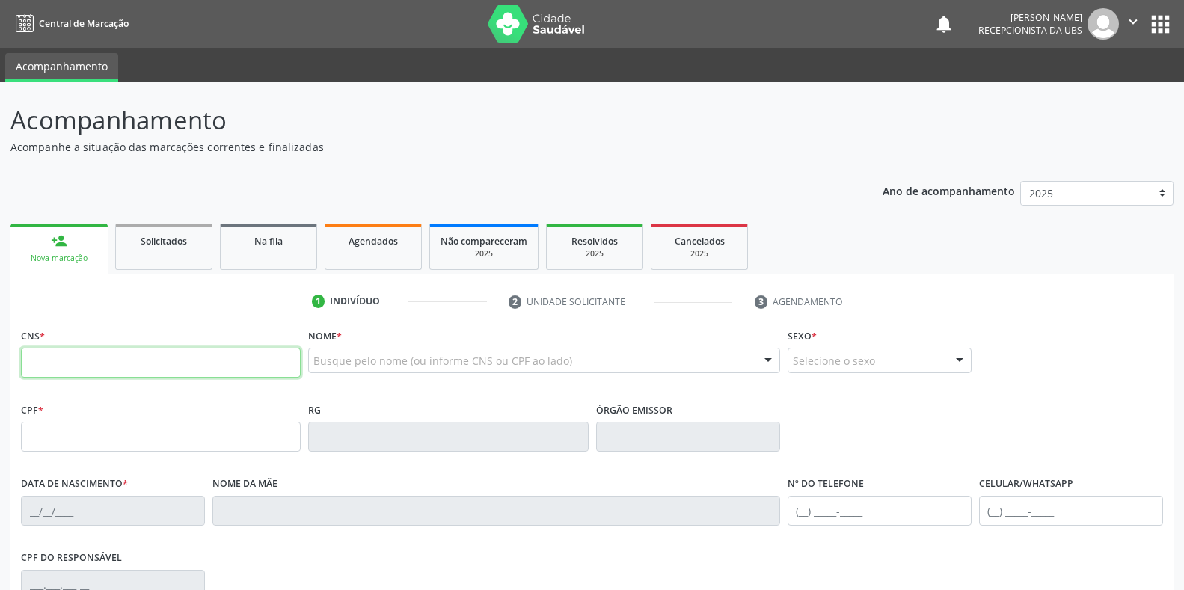
click at [90, 357] on input "text" at bounding box center [161, 363] width 280 height 30
click at [92, 381] on fieldset "CNS *" at bounding box center [161, 357] width 280 height 64
click at [91, 367] on input "text" at bounding box center [161, 363] width 280 height 30
type input "704 2072 0106 7481"
type input "700.166.884-22"
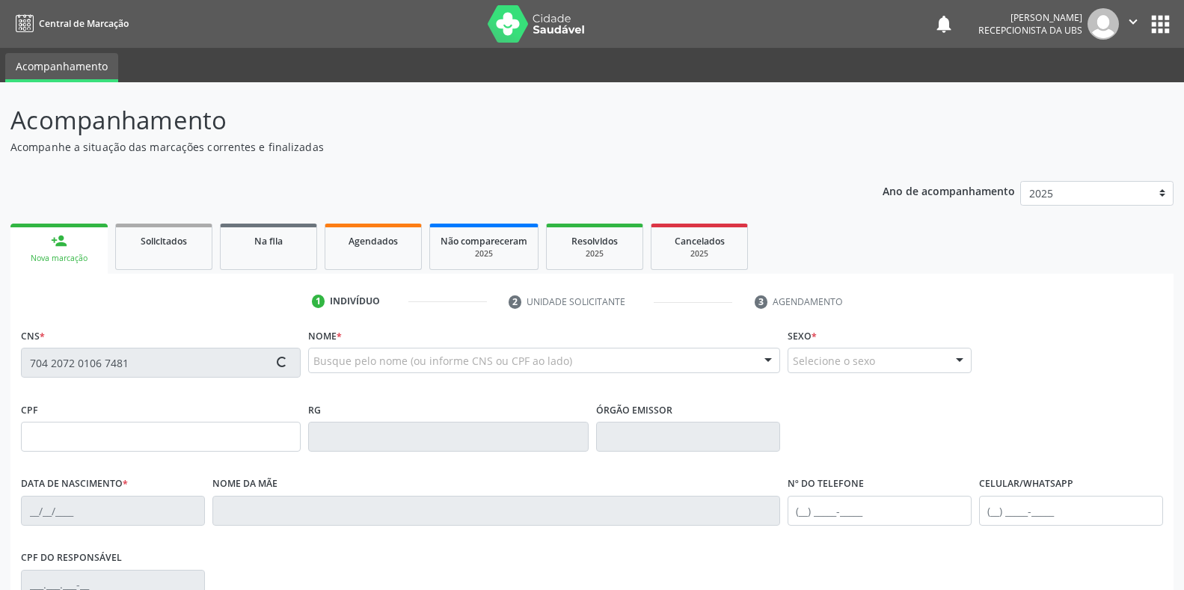
type input "28/12/1987"
type input "Antonia dos Santos Silva"
type input "[PHONE_NUMBER]"
type input "056.556.644-02"
type input "S/N"
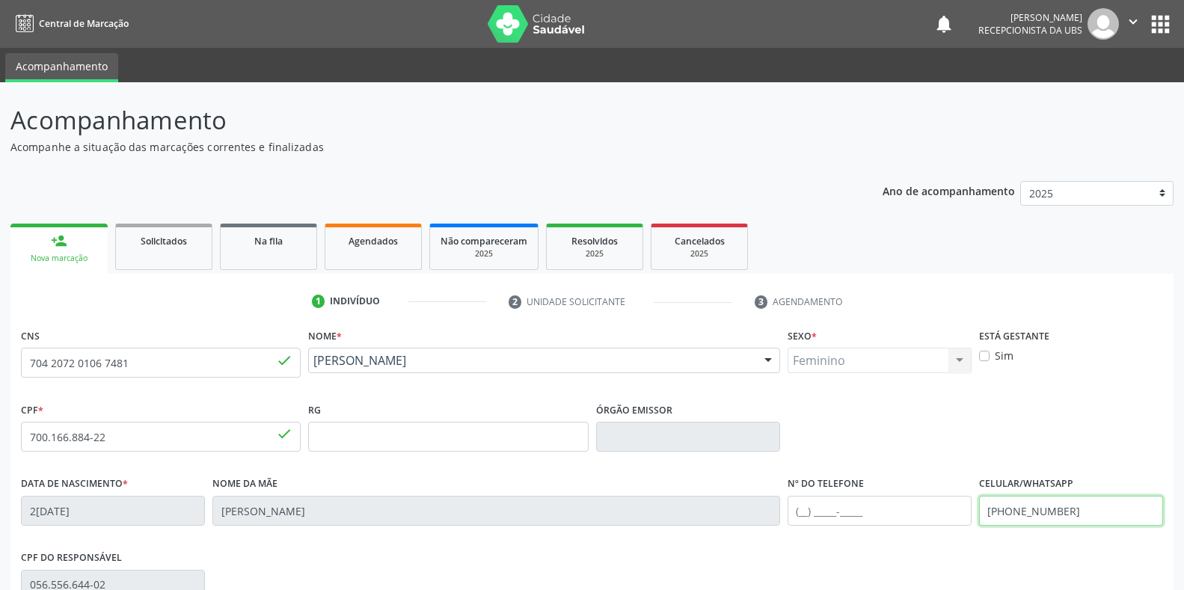
drag, startPoint x: 1081, startPoint y: 520, endPoint x: 971, endPoint y: 520, distance: 109.2
click at [971, 520] on div "Data de nascimento * 28/12/1987 Nome da mãe Antonia dos Santos Silva Nº do Tele…" at bounding box center [591, 510] width 1149 height 74
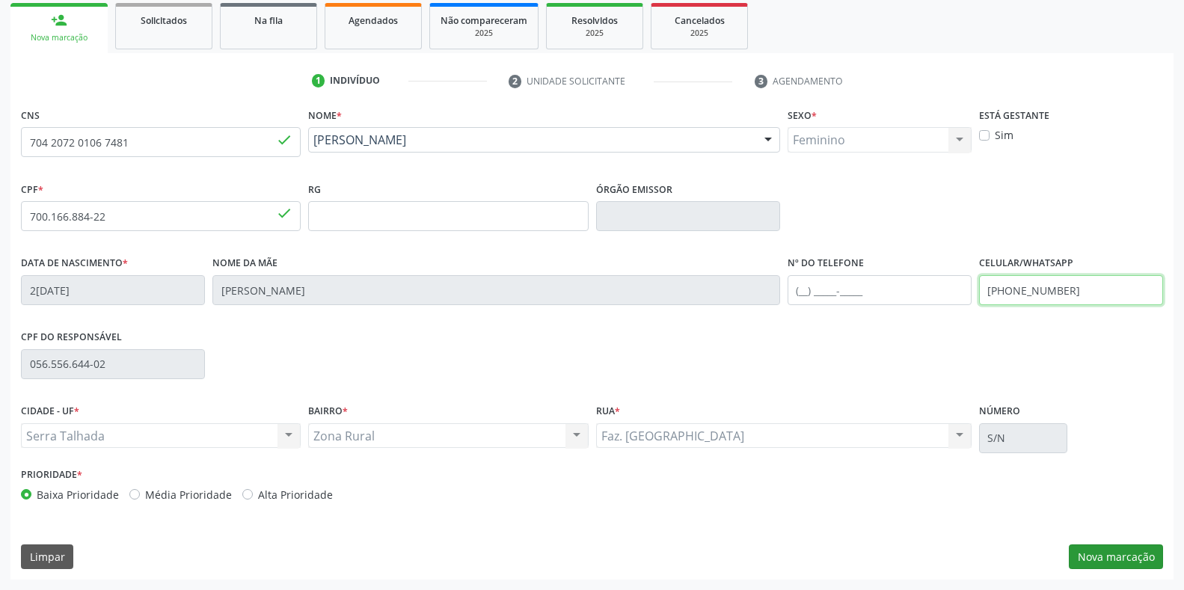
type input "(87) 99635-2045"
click at [1148, 563] on button "Nova marcação" at bounding box center [1116, 556] width 94 height 25
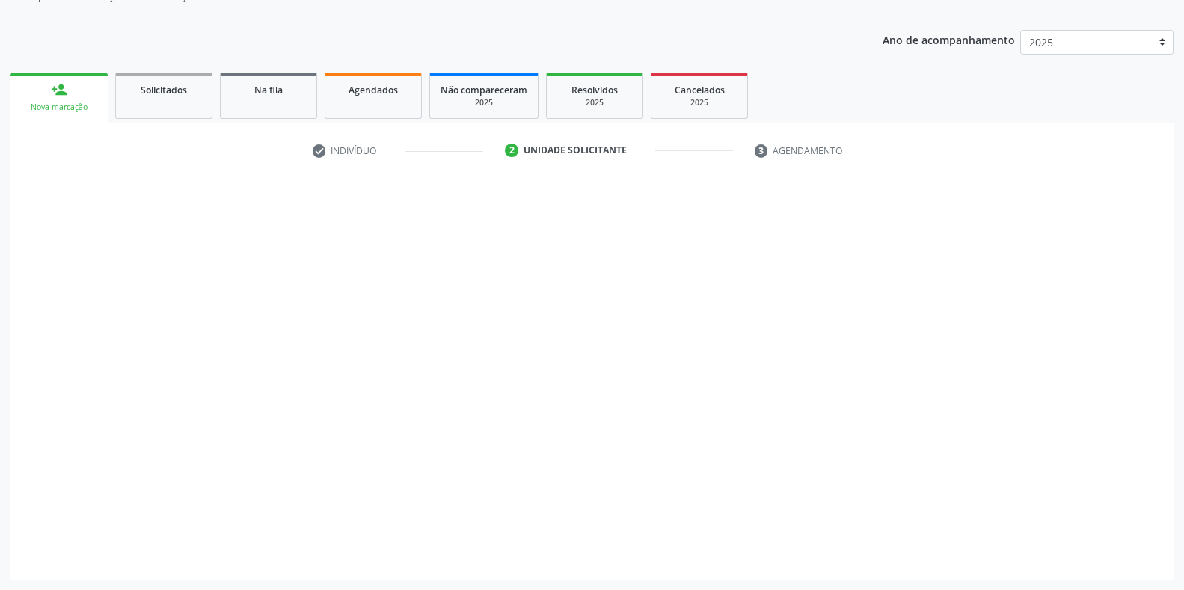
scroll to position [151, 0]
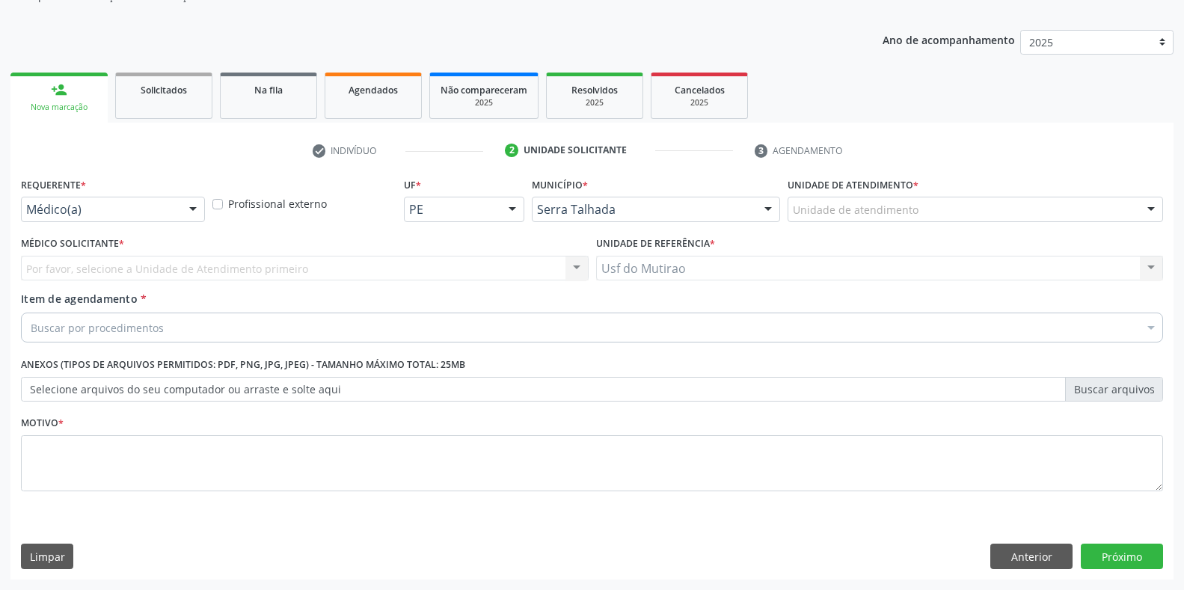
click at [185, 211] on div at bounding box center [193, 209] width 22 height 25
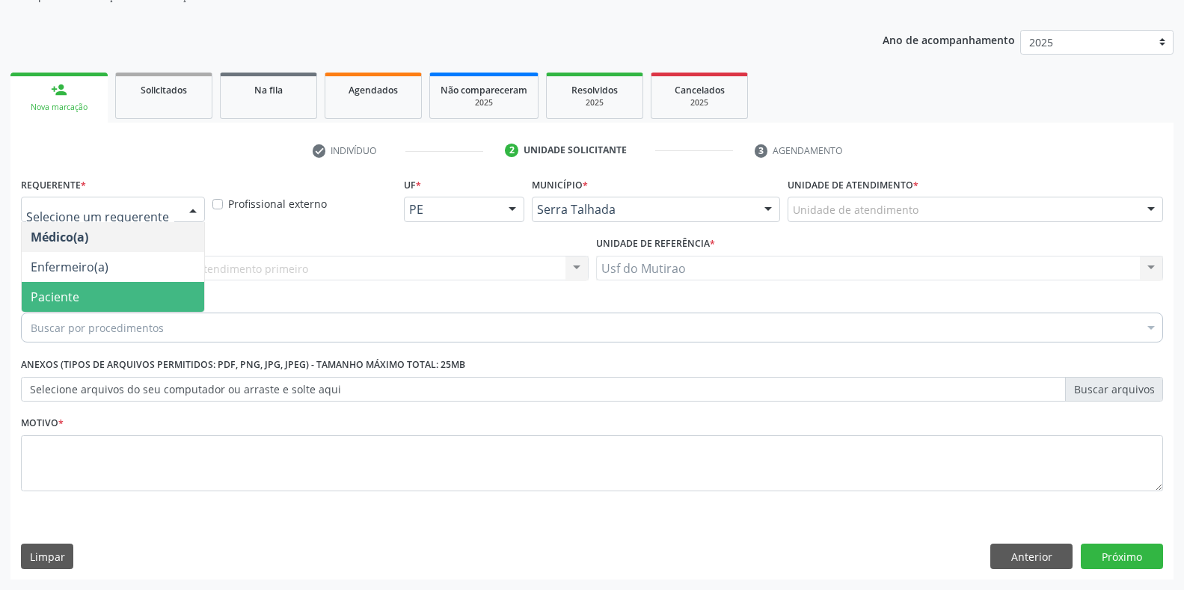
click at [139, 308] on span "Paciente" at bounding box center [113, 297] width 182 height 30
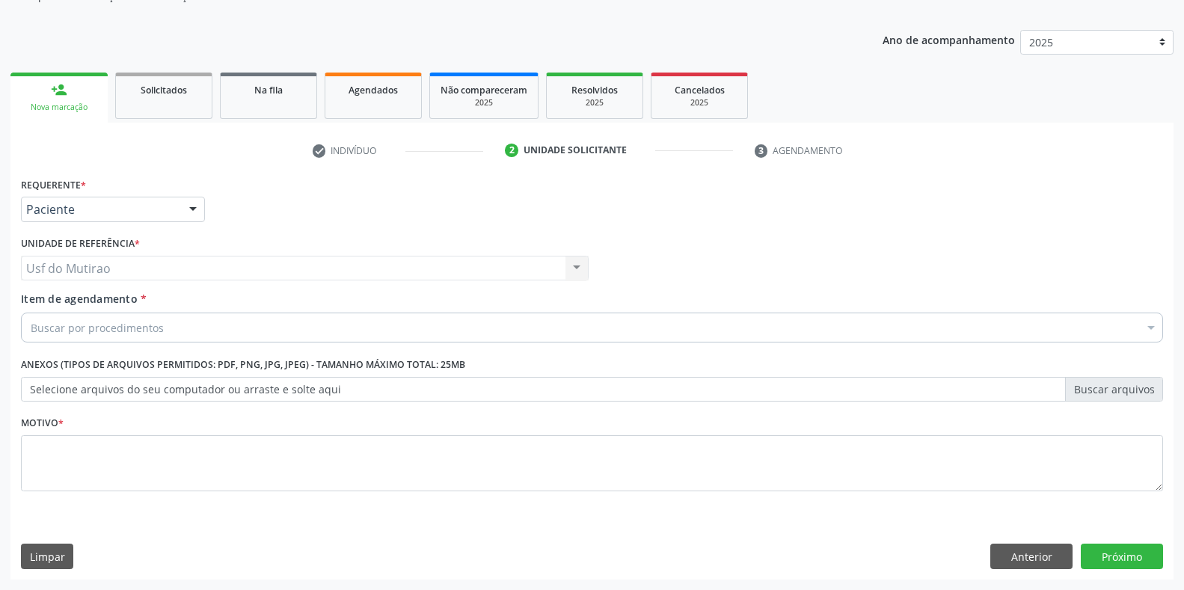
click at [185, 320] on div "Buscar por procedimentos" at bounding box center [592, 328] width 1142 height 30
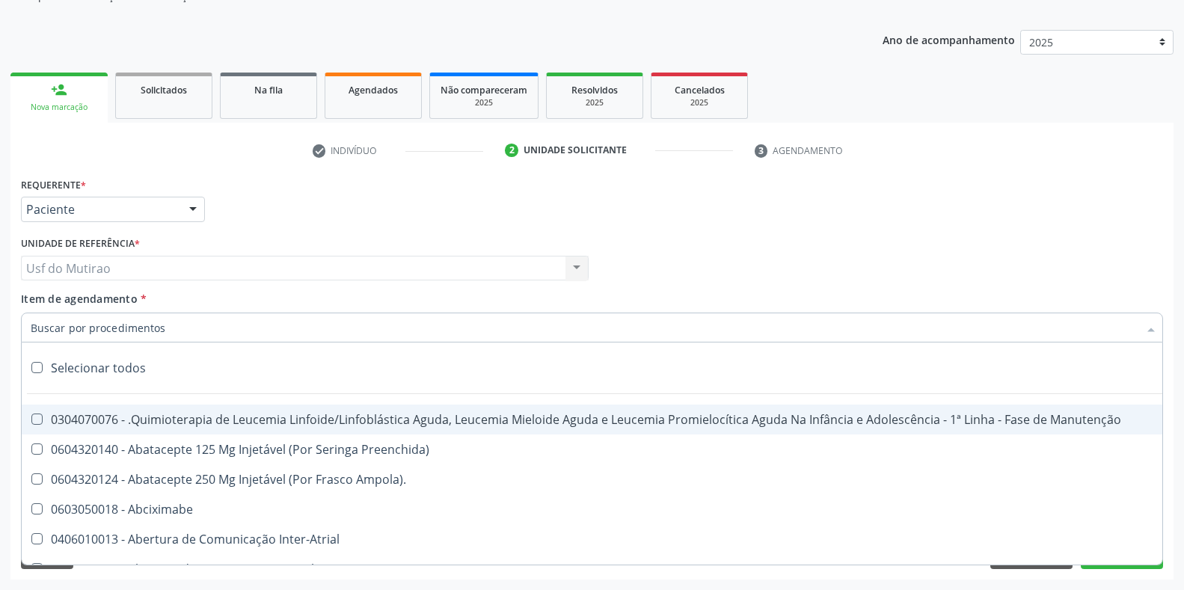
click at [128, 327] on input "Item de agendamento *" at bounding box center [585, 328] width 1108 height 30
type input "ELETROC"
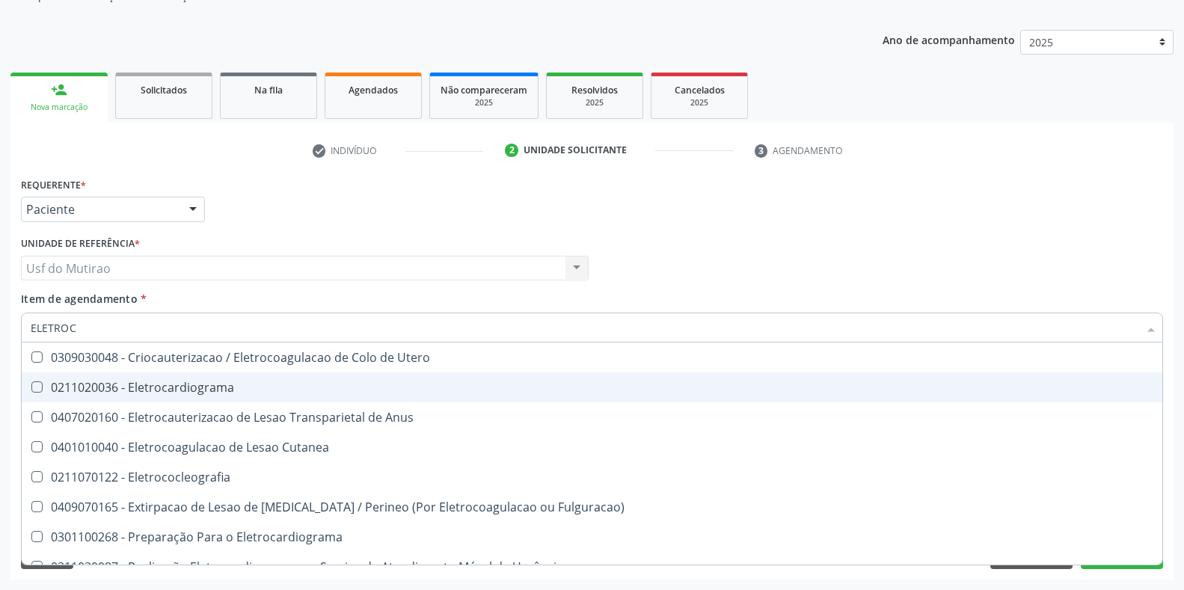
click at [174, 402] on span "0211020036 - Eletrocardiograma" at bounding box center [592, 387] width 1141 height 30
checkbox Eletrocardiograma "true"
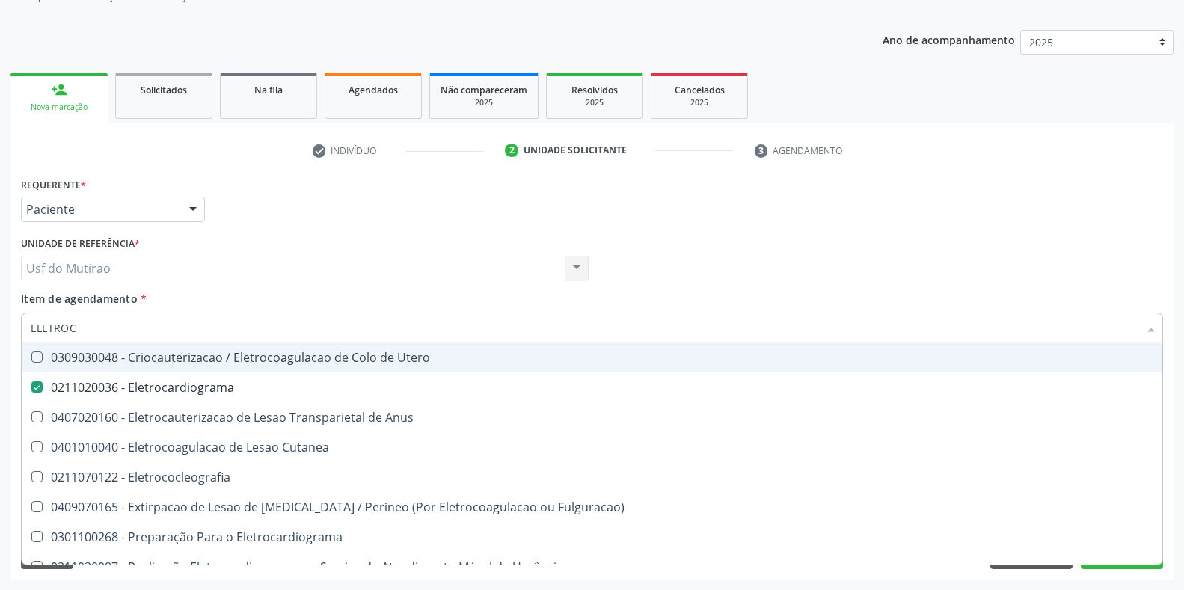
click at [518, 215] on div "Requerente * Paciente Médico(a) Enfermeiro(a) Paciente Nenhum resultado encontr…" at bounding box center [591, 203] width 1149 height 58
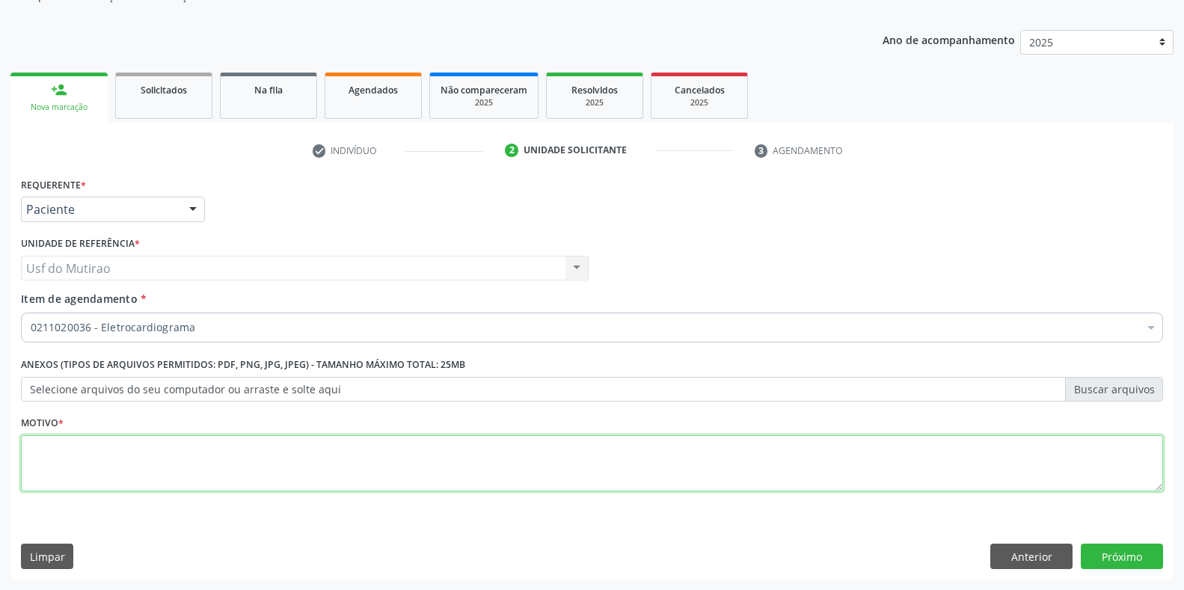
click at [307, 461] on textarea at bounding box center [592, 463] width 1142 height 57
type textarea ";"
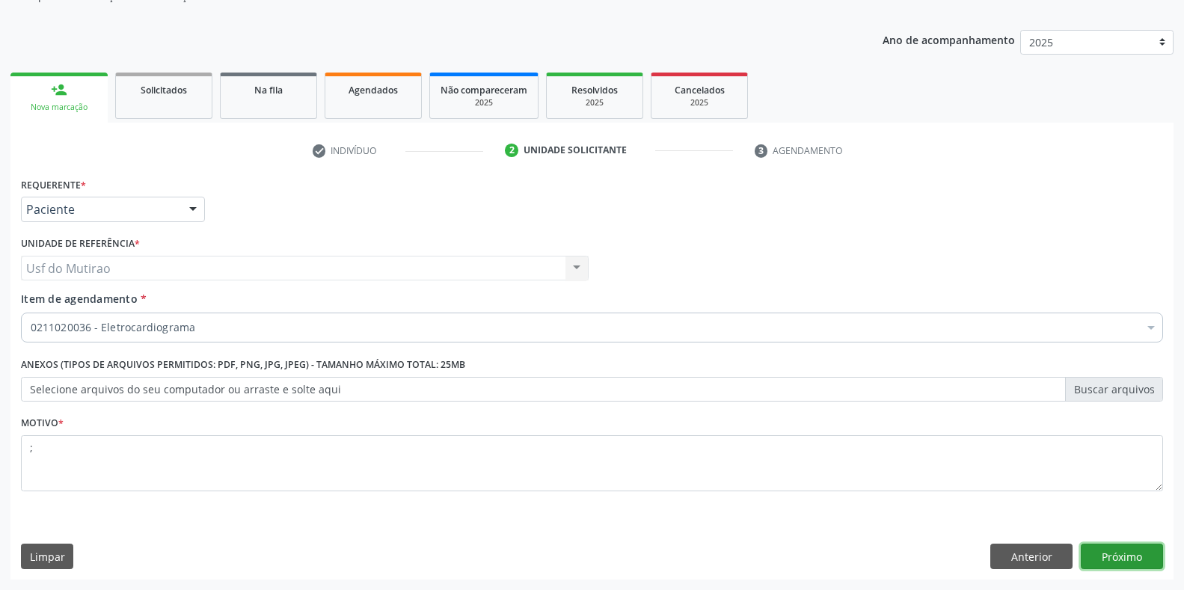
click at [1162, 556] on button "Próximo" at bounding box center [1122, 556] width 82 height 25
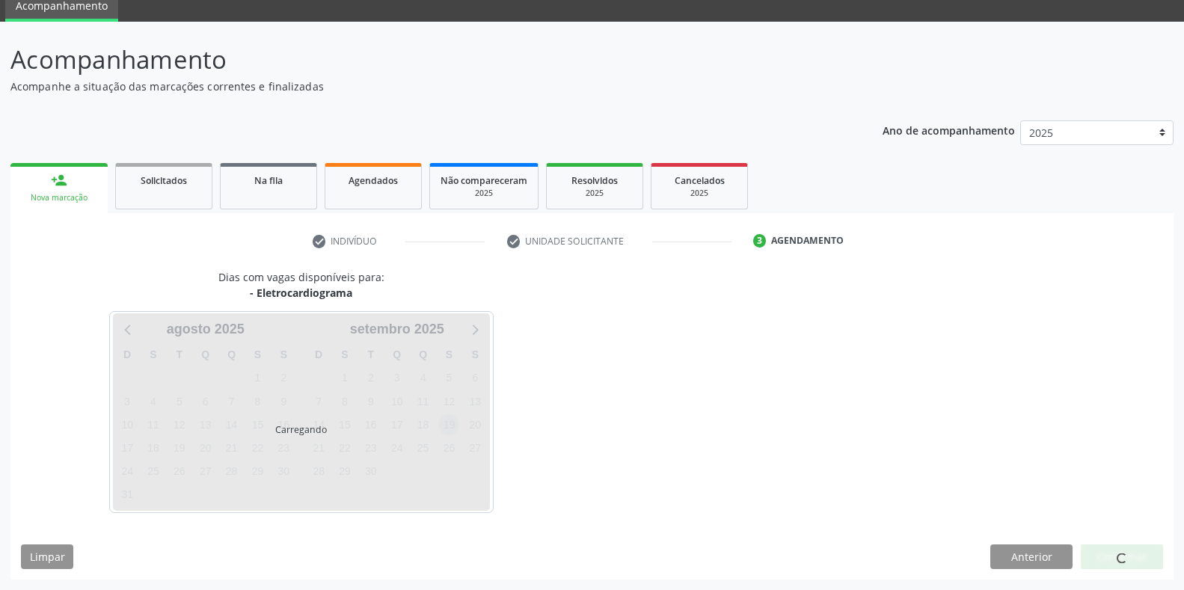
scroll to position [61, 0]
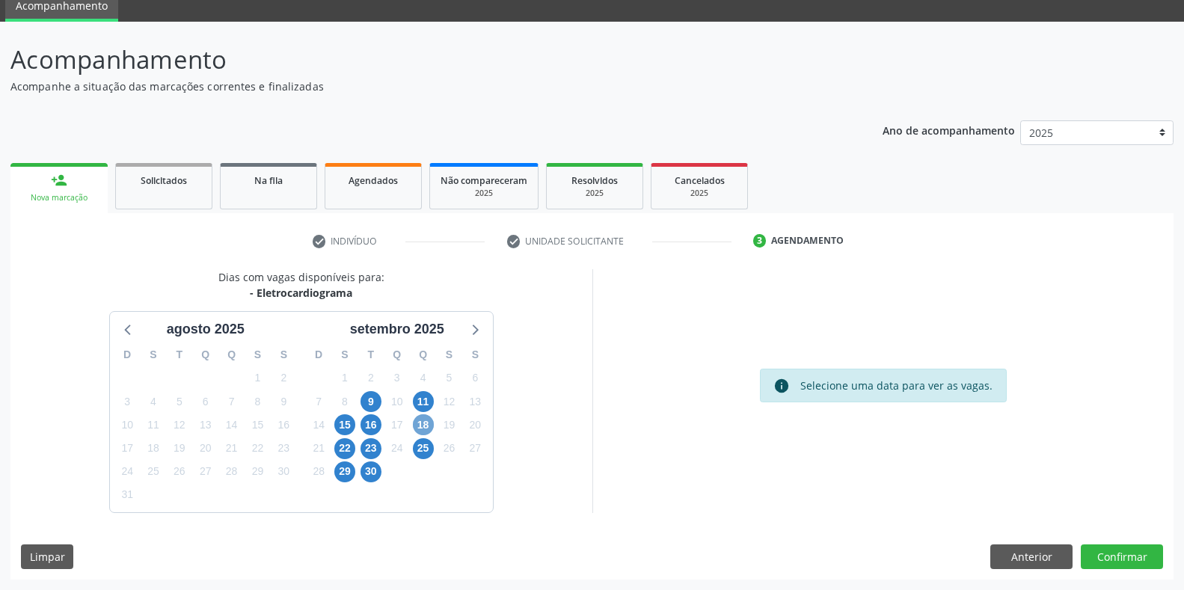
click at [429, 428] on span "18" at bounding box center [423, 424] width 21 height 21
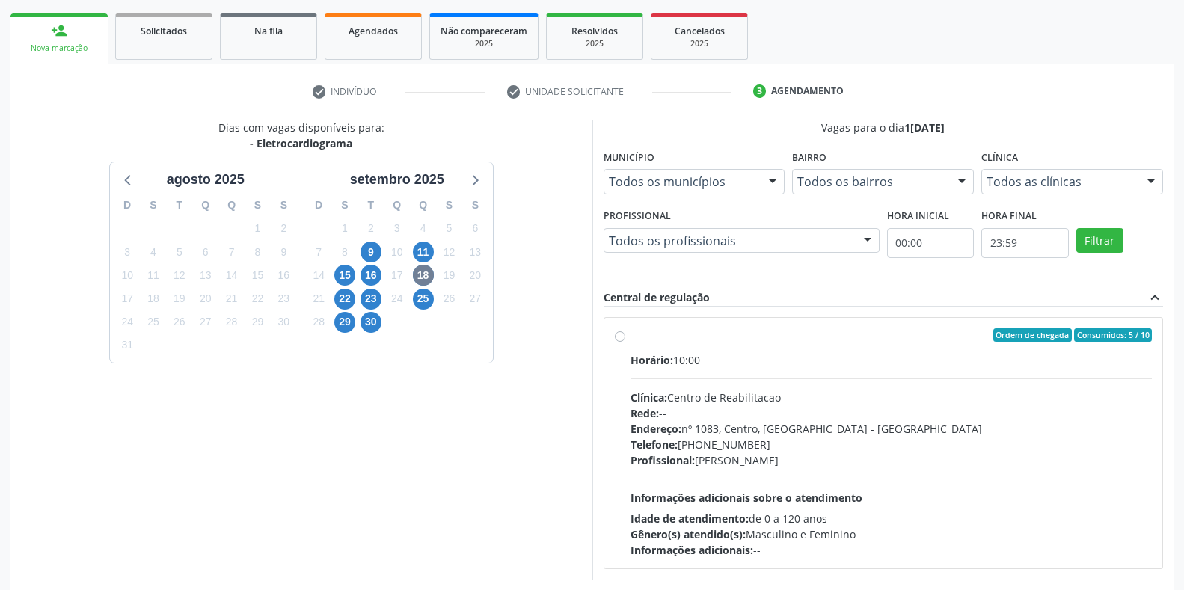
click at [678, 401] on div "Clínica: Centro de Reabilitacao" at bounding box center [891, 398] width 522 height 16
click at [625, 342] on input "Ordem de chegada Consumidos: 5 / 10 Horário: 10:00 Clínica: Centro de Reabilita…" at bounding box center [620, 334] width 10 height 13
radio input "true"
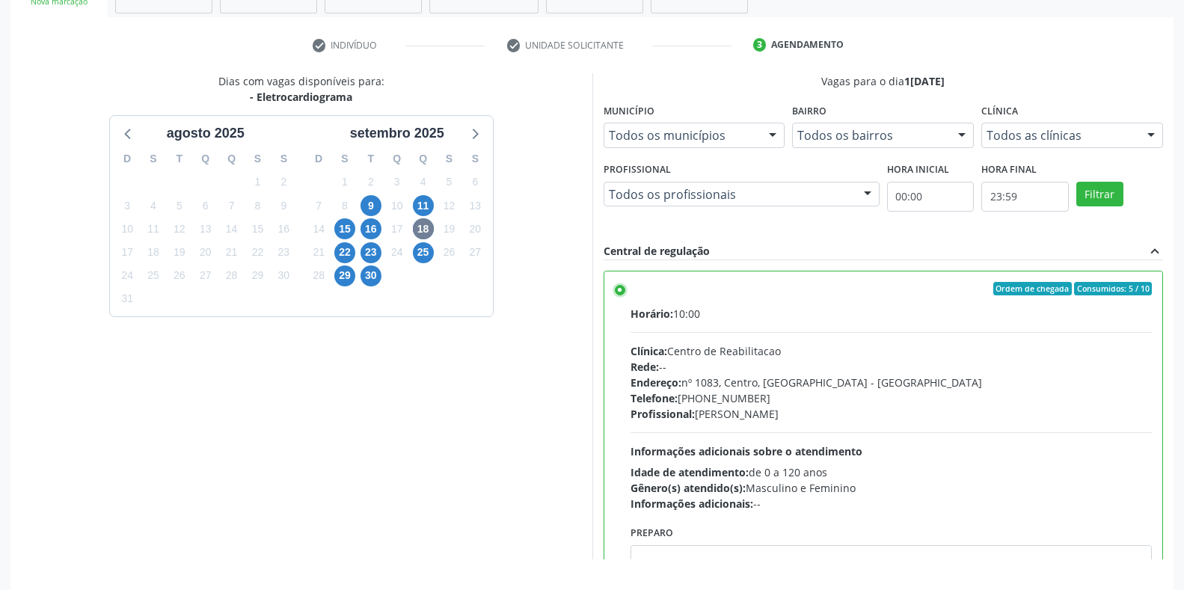
scroll to position [304, 0]
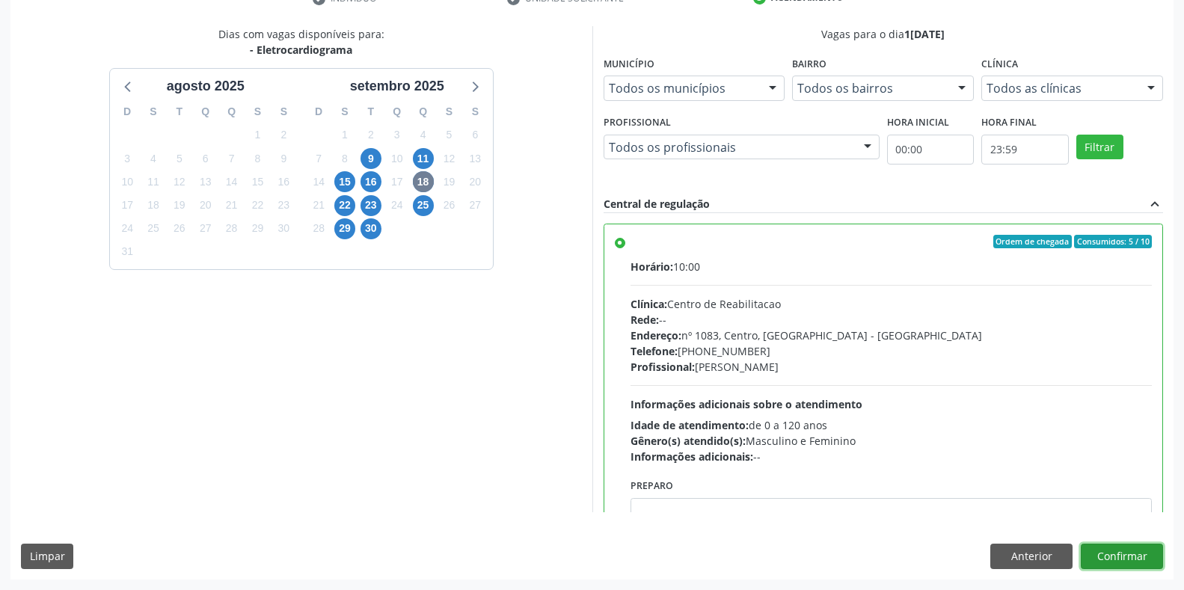
click at [1133, 560] on button "Confirmar" at bounding box center [1122, 556] width 82 height 25
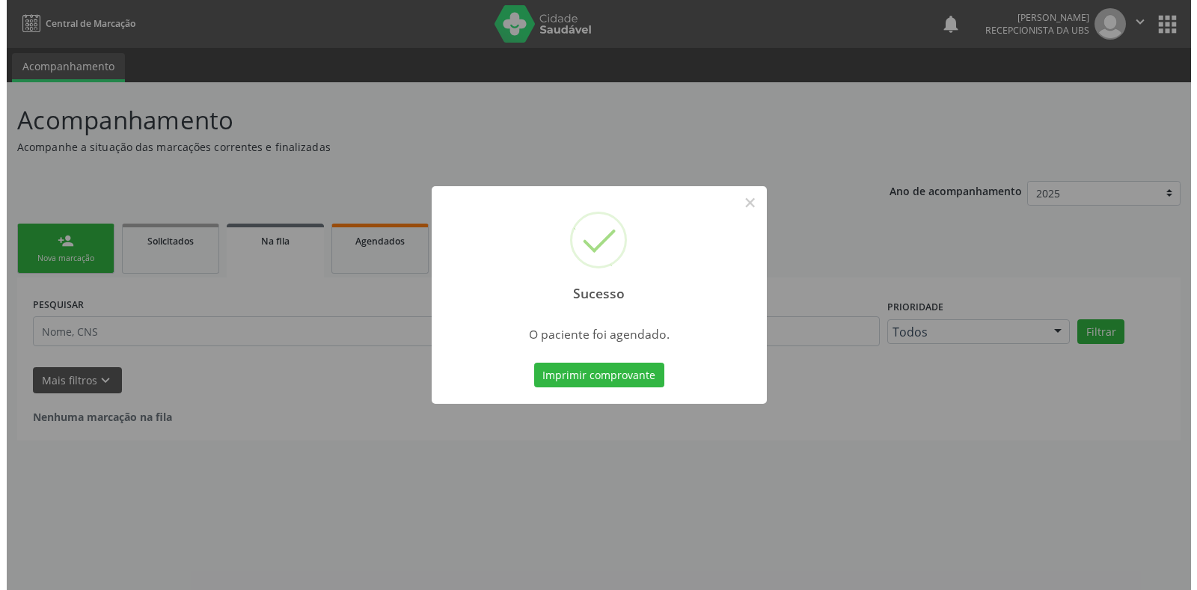
scroll to position [0, 0]
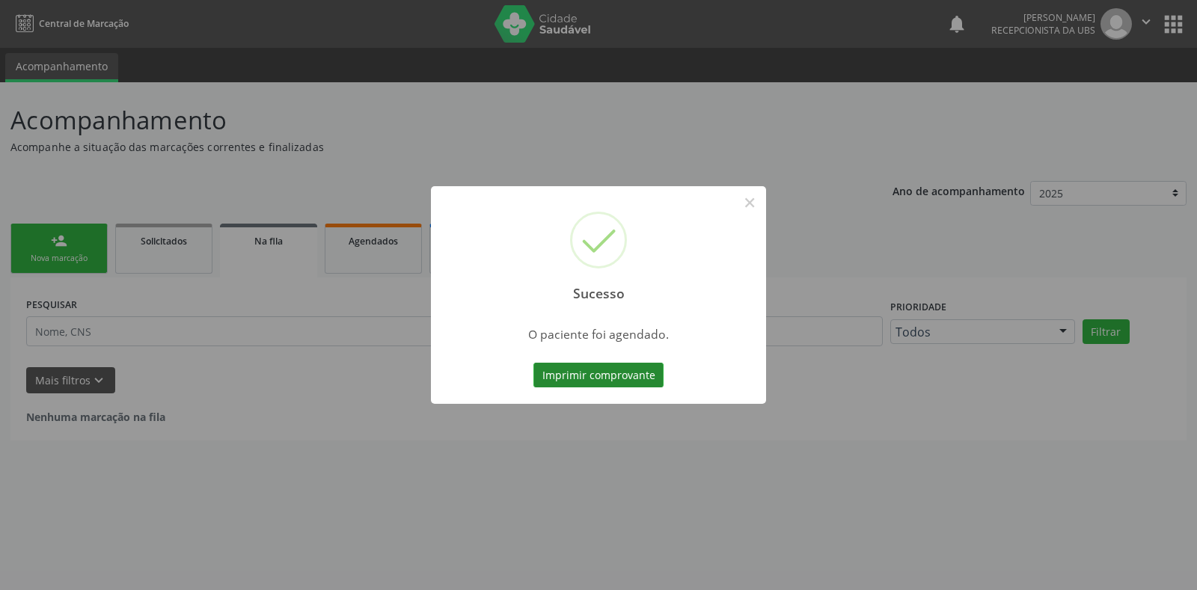
click at [656, 370] on button "Imprimir comprovante" at bounding box center [598, 375] width 130 height 25
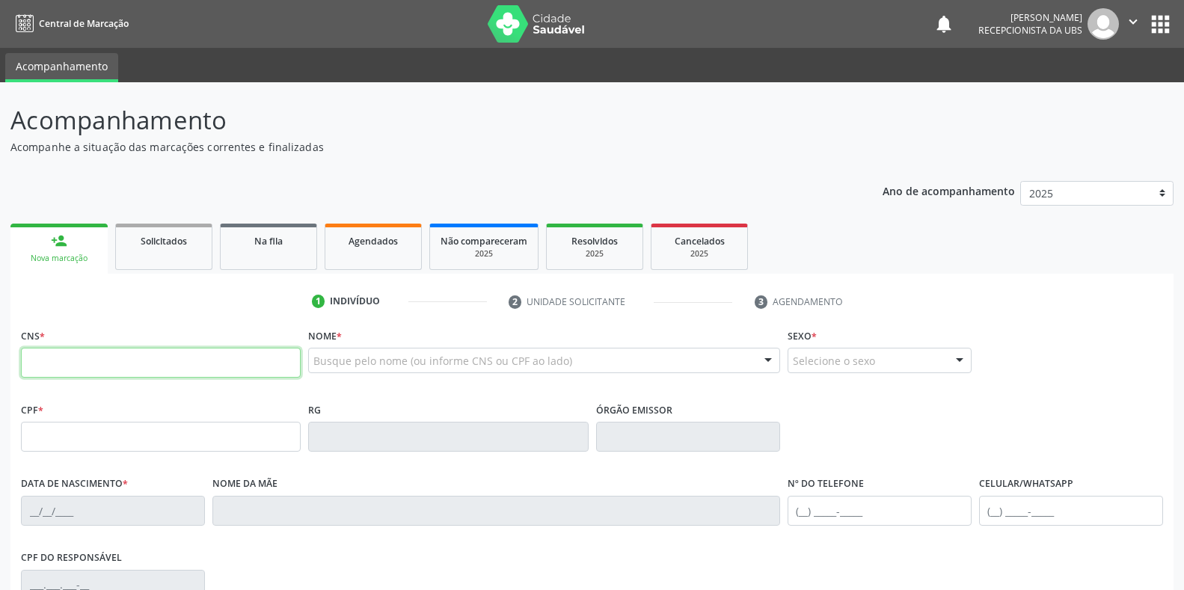
click at [99, 377] on input "text" at bounding box center [161, 363] width 280 height 30
type input "898 0037 3379 8041"
type input "901.573.114-49"
type input "1[DATE]"
type input "[PERSON_NAME]"
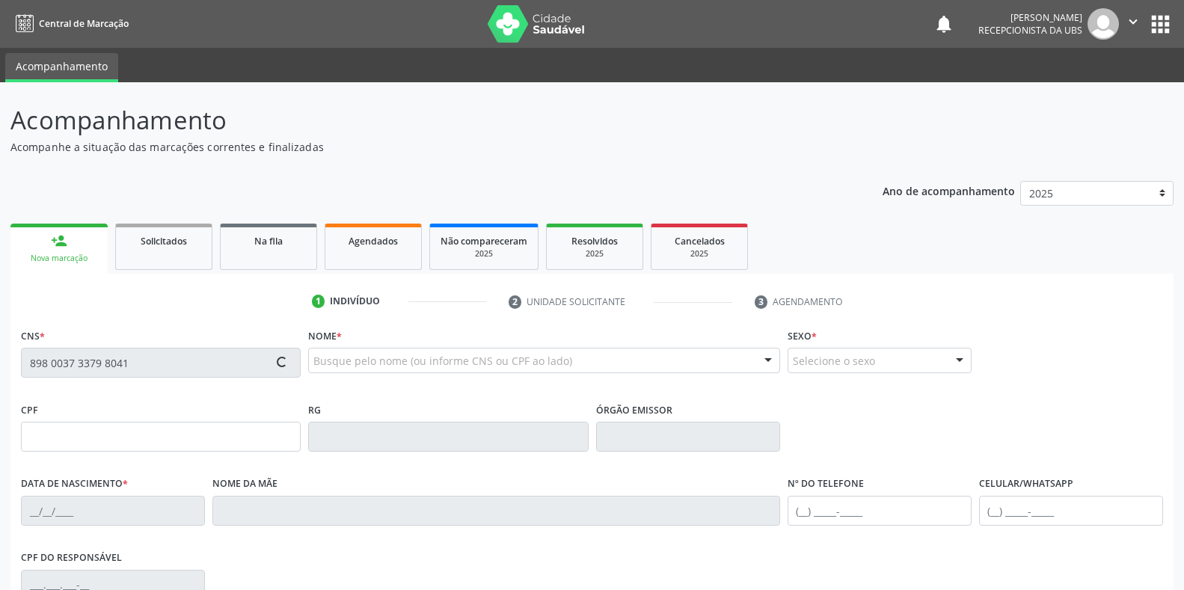
type input "[PHONE_NUMBER]"
type input "16"
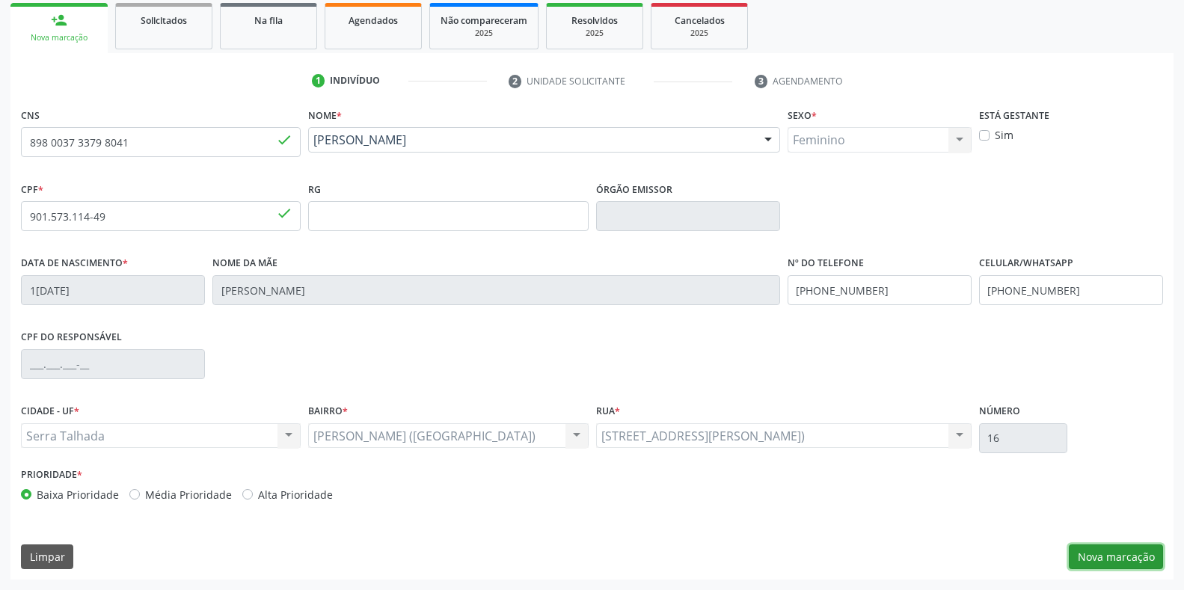
click at [1148, 560] on button "Nova marcação" at bounding box center [1116, 556] width 94 height 25
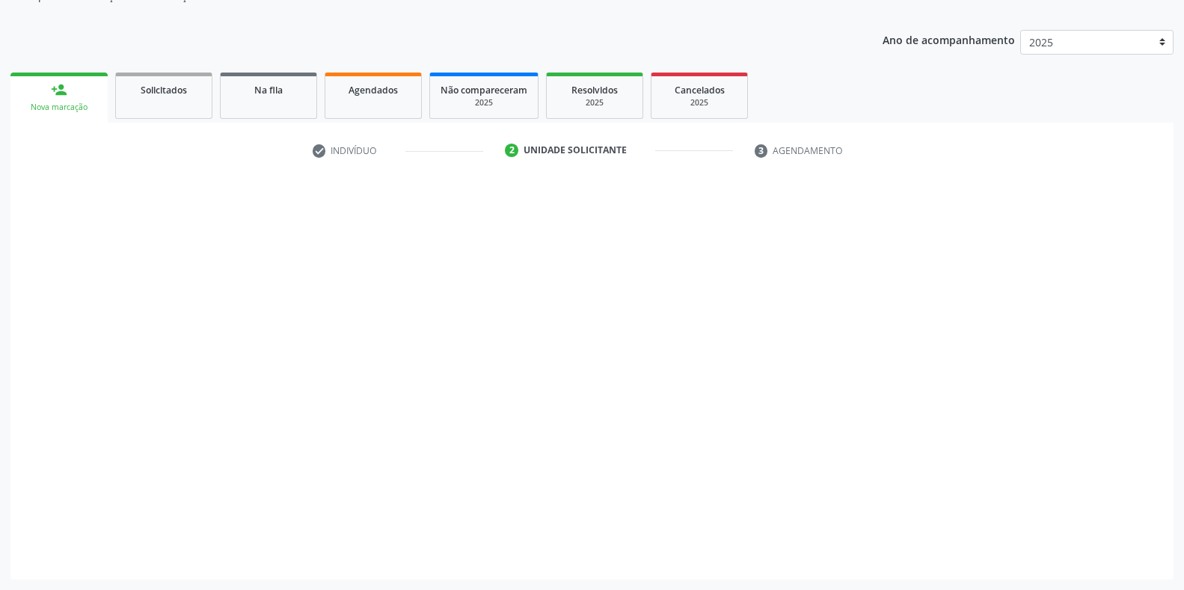
scroll to position [151, 0]
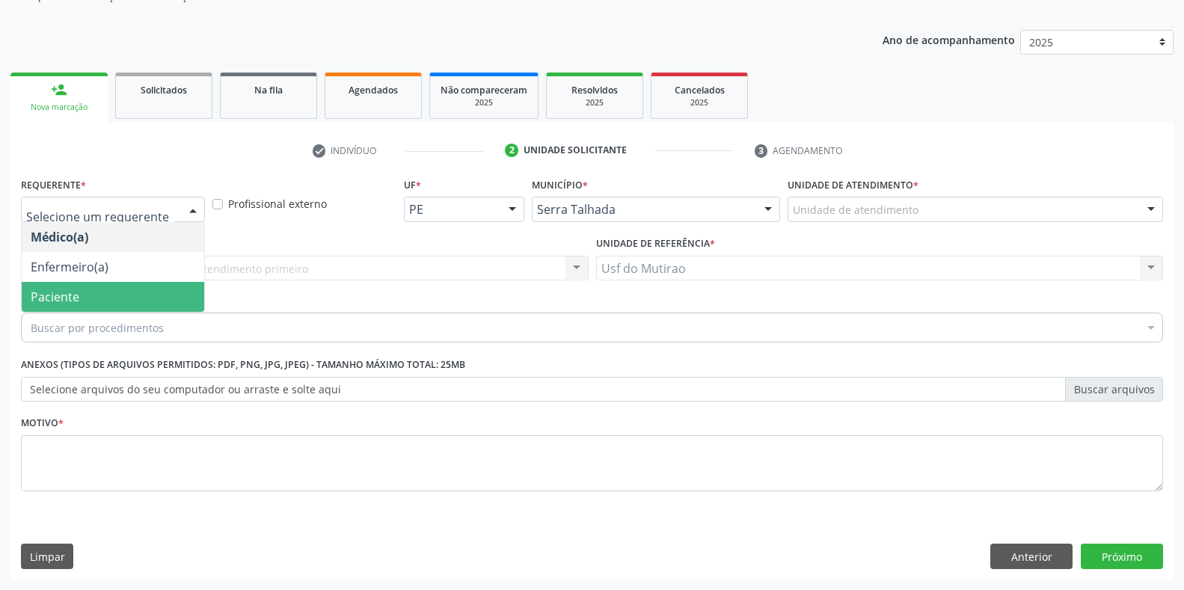
click at [103, 295] on span "Paciente" at bounding box center [113, 297] width 182 height 30
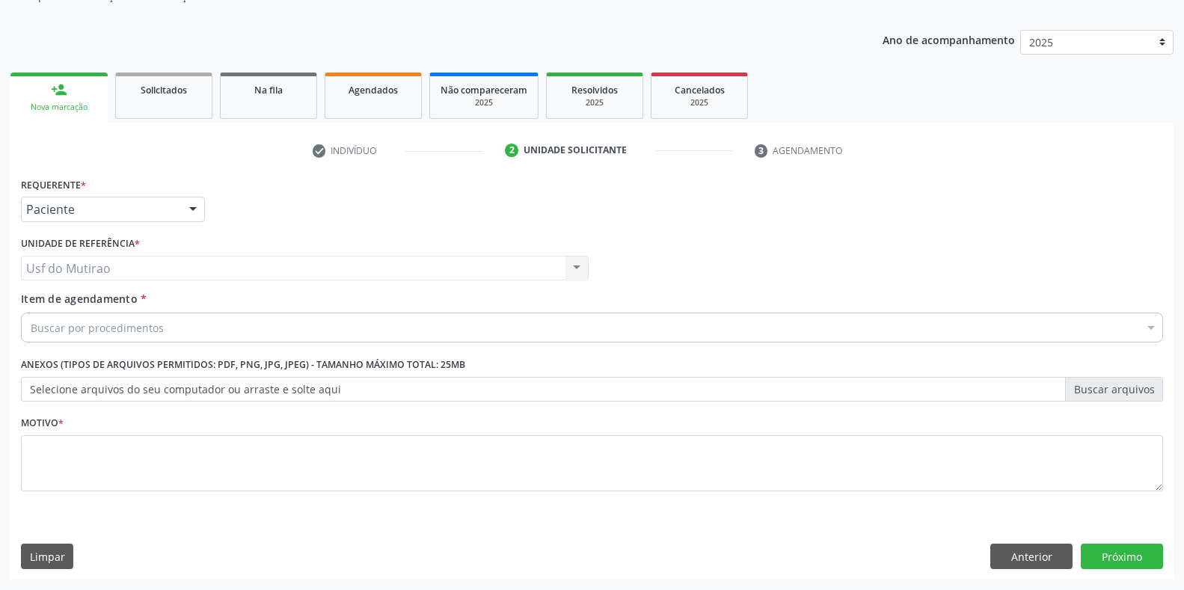
click at [131, 338] on div "Buscar por procedimentos" at bounding box center [592, 328] width 1142 height 30
click at [31, 331] on input "Item de agendamento *" at bounding box center [31, 328] width 0 height 30
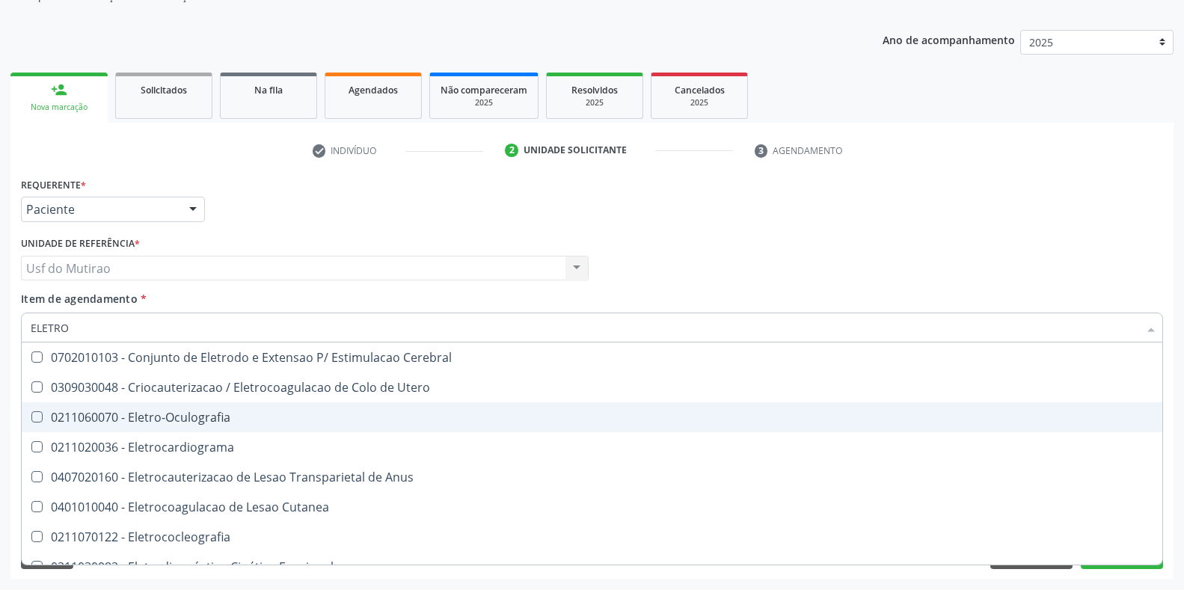
type input "ELETROC"
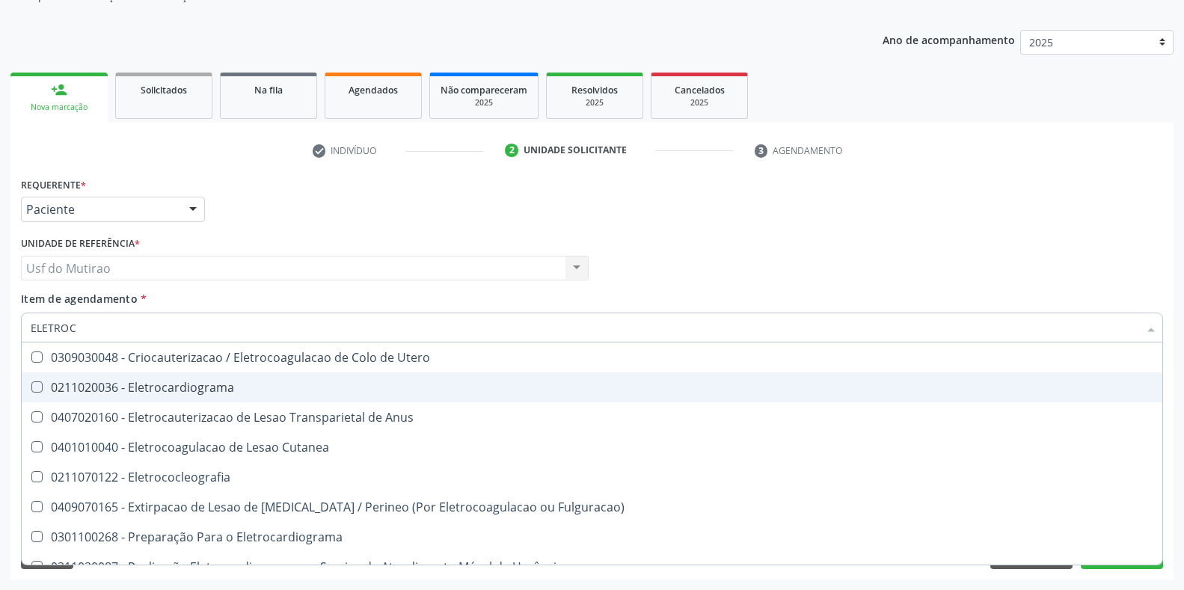
click at [212, 387] on div "0211020036 - Eletrocardiograma" at bounding box center [592, 387] width 1123 height 12
checkbox Eletrocardiograma "true"
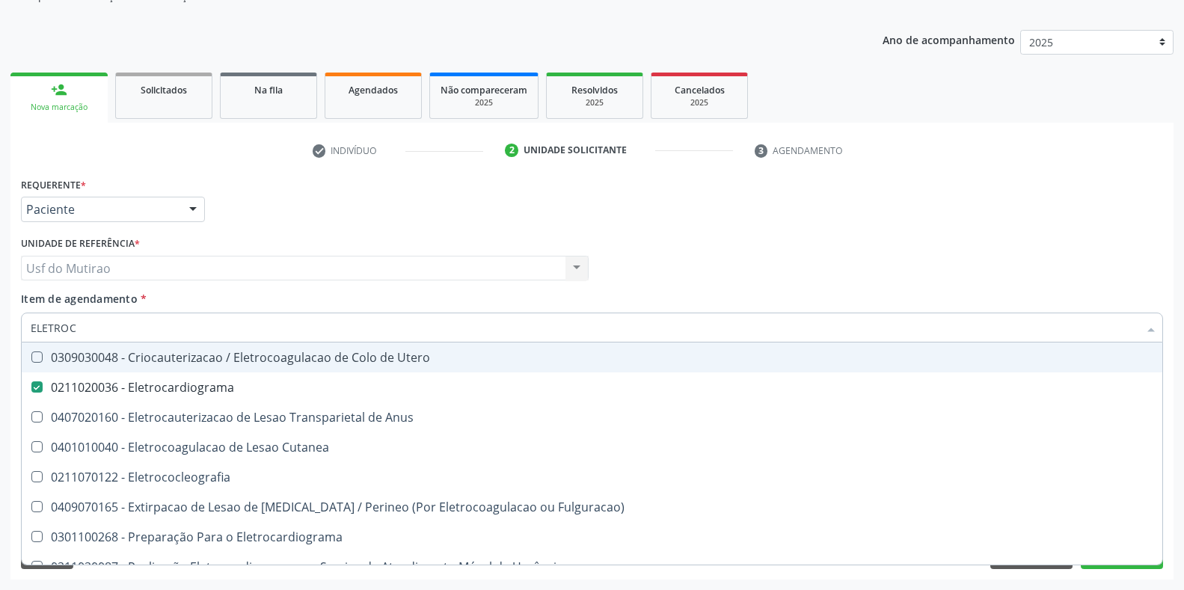
click at [408, 230] on div "Requerente * Paciente Médico(a) Enfermeiro(a) Paciente Nenhum resultado encontr…" at bounding box center [591, 203] width 1149 height 58
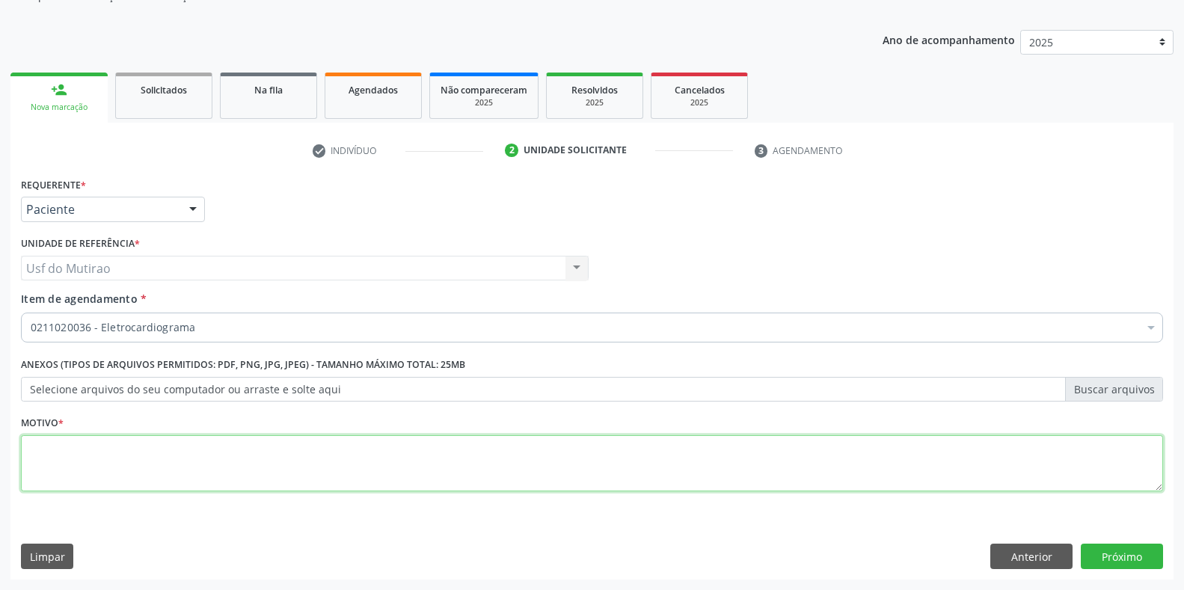
click at [431, 474] on textarea at bounding box center [592, 463] width 1142 height 57
type textarea "."
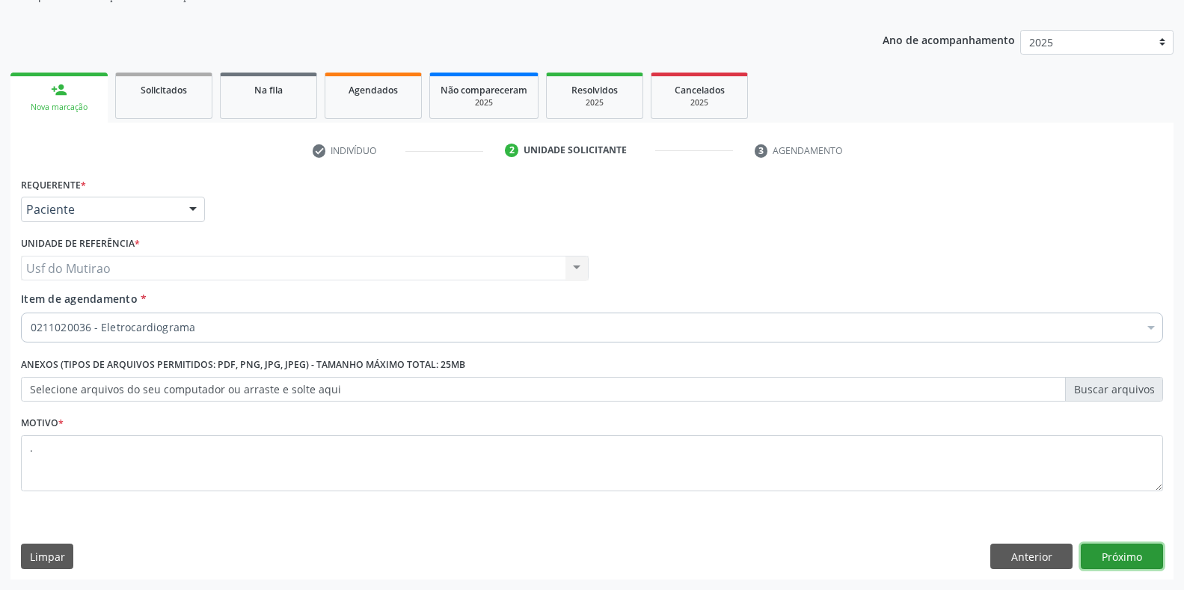
click at [1129, 545] on button "Próximo" at bounding box center [1122, 556] width 82 height 25
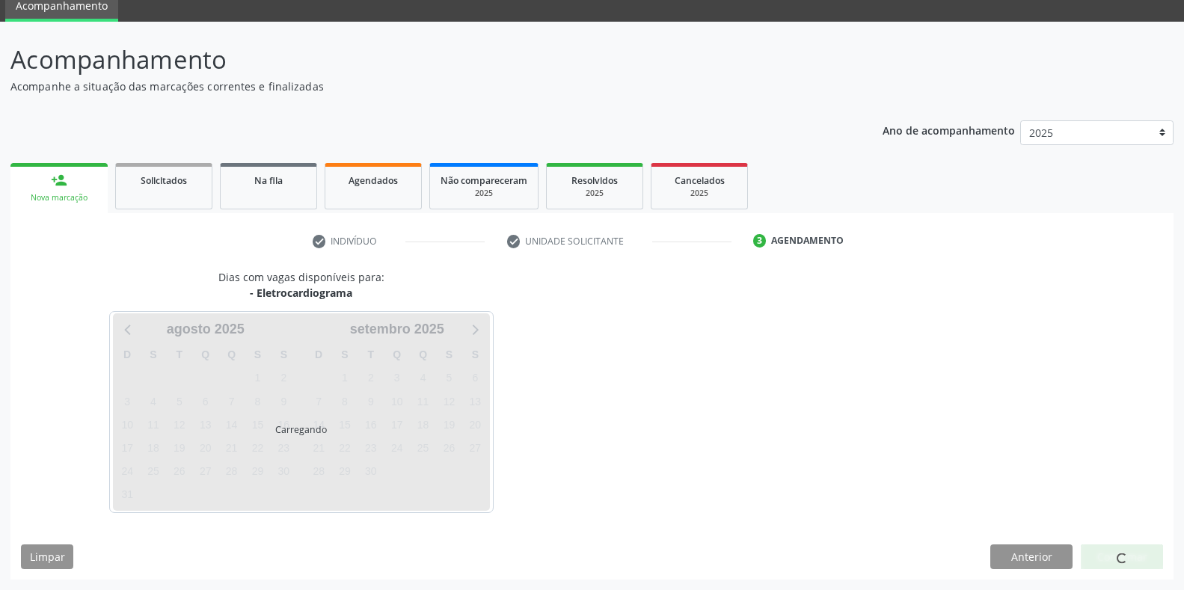
scroll to position [61, 0]
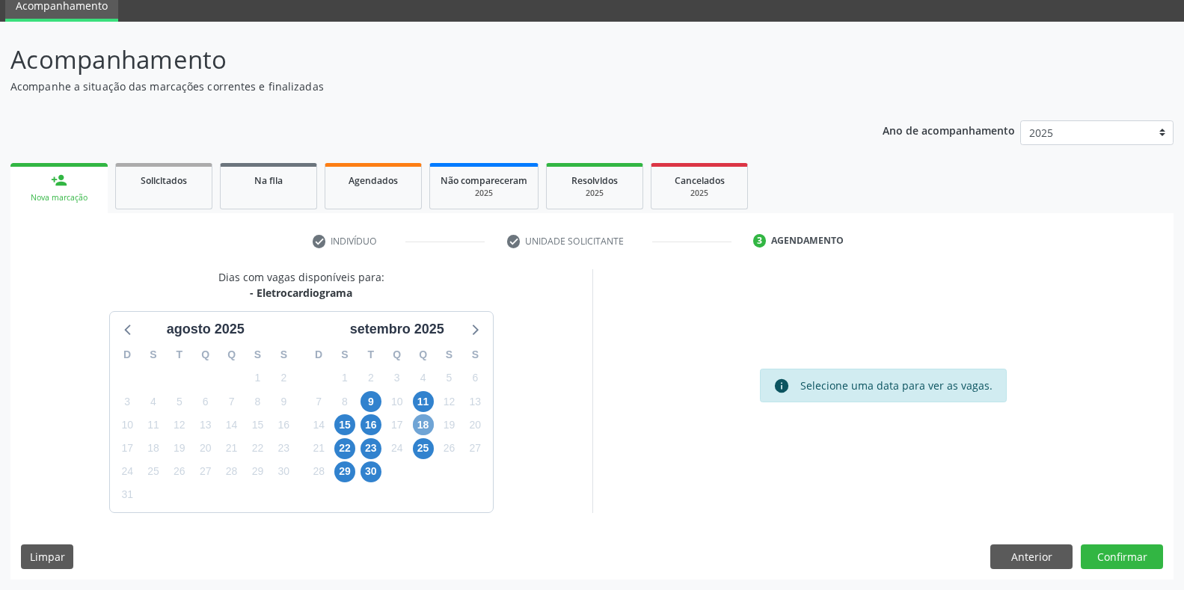
click at [433, 423] on span "18" at bounding box center [423, 424] width 21 height 21
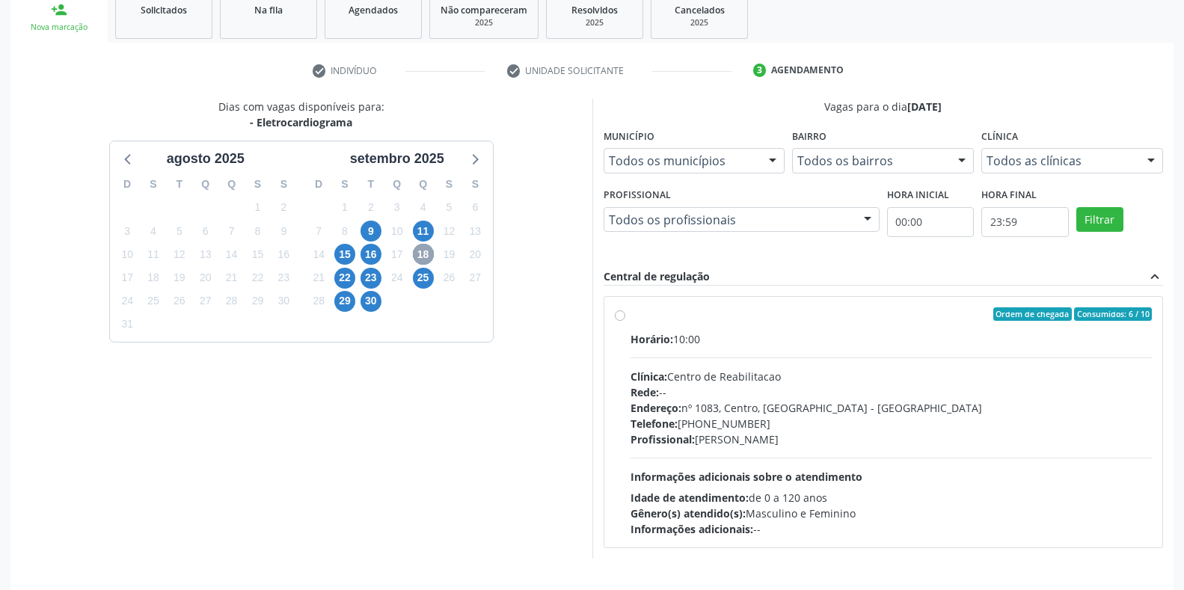
scroll to position [277, 0]
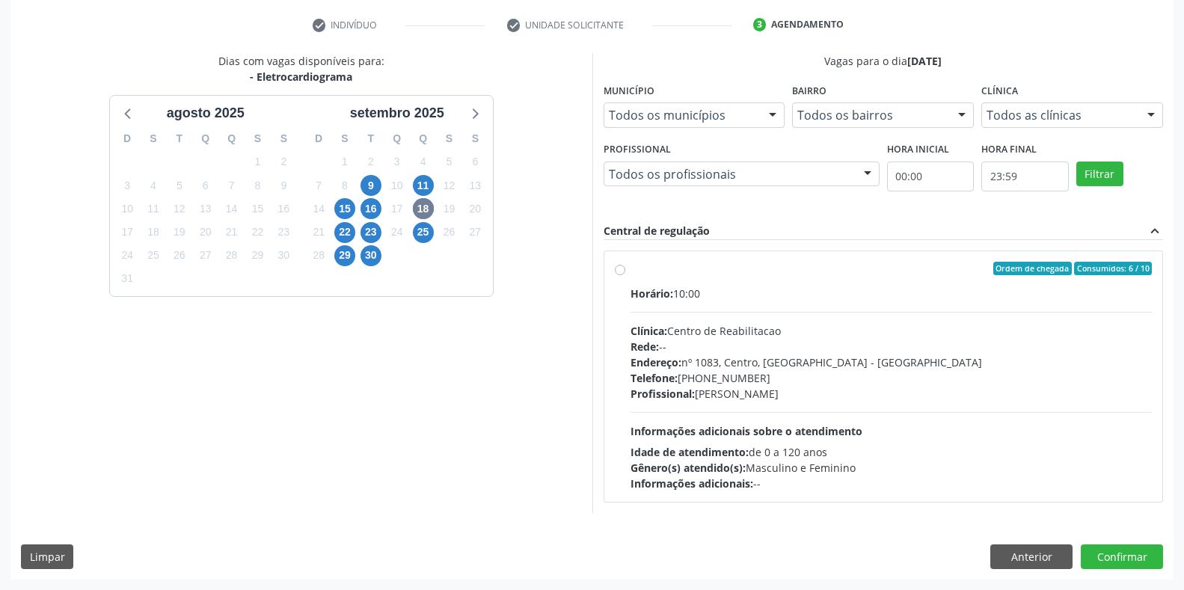
click at [714, 337] on div "Clínica: Centro de Reabilitacao" at bounding box center [891, 331] width 522 height 16
click at [625, 275] on input "Ordem de chegada Consumidos: 6 / 10 Horário: 10:00 Clínica: Centro de Reabilita…" at bounding box center [620, 268] width 10 height 13
radio input "true"
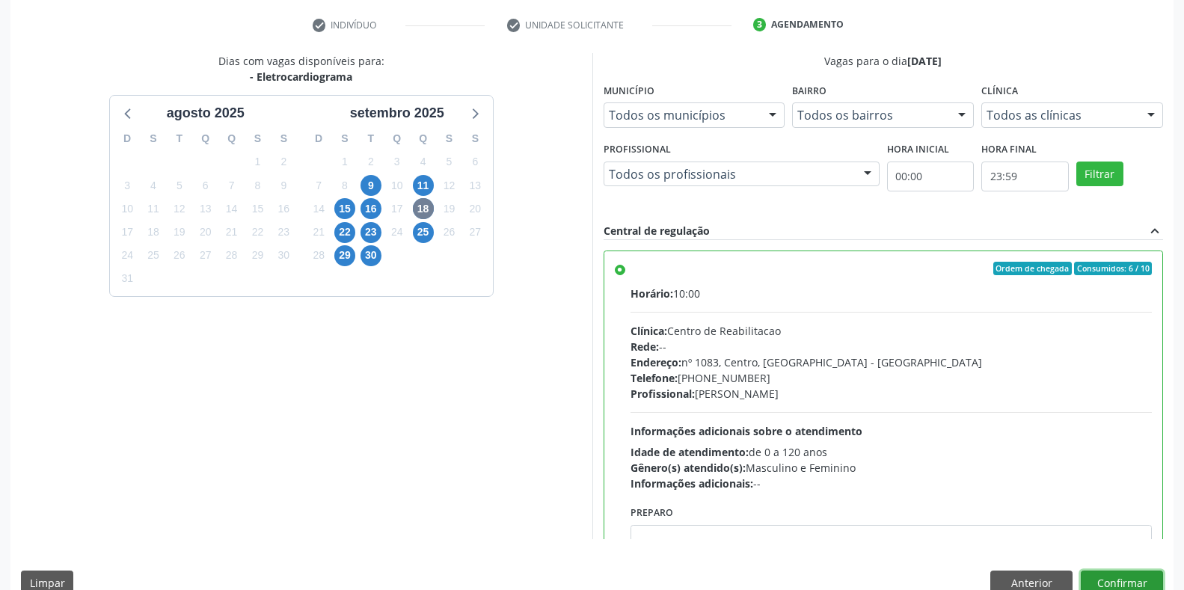
click at [1128, 579] on button "Confirmar" at bounding box center [1122, 583] width 82 height 25
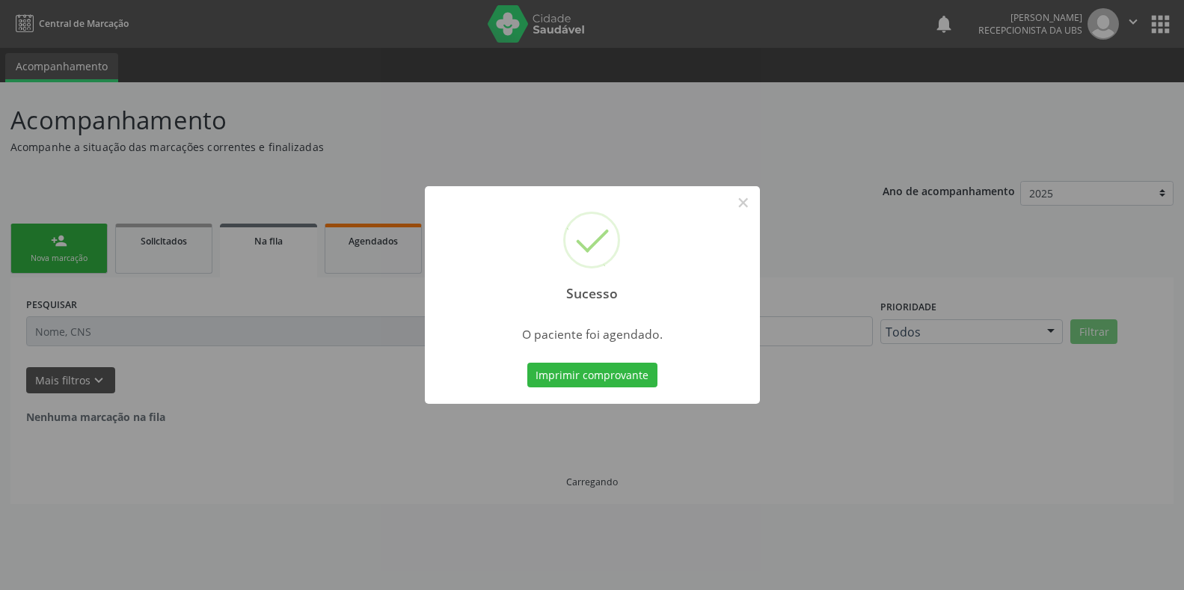
scroll to position [0, 0]
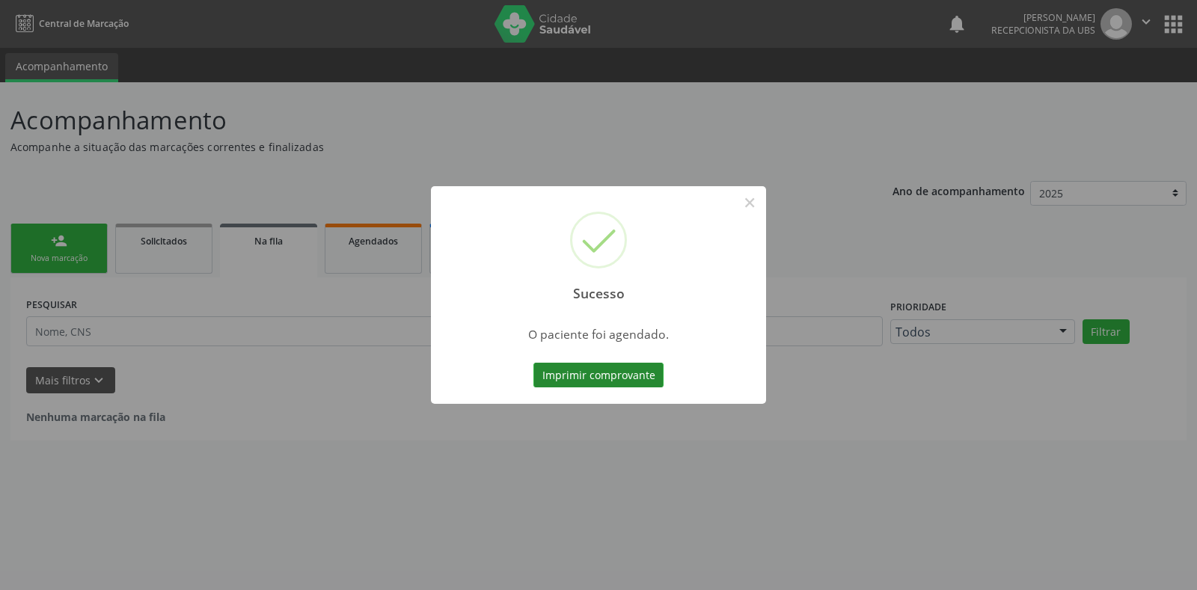
click at [597, 372] on button "Imprimir comprovante" at bounding box center [598, 375] width 130 height 25
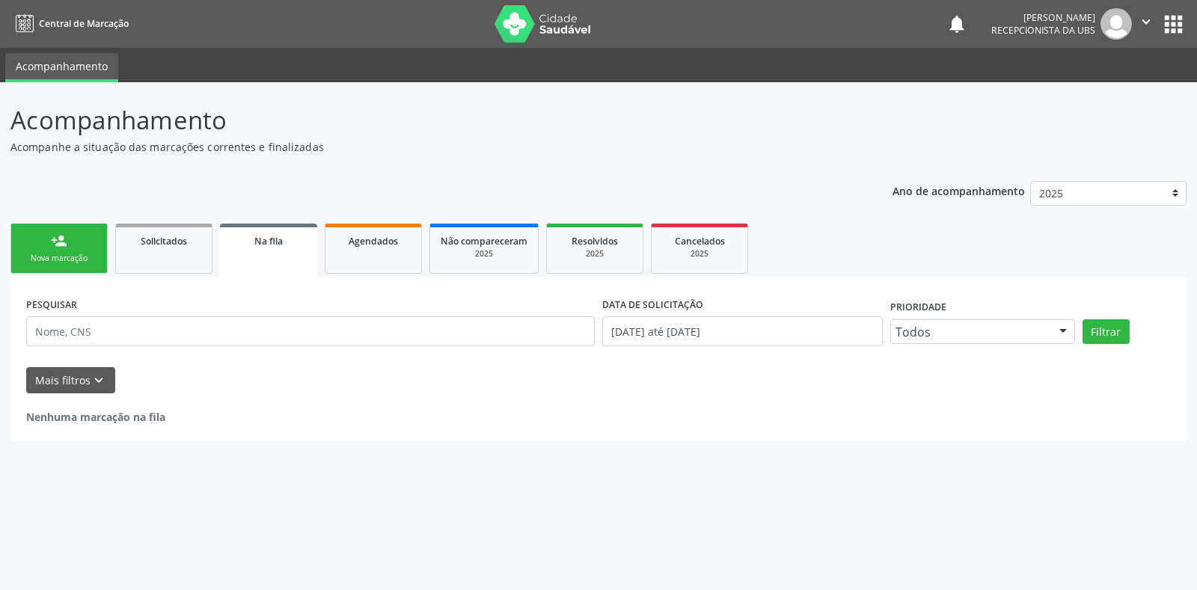
click at [73, 253] on div "Nova marcação" at bounding box center [59, 258] width 75 height 11
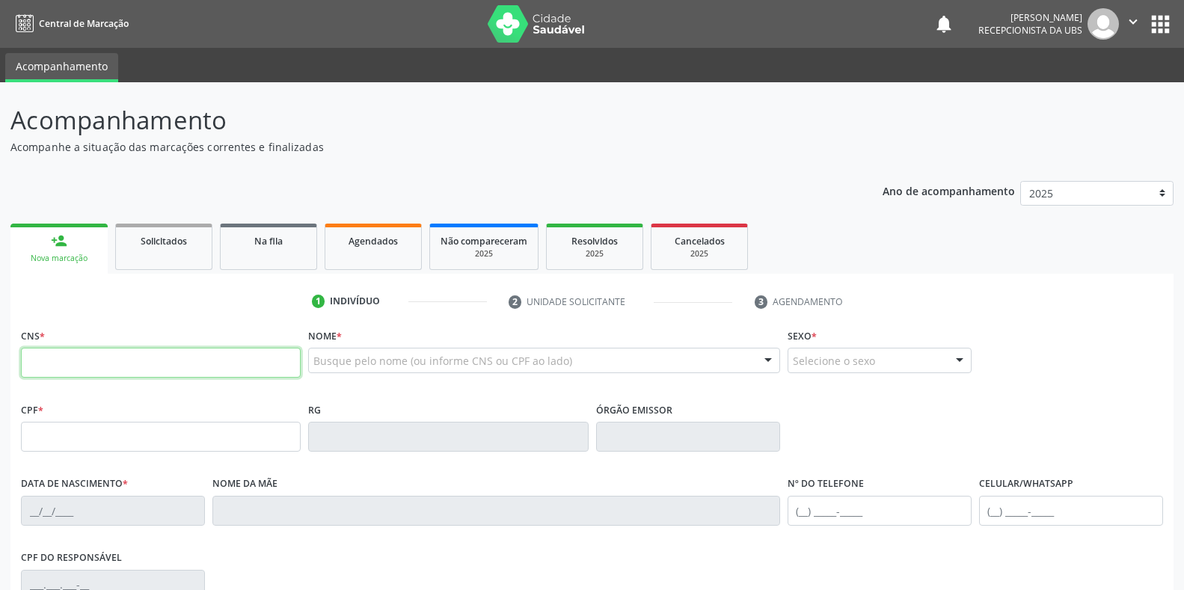
click at [85, 373] on input "text" at bounding box center [161, 363] width 280 height 30
type input "898 0037 3379 8041"
type input "901.573.114-49"
type input "1[DATE]"
type input "[PERSON_NAME]"
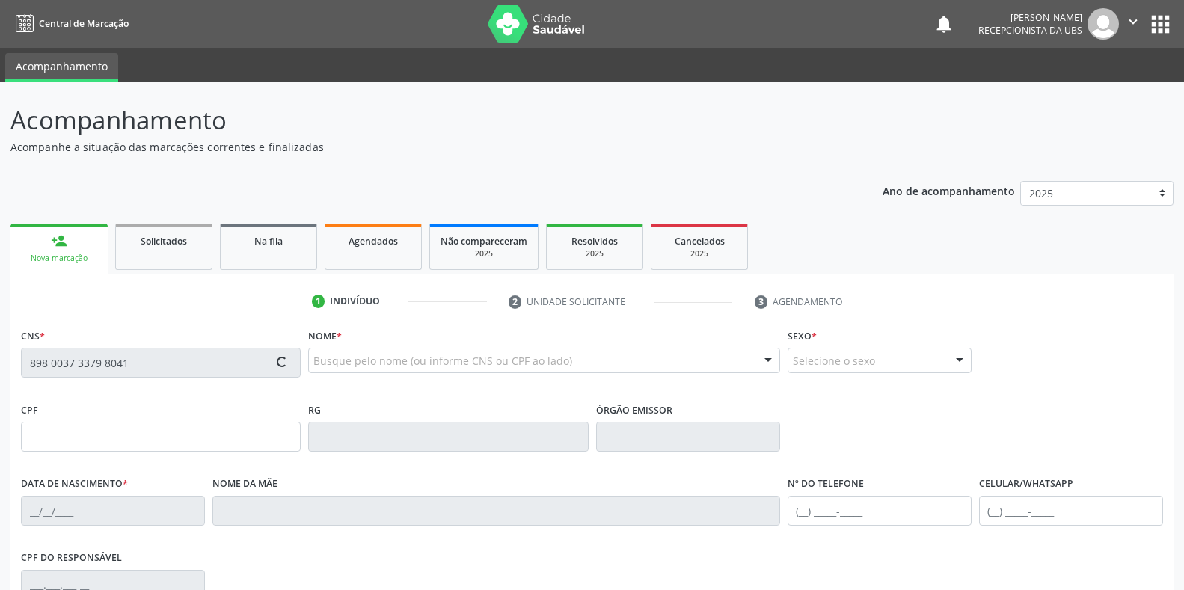
type input "[PHONE_NUMBER]"
type input "16"
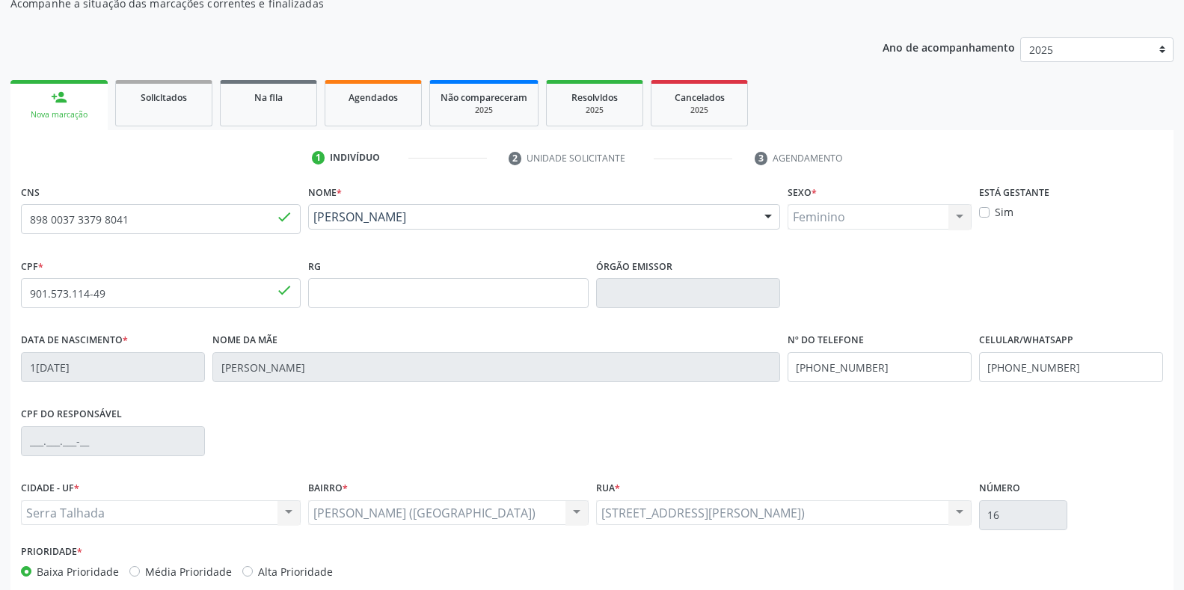
scroll to position [150, 0]
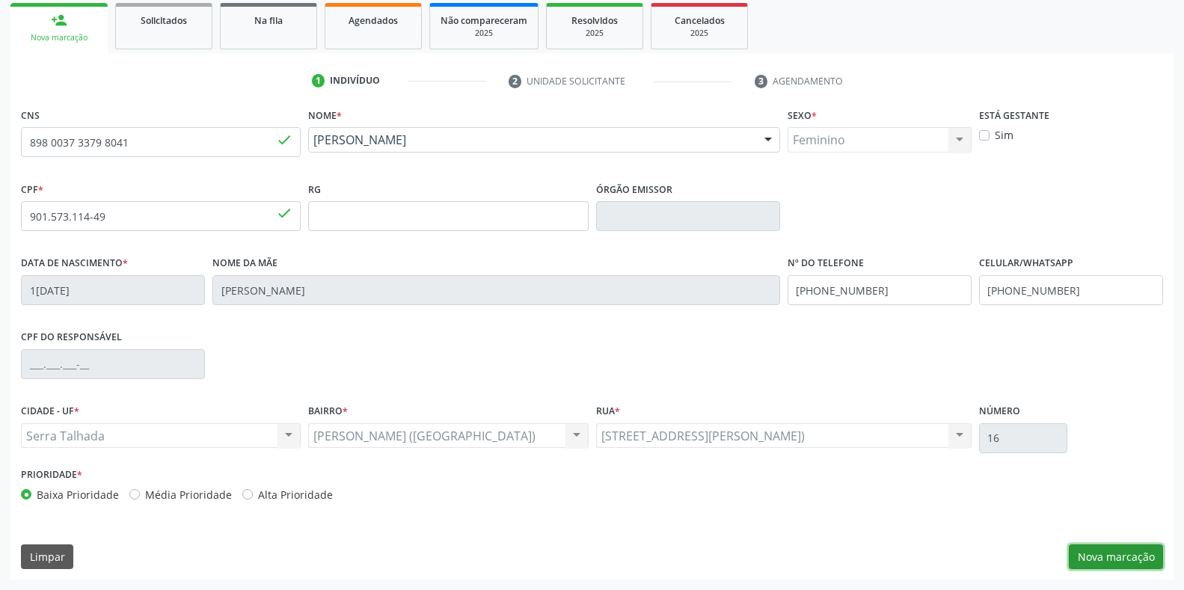
click at [1123, 557] on button "Nova marcação" at bounding box center [1116, 556] width 94 height 25
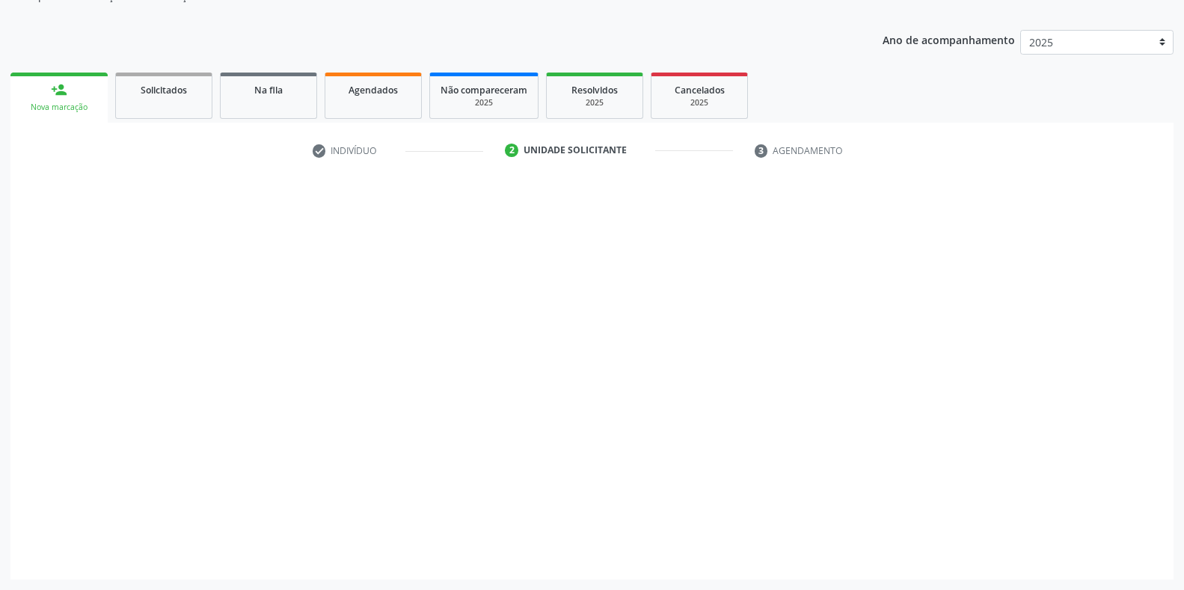
scroll to position [151, 0]
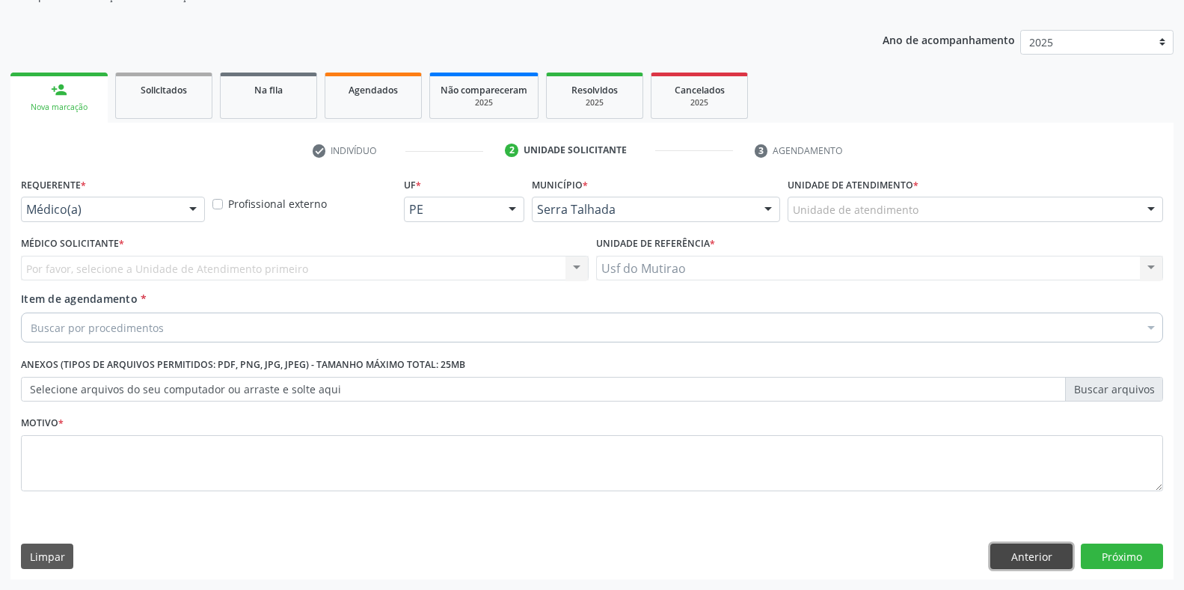
click at [1016, 547] on button "Anterior" at bounding box center [1031, 556] width 82 height 25
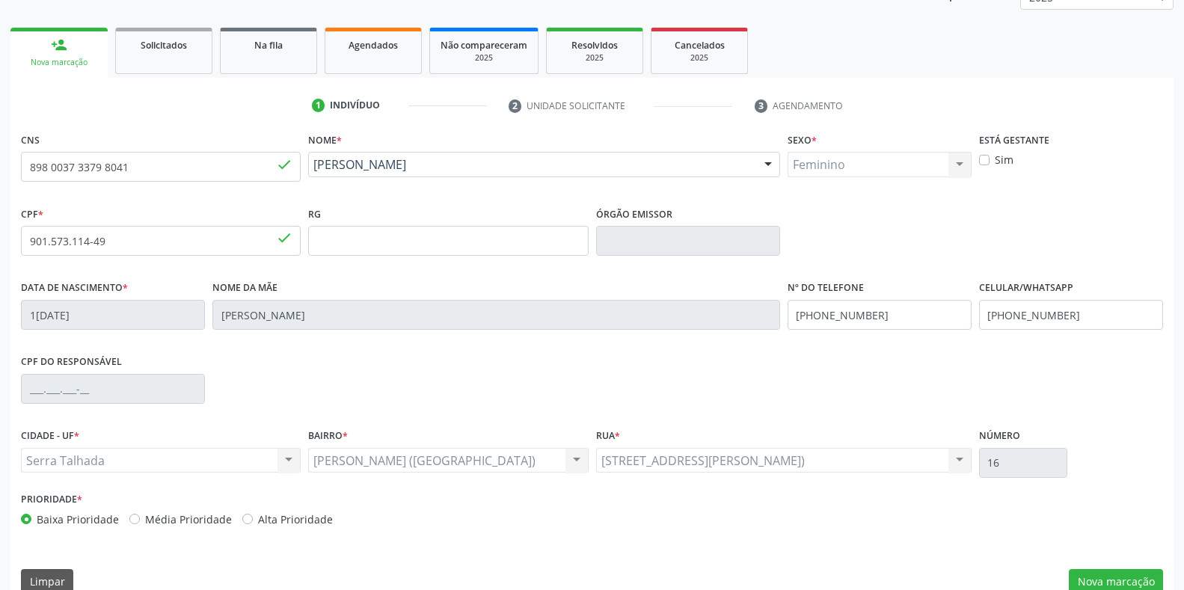
scroll to position [221, 0]
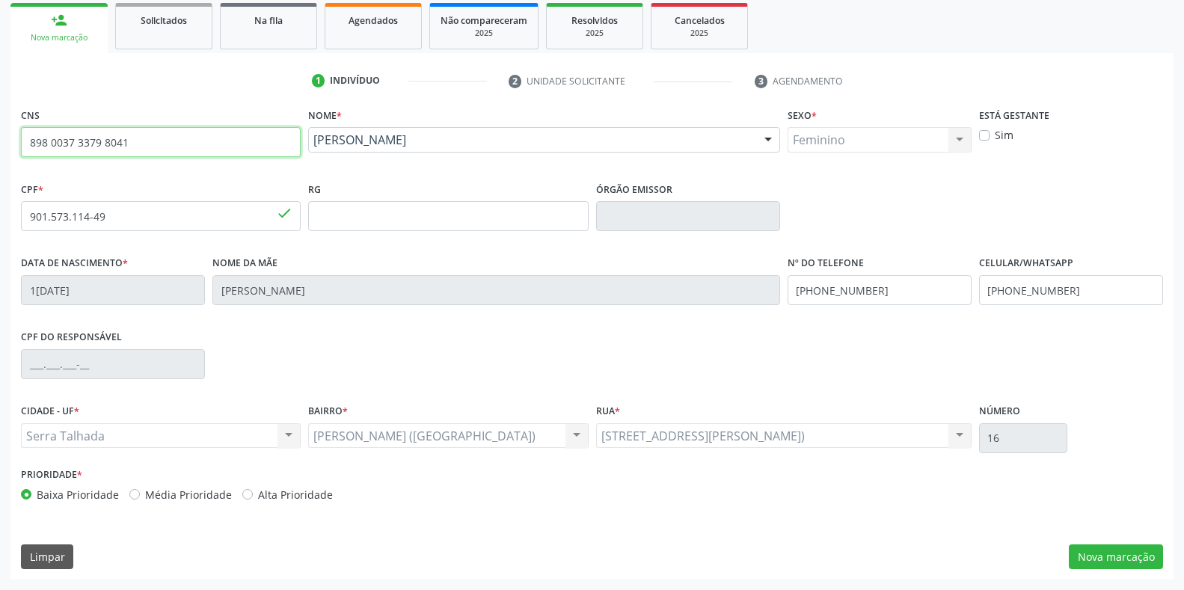
click at [192, 135] on input "898 0037 3379 8041" at bounding box center [161, 142] width 280 height 30
type input "8"
type input "704 5071 1615 5220"
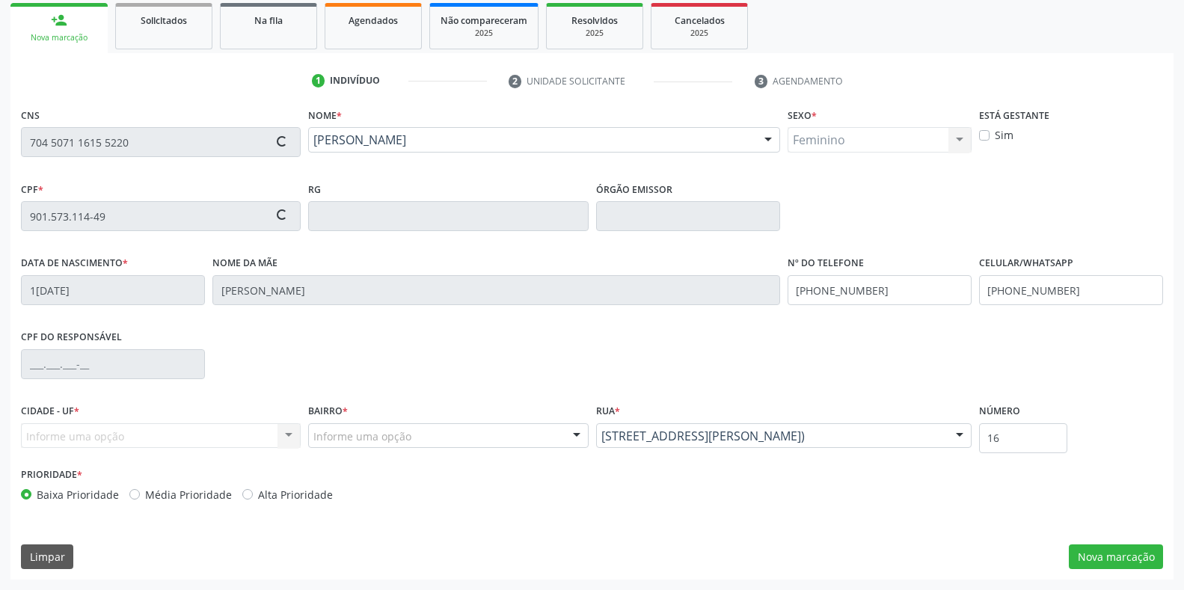
type input "656.617.964-04"
type input "[DATE]"
type input "[PERSON_NAME]"
type input "[PHONE_NUMBER]"
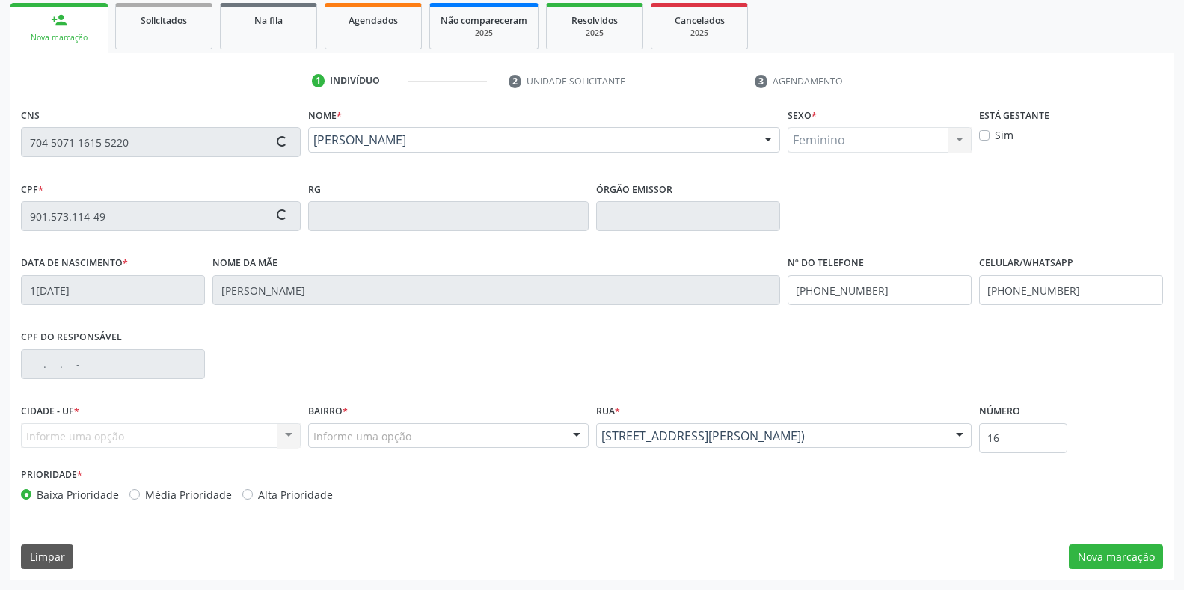
type input "S/N"
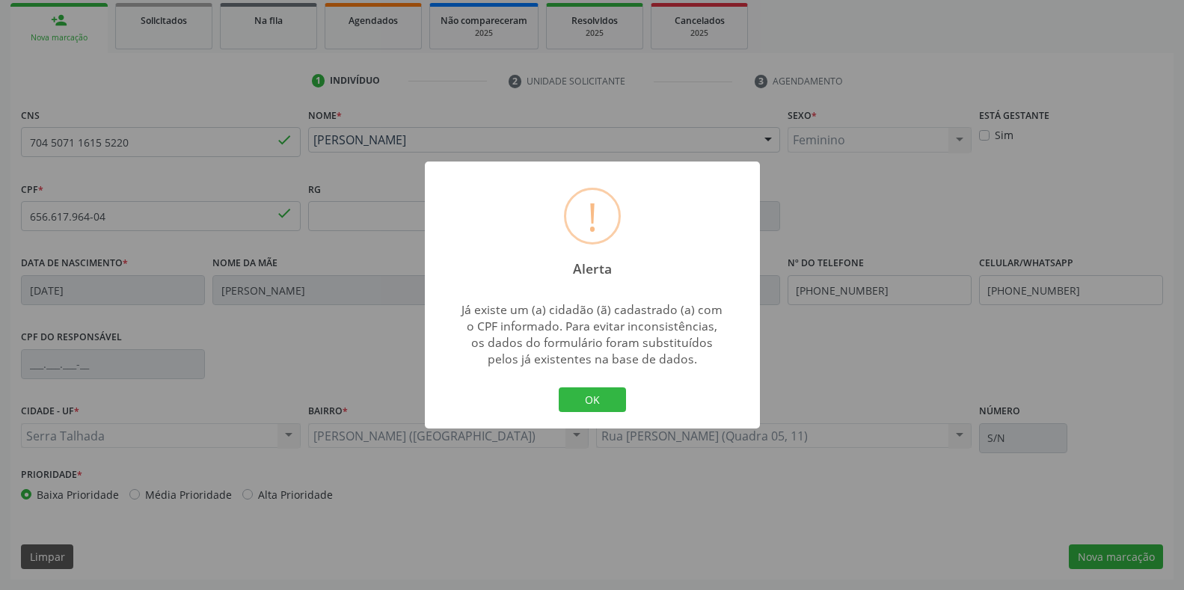
click at [587, 364] on div "Já existe um (a) cidadão (ã) cadastrado (a) com o CPF informado. Para evitar in…" at bounding box center [592, 334] width 264 height 66
click at [603, 370] on div "Já existe um (a) cidadão (ã) cadastrado (a) com o CPF informado. Para evitar in…" at bounding box center [592, 330] width 335 height 81
click at [594, 406] on button "OK" at bounding box center [592, 399] width 67 height 25
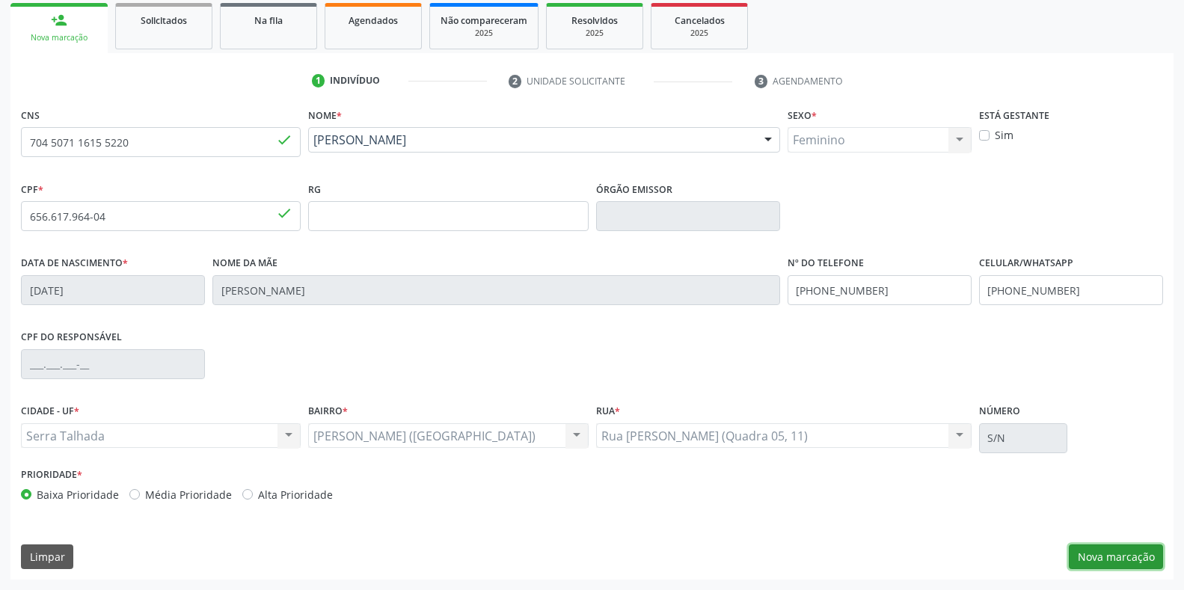
click at [1123, 548] on button "Nova marcação" at bounding box center [1116, 556] width 94 height 25
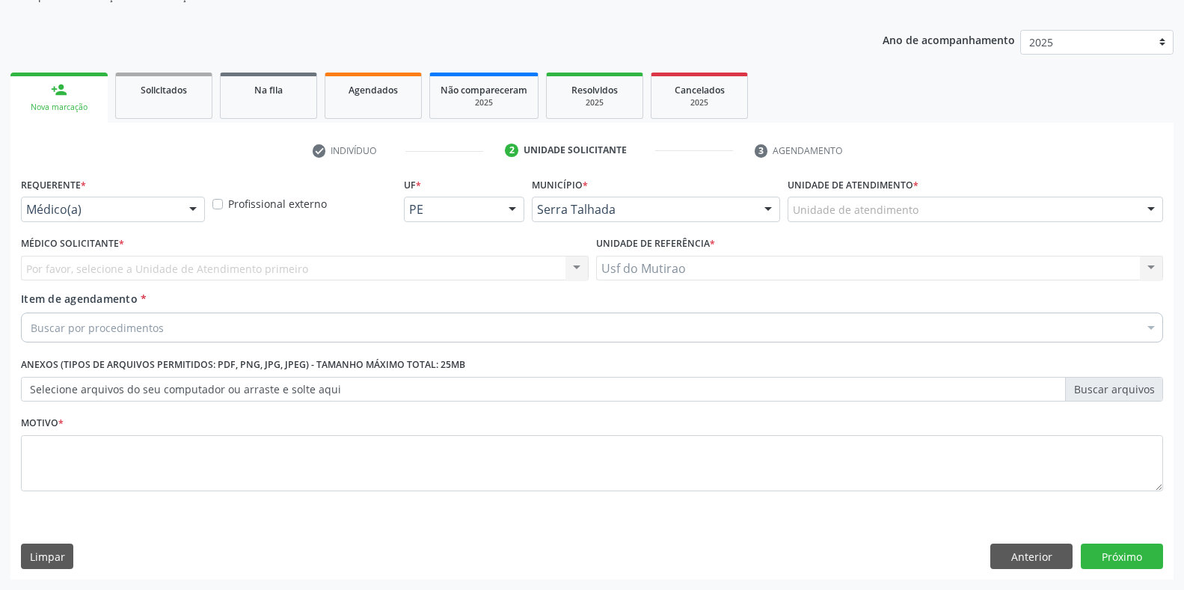
scroll to position [151, 0]
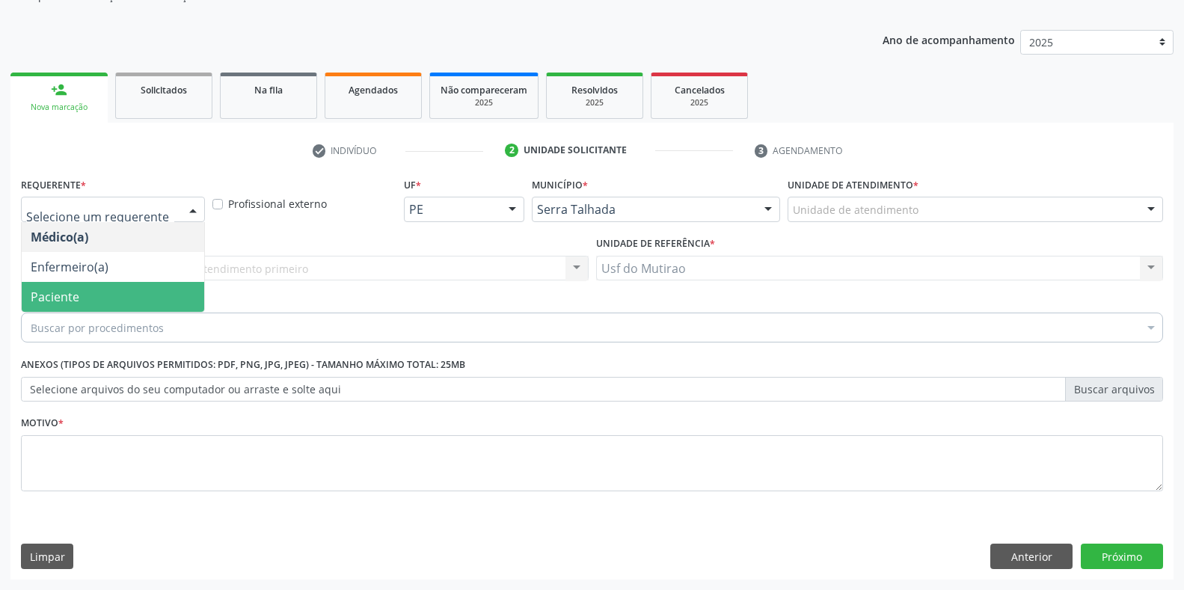
click at [88, 295] on span "Paciente" at bounding box center [113, 297] width 182 height 30
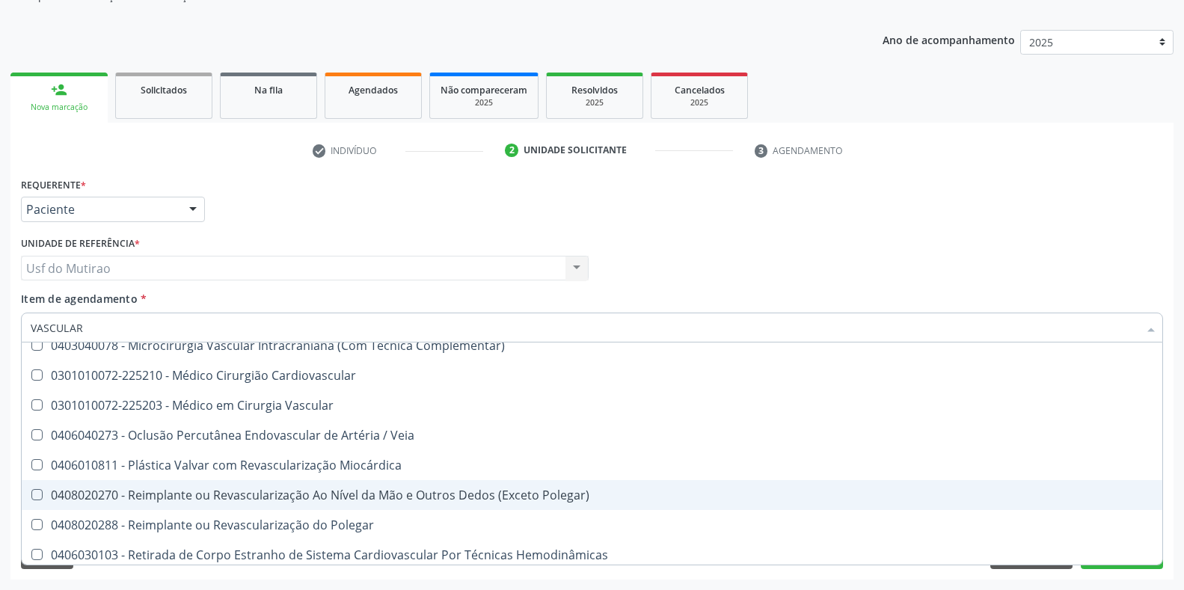
scroll to position [524, 0]
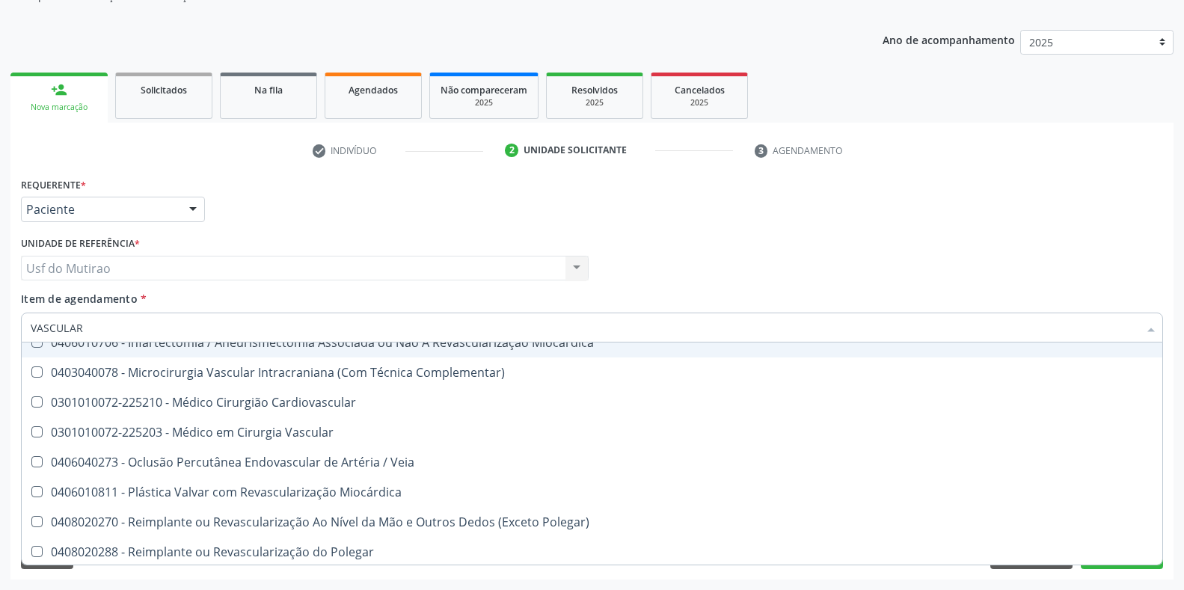
drag, startPoint x: 129, startPoint y: 331, endPoint x: 0, endPoint y: 334, distance: 128.7
click at [0, 334] on div "Acompanhamento Acompanhe a situação das marcações correntes e finalizadas Relat…" at bounding box center [592, 260] width 1184 height 659
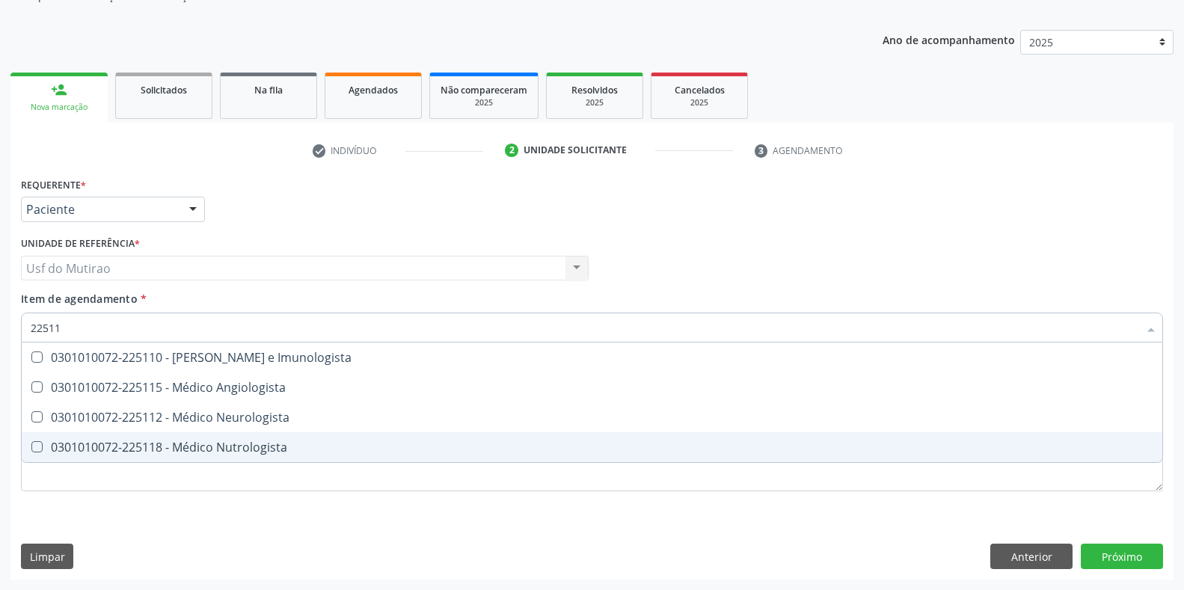
scroll to position [0, 0]
type input "225115"
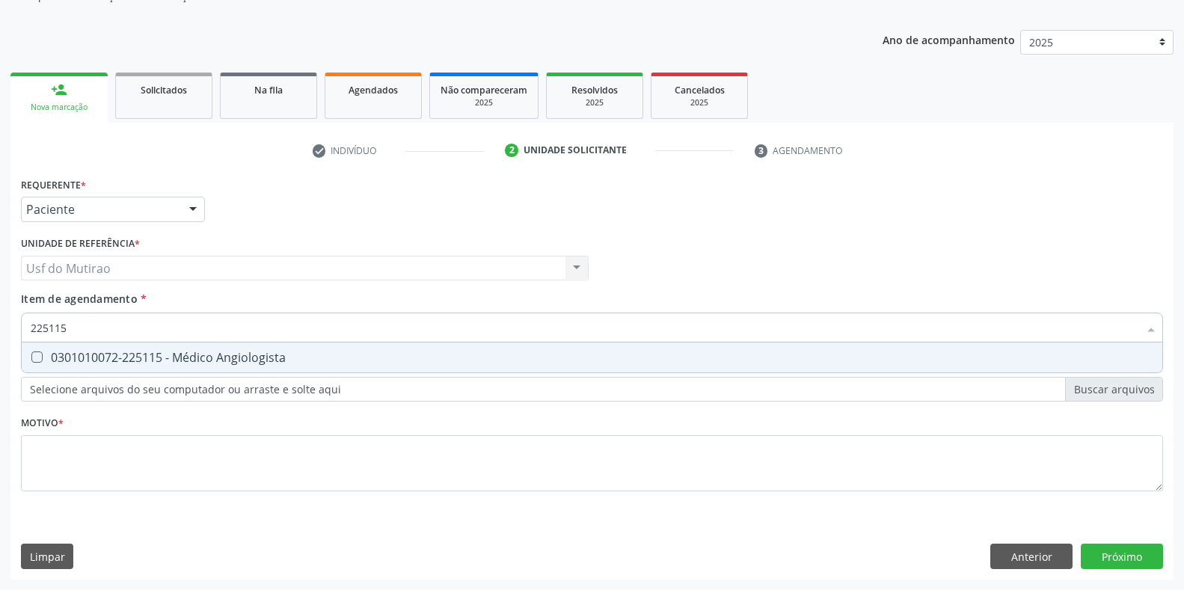
click at [144, 363] on div "0301010072-225115 - Médico Angiologista" at bounding box center [592, 358] width 1123 height 12
checkbox Angiologista "true"
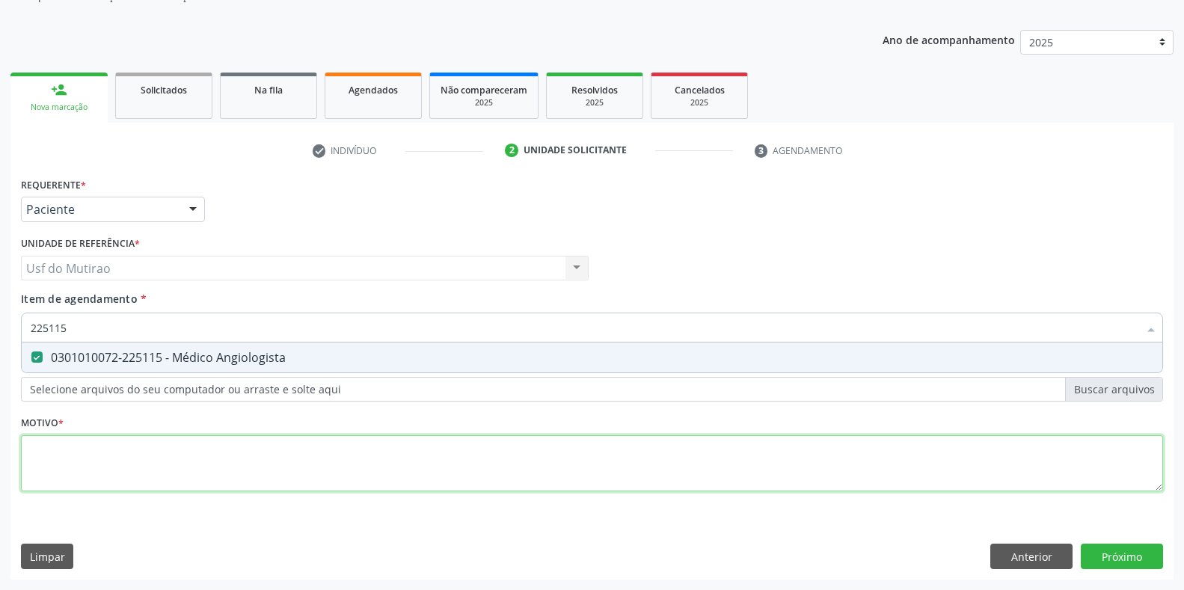
click at [214, 470] on div "Requerente * Paciente Médico(a) Enfermeiro(a) Paciente Nenhum resultado encontr…" at bounding box center [592, 343] width 1142 height 339
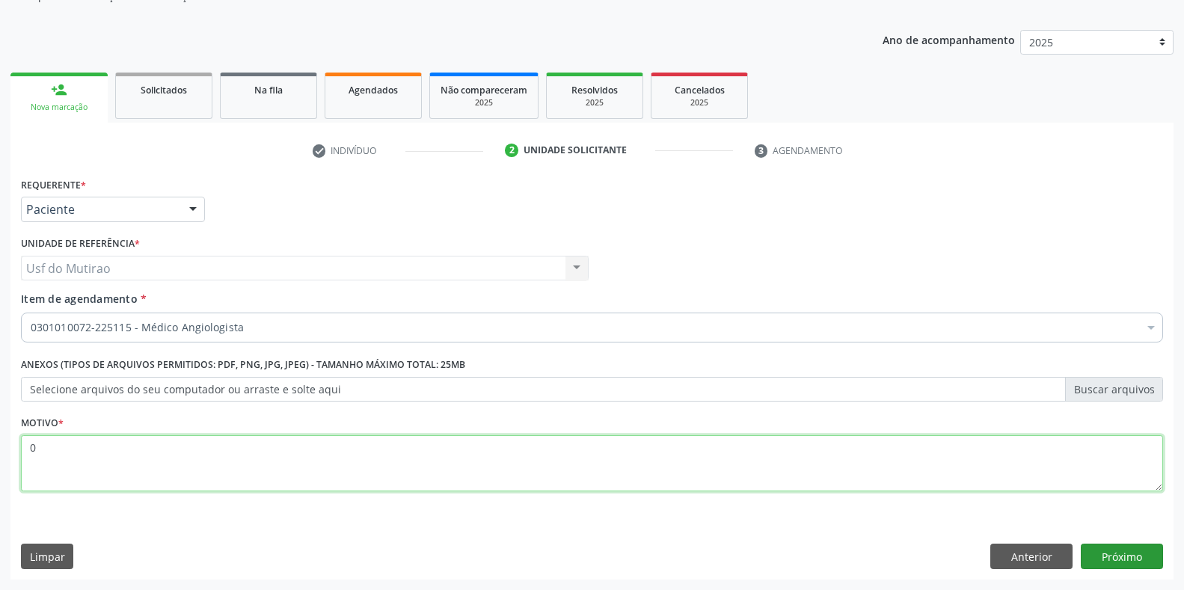
type textarea "0"
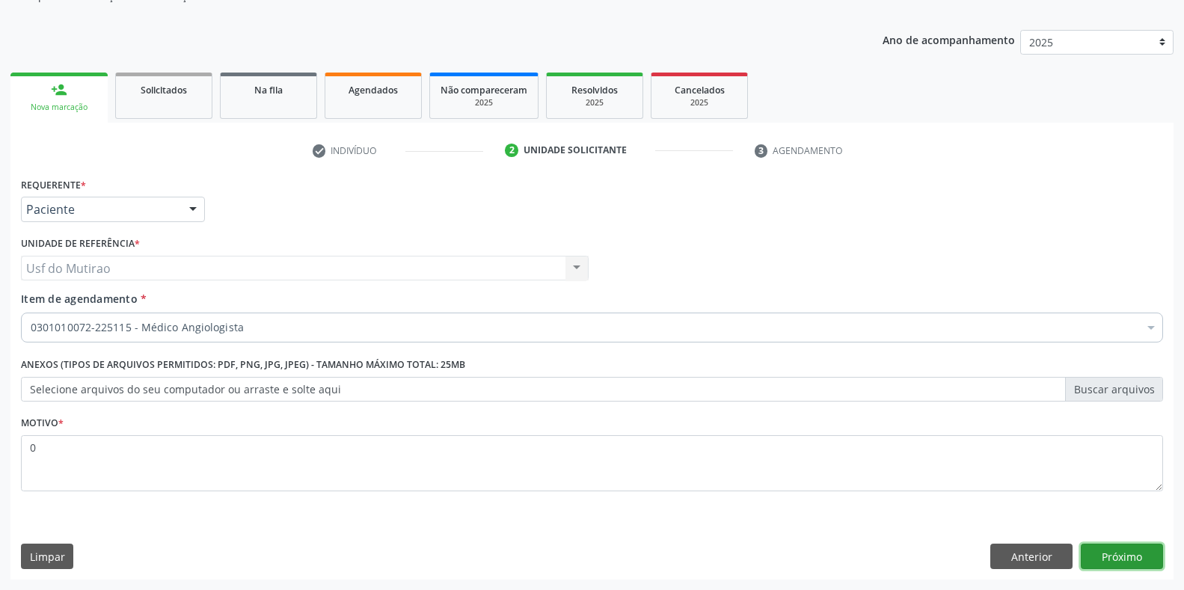
click at [1134, 547] on button "Próximo" at bounding box center [1122, 556] width 82 height 25
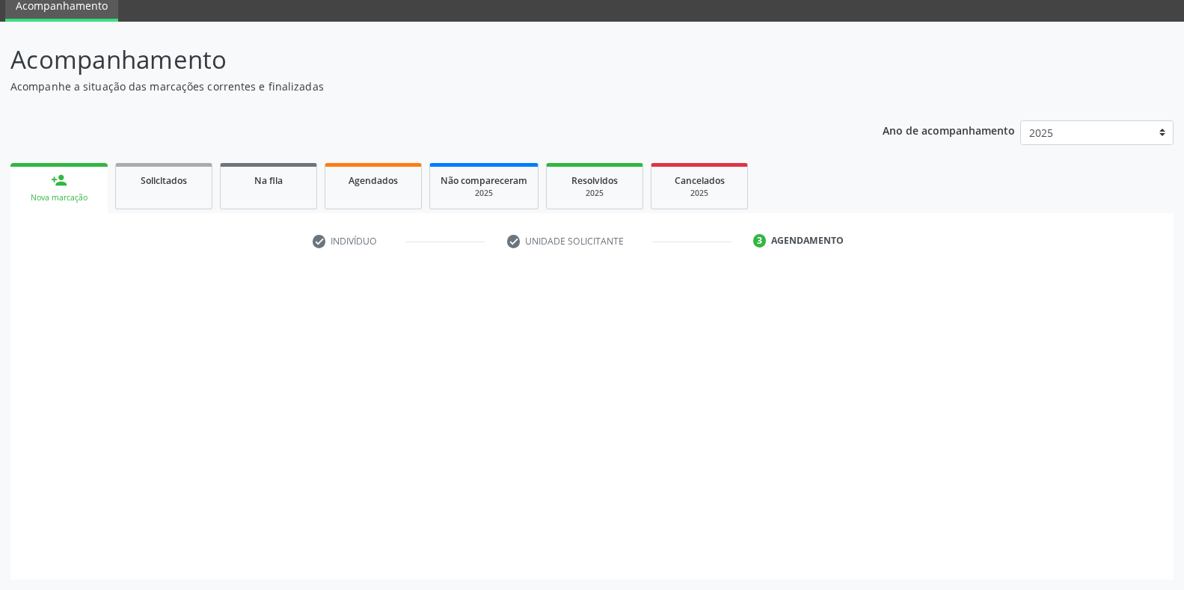
scroll to position [61, 0]
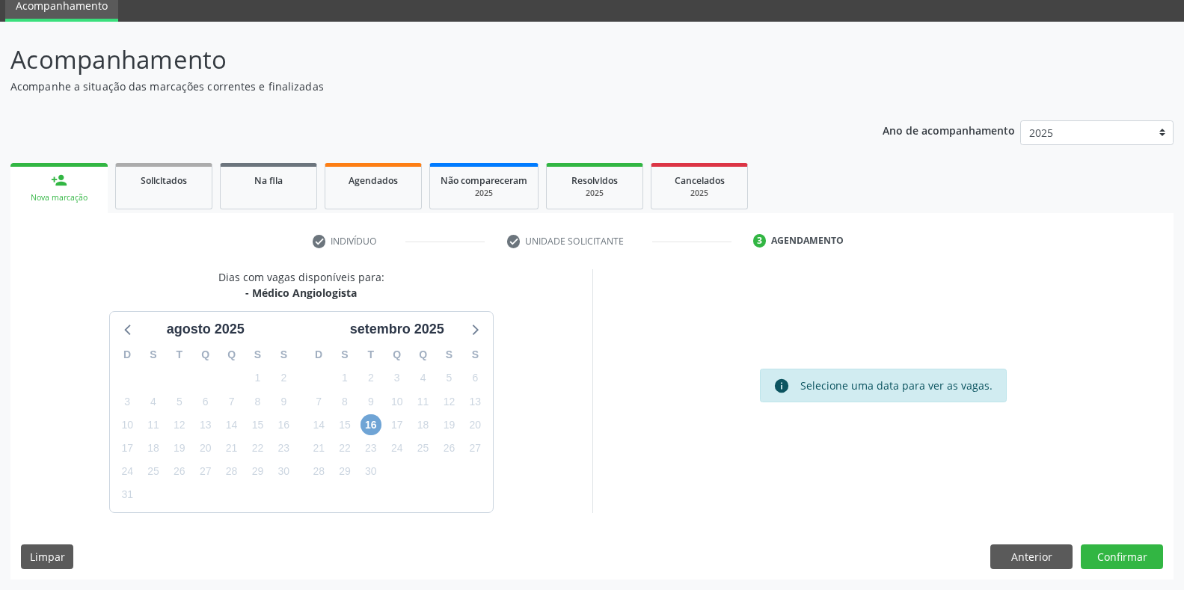
click at [369, 423] on span "16" at bounding box center [370, 424] width 21 height 21
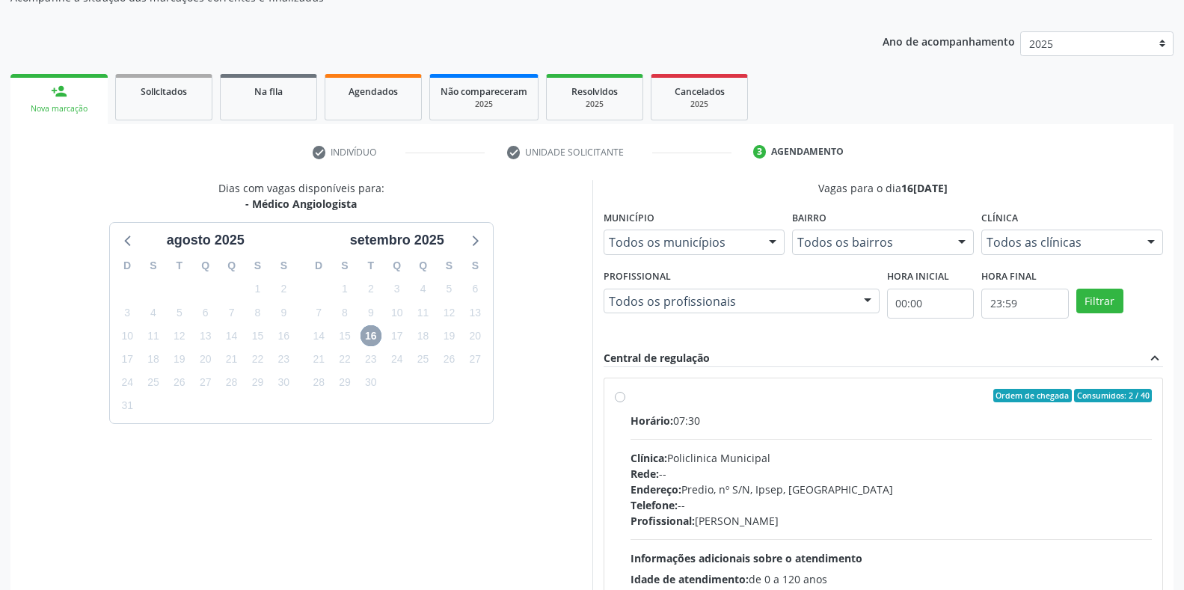
scroll to position [210, 0]
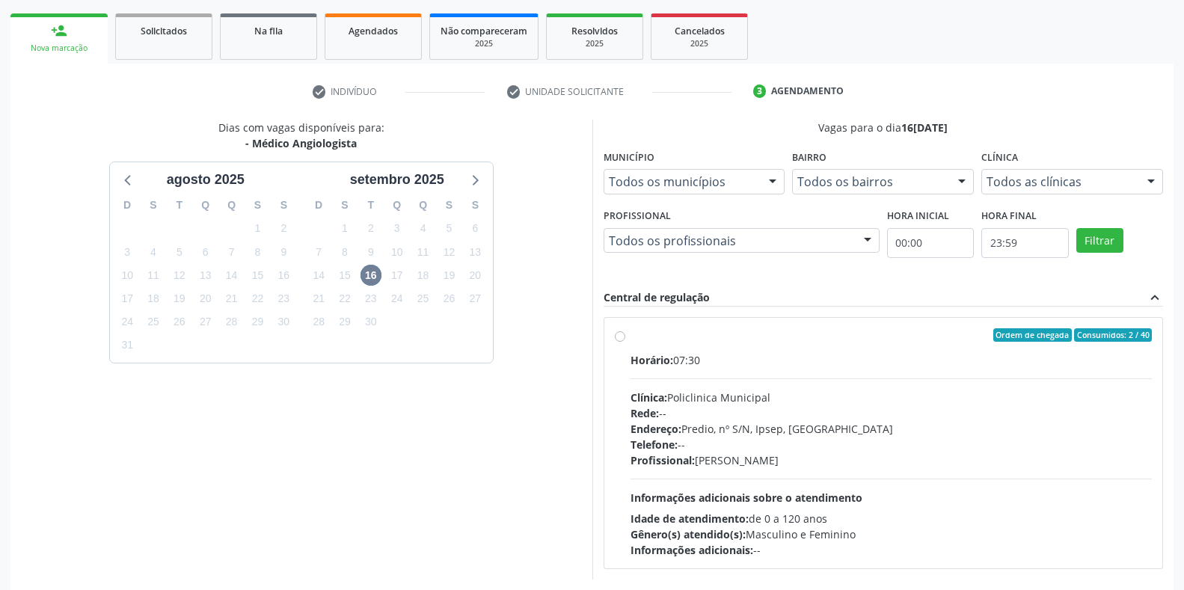
click at [691, 355] on div "Horário: 07:30" at bounding box center [891, 360] width 522 height 16
click at [625, 342] on input "Ordem de chegada Consumidos: 2 / 40 Horário: 07:30 Clínica: Policlinica Municip…" at bounding box center [620, 334] width 10 height 13
radio input "true"
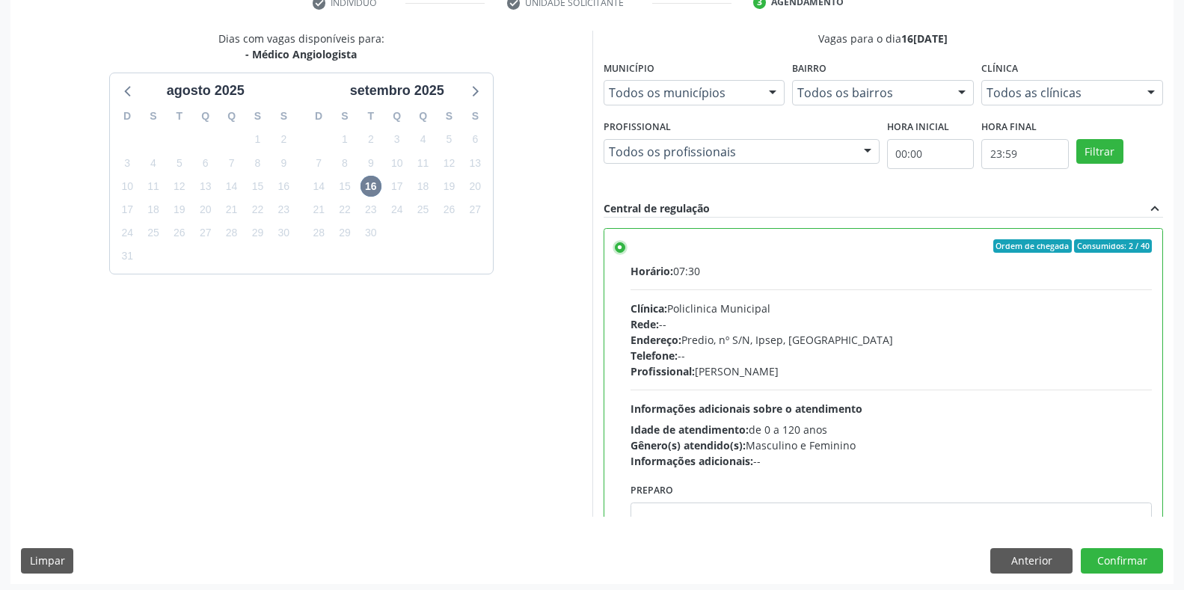
scroll to position [304, 0]
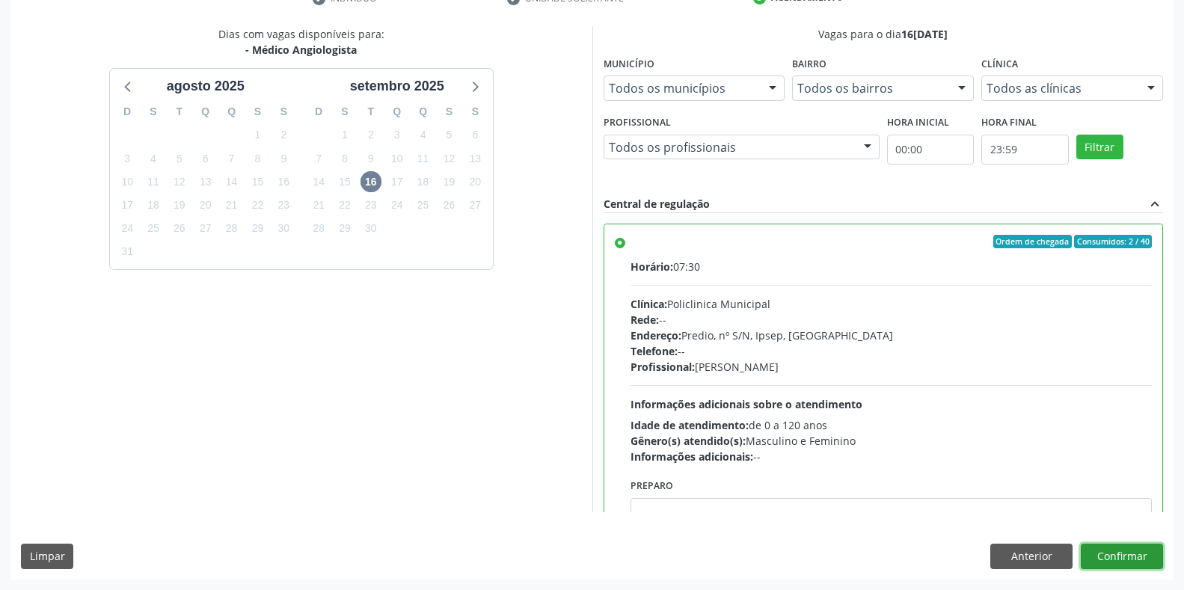
click at [1095, 550] on button "Confirmar" at bounding box center [1122, 556] width 82 height 25
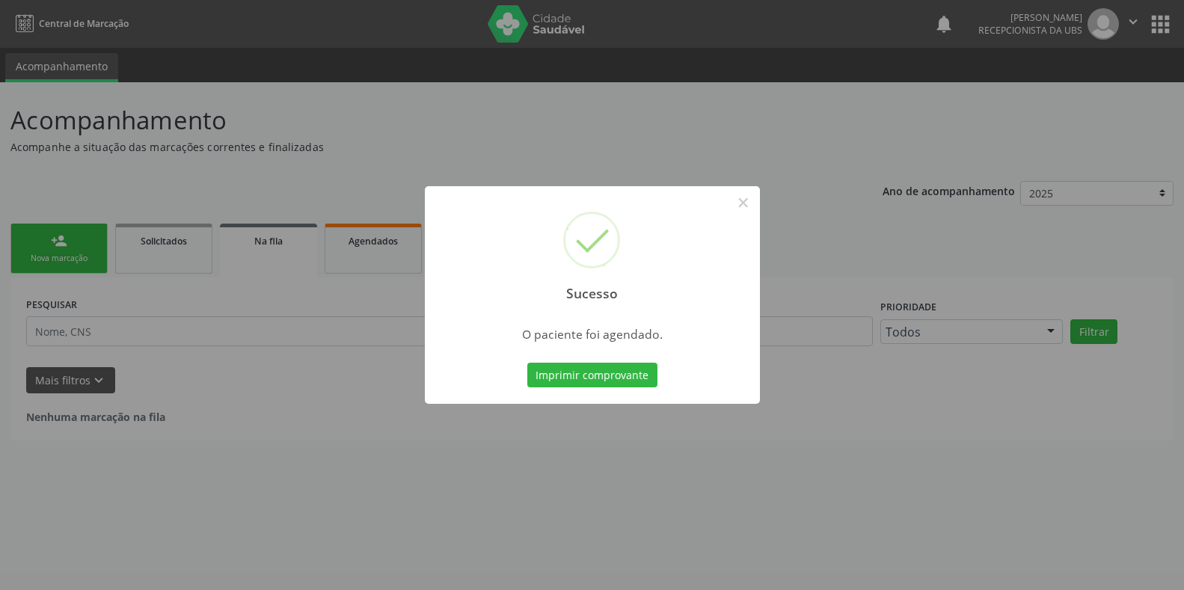
scroll to position [0, 0]
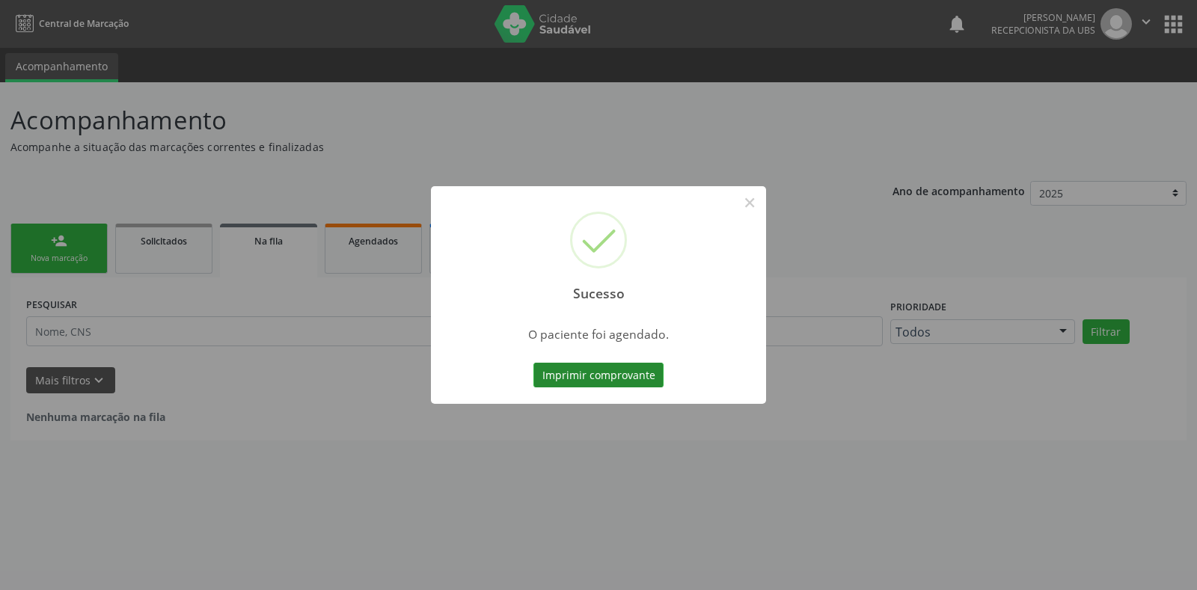
click at [626, 370] on button "Imprimir comprovante" at bounding box center [598, 375] width 130 height 25
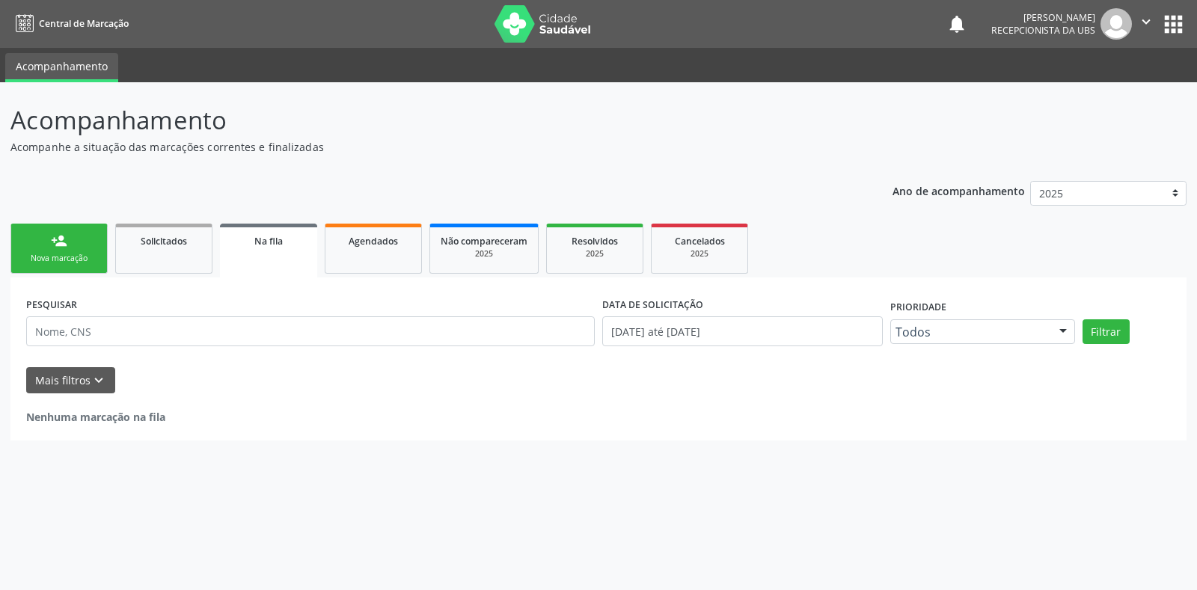
click at [91, 248] on link "person_add Nova marcação" at bounding box center [58, 249] width 97 height 50
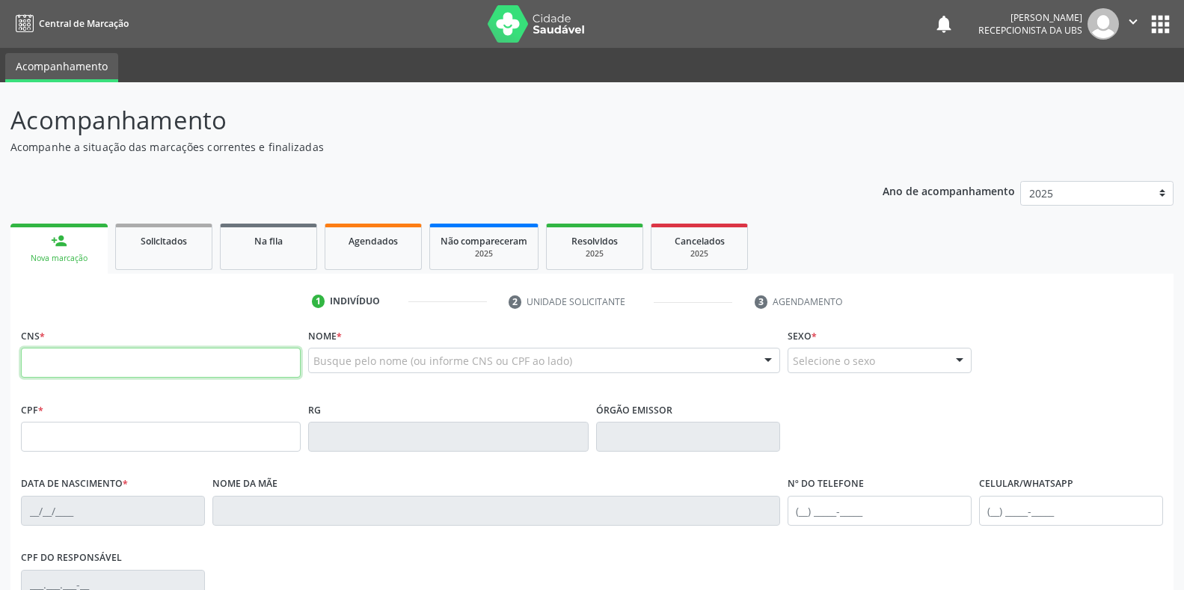
click at [126, 363] on input "text" at bounding box center [161, 363] width 280 height 30
paste input "898 0029 9208 2572"
type input "898 0029 9208 2572"
type input "011.819.764-99"
type input "30[DATE]"
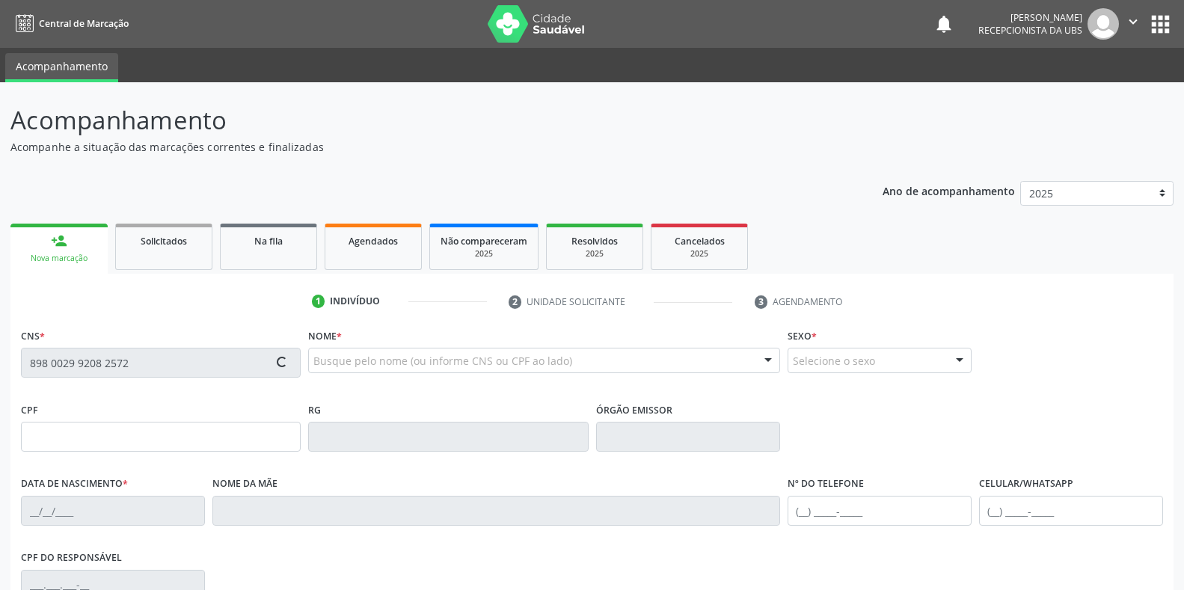
type input "[PERSON_NAME]"
type input "[PHONE_NUMBER]"
type input "S/N"
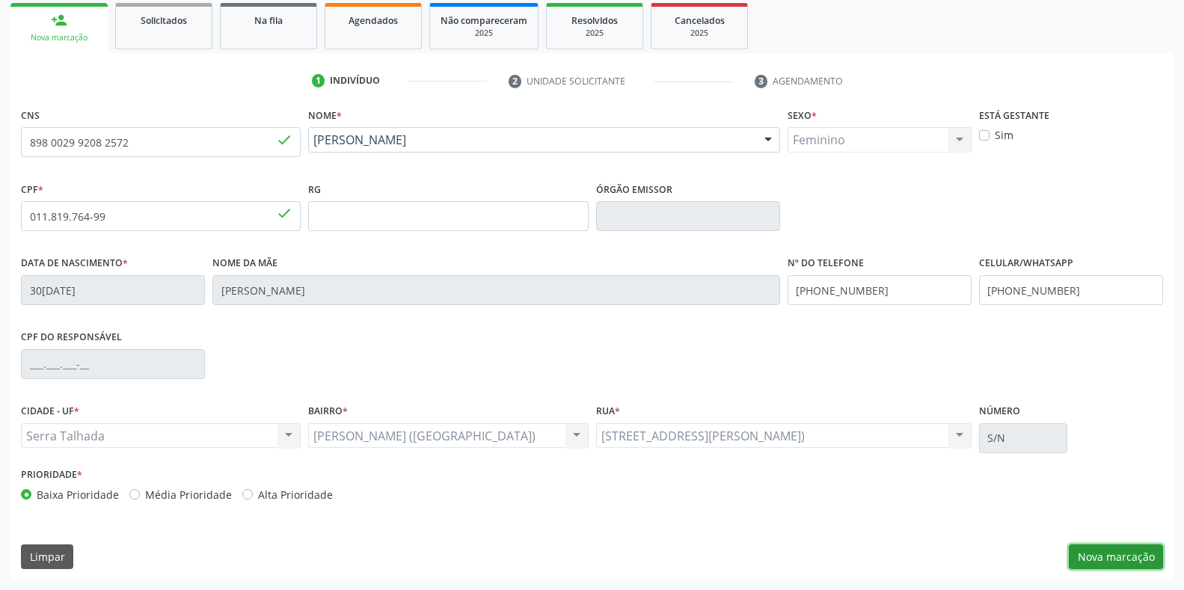
click at [1127, 568] on button "Nova marcação" at bounding box center [1116, 556] width 94 height 25
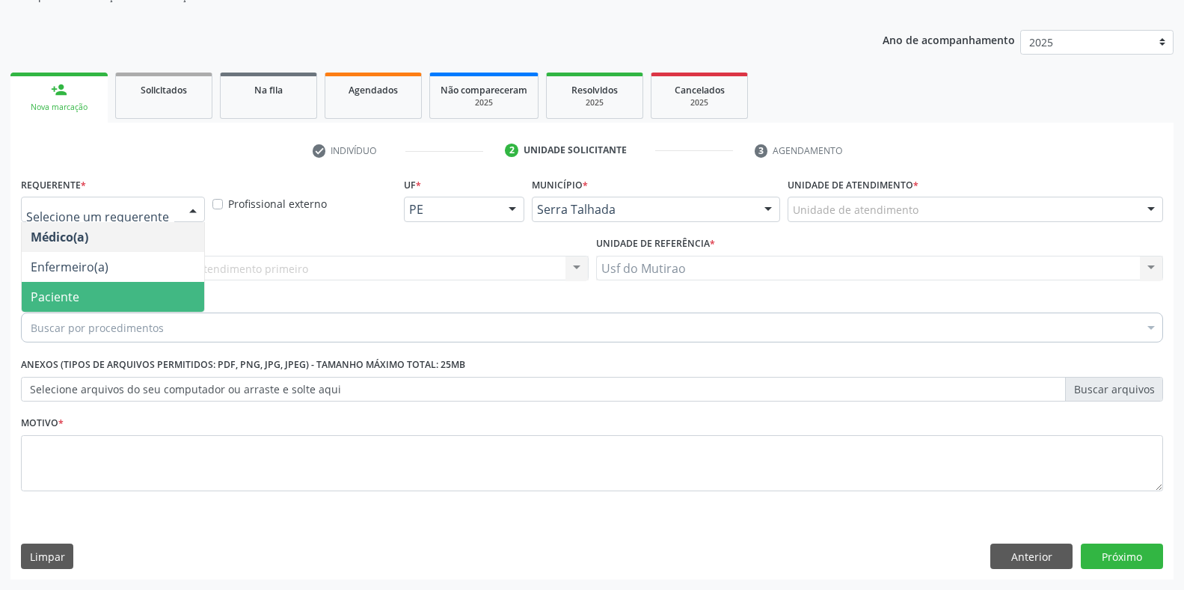
click at [112, 296] on span "Paciente" at bounding box center [113, 297] width 182 height 30
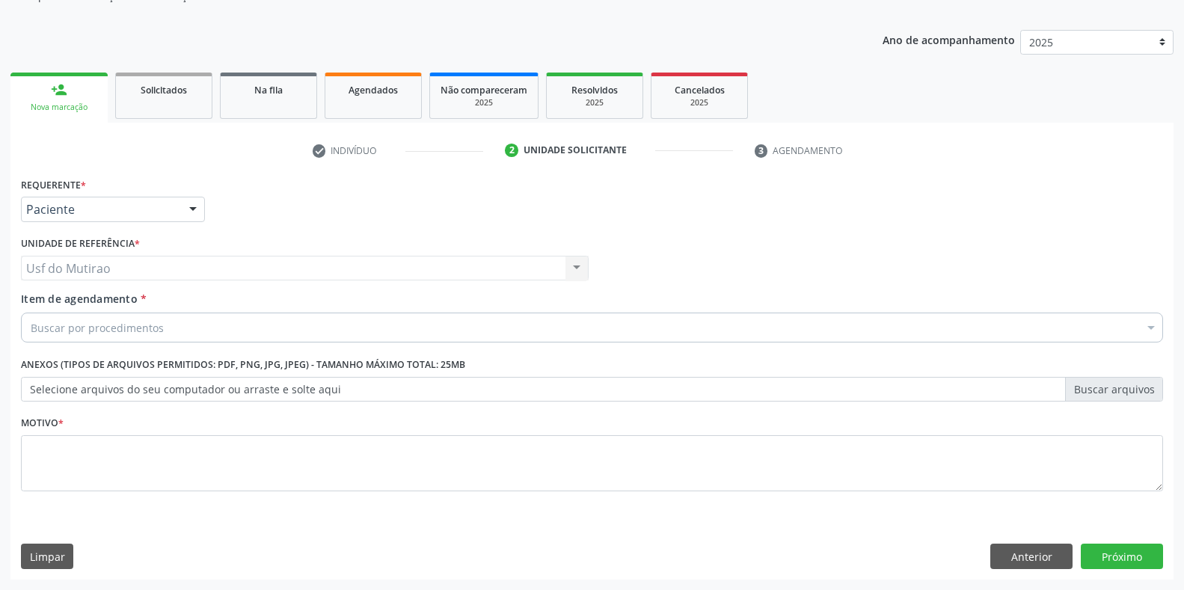
click at [174, 328] on div "Buscar por procedimentos" at bounding box center [592, 328] width 1142 height 30
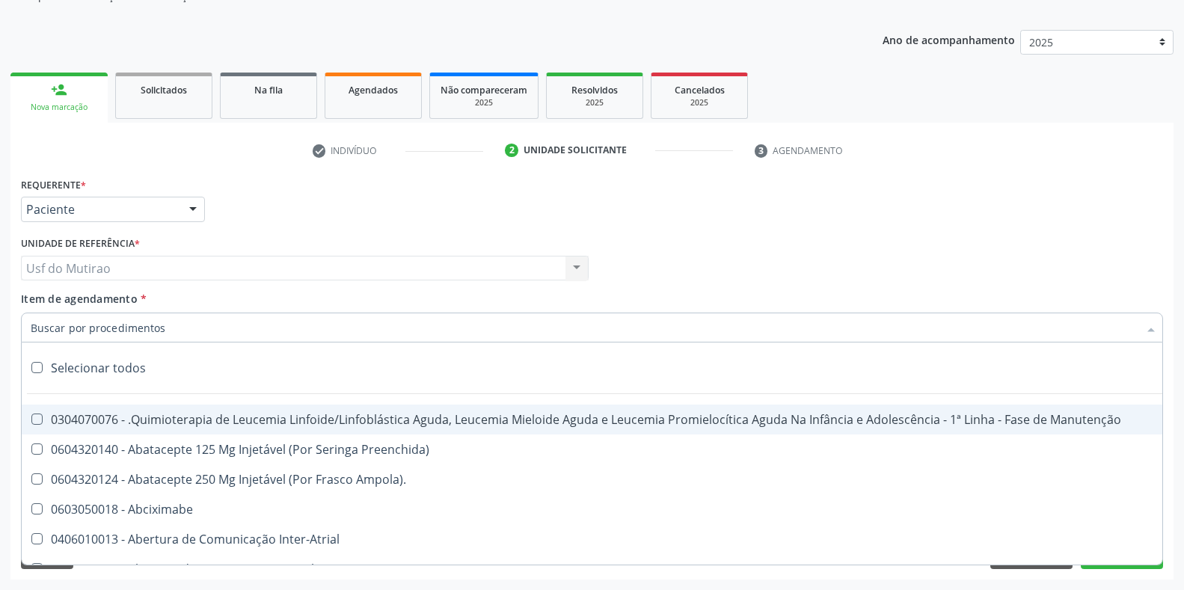
click at [105, 331] on input "Item de agendamento *" at bounding box center [585, 328] width 1108 height 30
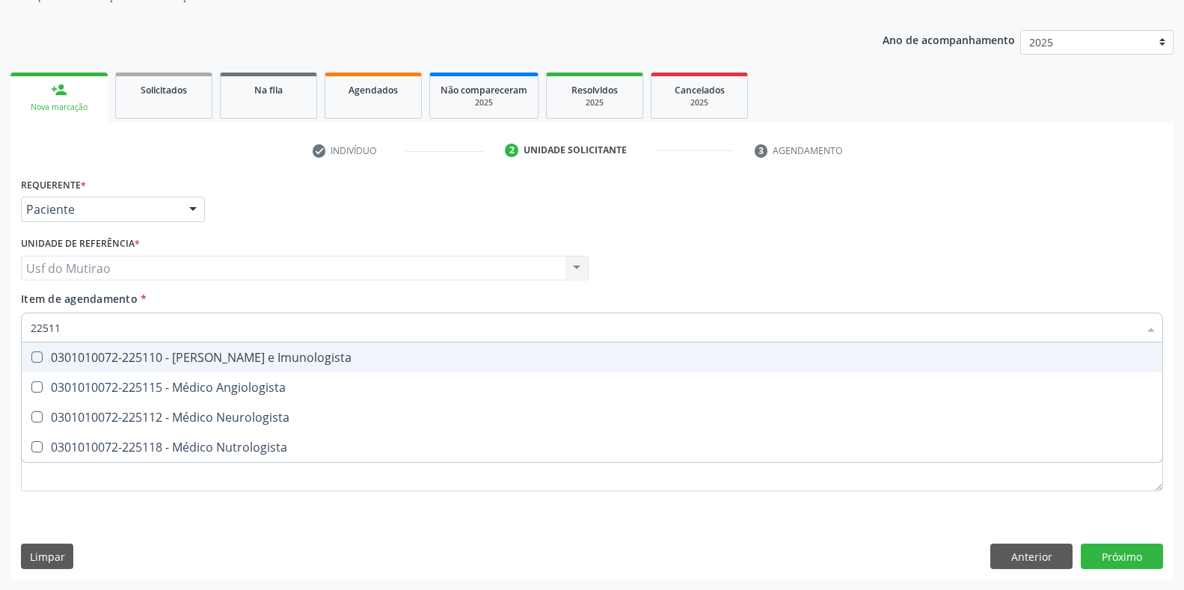
type input "225115"
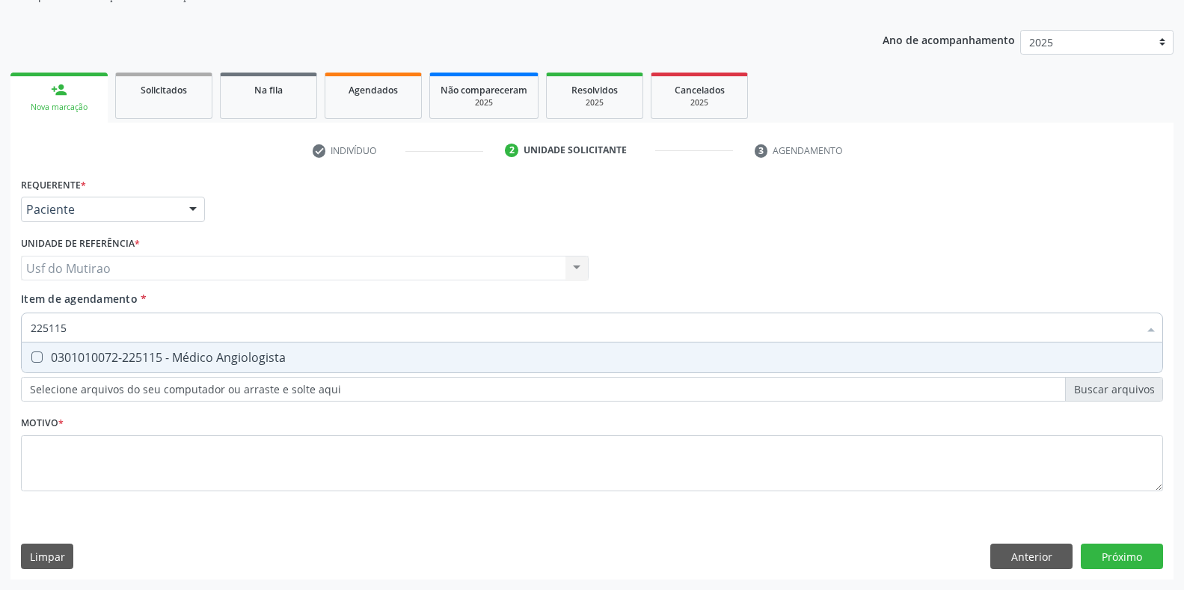
click at [156, 360] on div "0301010072-225115 - Médico Angiologista" at bounding box center [592, 358] width 1123 height 12
checkbox Angiologista "true"
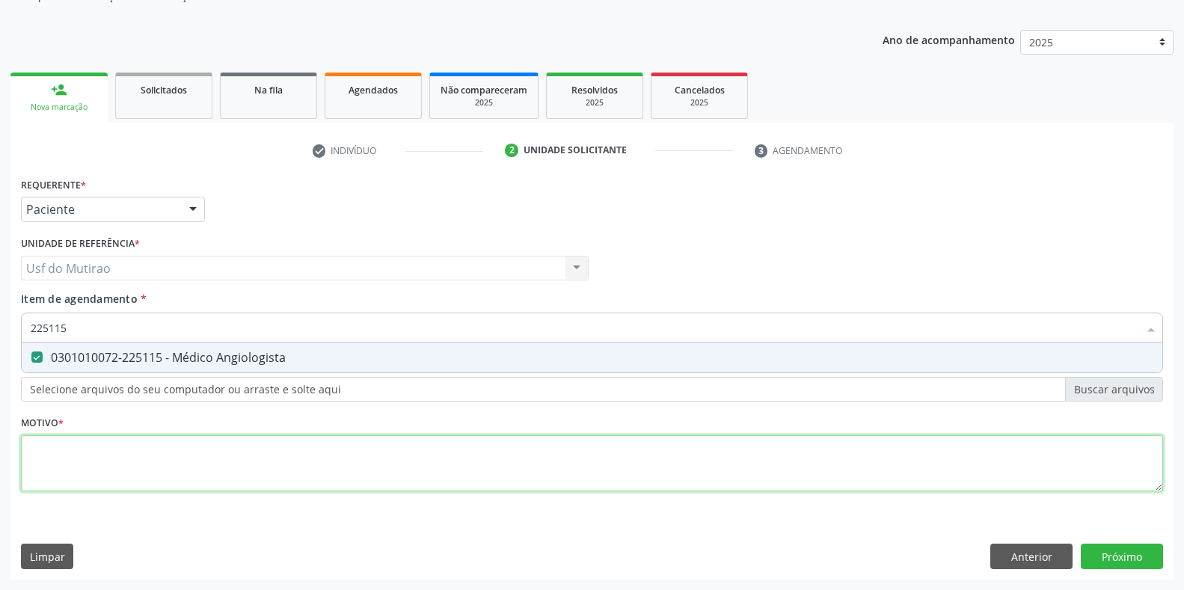
click at [155, 463] on div "Requerente * Paciente Médico(a) Enfermeiro(a) Paciente Nenhum resultado encontr…" at bounding box center [592, 343] width 1142 height 339
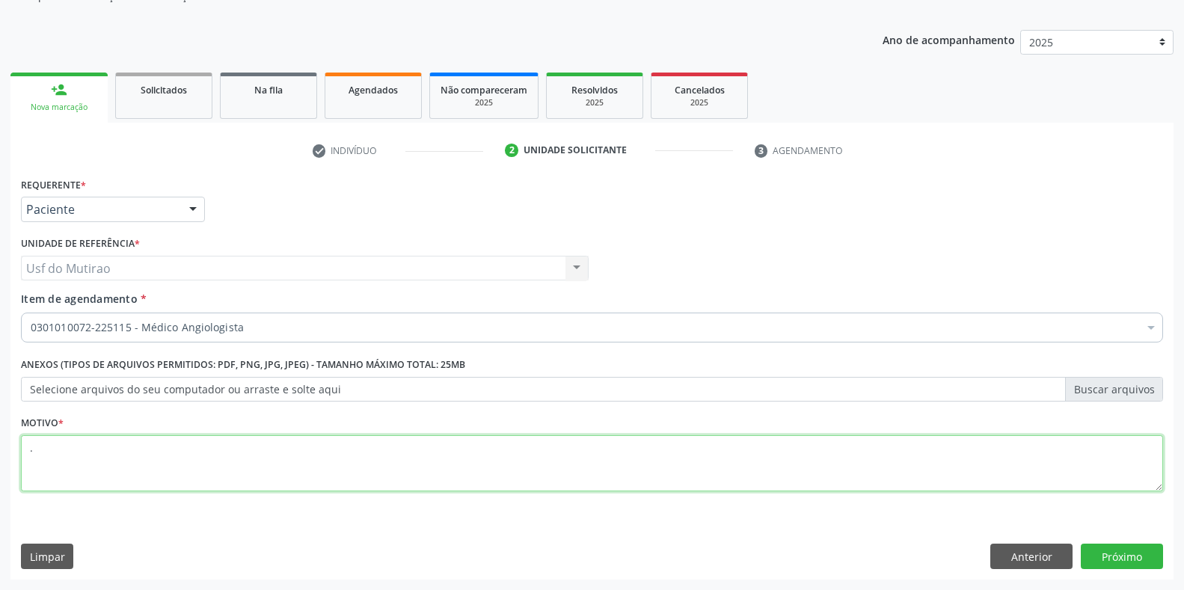
click at [1135, 544] on span "0604320140 - Abatacepte 125 Mg Injetável (Por Seringa Preenchida)" at bounding box center [613, 537] width 1182 height 30
type textarea "."
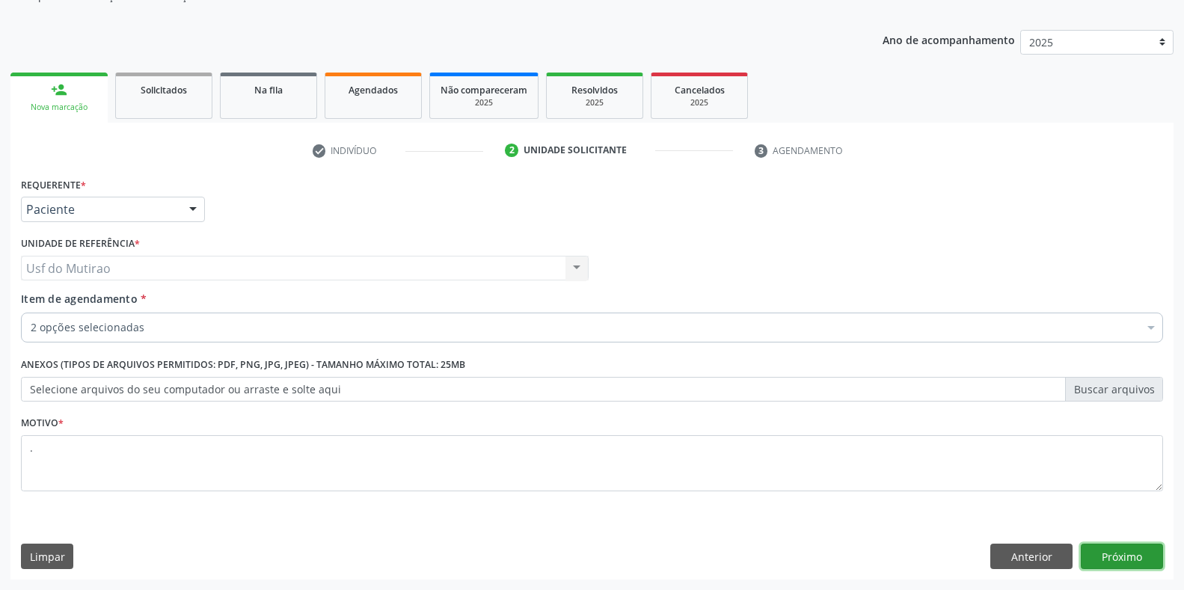
click at [1149, 555] on button "Próximo" at bounding box center [1122, 556] width 82 height 25
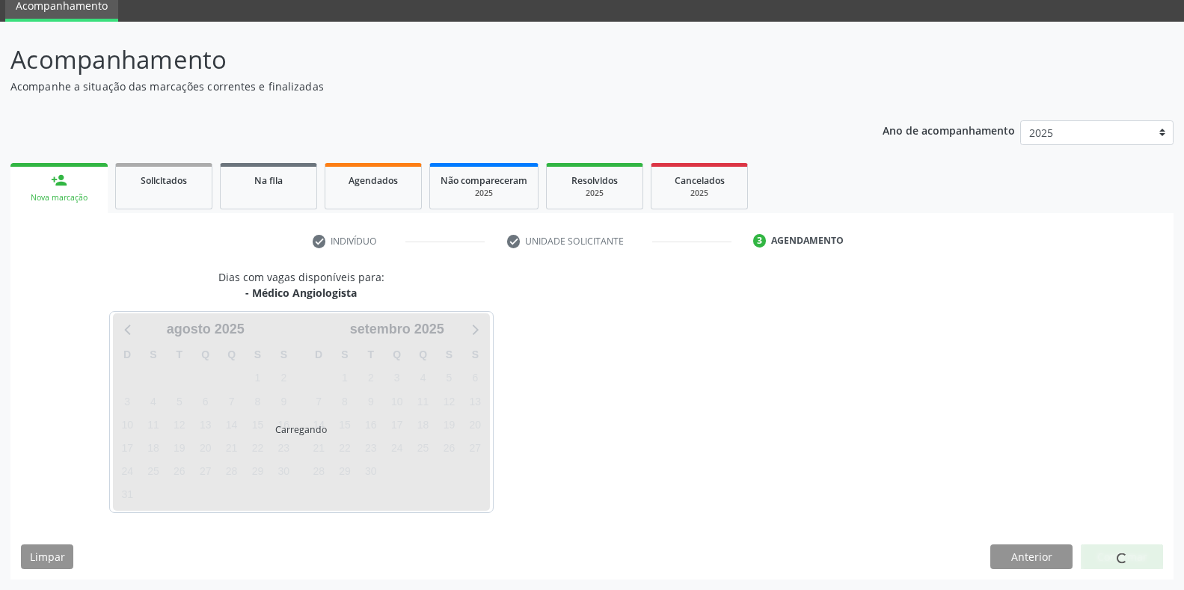
scroll to position [61, 0]
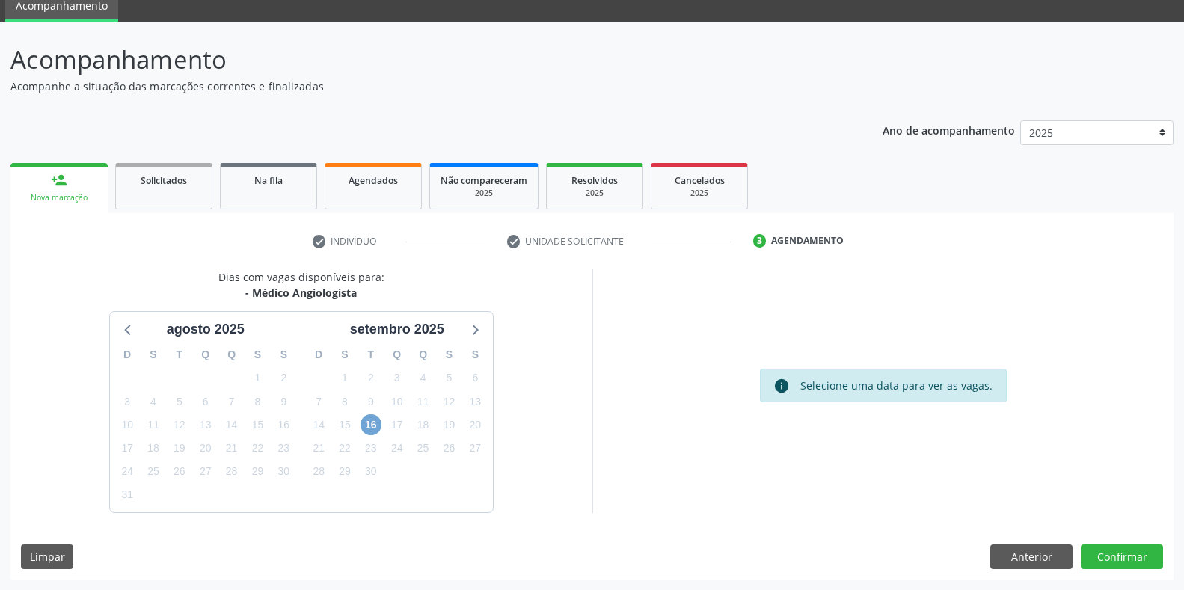
click at [367, 423] on span "16" at bounding box center [370, 424] width 21 height 21
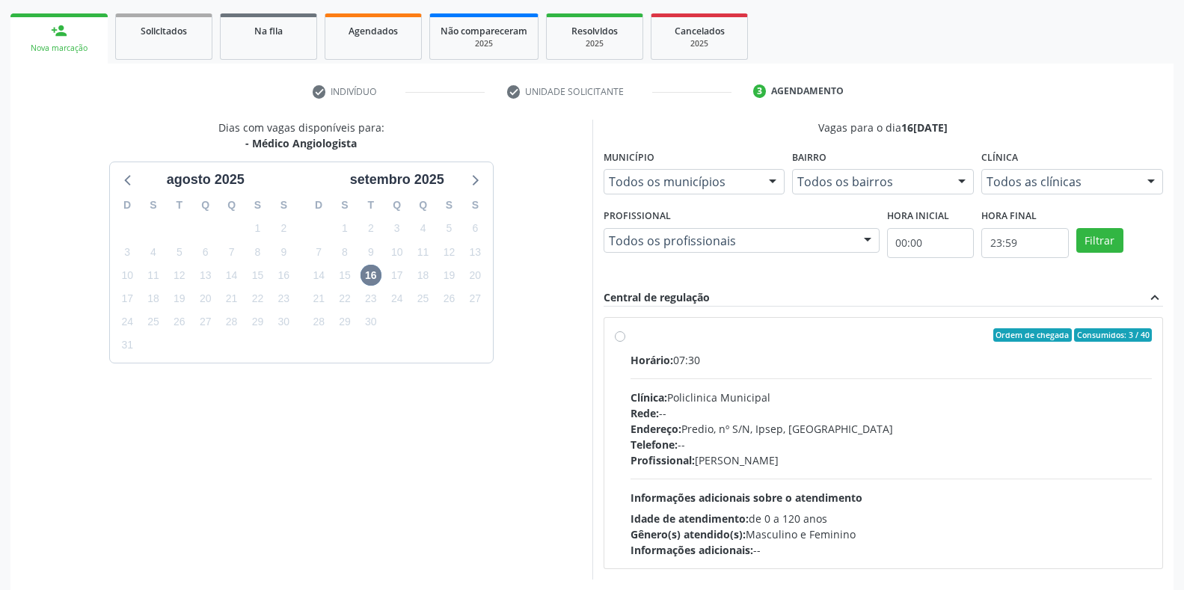
click at [699, 360] on div "Horário: 07:30" at bounding box center [891, 360] width 522 height 16
click at [625, 342] on input "Ordem de chegada Consumidos: 3 / 40 Horário: 07:30 Clínica: Policlinica Municip…" at bounding box center [620, 334] width 10 height 13
radio input "true"
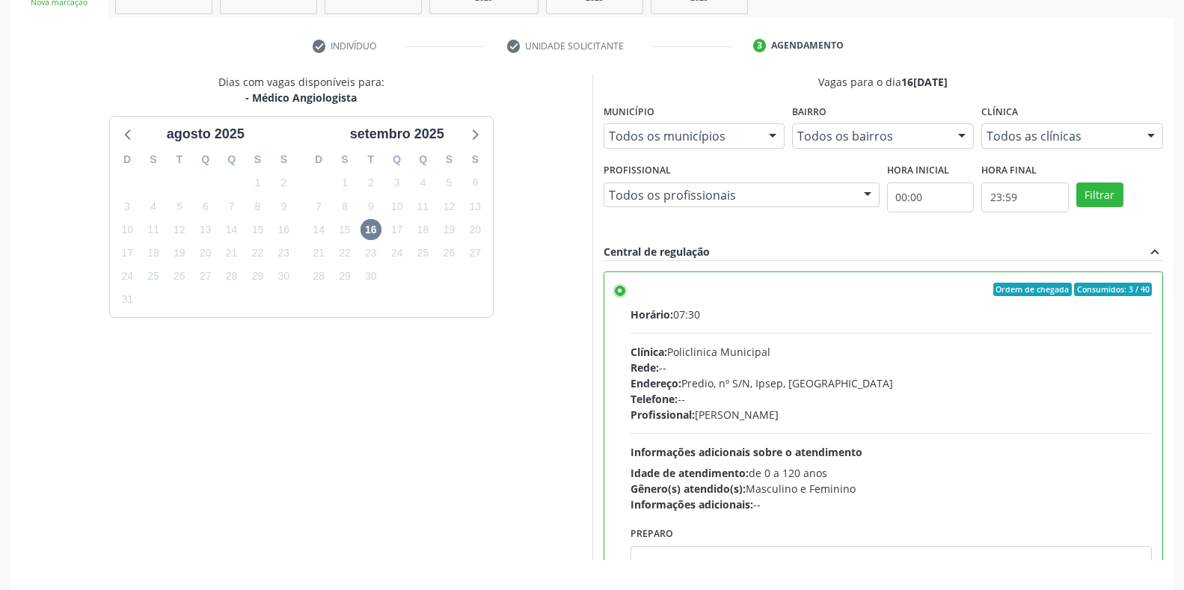
scroll to position [304, 0]
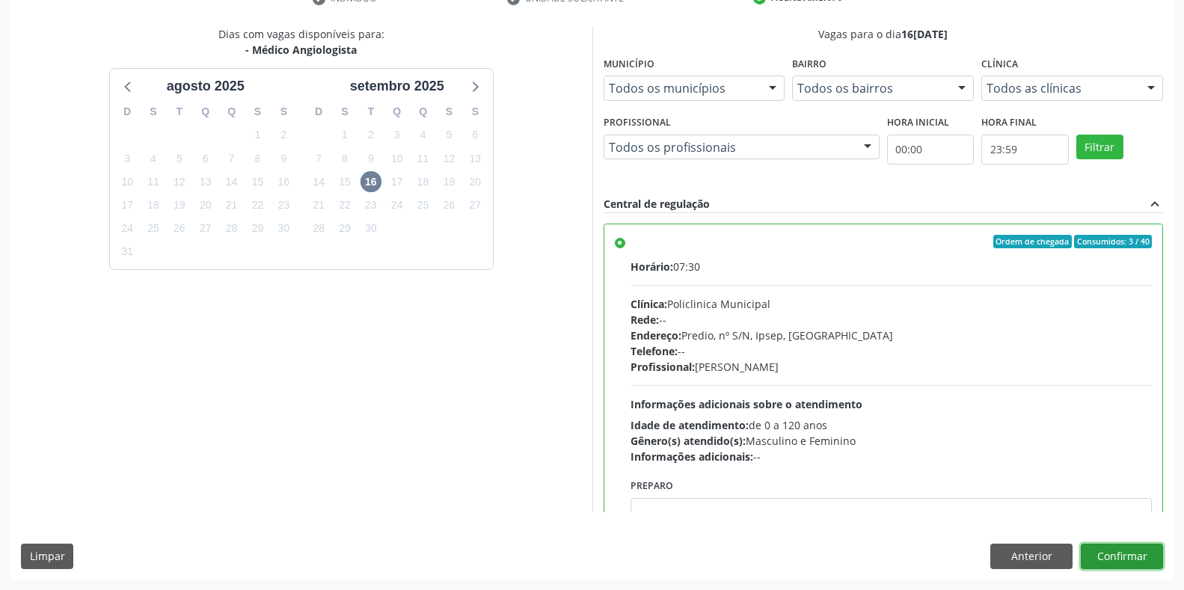
click at [1106, 546] on button "Confirmar" at bounding box center [1122, 556] width 82 height 25
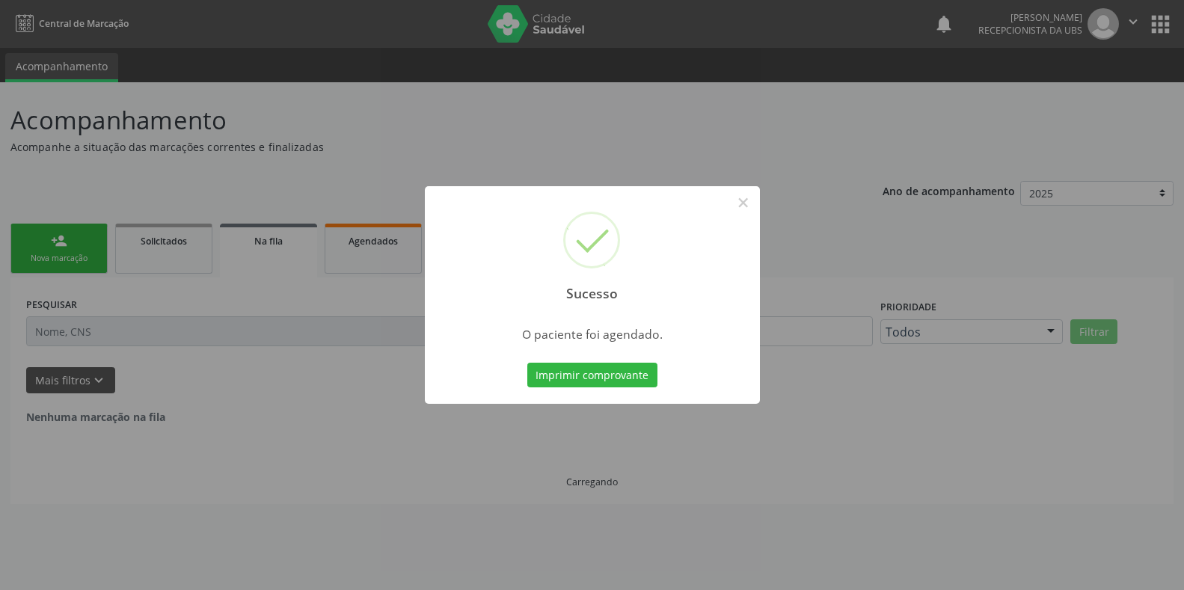
scroll to position [0, 0]
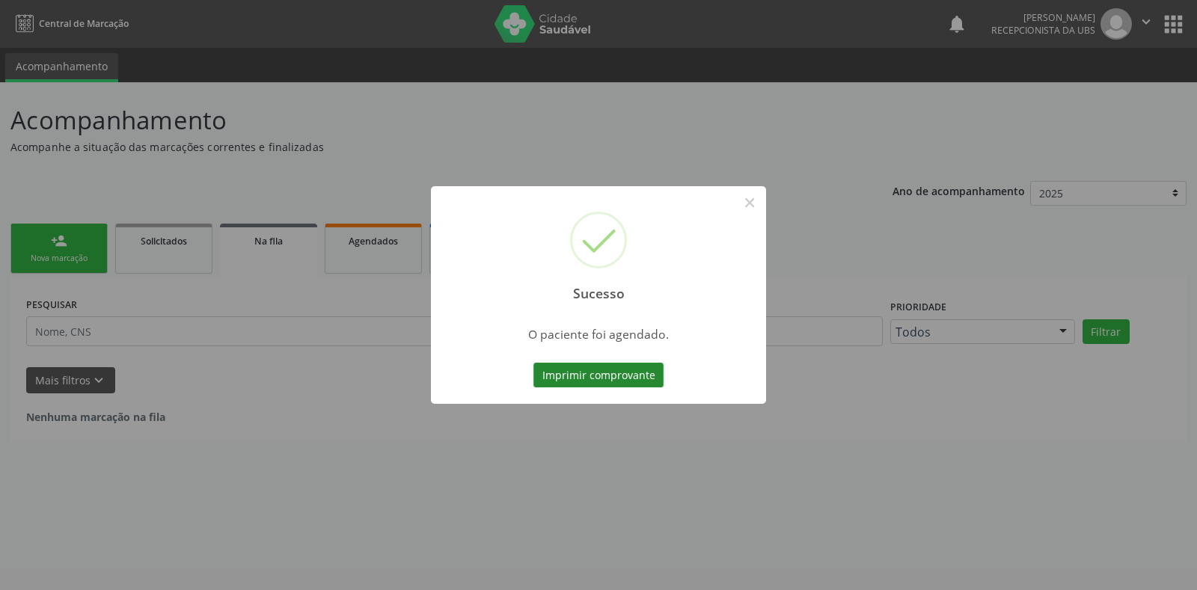
click at [574, 375] on button "Imprimir comprovante" at bounding box center [598, 375] width 130 height 25
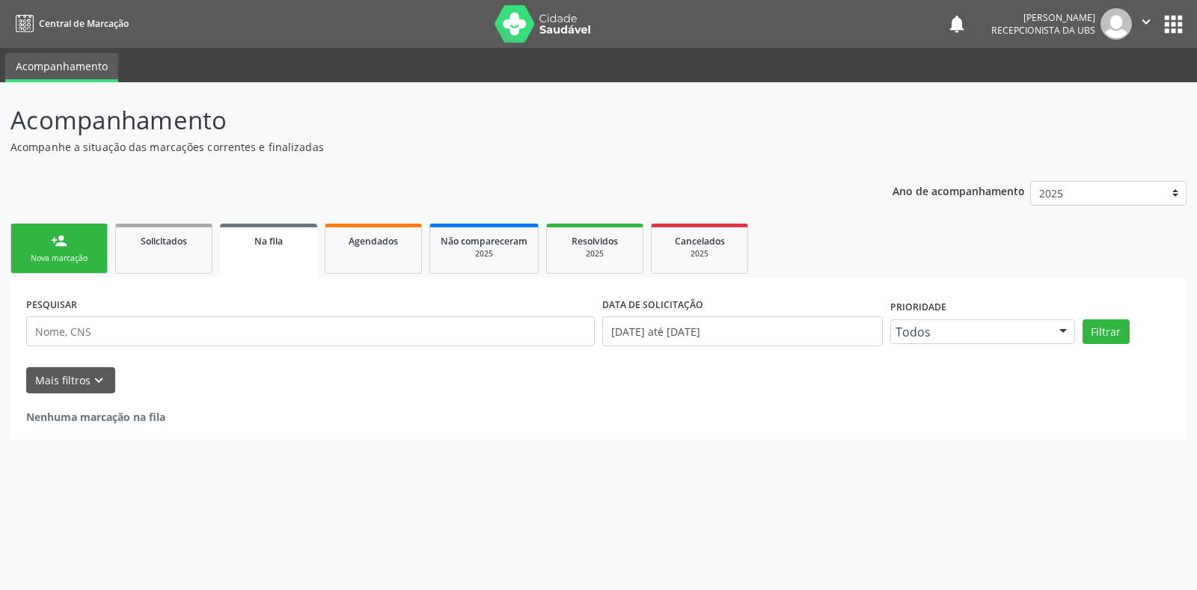
click at [52, 248] on div "person_add" at bounding box center [59, 241] width 16 height 16
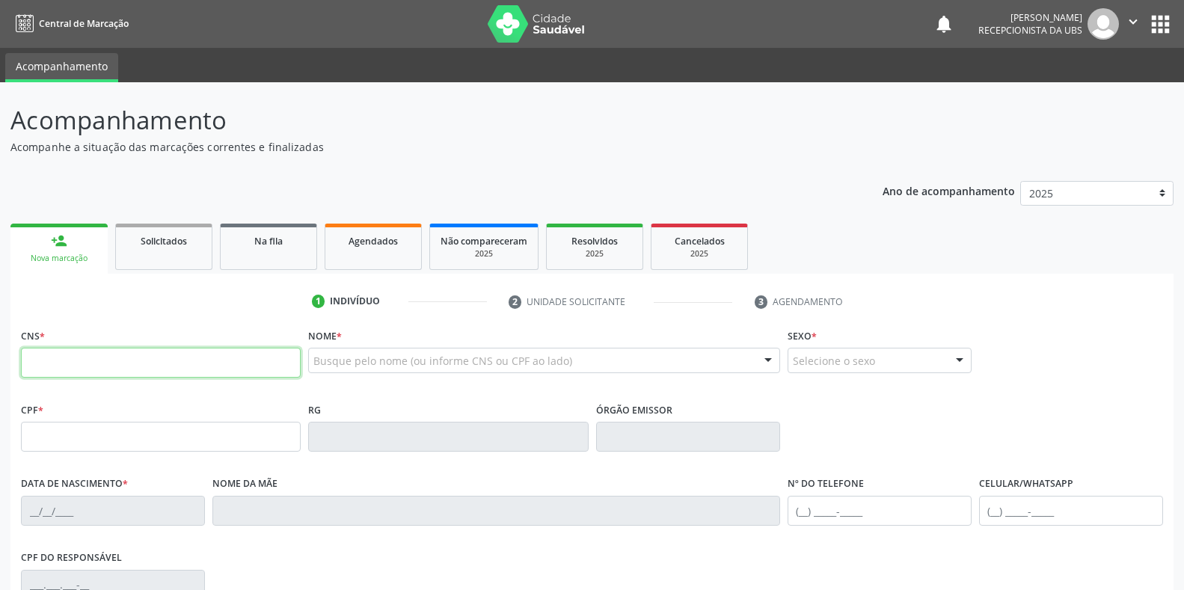
click at [211, 373] on input "text" at bounding box center [161, 363] width 280 height 30
type input "898 0406 0966 0512"
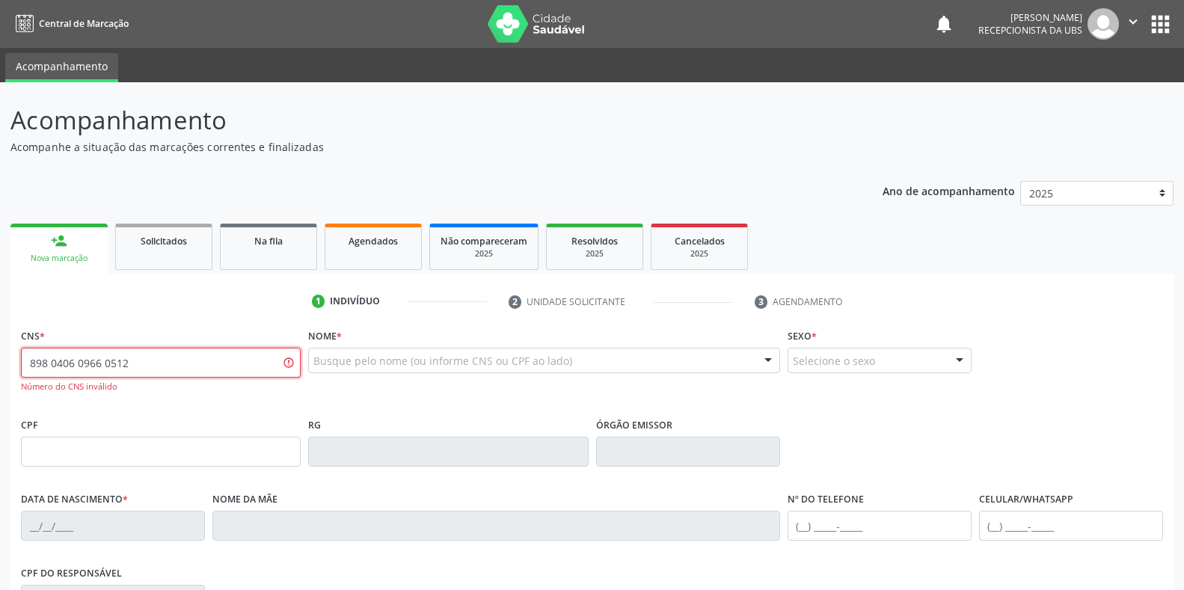
drag, startPoint x: 197, startPoint y: 367, endPoint x: 13, endPoint y: 369, distance: 183.2
click at [13, 369] on div "CNS * 898 0406 0966 0512 Número do CNS inválido Nome * Busque pelo nome (ou inf…" at bounding box center [591, 570] width 1163 height 491
type input "898 0064 0886 3894"
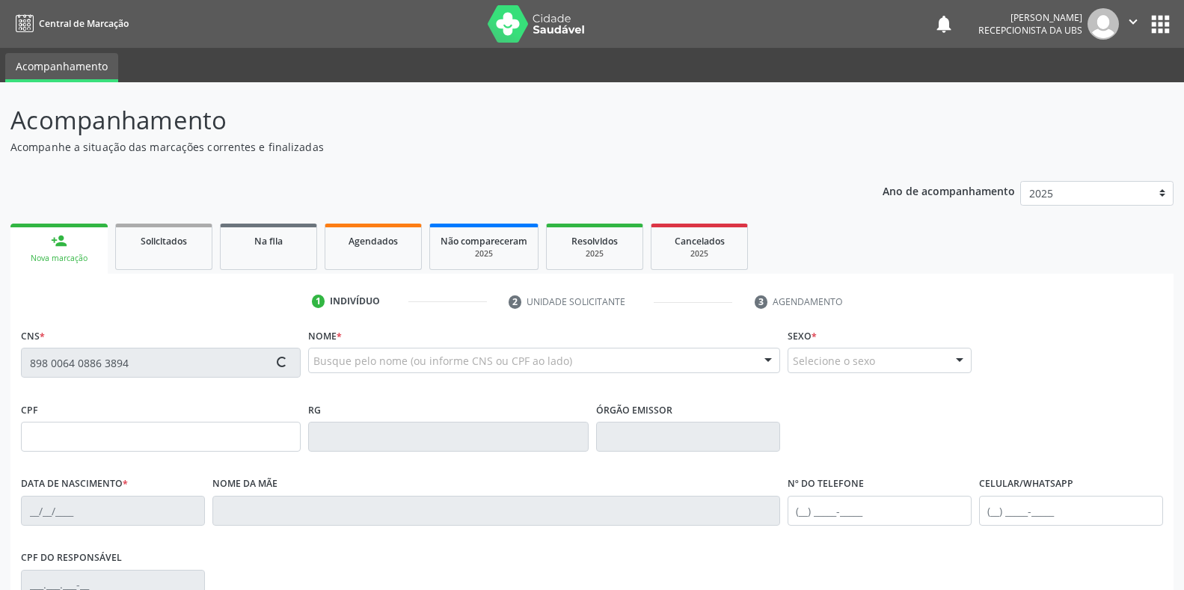
type input "17/06/2025"
type input "Ingrid Bezerrra da Silva"
type input "(87) 99178-3696"
type input "S/N"
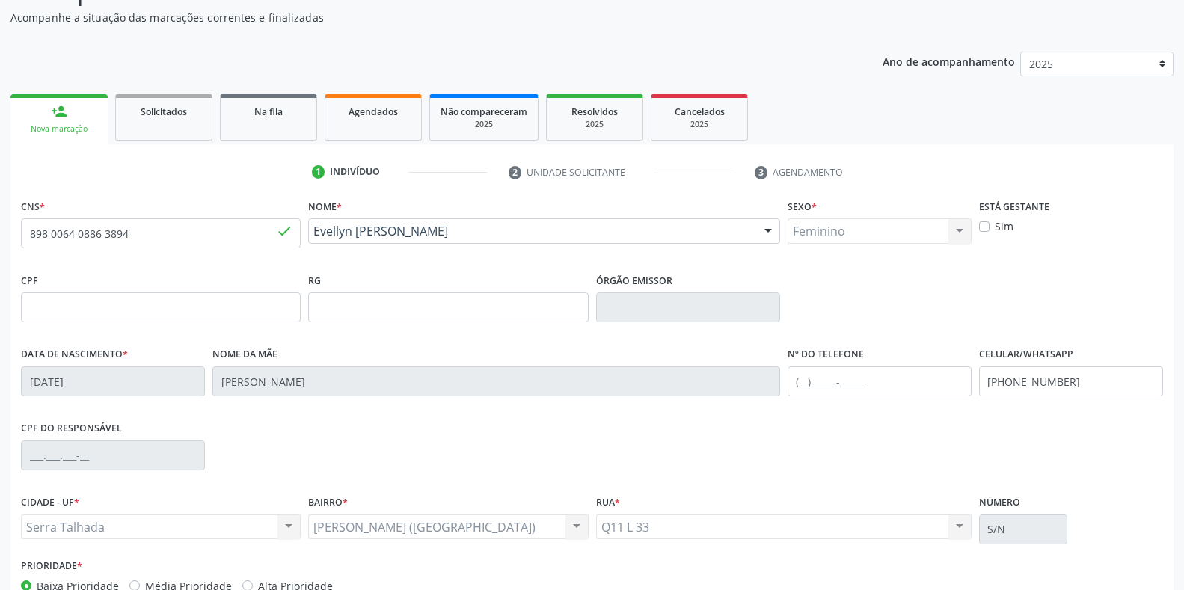
scroll to position [150, 0]
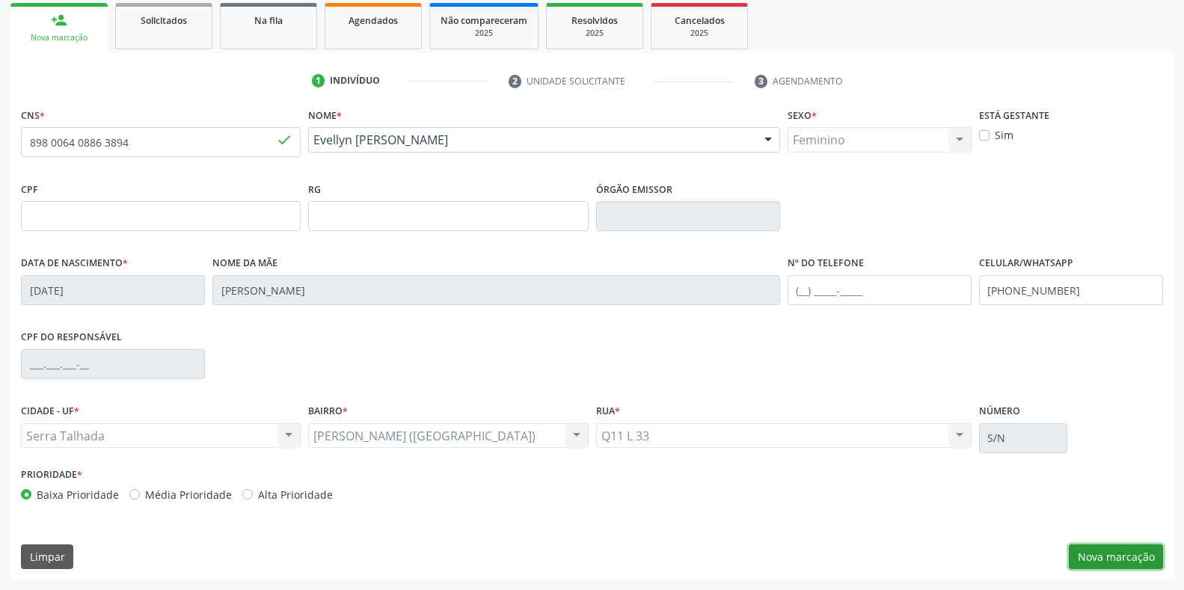
click at [1123, 556] on button "Nova marcação" at bounding box center [1116, 556] width 94 height 25
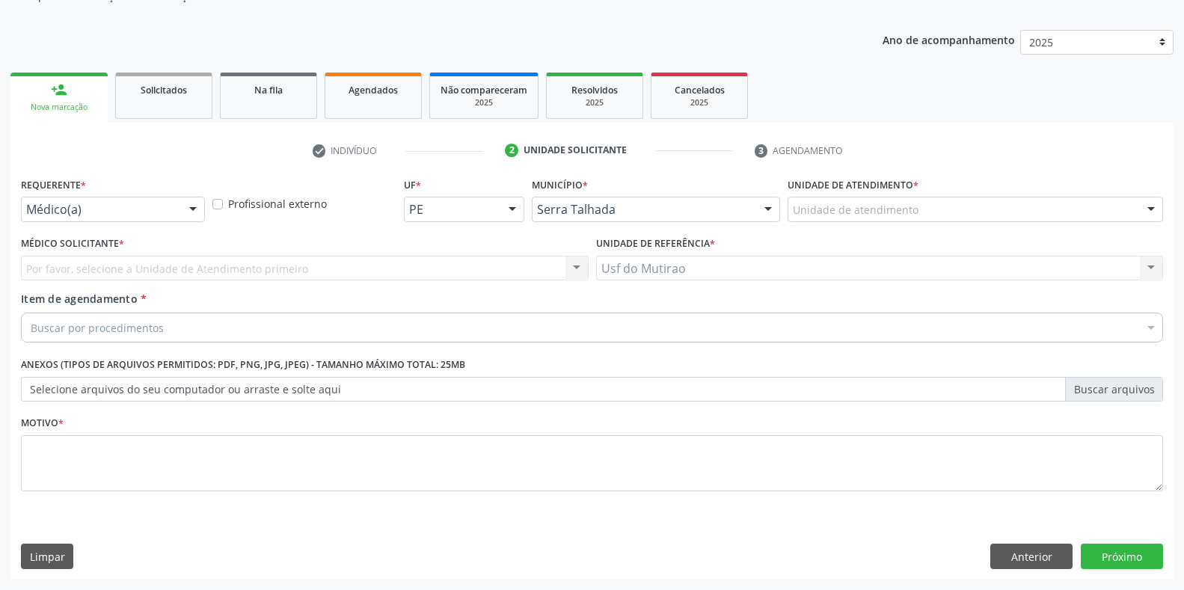
scroll to position [151, 0]
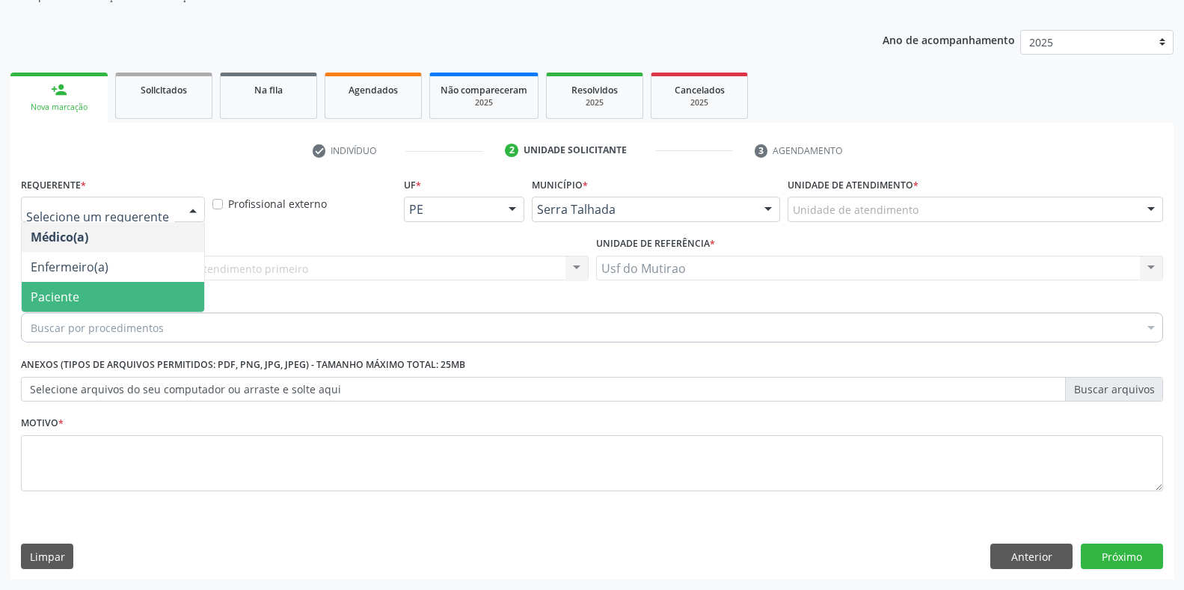
click at [86, 292] on span "Paciente" at bounding box center [113, 297] width 182 height 30
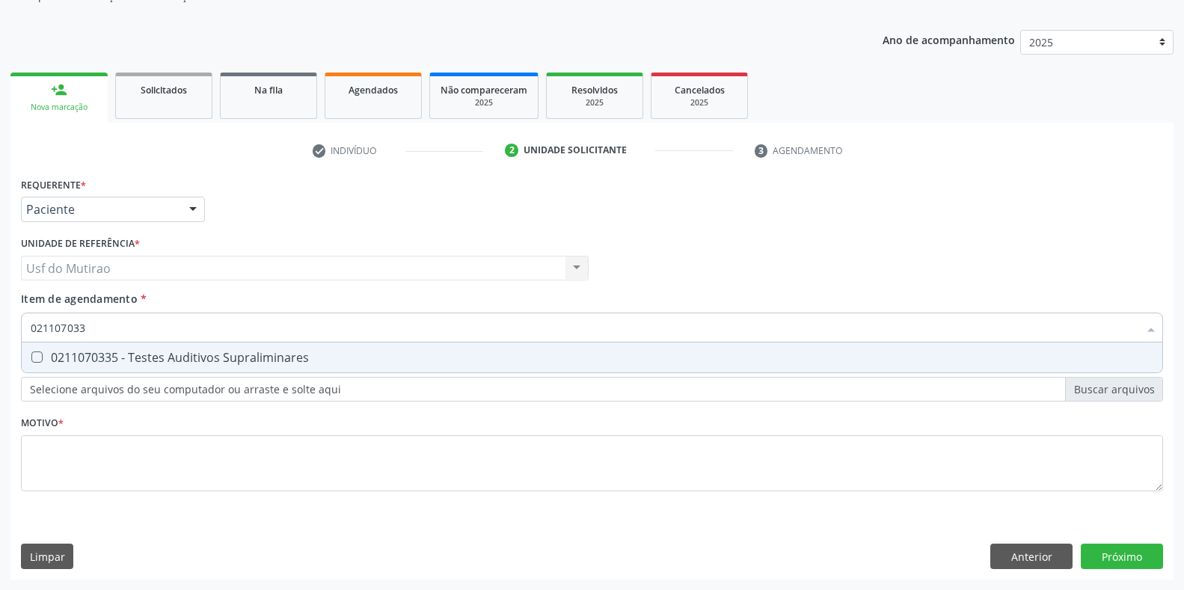
type input "0211070335"
click at [238, 354] on div "0211070335 - Testes Auditivos Supraliminares" at bounding box center [592, 358] width 1123 height 12
checkbox Supraliminares "true"
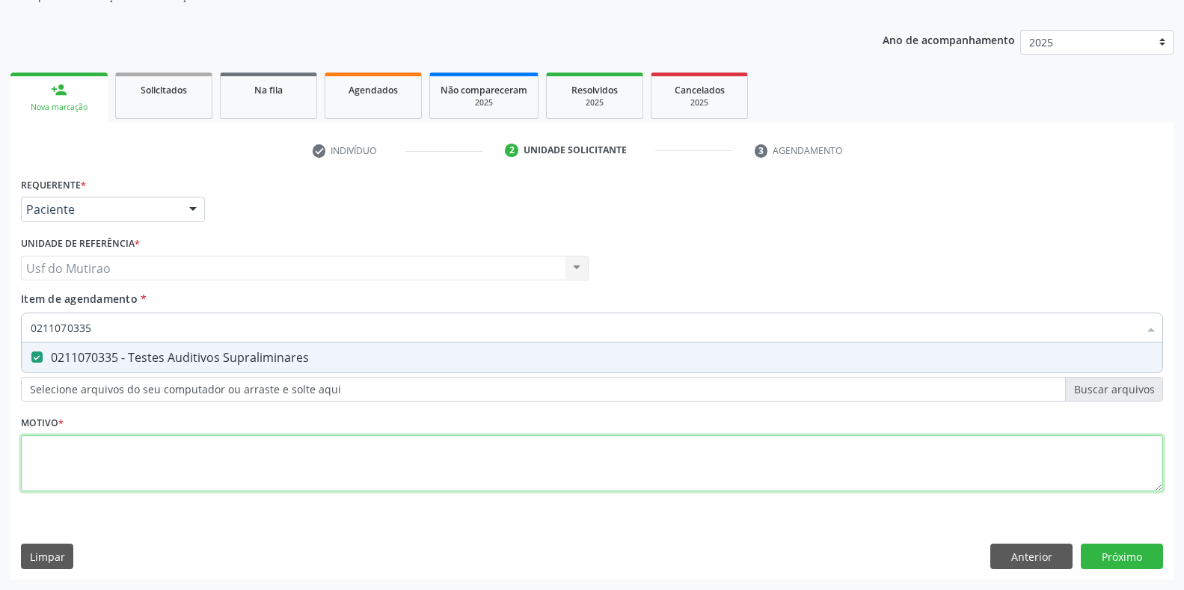
click at [226, 457] on div "Requerente * Paciente Médico(a) Enfermeiro(a) Paciente Nenhum resultado encontr…" at bounding box center [592, 343] width 1142 height 339
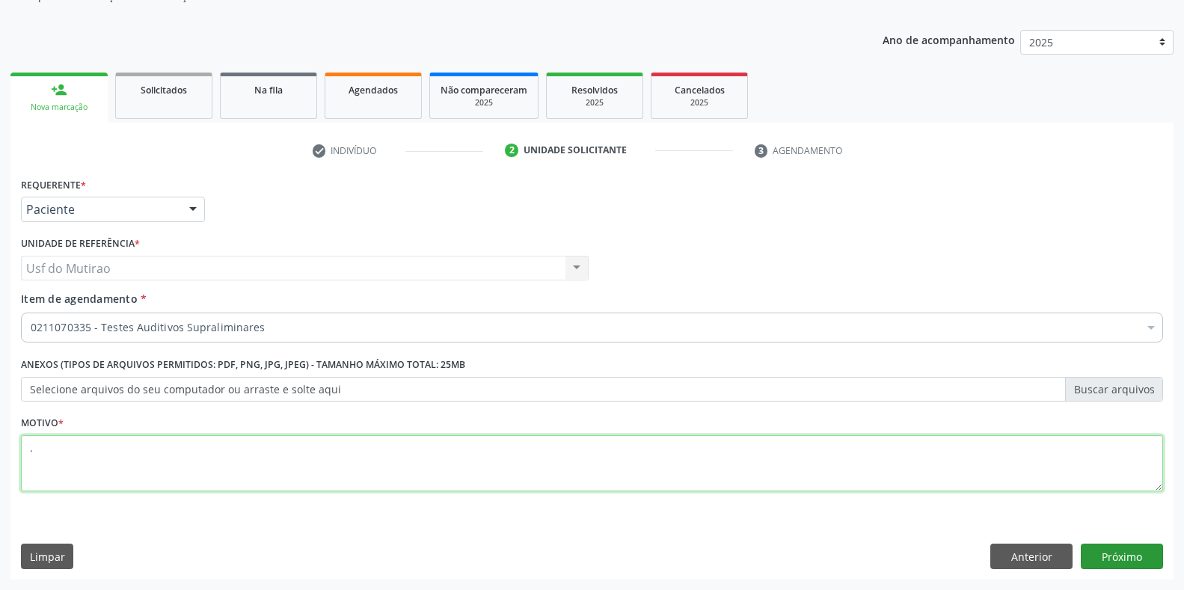
scroll to position [0, 0]
type textarea "."
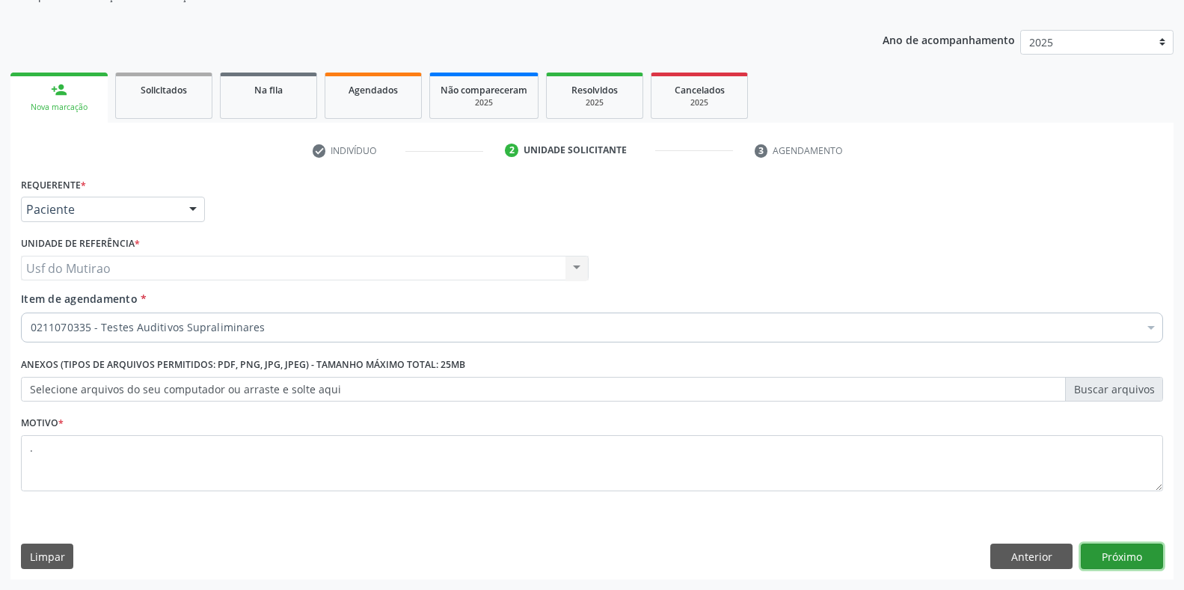
click at [1122, 550] on button "Próximo" at bounding box center [1122, 556] width 82 height 25
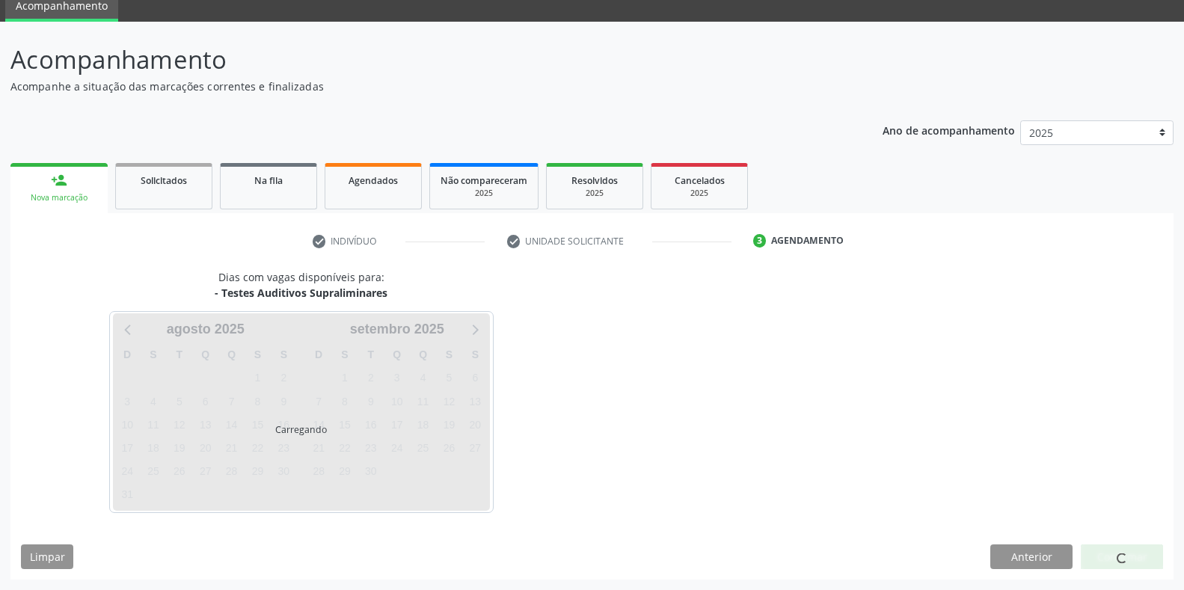
scroll to position [61, 0]
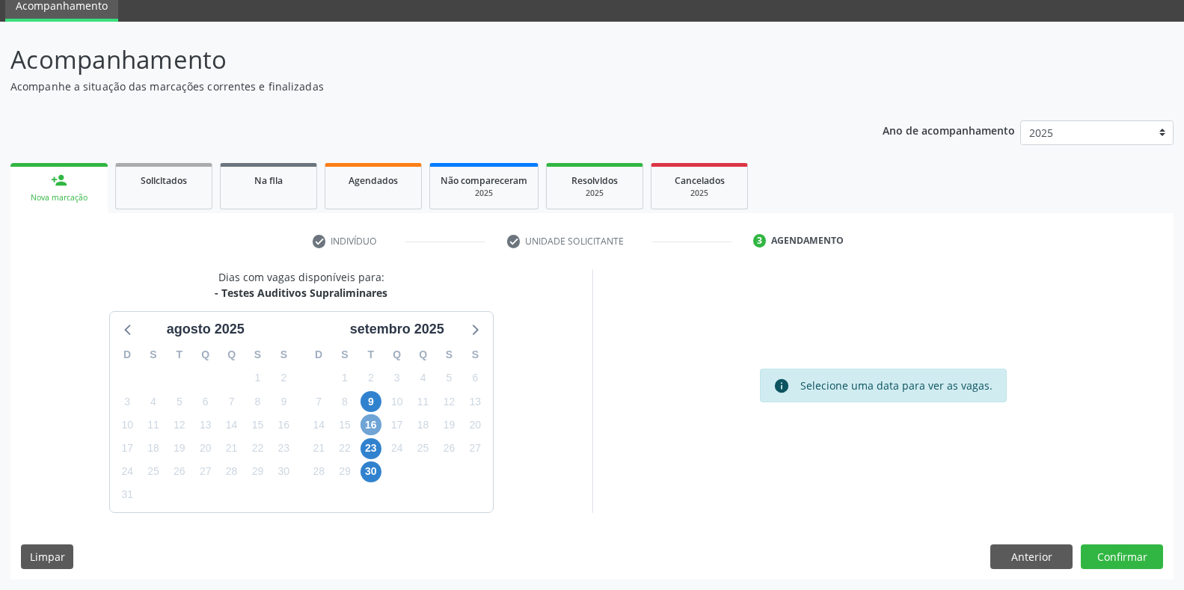
click at [374, 425] on span "16" at bounding box center [370, 424] width 21 height 21
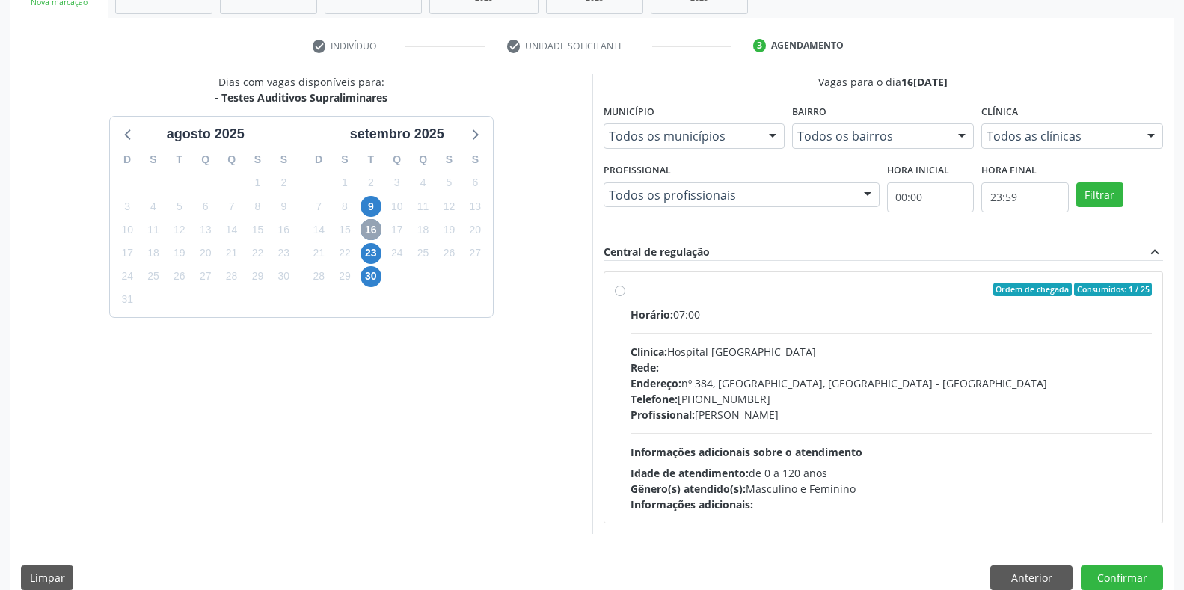
scroll to position [277, 0]
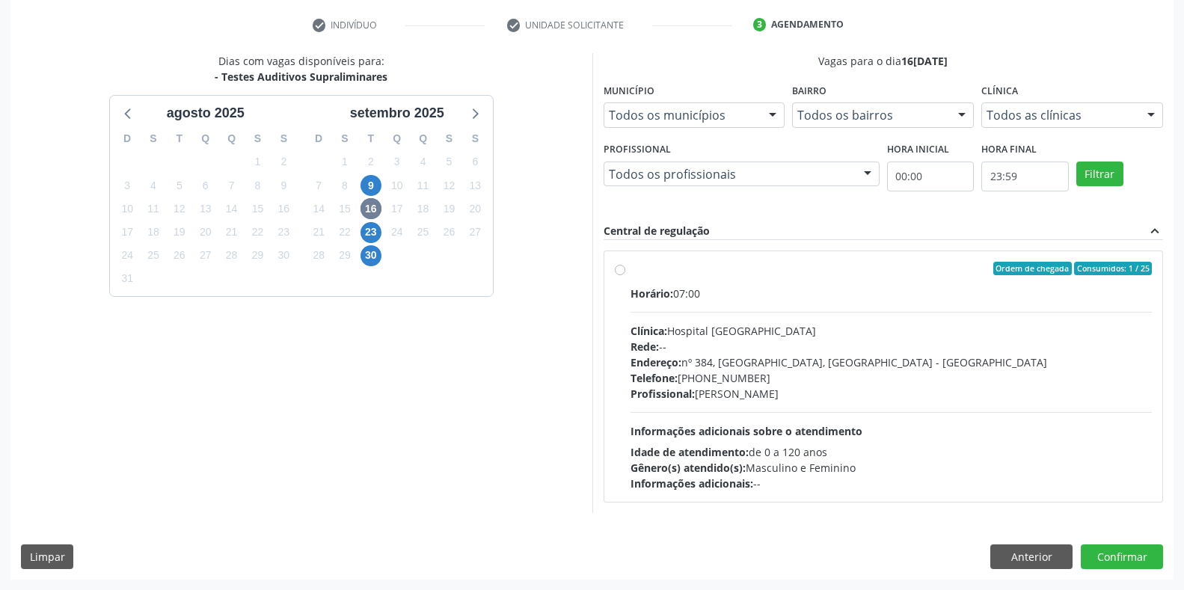
click at [758, 379] on div "Telefone: (81) 38312142" at bounding box center [891, 378] width 522 height 16
click at [625, 275] on input "Ordem de chegada Consumidos: 1 / 25 Horário: 07:00 Clínica: Hospital Sao Franci…" at bounding box center [620, 268] width 10 height 13
radio input "true"
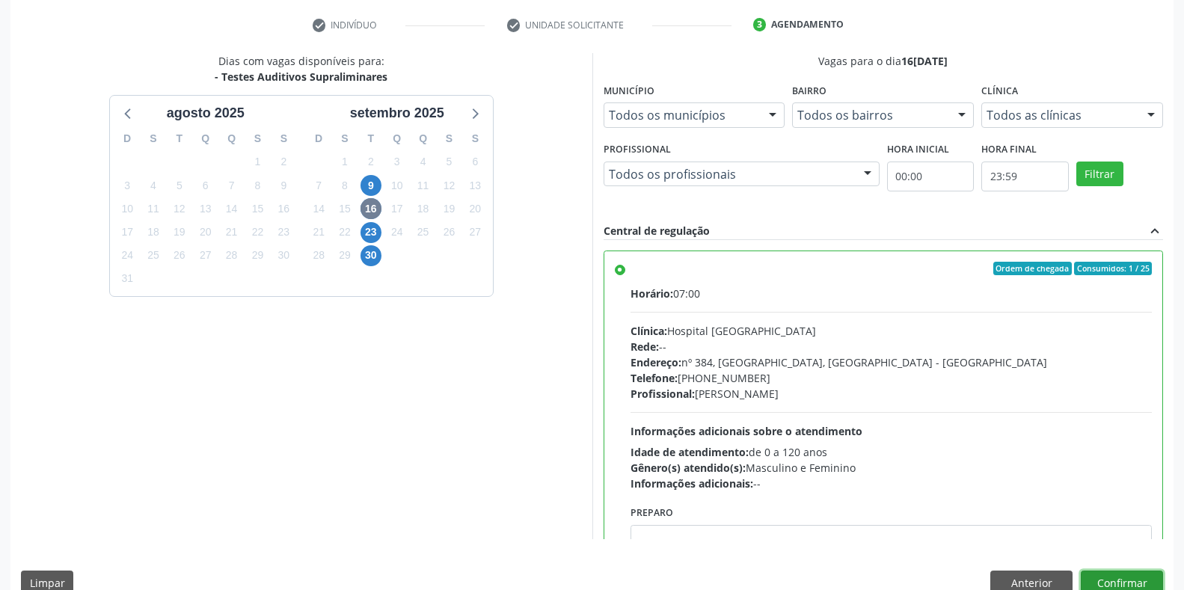
click at [1138, 580] on button "Confirmar" at bounding box center [1122, 583] width 82 height 25
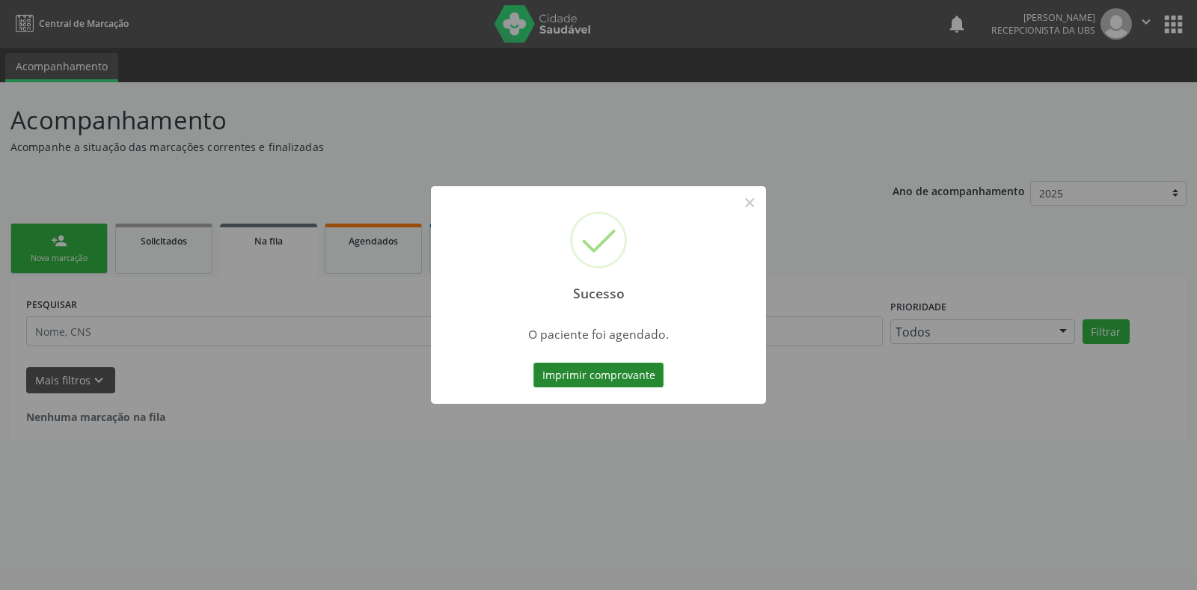
click at [566, 386] on button "Imprimir comprovante" at bounding box center [598, 375] width 130 height 25
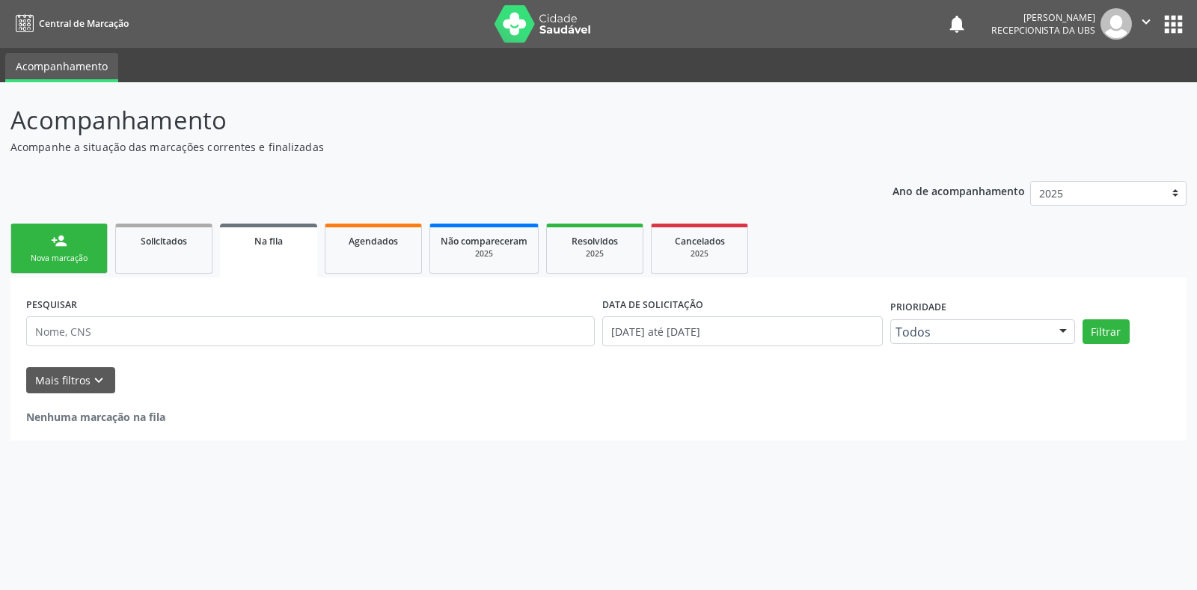
click at [77, 266] on link "person_add Nova marcação" at bounding box center [58, 249] width 97 height 50
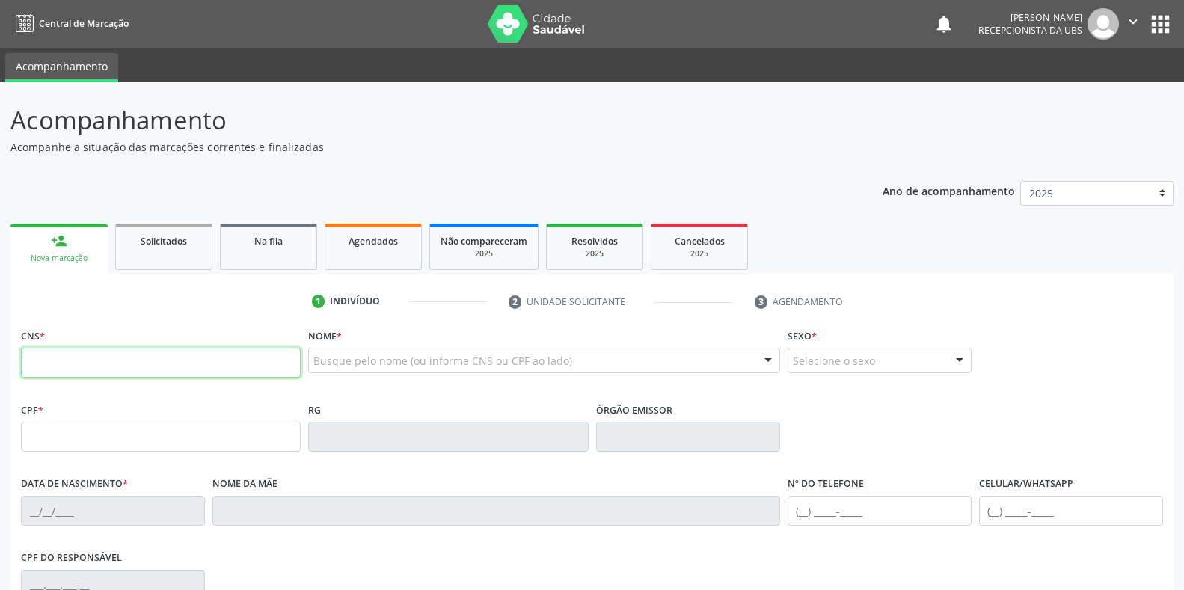
click at [85, 354] on input "text" at bounding box center [161, 363] width 280 height 30
paste input "898 0064 0966 0512"
type input "898 0064 0966 0512"
type input "23/06/2025"
type input "Micaely da Silva Santana"
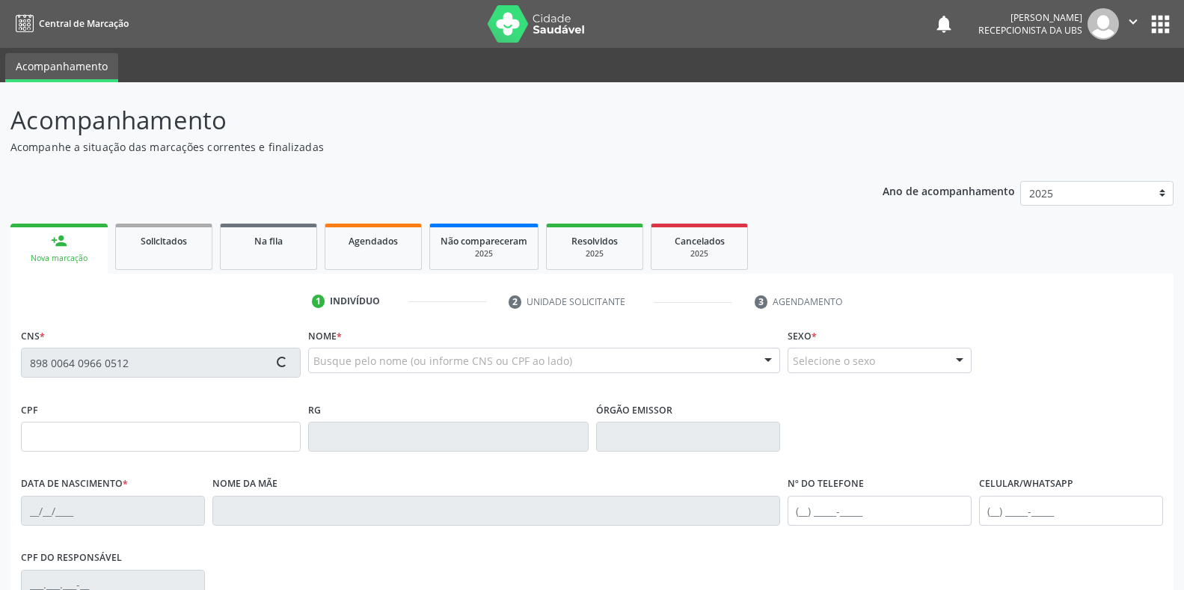
type input "(87) 99974-0483"
type input "822"
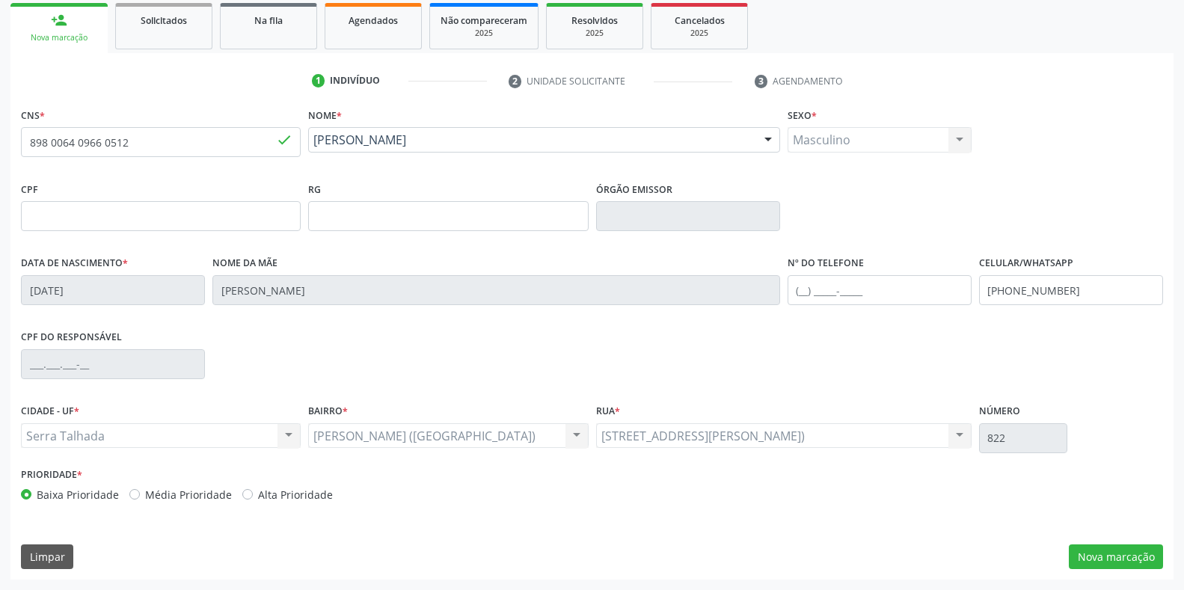
click at [1126, 572] on div "CNS * 898 0064 0966 0512 done Nome * Jose Gael da Silva Laurentino Jose Gael da…" at bounding box center [591, 342] width 1163 height 476
click at [1134, 556] on button "Nova marcação" at bounding box center [1116, 556] width 94 height 25
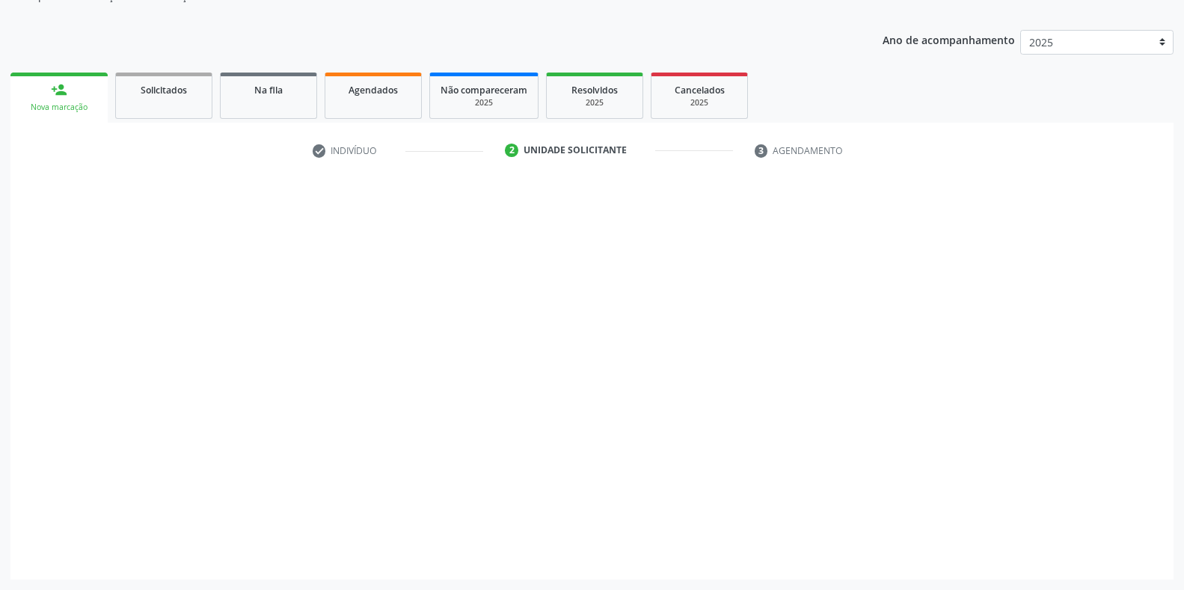
scroll to position [151, 0]
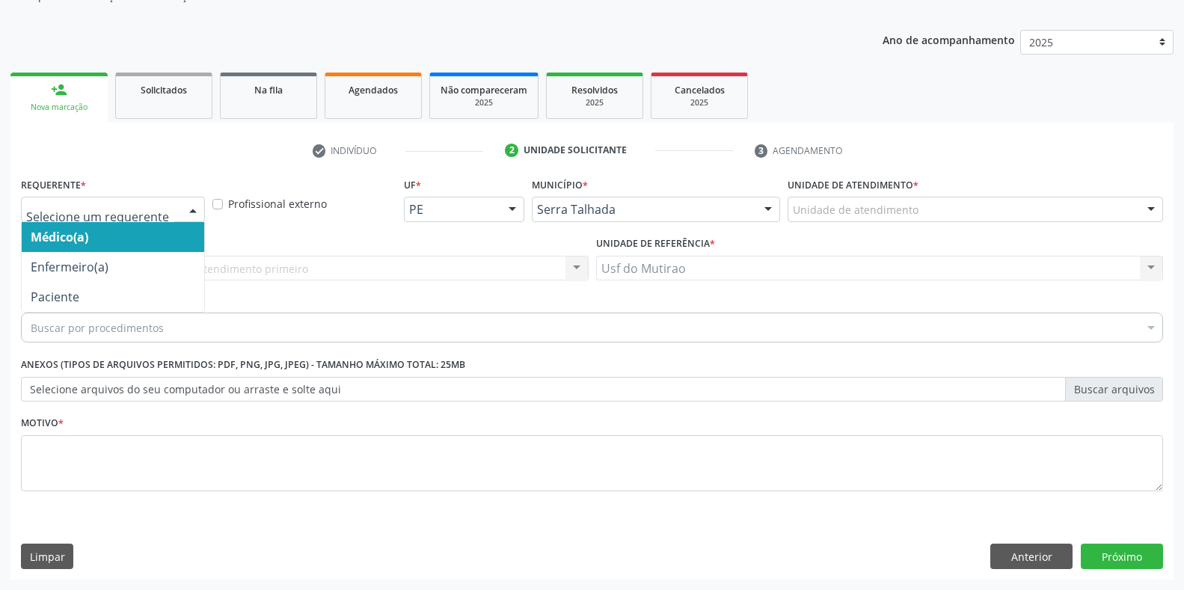
click at [182, 208] on div at bounding box center [193, 209] width 22 height 25
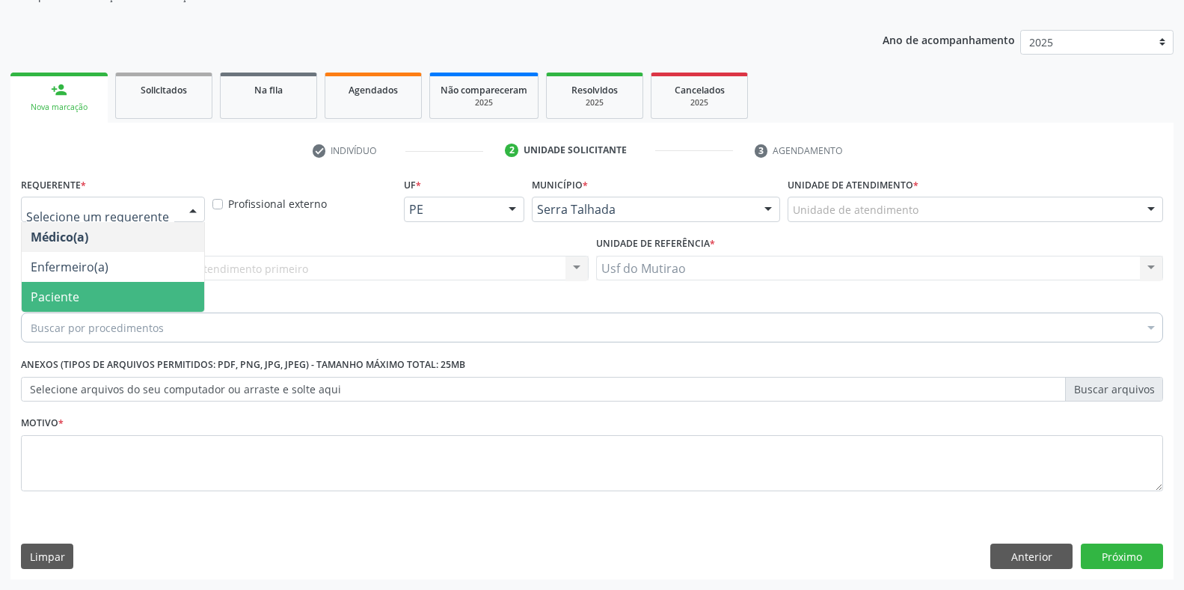
click at [150, 298] on span "Paciente" at bounding box center [113, 297] width 182 height 30
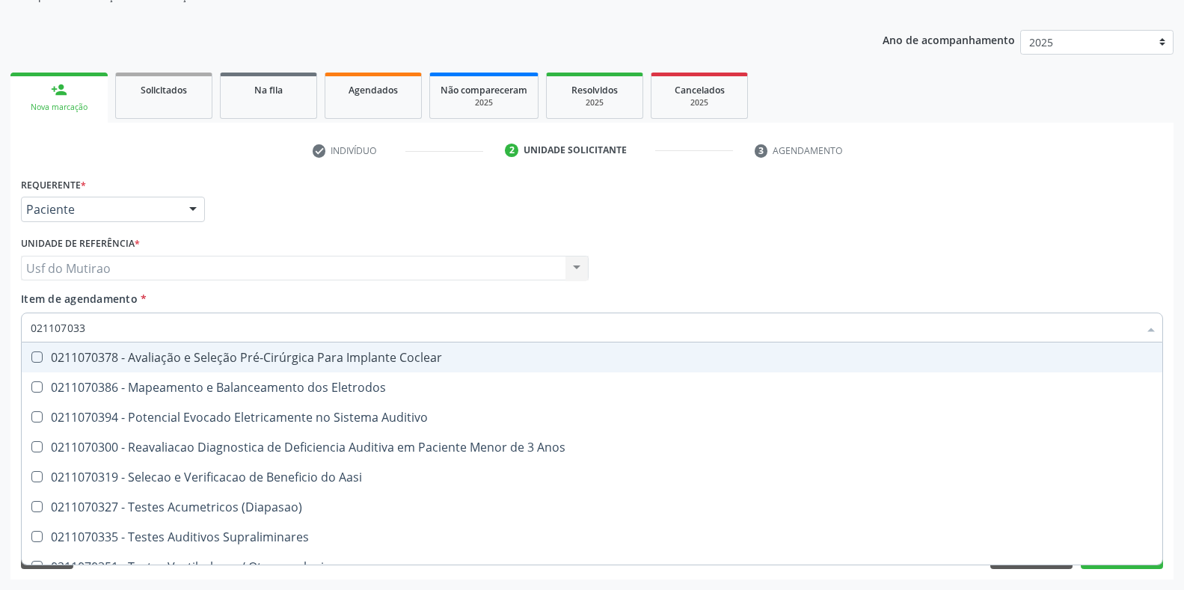
type input "0211070335"
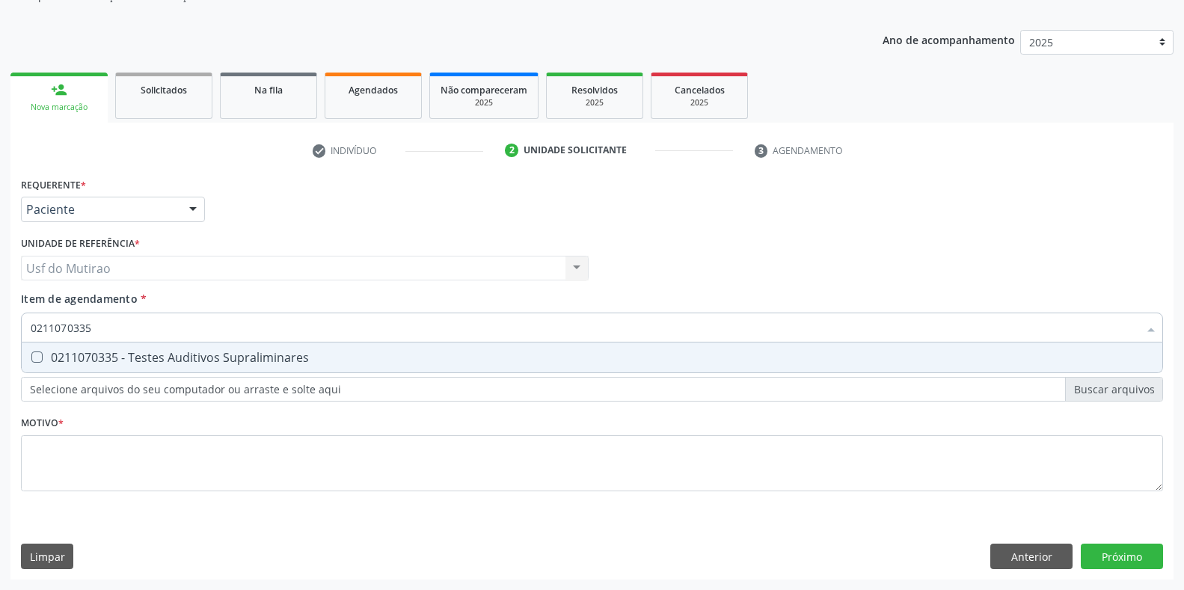
click at [144, 359] on div "0211070335 - Testes Auditivos Supraliminares" at bounding box center [592, 358] width 1123 height 12
checkbox Supraliminares "true"
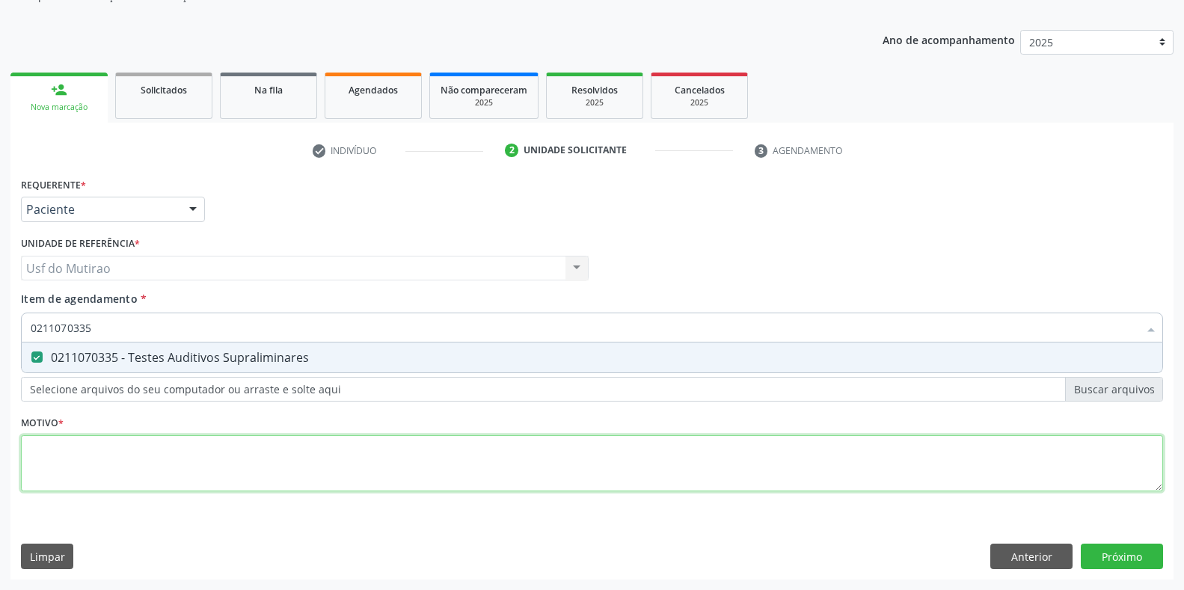
click at [141, 467] on div "Requerente * Paciente Médico(a) Enfermeiro(a) Paciente Nenhum resultado encontr…" at bounding box center [592, 343] width 1142 height 339
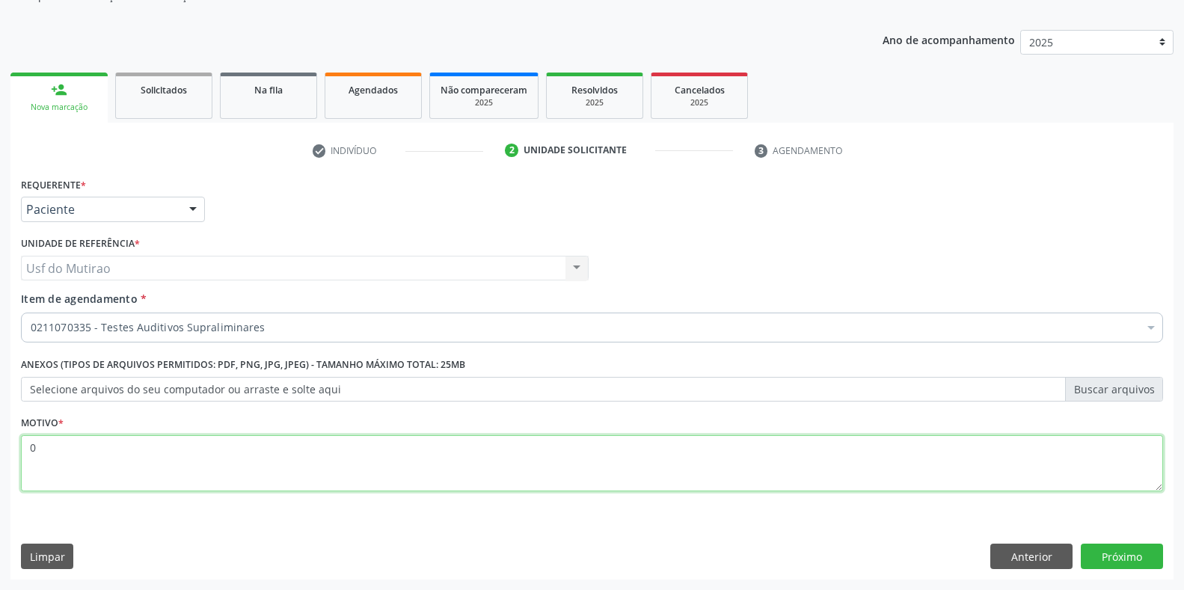
type textarea "0"
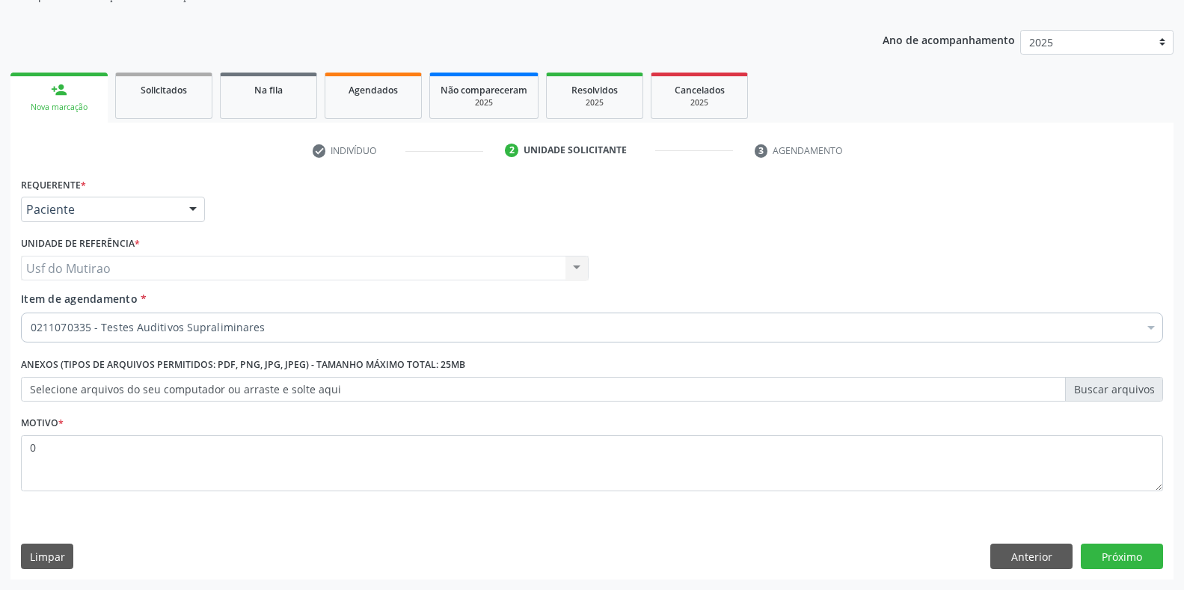
click at [1083, 542] on div "Requerente * Paciente Médico(a) Enfermeiro(a) Paciente Nenhum resultado encontr…" at bounding box center [591, 377] width 1163 height 406
click at [1083, 543] on div "Requerente * Paciente Médico(a) Enfermeiro(a) Paciente Nenhum resultado encontr…" at bounding box center [591, 377] width 1163 height 406
click at [1129, 559] on button "Próximo" at bounding box center [1122, 556] width 82 height 25
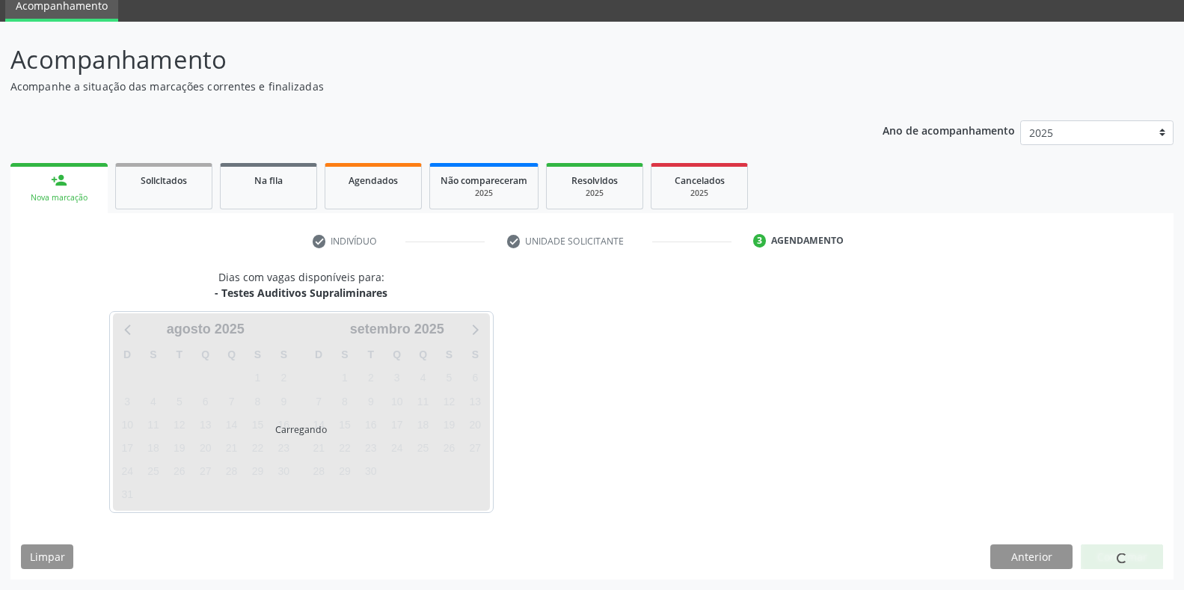
scroll to position [61, 0]
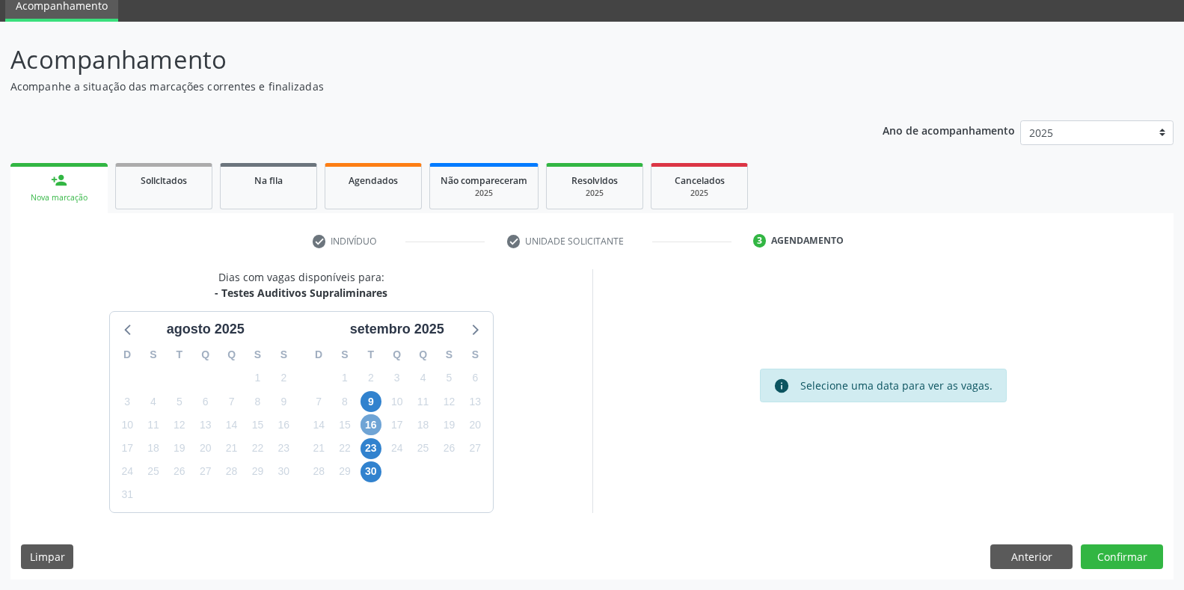
click at [371, 427] on span "16" at bounding box center [370, 424] width 21 height 21
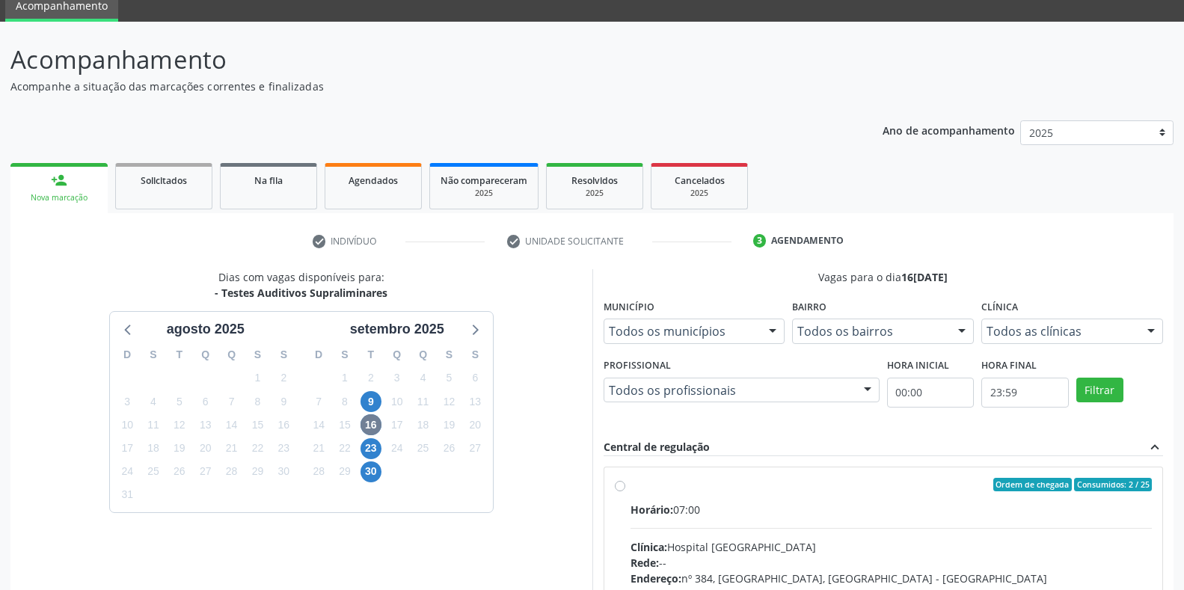
click at [676, 505] on div "Horário: 07:00" at bounding box center [891, 510] width 522 height 16
click at [625, 491] on input "Ordem de chegada Consumidos: 2 / 25 Horário: 07:00 Clínica: Hospital Sao Franci…" at bounding box center [620, 484] width 10 height 13
radio input "true"
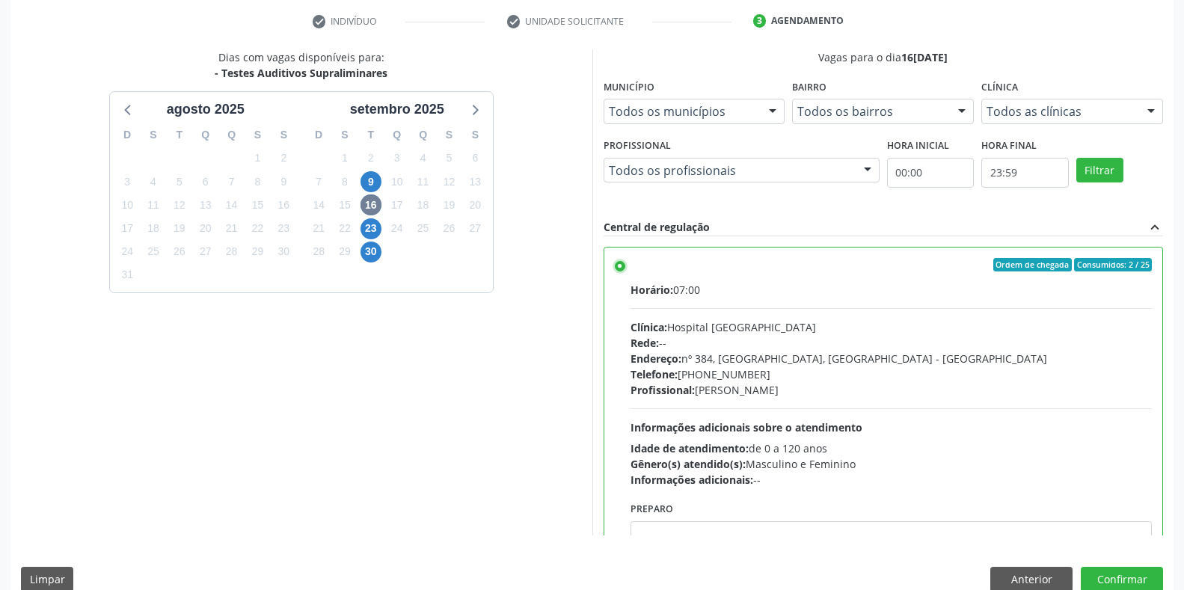
scroll to position [304, 0]
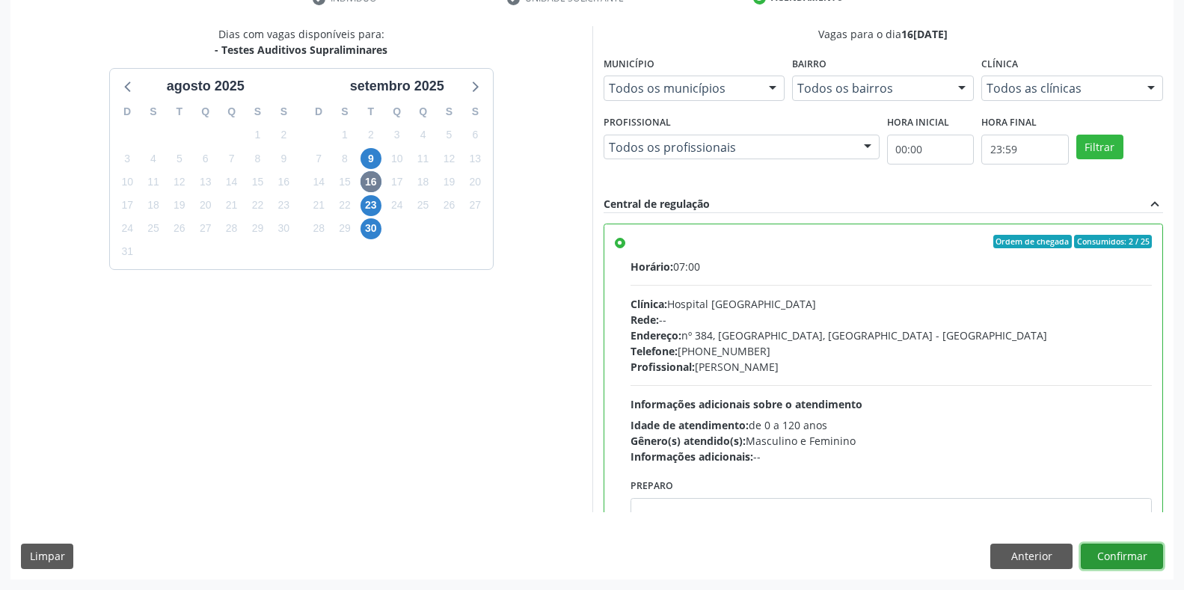
click at [1107, 561] on button "Confirmar" at bounding box center [1122, 556] width 82 height 25
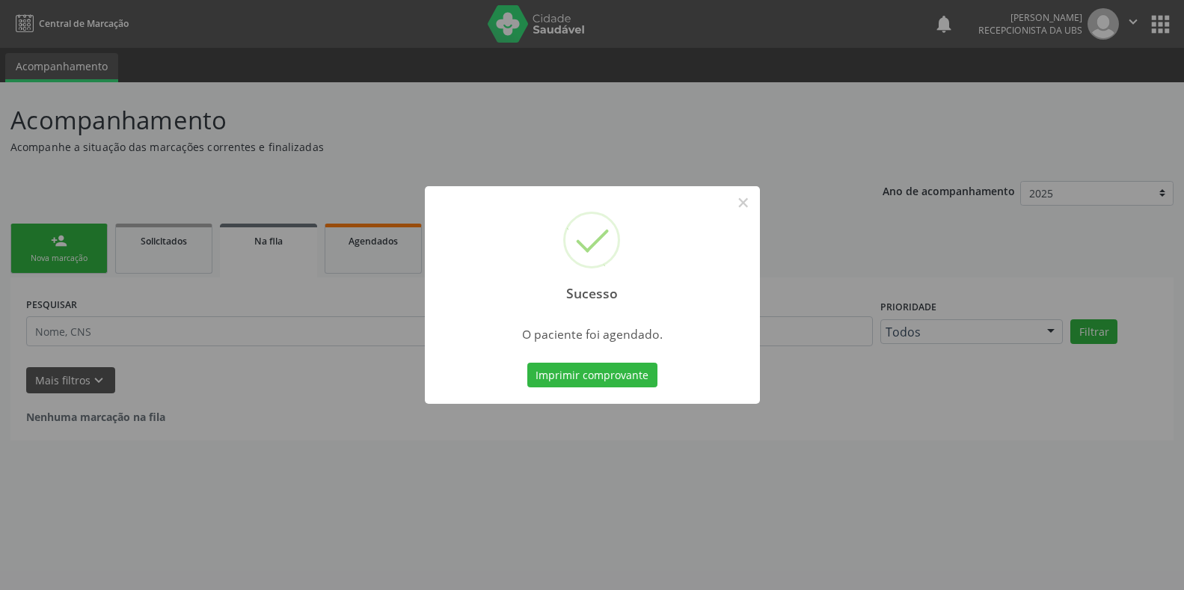
scroll to position [0, 0]
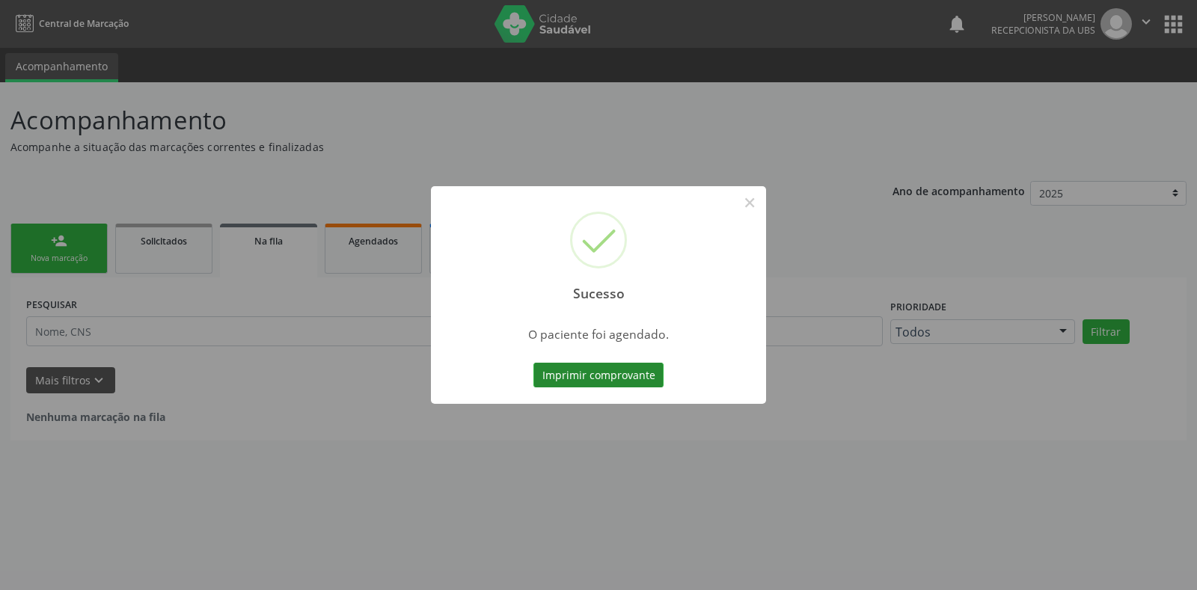
click at [578, 381] on button "Imprimir comprovante" at bounding box center [598, 375] width 130 height 25
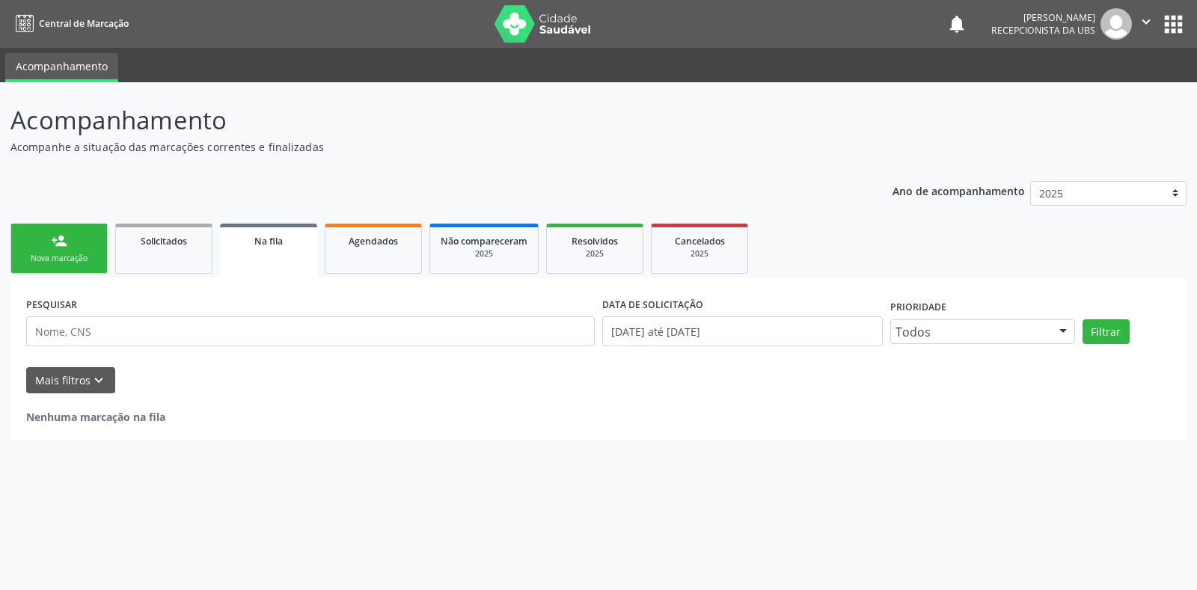
click at [49, 257] on div "Nova marcação" at bounding box center [59, 258] width 75 height 11
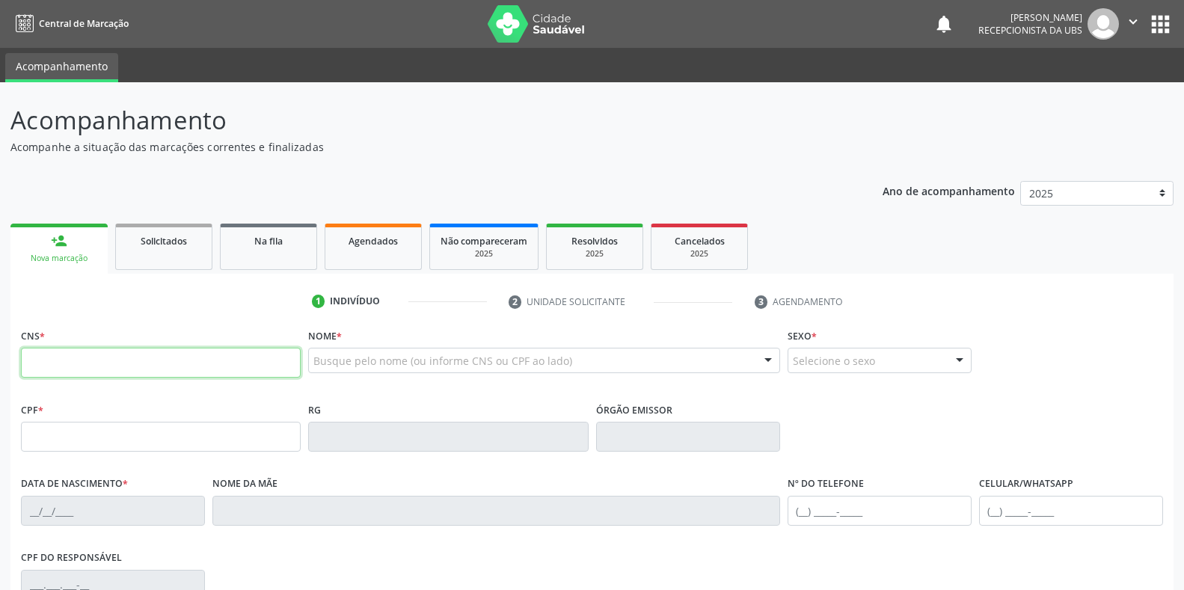
click at [103, 369] on input "text" at bounding box center [161, 363] width 280 height 30
paste input "706 9051 3307 0832"
type input "706 9051 3307 0832"
type input "175.498.024-40"
type input "04/02/2021"
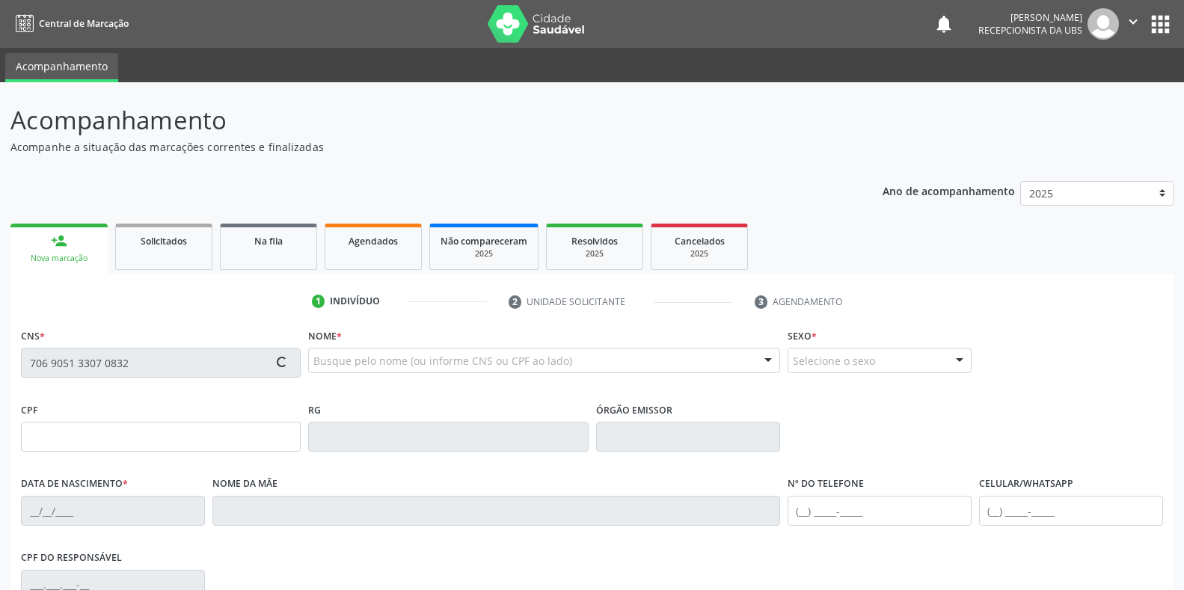
type input "Amanda Nunes de Magalhaes"
type input "(87) 99950-4885"
type input "S/N"
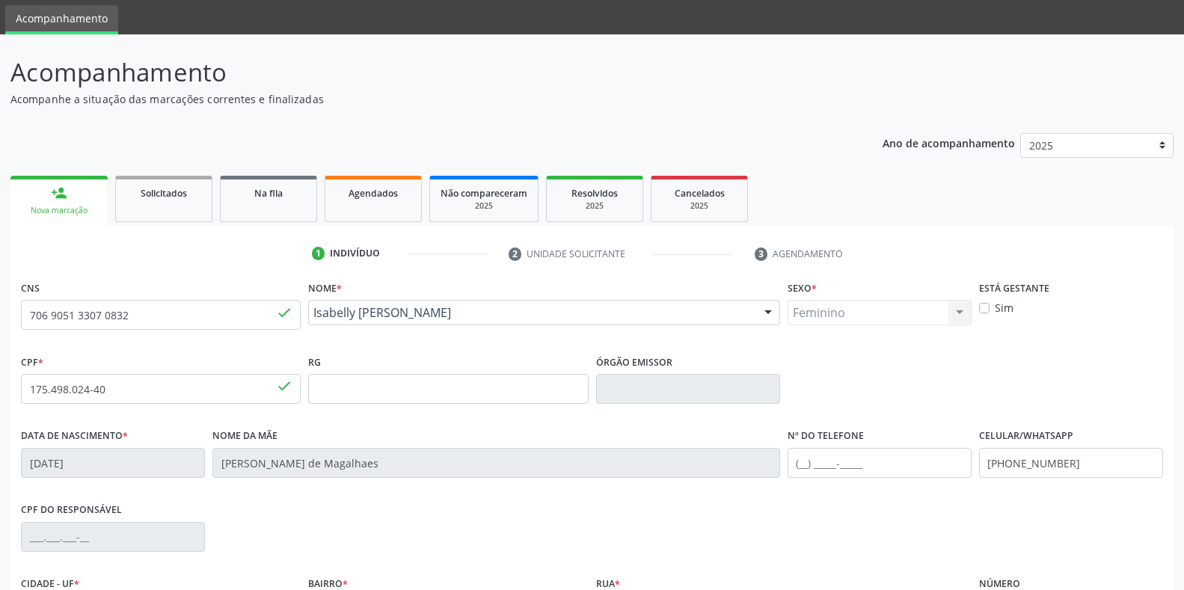
scroll to position [150, 0]
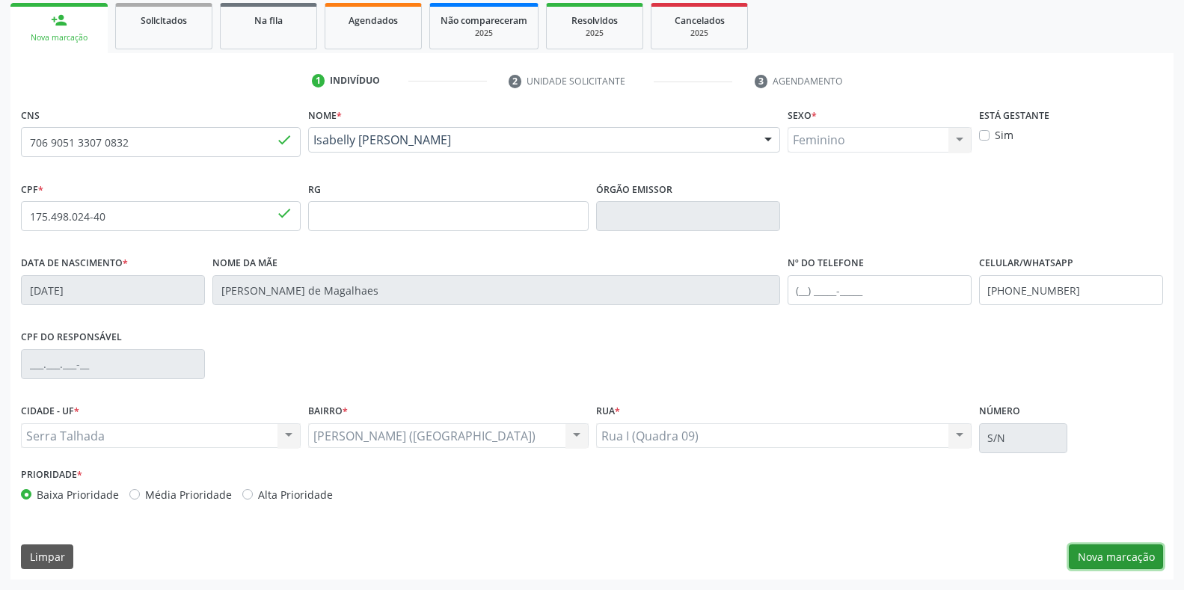
click at [1137, 553] on button "Nova marcação" at bounding box center [1116, 556] width 94 height 25
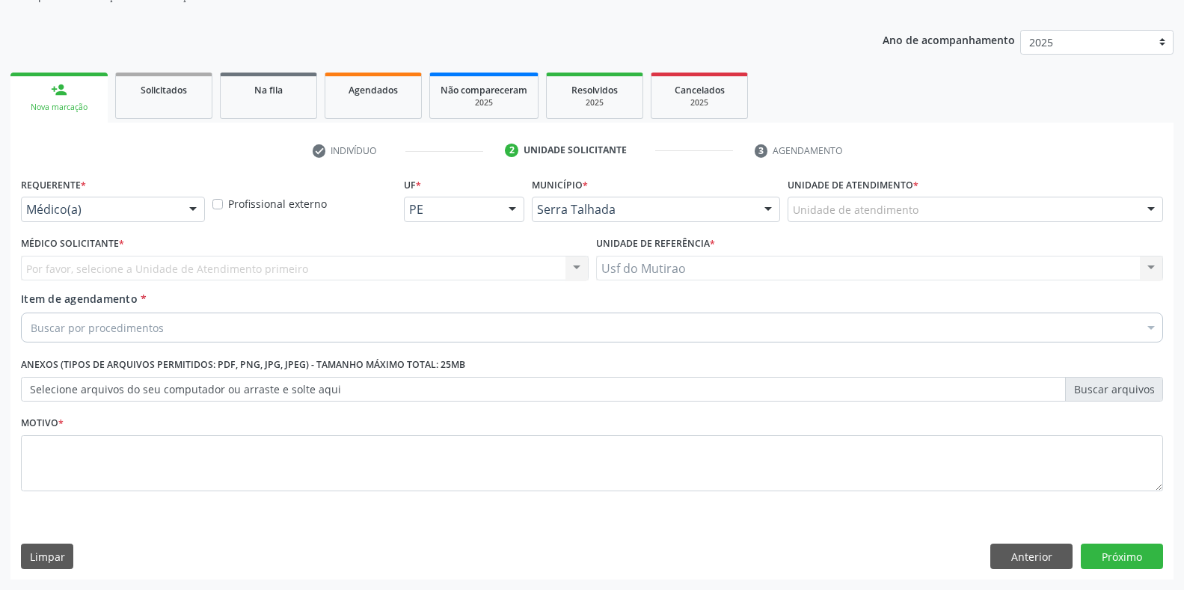
click at [191, 215] on div at bounding box center [193, 209] width 22 height 25
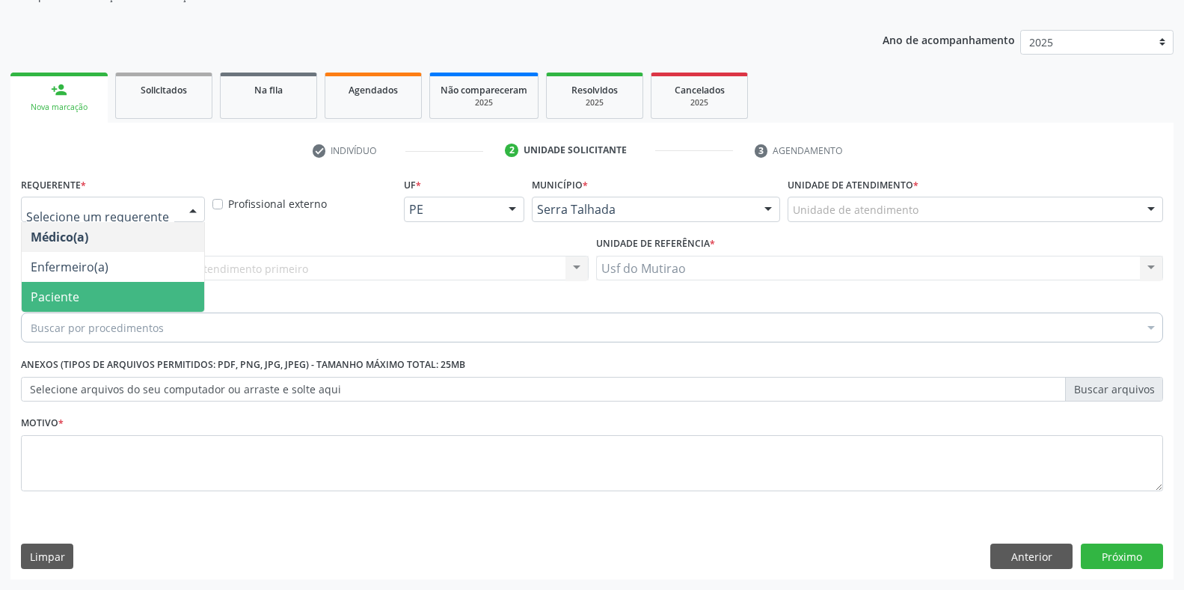
click at [146, 292] on span "Paciente" at bounding box center [113, 297] width 182 height 30
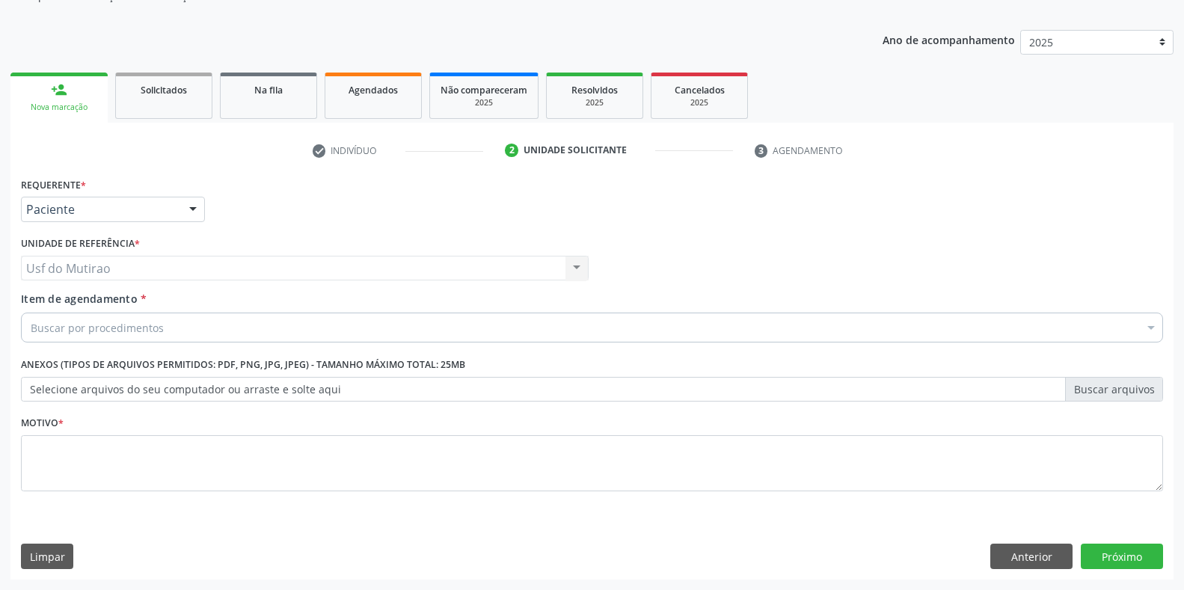
click at [165, 328] on div "Buscar por procedimentos" at bounding box center [592, 328] width 1142 height 30
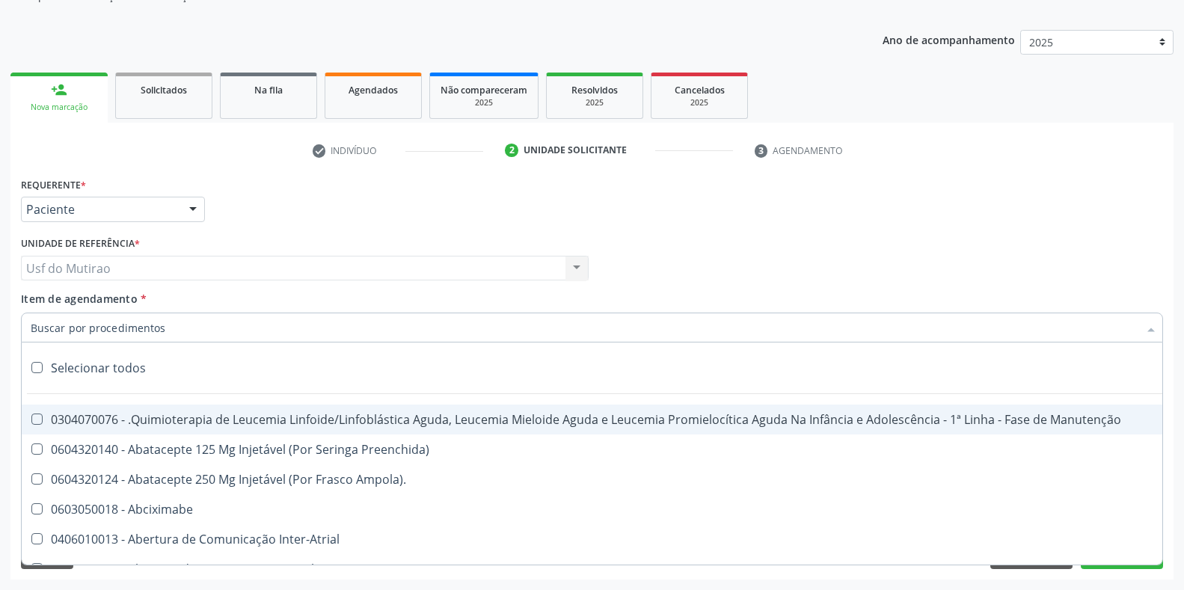
click at [155, 336] on input "Item de agendamento *" at bounding box center [585, 328] width 1108 height 30
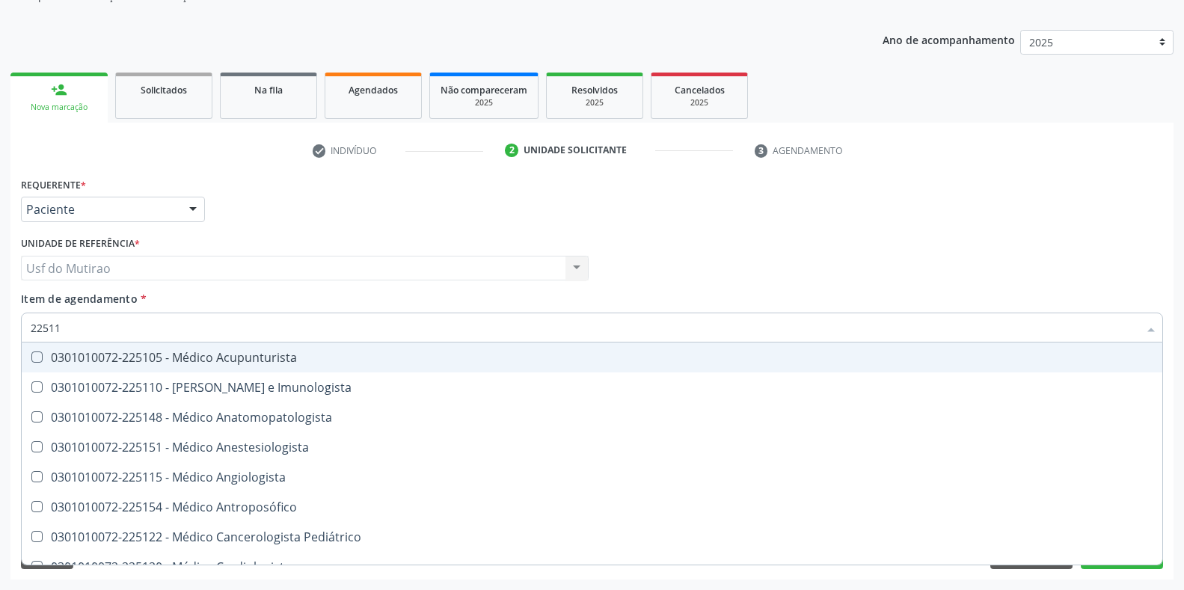
type input "225112"
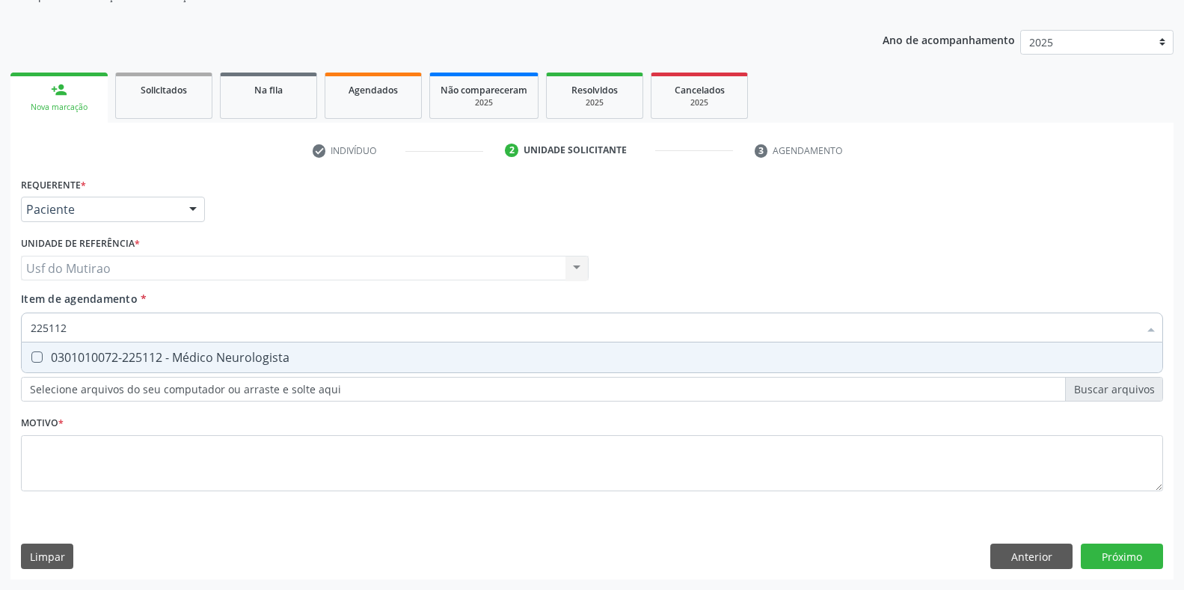
click at [165, 359] on div "0301010072-225112 - Médico Neurologista" at bounding box center [592, 358] width 1123 height 12
checkbox Neurologista "true"
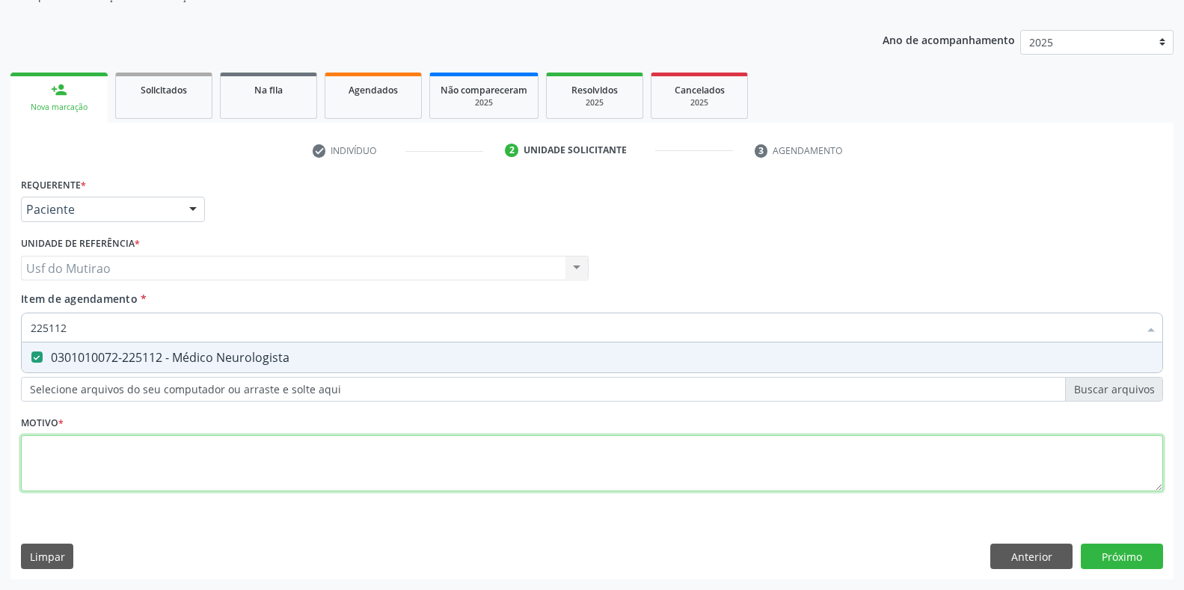
click at [177, 448] on div "Requerente * Paciente Médico(a) Enfermeiro(a) Paciente Nenhum resultado encontr…" at bounding box center [592, 343] width 1142 height 339
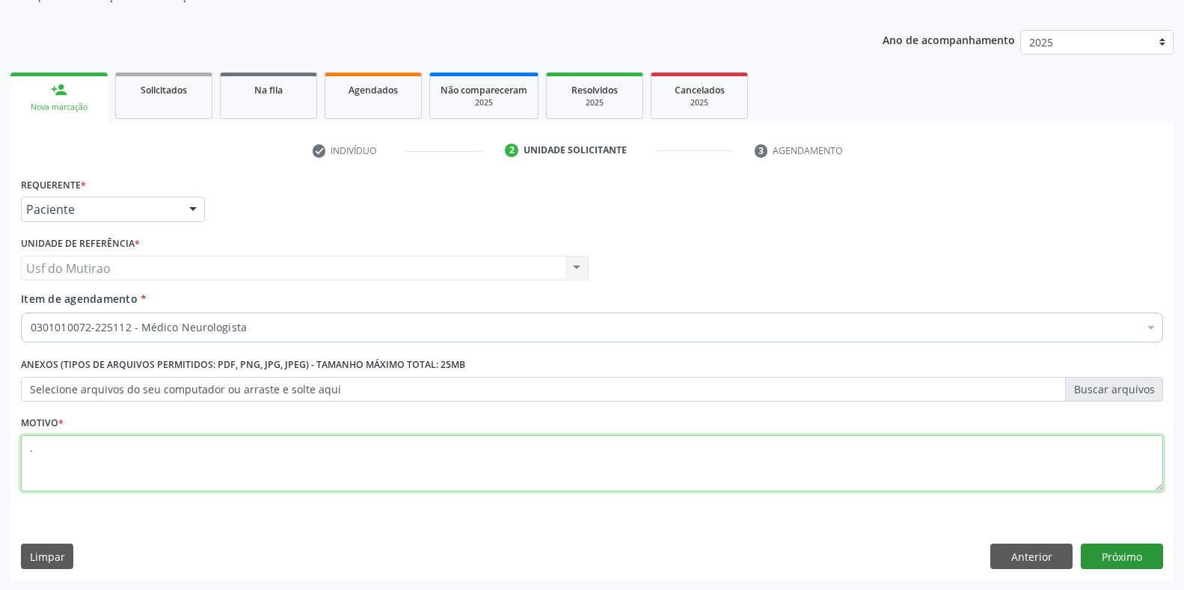
type textarea "."
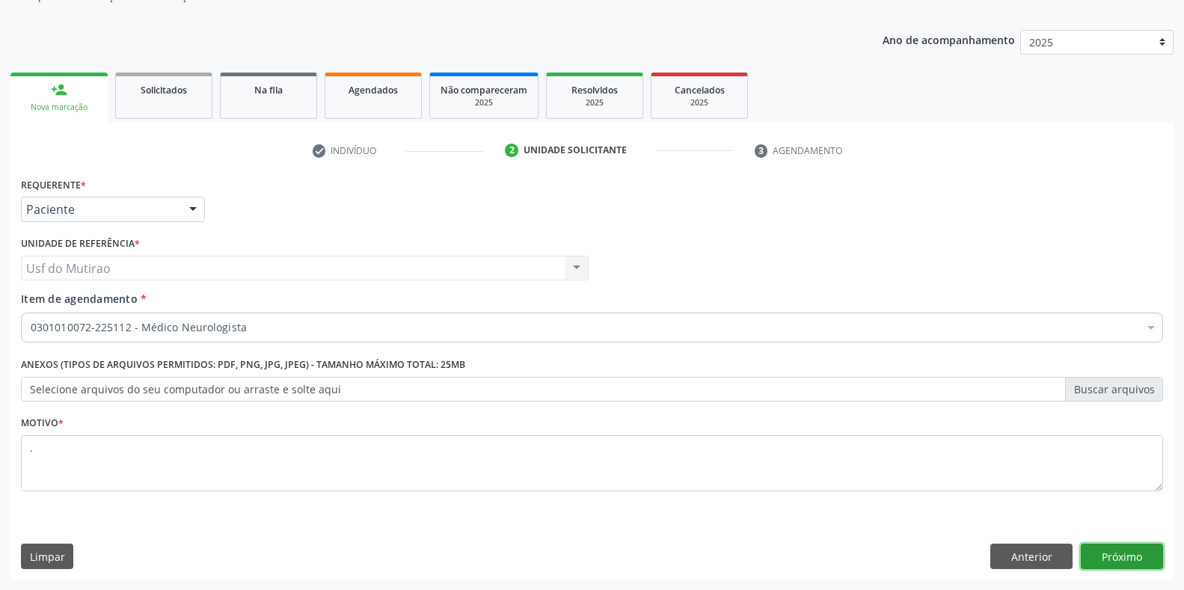
click at [1117, 548] on button "Próximo" at bounding box center [1122, 556] width 82 height 25
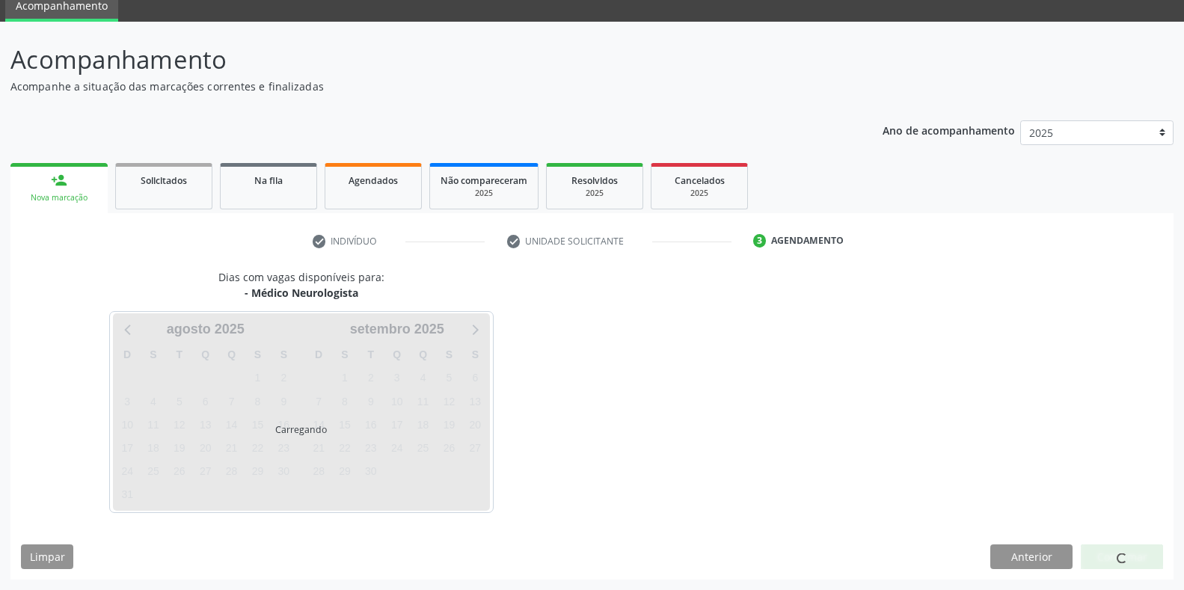
scroll to position [61, 0]
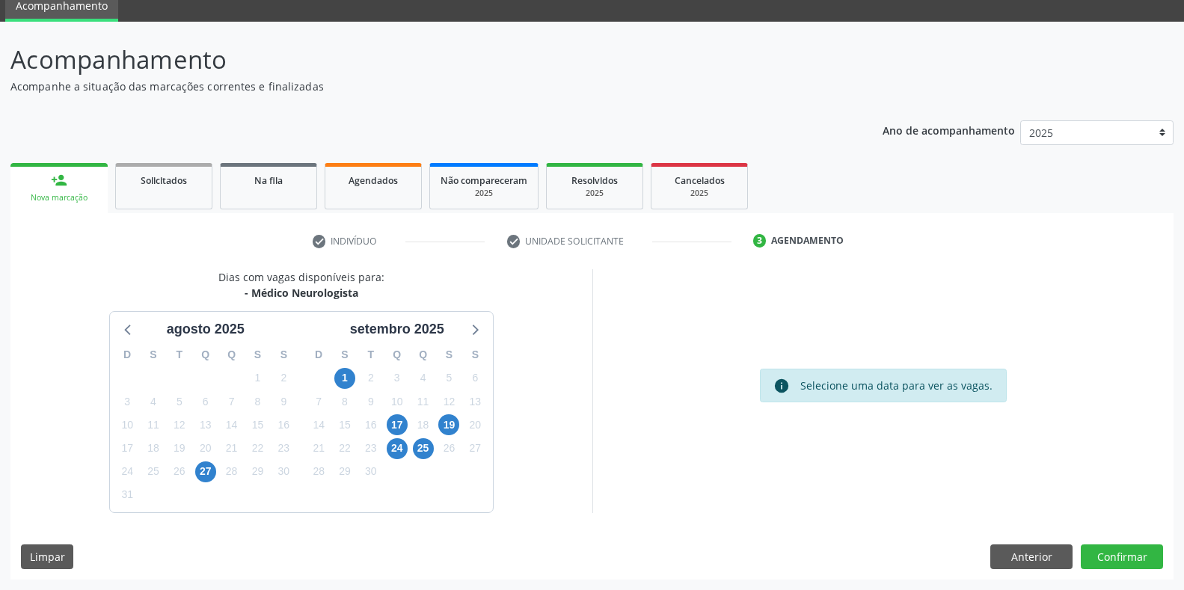
click at [462, 424] on div "20" at bounding box center [475, 425] width 26 height 23
click at [455, 425] on span "19" at bounding box center [448, 424] width 21 height 21
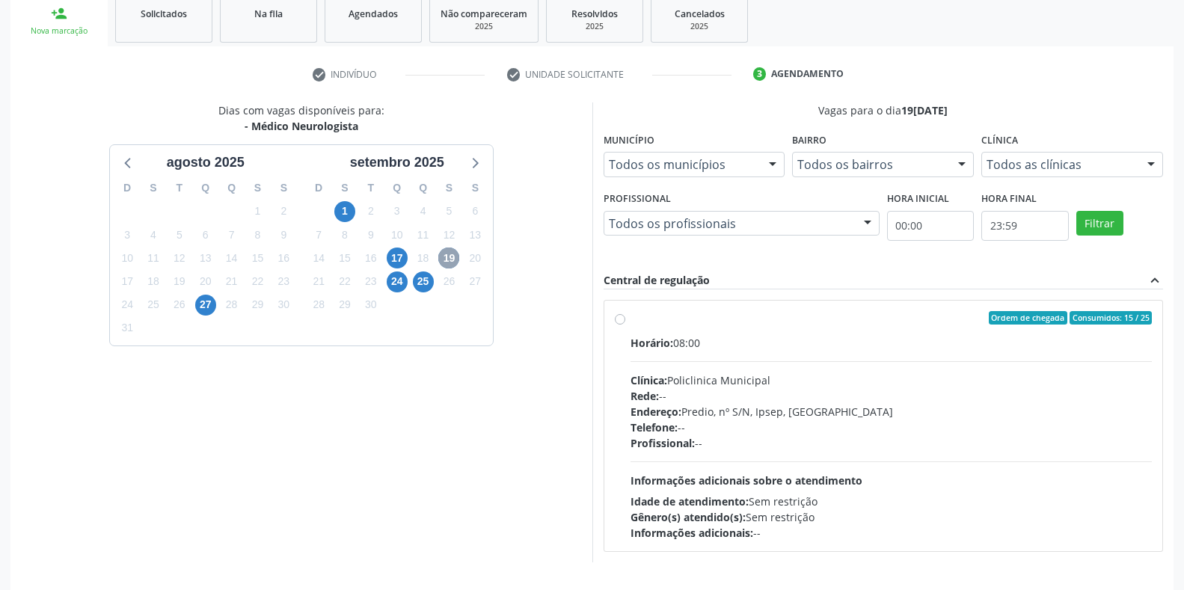
scroll to position [277, 0]
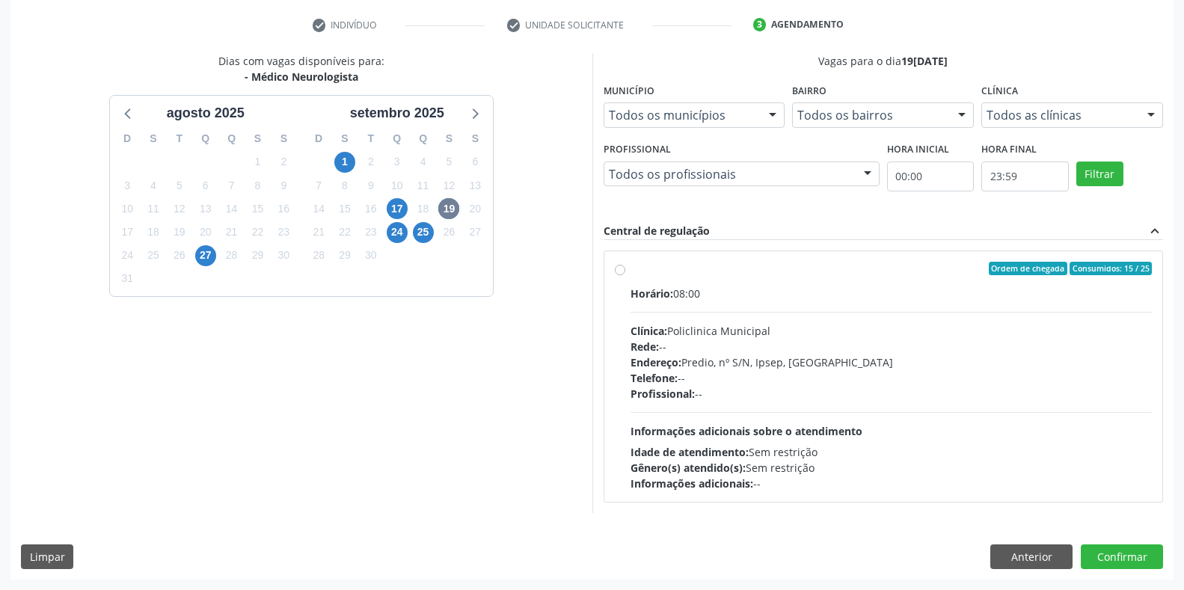
click at [684, 331] on div "Clínica: Policlinica Municipal" at bounding box center [891, 331] width 522 height 16
click at [625, 275] on input "Ordem de chegada Consumidos: 15 / 25 Horário: 08:00 Clínica: Policlinica Munici…" at bounding box center [620, 268] width 10 height 13
radio input "true"
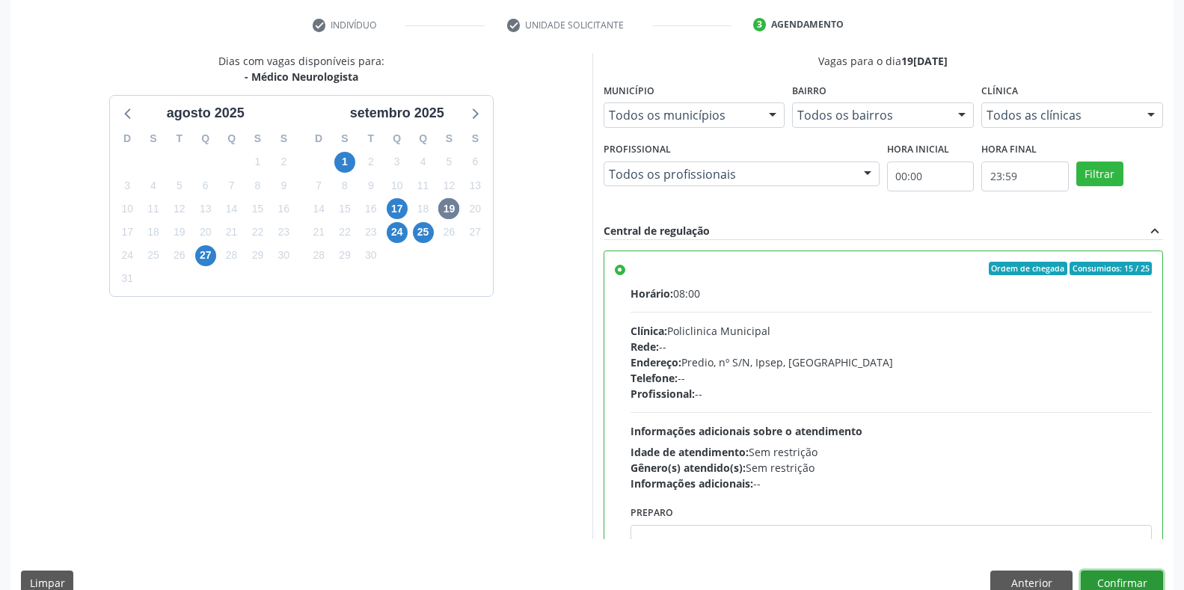
click at [1141, 583] on button "Confirmar" at bounding box center [1122, 583] width 82 height 25
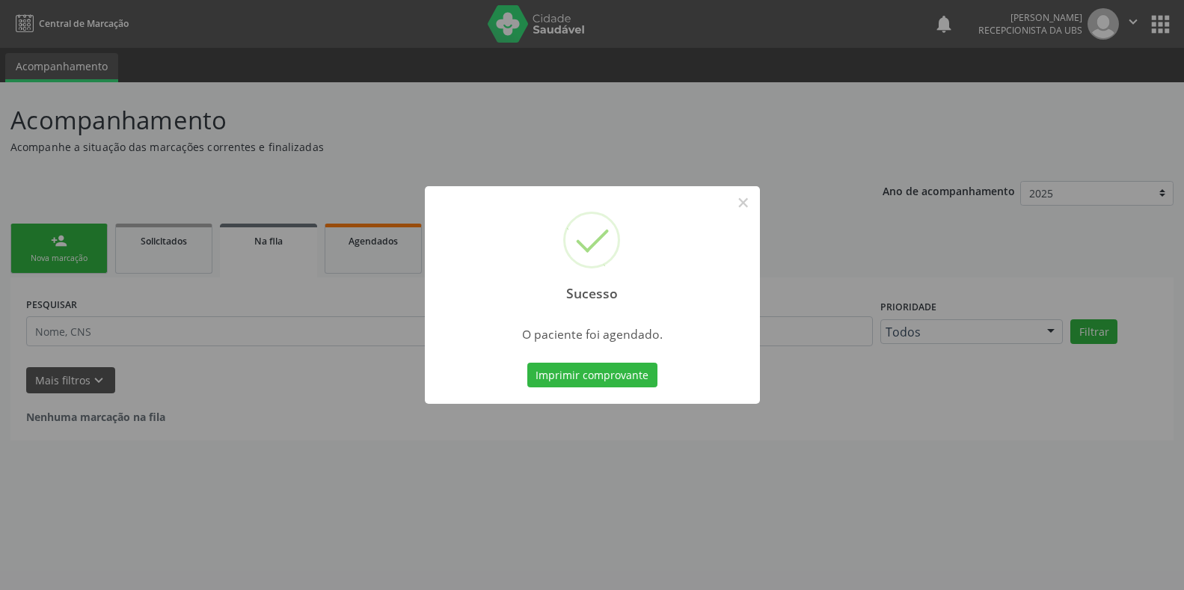
scroll to position [0, 0]
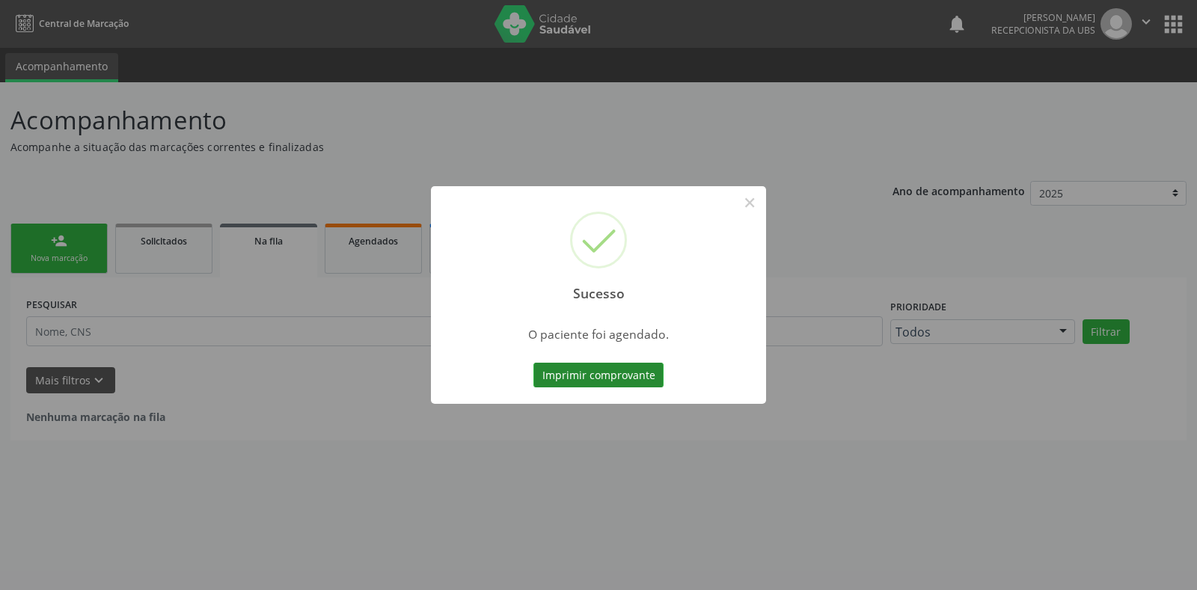
click at [595, 374] on button "Imprimir comprovante" at bounding box center [598, 375] width 130 height 25
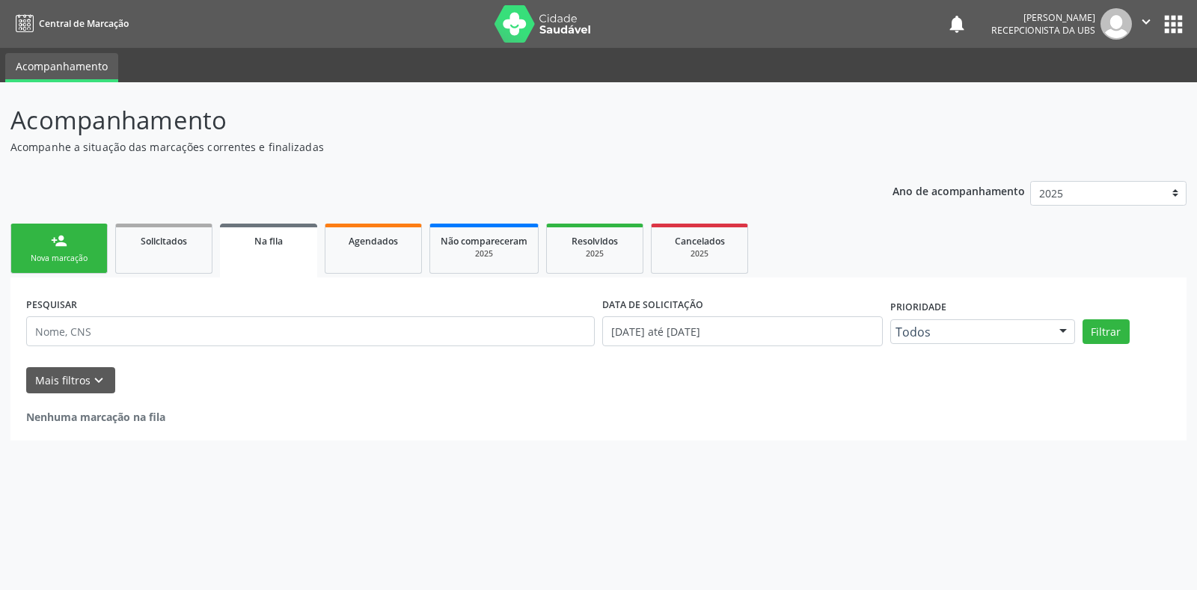
click at [75, 265] on link "person_add Nova marcação" at bounding box center [58, 249] width 97 height 50
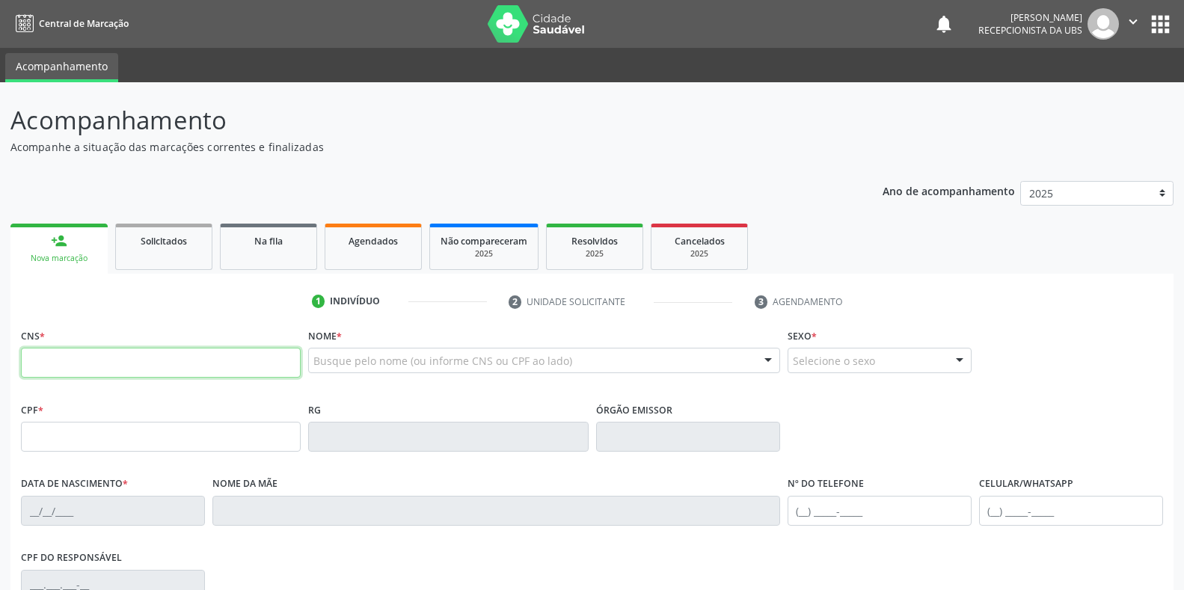
click at [95, 355] on input "text" at bounding box center [161, 363] width 280 height 30
type input "898 0051 1950 0252"
type input "138.750.554-89"
type input "28/06/2016"
type input "Katia Cristina da Silva"
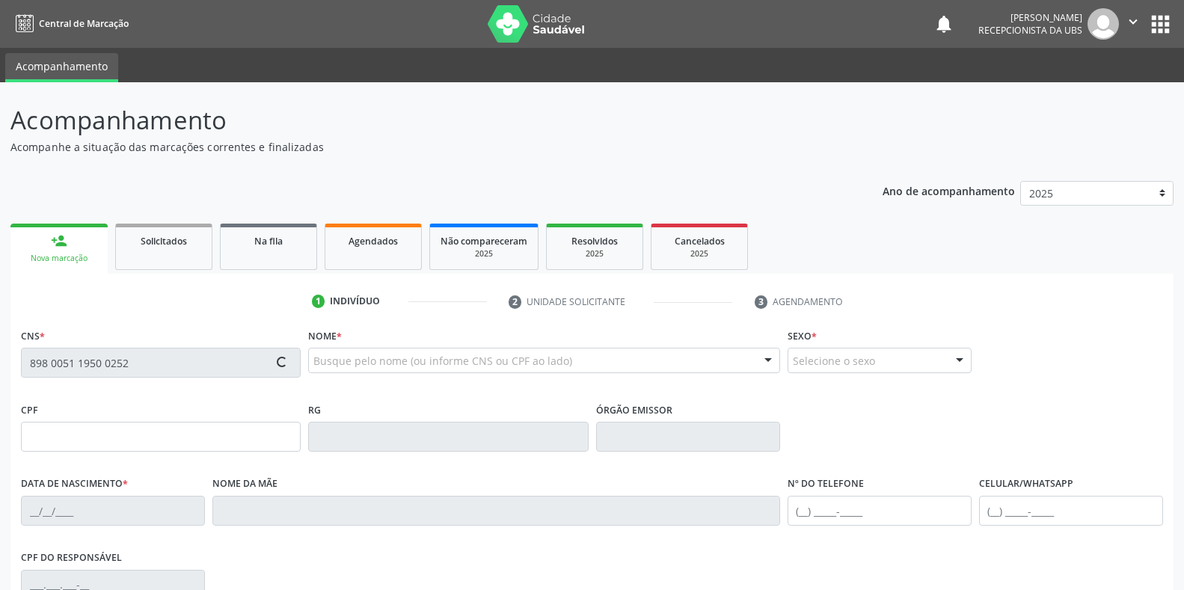
type input "(87) 99999-9999"
type input "056.418.184-61"
type input "S/N"
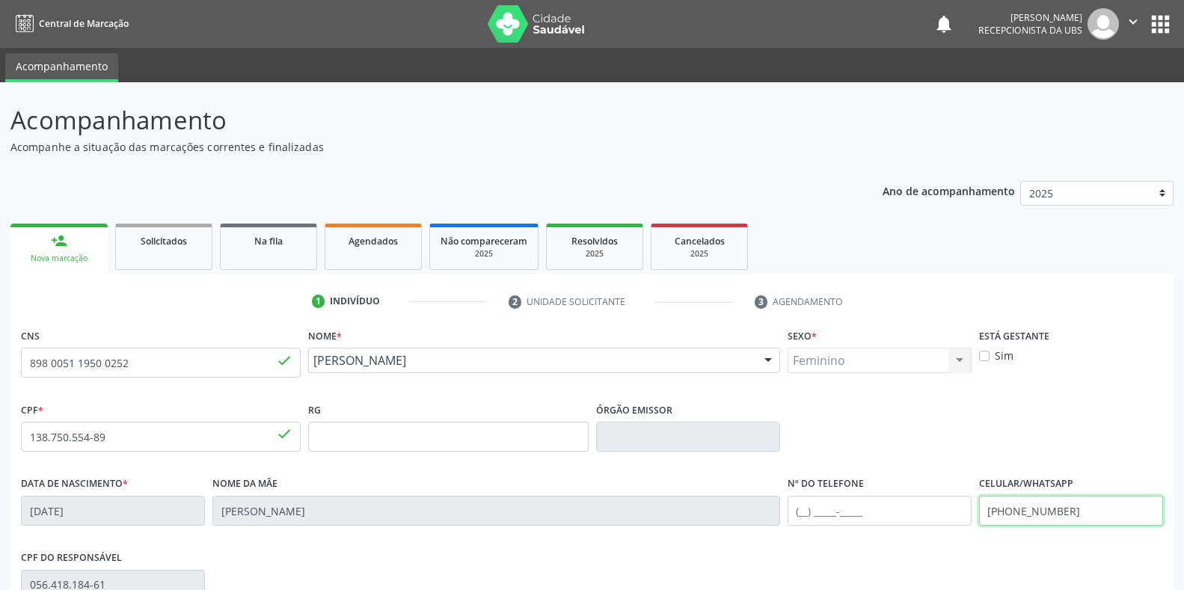
drag, startPoint x: 1067, startPoint y: 505, endPoint x: 926, endPoint y: 507, distance: 141.4
click at [926, 507] on div "Data de nascimento * 28/06/2016 Nome da mãe Katia Cristina da Silva Nº do Telef…" at bounding box center [591, 510] width 1149 height 74
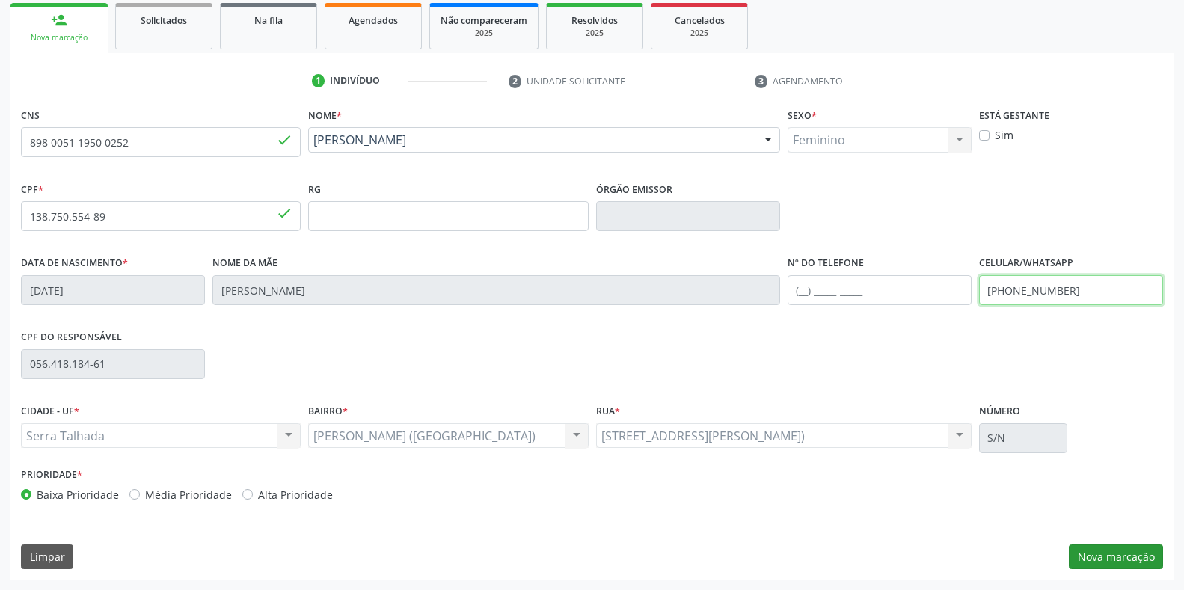
type input "(87) 99957-5383"
click at [1121, 550] on button "Nova marcação" at bounding box center [1116, 556] width 94 height 25
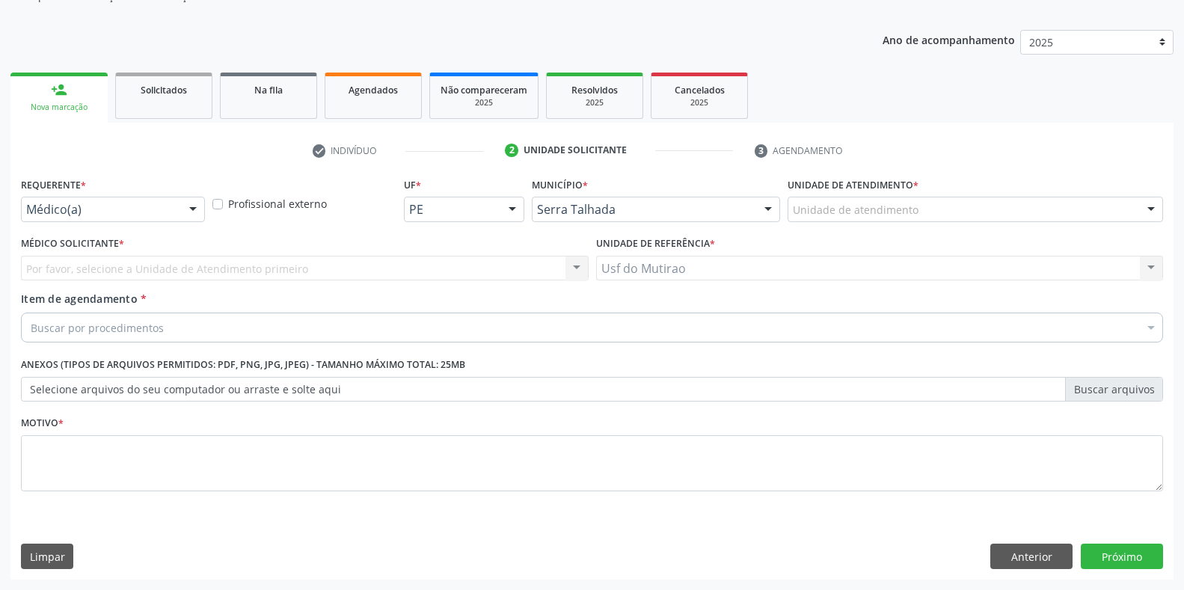
scroll to position [151, 0]
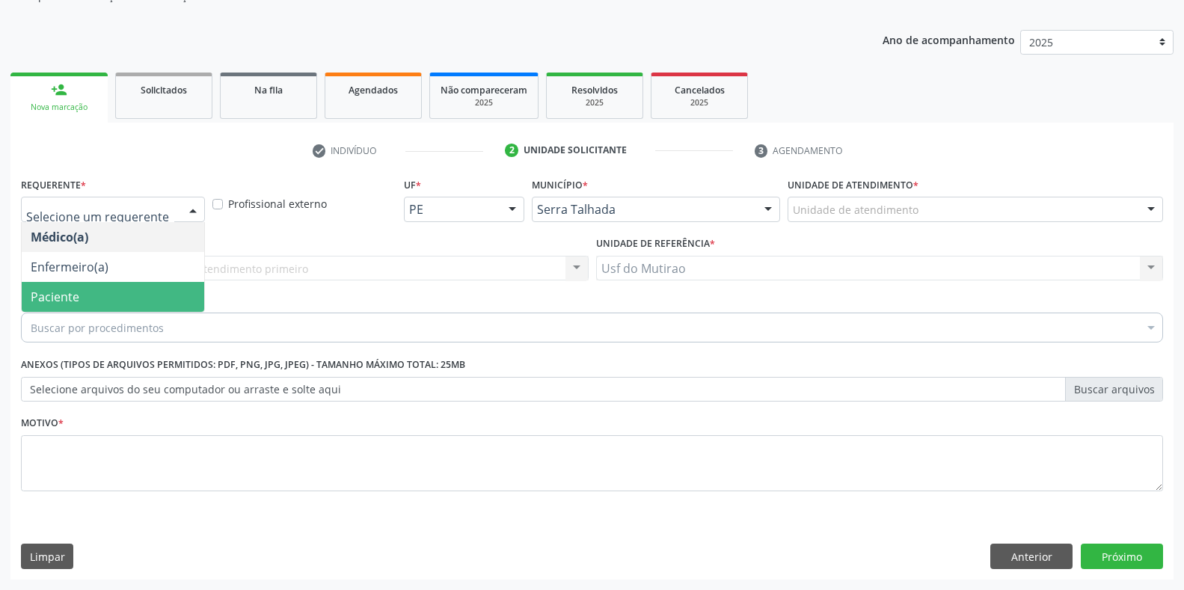
click at [135, 296] on span "Paciente" at bounding box center [113, 297] width 182 height 30
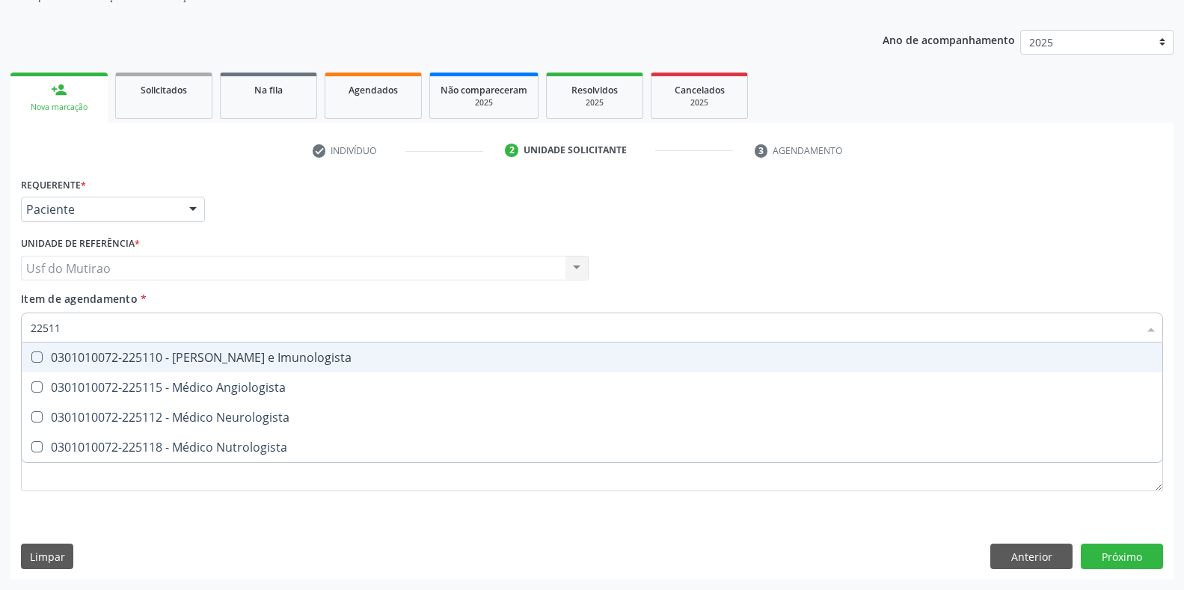
type input "225112"
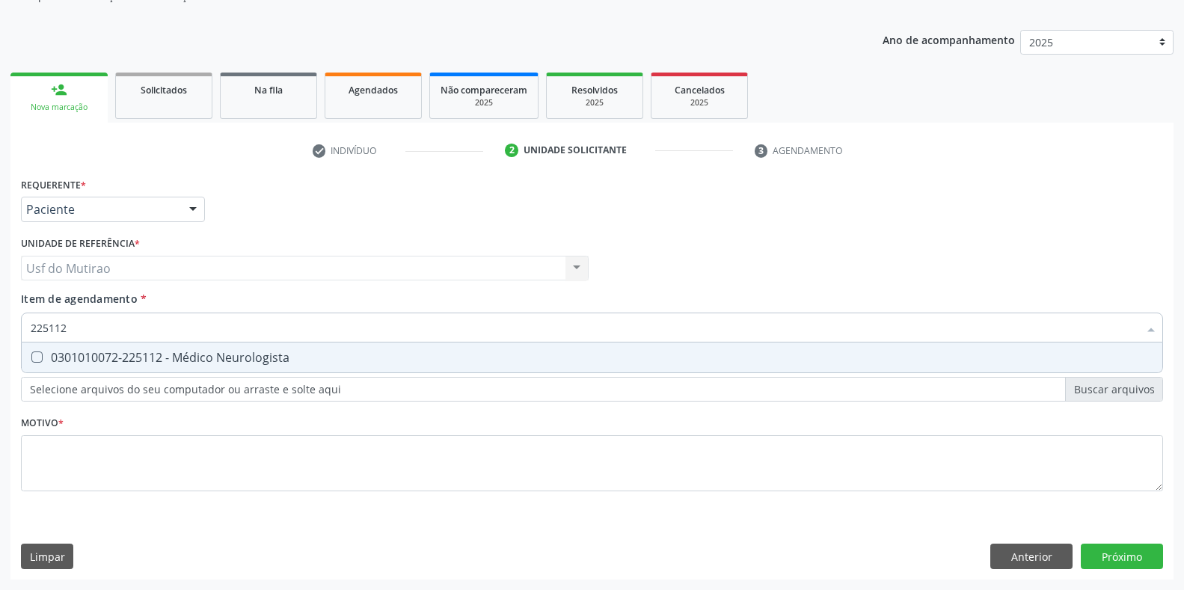
click at [200, 348] on span "0301010072-225112 - Médico Neurologista" at bounding box center [592, 358] width 1141 height 30
checkbox Neurologista "true"
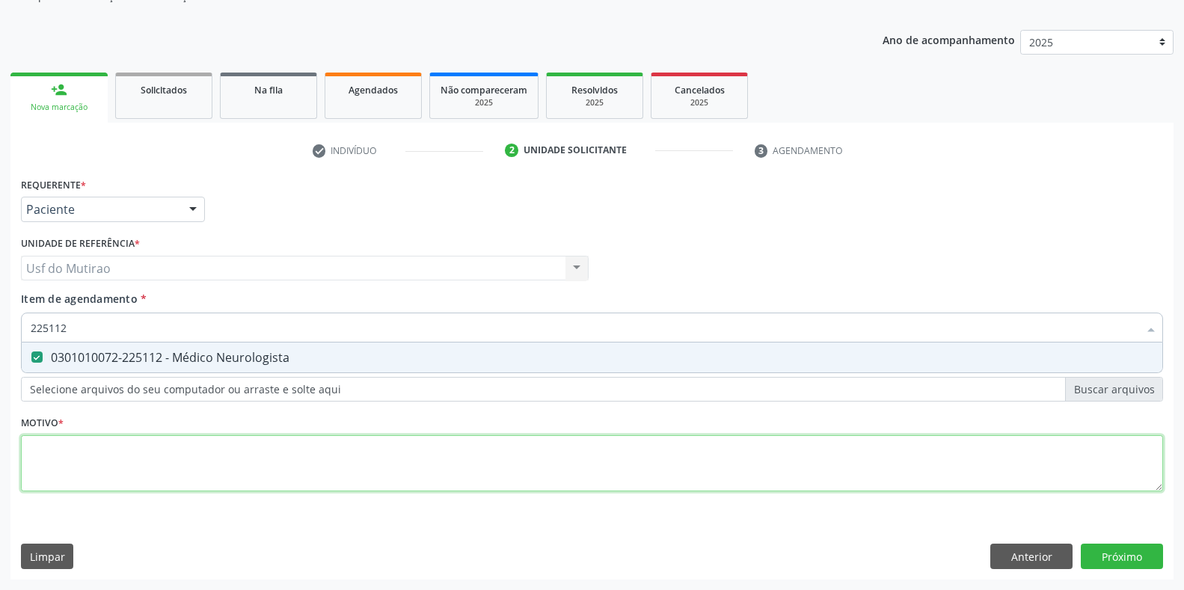
click at [193, 456] on div "Requerente * Paciente Médico(a) Enfermeiro(a) Paciente Nenhum resultado encontr…" at bounding box center [592, 343] width 1142 height 339
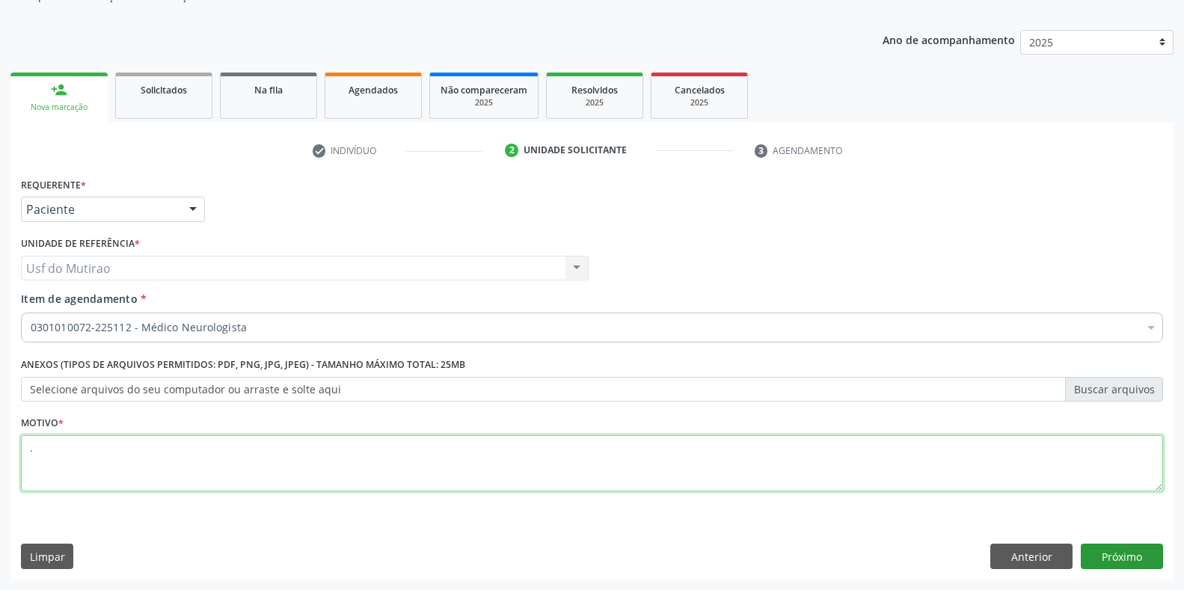
type textarea "."
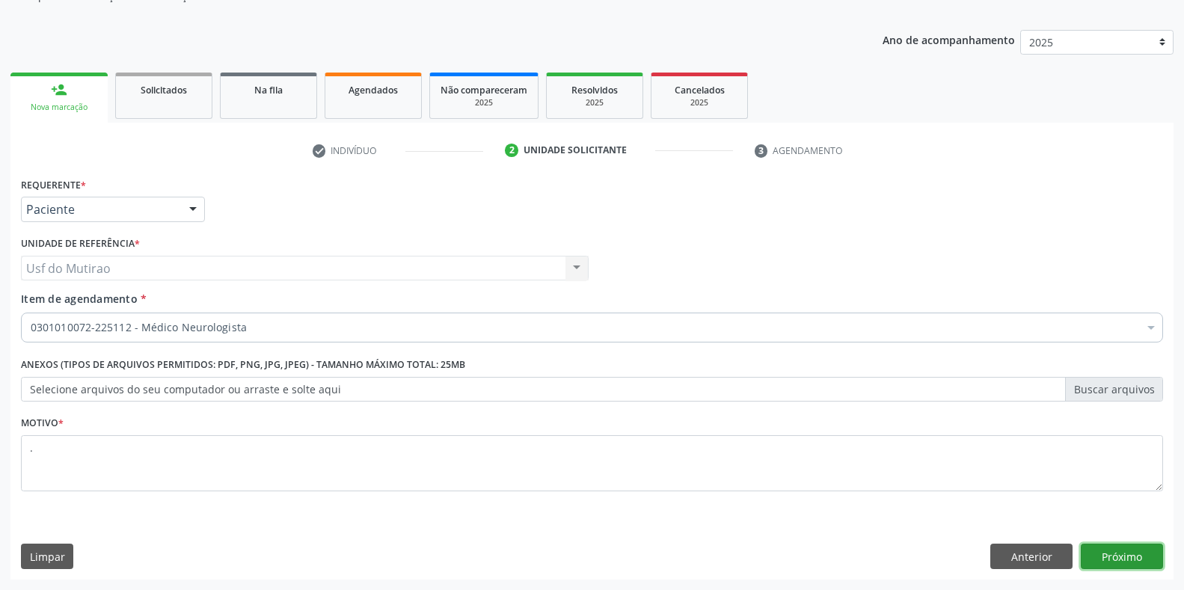
click at [1117, 564] on button "Próximo" at bounding box center [1122, 556] width 82 height 25
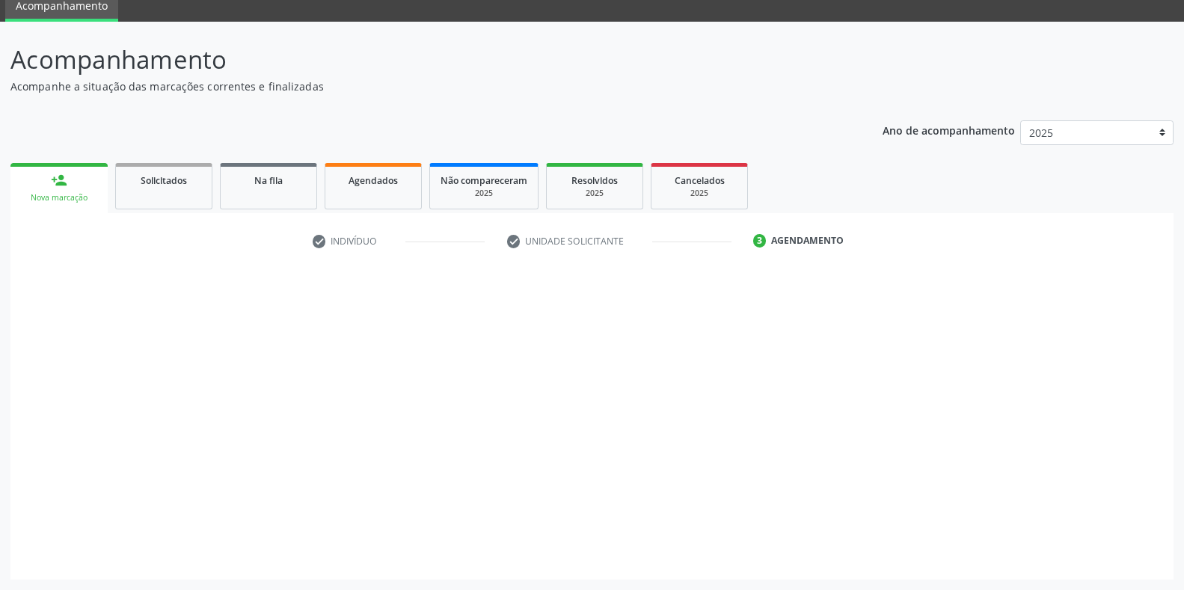
scroll to position [61, 0]
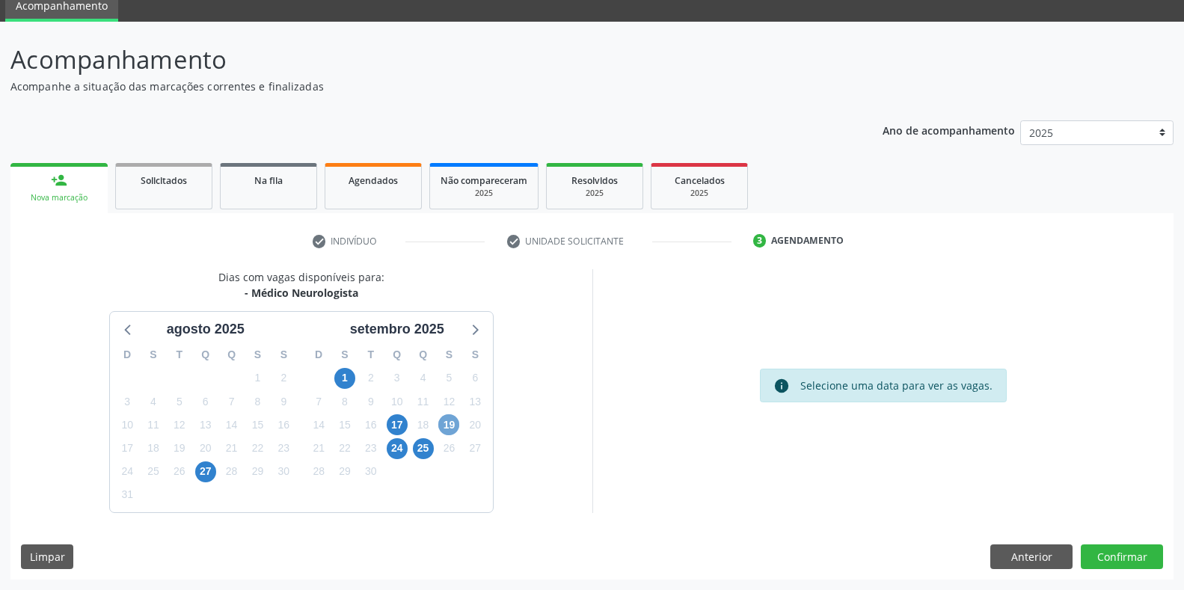
click at [449, 429] on span "19" at bounding box center [448, 424] width 21 height 21
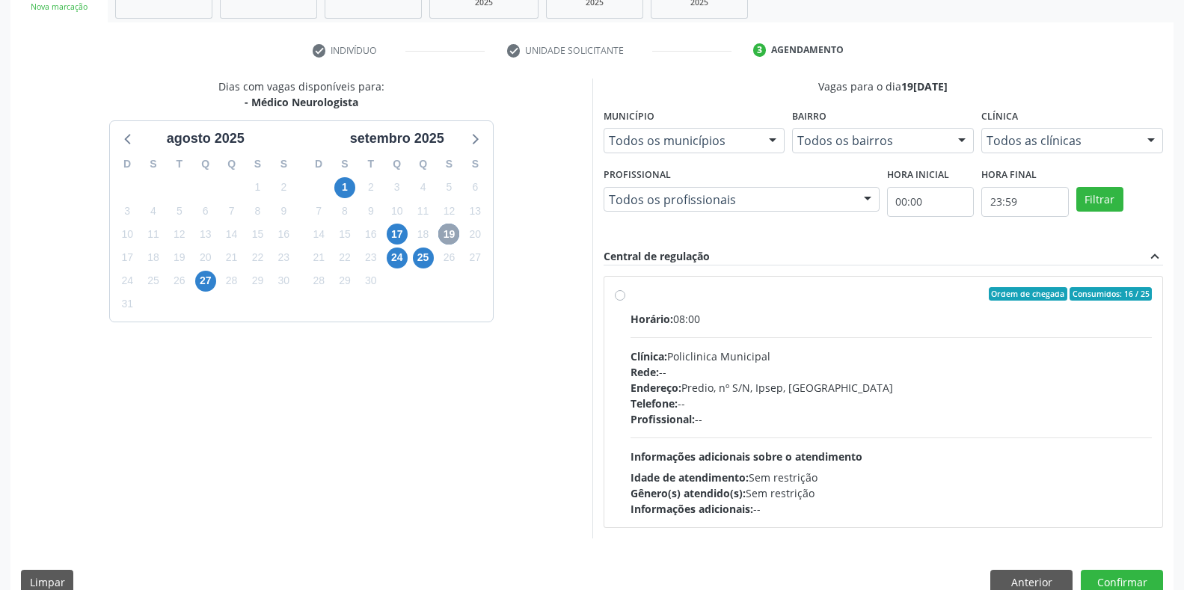
scroll to position [277, 0]
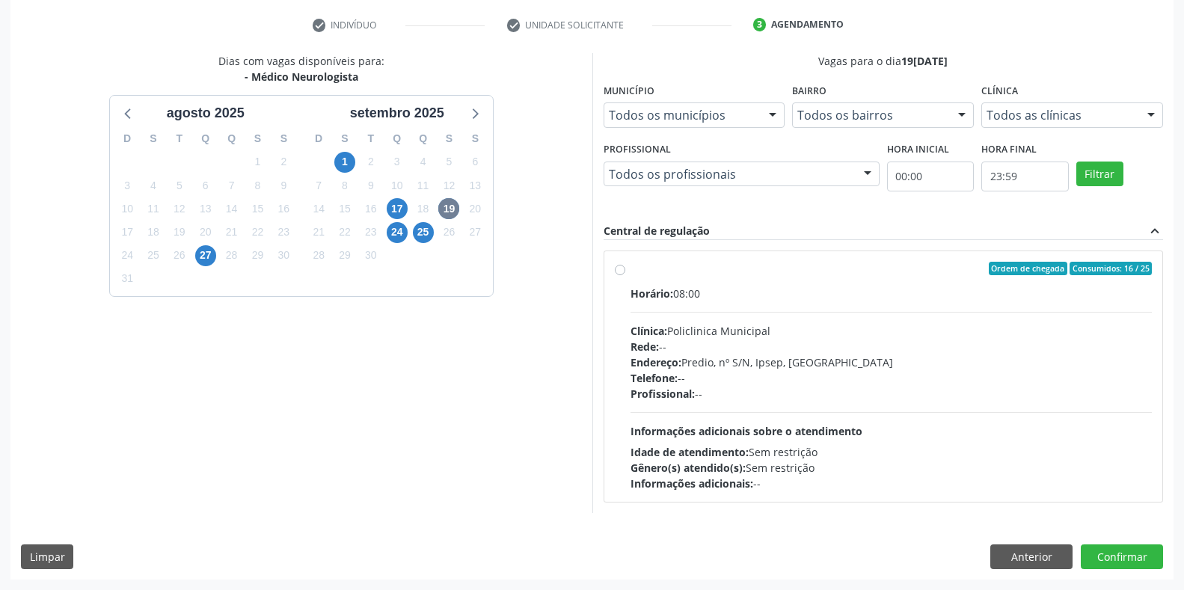
click at [734, 337] on div "Clínica: Policlinica Municipal" at bounding box center [891, 331] width 522 height 16
click at [625, 275] on input "Ordem de chegada Consumidos: 16 / 25 Horário: 08:00 Clínica: Policlinica Munici…" at bounding box center [620, 268] width 10 height 13
radio input "true"
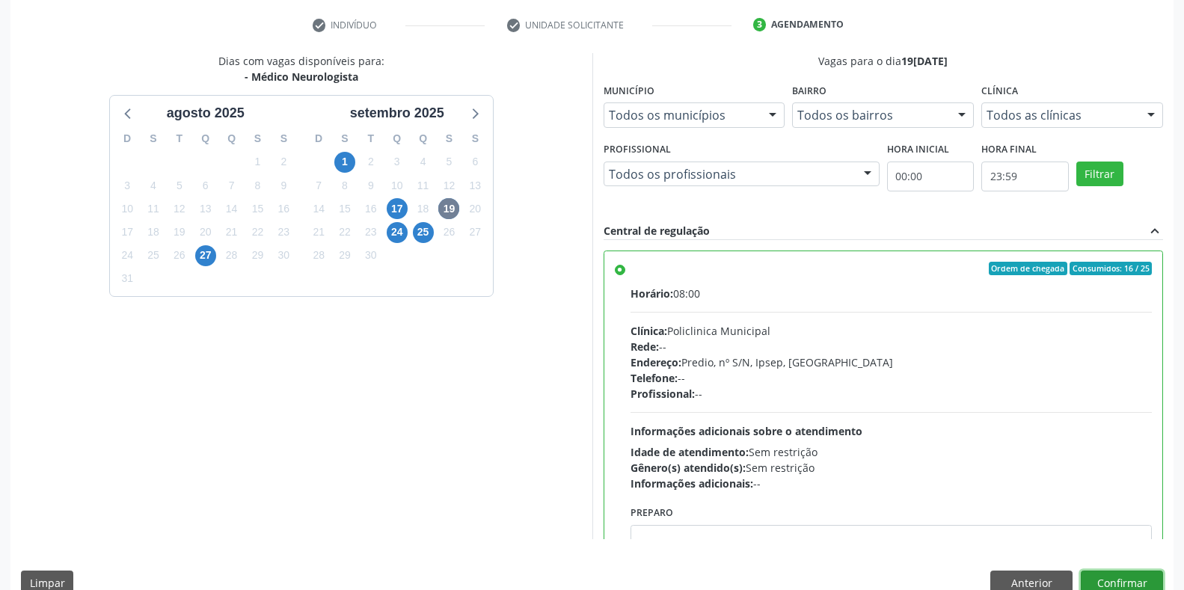
click at [1144, 579] on button "Confirmar" at bounding box center [1122, 583] width 82 height 25
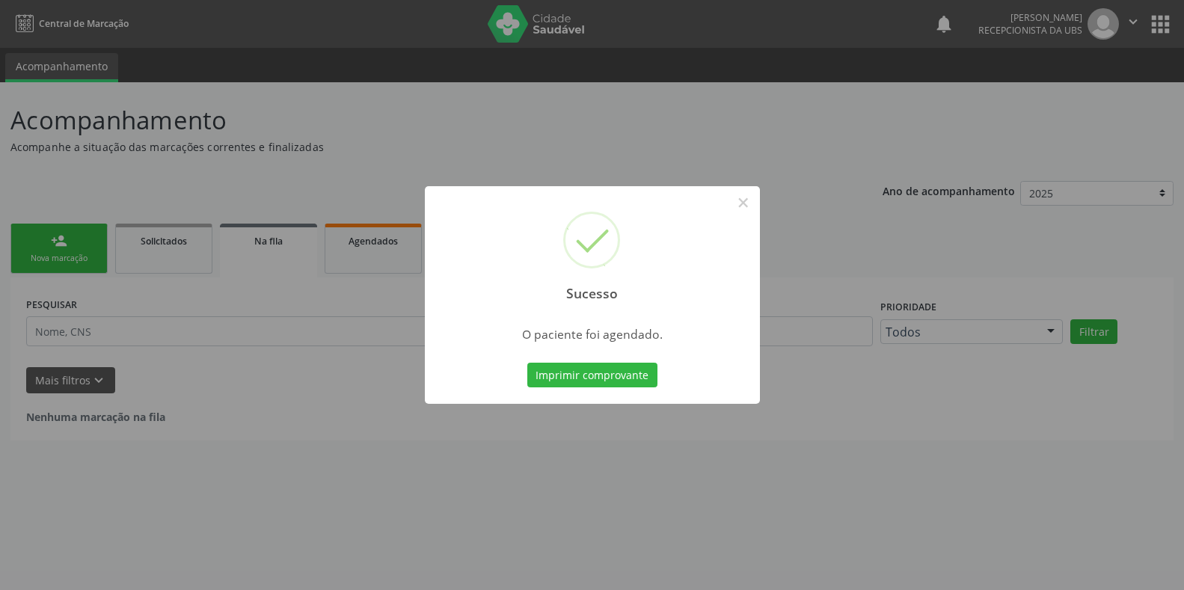
scroll to position [0, 0]
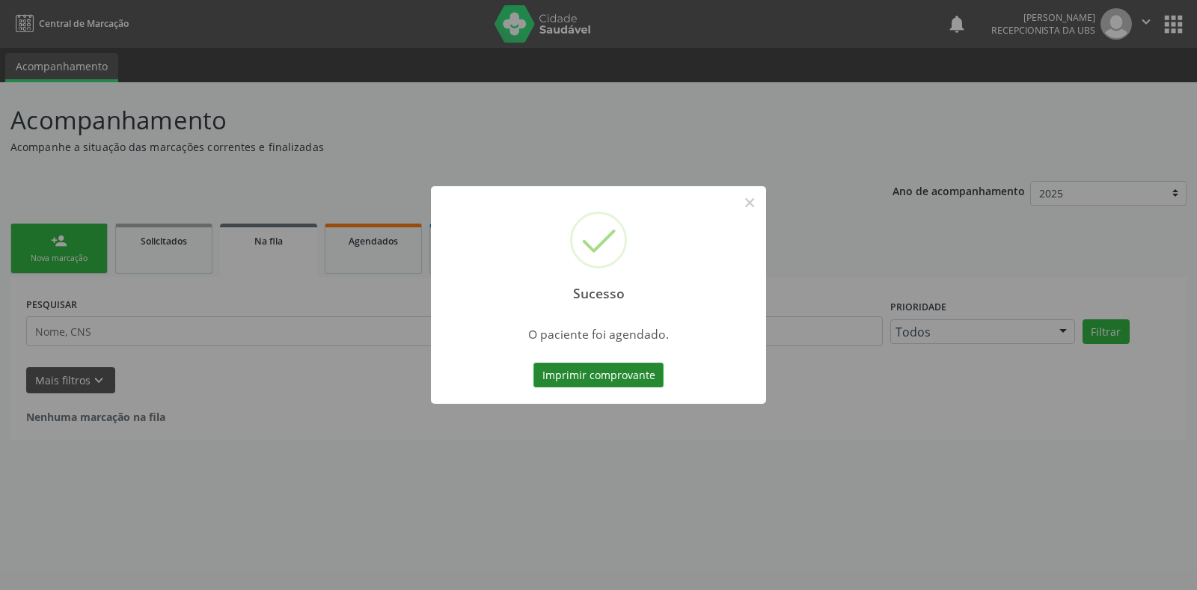
click at [590, 378] on button "Imprimir comprovante" at bounding box center [598, 375] width 130 height 25
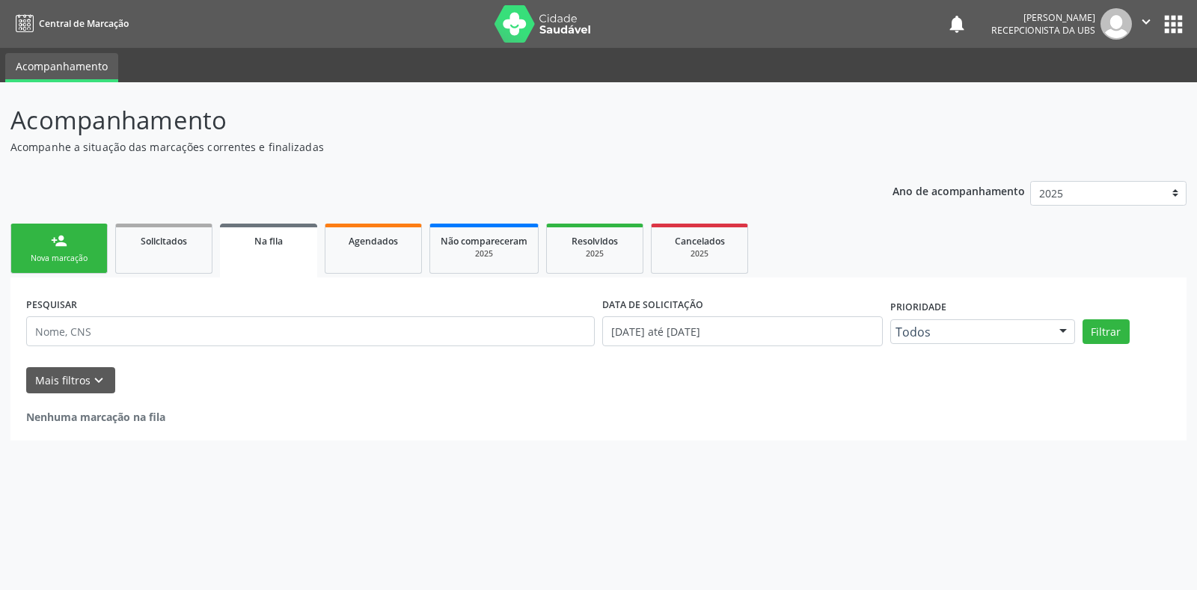
click at [53, 262] on div "Nova marcação" at bounding box center [59, 258] width 75 height 11
click at [62, 245] on div "person_add" at bounding box center [59, 241] width 16 height 16
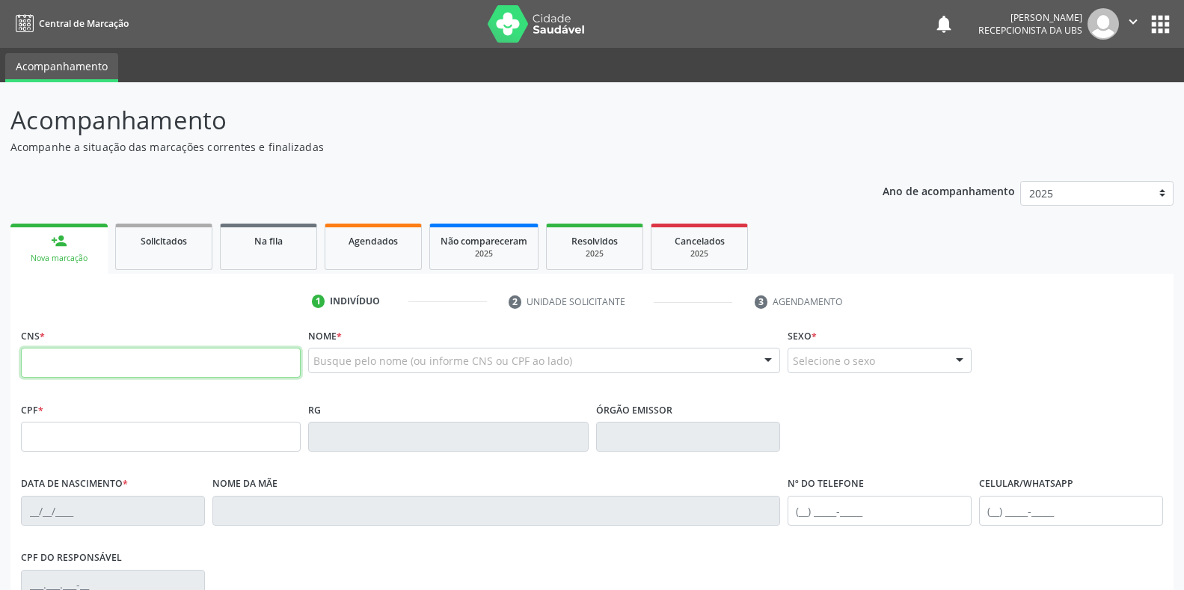
click at [71, 372] on input "text" at bounding box center [161, 363] width 280 height 30
type input "898 0059 1560 1741"
type input "[DATE]"
type input "[PERSON_NAME]"
type input "[PHONE_NUMBER]"
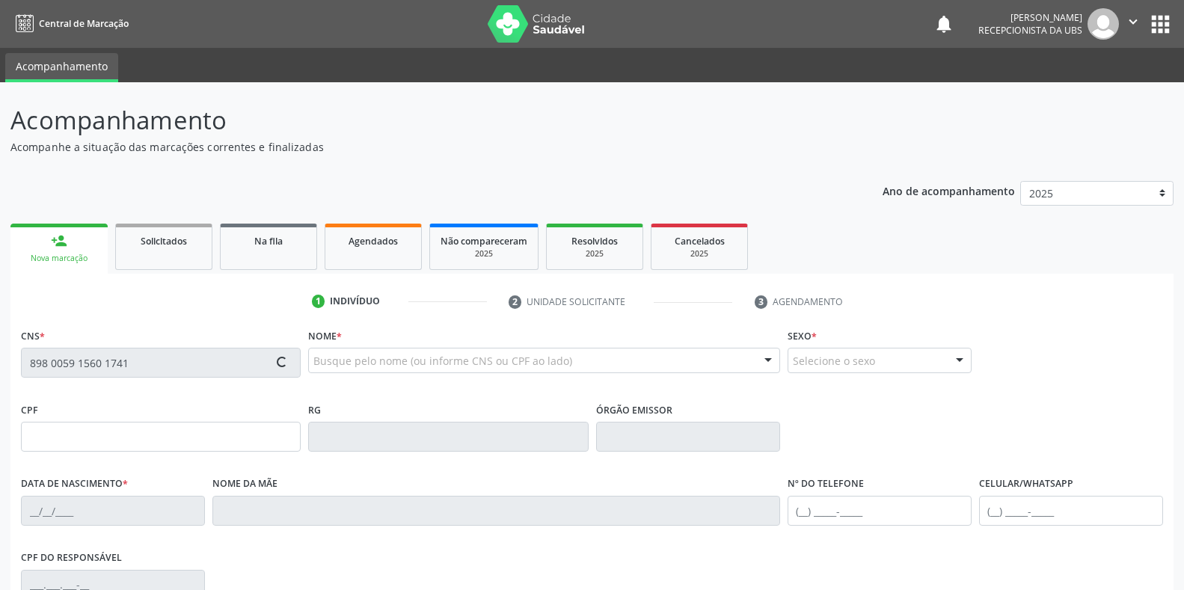
type input "[PHONE_NUMBER]"
type input "065.266.374-50"
type input "S/N"
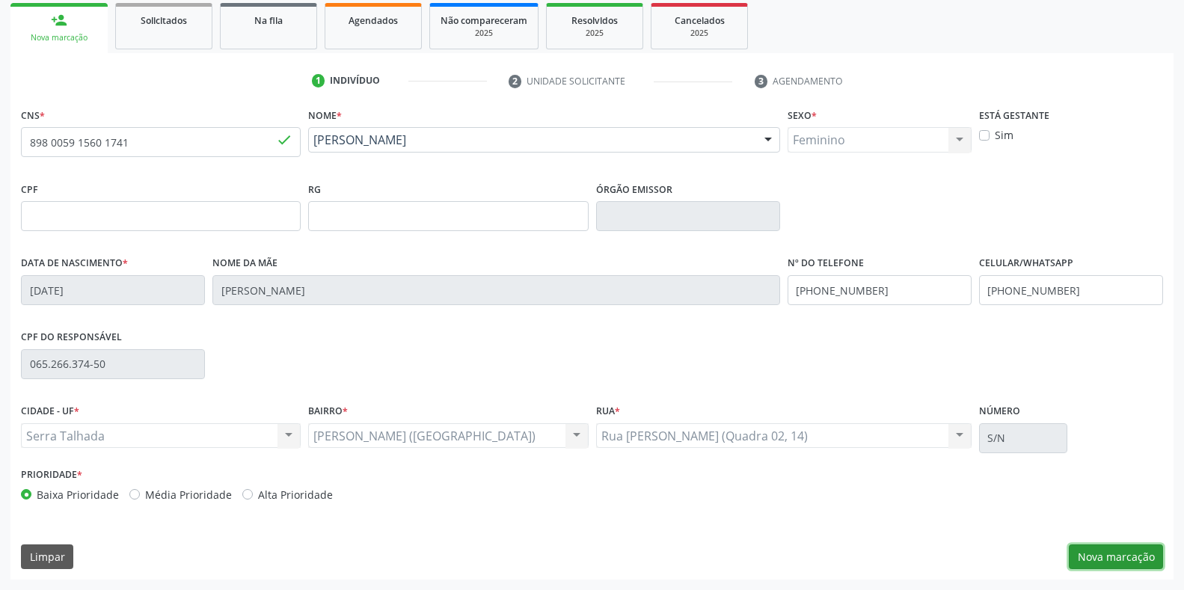
click at [1117, 555] on button "Nova marcação" at bounding box center [1116, 556] width 94 height 25
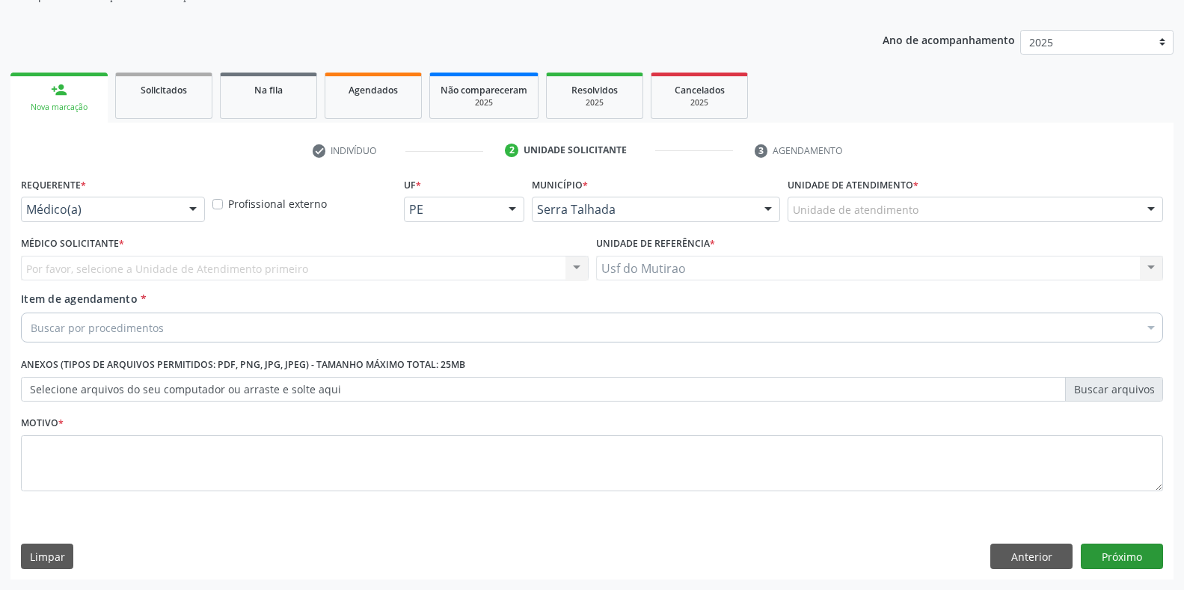
scroll to position [151, 0]
click at [185, 205] on div at bounding box center [193, 209] width 22 height 25
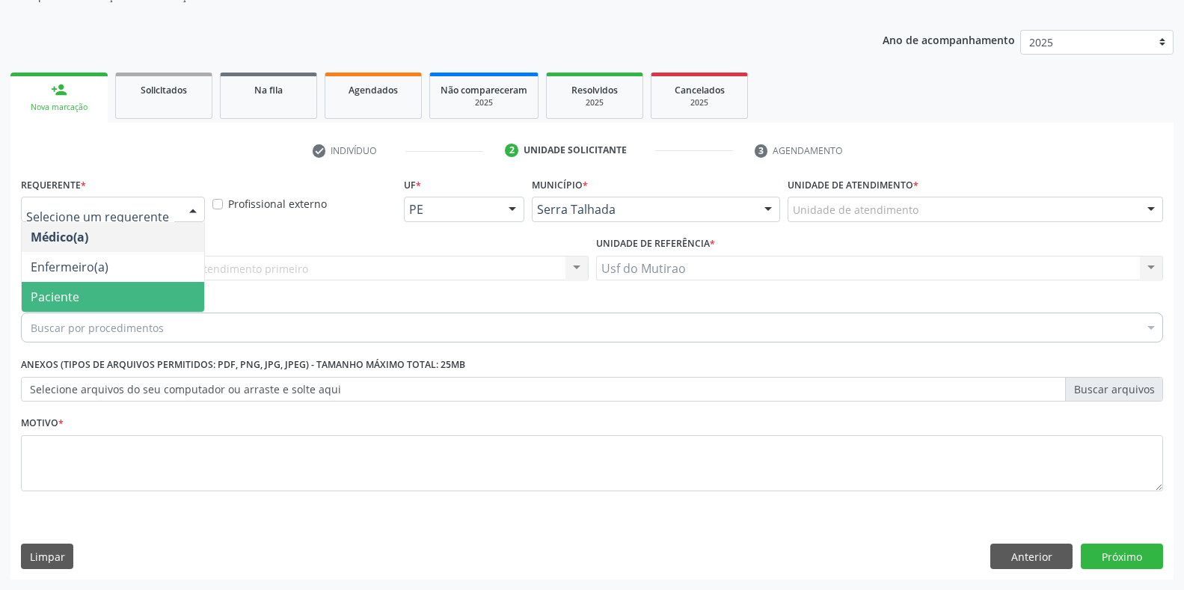
click at [154, 301] on span "Paciente" at bounding box center [113, 297] width 182 height 30
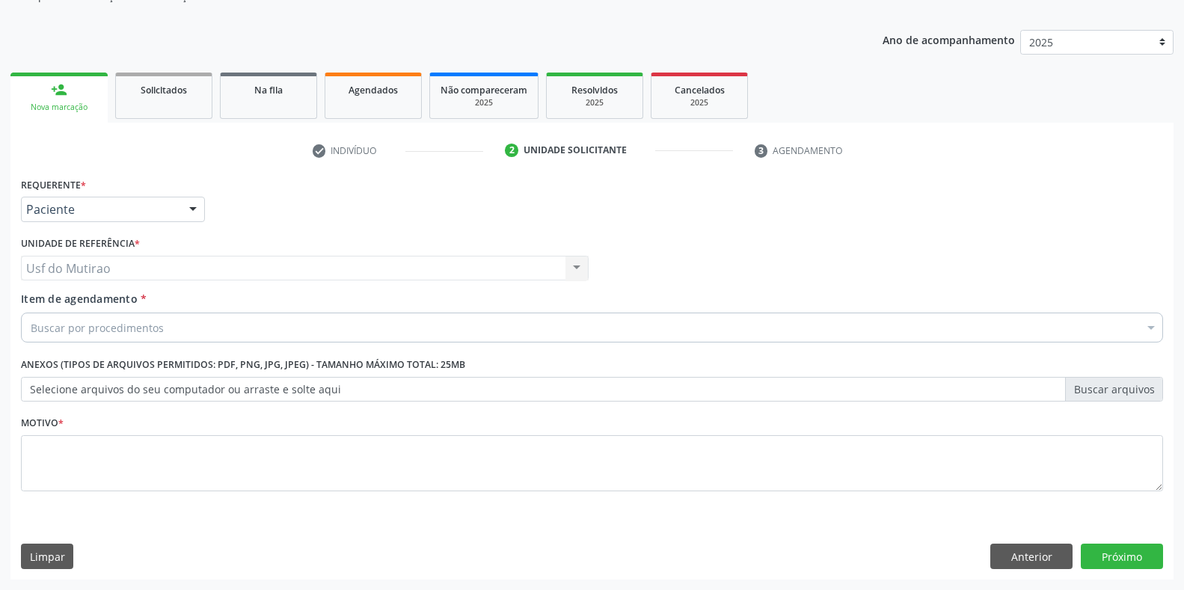
click at [243, 329] on div "Buscar por procedimentos" at bounding box center [592, 328] width 1142 height 30
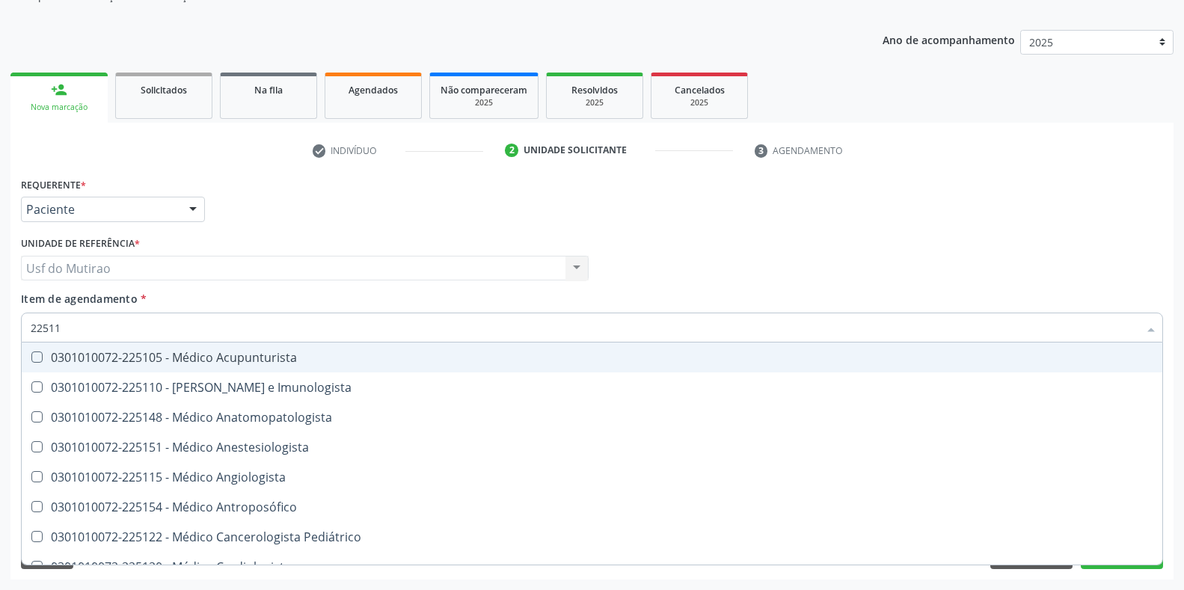
type input "225112"
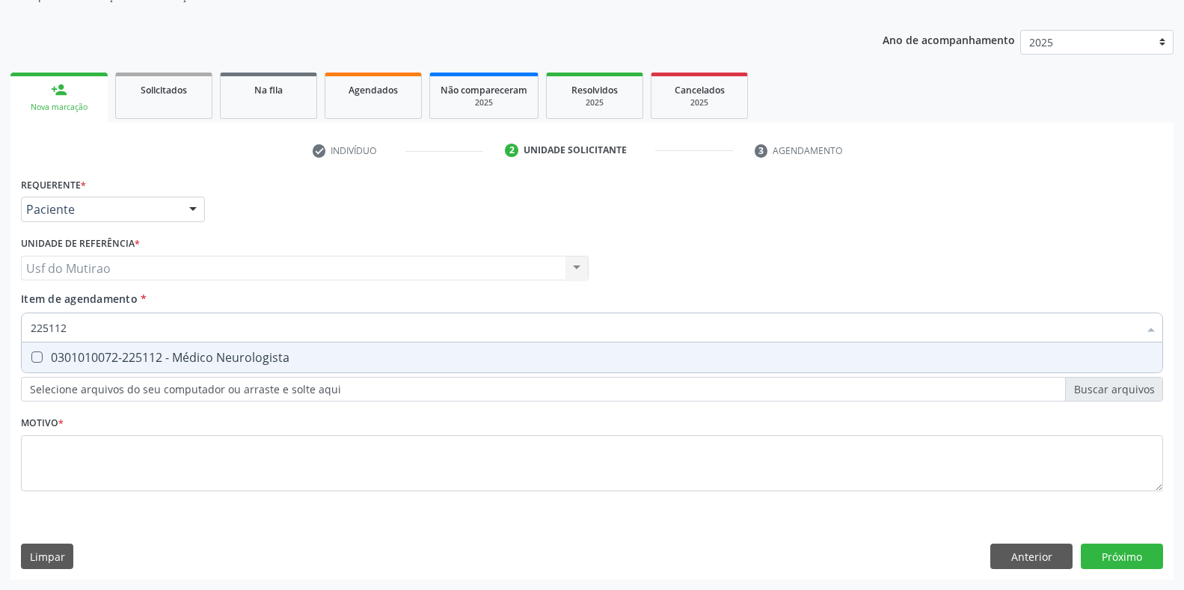
click at [242, 355] on div "0301010072-225112 - Médico Neurologista" at bounding box center [592, 358] width 1123 height 12
checkbox Neurologista "true"
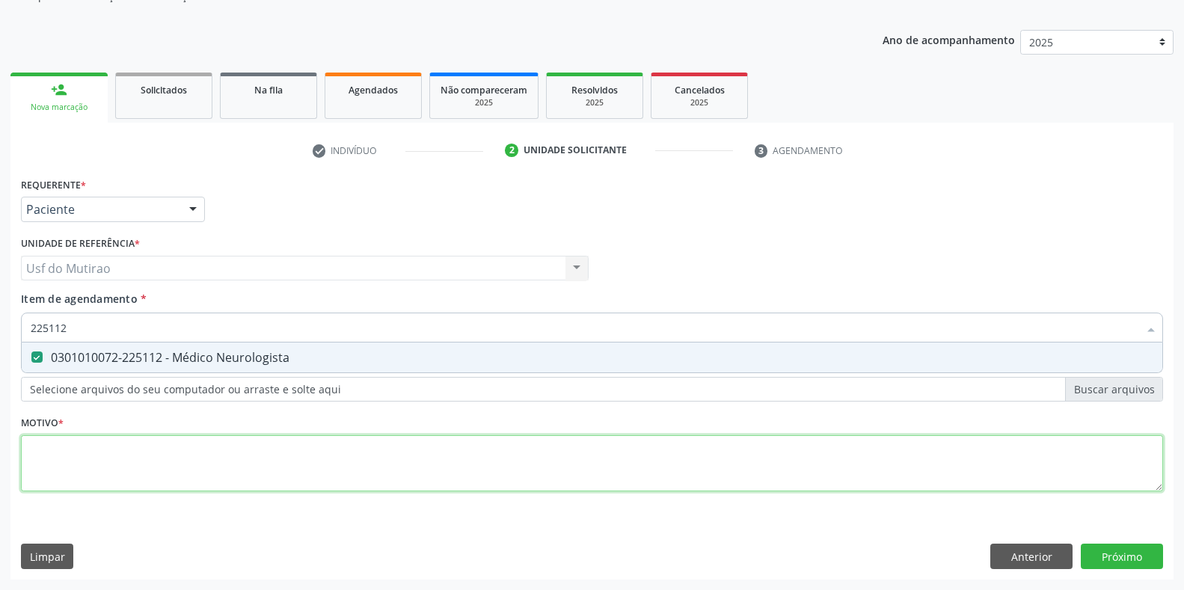
click at [241, 438] on div "Requerente * Paciente Médico(a) Enfermeiro(a) Paciente Nenhum resultado encontr…" at bounding box center [592, 343] width 1142 height 339
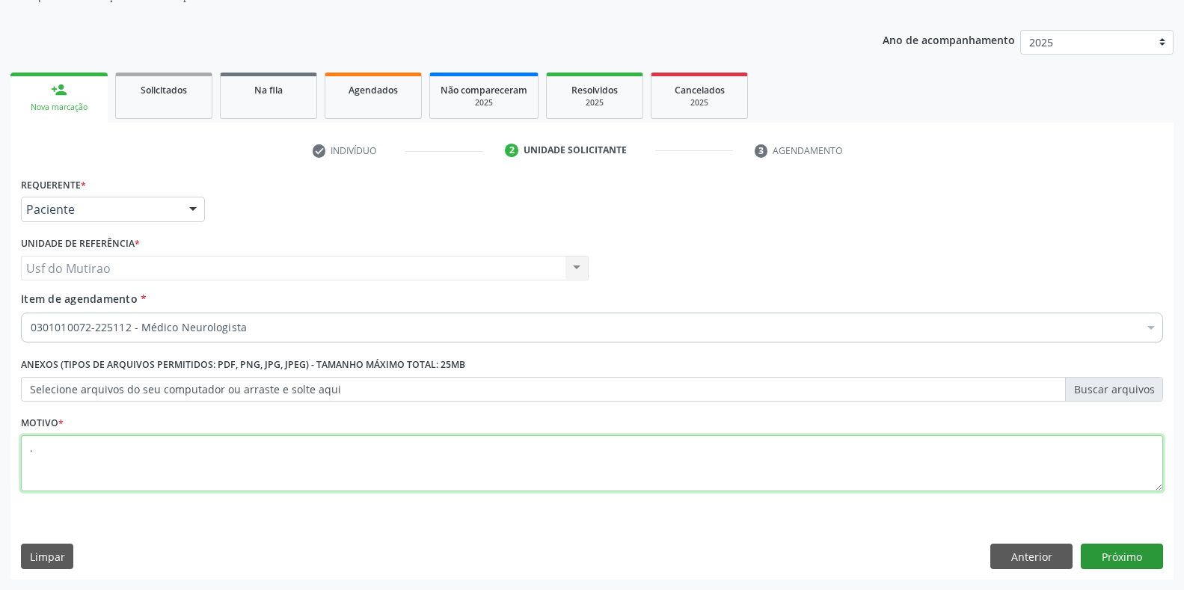
type textarea "."
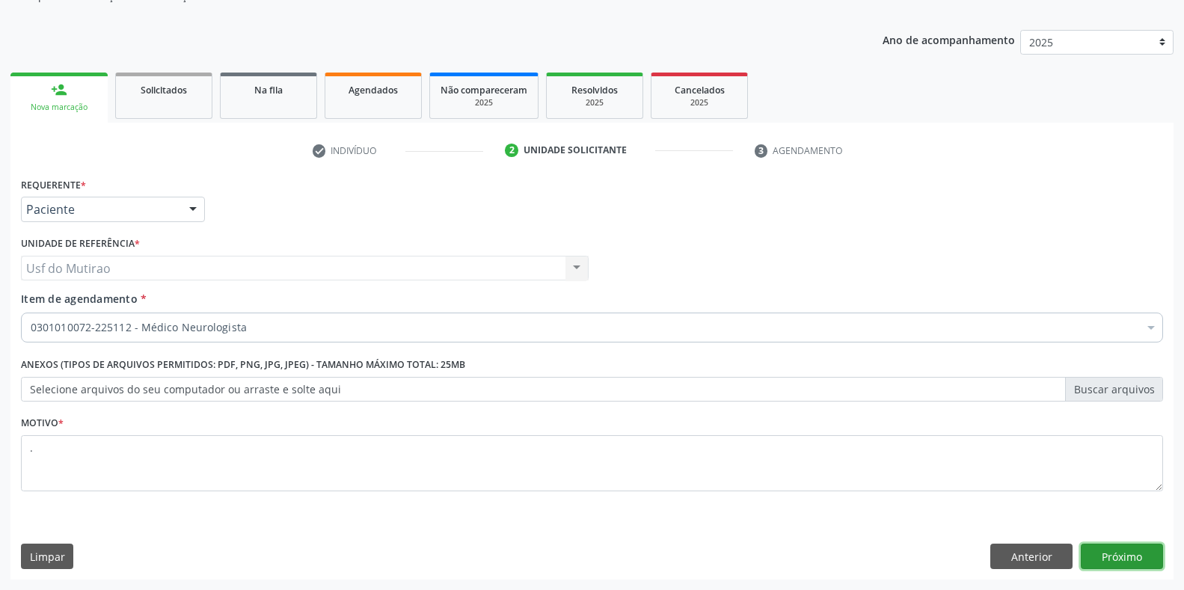
click at [1097, 555] on button "Próximo" at bounding box center [1122, 556] width 82 height 25
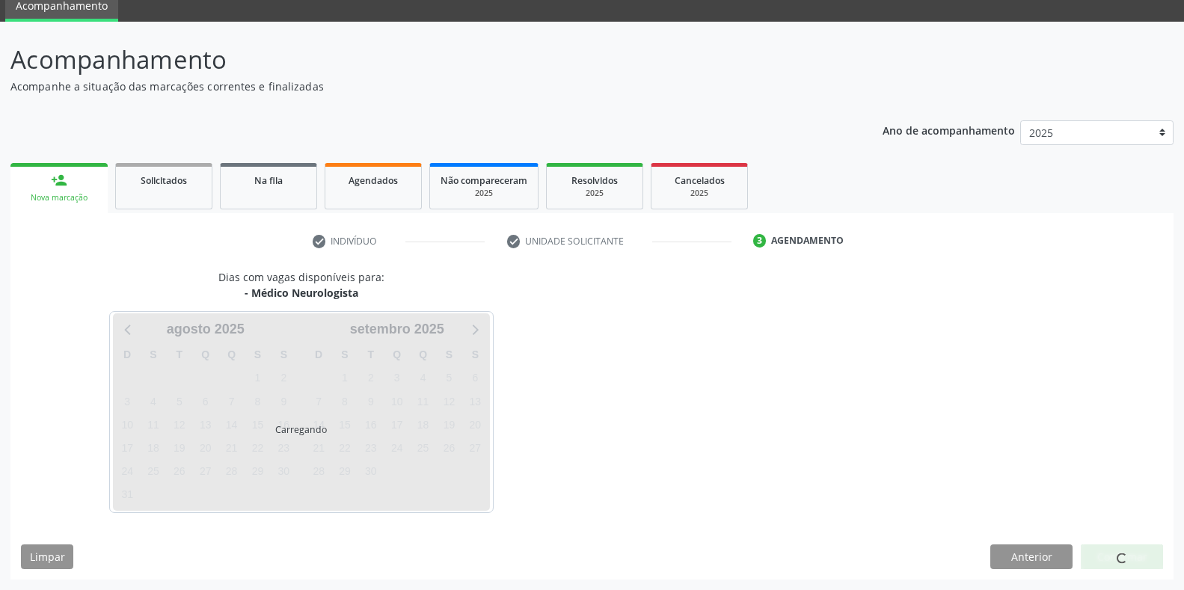
scroll to position [61, 0]
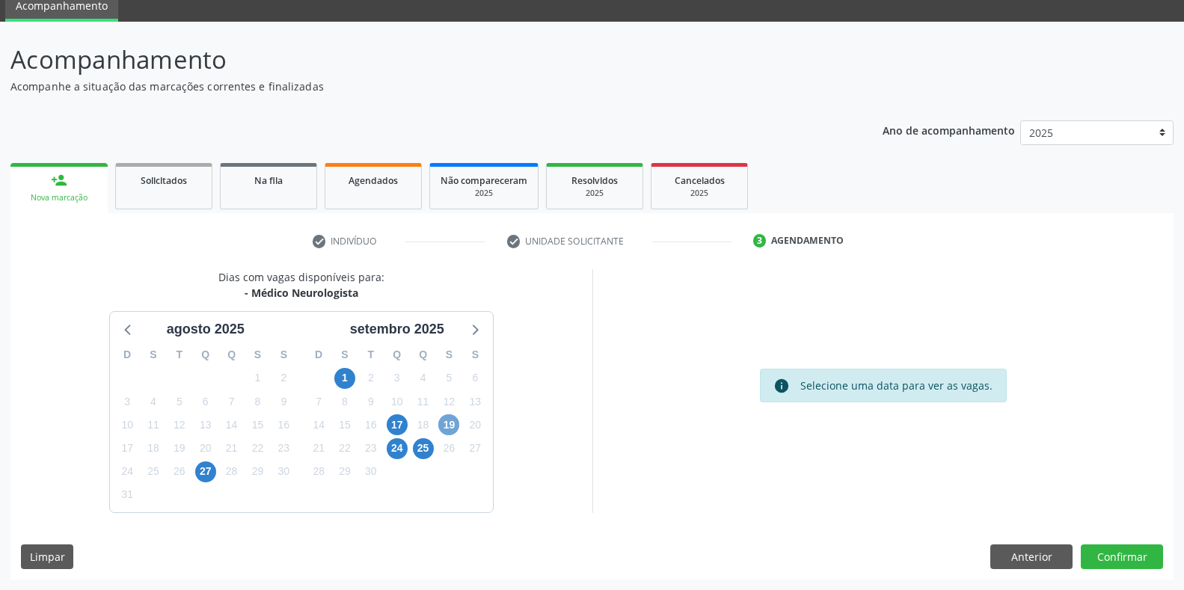
click at [441, 423] on span "19" at bounding box center [448, 424] width 21 height 21
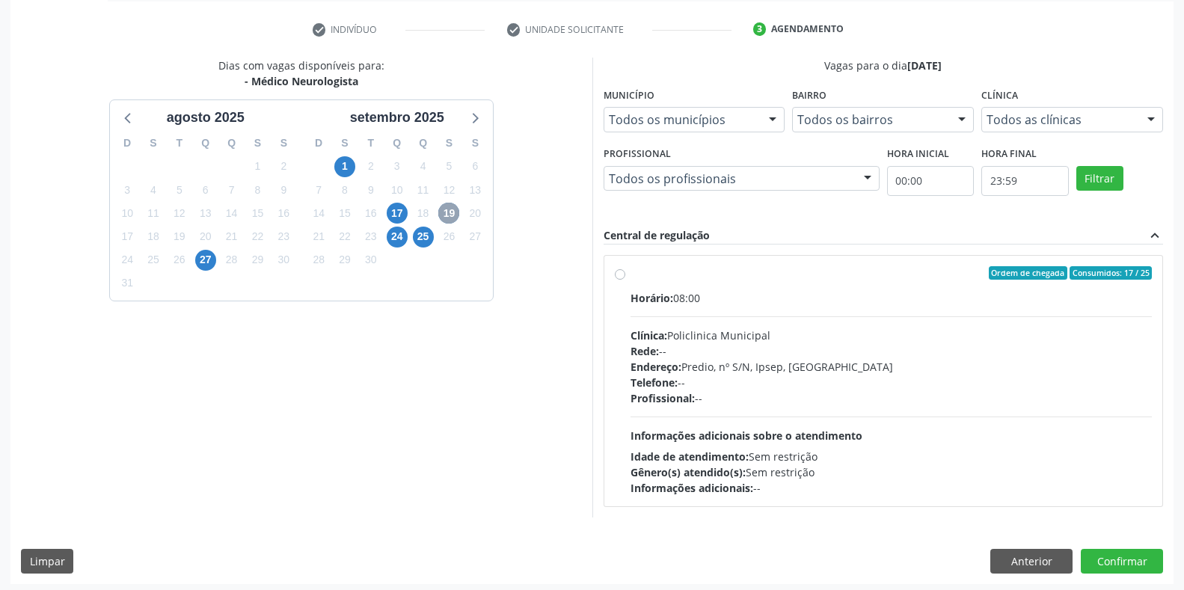
scroll to position [277, 0]
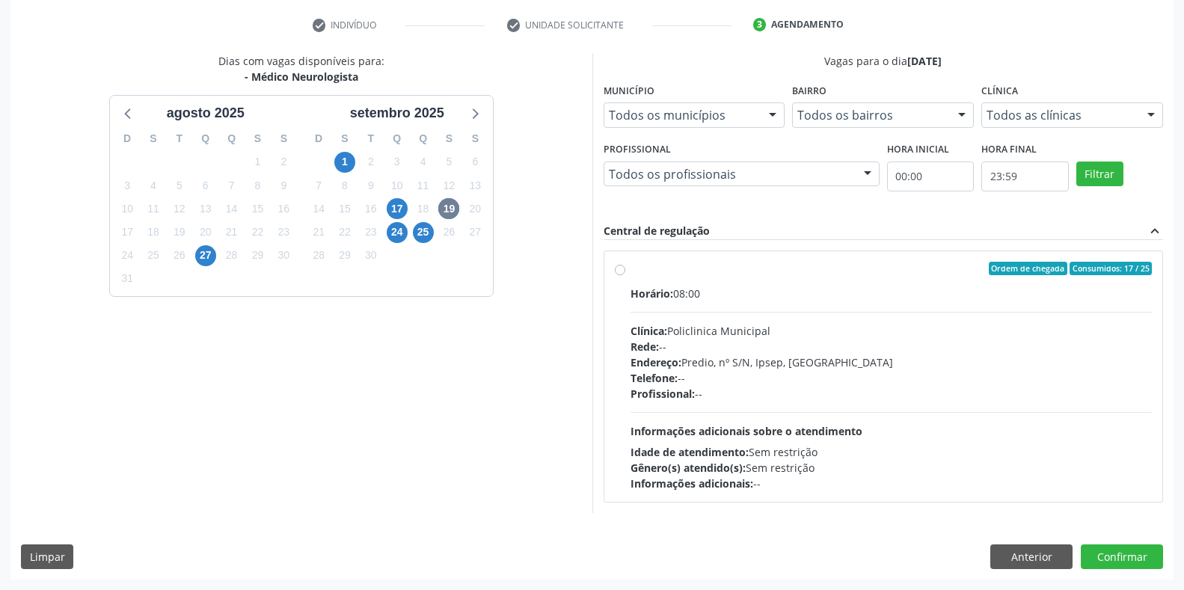
click at [675, 344] on div "Rede: --" at bounding box center [891, 347] width 522 height 16
click at [625, 275] on input "Ordem de chegada Consumidos: 17 / 25 Horário: 08:00 Clínica: Policlinica Munici…" at bounding box center [620, 268] width 10 height 13
radio input "true"
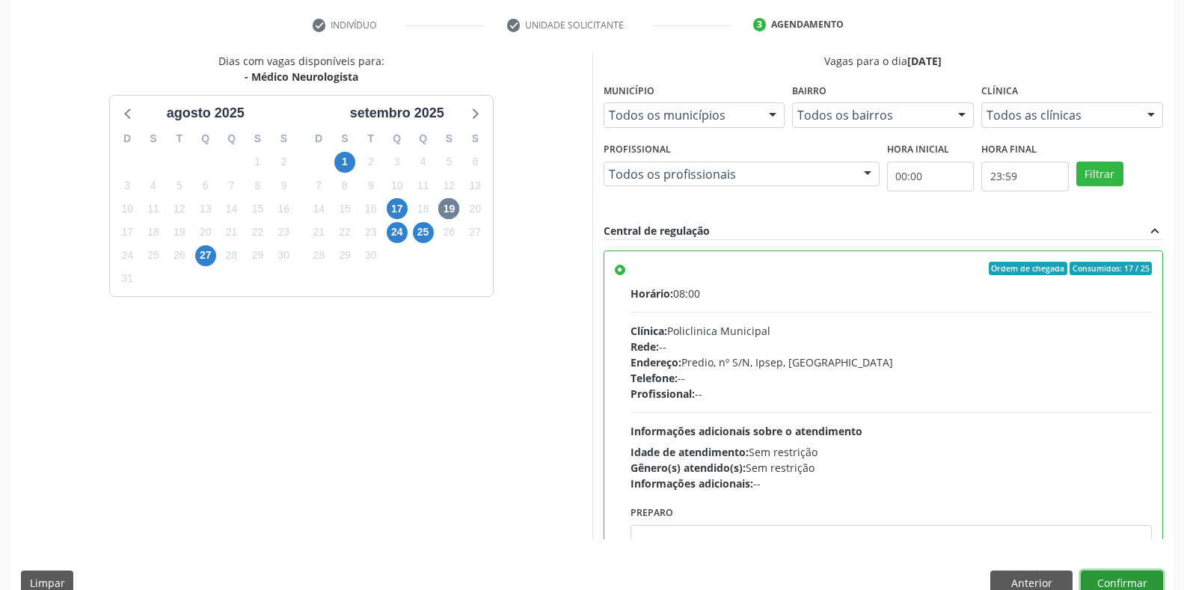
click at [1147, 586] on button "Confirmar" at bounding box center [1122, 583] width 82 height 25
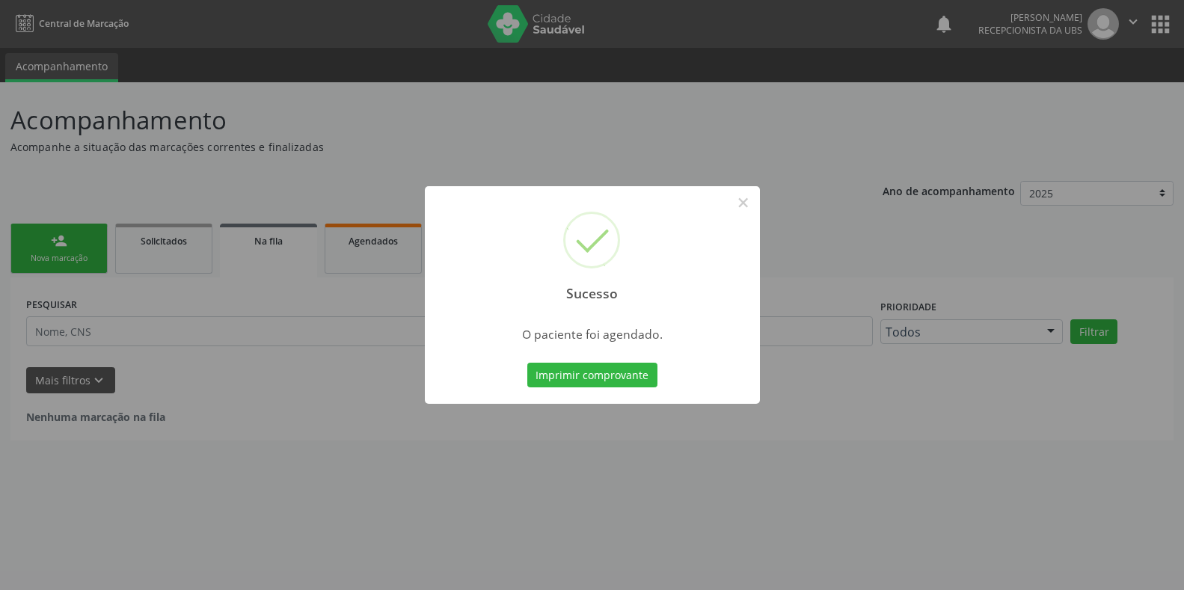
scroll to position [0, 0]
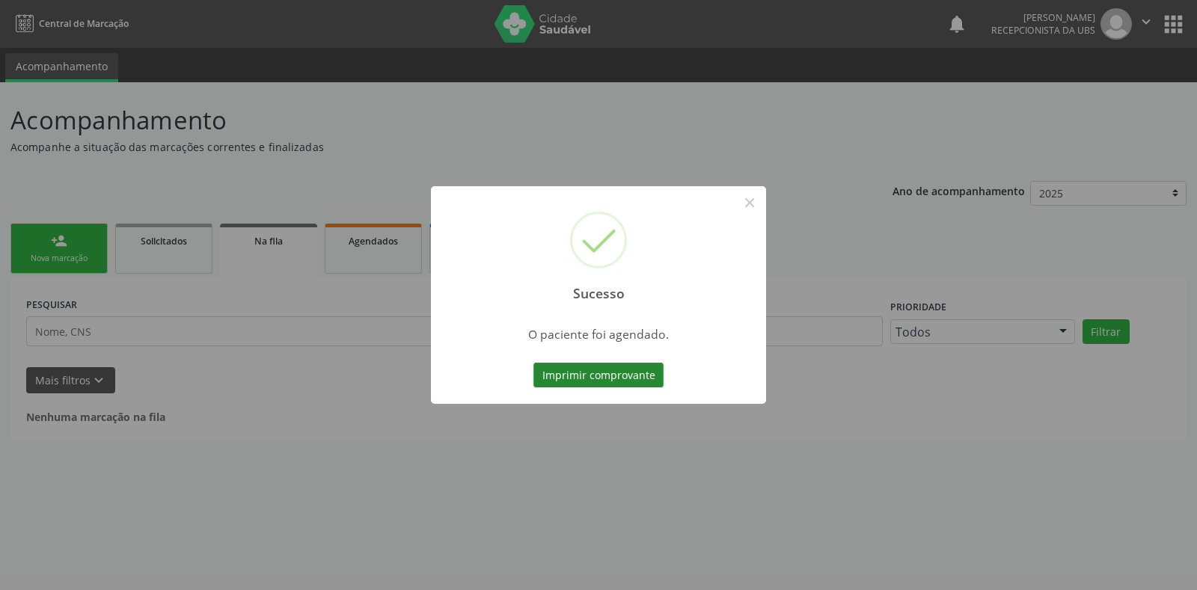
click at [604, 372] on button "Imprimir comprovante" at bounding box center [598, 375] width 130 height 25
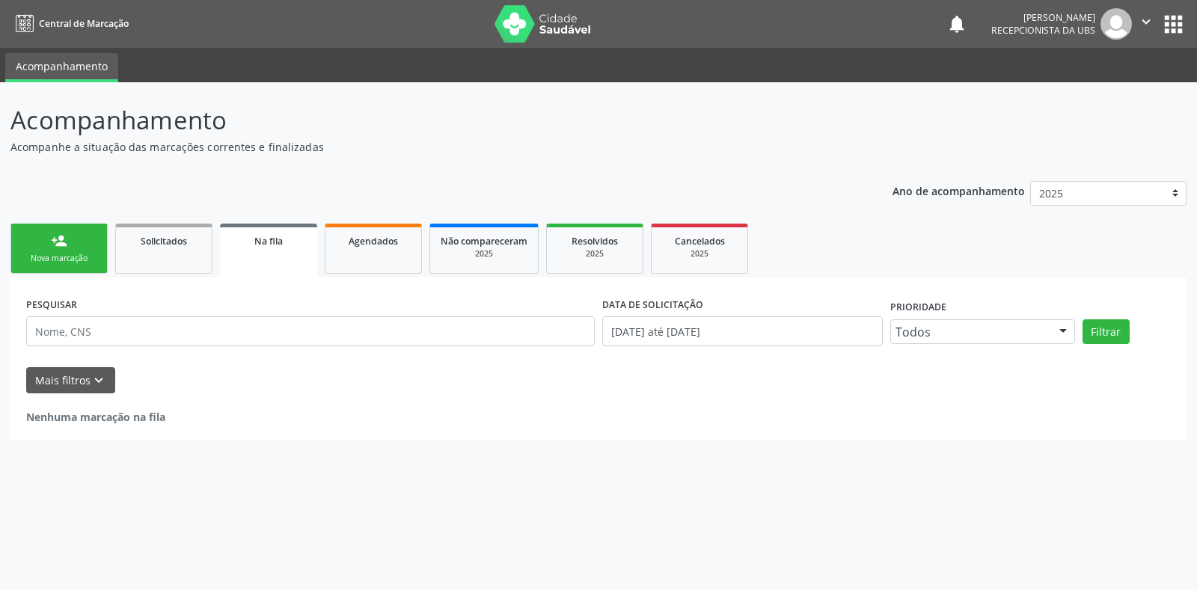
click at [48, 253] on div "Nova marcação" at bounding box center [59, 258] width 75 height 11
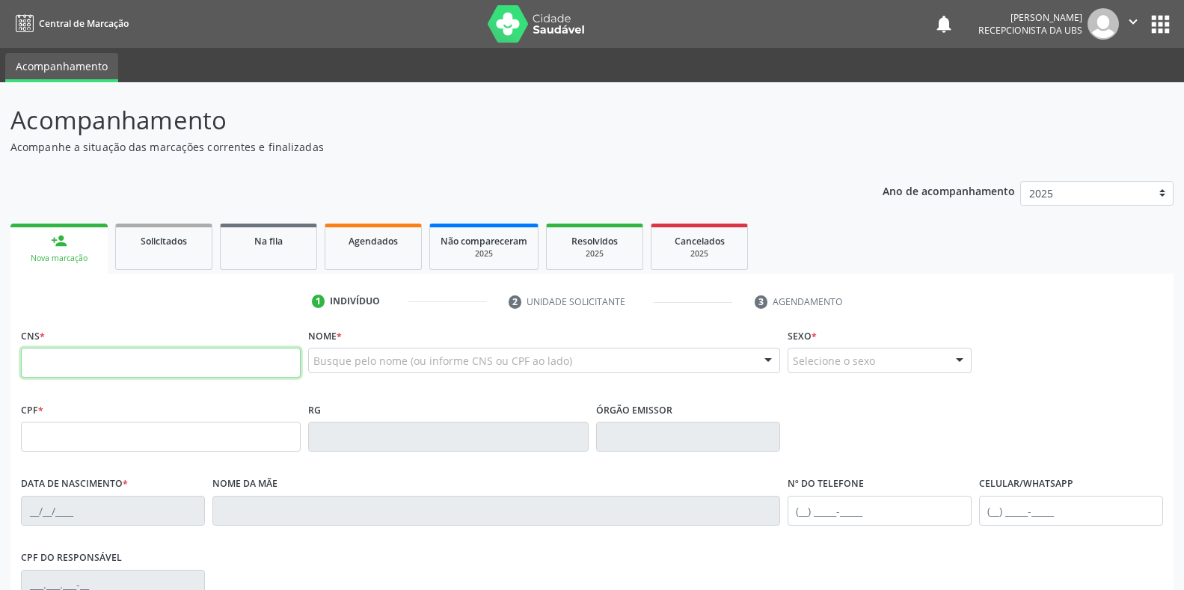
click at [144, 357] on input "text" at bounding box center [161, 363] width 280 height 30
type input "898 0058 6539 0599"
type input "09/05/2018"
type input "Adriana Ferreira da Silva Freires"
type input "(87) 99941-1885"
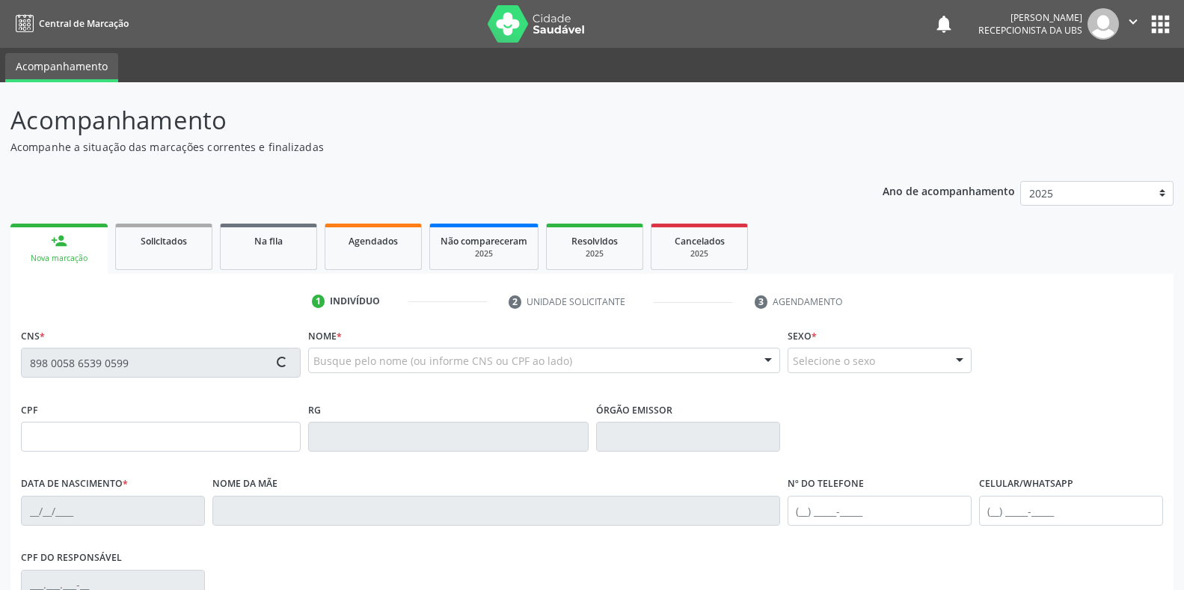
type input "(87) 99941-1885"
type input "L 21"
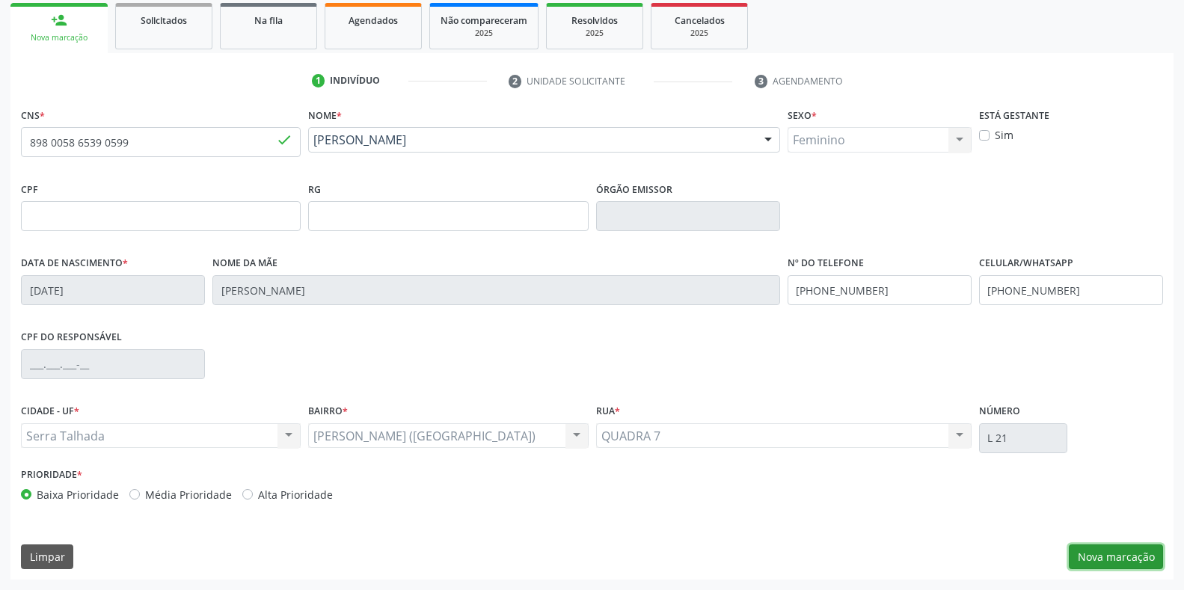
click at [1127, 557] on button "Nova marcação" at bounding box center [1116, 556] width 94 height 25
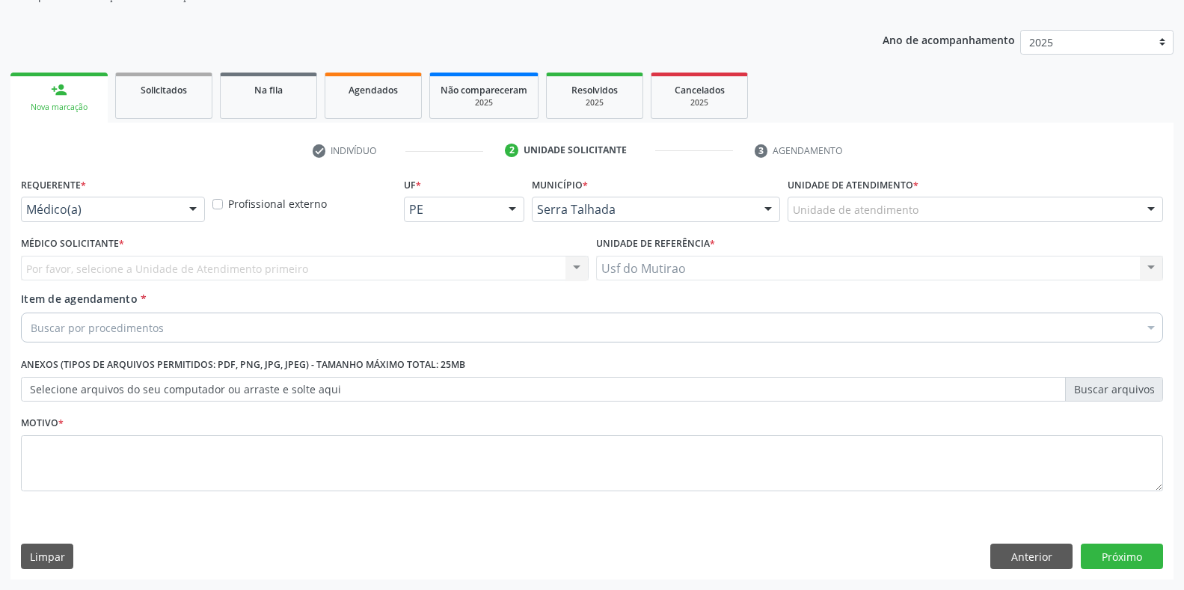
scroll to position [151, 0]
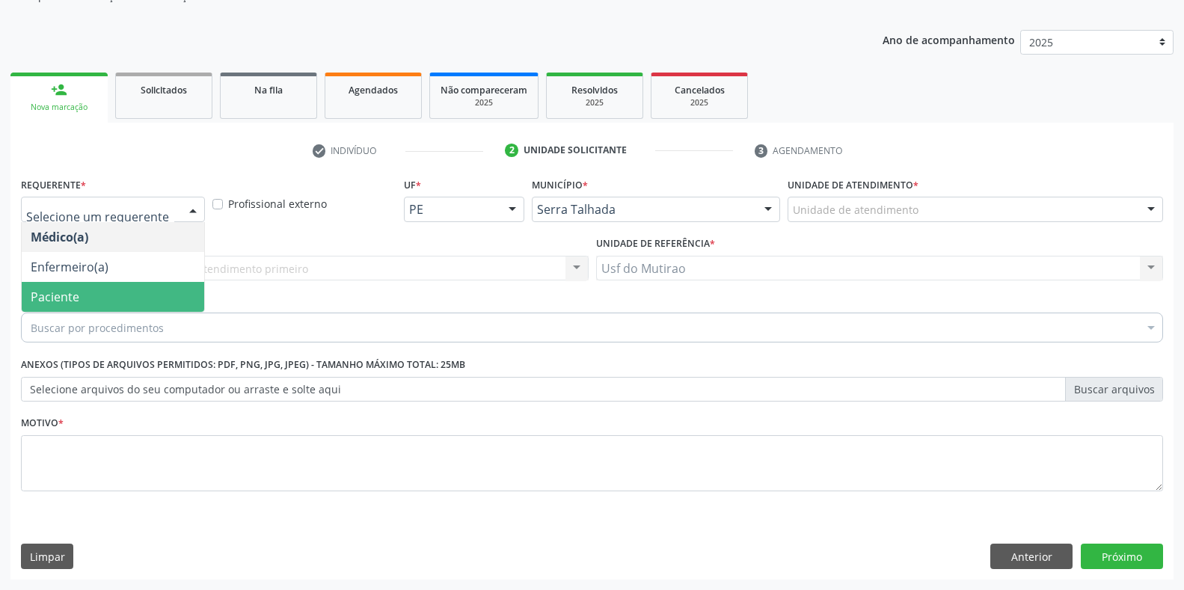
click at [71, 296] on span "Paciente" at bounding box center [55, 297] width 49 height 16
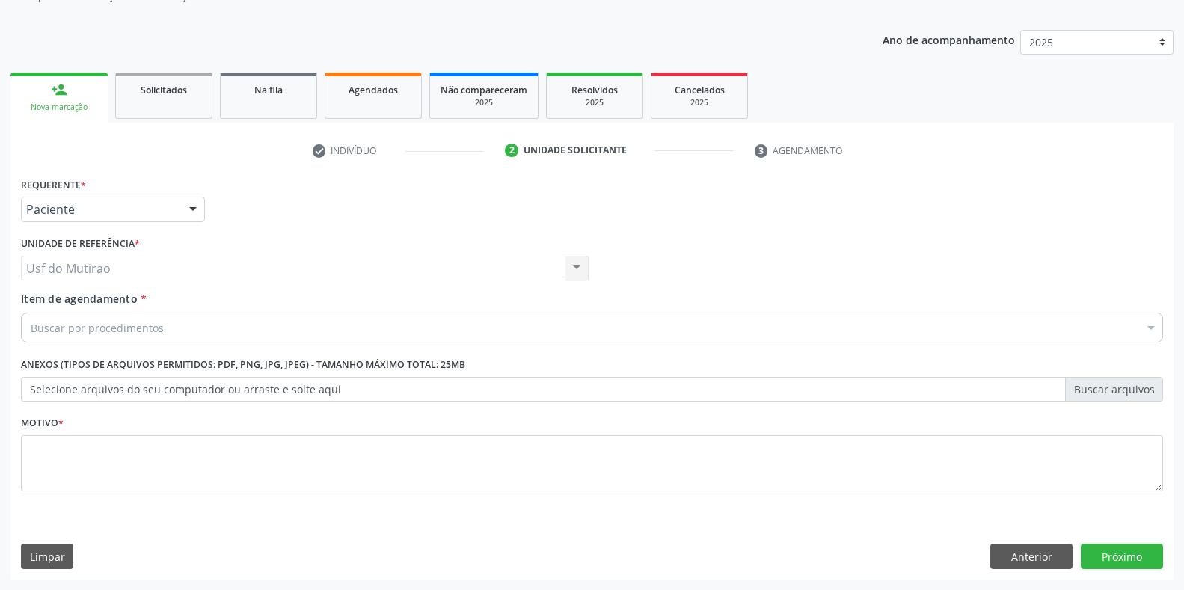
click at [302, 329] on div "Buscar por procedimentos" at bounding box center [592, 328] width 1142 height 30
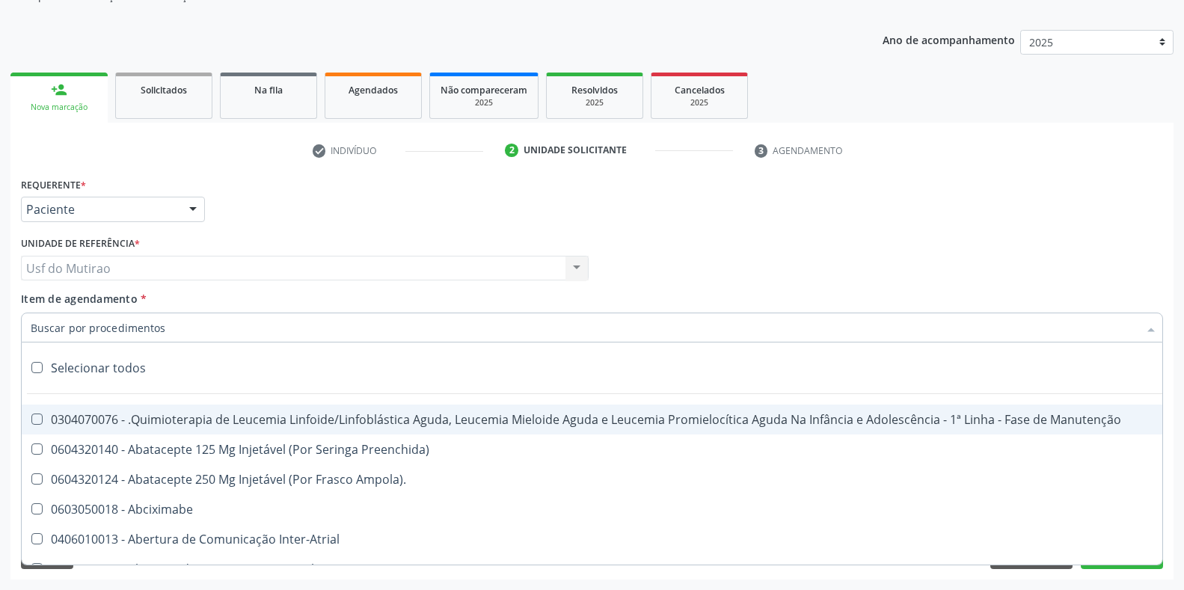
click at [240, 326] on input "Item de agendamento *" at bounding box center [585, 328] width 1108 height 30
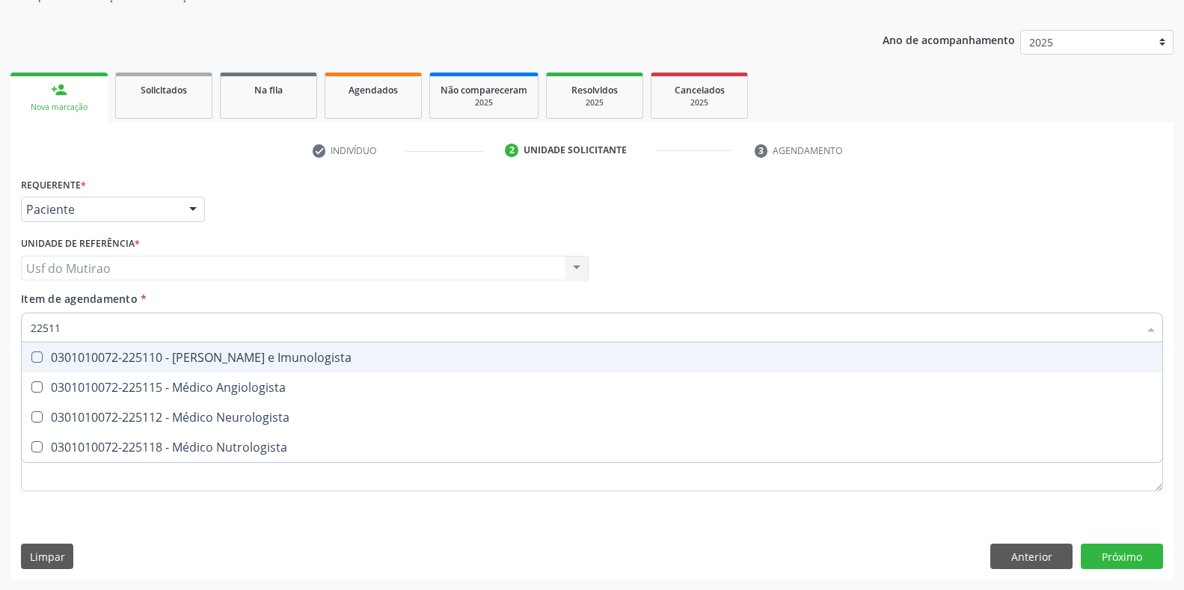
type input "225112"
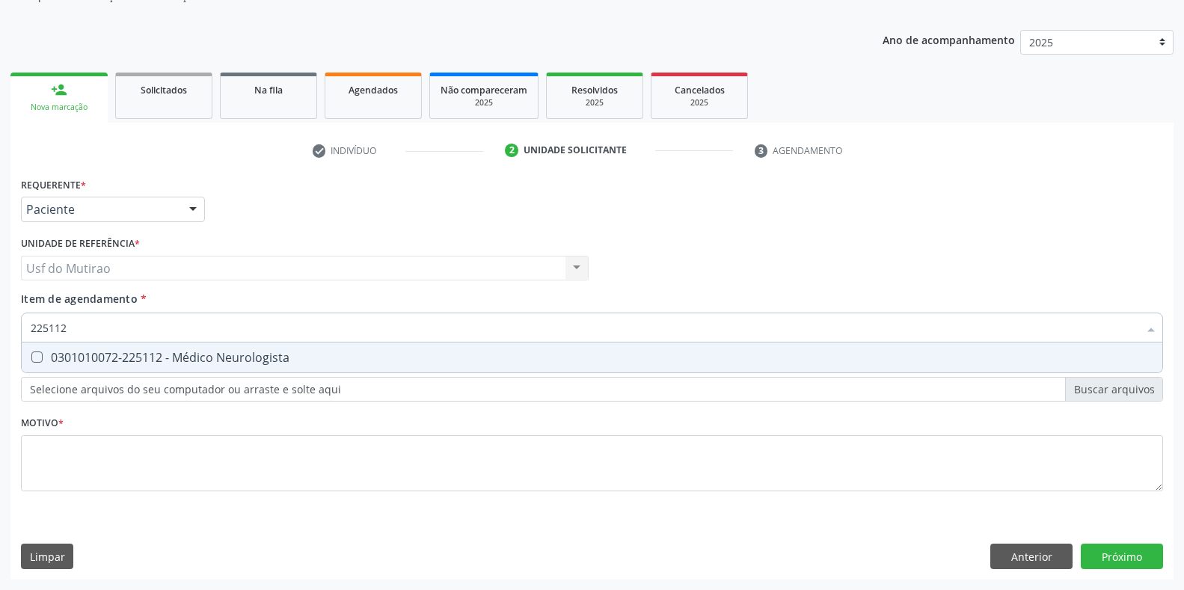
click at [340, 362] on div "0301010072-225112 - Médico Neurologista" at bounding box center [592, 358] width 1123 height 12
checkbox Neurologista "true"
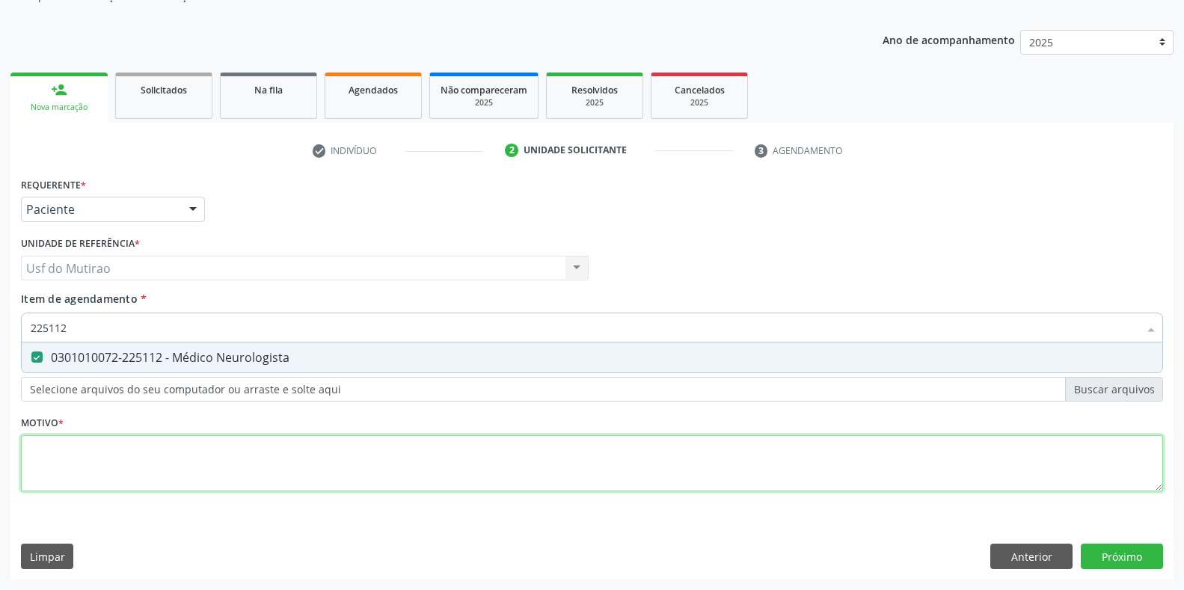
click at [264, 473] on div "Requerente * Paciente Médico(a) Enfermeiro(a) Paciente Nenhum resultado encontr…" at bounding box center [592, 343] width 1142 height 339
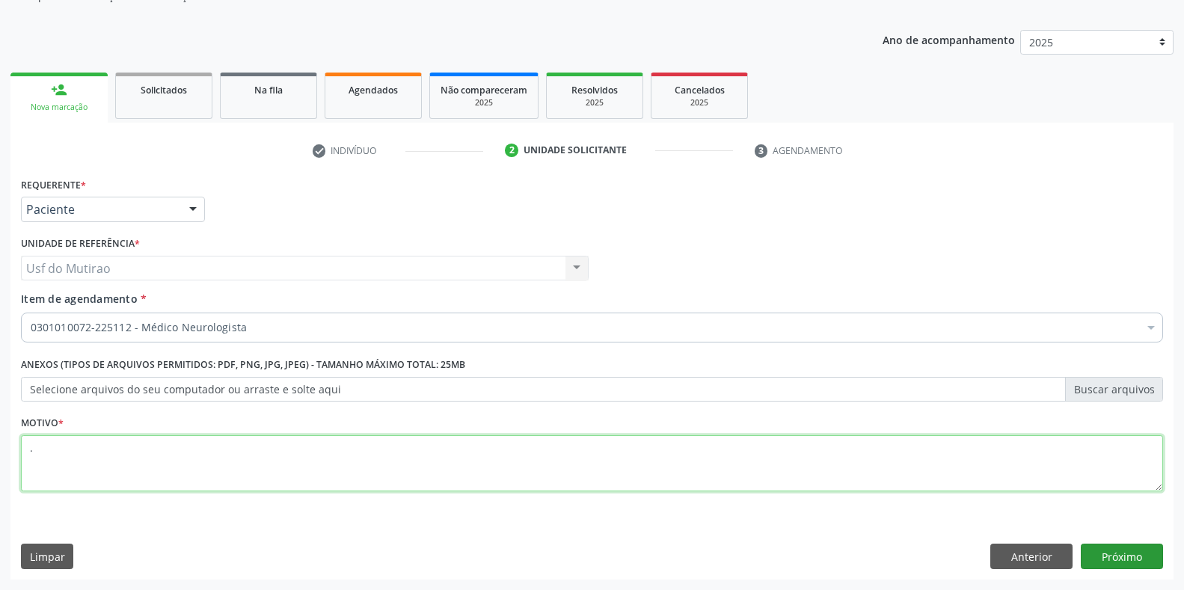
type textarea "."
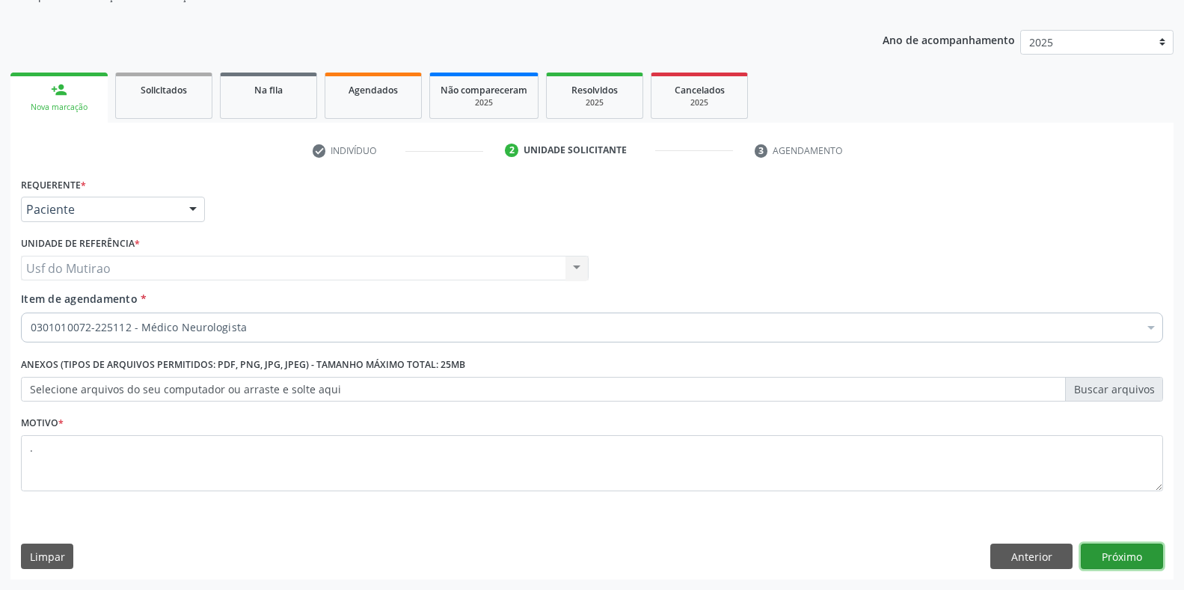
click at [1123, 562] on button "Próximo" at bounding box center [1122, 556] width 82 height 25
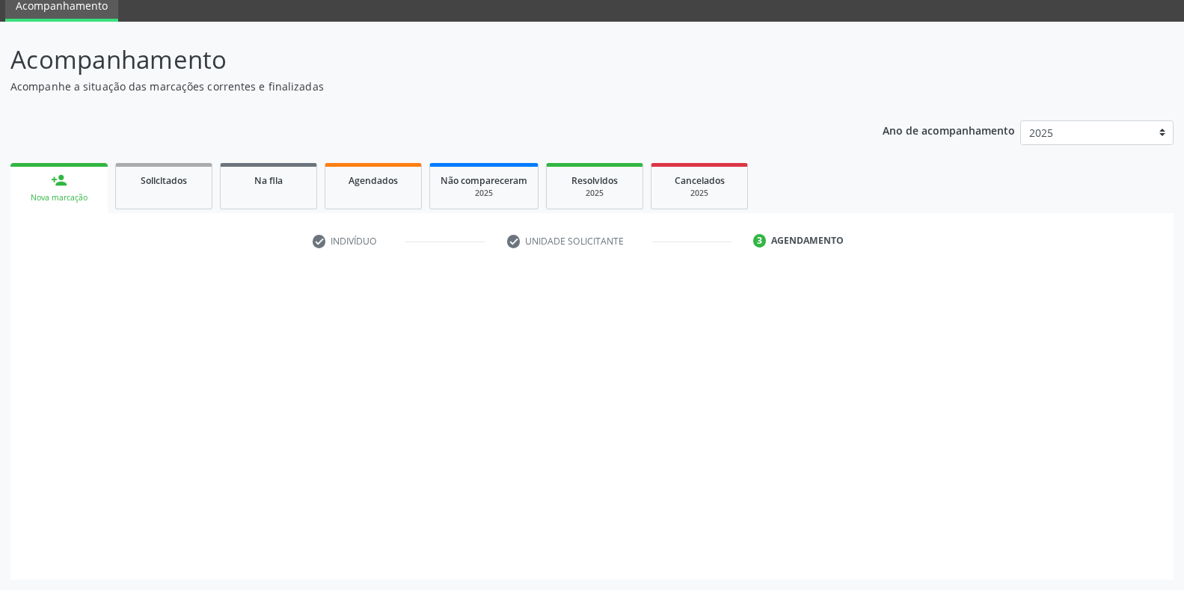
scroll to position [61, 0]
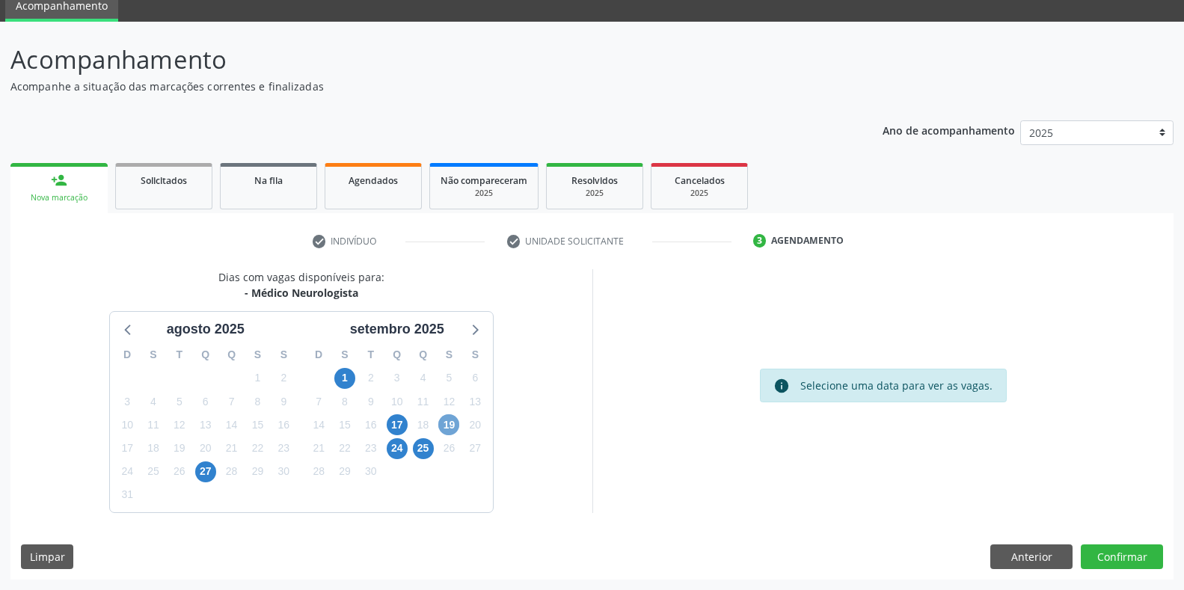
click at [449, 432] on span "19" at bounding box center [448, 424] width 21 height 21
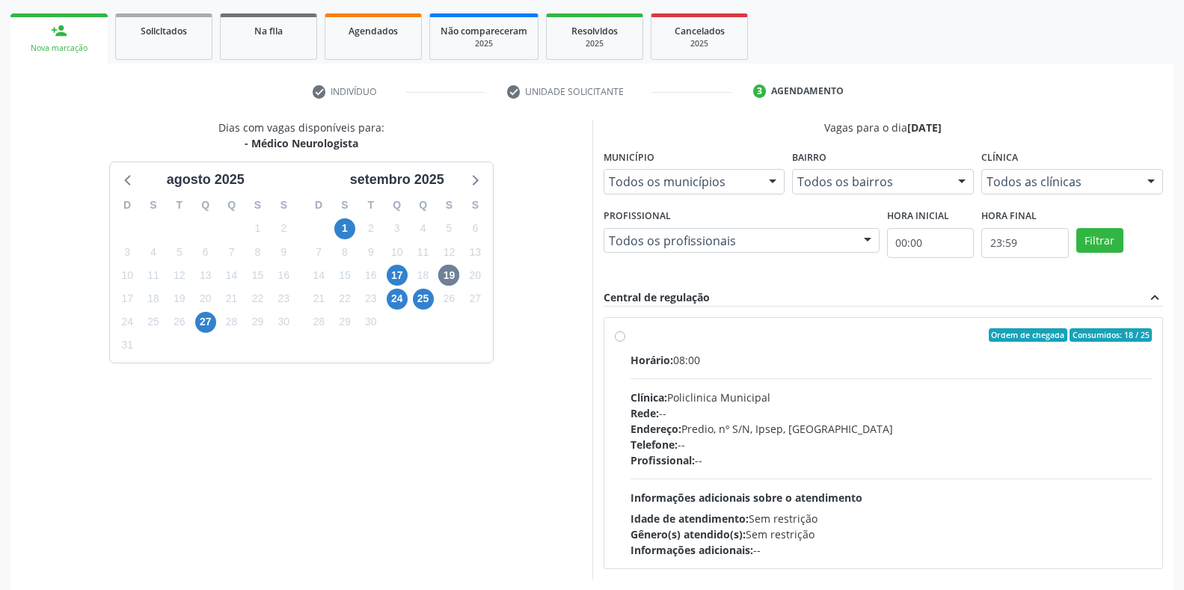
click at [715, 403] on div "Clínica: Policlinica Municipal" at bounding box center [891, 398] width 522 height 16
click at [625, 342] on input "Ordem de chegada Consumidos: 18 / 25 Horário: 08:00 Clínica: Policlinica Munici…" at bounding box center [620, 334] width 10 height 13
radio input "true"
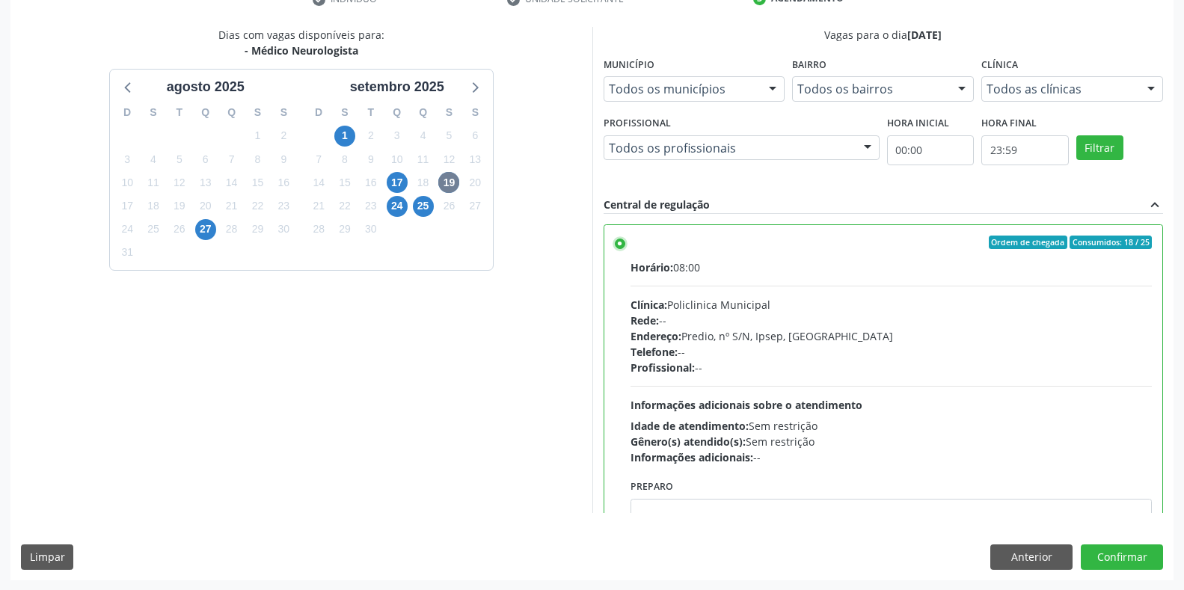
scroll to position [304, 0]
click at [1129, 540] on div "Dias com vagas disponíveis para: - Médico Neurologista agosto 2025 D S T Q Q S …" at bounding box center [591, 302] width 1163 height 553
click at [1134, 561] on button "Confirmar" at bounding box center [1122, 556] width 82 height 25
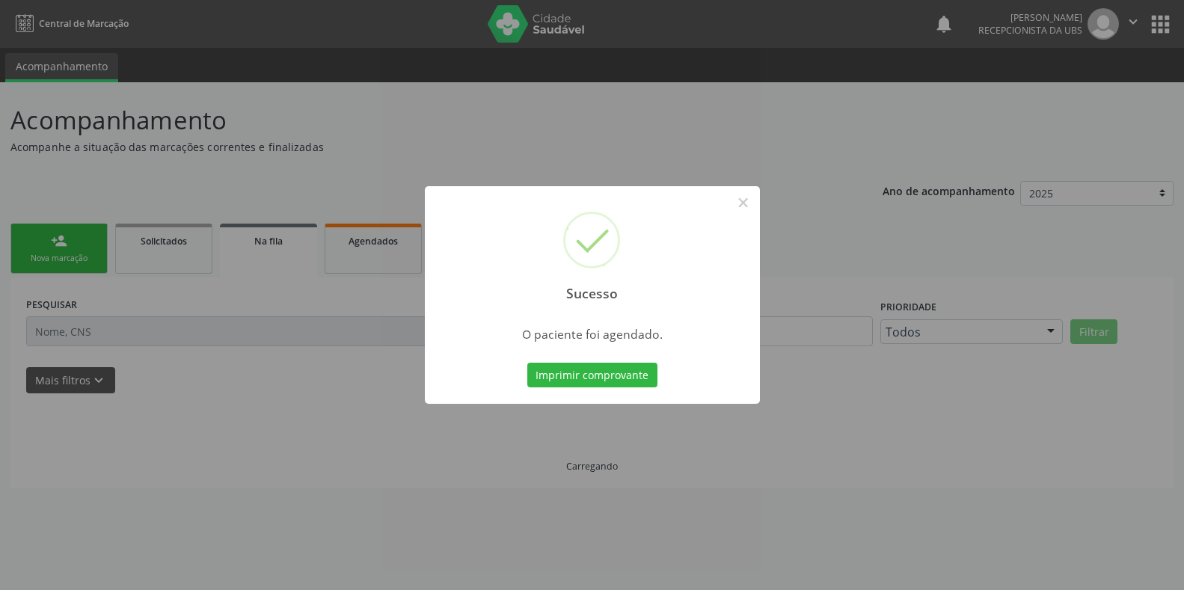
scroll to position [0, 0]
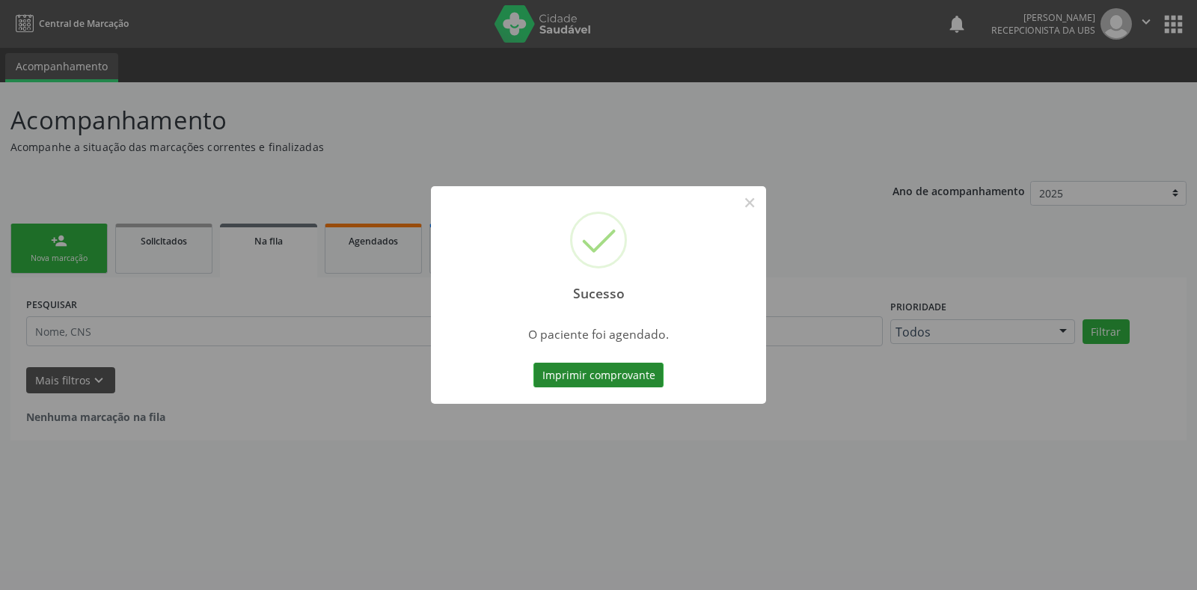
click at [580, 370] on button "Imprimir comprovante" at bounding box center [598, 375] width 130 height 25
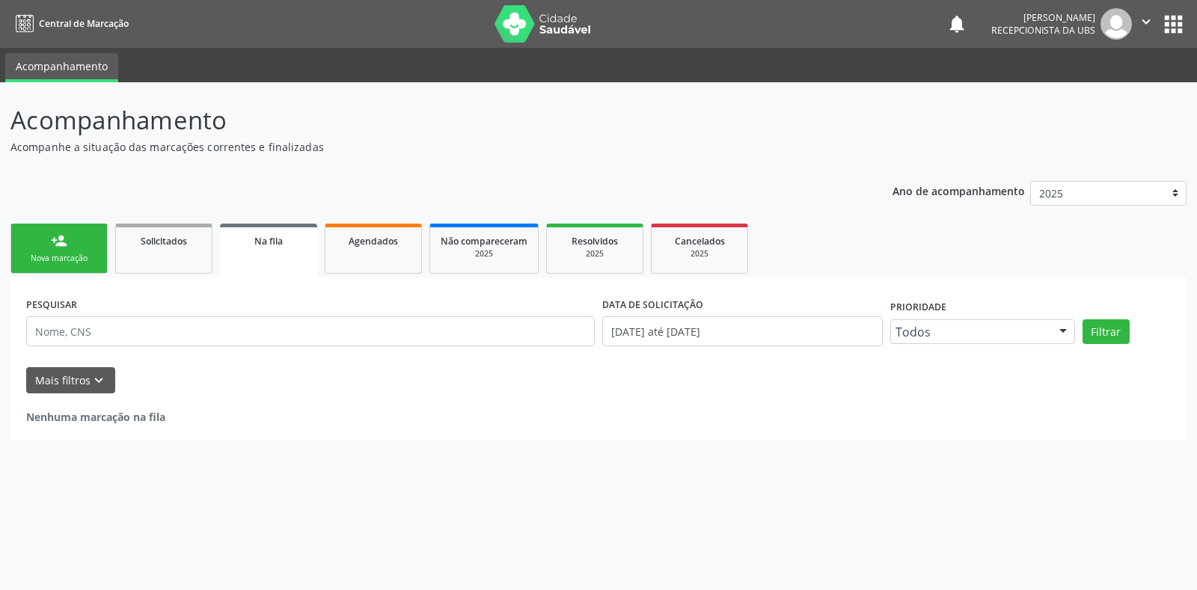
click at [85, 233] on link "person_add Nova marcação" at bounding box center [58, 249] width 97 height 50
click at [89, 260] on div "Nova marcação" at bounding box center [59, 258] width 75 height 11
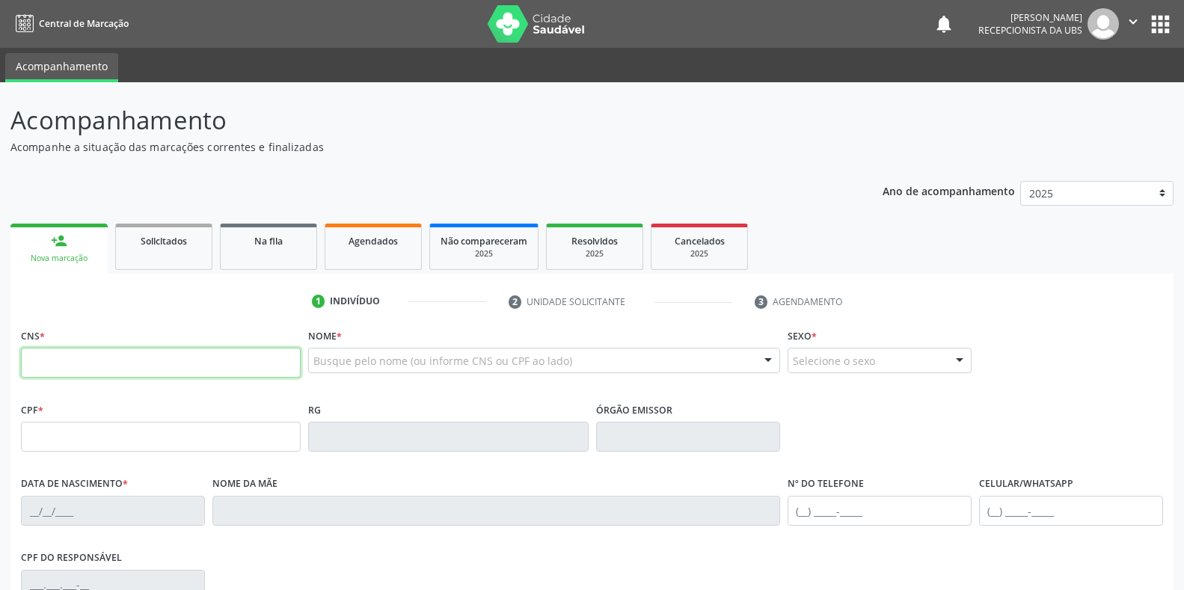
click at [102, 374] on input "text" at bounding box center [161, 363] width 280 height 30
type input "898 0059 2379 0507"
type input "18/09/2019"
type input "Edvania Bezerra de Freitas"
type input "(87) 99605-0837"
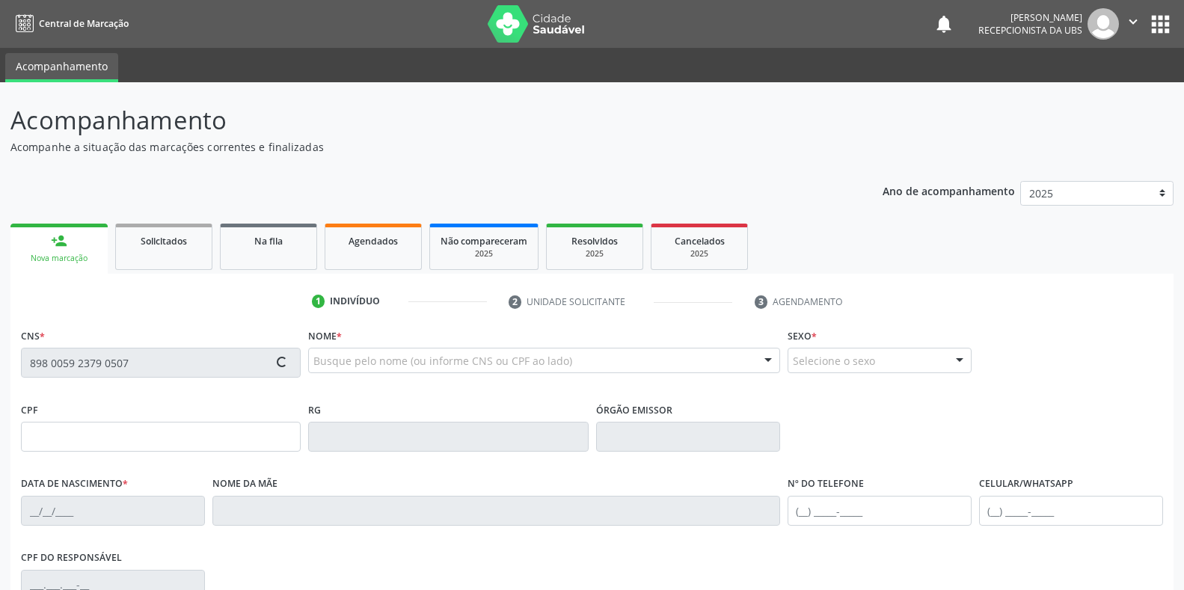
type input "087.499.274-50"
type input "S/N"
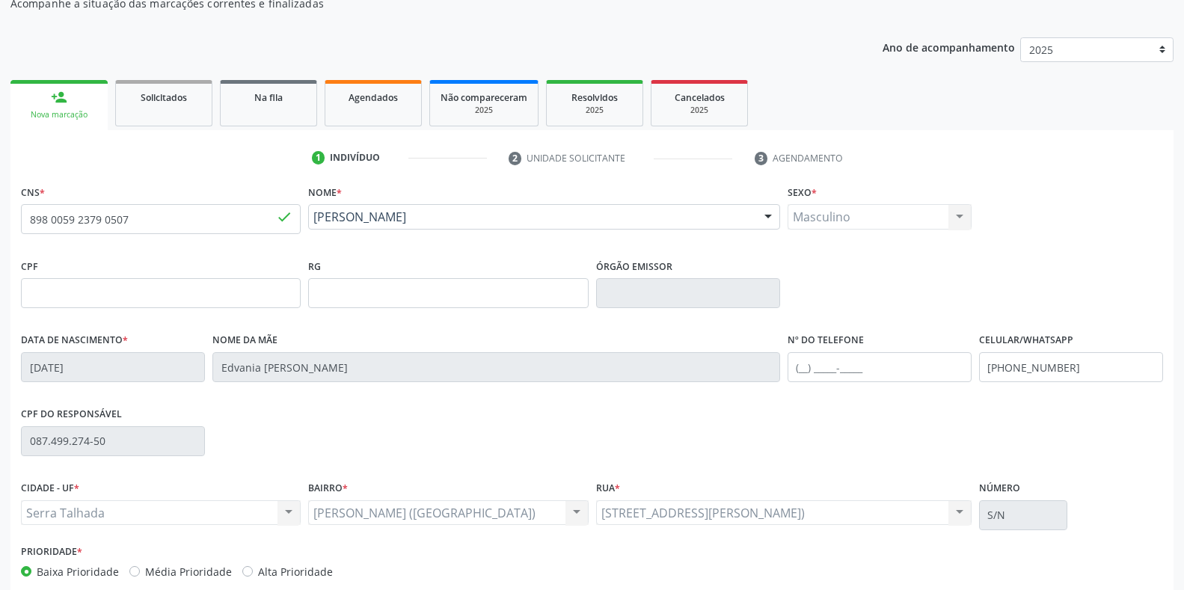
scroll to position [150, 0]
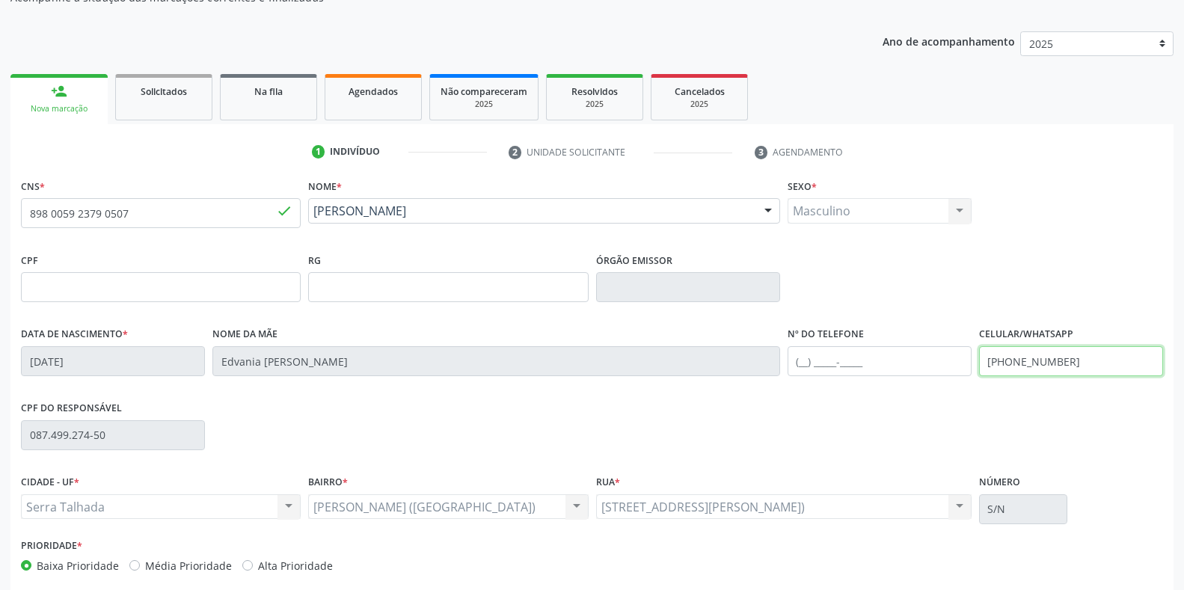
drag, startPoint x: 1079, startPoint y: 363, endPoint x: 950, endPoint y: 343, distance: 130.8
click at [950, 343] on div "Data de nascimento * 18/09/2019 Nome da mãe Edvania Bezerra de Freitas Nº do Te…" at bounding box center [591, 360] width 1149 height 74
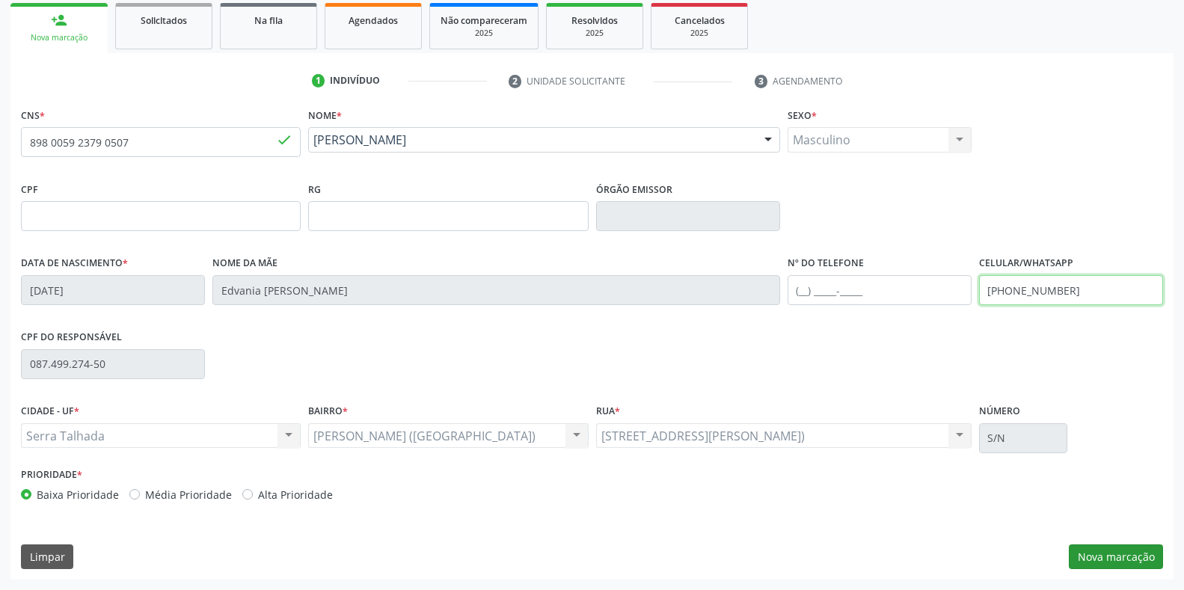
type input "(87) 98159-1719"
click at [1093, 548] on button "Nova marcação" at bounding box center [1116, 556] width 94 height 25
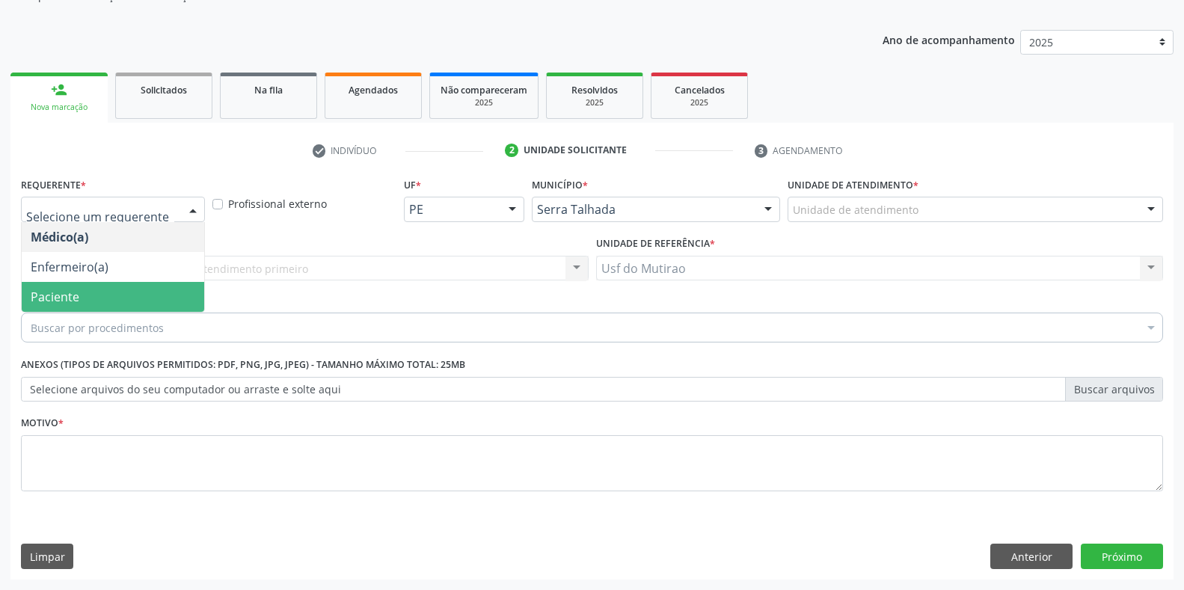
click at [79, 292] on span "Paciente" at bounding box center [113, 297] width 182 height 30
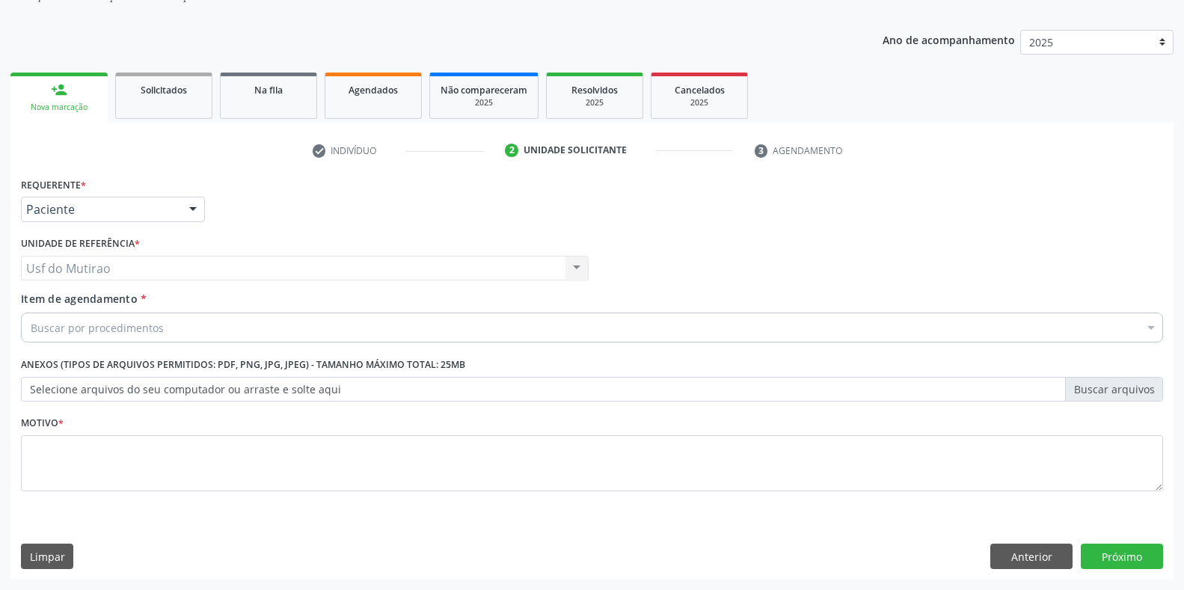
click at [194, 326] on div "Buscar por procedimentos" at bounding box center [592, 328] width 1142 height 30
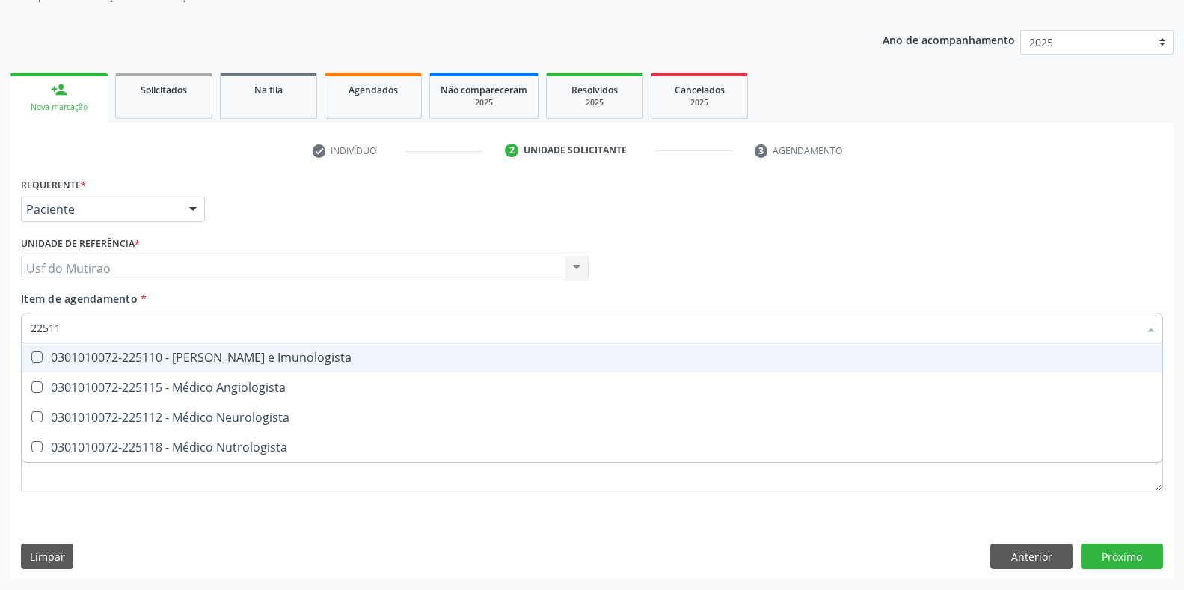
type input "225112"
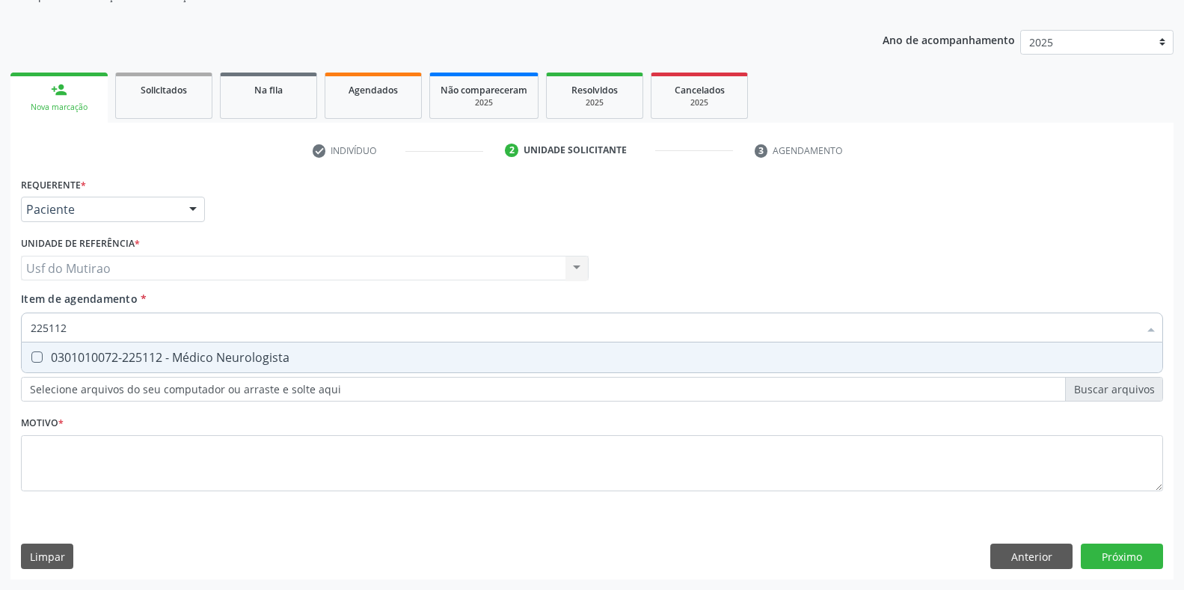
click at [117, 352] on div "0301010072-225112 - Médico Neurologista" at bounding box center [592, 358] width 1123 height 12
checkbox Neurologista "true"
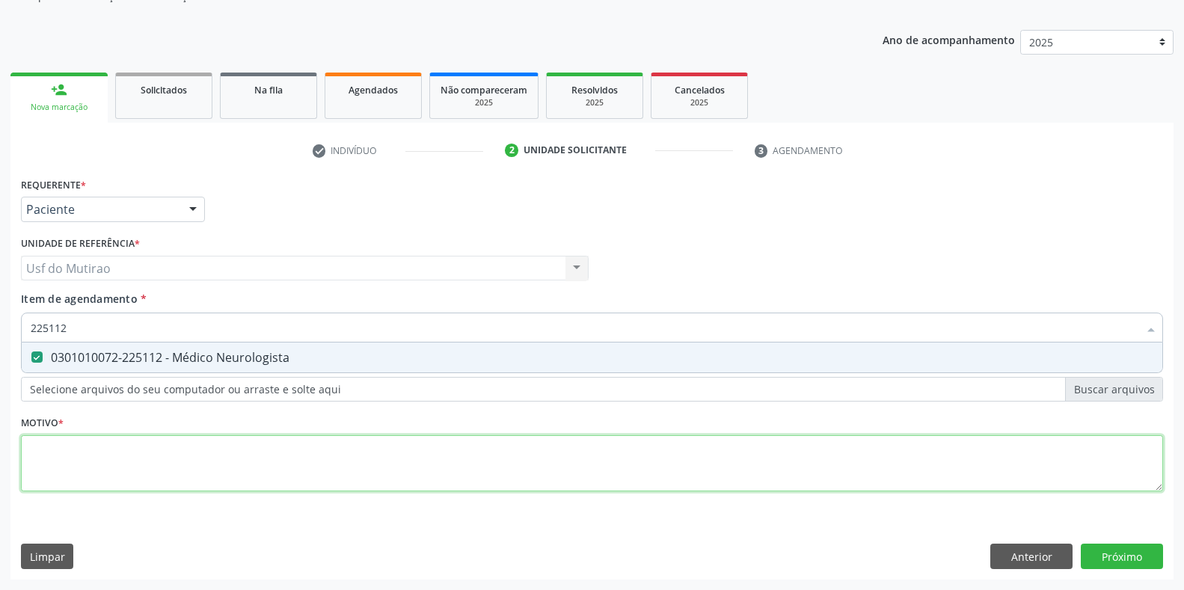
click at [129, 440] on div "Requerente * Paciente Médico(a) Enfermeiro(a) Paciente Nenhum resultado encontr…" at bounding box center [592, 343] width 1142 height 339
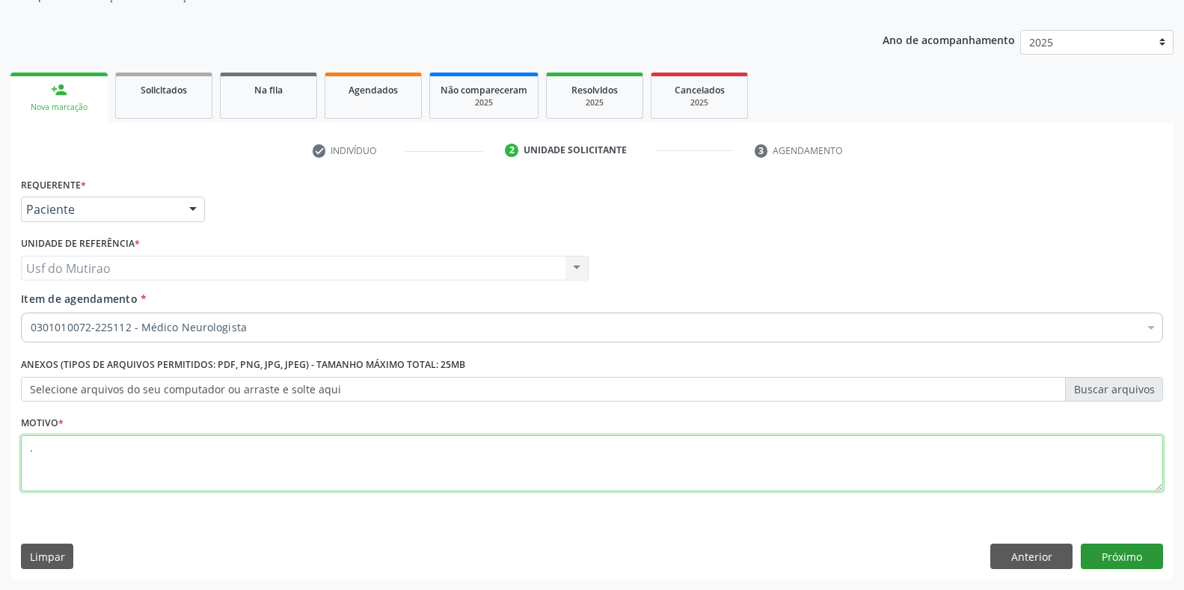
type textarea "."
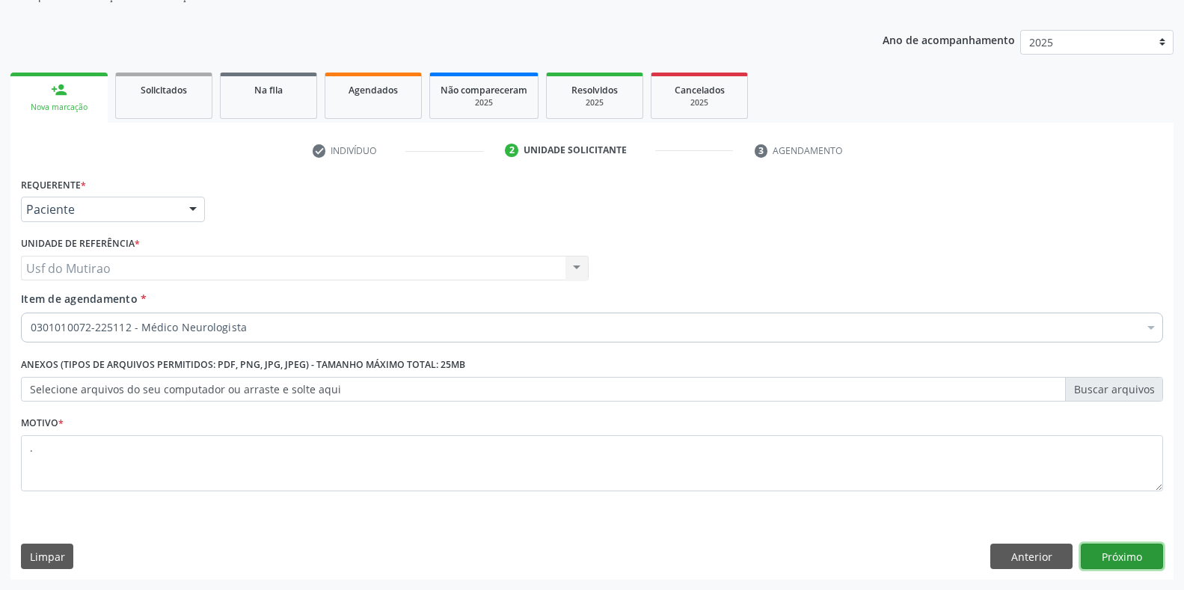
click at [1123, 560] on button "Próximo" at bounding box center [1122, 556] width 82 height 25
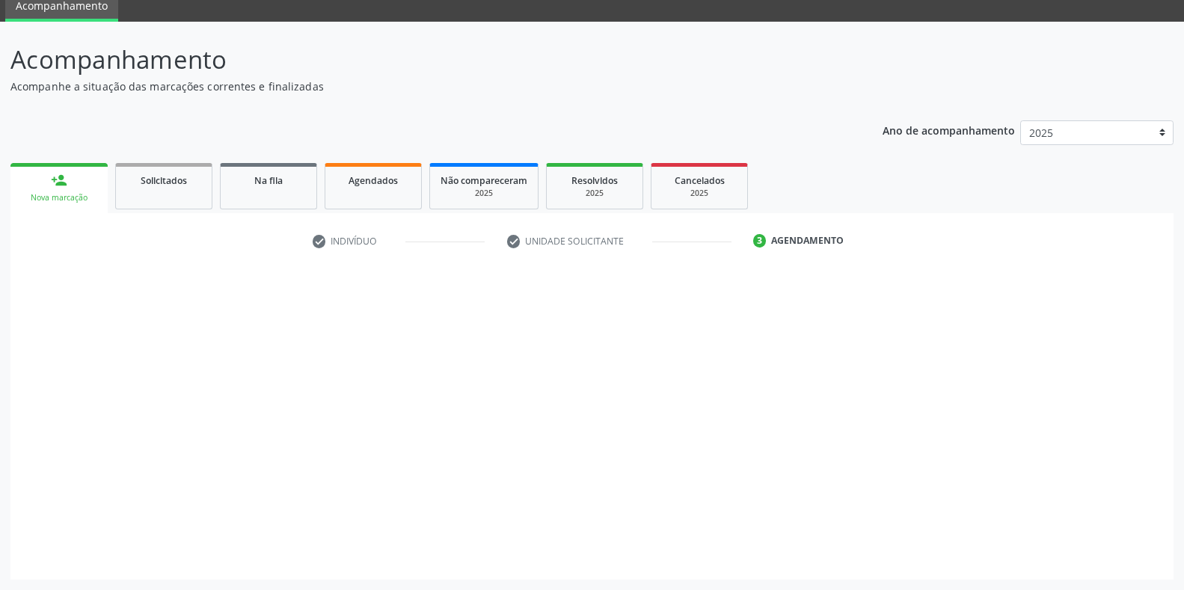
scroll to position [61, 0]
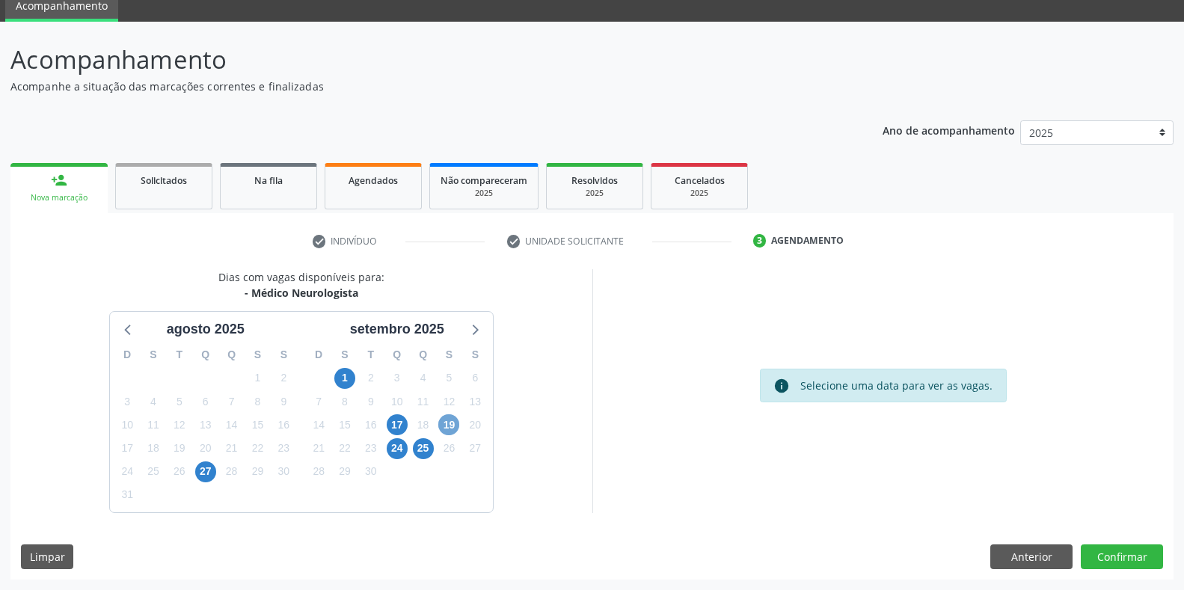
click at [443, 431] on span "19" at bounding box center [448, 424] width 21 height 21
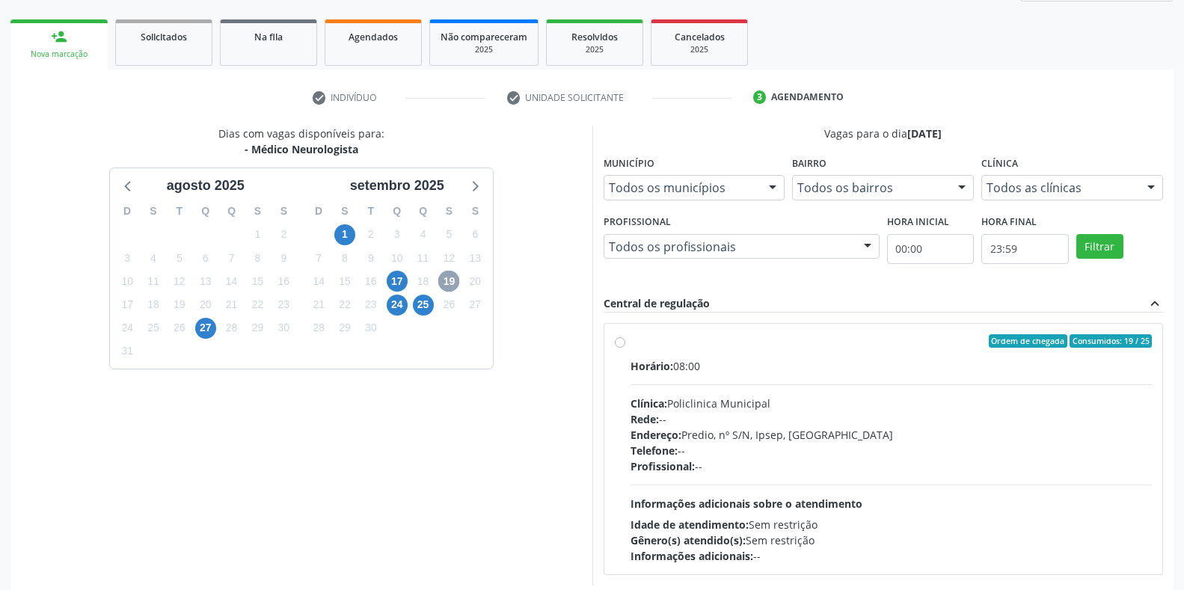
scroll to position [277, 0]
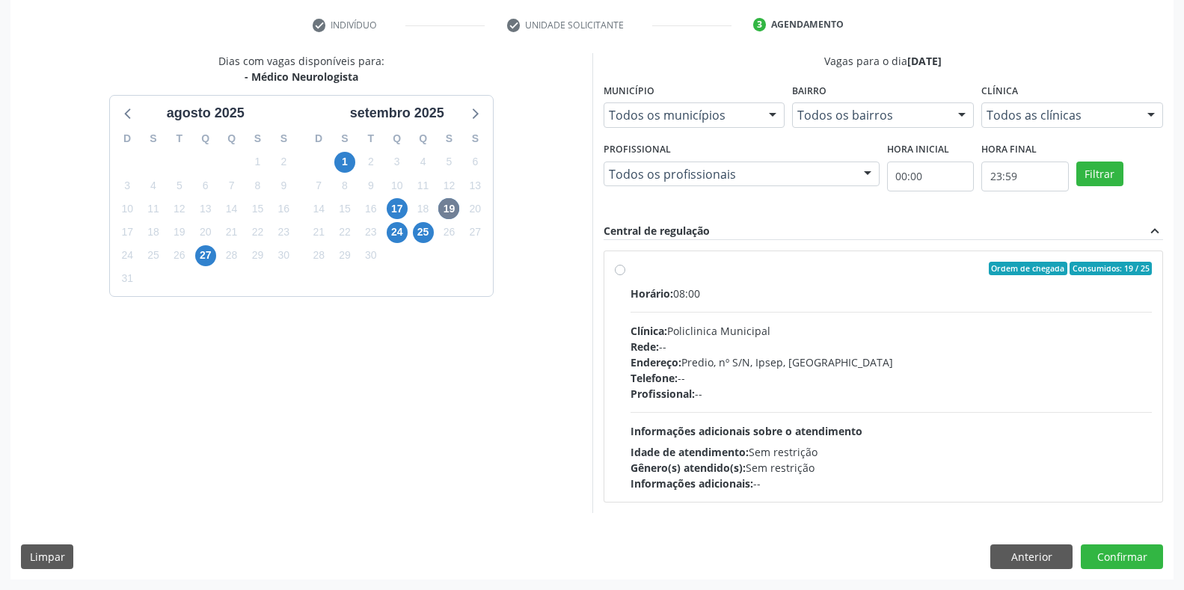
click at [710, 353] on div "Rede: --" at bounding box center [891, 347] width 522 height 16
click at [625, 275] on input "Ordem de chegada Consumidos: 19 / 25 Horário: 08:00 Clínica: Policlinica Munici…" at bounding box center [620, 268] width 10 height 13
radio input "true"
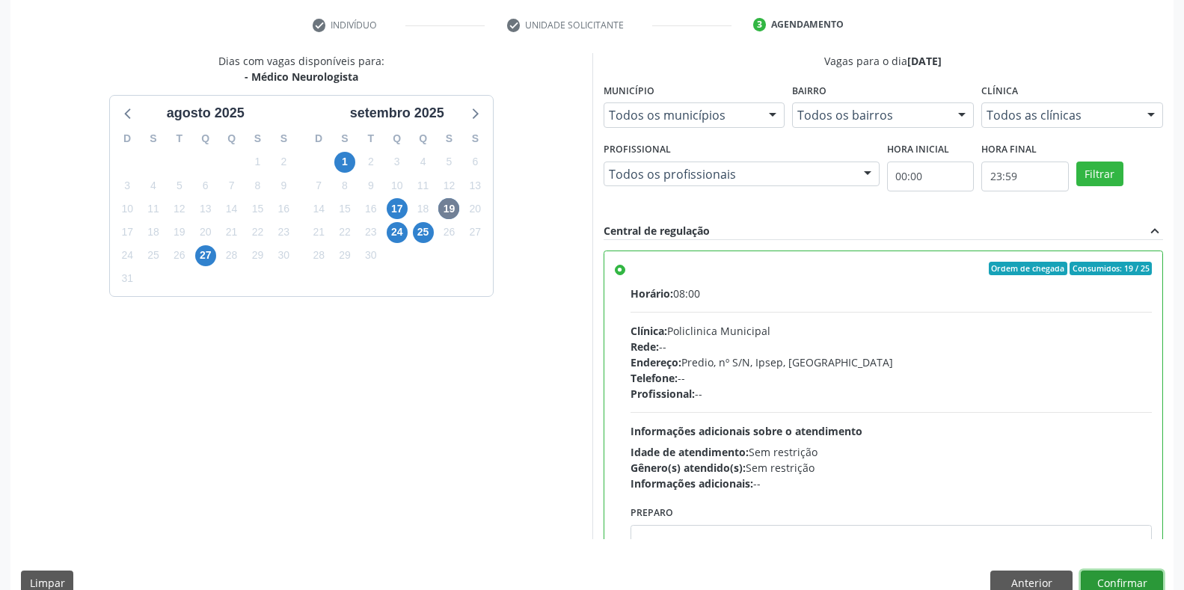
click at [1118, 587] on button "Confirmar" at bounding box center [1122, 583] width 82 height 25
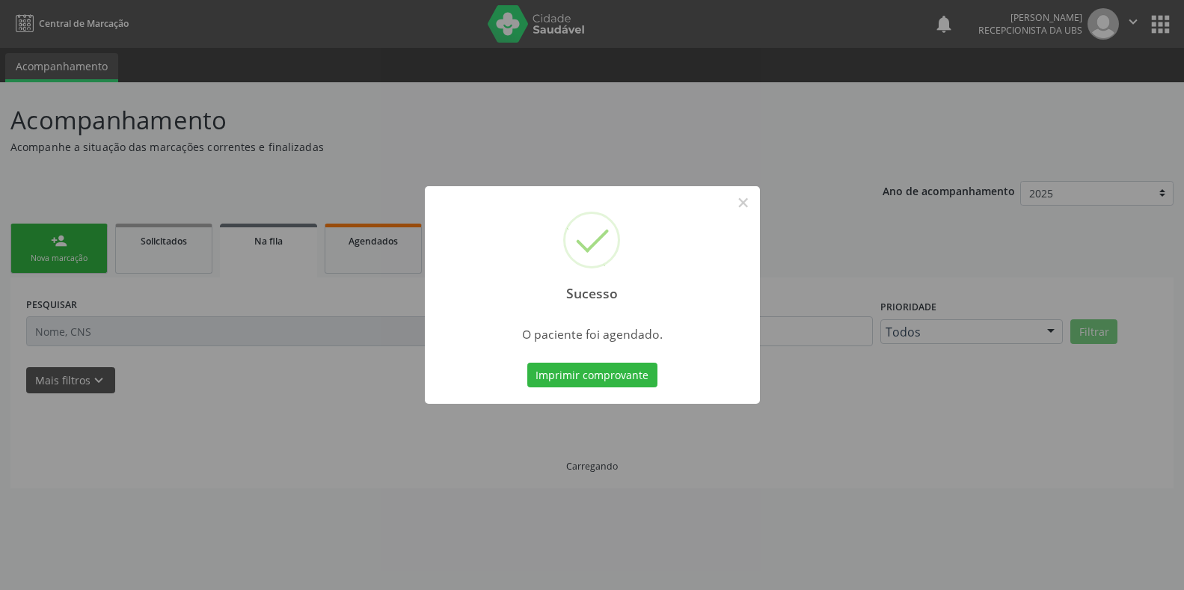
scroll to position [0, 0]
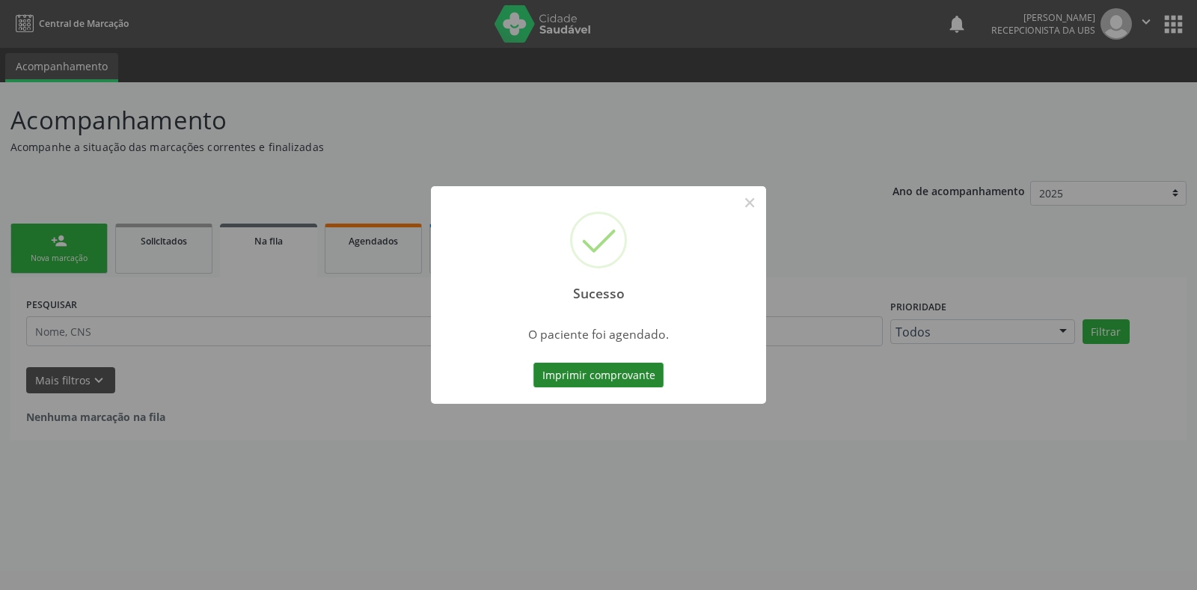
click at [561, 368] on button "Imprimir comprovante" at bounding box center [598, 375] width 130 height 25
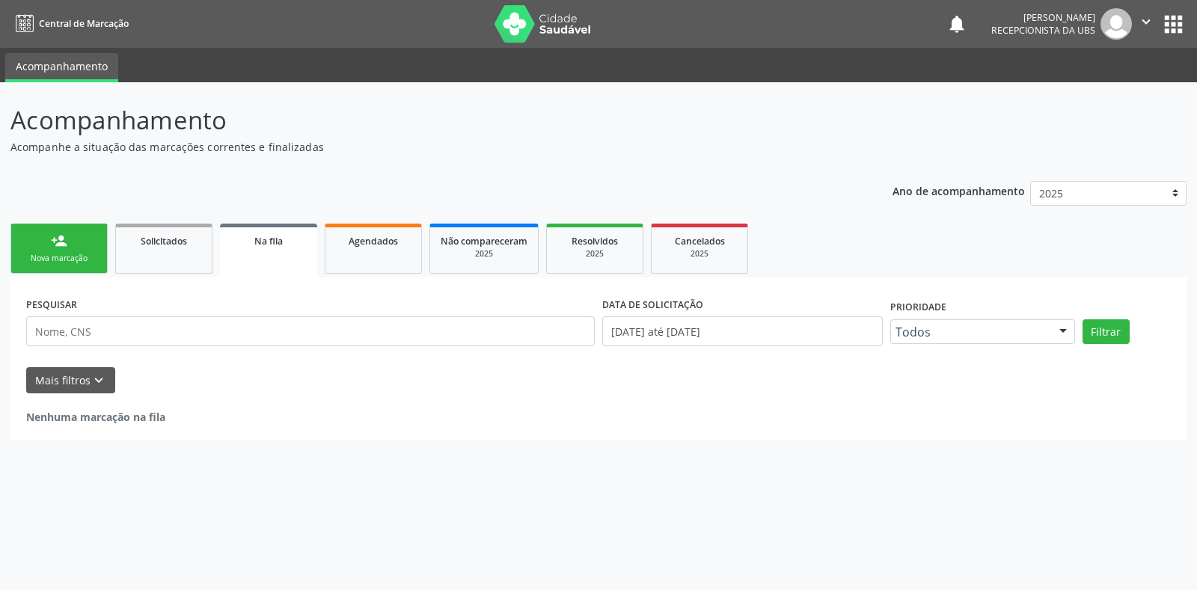
click at [70, 263] on div "Sucesso × O paciente foi agendado. Imprimir comprovante Cancel" at bounding box center [598, 295] width 1197 height 590
click at [85, 257] on div "Nova marcação" at bounding box center [59, 258] width 75 height 11
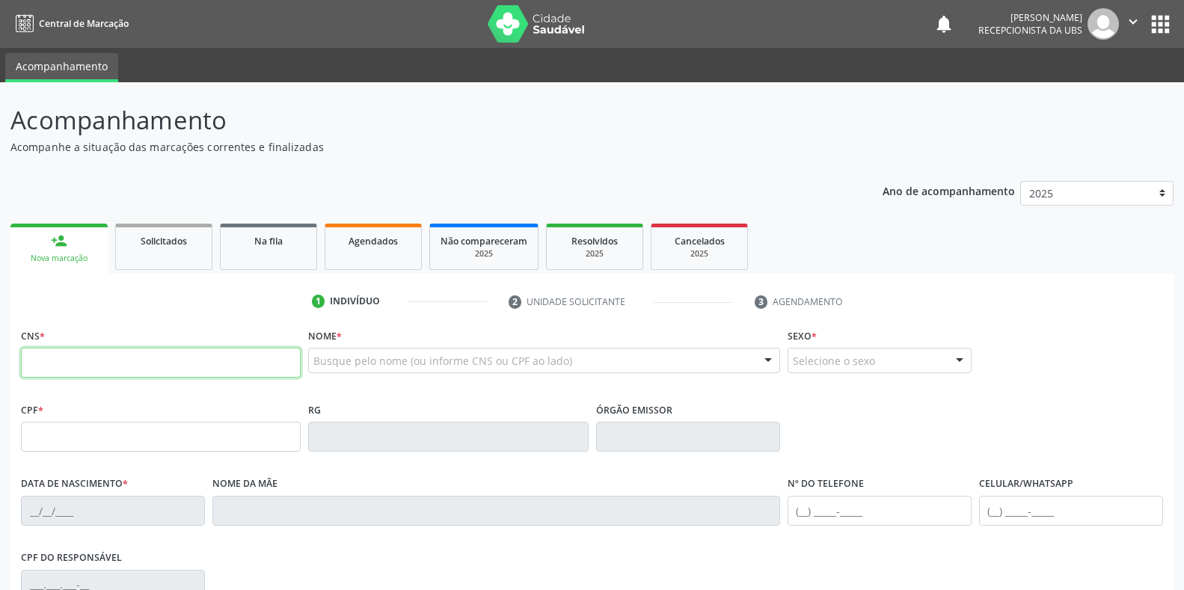
click at [162, 352] on input "text" at bounding box center [161, 363] width 280 height 30
type input "898 0037 1441 9375"
type input "03/11/1998"
type input "Rejane Maria dos Santos"
type input "(87) 99999-9999"
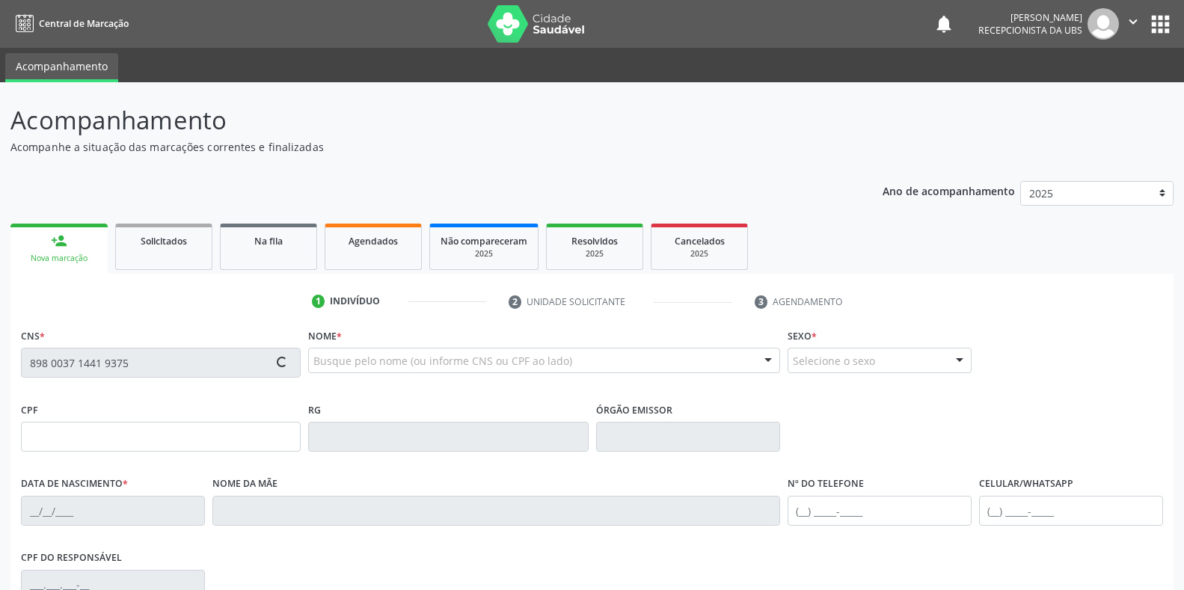
type input "038.854.634-40"
type input "38"
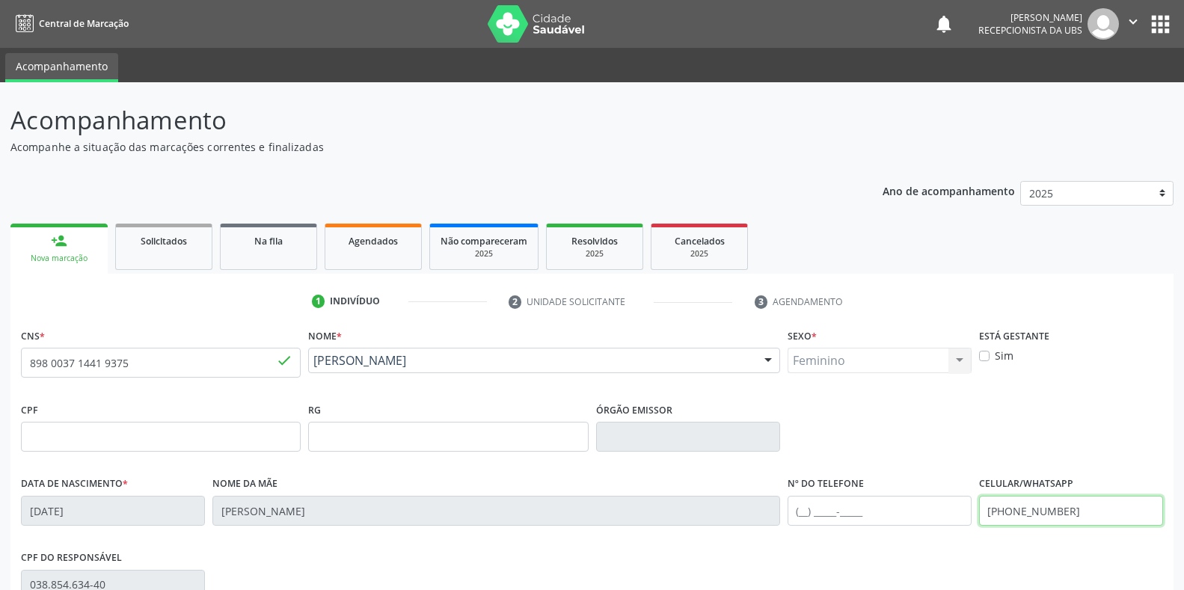
drag, startPoint x: 1114, startPoint y: 506, endPoint x: 959, endPoint y: 507, distance: 155.6
click at [959, 507] on div "Data de nascimento * 03/11/1998 Nome da mãe Rejane Maria dos Santos Nº do Telef…" at bounding box center [591, 510] width 1149 height 74
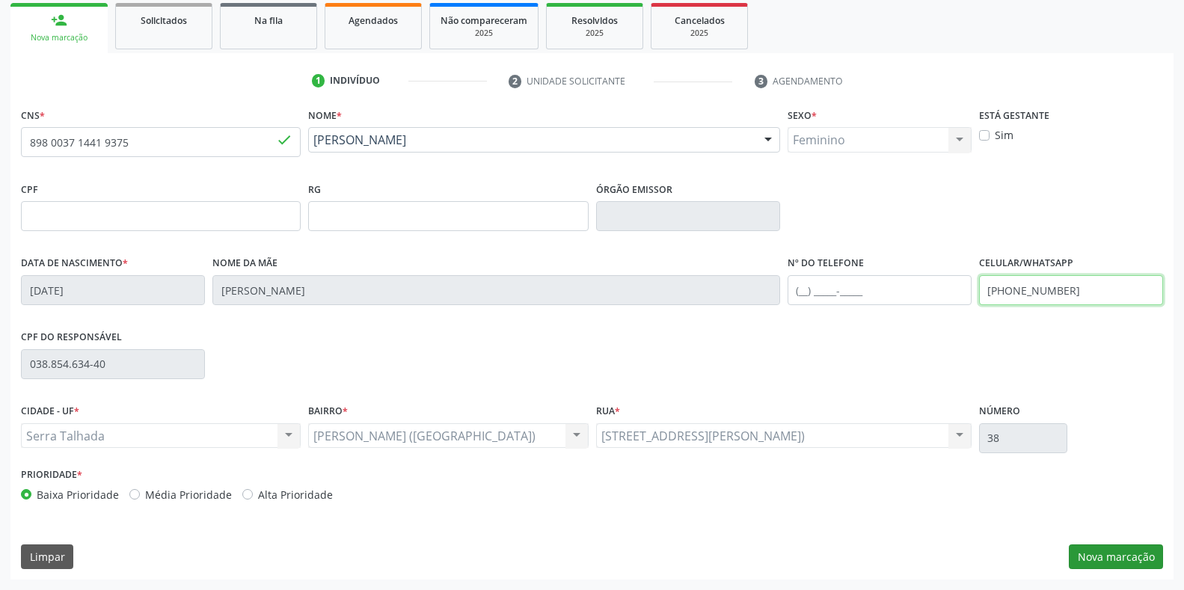
type input "(87) 98879-9175"
click at [1103, 565] on button "Nova marcação" at bounding box center [1116, 556] width 94 height 25
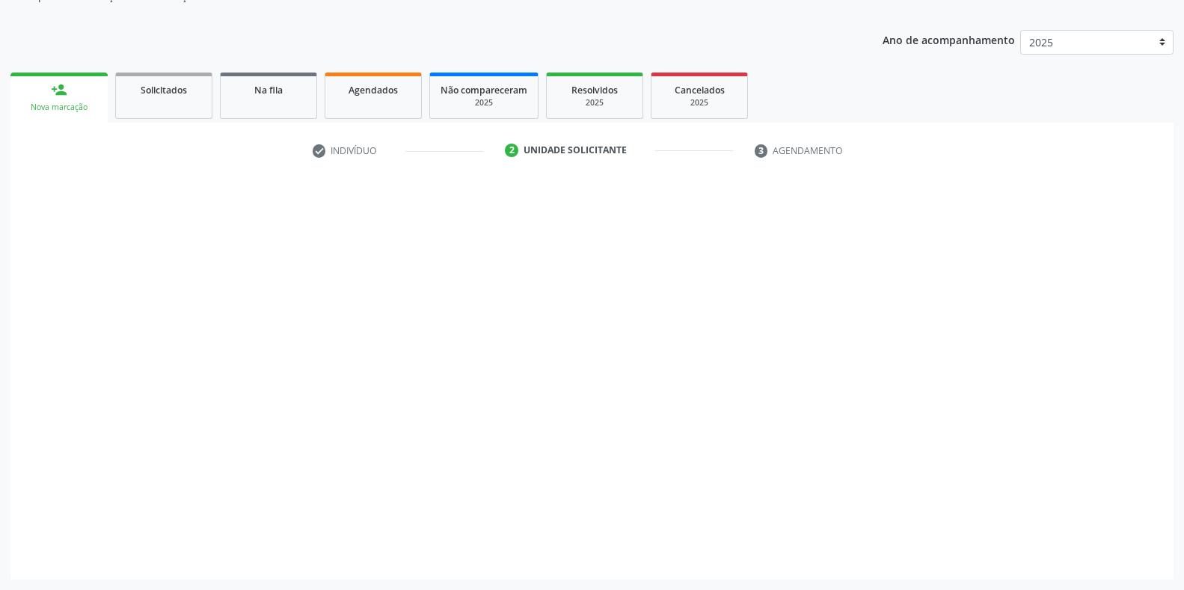
scroll to position [151, 0]
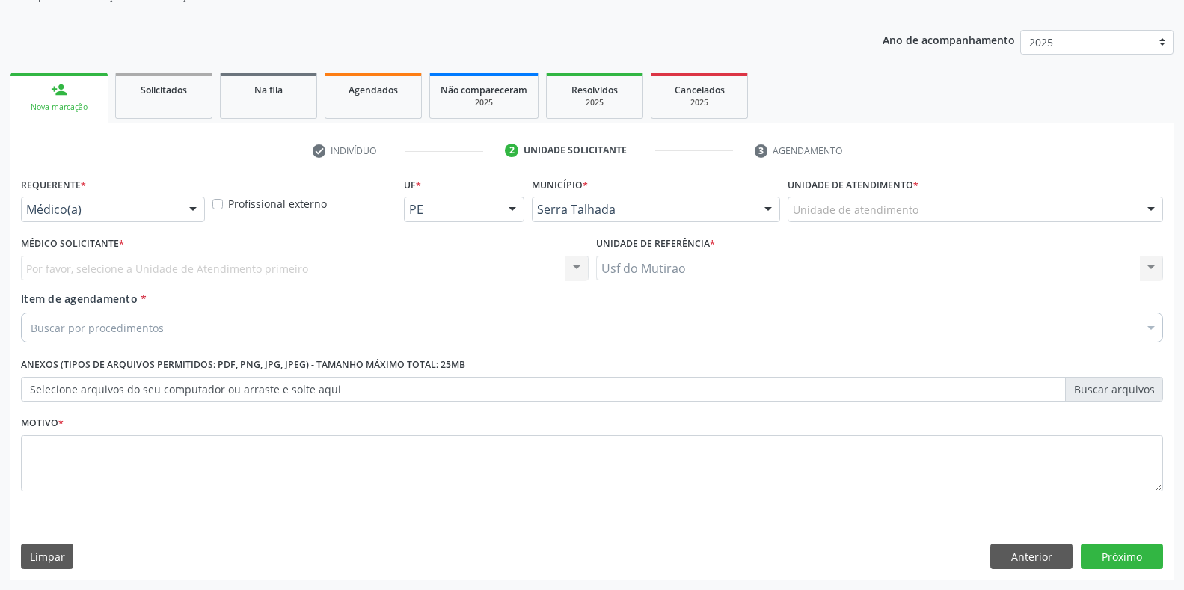
click at [171, 199] on div "Médico(a)" at bounding box center [113, 209] width 184 height 25
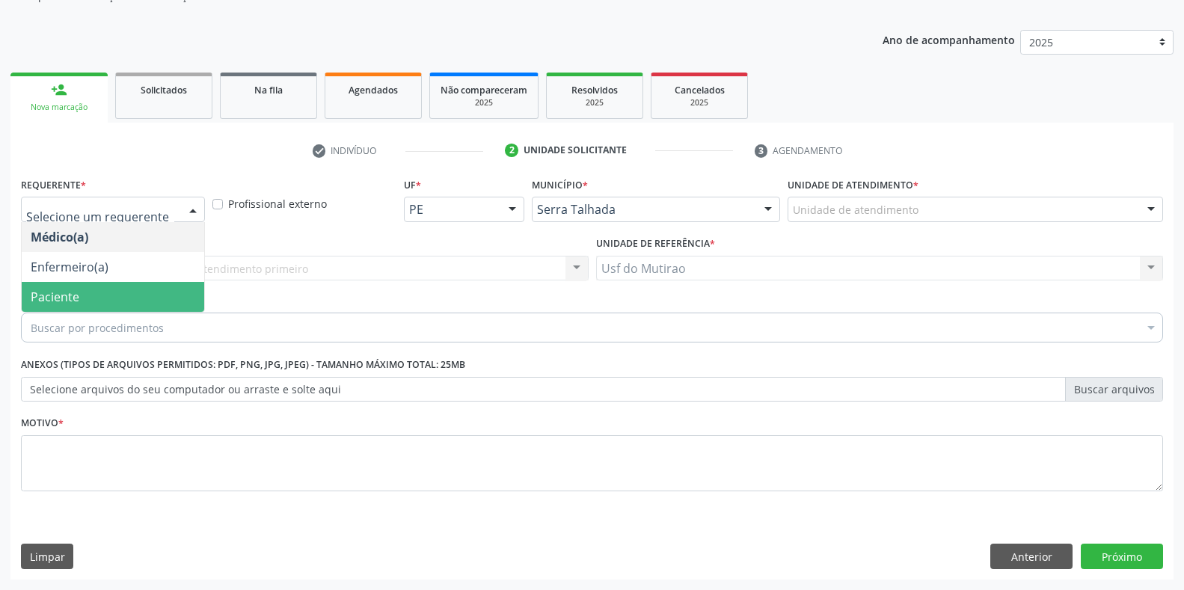
click at [149, 301] on span "Paciente" at bounding box center [113, 297] width 182 height 30
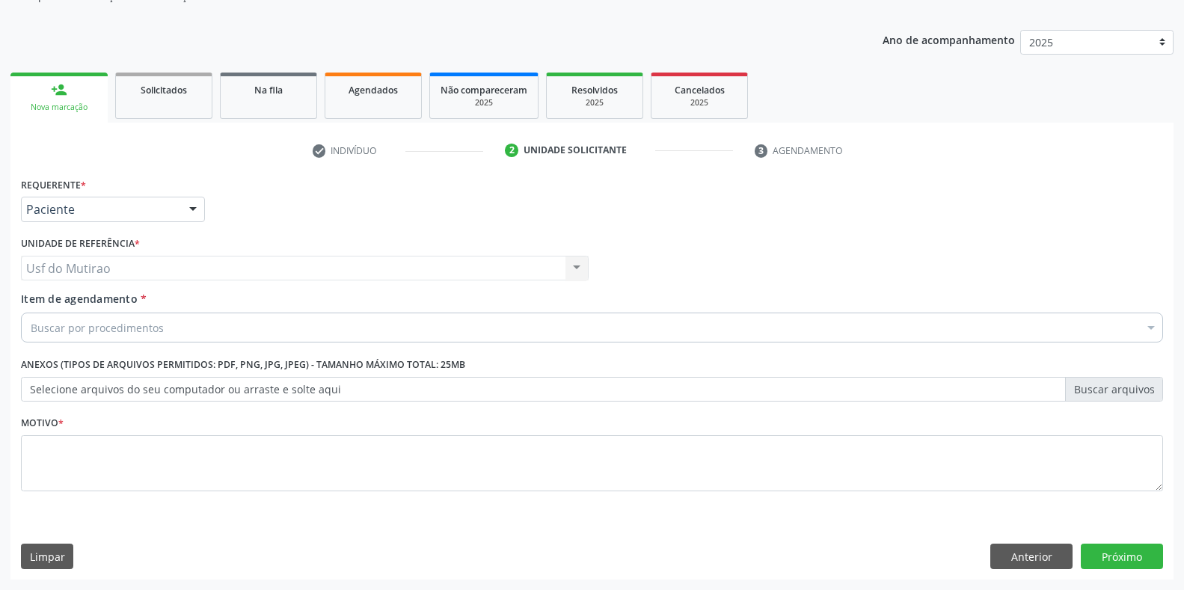
click at [182, 328] on div "Buscar por procedimentos" at bounding box center [592, 328] width 1142 height 30
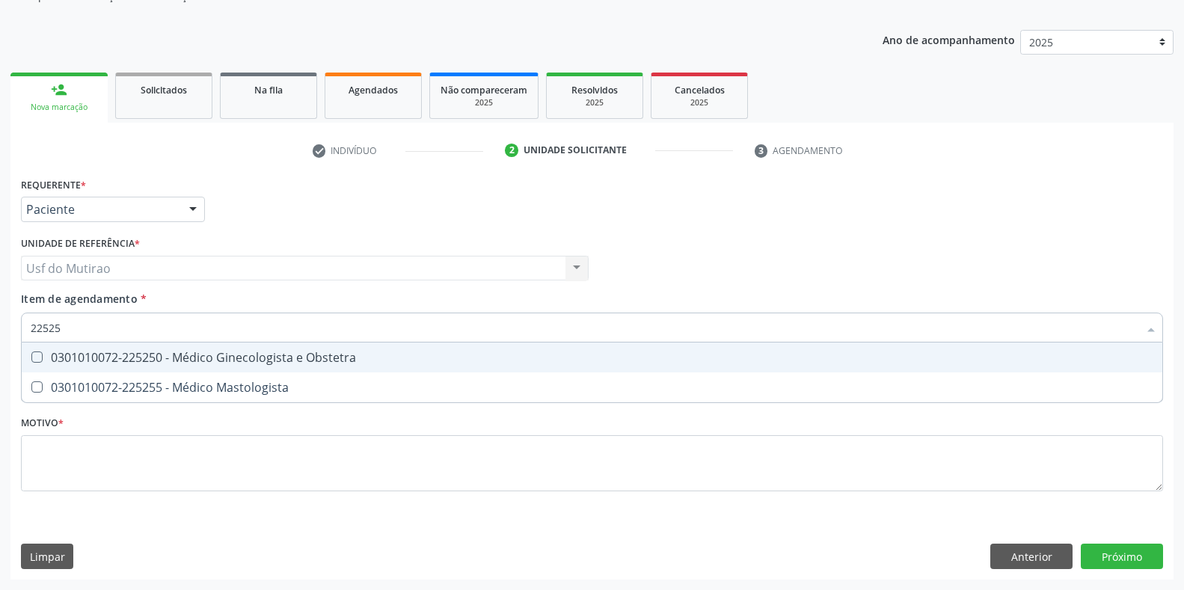
type input "225250"
click at [199, 357] on div "0301010072-225250 - Médico Ginecologista e Obstetra" at bounding box center [592, 358] width 1123 height 12
checkbox Obstetra "true"
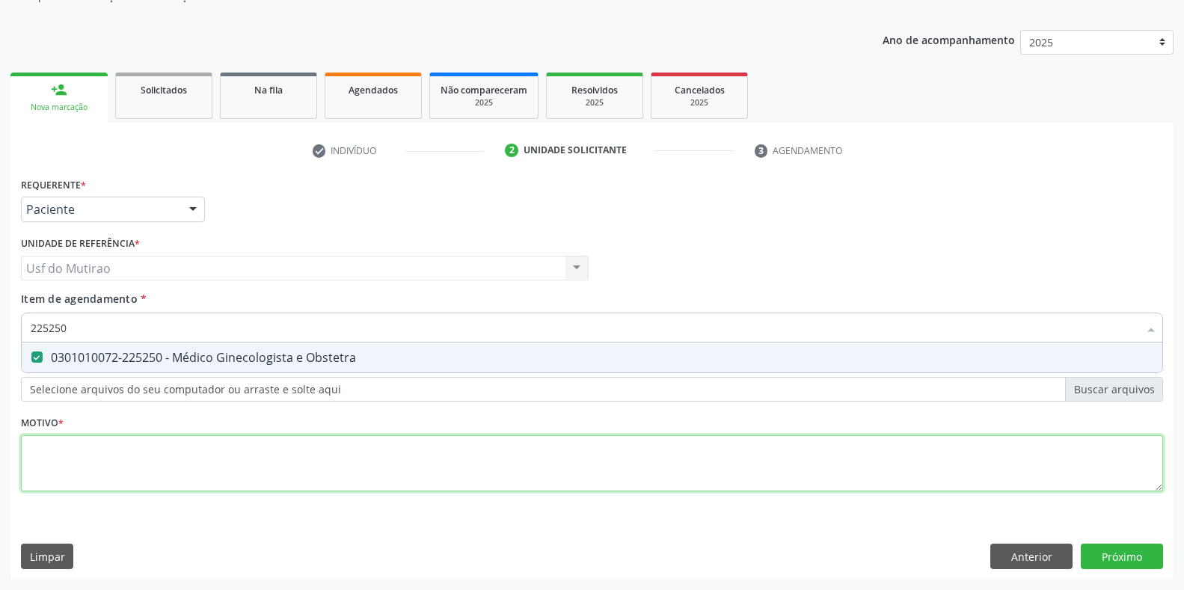
click at [197, 466] on div "Requerente * Paciente Médico(a) Enfermeiro(a) Paciente Nenhum resultado encontr…" at bounding box center [592, 343] width 1142 height 339
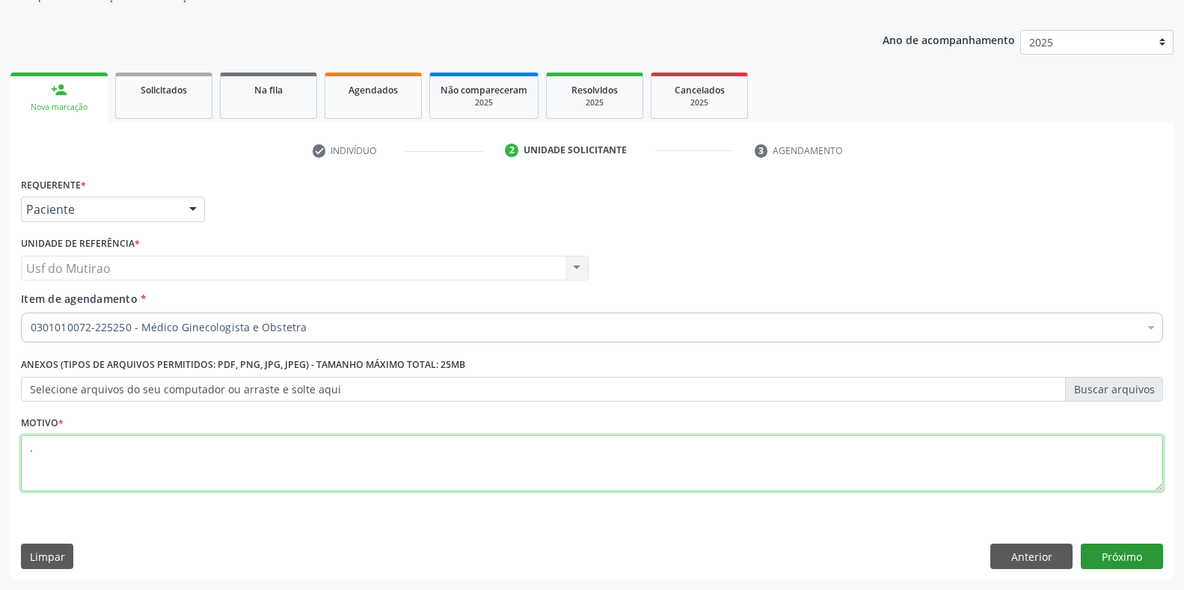
type textarea "."
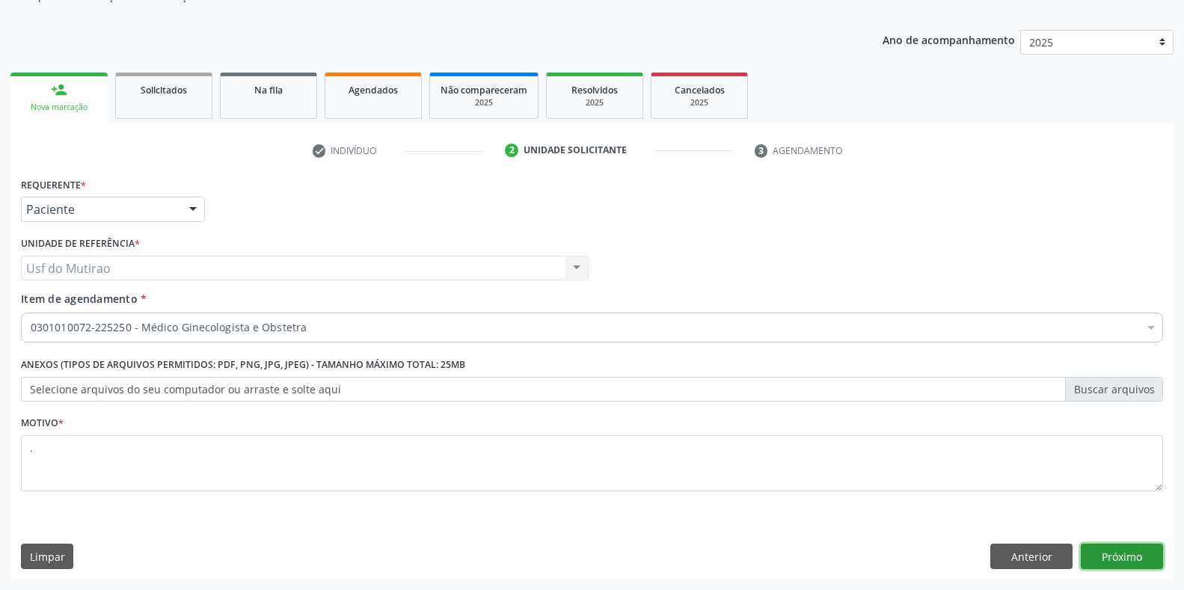
click at [1094, 561] on button "Próximo" at bounding box center [1122, 556] width 82 height 25
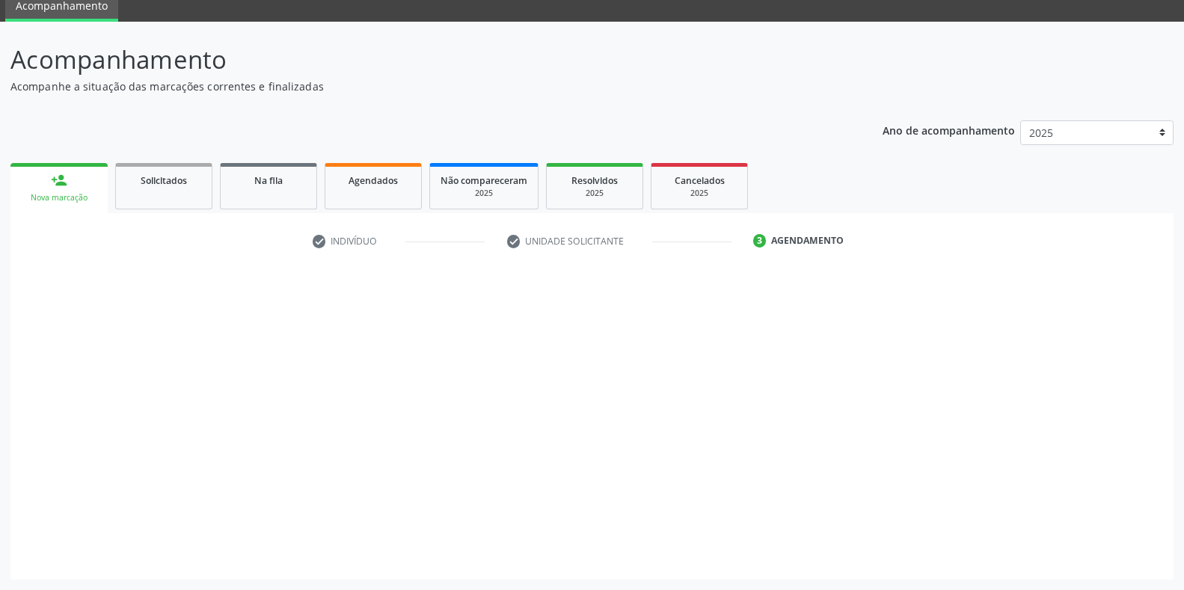
scroll to position [61, 0]
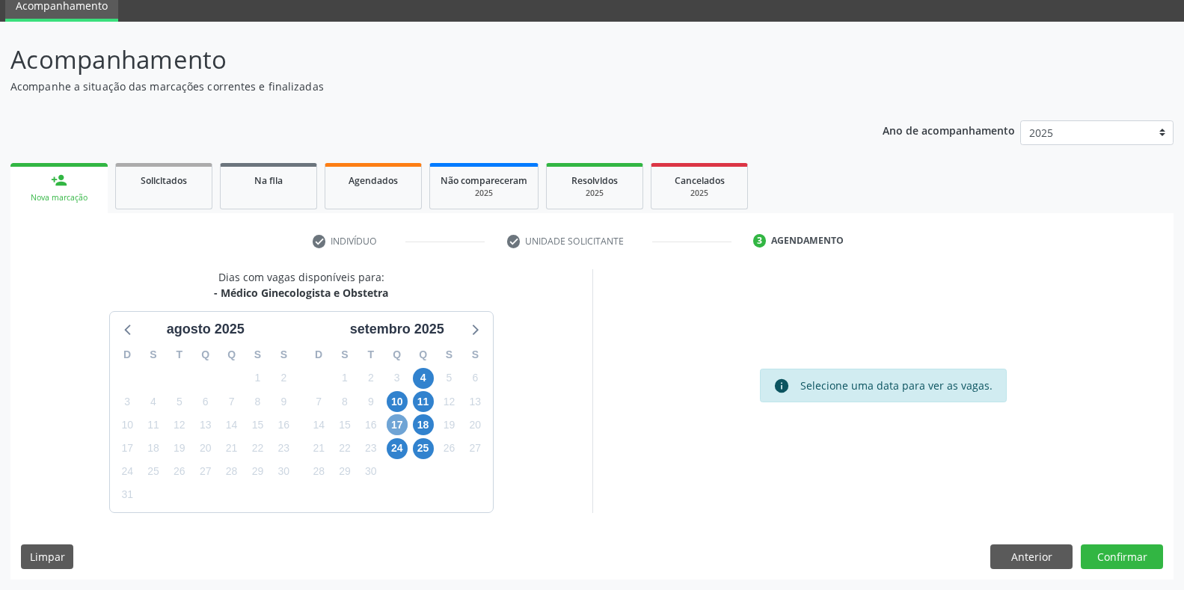
click at [399, 422] on span "17" at bounding box center [397, 424] width 21 height 21
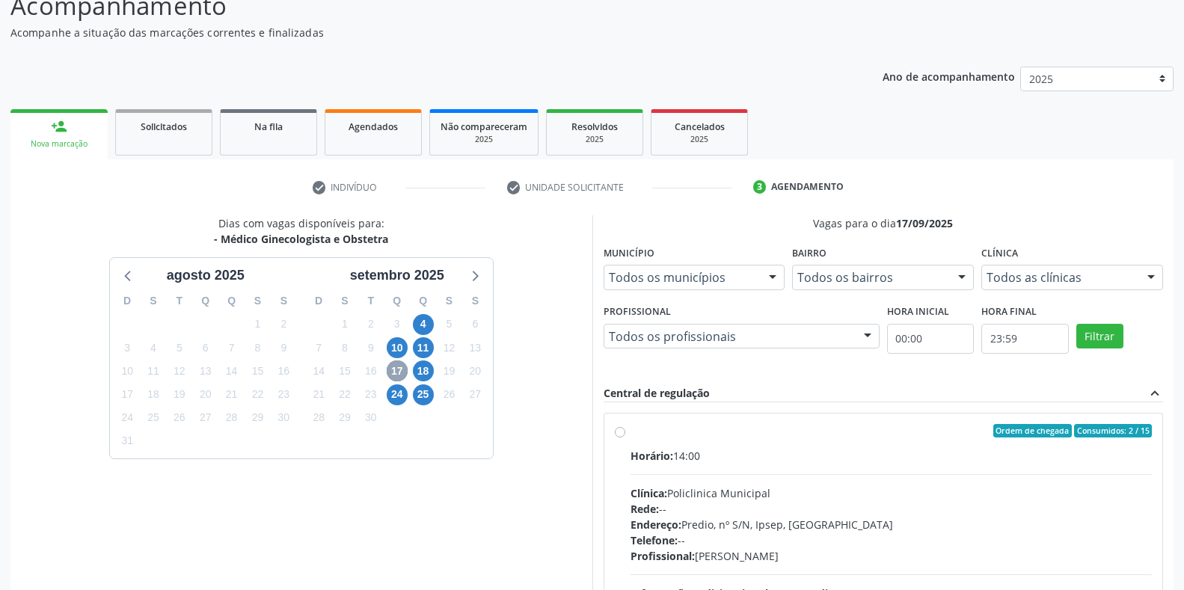
scroll to position [210, 0]
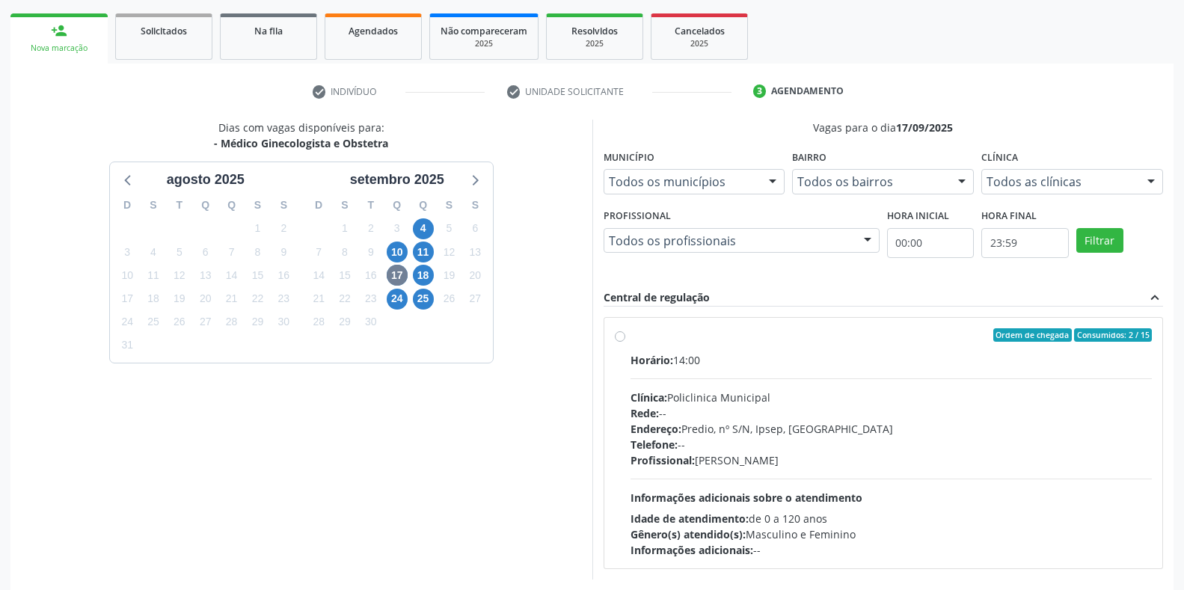
click at [785, 405] on div "Rede: --" at bounding box center [891, 413] width 522 height 16
click at [625, 342] on input "Ordem de chegada Consumidos: 2 / 15 Horário: 14:00 Clínica: Policlinica Municip…" at bounding box center [620, 334] width 10 height 13
radio input "true"
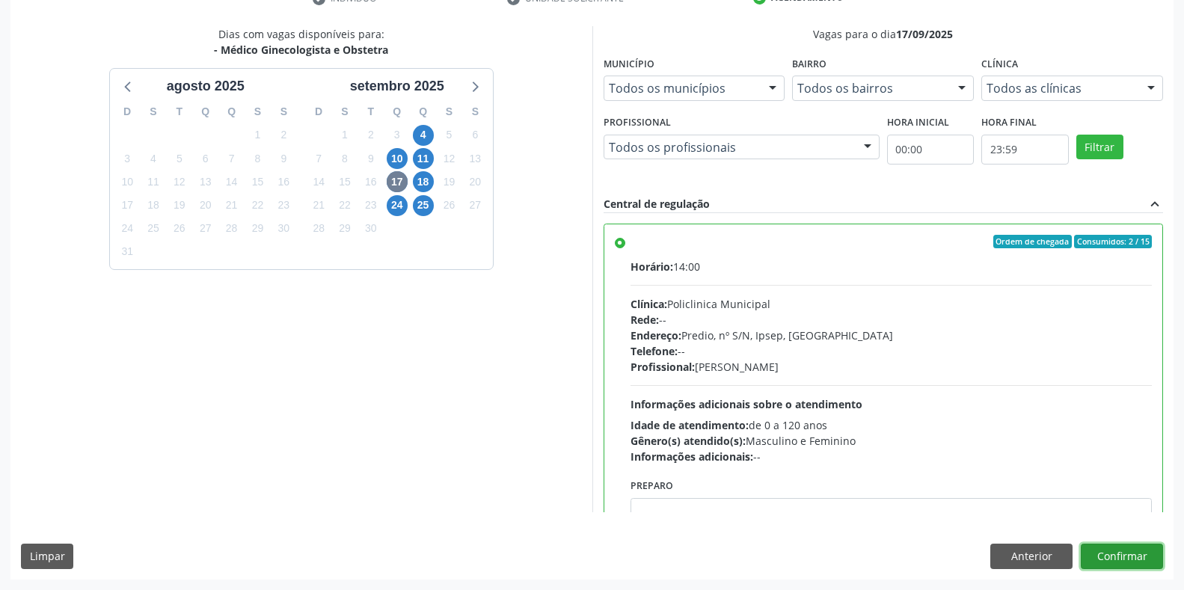
click at [1108, 557] on button "Confirmar" at bounding box center [1122, 556] width 82 height 25
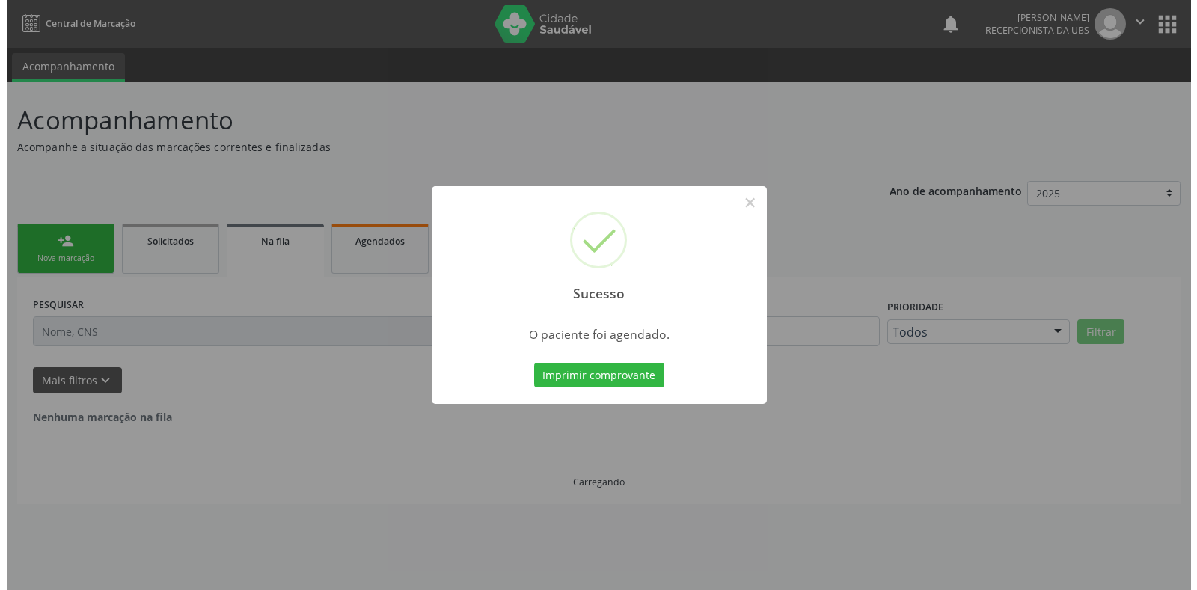
scroll to position [0, 0]
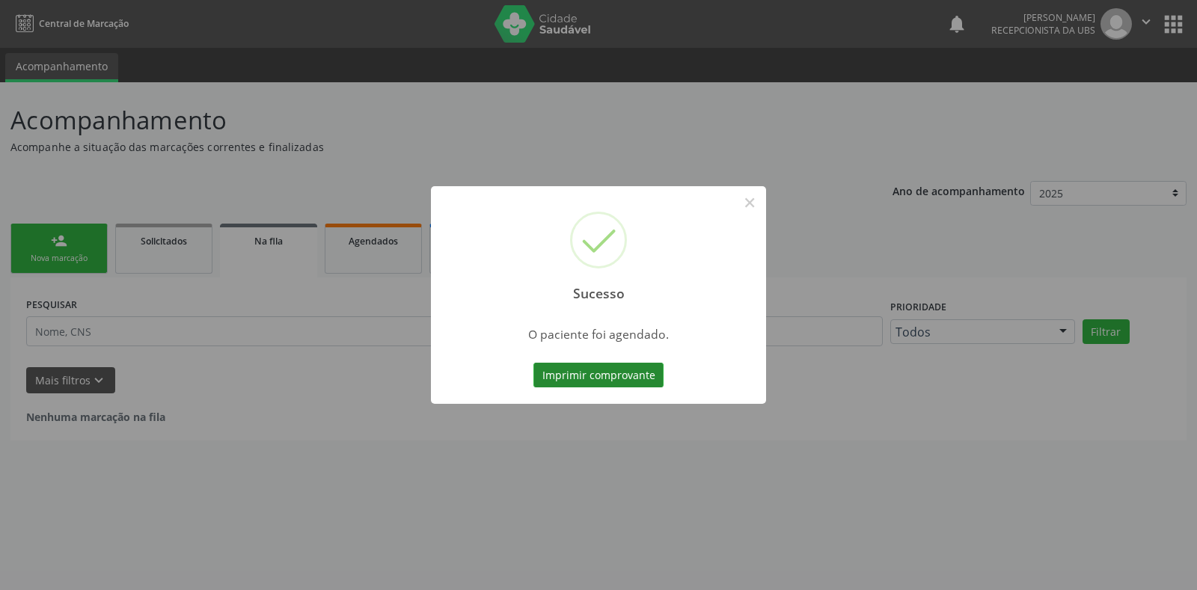
click at [633, 377] on button "Imprimir comprovante" at bounding box center [598, 375] width 130 height 25
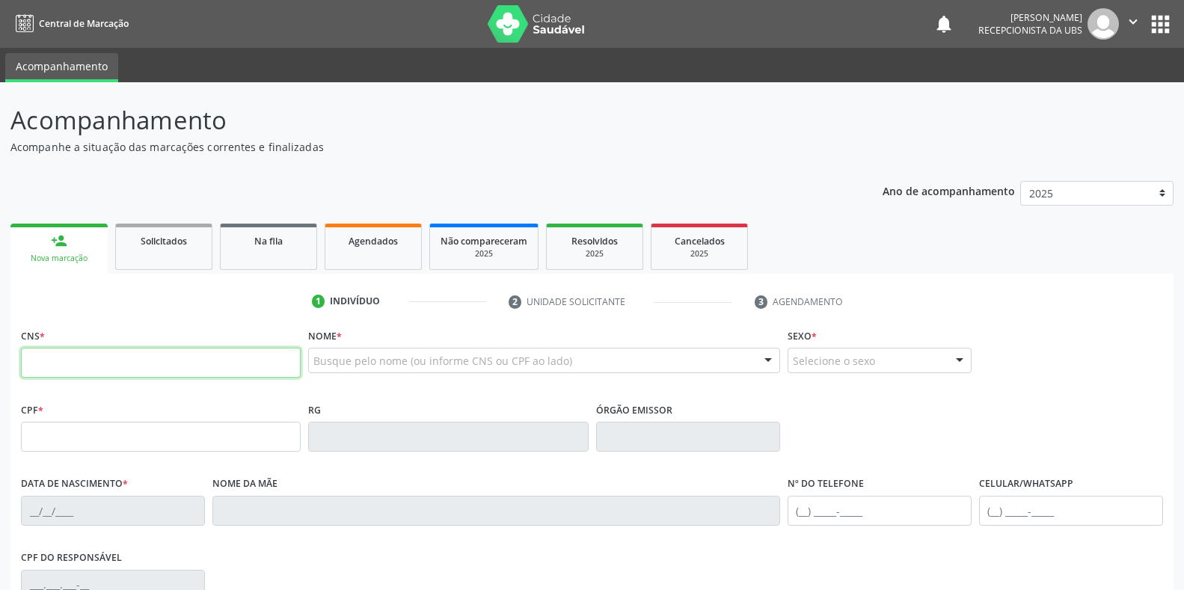
click at [211, 378] on input "text" at bounding box center [161, 363] width 280 height 30
click at [219, 350] on input "text" at bounding box center [161, 363] width 280 height 30
paste input "706 0003 8129 9744"
type input "706 0003 8129 9744"
type input "[DATE]"
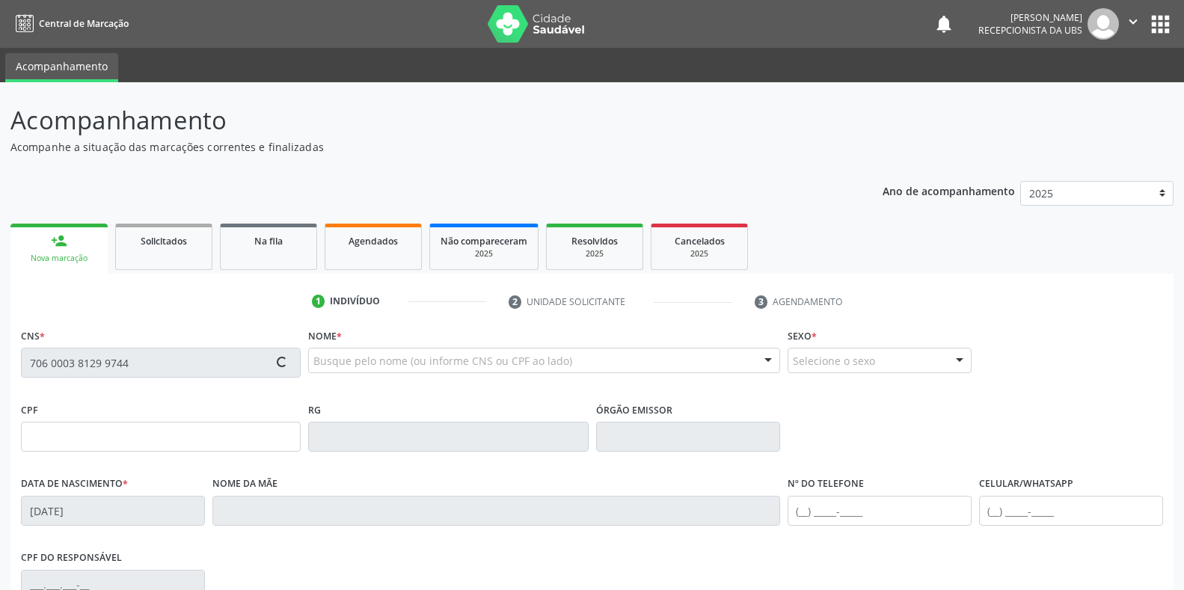
type input "[PERSON_NAME]"
type input "[PHONE_NUMBER]"
type input "157.083.524-18"
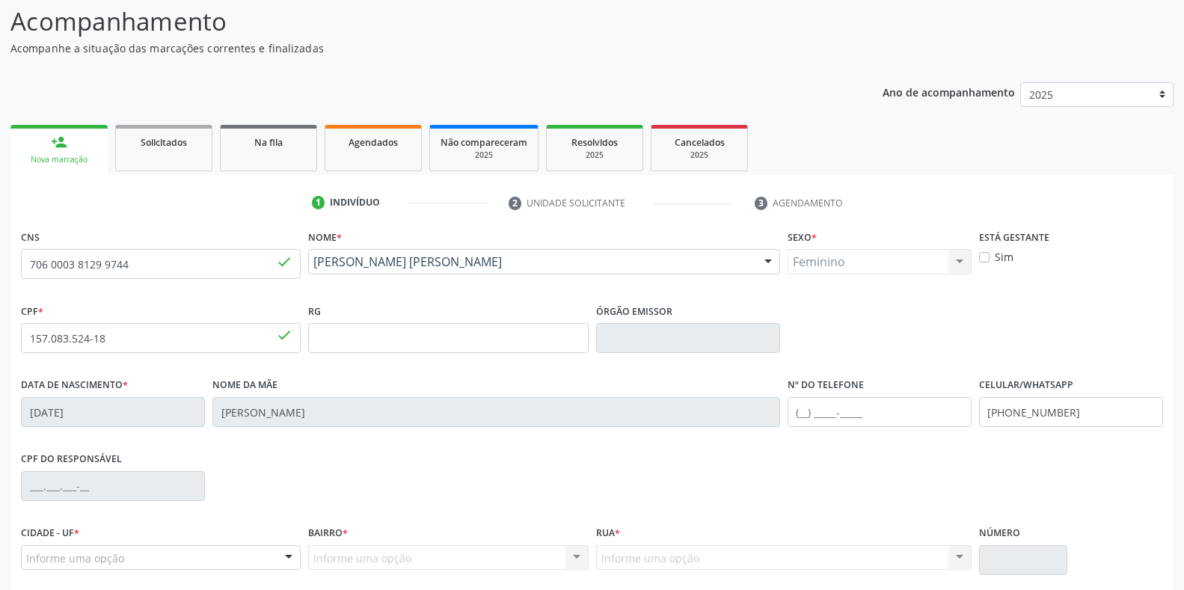
scroll to position [221, 0]
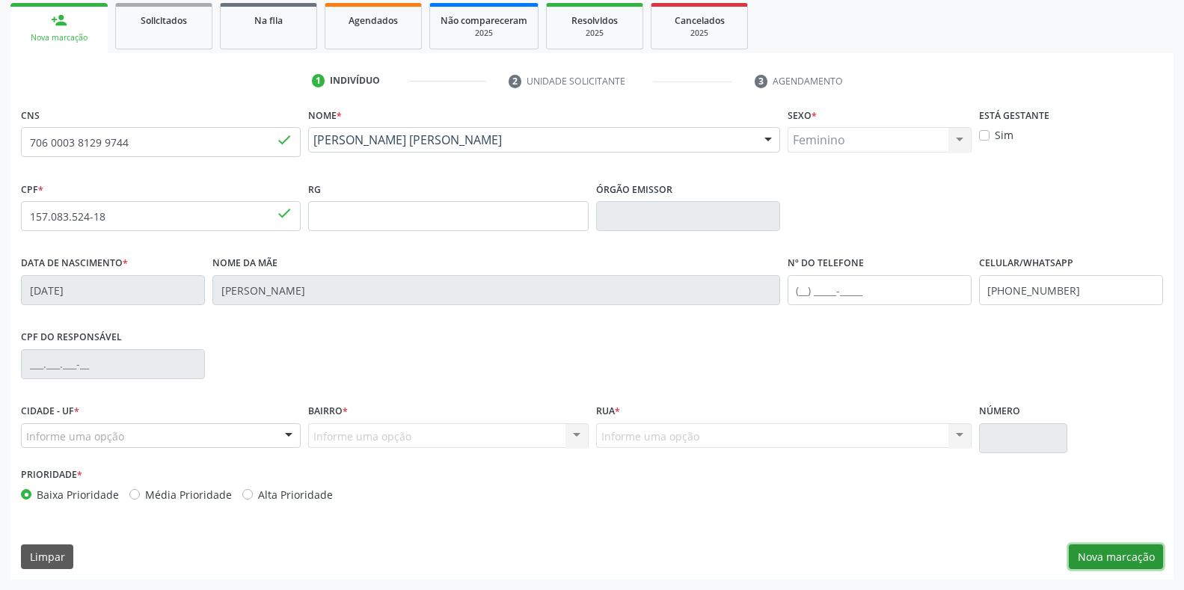
click at [1096, 555] on button "Nova marcação" at bounding box center [1116, 556] width 94 height 25
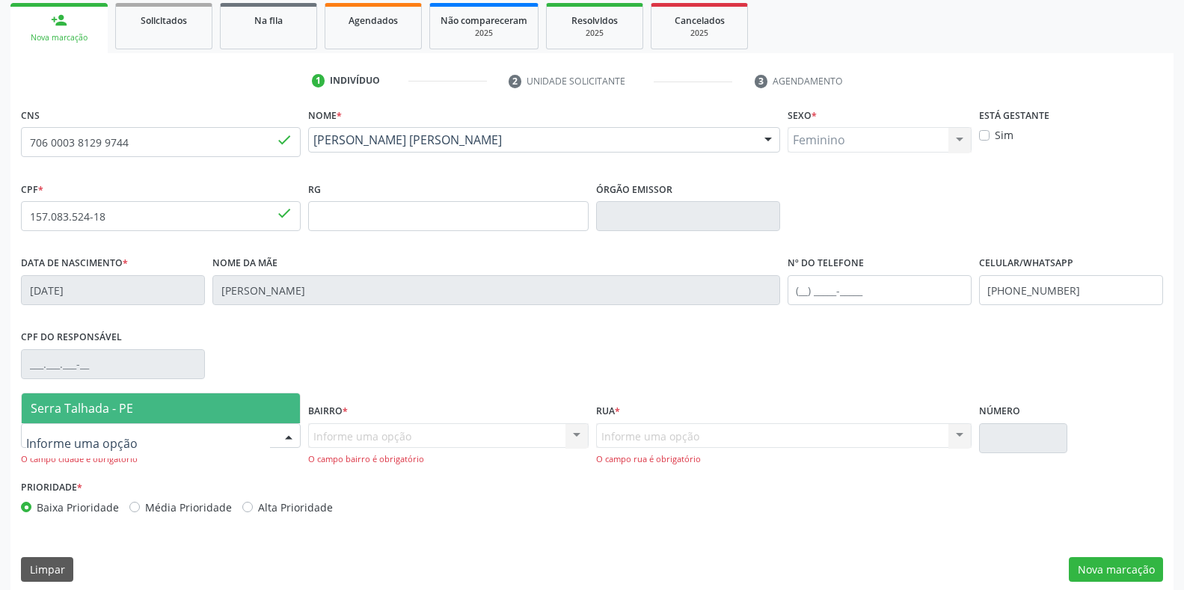
click at [263, 441] on div at bounding box center [161, 435] width 280 height 25
drag, startPoint x: 172, startPoint y: 413, endPoint x: 438, endPoint y: 419, distance: 266.3
click at [174, 413] on span "Serra Talhada - PE" at bounding box center [161, 408] width 278 height 30
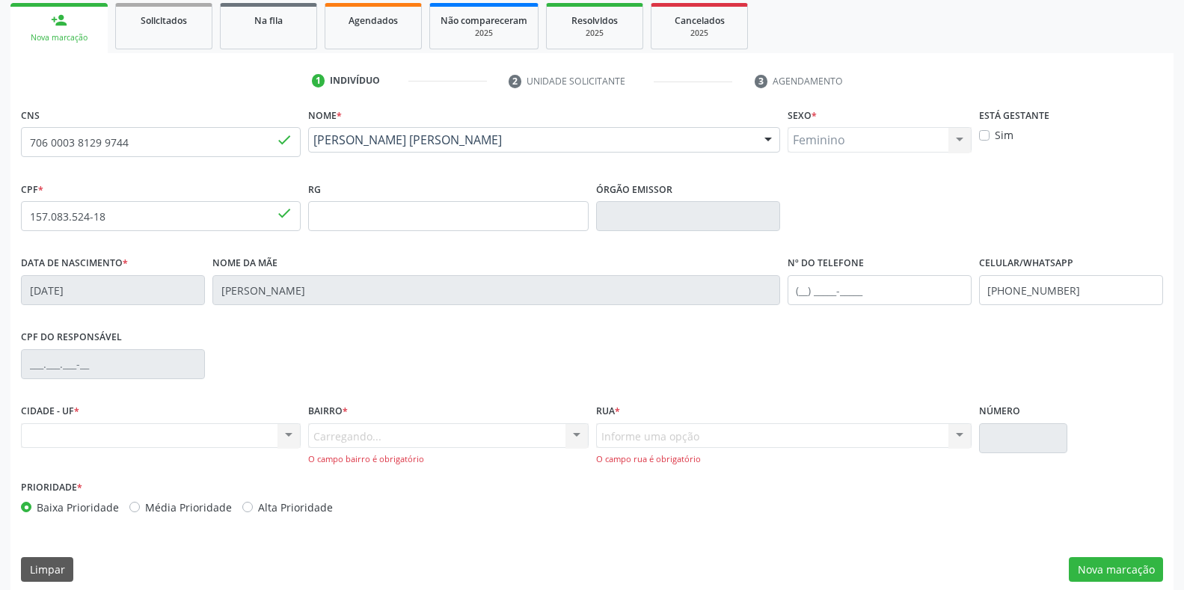
click at [443, 428] on div "Carregando... Nenhum resultado encontrado para: " " Nenhuma opção encontrada. D…" at bounding box center [448, 444] width 280 height 43
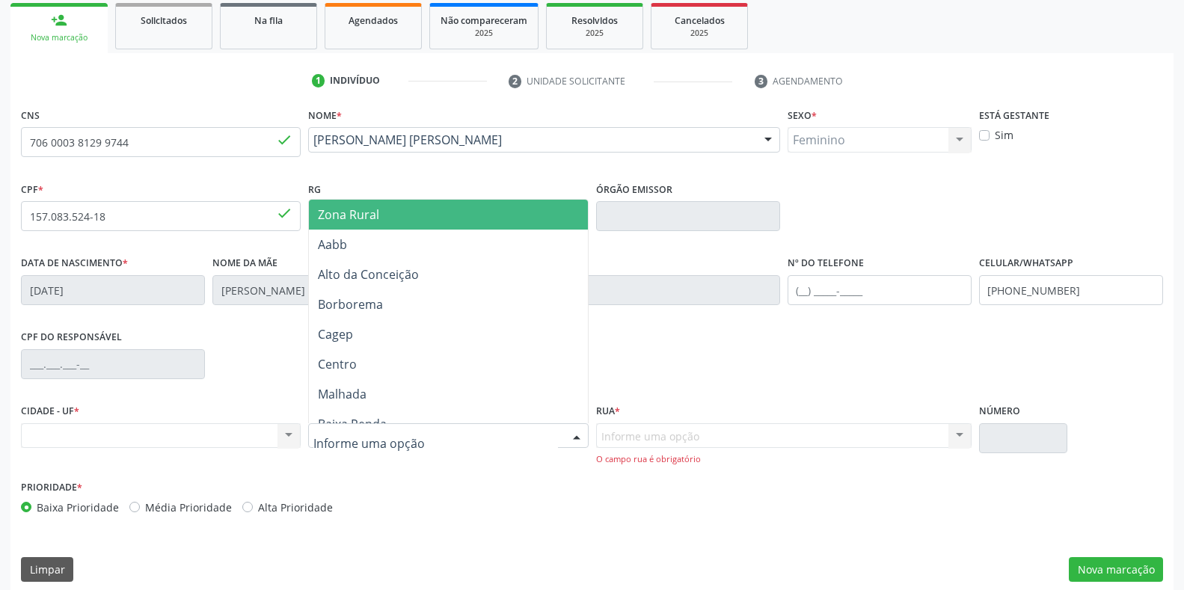
click at [444, 438] on div at bounding box center [448, 435] width 280 height 25
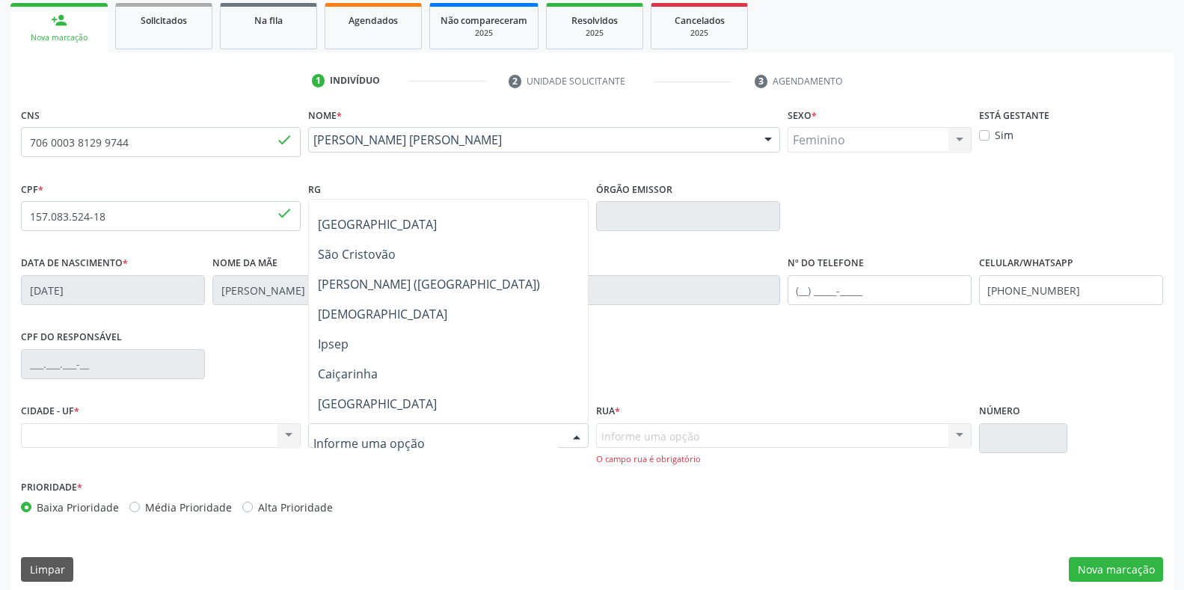
scroll to position [374, 0]
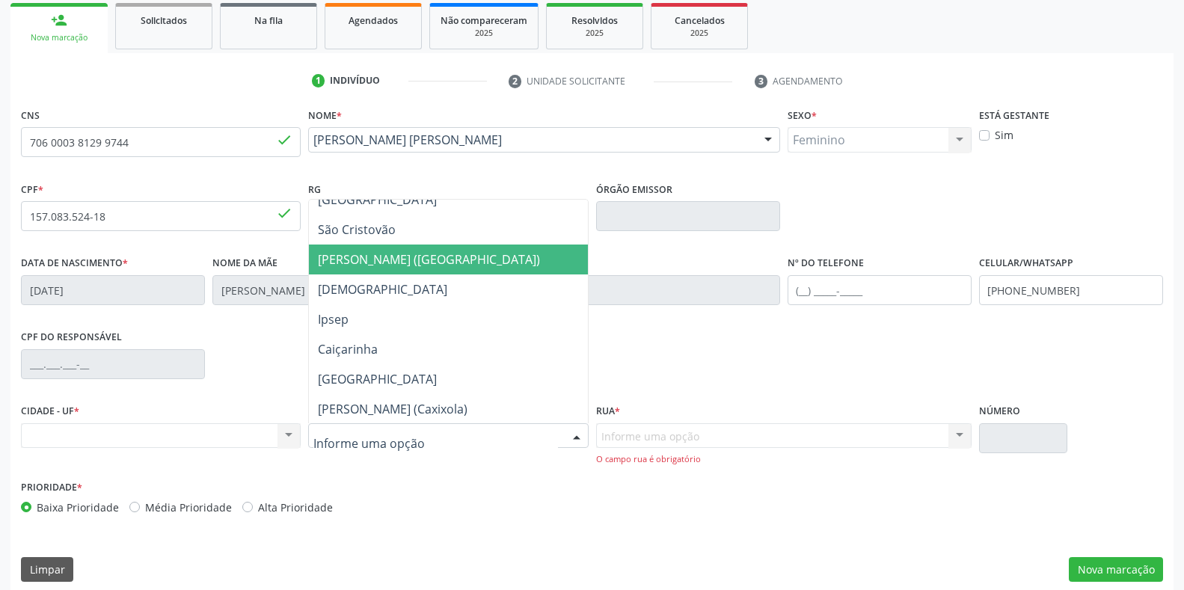
click at [469, 270] on span "[PERSON_NAME] ([GEOGRAPHIC_DATA])" at bounding box center [448, 260] width 278 height 30
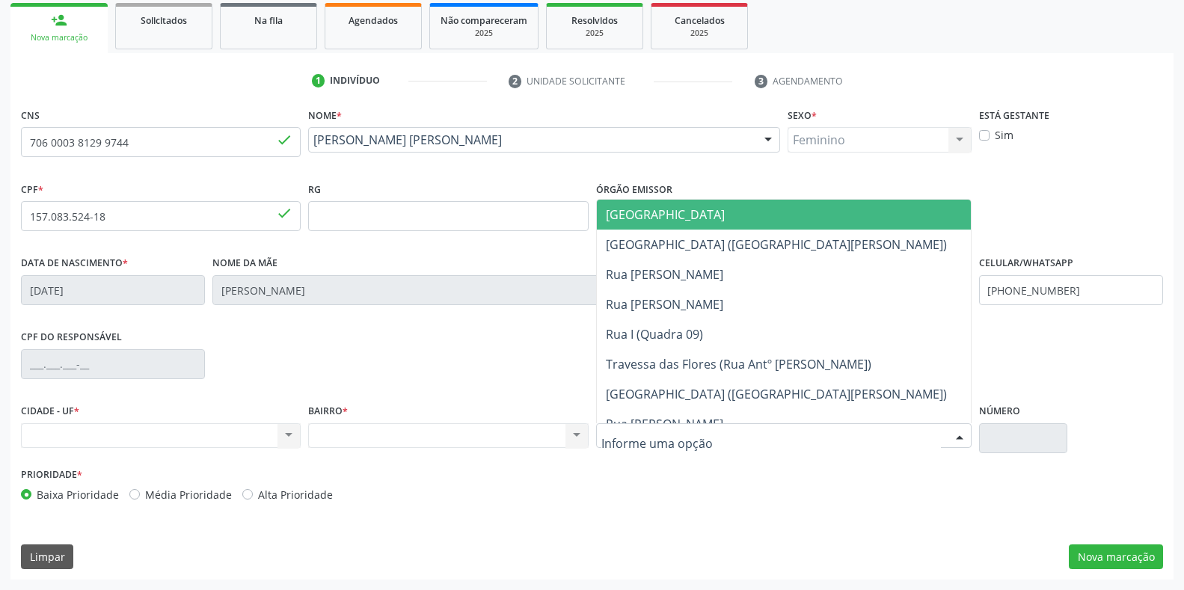
click at [621, 436] on input "text" at bounding box center [771, 444] width 340 height 30
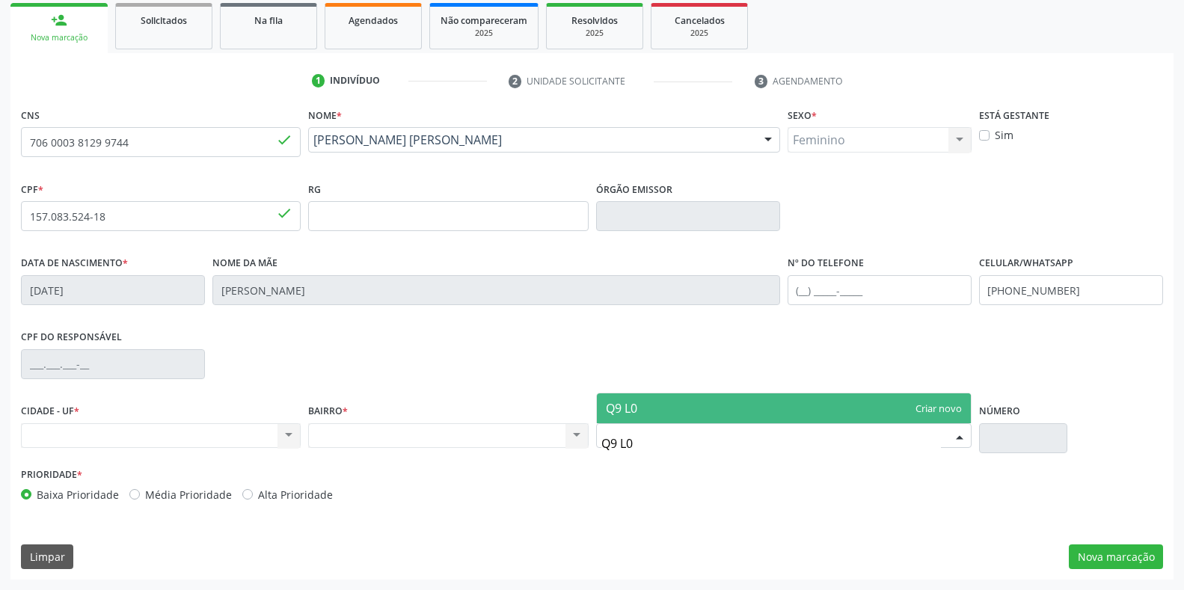
type input "Q9 L01"
click at [641, 415] on span "Q9 L01" at bounding box center [625, 408] width 38 height 16
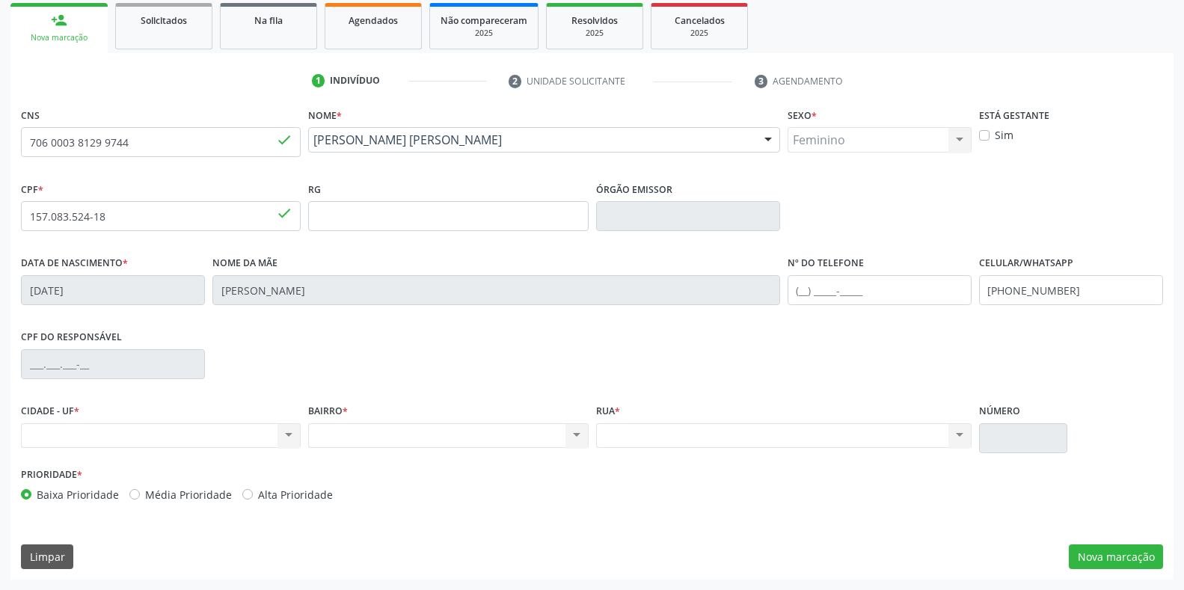
click at [1035, 444] on input "text" at bounding box center [1023, 438] width 88 height 30
click at [705, 444] on div "Nenhum resultado encontrado para: " " Não há nenhuma opção para ser exibida." at bounding box center [783, 435] width 375 height 25
click at [705, 438] on div "Nenhum resultado encontrado para: " " Não há nenhuma opção para ser exibida." at bounding box center [783, 435] width 375 height 25
click at [630, 448] on div "Nenhum resultado encontrado para: " " Não há nenhuma opção para ser exibida." at bounding box center [783, 435] width 375 height 25
click at [246, 443] on div "Nenhum resultado encontrado para: " " Não há nenhuma opção para ser exibida." at bounding box center [161, 435] width 280 height 25
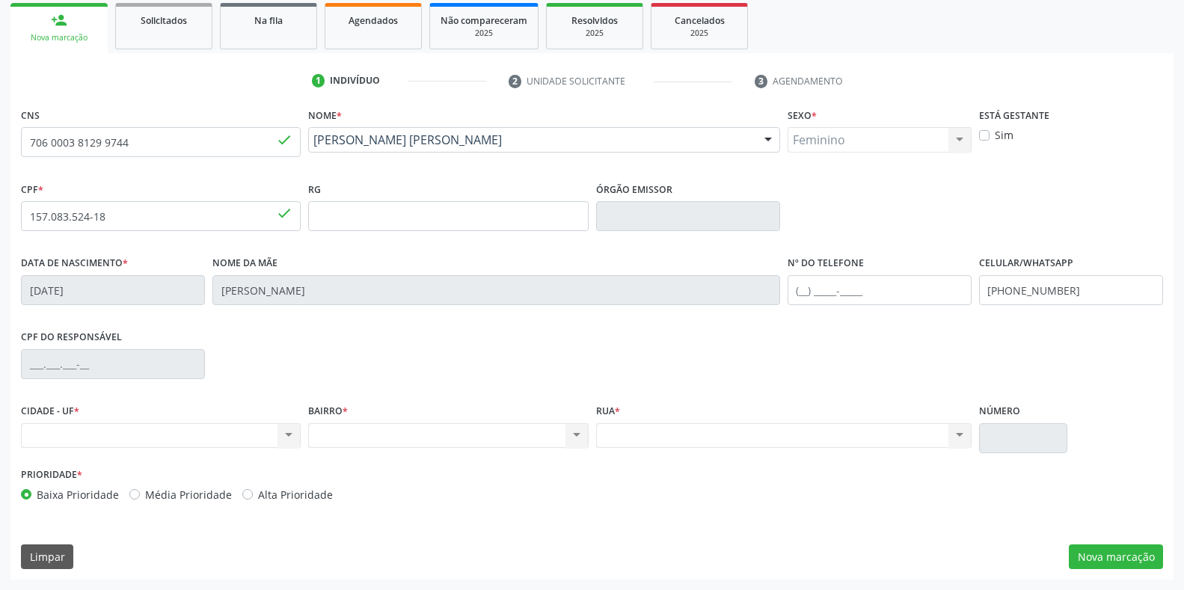
click at [284, 440] on div "Nenhum resultado encontrado para: " " Não há nenhuma opção para ser exibida." at bounding box center [161, 435] width 280 height 25
click at [234, 146] on input "706 0003 8129 9744" at bounding box center [161, 142] width 280 height 30
click at [176, 438] on div "Nenhum resultado encontrado para: " " Não há nenhuma opção para ser exibida." at bounding box center [161, 435] width 280 height 25
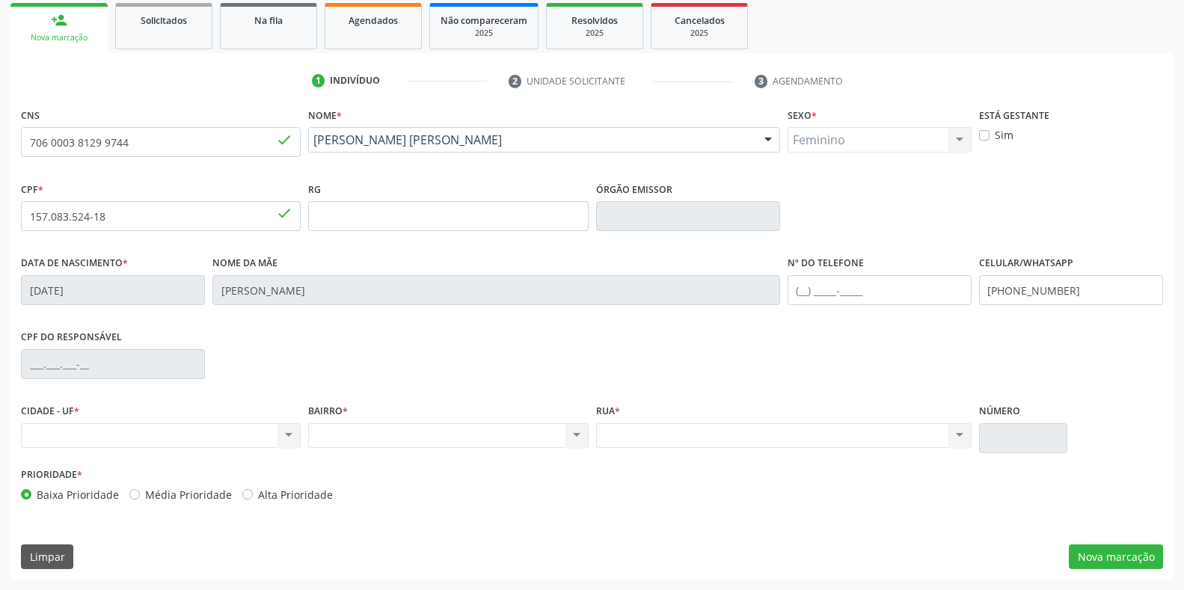
click at [286, 438] on div "Nenhum resultado encontrado para: " " Não há nenhuma opção para ser exibida." at bounding box center [161, 435] width 280 height 25
click at [245, 434] on div "Nenhum resultado encontrado para: " " Não há nenhuma opção para ser exibida." at bounding box center [161, 435] width 280 height 25
click at [1091, 553] on button "Nova marcação" at bounding box center [1116, 556] width 94 height 25
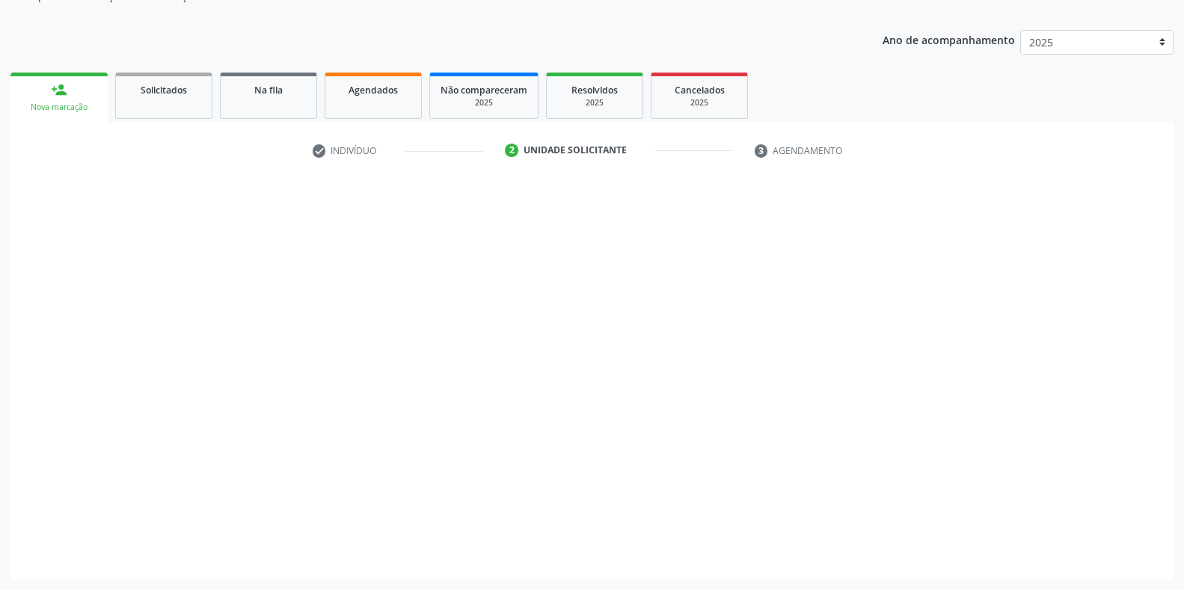
scroll to position [151, 0]
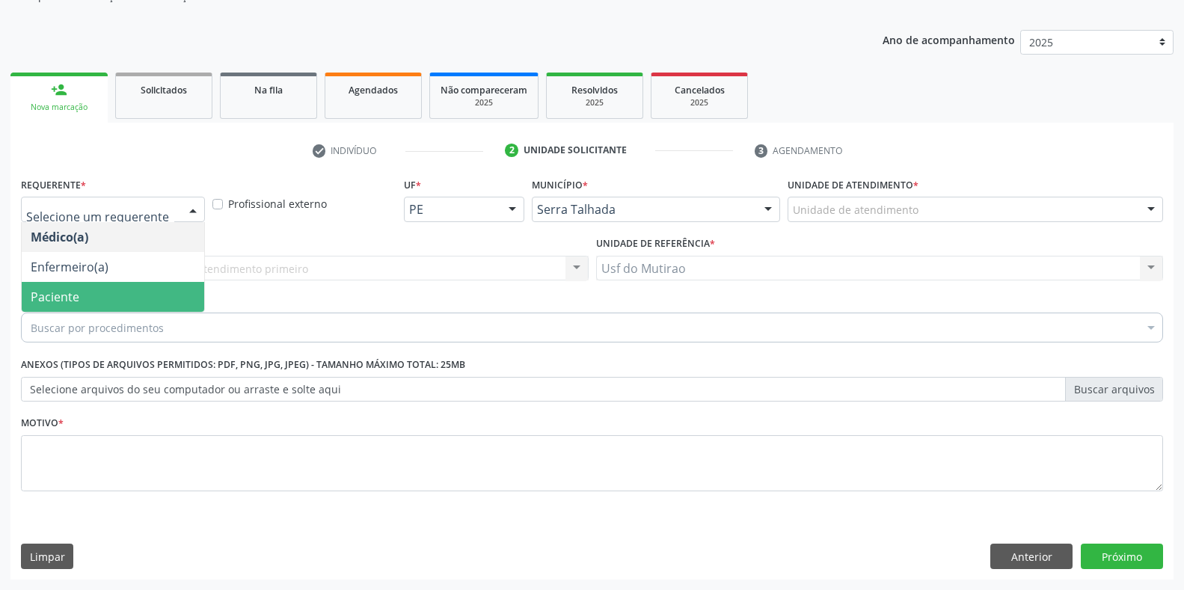
click at [123, 294] on span "Paciente" at bounding box center [113, 297] width 182 height 30
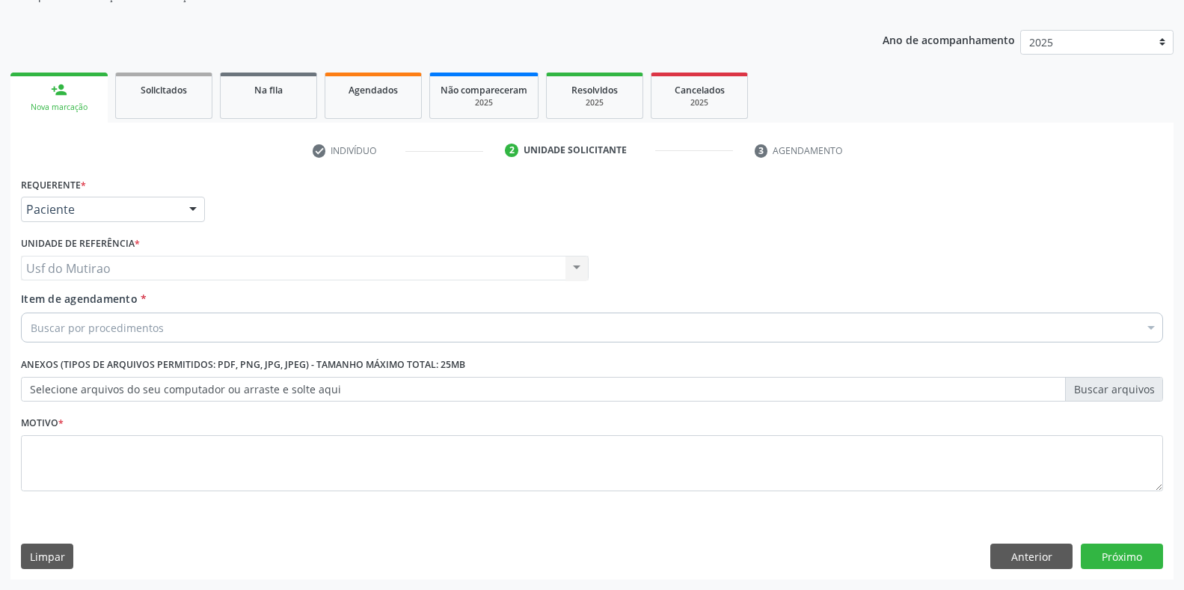
click at [147, 337] on div "Buscar por procedimentos" at bounding box center [592, 328] width 1142 height 30
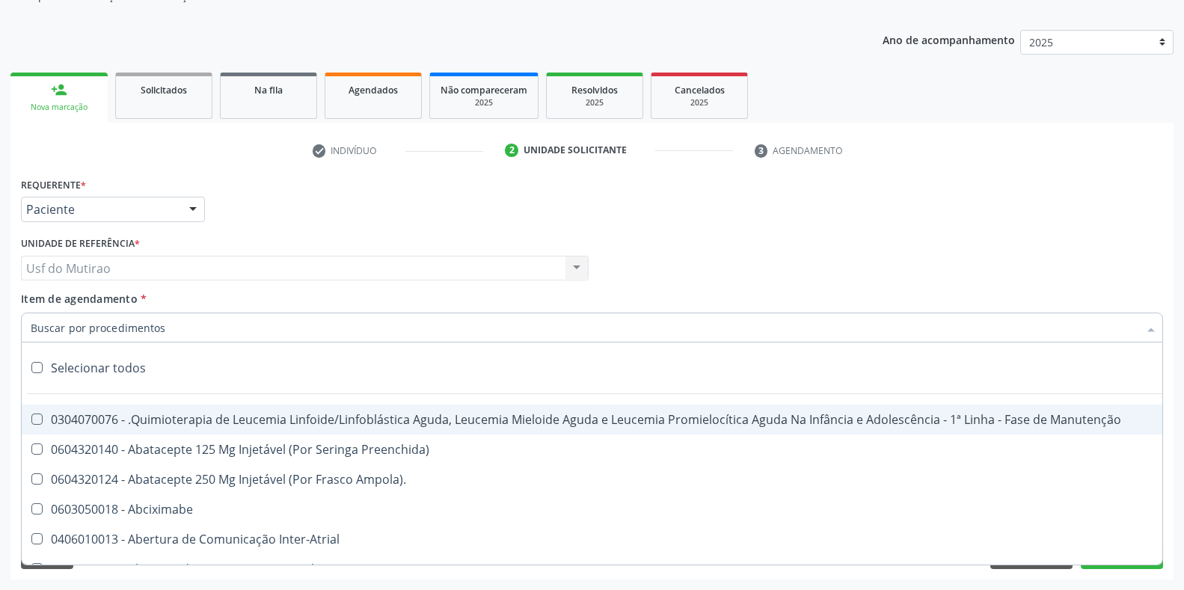
click at [148, 331] on input "Item de agendamento *" at bounding box center [585, 328] width 1108 height 30
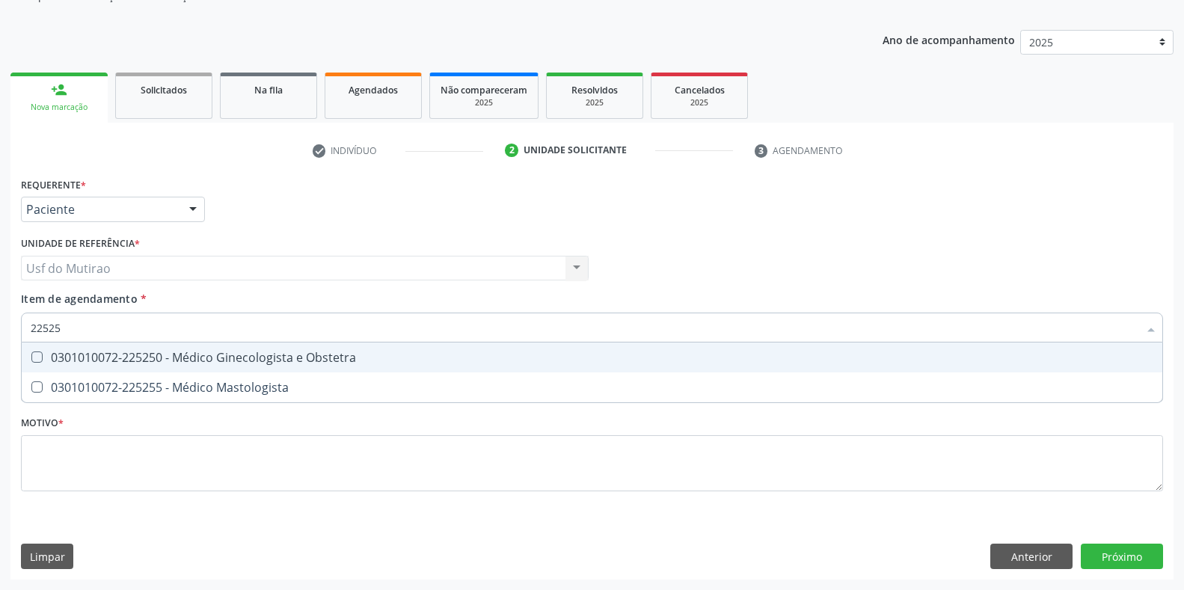
type input "225250"
click at [167, 357] on div "0301010072-225250 - Médico Ginecologista e Obstetra" at bounding box center [592, 358] width 1123 height 12
checkbox Obstetra "true"
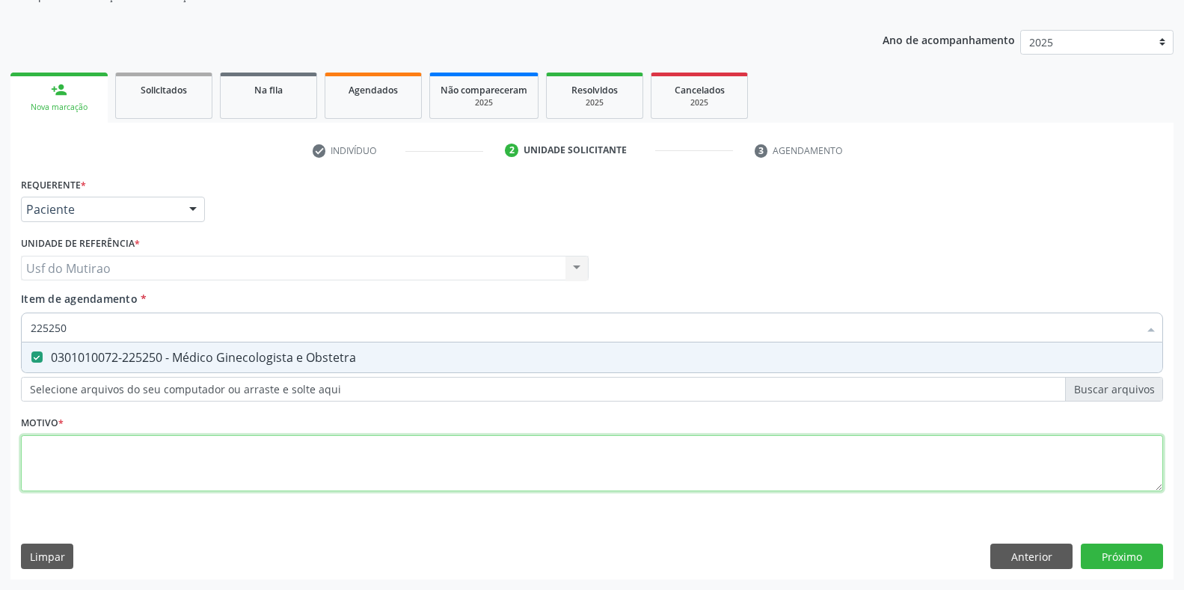
click at [169, 477] on div "Requerente * Paciente Médico(a) Enfermeiro(a) Paciente Nenhum resultado encontr…" at bounding box center [592, 343] width 1142 height 339
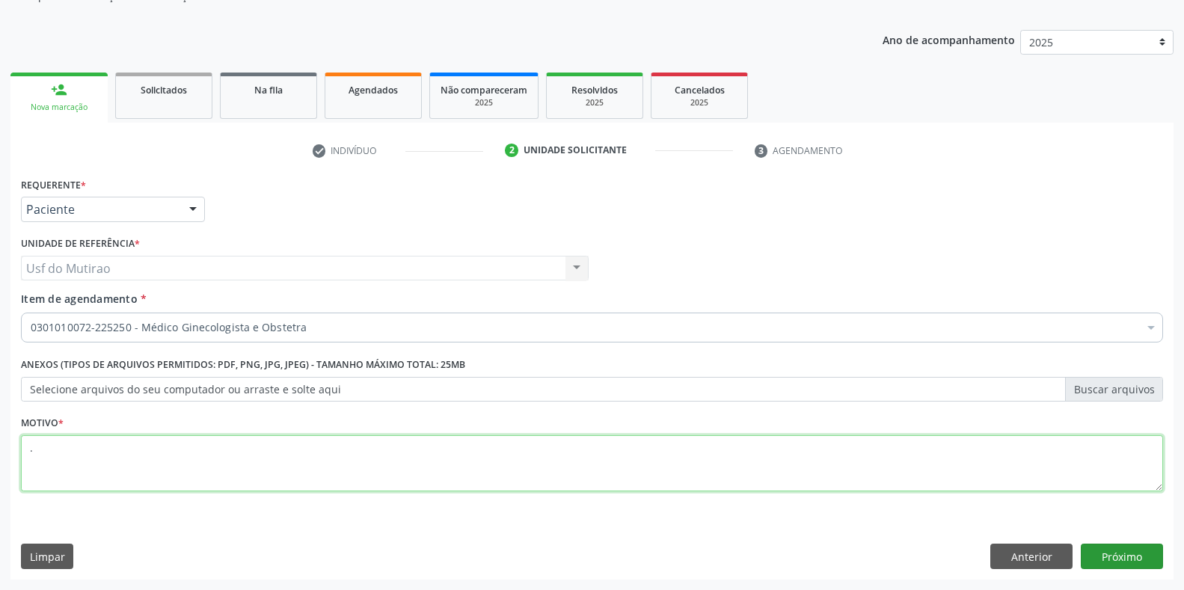
type textarea "."
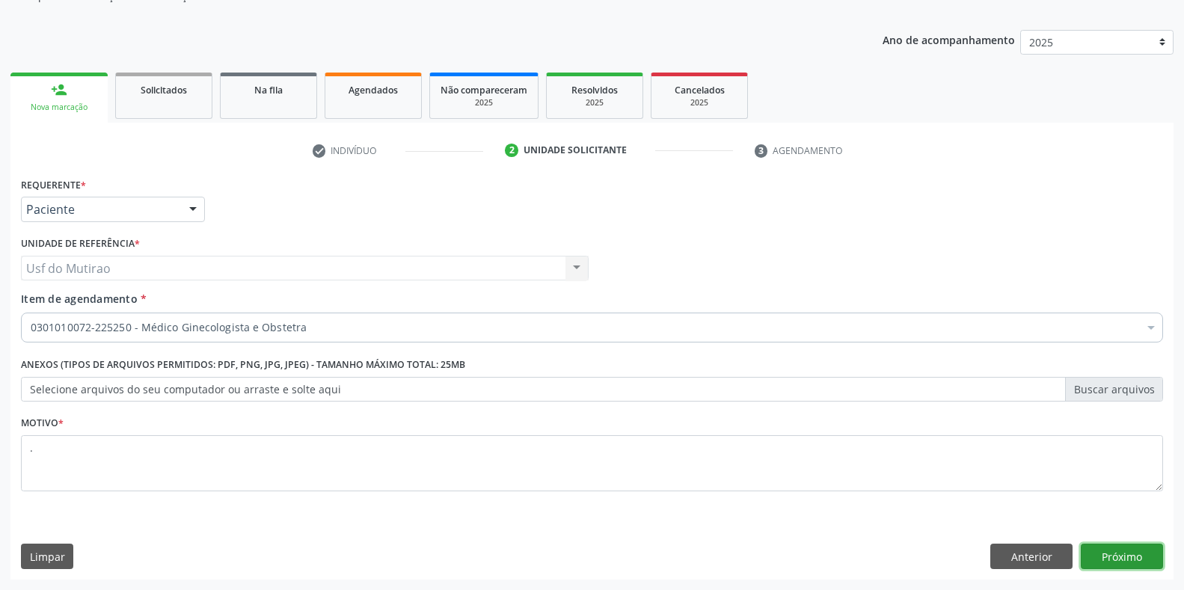
click at [1115, 556] on button "Próximo" at bounding box center [1122, 556] width 82 height 25
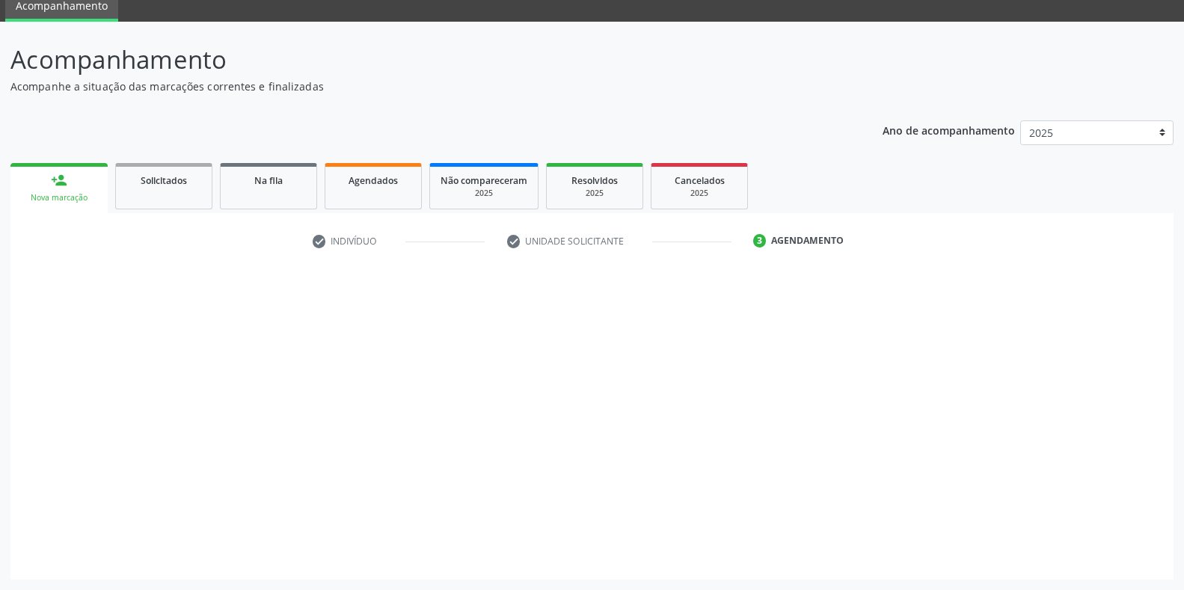
scroll to position [61, 0]
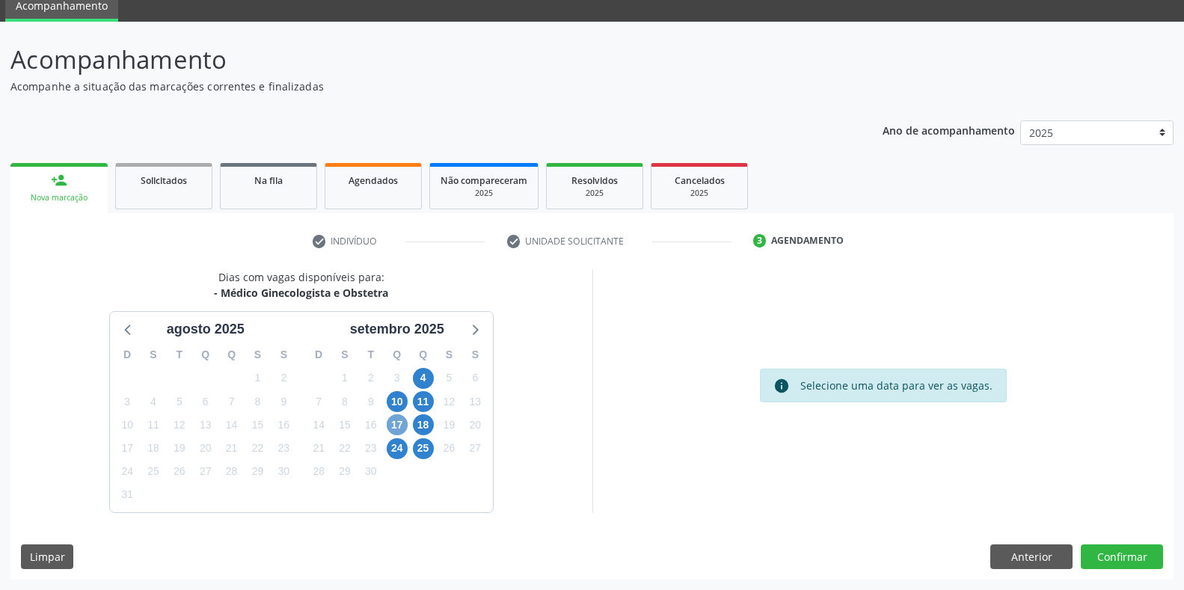
click at [402, 424] on span "17" at bounding box center [397, 424] width 21 height 21
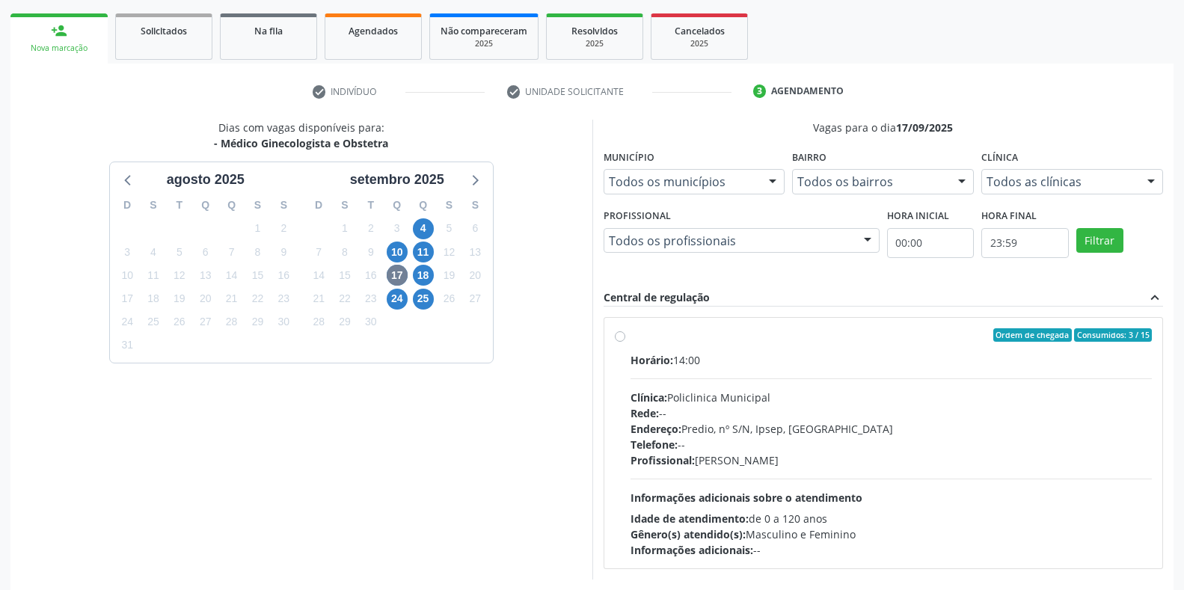
click at [699, 446] on div "Telefone: --" at bounding box center [891, 445] width 522 height 16
click at [625, 342] on input "Ordem de chegada Consumidos: 3 / 15 Horário: 14:00 Clínica: Policlinica Municip…" at bounding box center [620, 334] width 10 height 13
radio input "true"
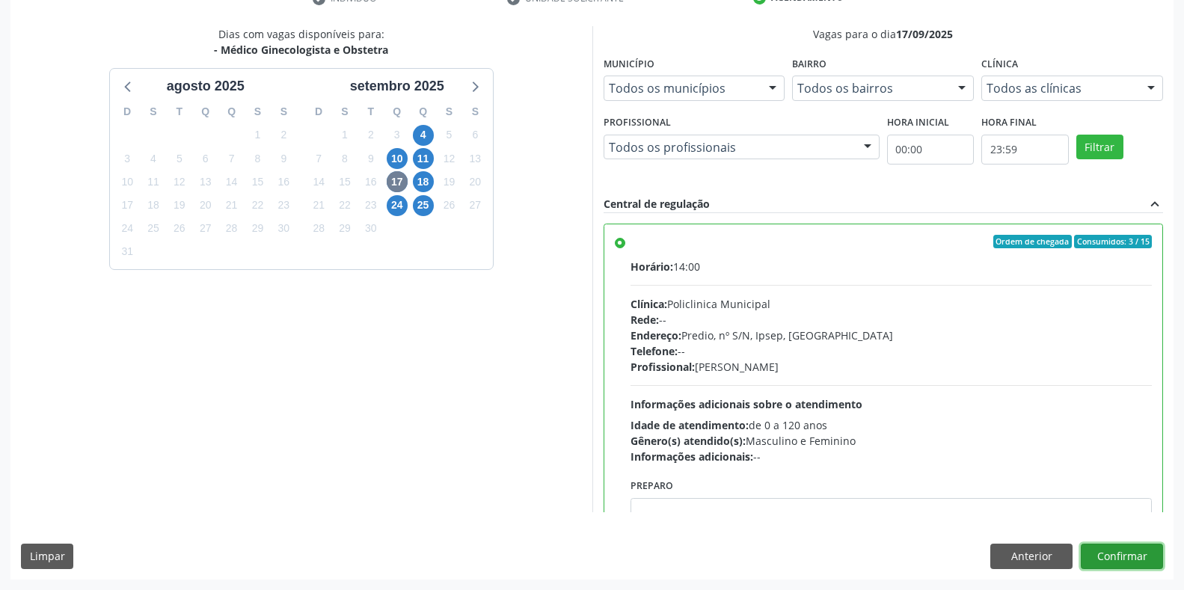
click at [1109, 544] on button "Confirmar" at bounding box center [1122, 556] width 82 height 25
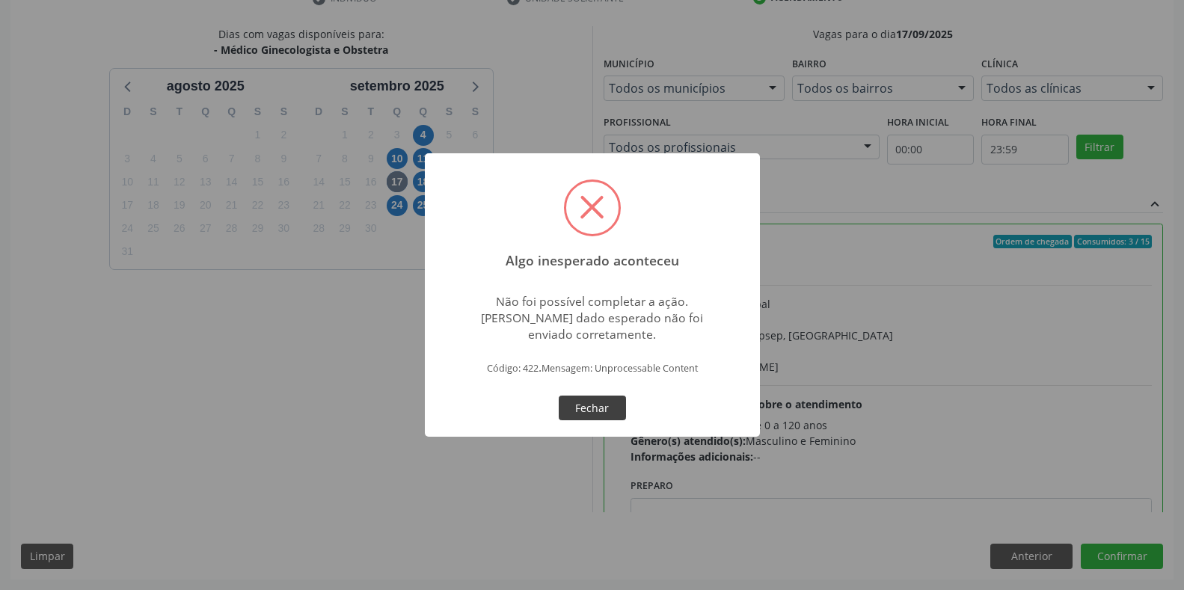
click at [580, 413] on button "Fechar" at bounding box center [592, 408] width 67 height 25
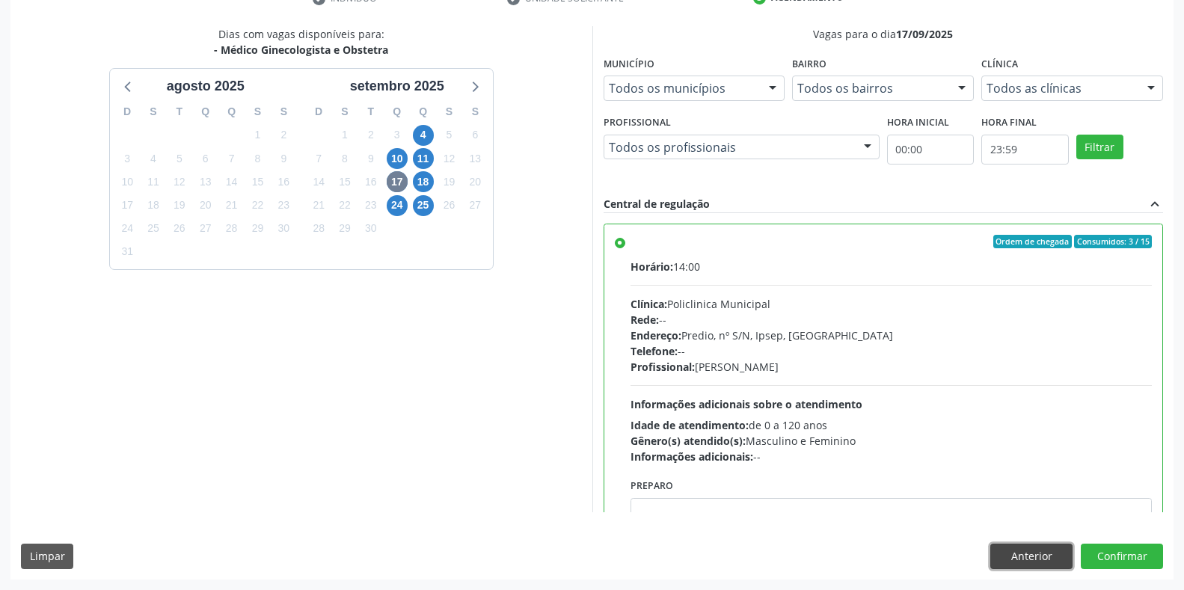
click at [1010, 547] on button "Anterior" at bounding box center [1031, 556] width 82 height 25
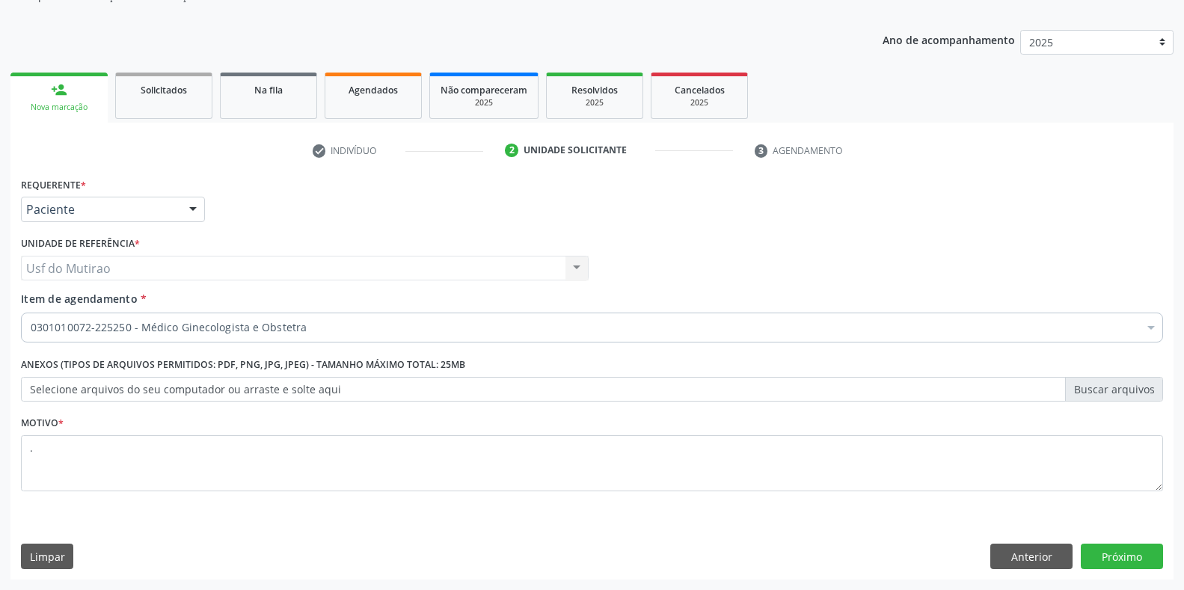
scroll to position [151, 0]
click at [1013, 559] on button "Anterior" at bounding box center [1031, 556] width 82 height 25
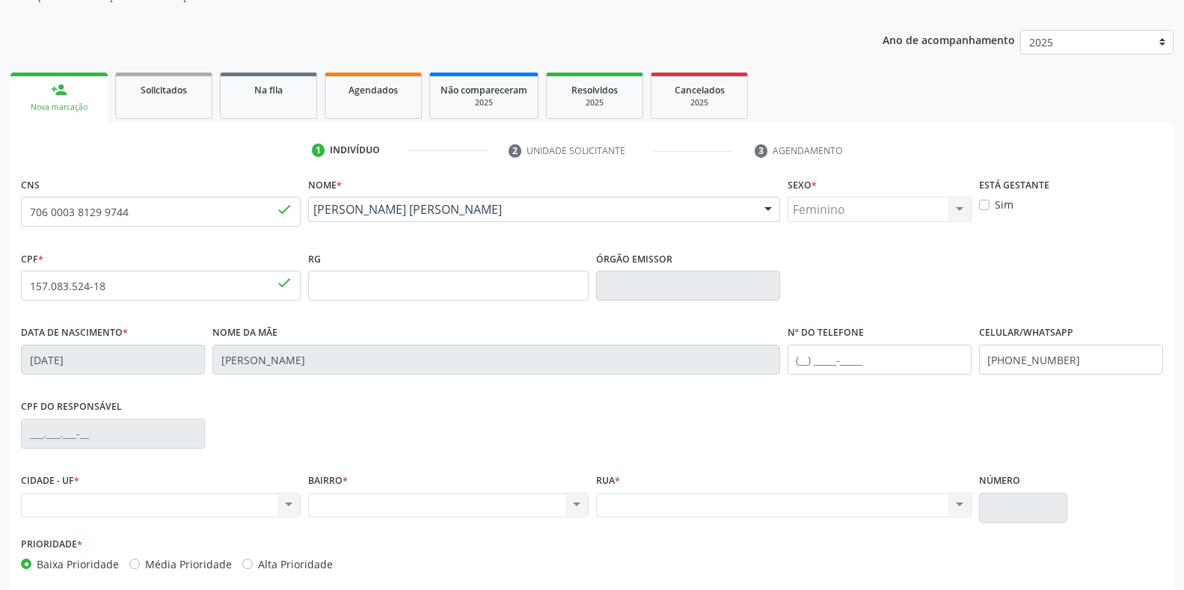
click at [144, 512] on div "Nenhum resultado encontrado para: " " Não há nenhuma opção para ser exibida." at bounding box center [161, 505] width 280 height 25
drag, startPoint x: 283, startPoint y: 509, endPoint x: 295, endPoint y: 499, distance: 16.0
click at [284, 506] on div "Nenhum resultado encontrado para: " " Não há nenhuma opção para ser exibida." at bounding box center [161, 505] width 280 height 25
click at [295, 499] on div "Nenhum resultado encontrado para: " " Não há nenhuma opção para ser exibida." at bounding box center [161, 505] width 280 height 25
click at [679, 494] on div "Nenhum resultado encontrado para: " " Não há nenhuma opção para ser exibida." at bounding box center [783, 505] width 375 height 25
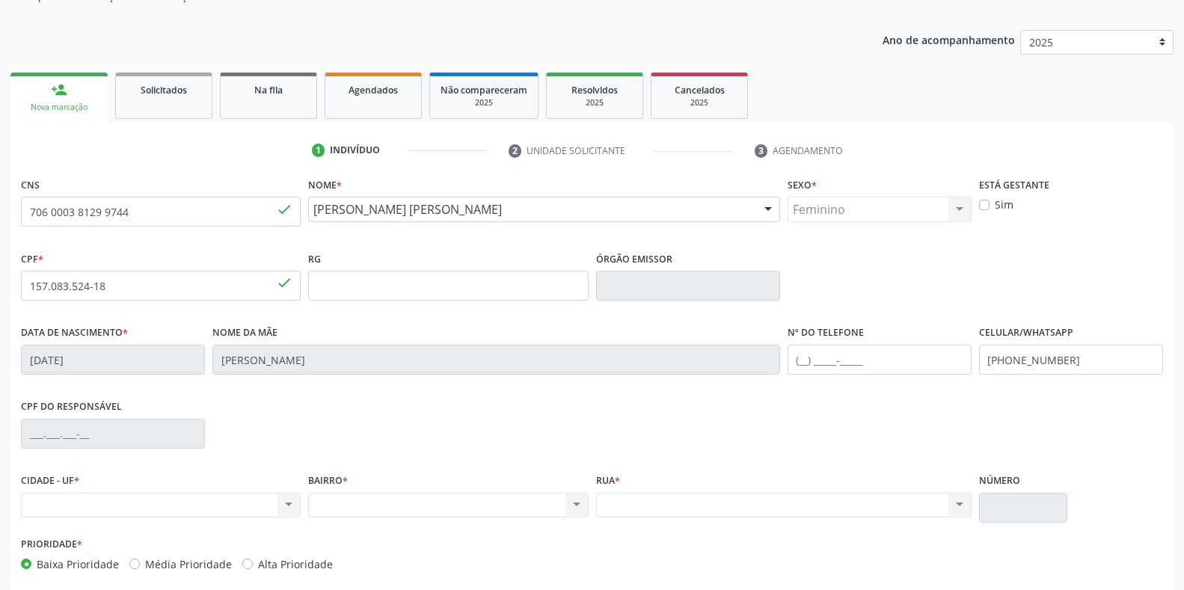
click at [663, 503] on div "Nenhum resultado encontrado para: " " Não há nenhuma opção para ser exibida." at bounding box center [783, 505] width 375 height 25
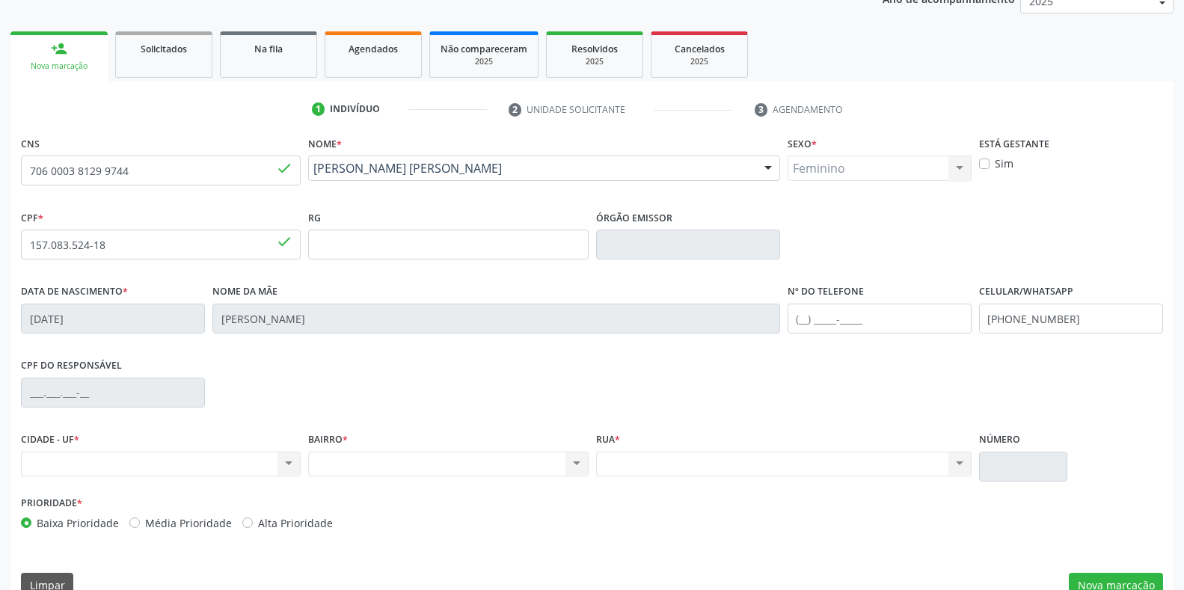
scroll to position [221, 0]
